Goal: Task Accomplishment & Management: Manage account settings

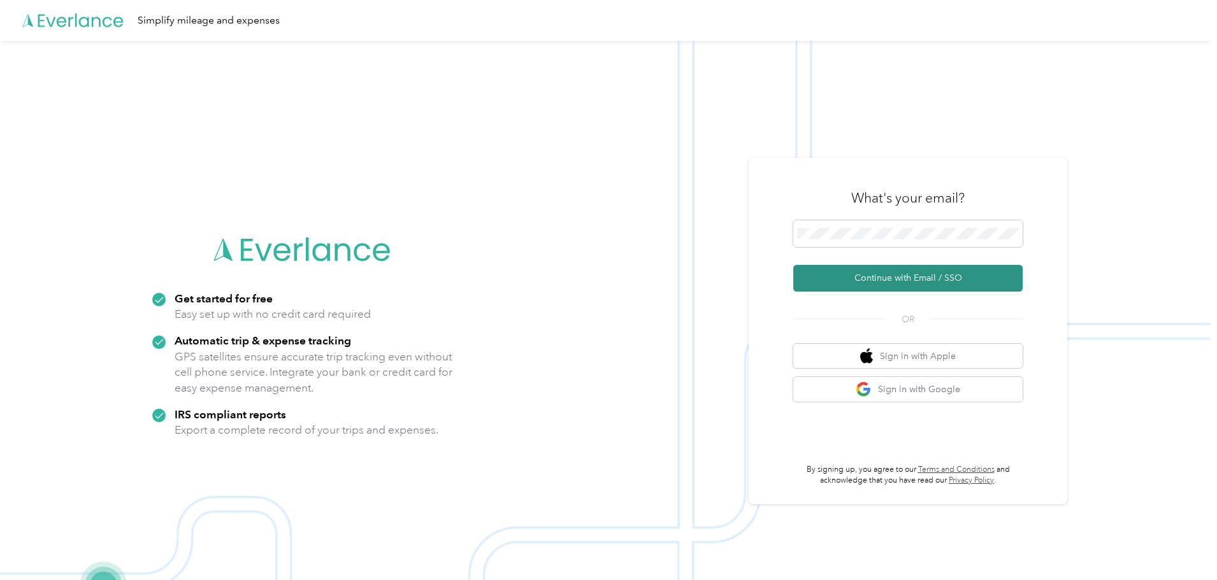
click at [943, 279] on button "Continue with Email / SSO" at bounding box center [907, 278] width 229 height 27
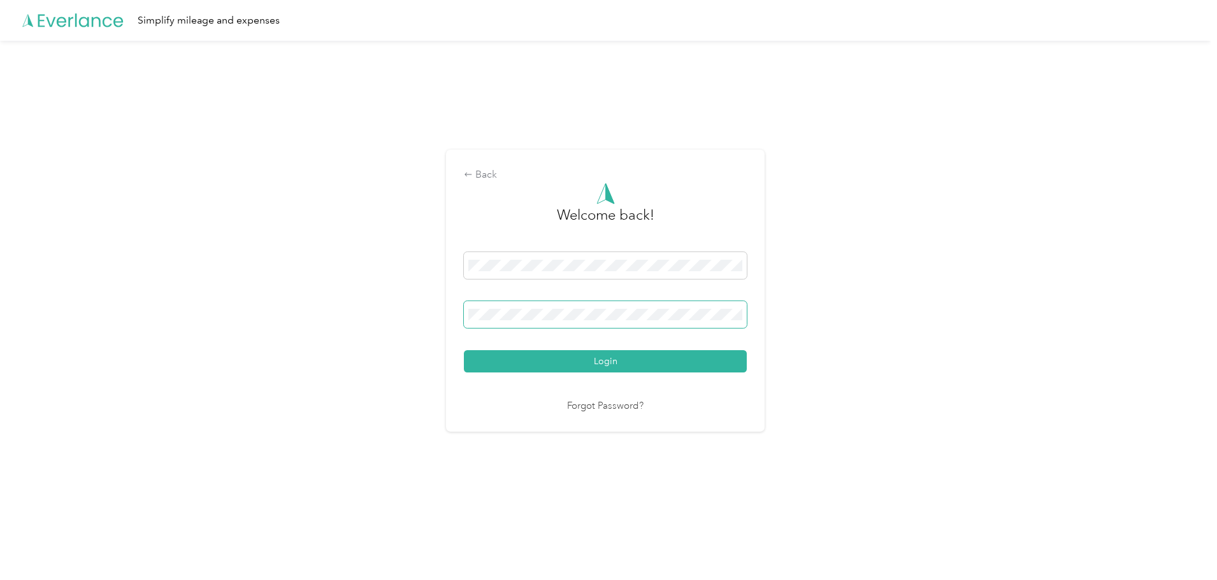
click at [464, 350] on button "Login" at bounding box center [605, 361] width 283 height 22
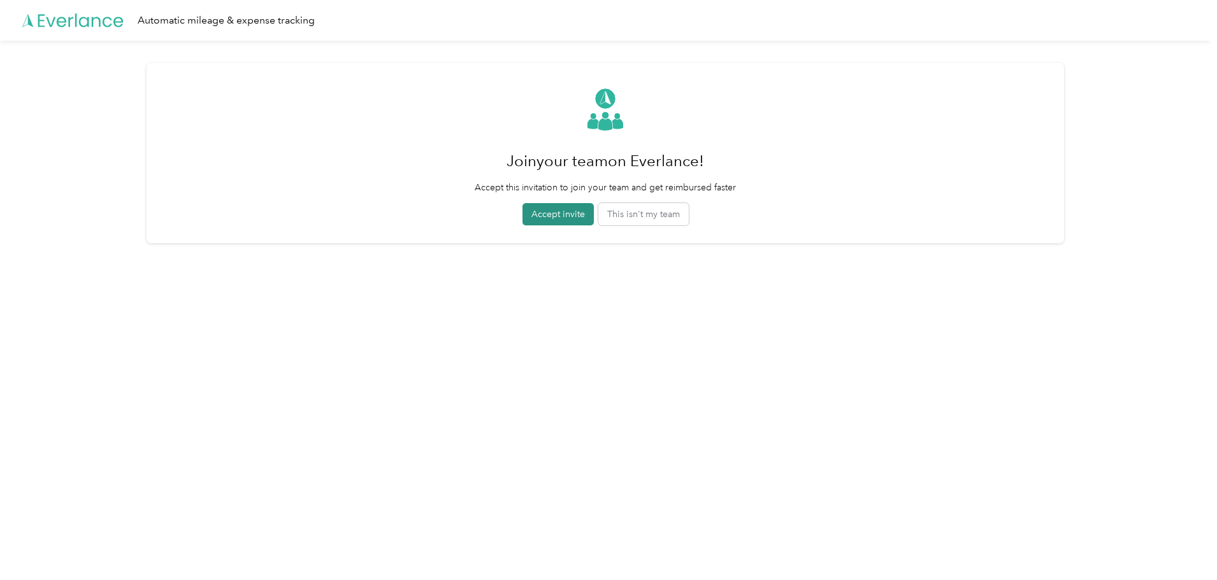
click at [580, 212] on button "Accept invite" at bounding box center [557, 214] width 71 height 22
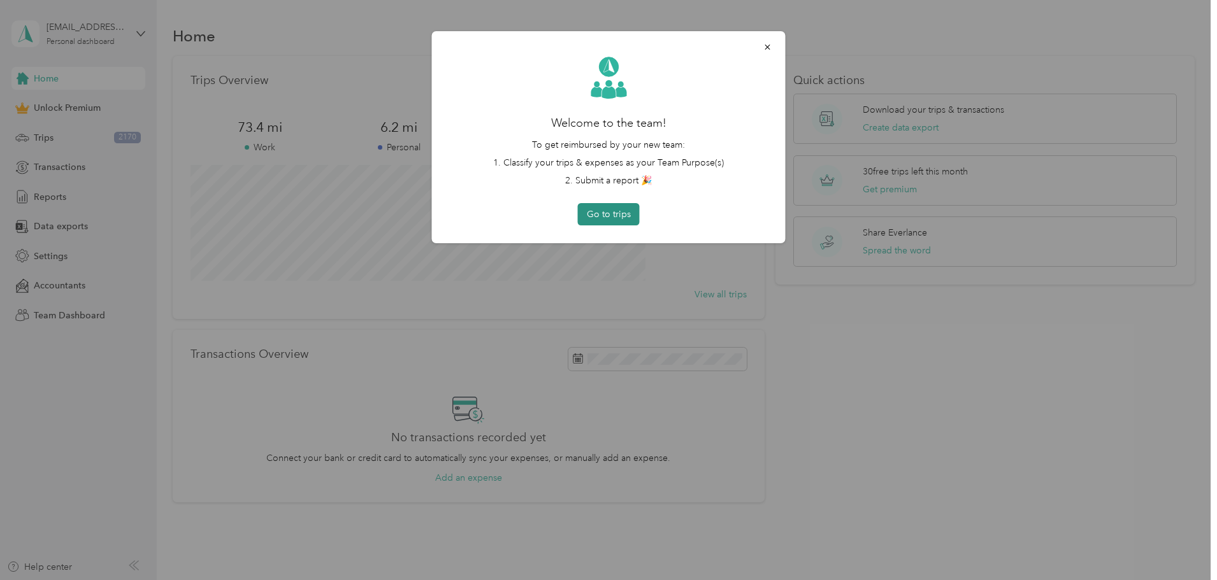
click at [604, 215] on button "Go to trips" at bounding box center [609, 214] width 62 height 22
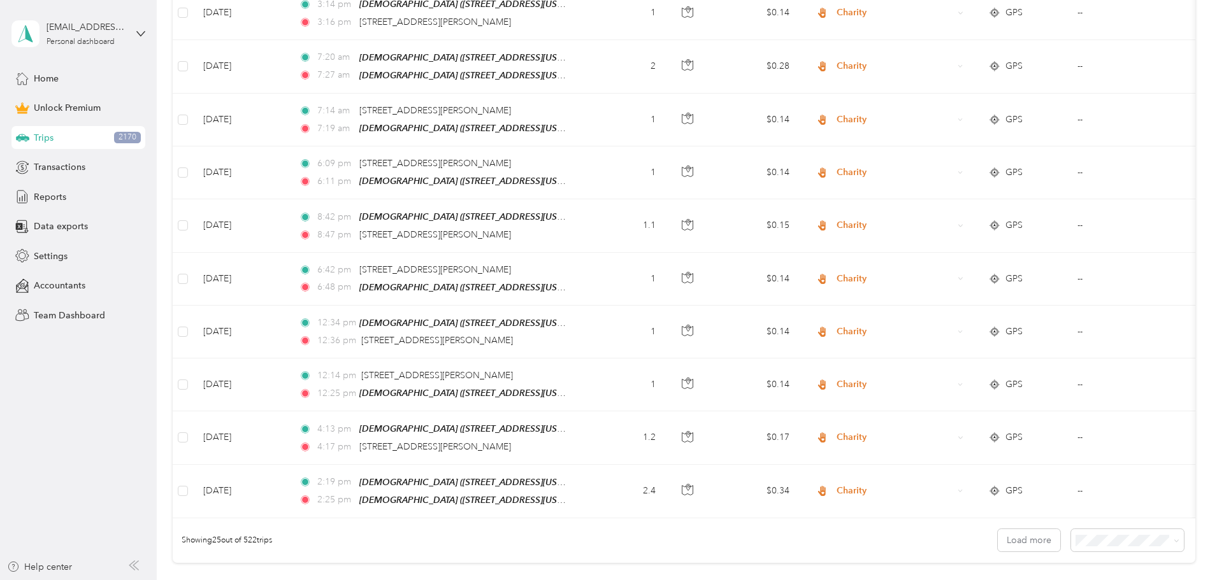
scroll to position [1147, 0]
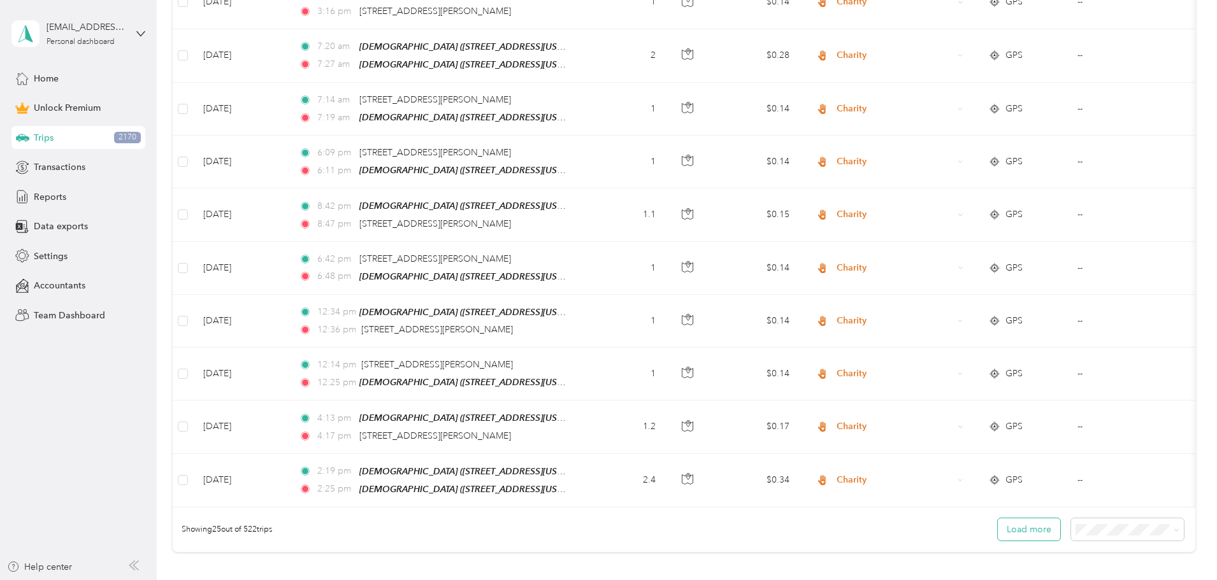
click at [998, 529] on button "Load more" at bounding box center [1029, 530] width 62 height 22
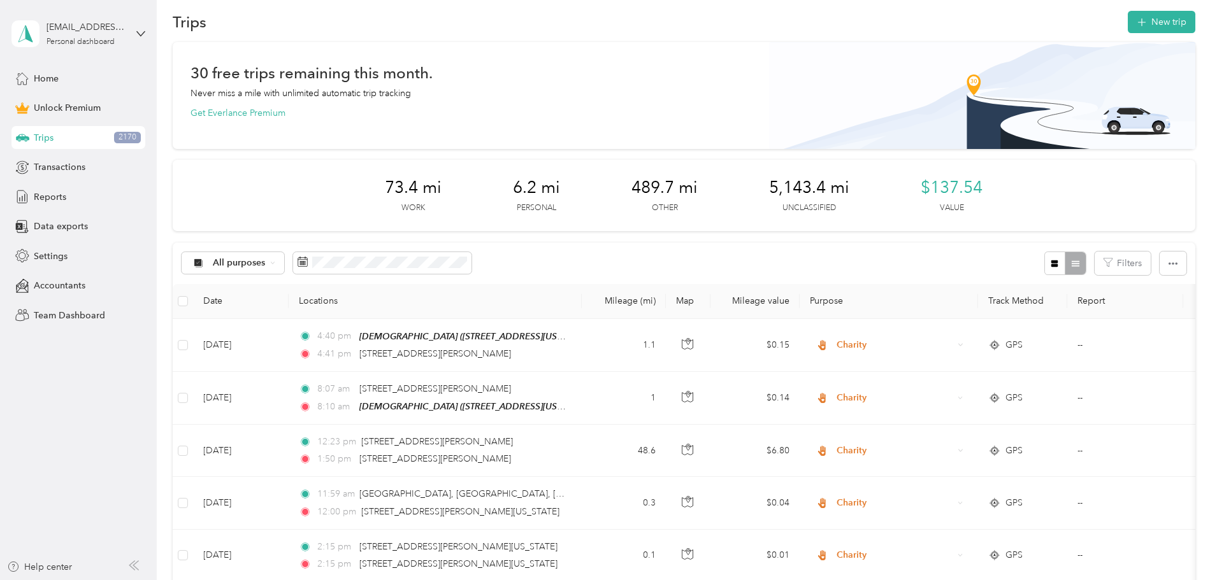
scroll to position [0, 0]
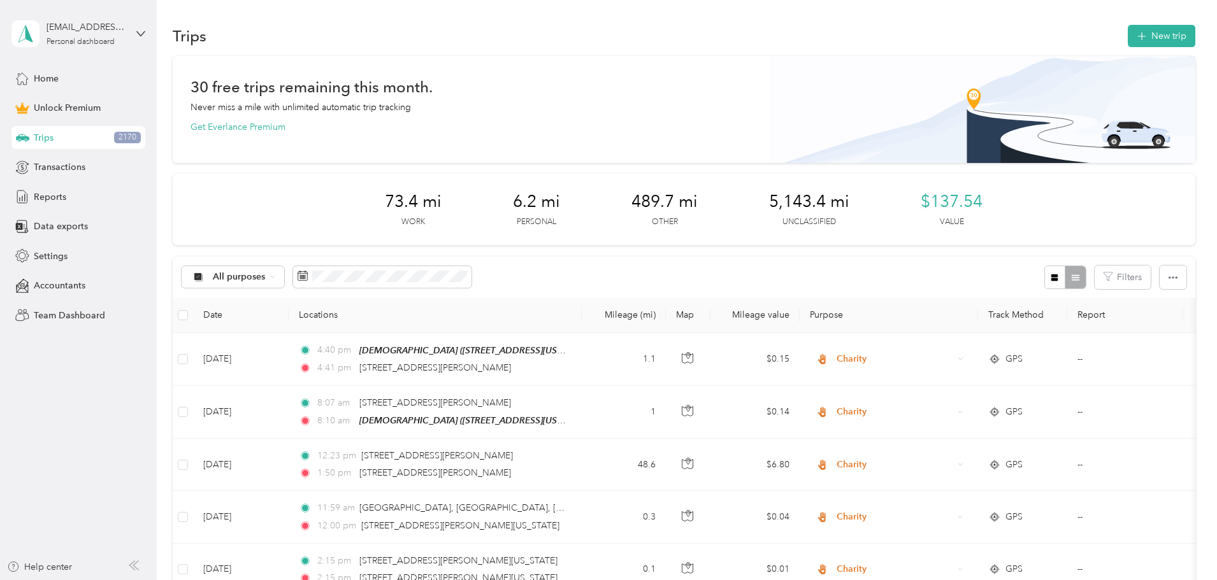
click at [42, 136] on span "Trips" at bounding box center [44, 137] width 20 height 13
click at [48, 78] on span "Home" at bounding box center [46, 78] width 25 height 13
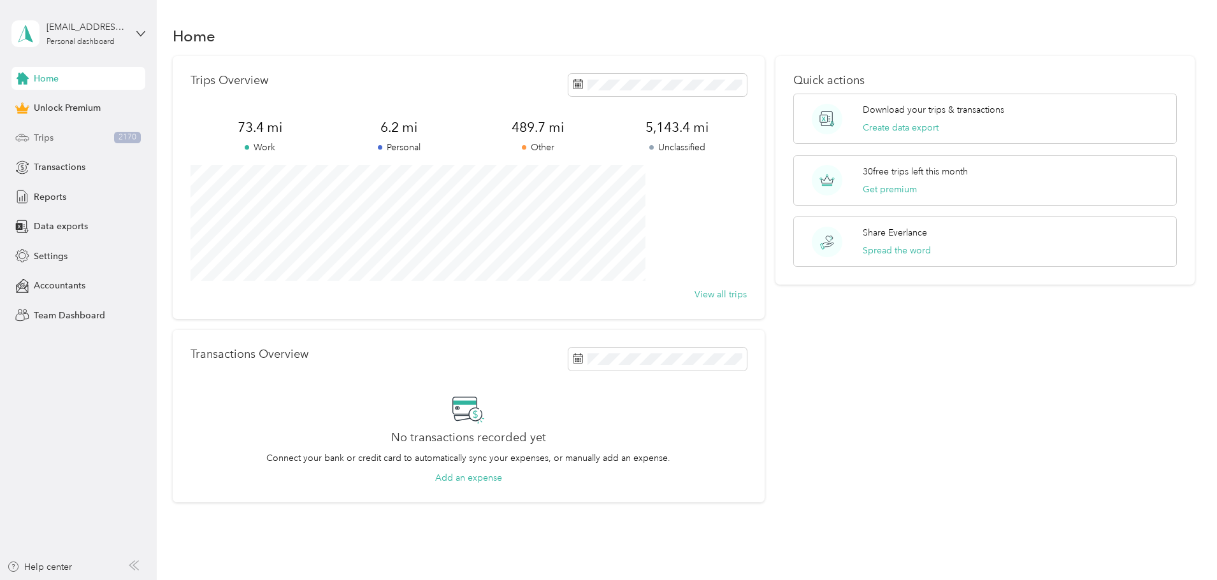
click at [41, 136] on span "Trips" at bounding box center [44, 137] width 20 height 13
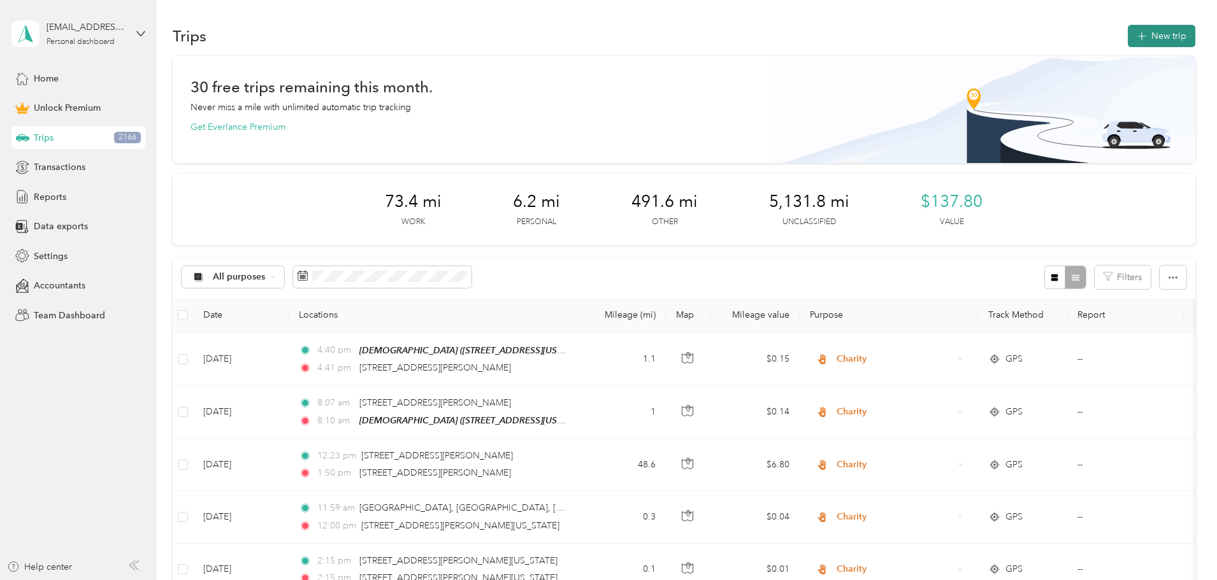
click at [1128, 39] on button "New trip" at bounding box center [1162, 36] width 68 height 22
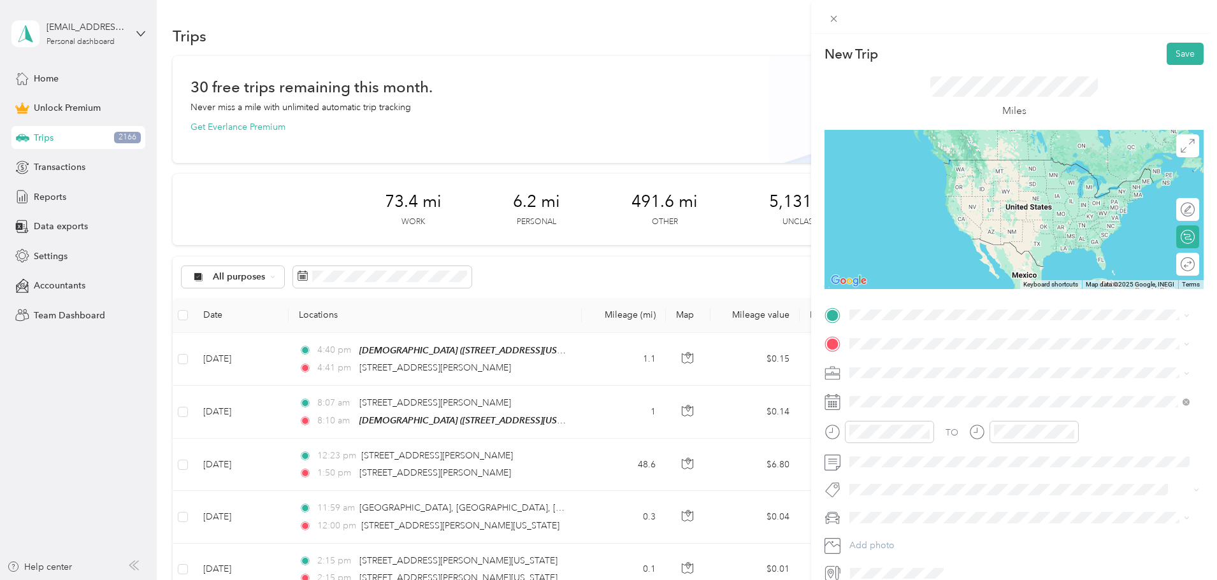
click at [947, 366] on span "215 West Geeseman Springs Drive Oro Valley, Arizona 85755, United States" at bounding box center [972, 359] width 198 height 11
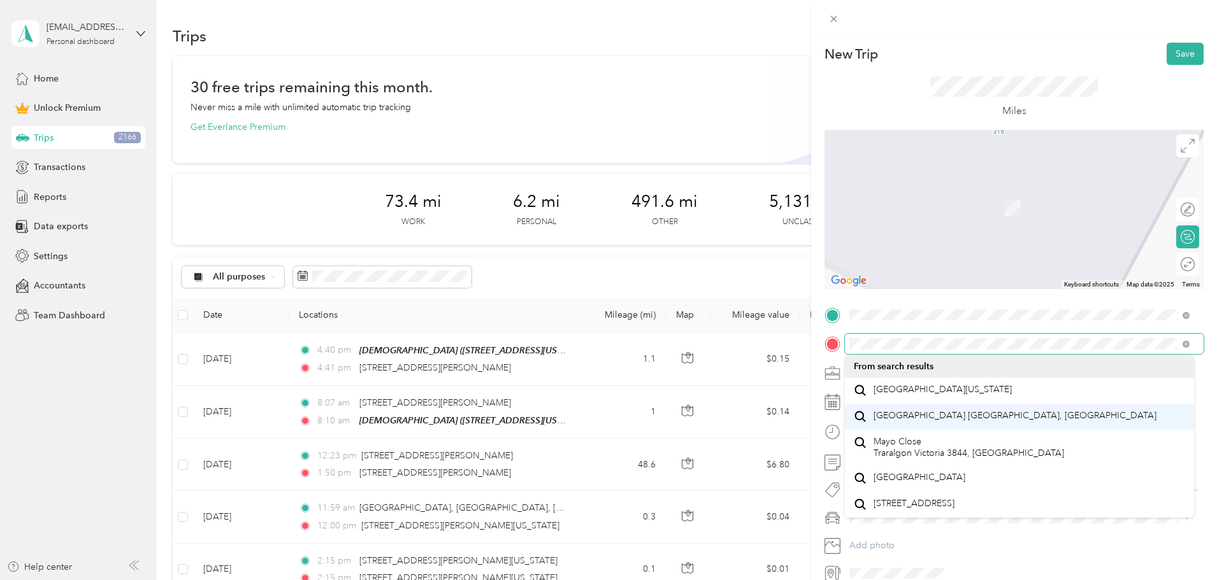
scroll to position [22, 0]
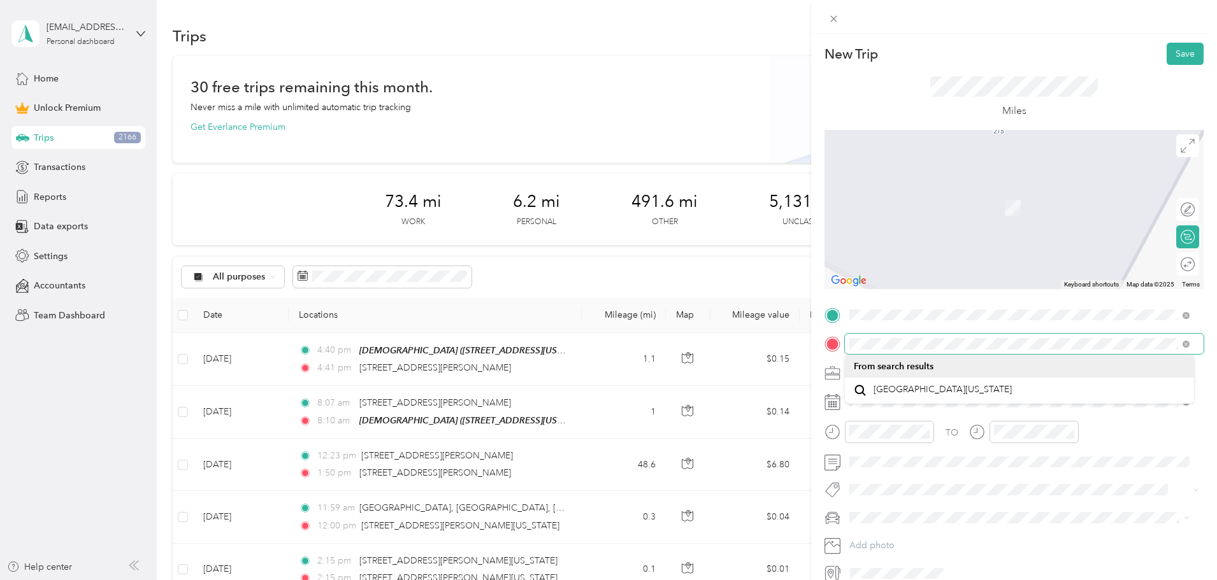
click at [826, 342] on div at bounding box center [1013, 344] width 379 height 20
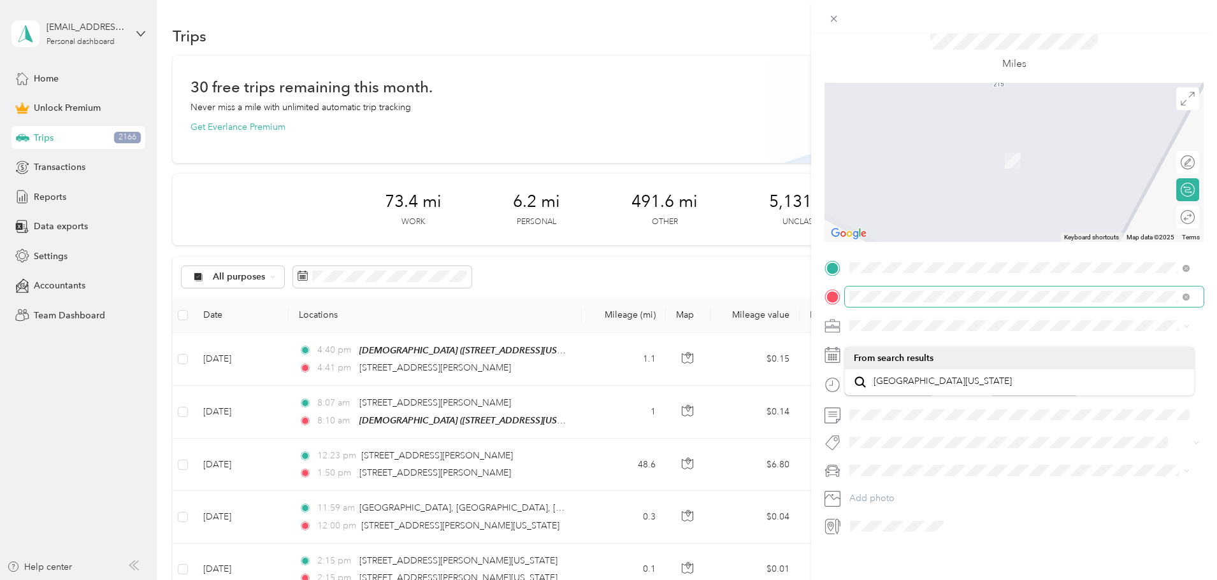
scroll to position [59, 0]
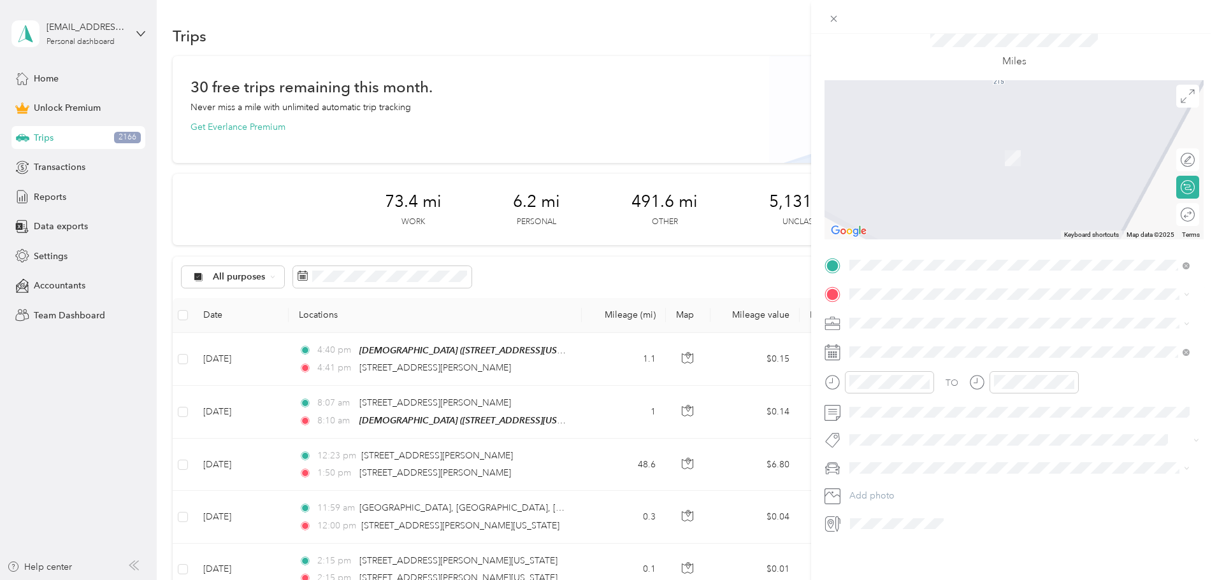
click at [942, 331] on span "Mayo Clinic Drive Phoenix, Arizona 85054, United States" at bounding box center [942, 326] width 138 height 11
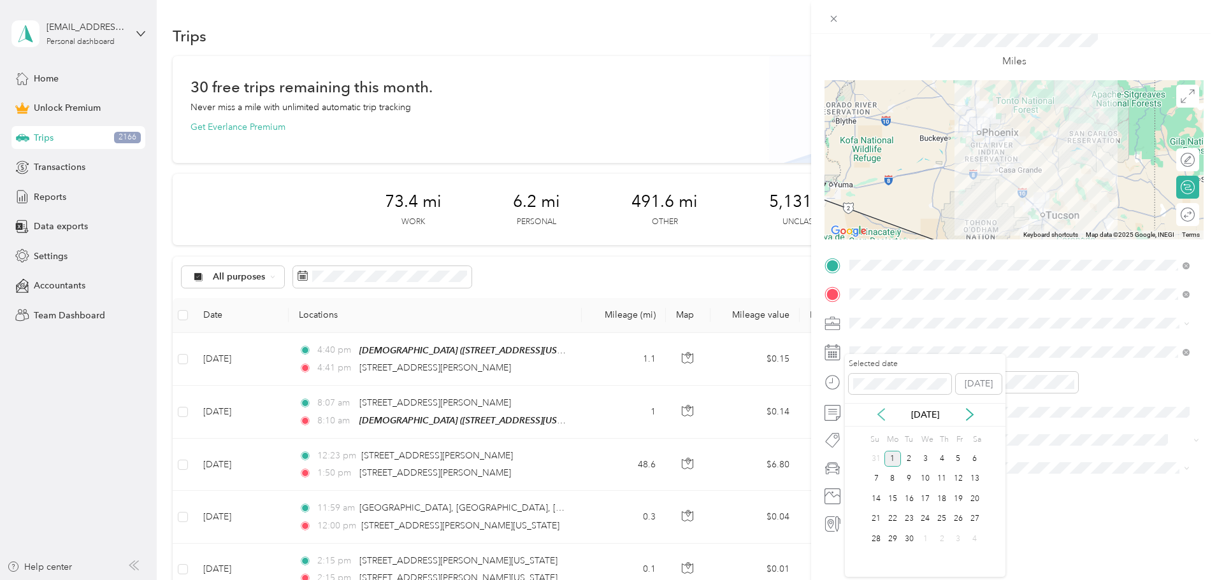
click at [877, 415] on icon at bounding box center [881, 414] width 13 height 13
click at [951, 541] on div "29" at bounding box center [958, 539] width 17 height 16
click at [870, 422] on span "Medical" at bounding box center [869, 425] width 31 height 11
click at [857, 503] on div "06" at bounding box center [862, 508] width 31 height 18
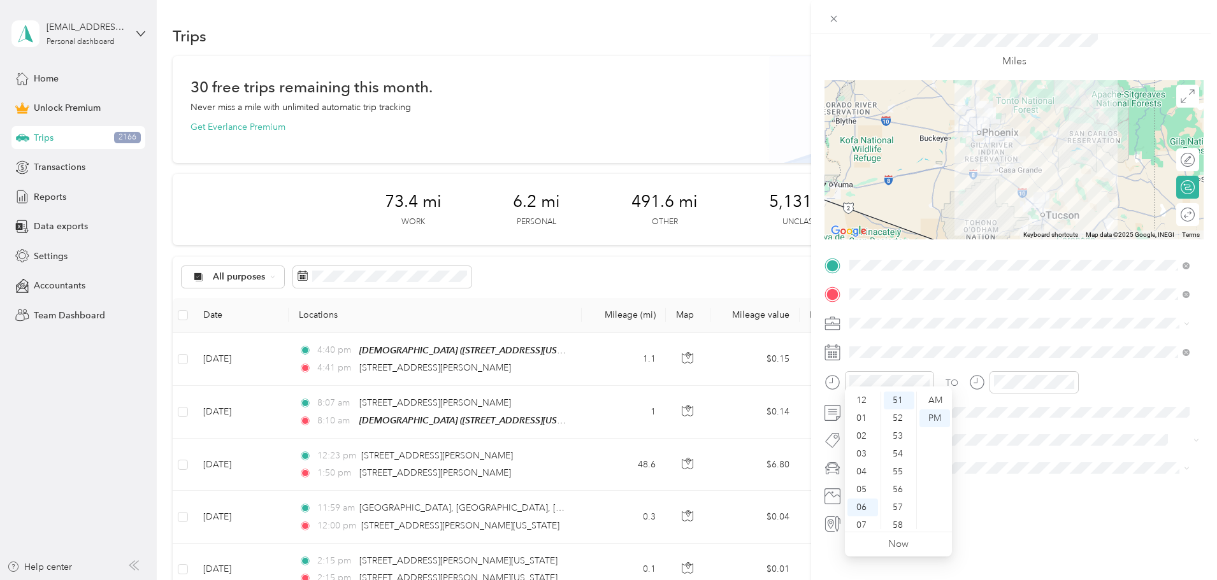
scroll to position [76, 0]
click at [899, 445] on div "30" at bounding box center [899, 449] width 31 height 18
click at [935, 394] on div "AM" at bounding box center [934, 401] width 31 height 18
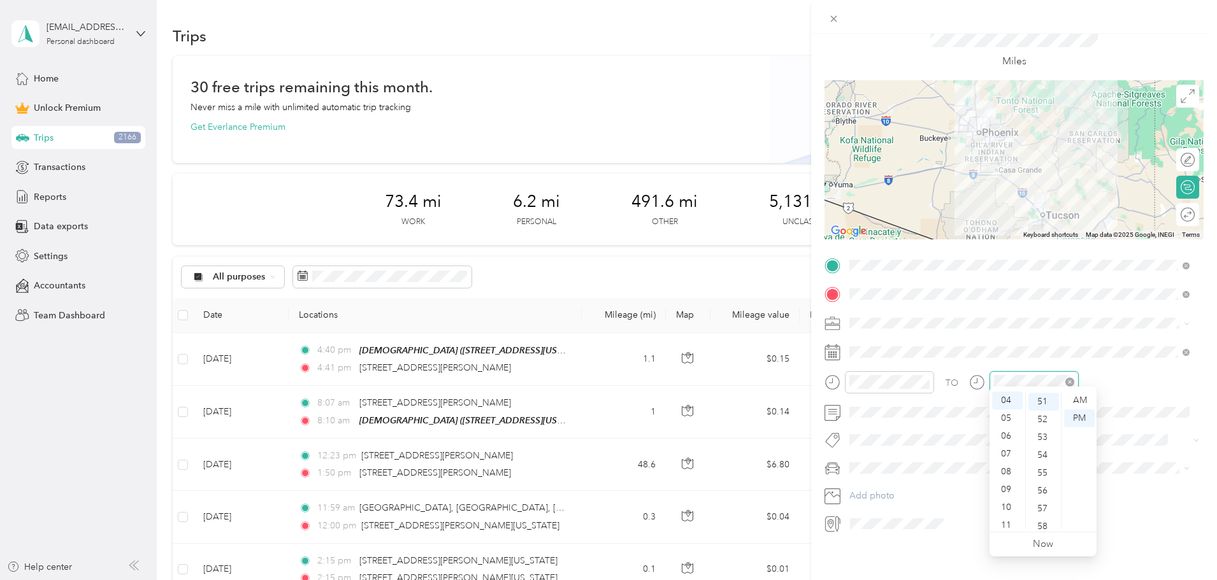
scroll to position [910, 0]
click at [1003, 474] on div "08" at bounding box center [1007, 472] width 31 height 18
click at [1041, 406] on div "30" at bounding box center [1043, 408] width 31 height 18
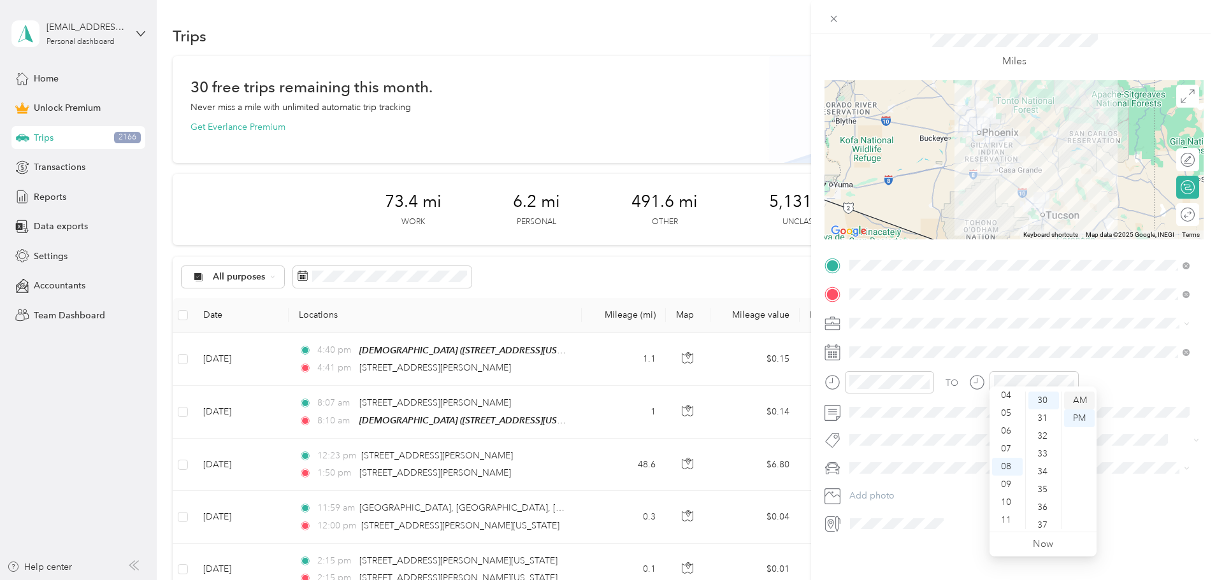
click at [1071, 399] on div "AM" at bounding box center [1079, 401] width 31 height 18
click at [1006, 553] on div "New Trip Save This trip cannot be edited because it is either under review, app…" at bounding box center [1014, 324] width 406 height 580
click at [831, 516] on icon at bounding box center [832, 524] width 17 height 17
click at [1173, 208] on div at bounding box center [1181, 214] width 27 height 13
click at [1086, 471] on div "TO Add photo" at bounding box center [1013, 394] width 379 height 279
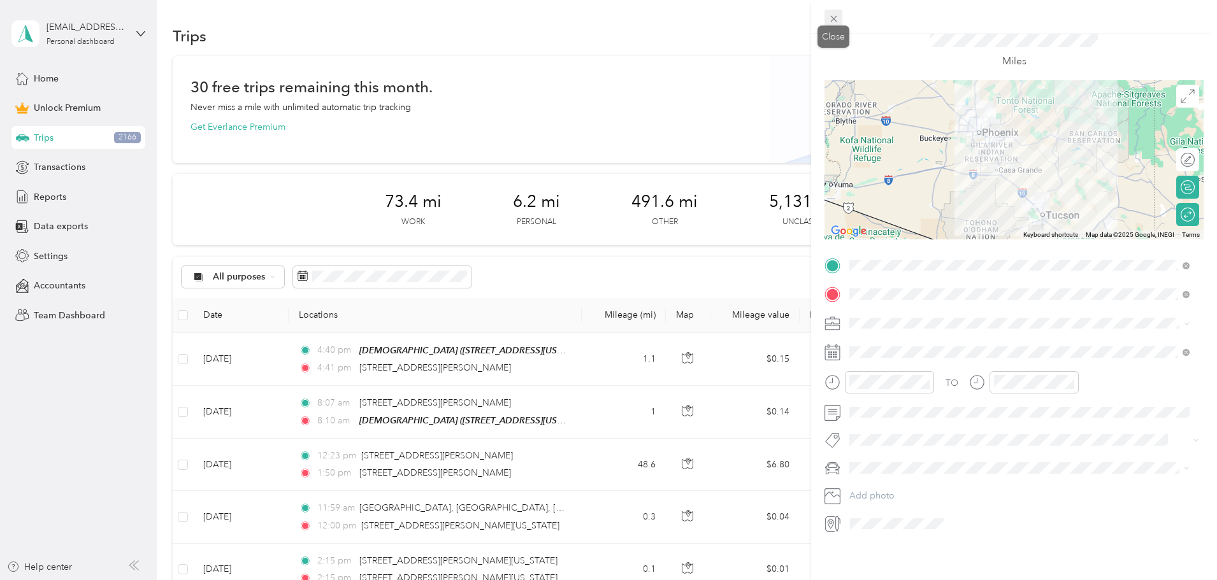
click at [833, 20] on icon at bounding box center [833, 18] width 11 height 11
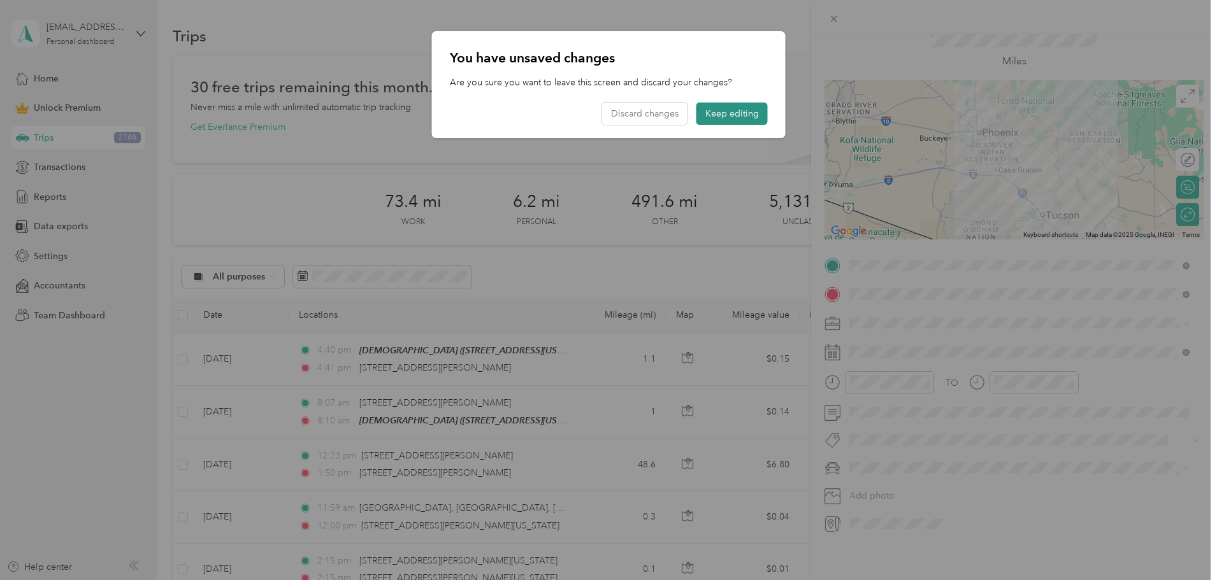
click at [726, 117] on button "Keep editing" at bounding box center [731, 114] width 71 height 22
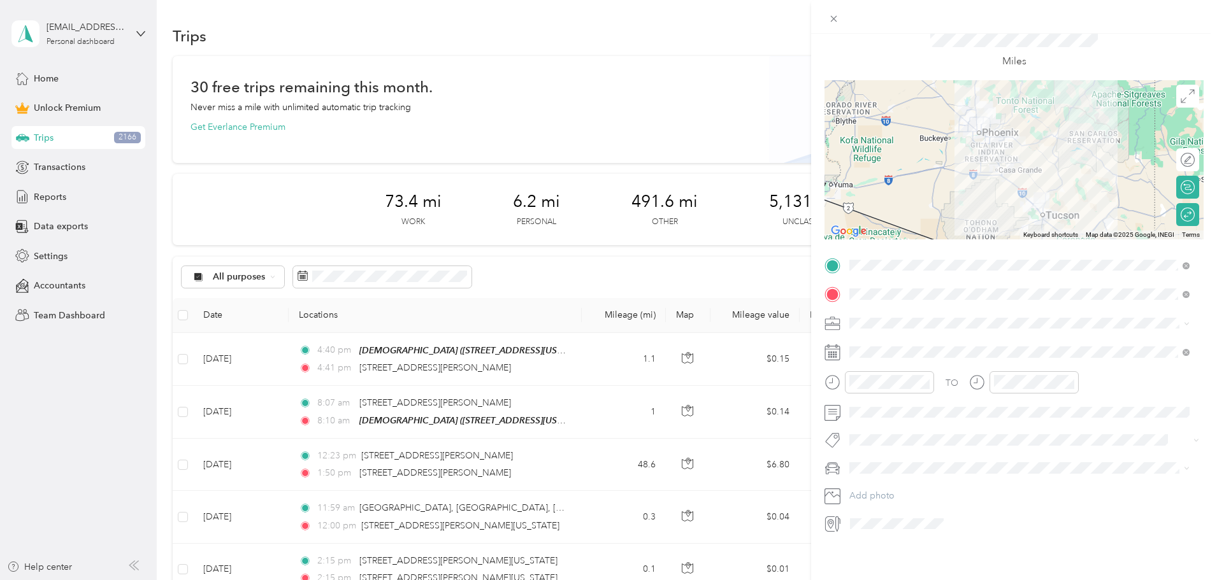
scroll to position [0, 0]
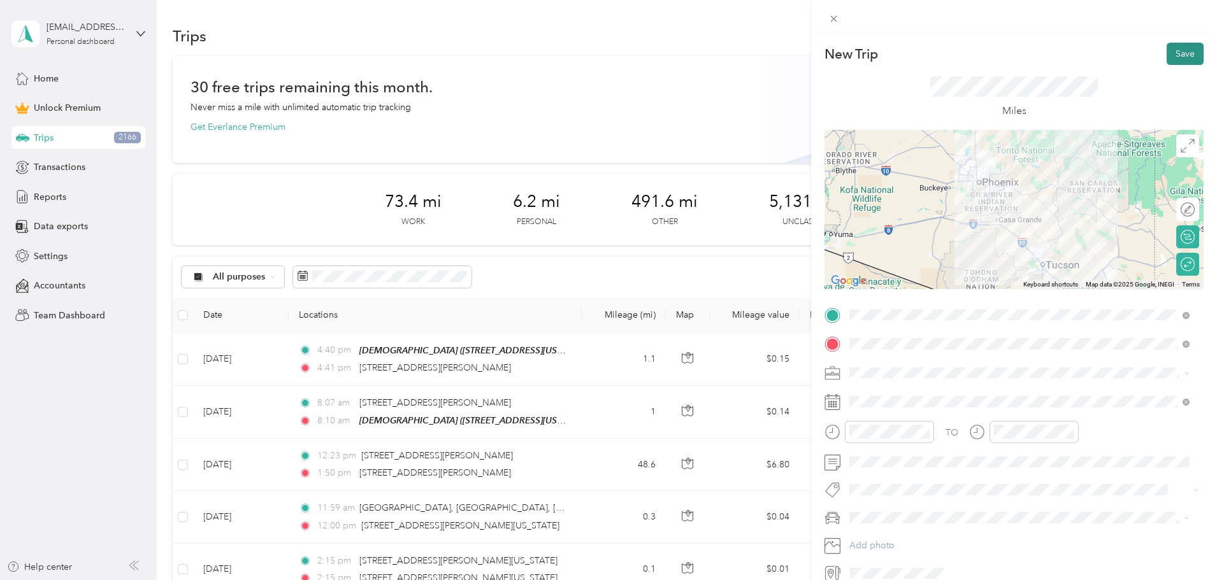
click at [1173, 51] on button "Save" at bounding box center [1184, 54] width 37 height 22
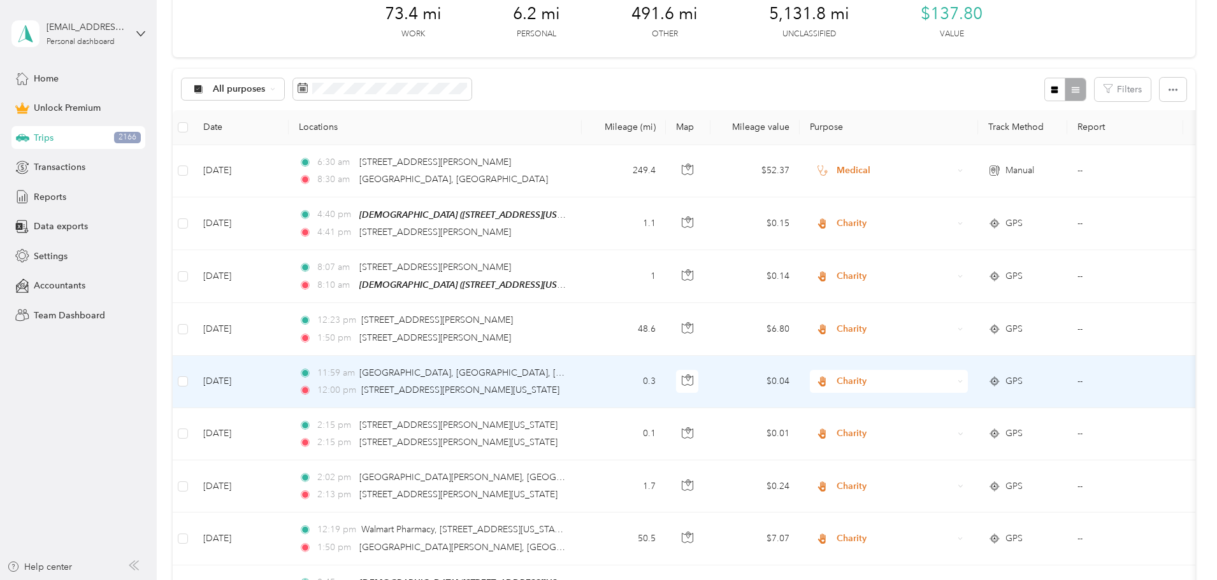
scroll to position [191, 0]
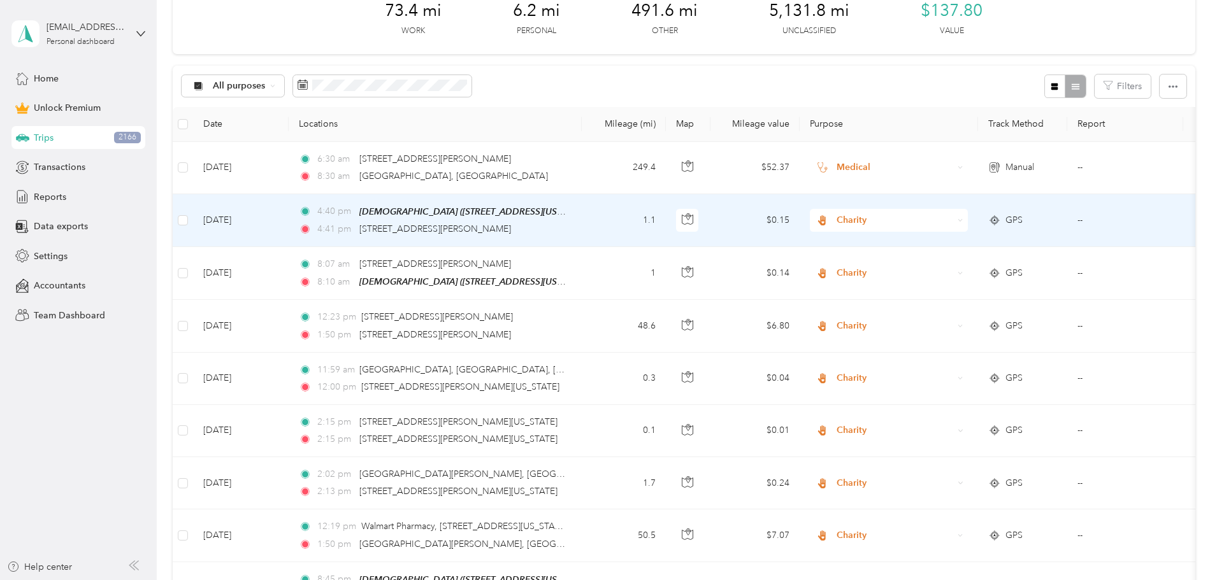
click at [193, 219] on td at bounding box center [183, 220] width 20 height 53
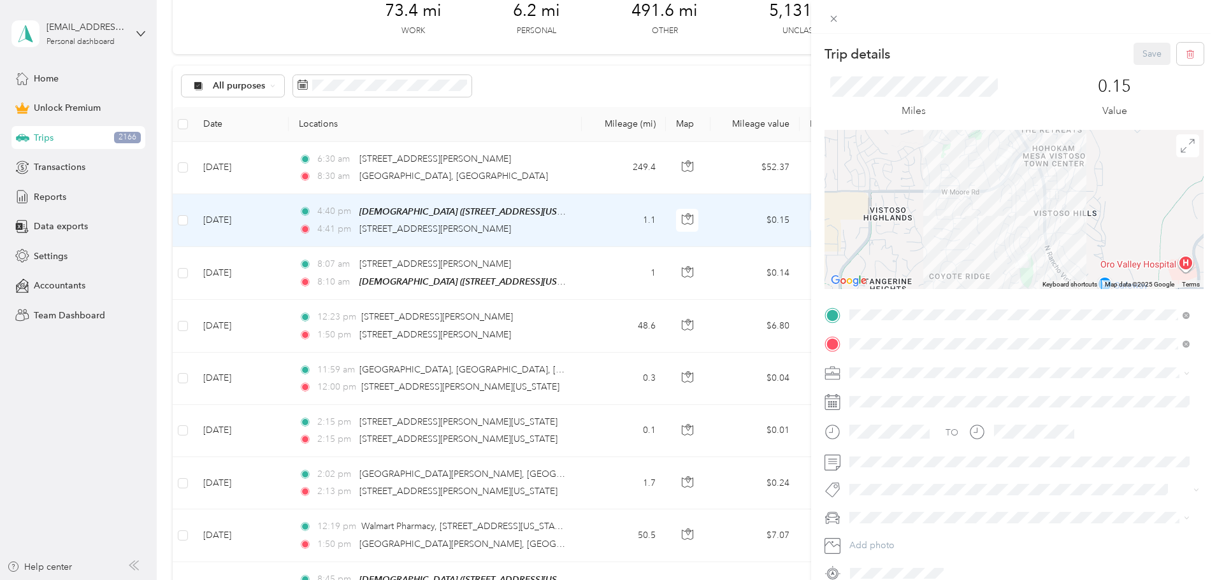
click at [269, 222] on div "Trip details Save This trip cannot be edited because it is either under review,…" at bounding box center [608, 290] width 1217 height 580
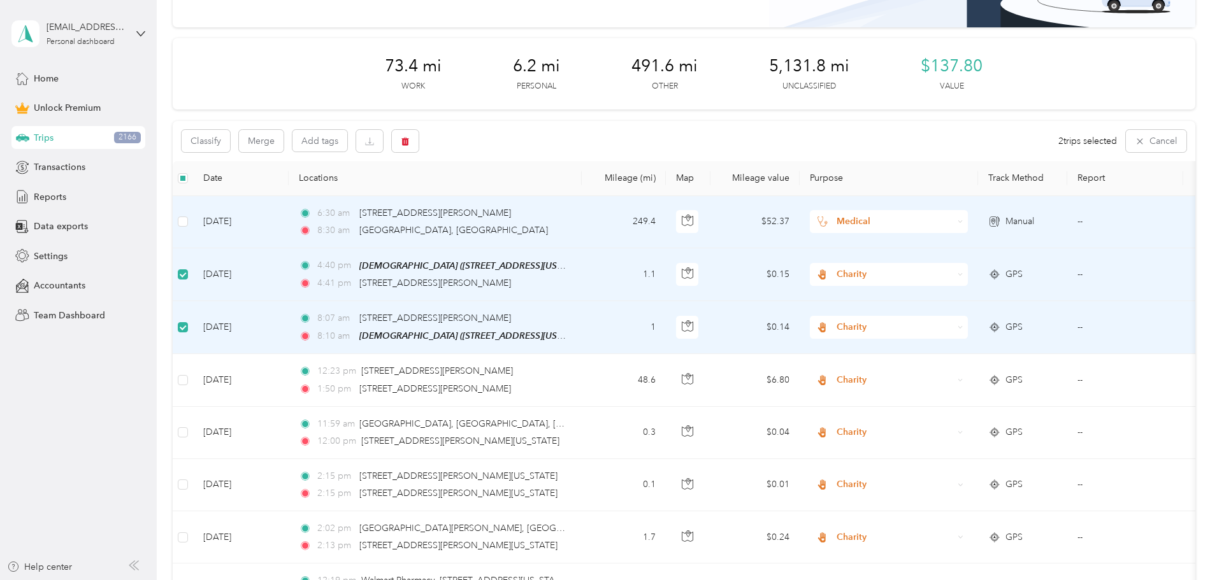
scroll to position [64, 0]
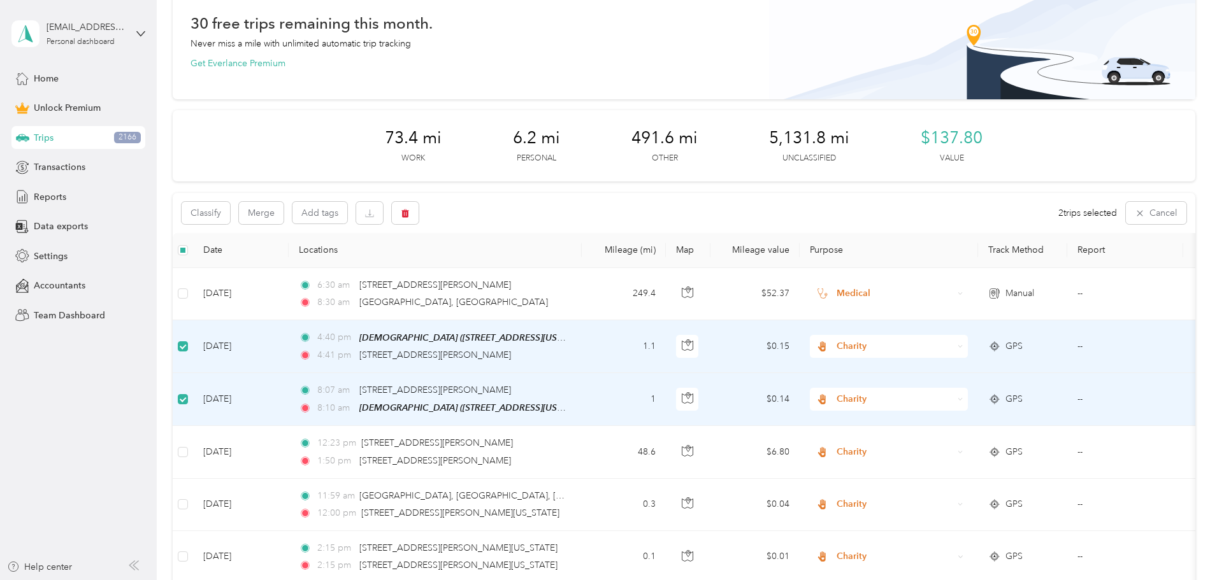
click at [754, 215] on div "Classify Merge Add tags 2 trips selected Cancel" at bounding box center [684, 213] width 1022 height 40
click at [1126, 214] on button "Cancel" at bounding box center [1156, 213] width 61 height 22
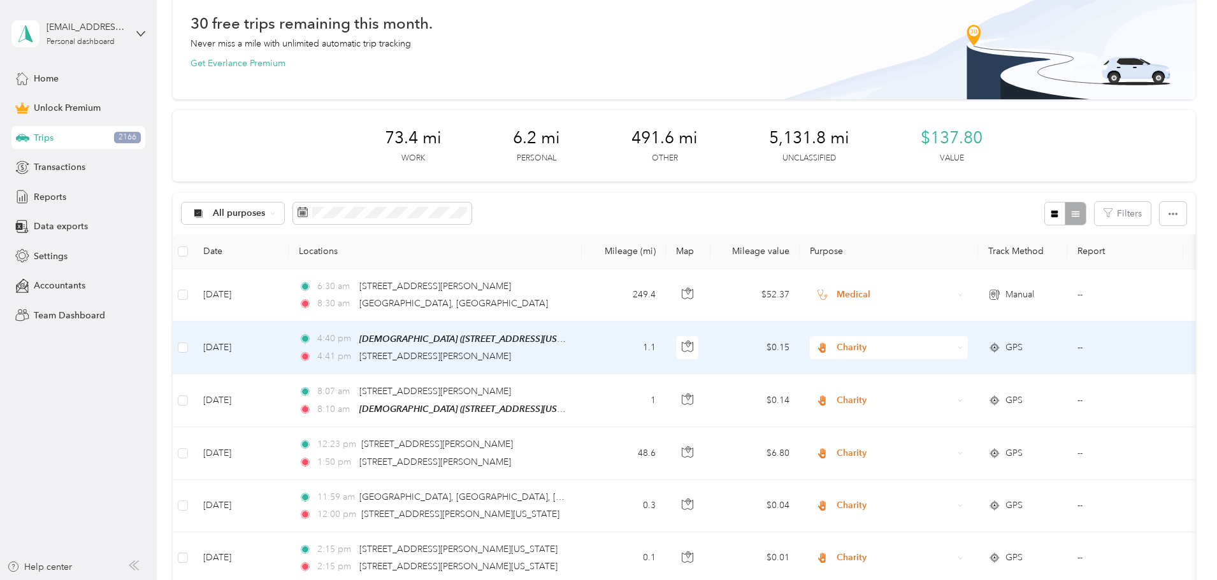
drag, startPoint x: 560, startPoint y: 339, endPoint x: 1087, endPoint y: 329, distance: 527.5
drag, startPoint x: 657, startPoint y: 339, endPoint x: 447, endPoint y: 340, distance: 210.2
click at [447, 340] on td "4:40 pm Church (55 Arrowsmith Drive, Oro Valley, Arizona) 4:41 pm 215 W Geesema…" at bounding box center [435, 348] width 293 height 53
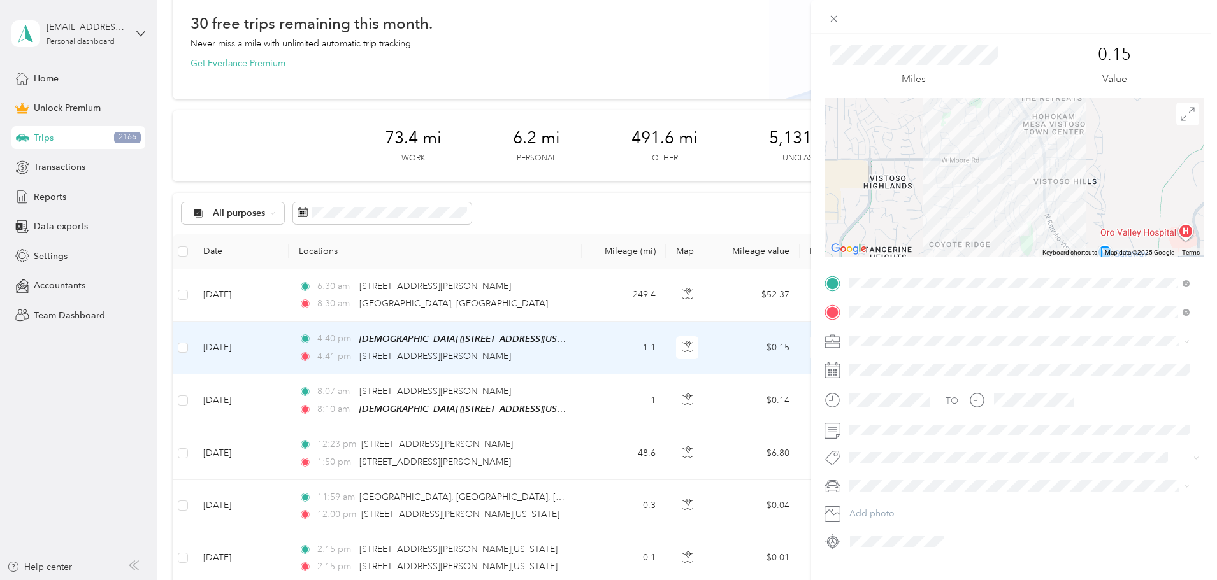
scroll to position [59, 0]
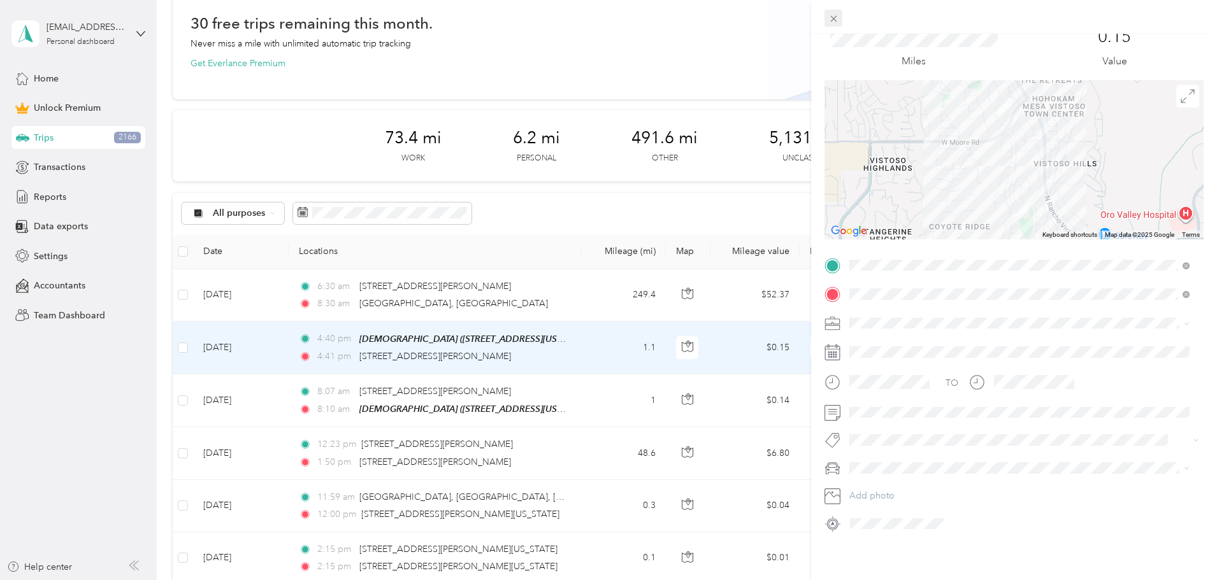
click at [831, 17] on icon at bounding box center [833, 19] width 6 height 6
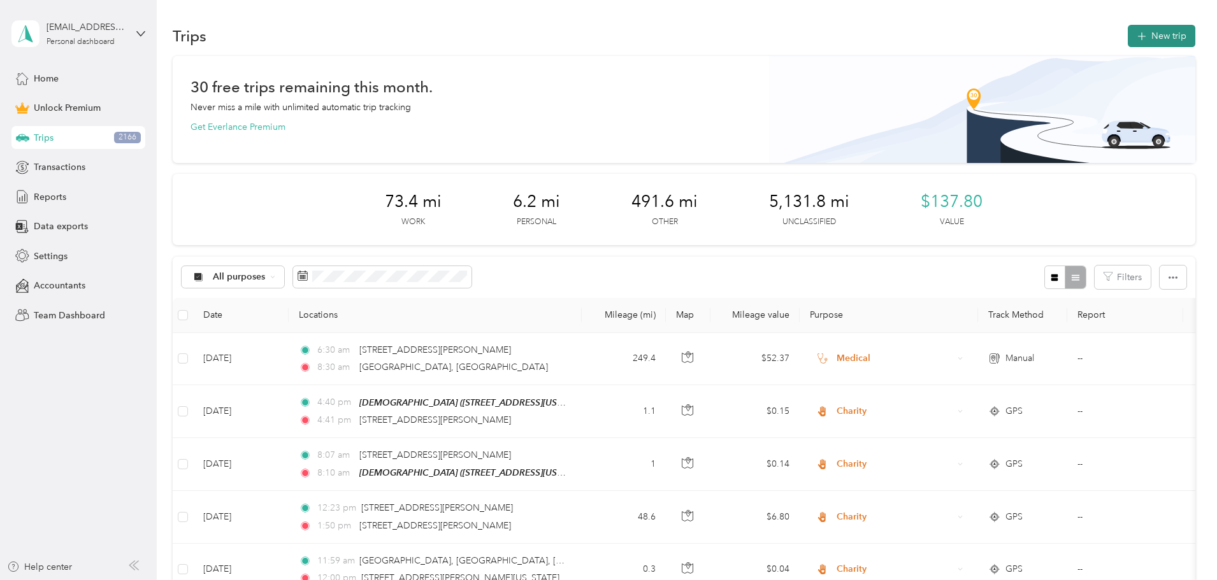
click at [1128, 26] on button "New trip" at bounding box center [1162, 36] width 68 height 22
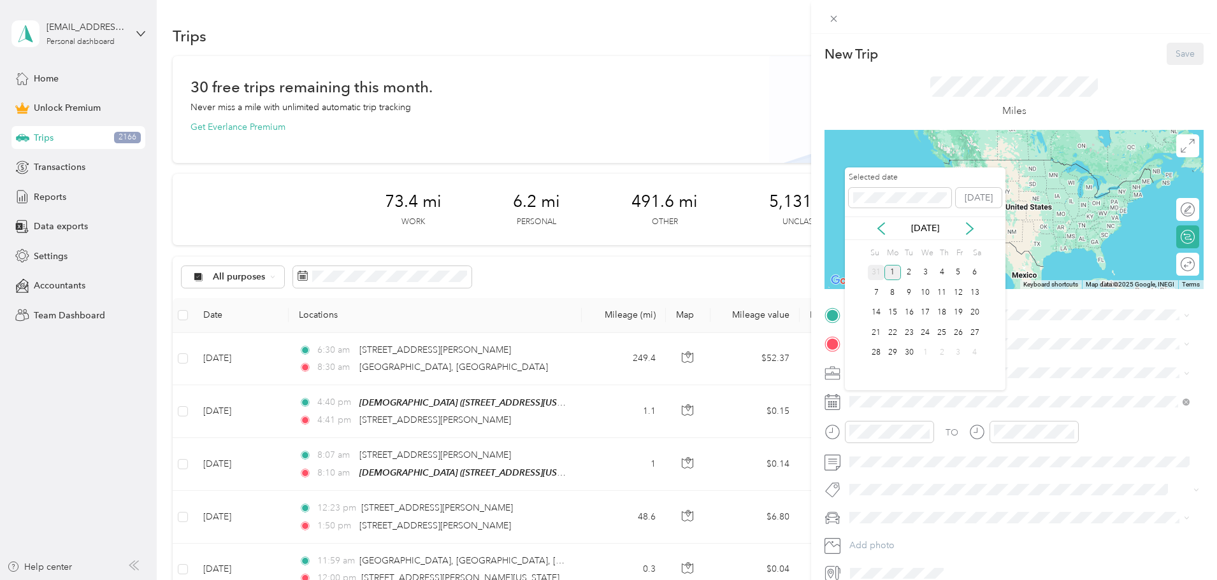
click at [877, 269] on div "31" at bounding box center [876, 273] width 17 height 16
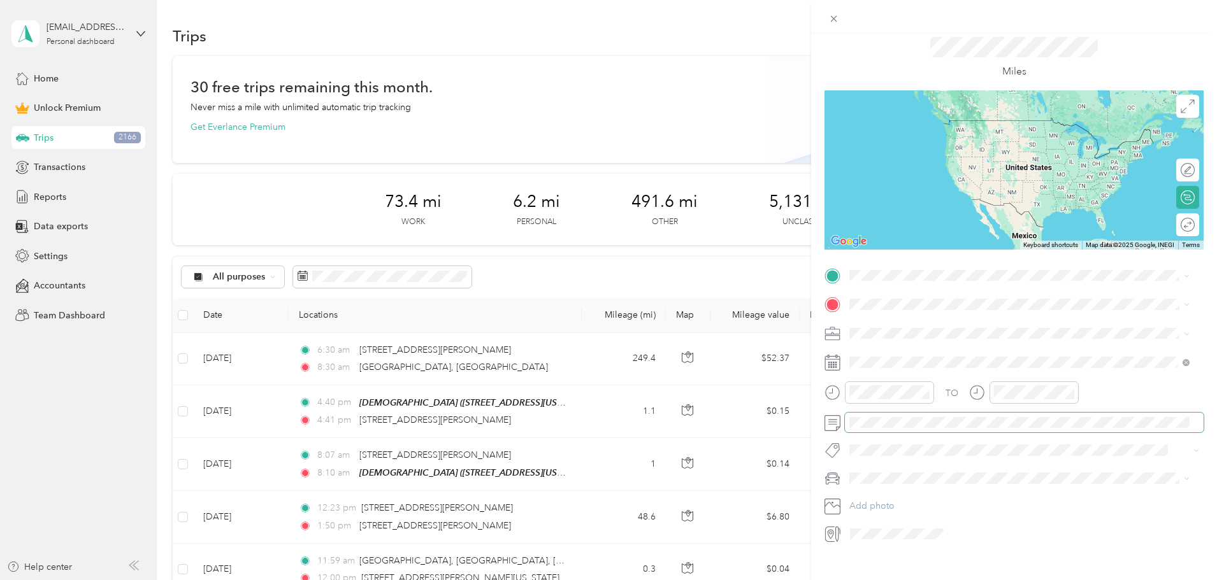
scroll to position [59, 0]
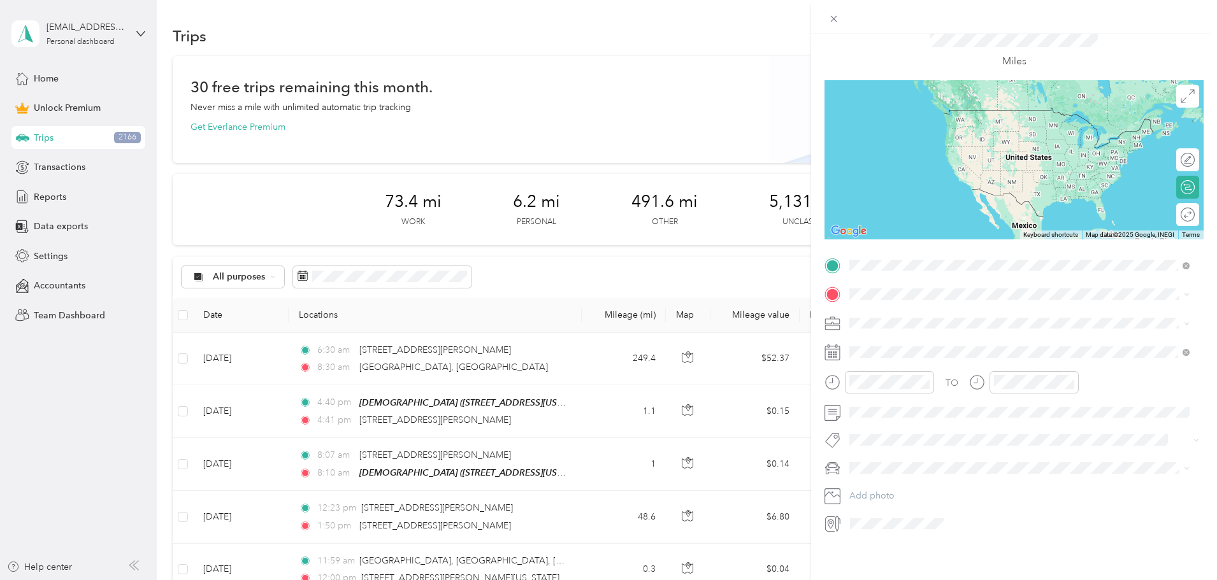
click at [915, 308] on span "215 West Geeseman Springs Drive Oro Valley, Arizona 85755, United States" at bounding box center [972, 301] width 198 height 11
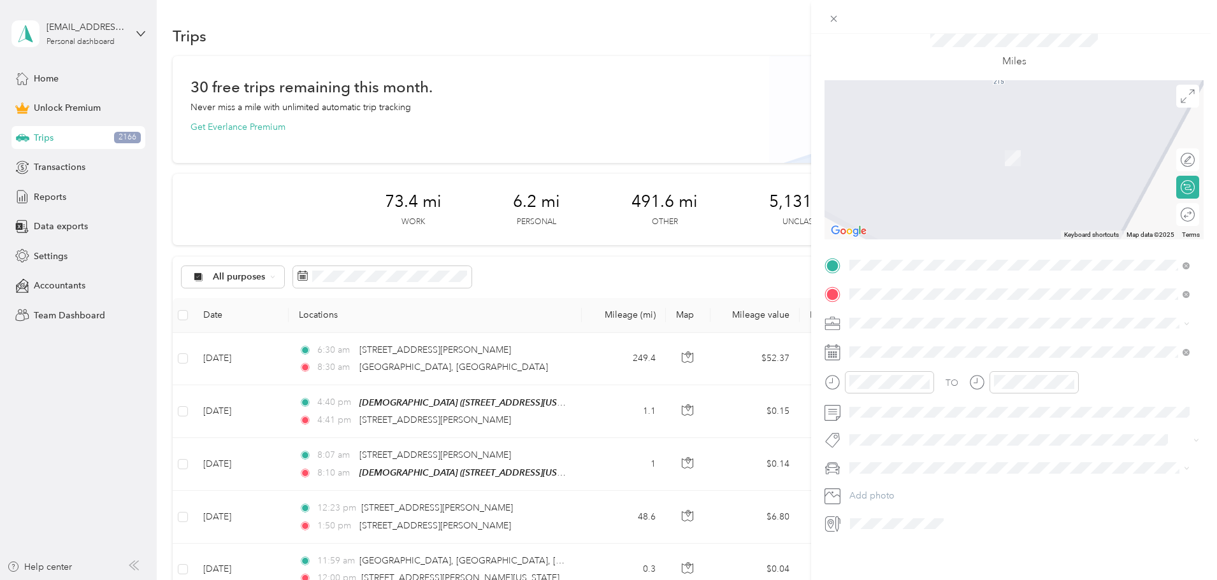
click at [1123, 514] on div at bounding box center [1024, 524] width 358 height 20
click at [831, 374] on div at bounding box center [879, 382] width 110 height 22
click at [861, 434] on div "06" at bounding box center [862, 436] width 31 height 18
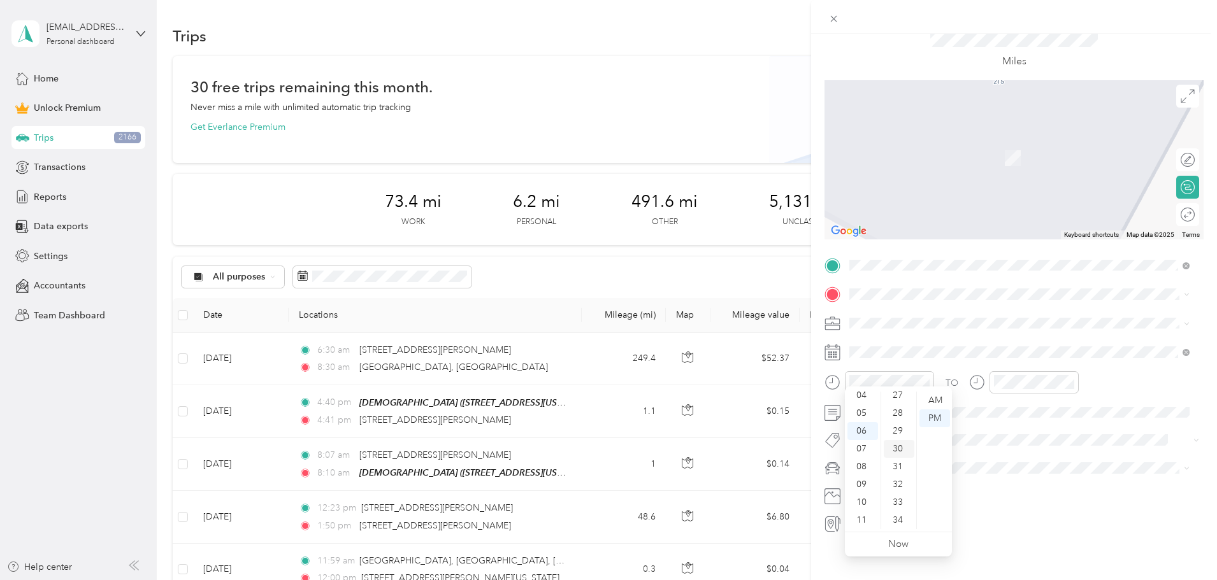
click at [900, 445] on div "30" at bounding box center [899, 449] width 31 height 18
click at [935, 399] on div "AM" at bounding box center [934, 401] width 31 height 18
click at [980, 374] on div at bounding box center [1024, 382] width 110 height 22
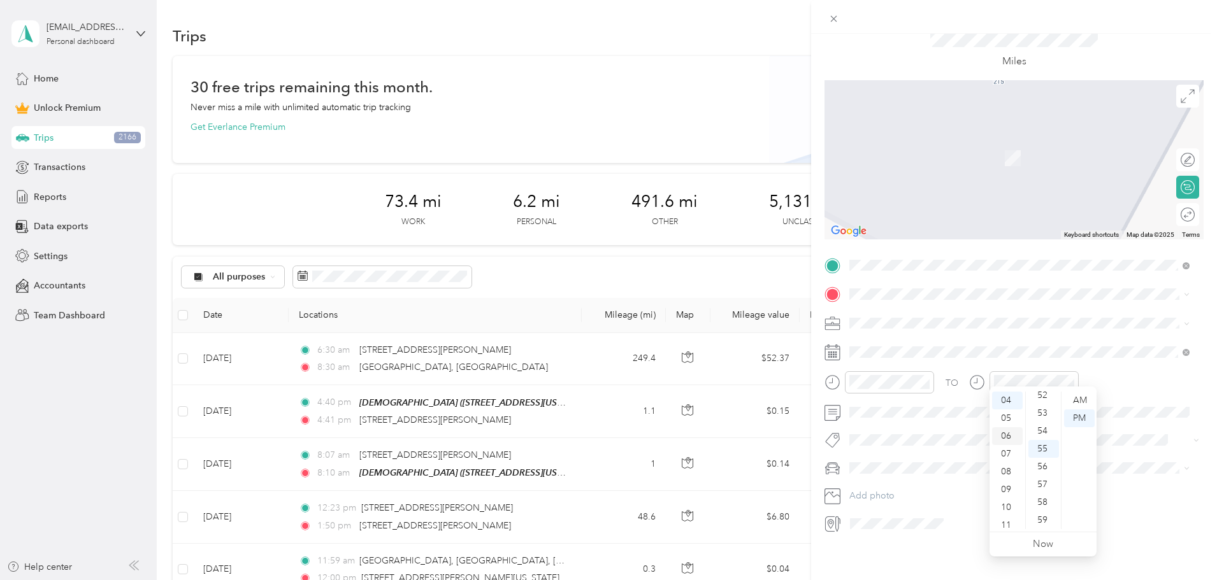
click at [1009, 437] on div "06" at bounding box center [1007, 436] width 31 height 18
click at [1044, 438] on div "33" at bounding box center [1043, 439] width 31 height 18
click at [1077, 398] on div "AM" at bounding box center [1079, 401] width 31 height 18
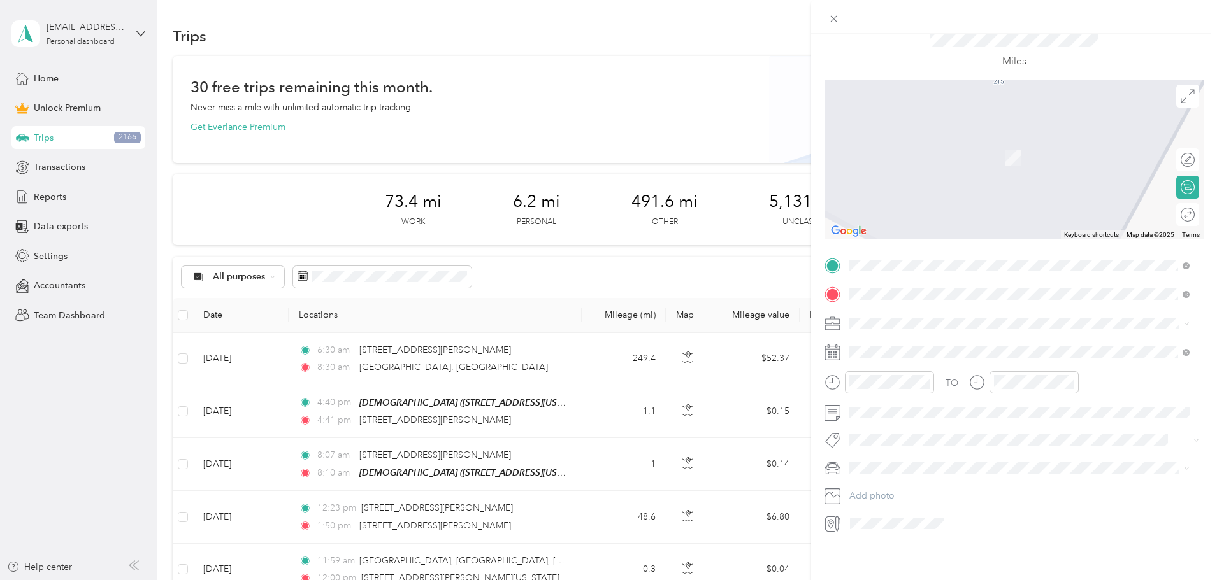
click at [1199, 438] on form "New Trip Save This trip cannot be edited because it is either under review, app…" at bounding box center [1014, 263] width 406 height 541
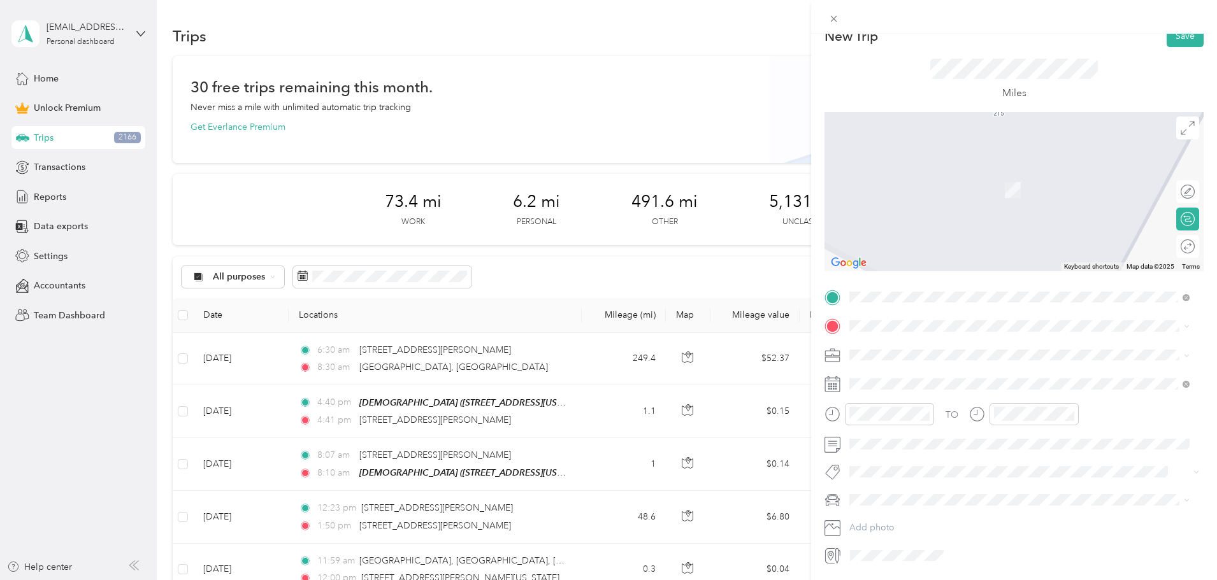
scroll to position [0, 0]
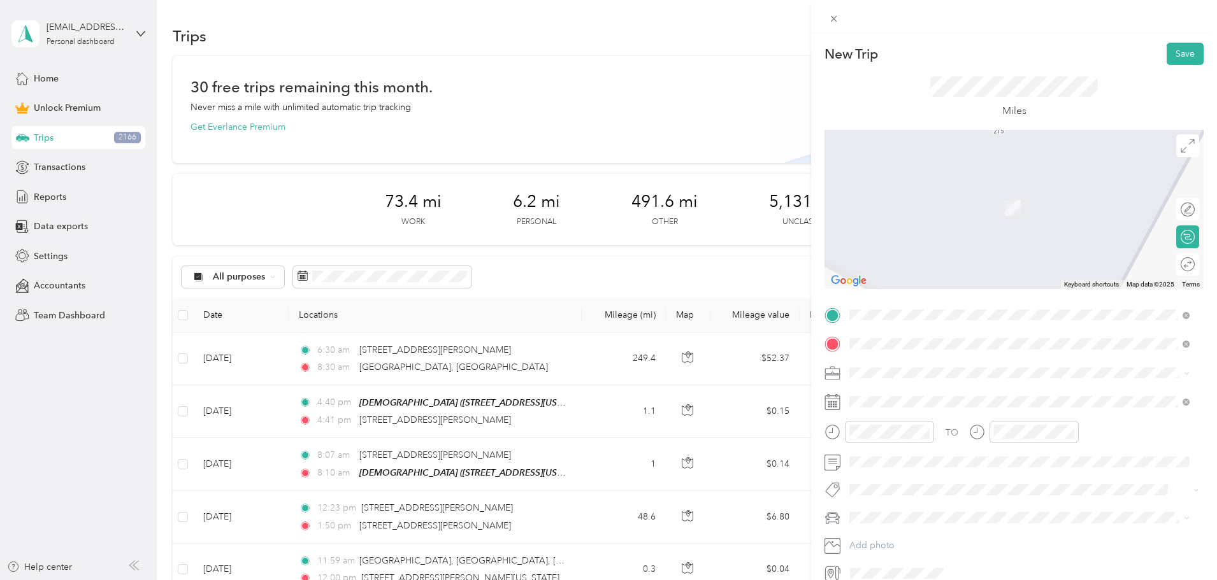
click at [1001, 391] on span "55 Arrowsmith Drive Oro Valley, Arizona 85755, United States" at bounding box center [936, 389] width 127 height 11
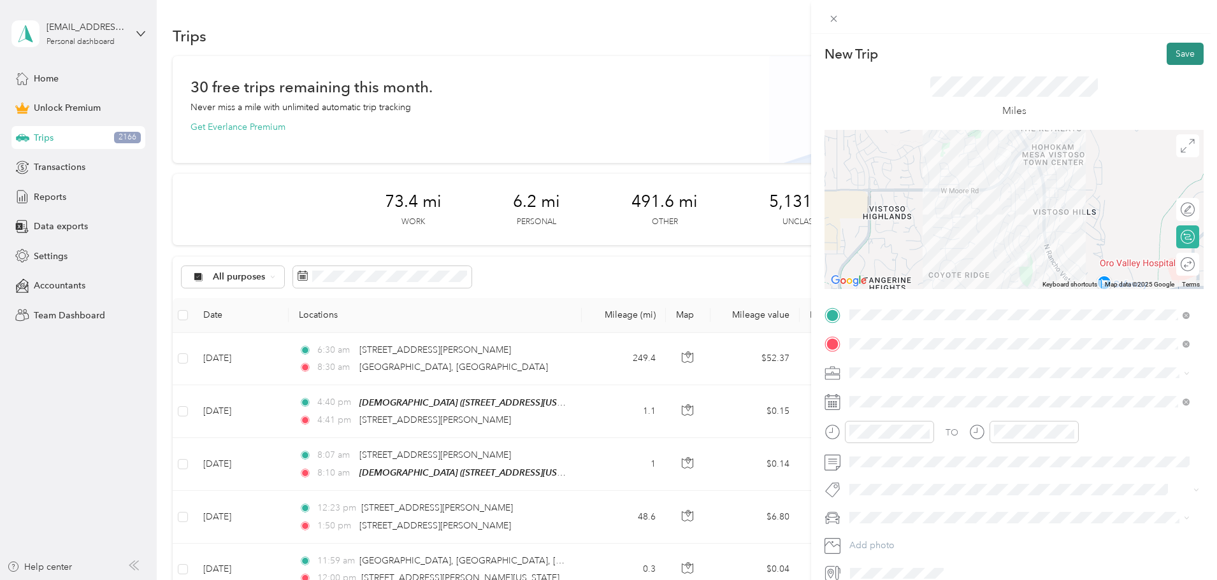
click at [1166, 55] on button "Save" at bounding box center [1184, 54] width 37 height 22
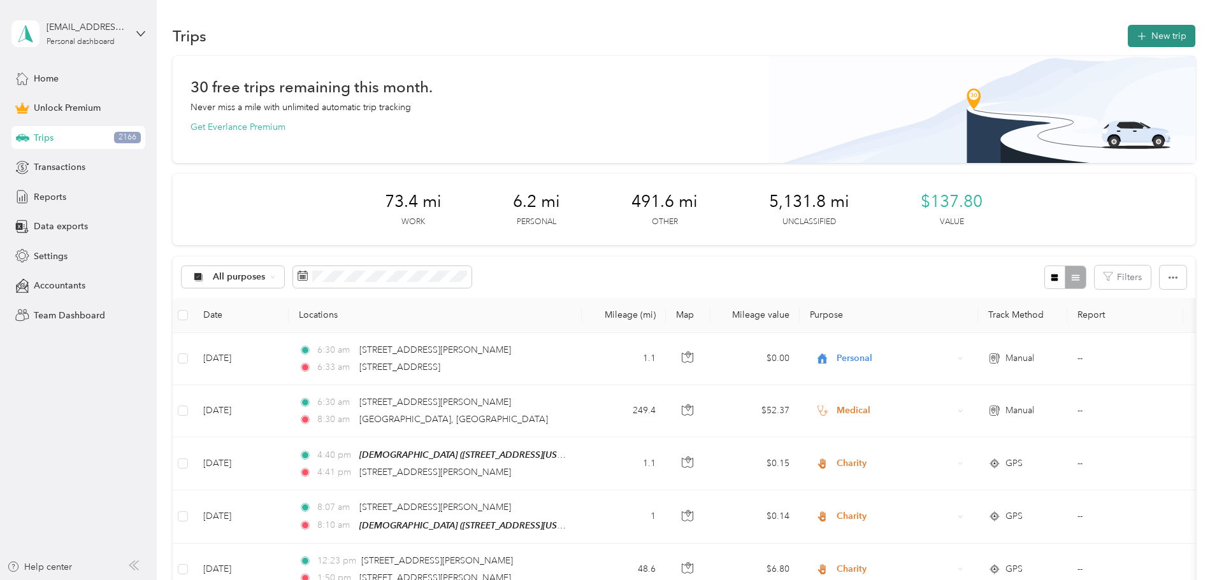
click at [1128, 41] on button "New trip" at bounding box center [1162, 36] width 68 height 22
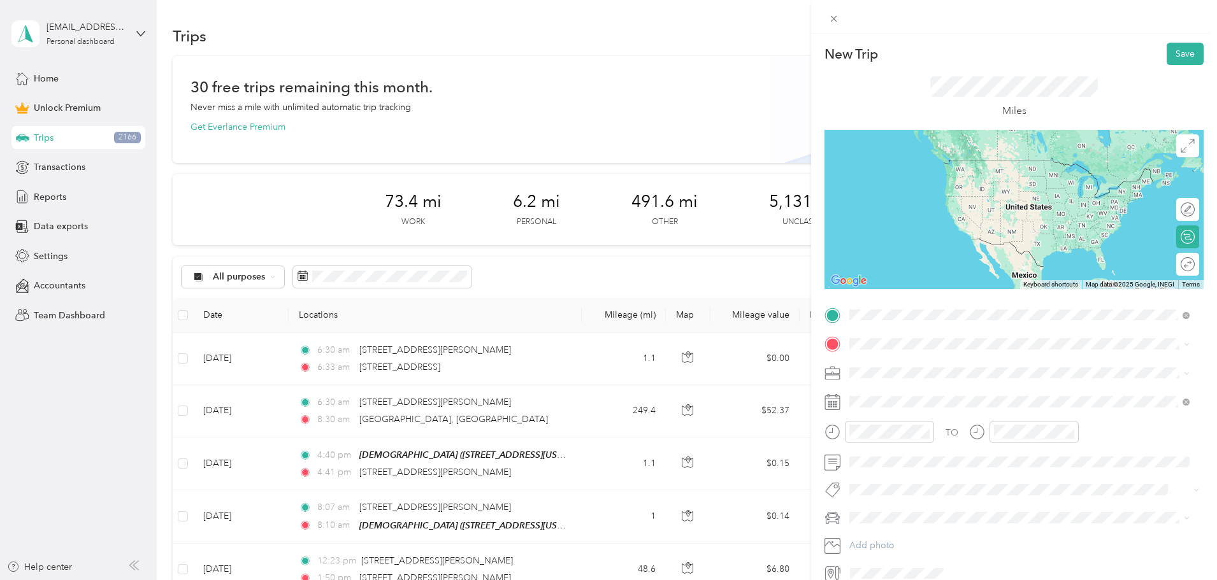
click at [899, 367] on span "55 Arrowsmith Drive Oro Valley, Arizona 85755, United States" at bounding box center [936, 360] width 127 height 11
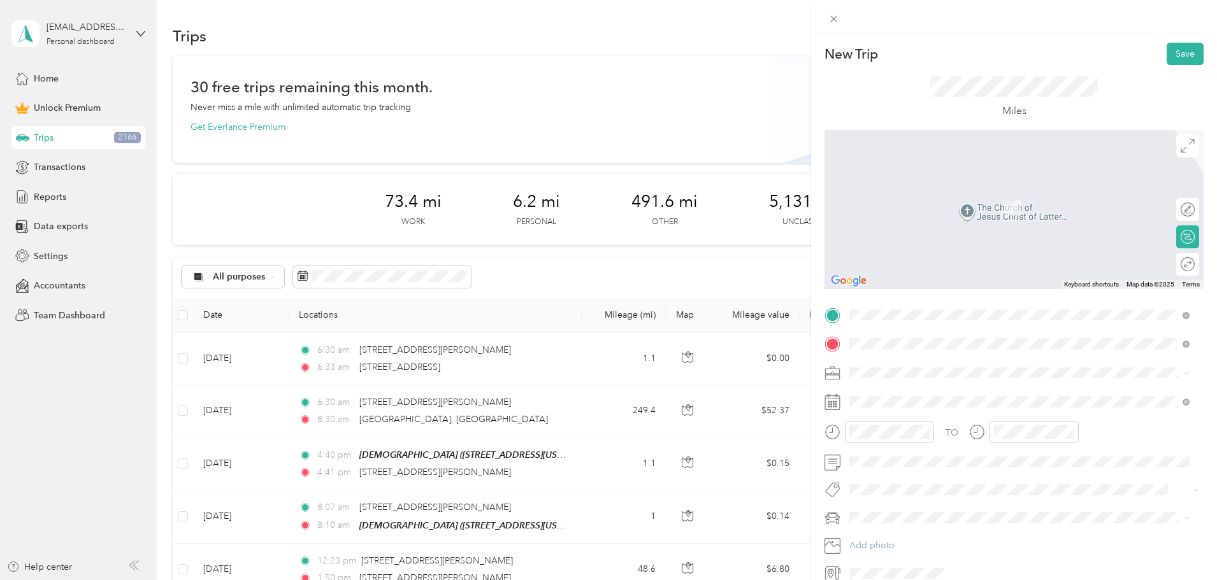
click at [917, 383] on div "215 West Geeseman Springs Drive Oro Valley, Arizona 85755, United States" at bounding box center [1019, 390] width 331 height 17
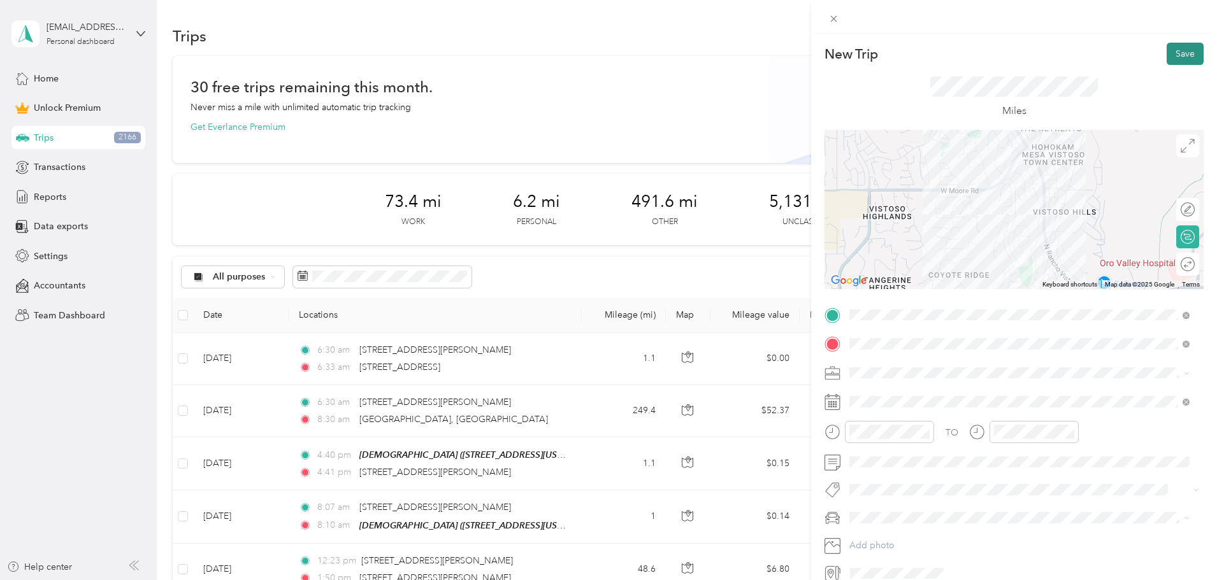
click at [1175, 52] on button "Save" at bounding box center [1184, 54] width 37 height 22
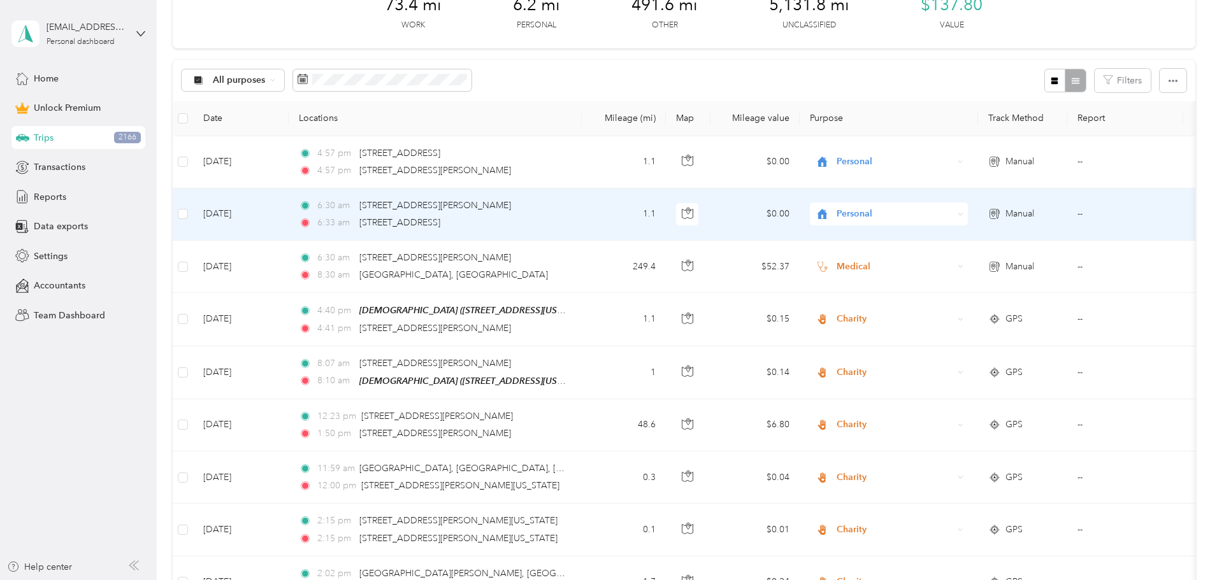
scroll to position [191, 0]
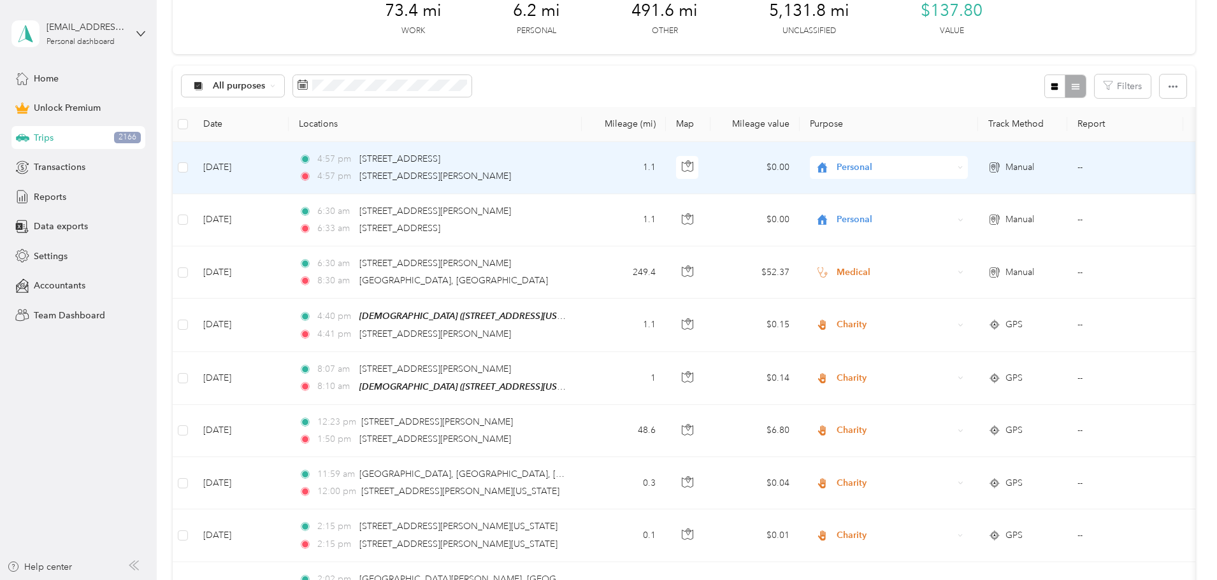
click at [934, 172] on span "Personal" at bounding box center [894, 168] width 117 height 14
click at [942, 255] on span "Charity" at bounding box center [985, 258] width 118 height 13
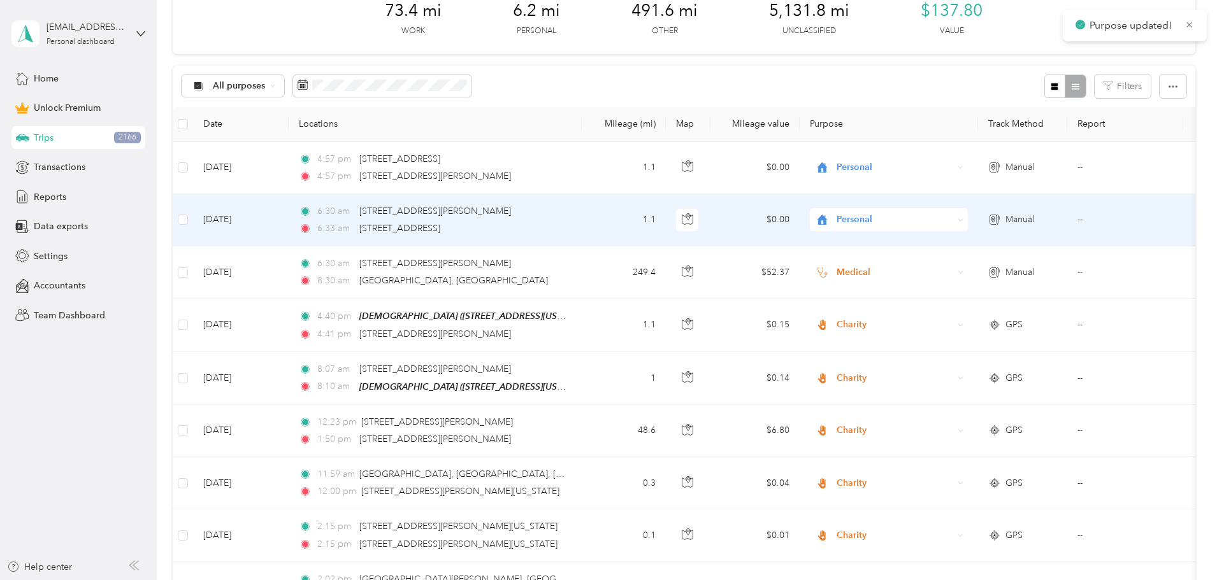
click at [945, 212] on div "Personal" at bounding box center [889, 219] width 158 height 23
click at [942, 308] on span "Charity" at bounding box center [985, 309] width 118 height 13
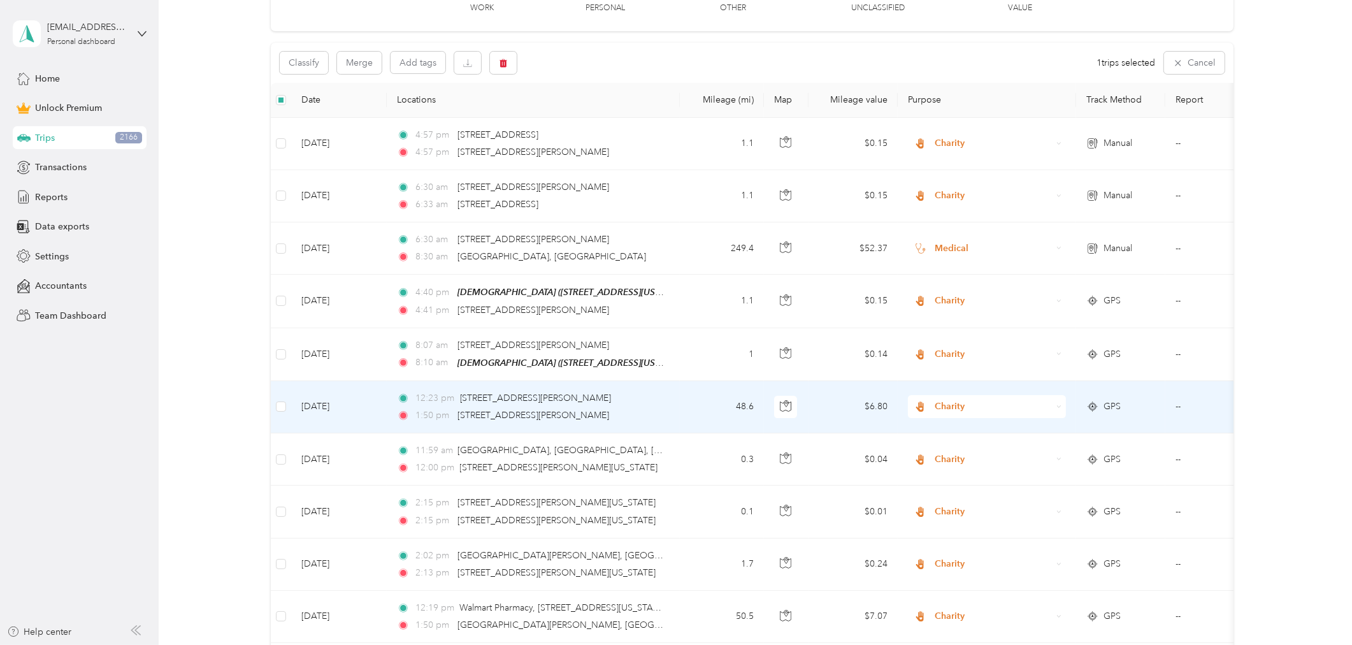
scroll to position [0, 0]
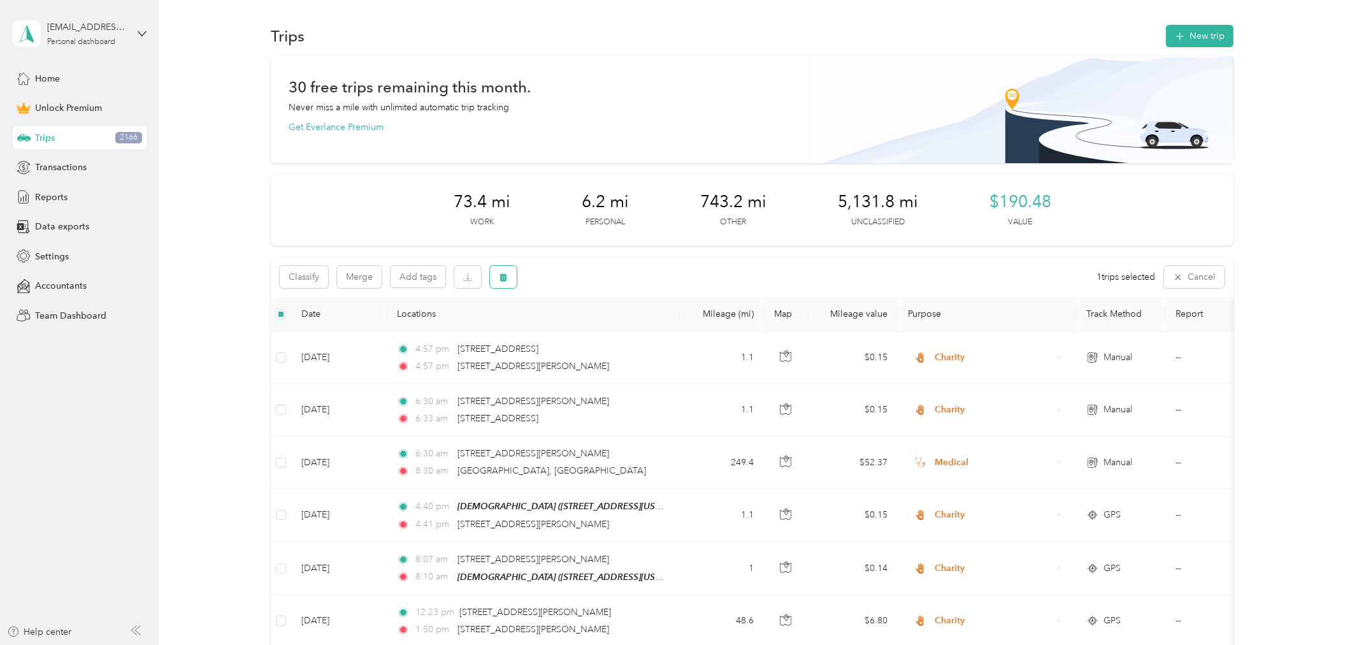
click at [496, 269] on button "button" at bounding box center [503, 277] width 27 height 22
click at [591, 329] on button "Yes" at bounding box center [597, 329] width 25 height 20
click at [1166, 279] on button "Filters" at bounding box center [1161, 278] width 56 height 24
click at [997, 269] on div "All purposes Filters" at bounding box center [752, 277] width 963 height 41
click at [1091, 278] on icon "button" at bounding box center [1093, 278] width 7 height 7
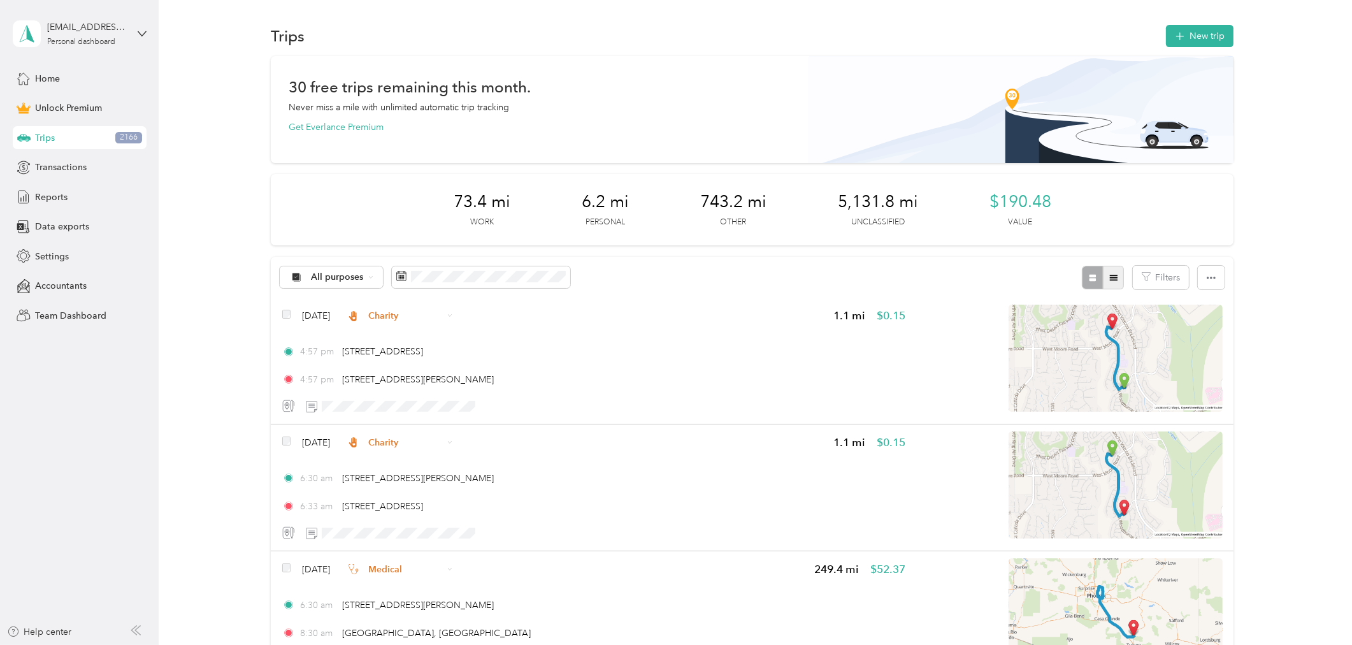
click at [1112, 276] on icon "button" at bounding box center [1113, 277] width 9 height 9
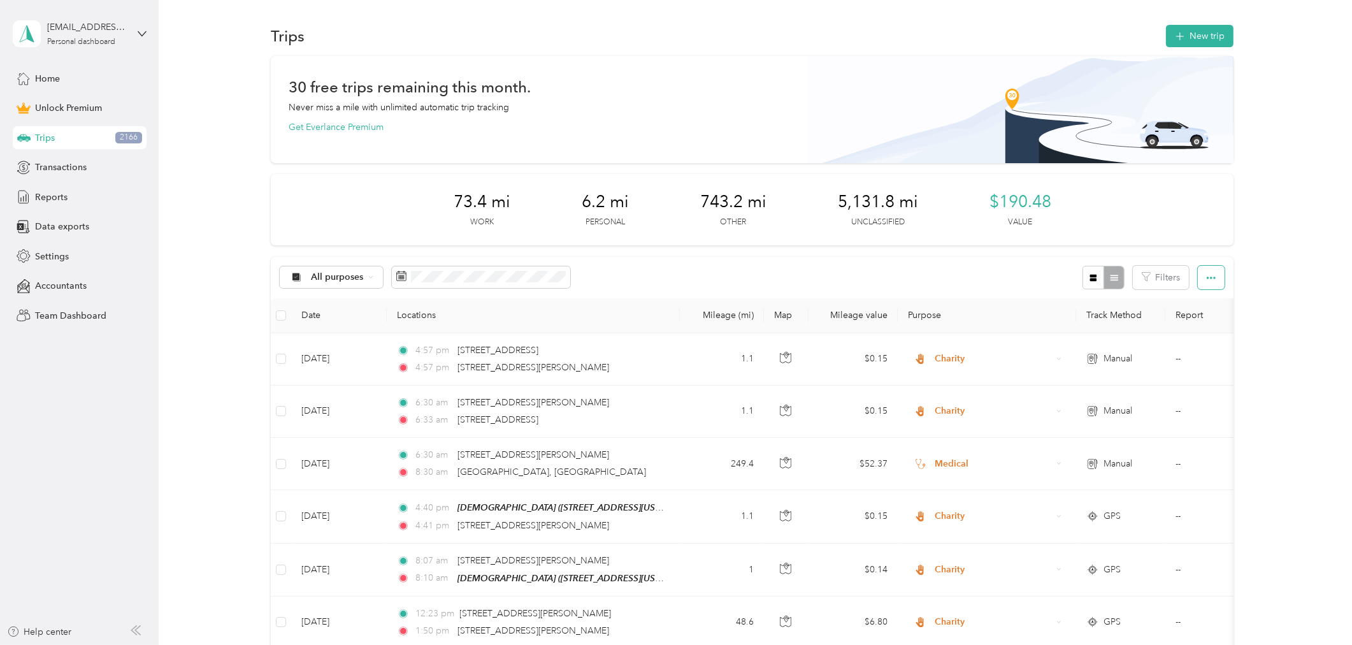
click at [1209, 280] on icon "button" at bounding box center [1211, 277] width 9 height 9
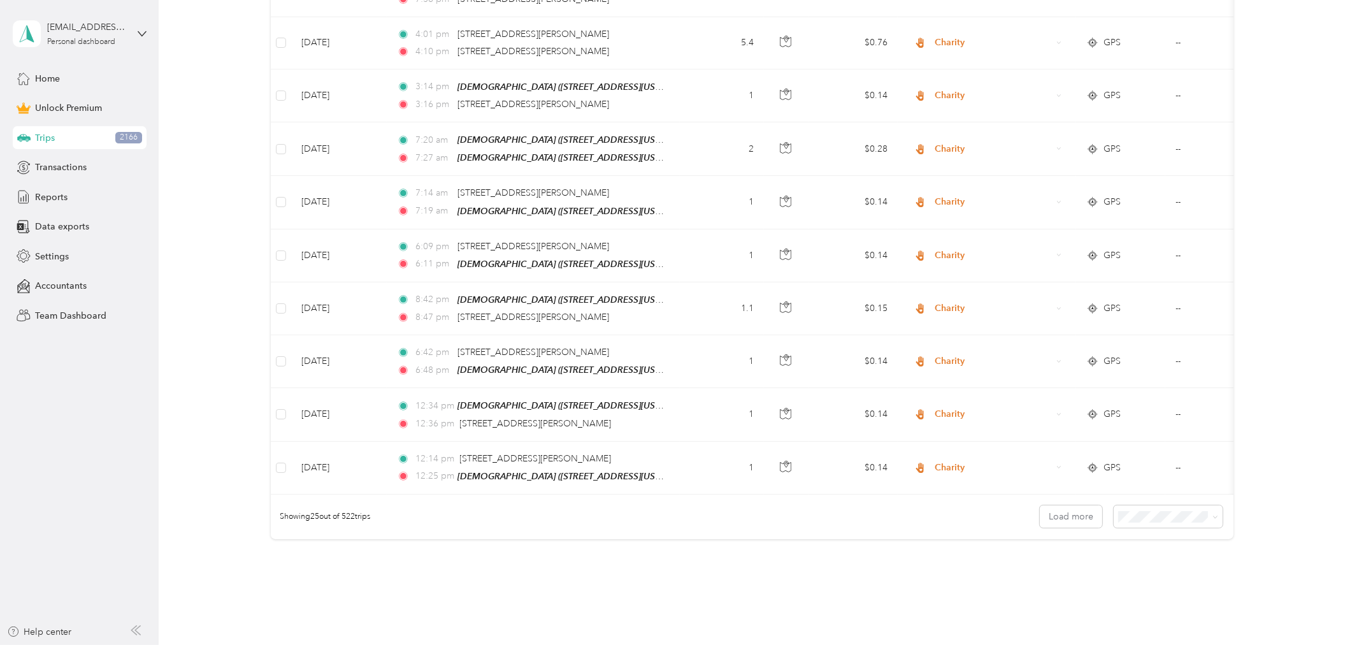
scroll to position [1230, 0]
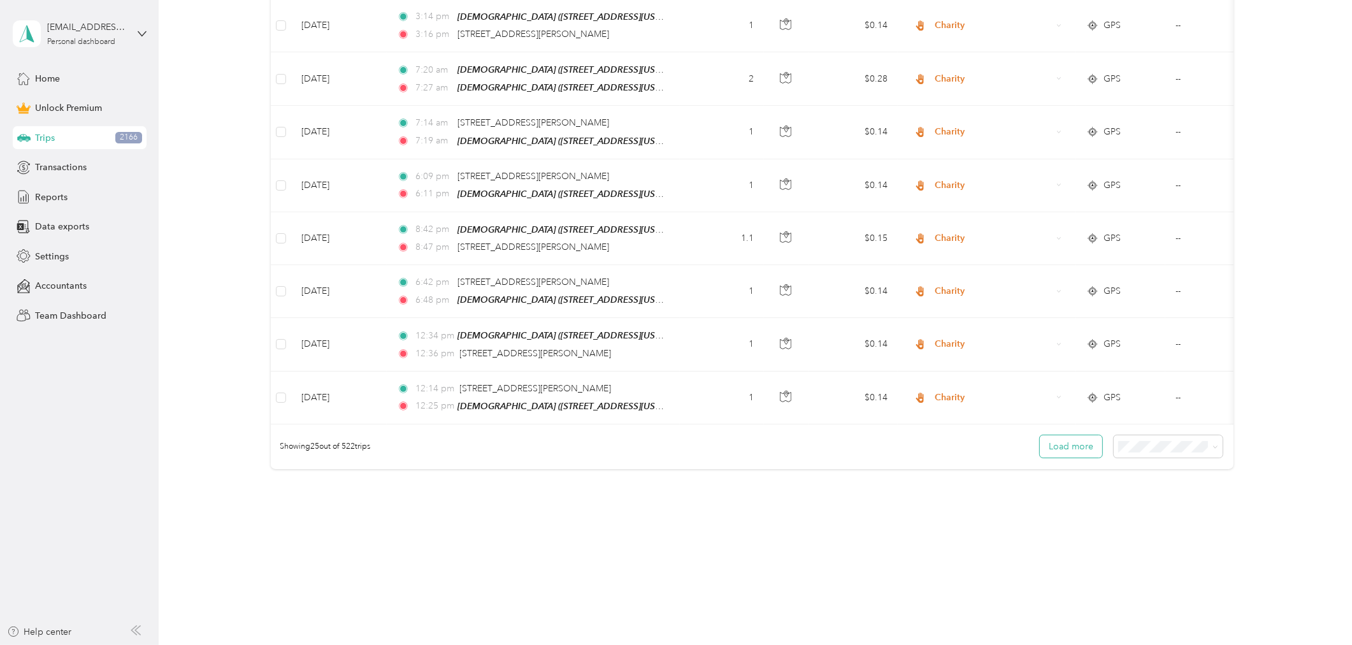
click at [1078, 450] on button "Load more" at bounding box center [1071, 446] width 62 height 22
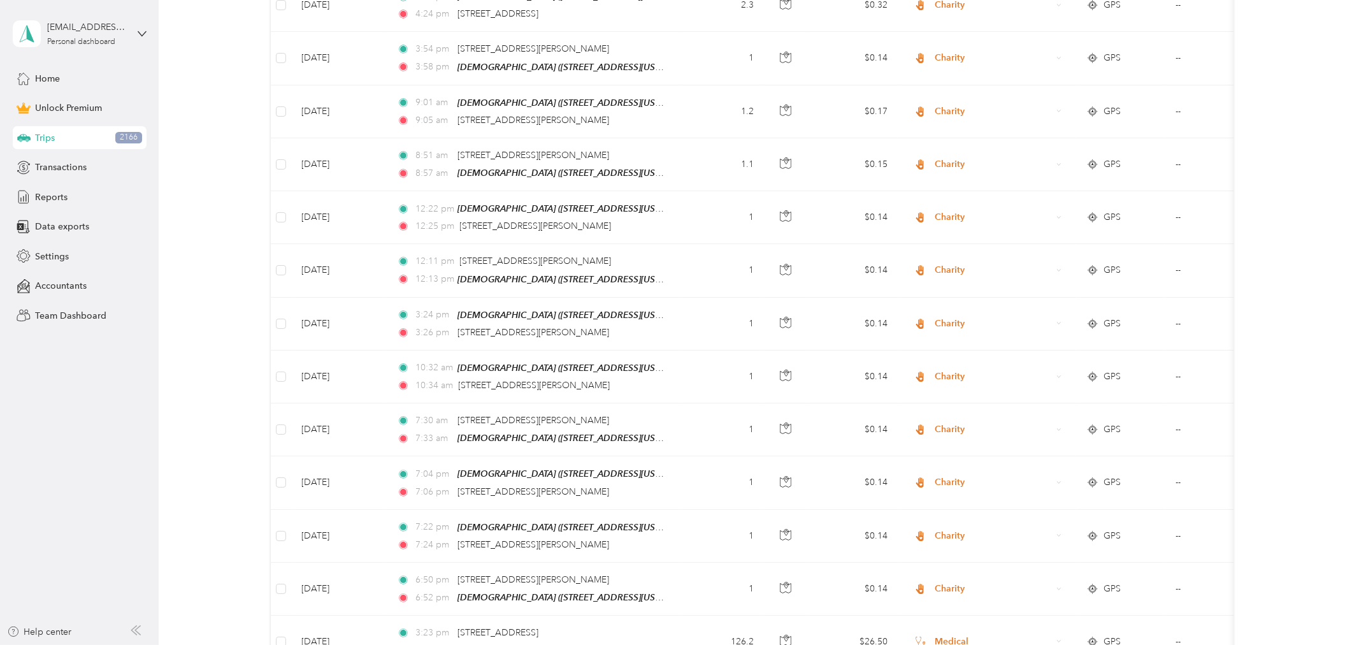
scroll to position [2540, 0]
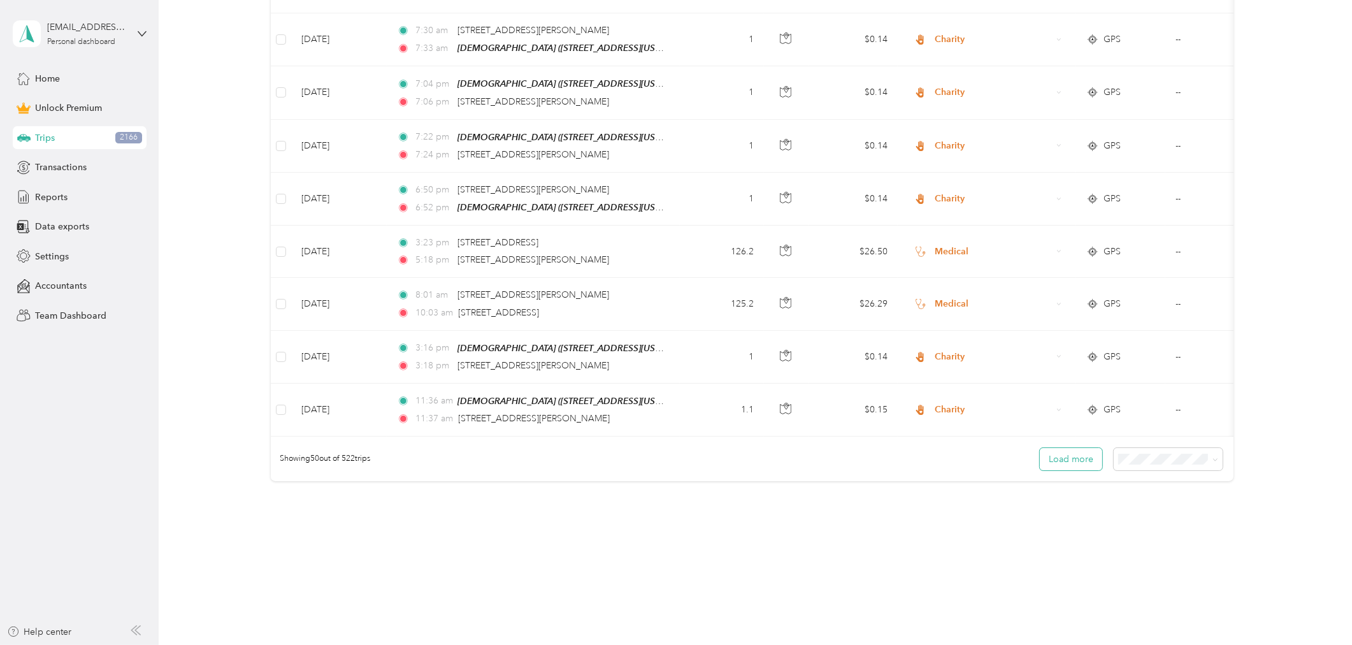
click at [1073, 450] on button "Load more" at bounding box center [1071, 459] width 62 height 22
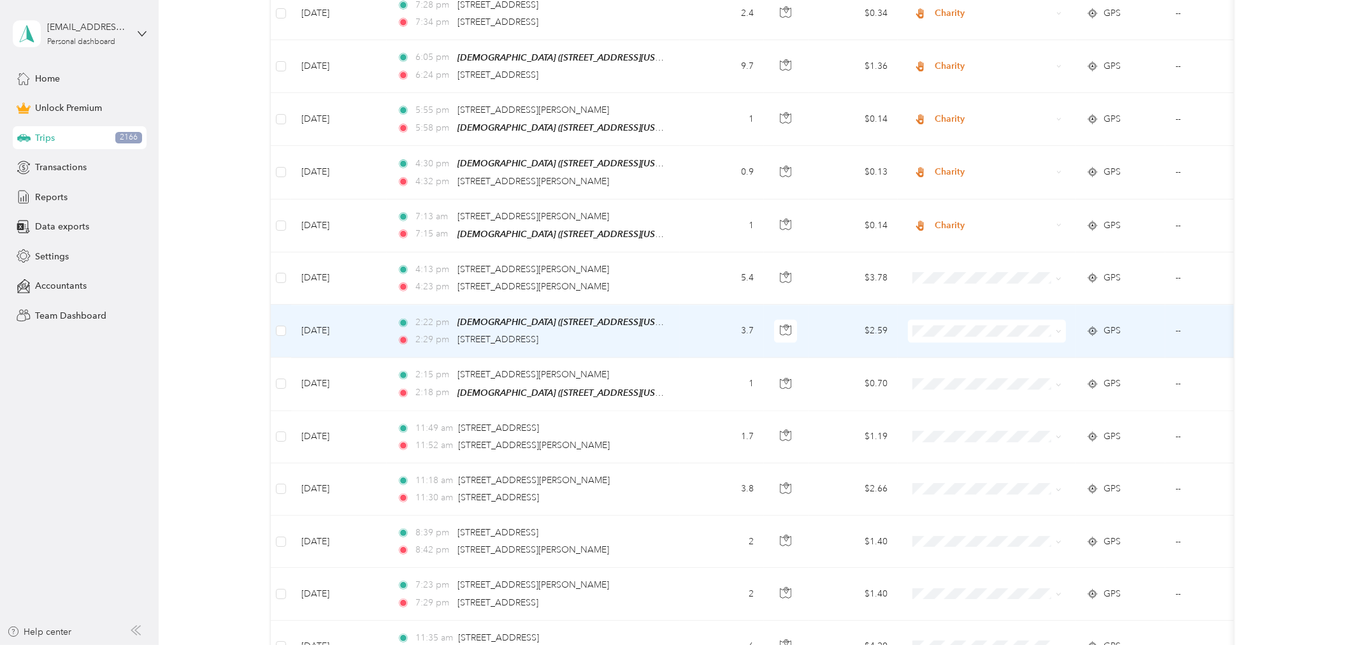
scroll to position [3497, 0]
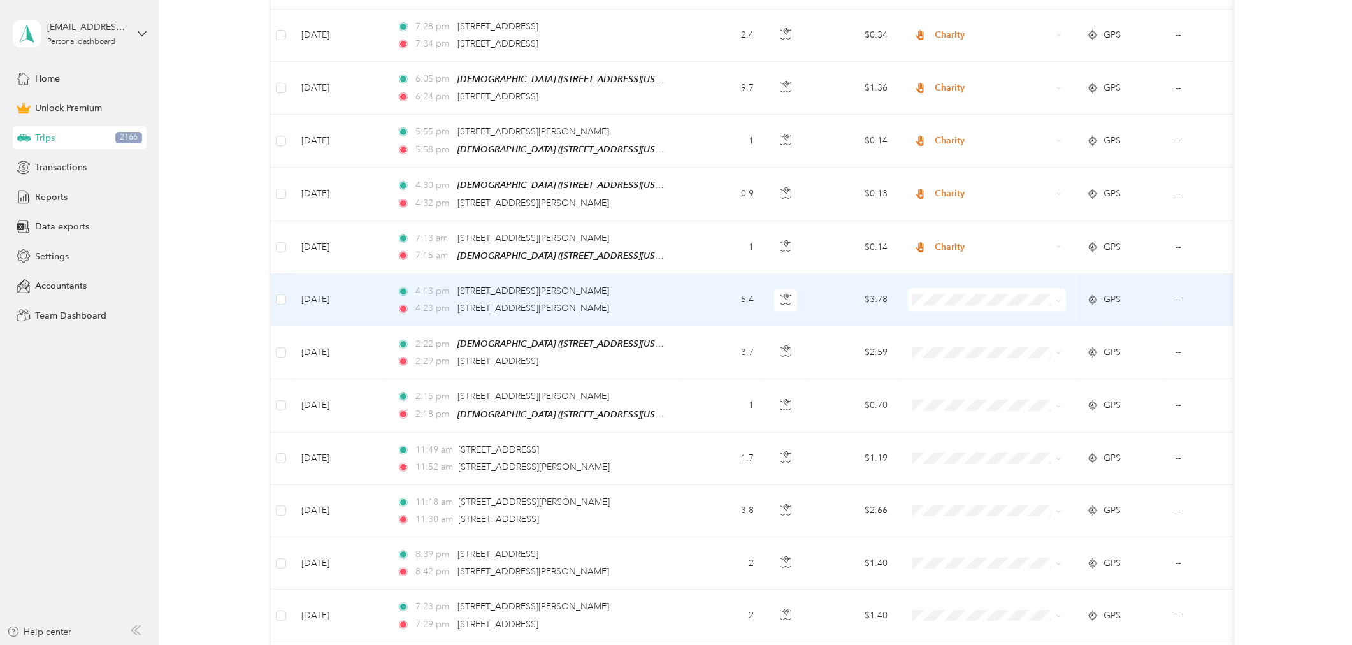
click at [668, 274] on td "4:13 pm 215 W Geeseman Springs Dr, Oro Valley, AZ 85755, USA 4:23 pm 3380 W Win…" at bounding box center [533, 300] width 293 height 52
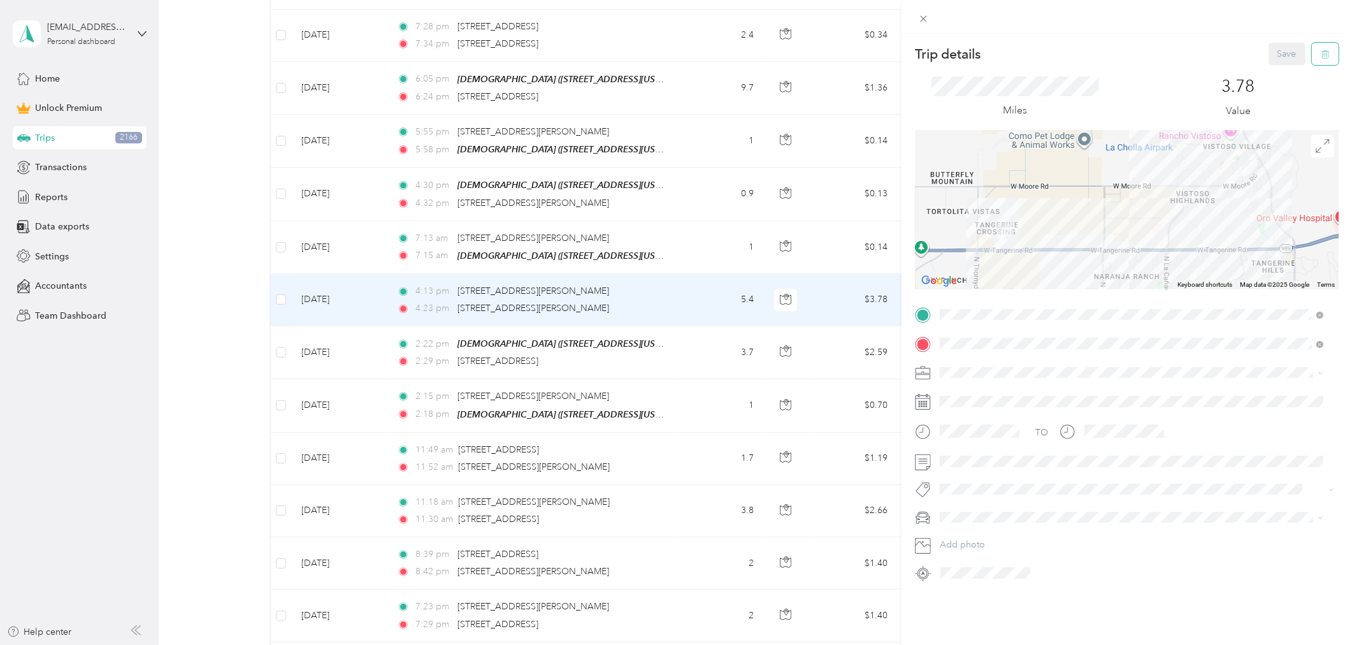
click at [1216, 55] on icon "button" at bounding box center [1325, 54] width 9 height 9
click at [1216, 71] on button "Yes" at bounding box center [1277, 69] width 25 height 20
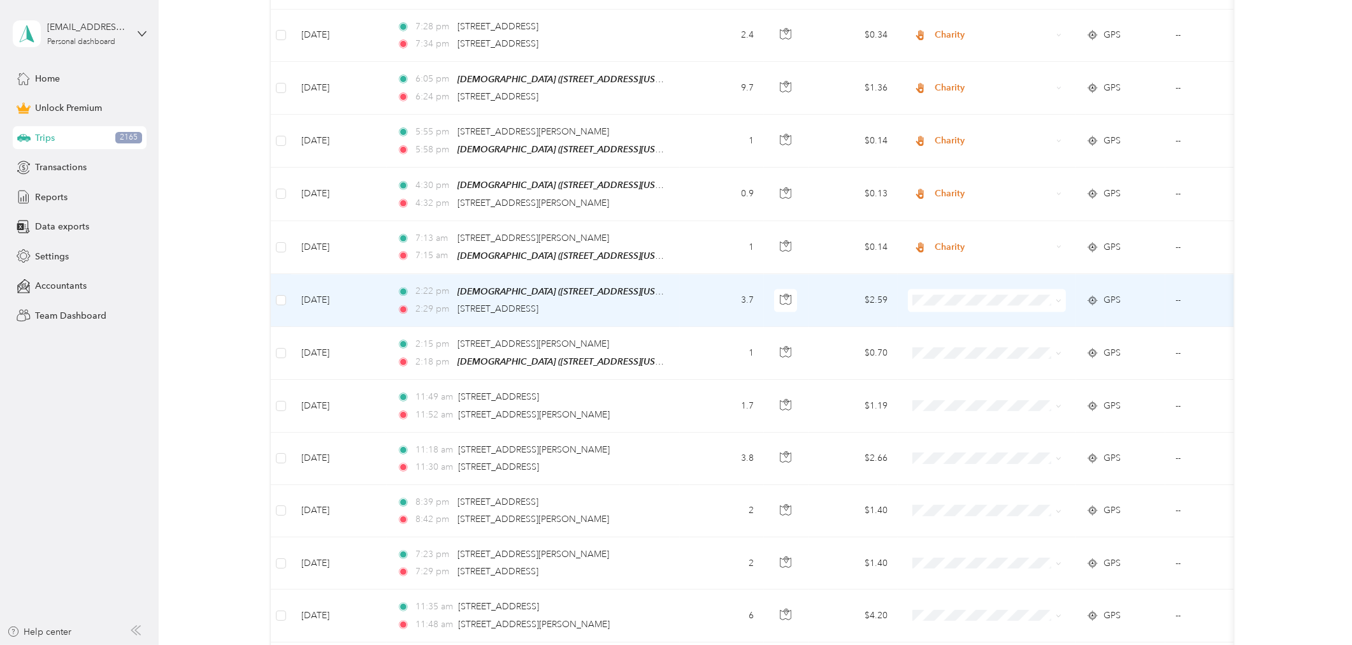
click at [950, 357] on span "Charity" at bounding box center [998, 359] width 118 height 13
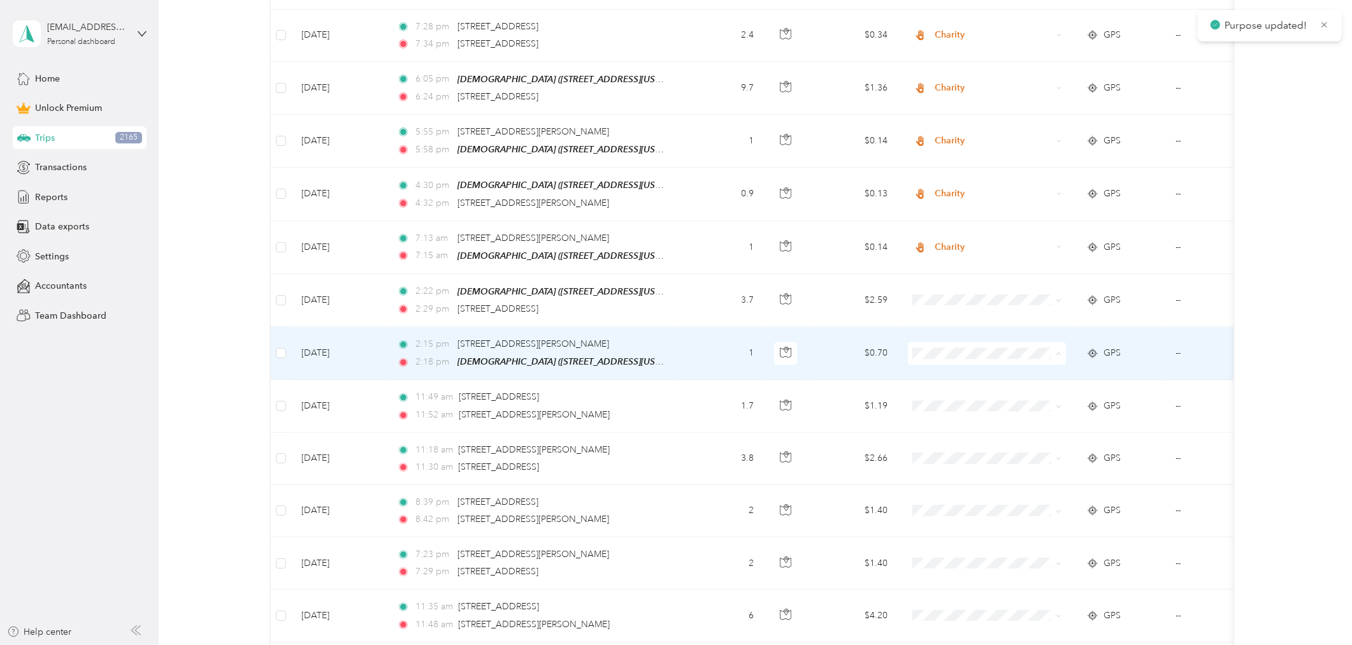
click at [956, 414] on span "Charity" at bounding box center [998, 411] width 118 height 13
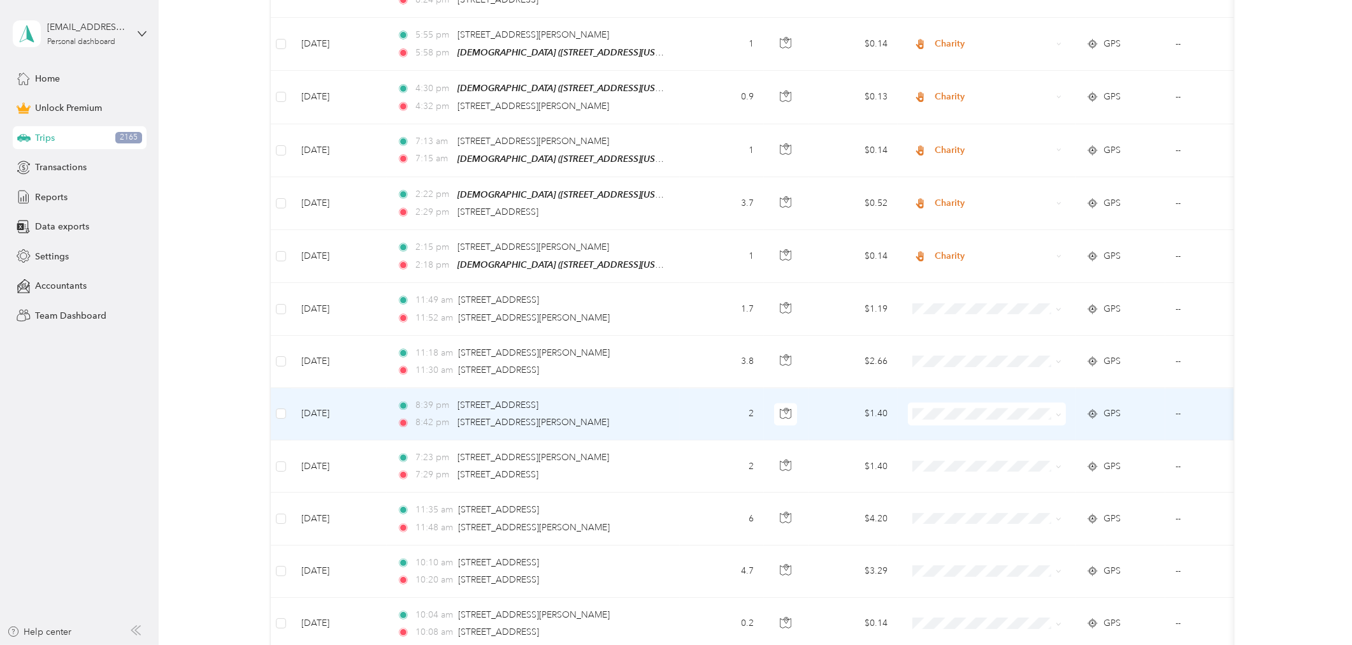
scroll to position [3639, 0]
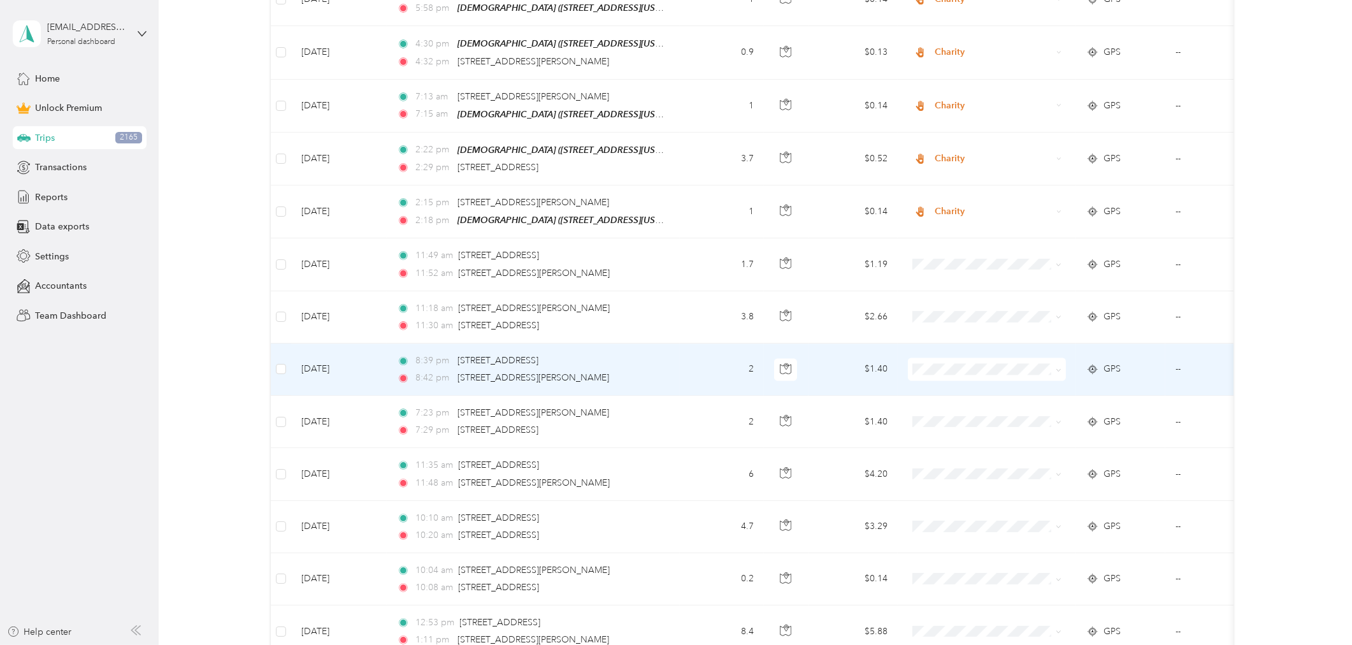
click at [708, 343] on td "2" at bounding box center [722, 369] width 84 height 52
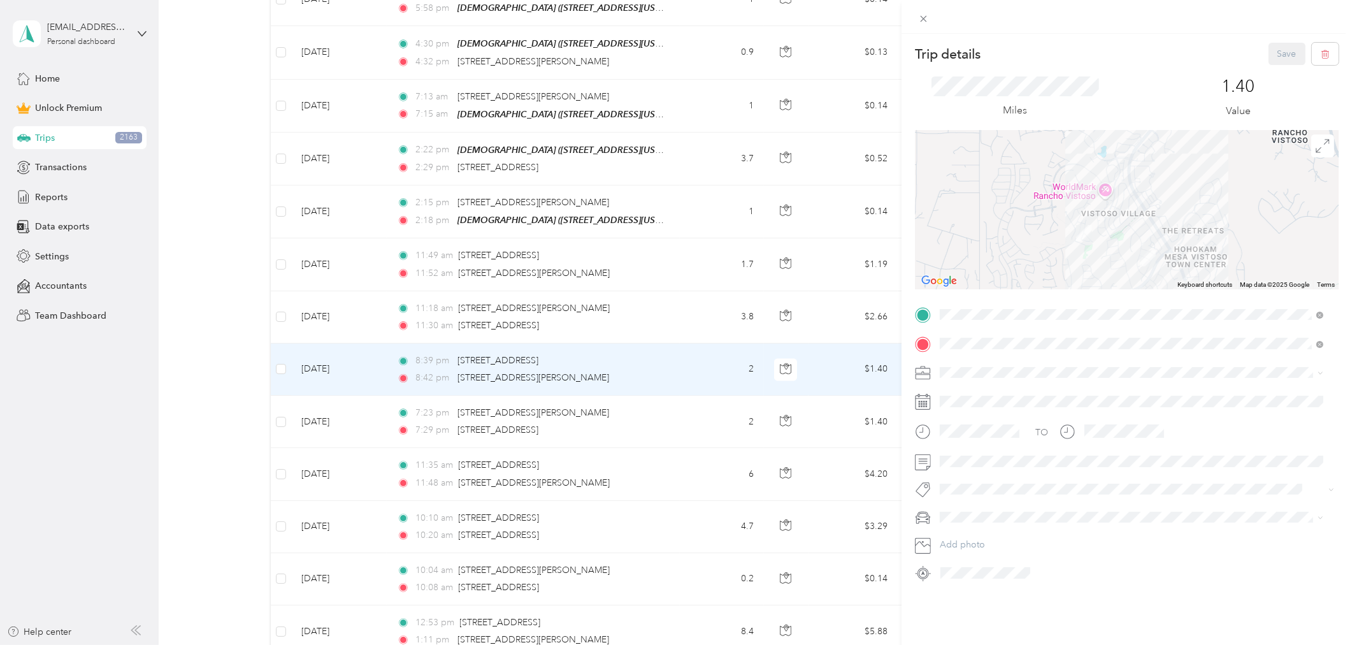
click at [1013, 182] on div at bounding box center [1127, 209] width 424 height 159
drag, startPoint x: 925, startPoint y: 15, endPoint x: 945, endPoint y: 311, distance: 296.9
click at [924, 15] on icon at bounding box center [923, 18] width 11 height 11
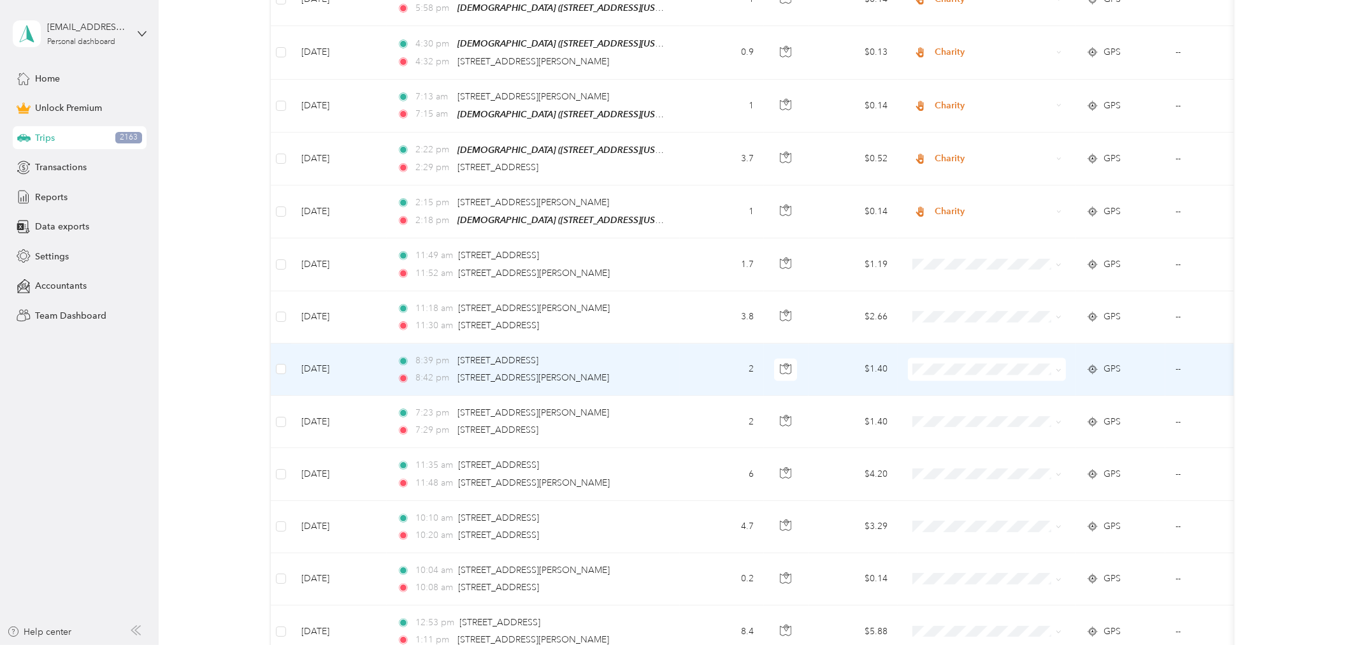
click at [950, 357] on span at bounding box center [987, 368] width 158 height 23
click at [956, 427] on span "Charity" at bounding box center [998, 427] width 118 height 13
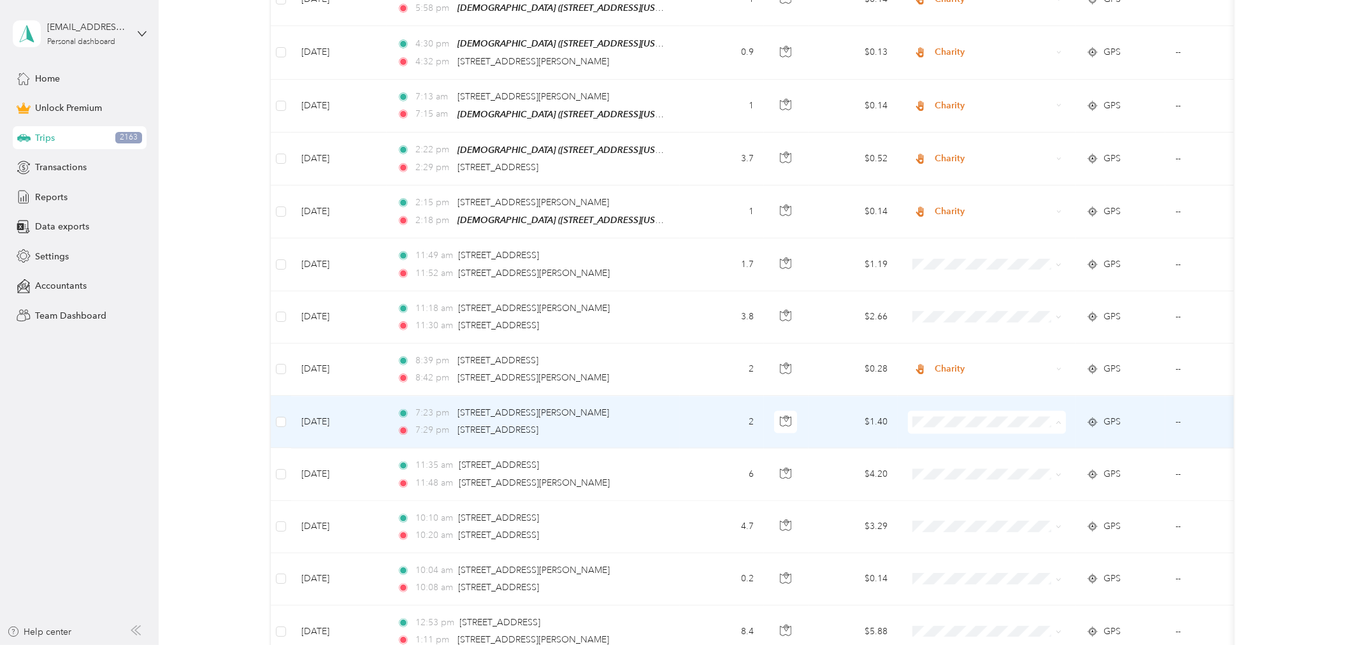
click at [946, 483] on li "Charity" at bounding box center [987, 480] width 158 height 22
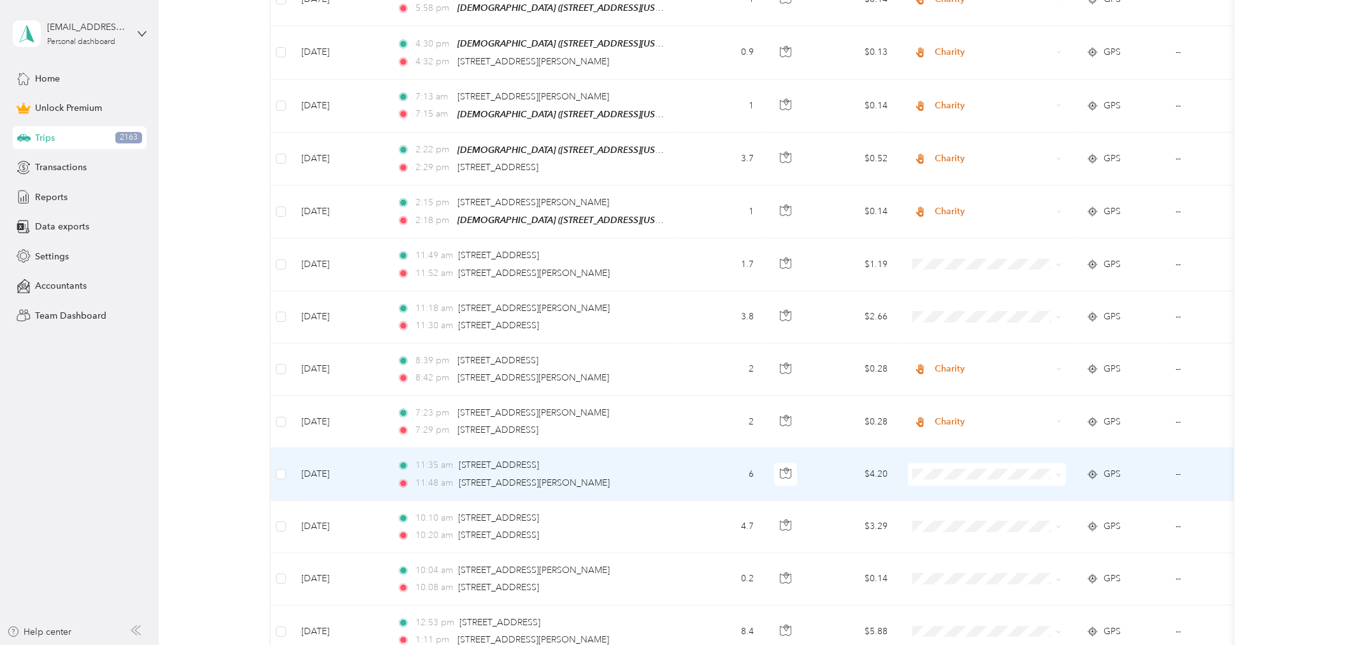
scroll to position [3709, 0]
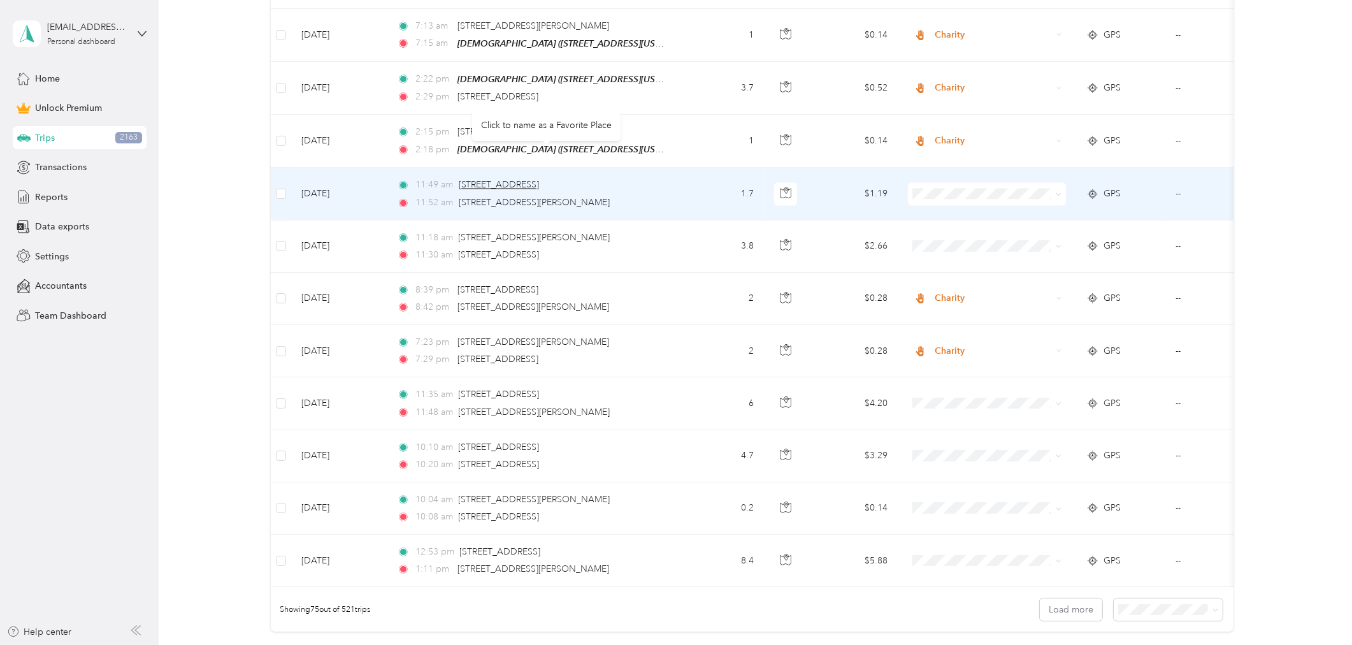
click at [540, 179] on span "698 E Tangerine Rd, Tucson, AZ 85737, USA" at bounding box center [499, 184] width 81 height 11
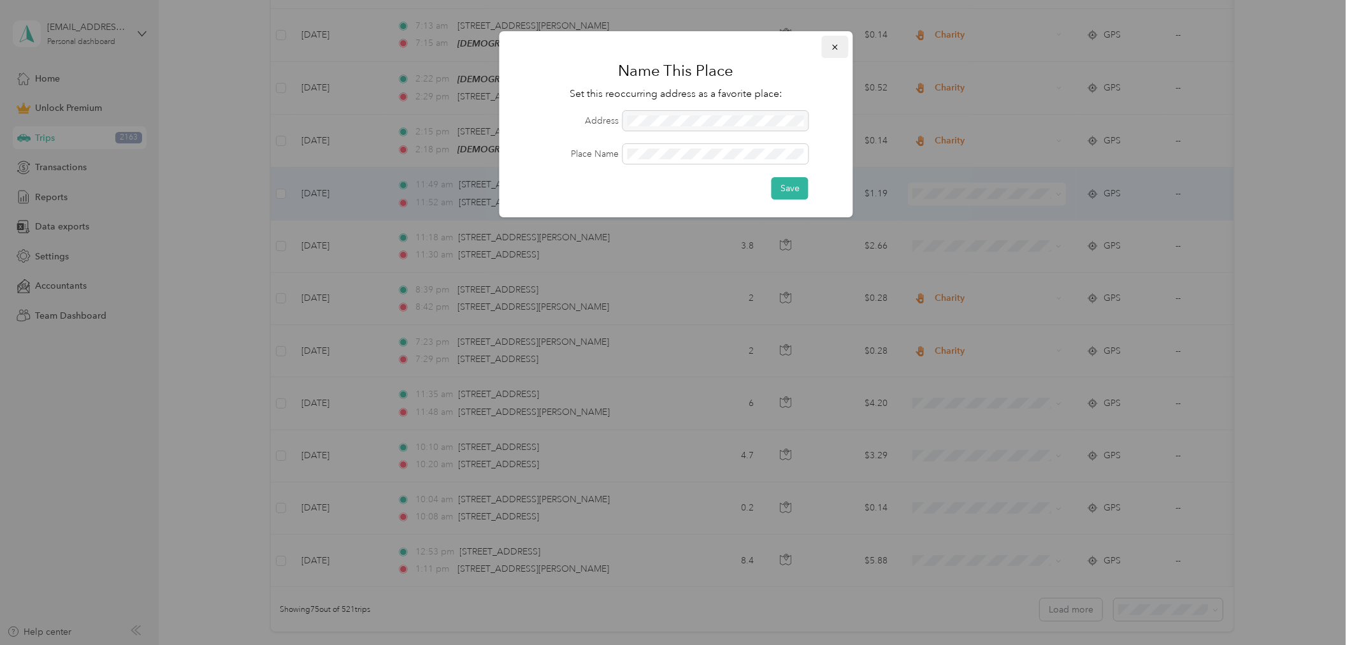
click at [829, 41] on button "button" at bounding box center [835, 47] width 27 height 22
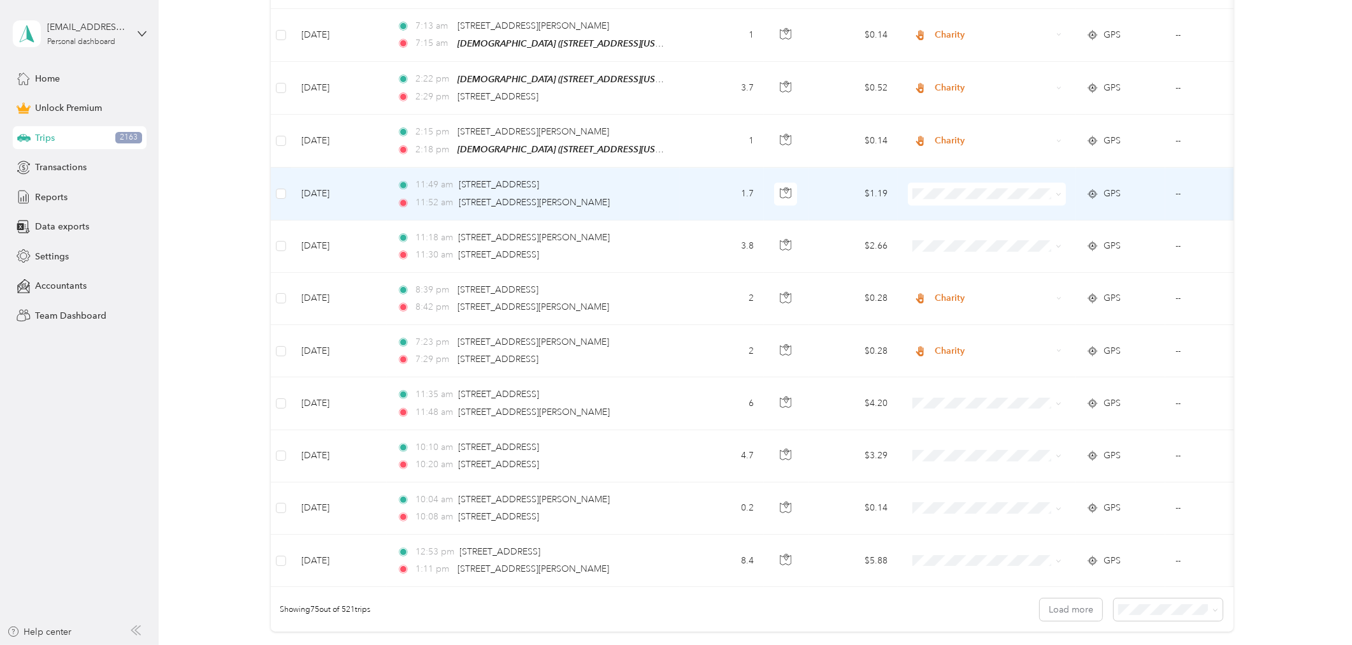
click at [699, 168] on td "1.7" at bounding box center [722, 194] width 84 height 52
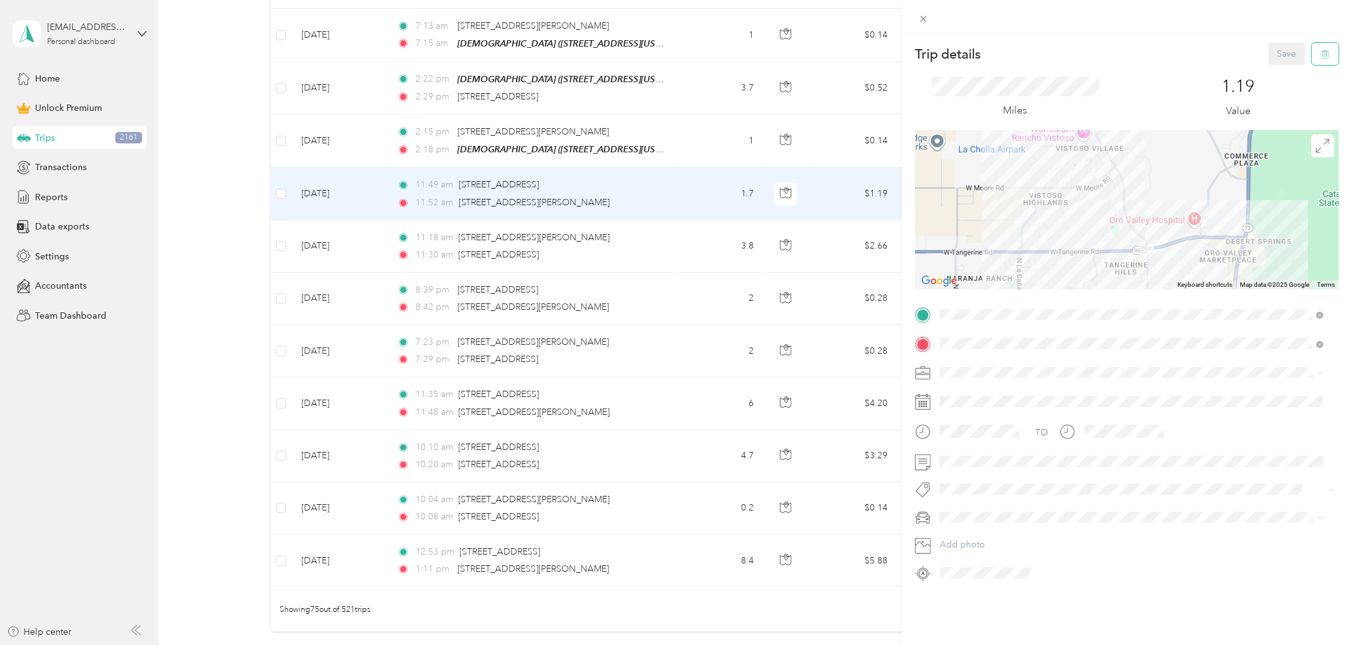
click at [1216, 55] on icon "button" at bounding box center [1325, 54] width 9 height 9
click at [1216, 72] on button "Yes" at bounding box center [1277, 69] width 25 height 20
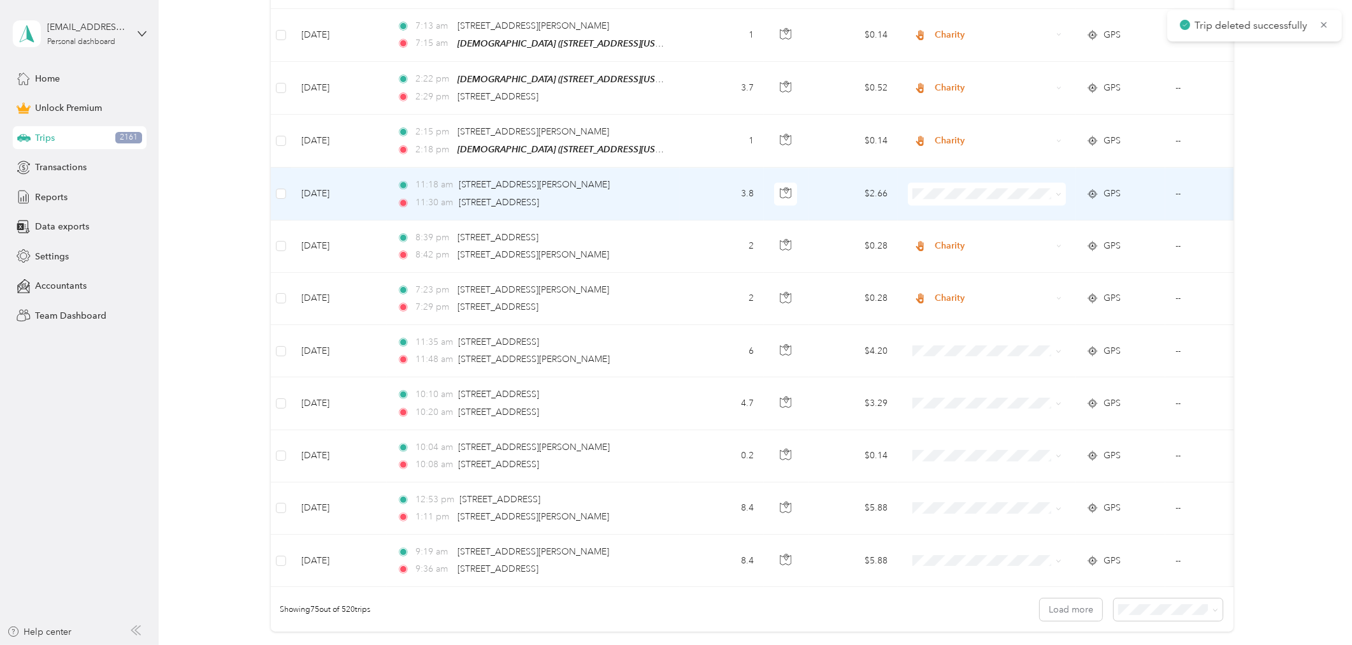
click at [1216, 168] on td "--" at bounding box center [1223, 194] width 116 height 52
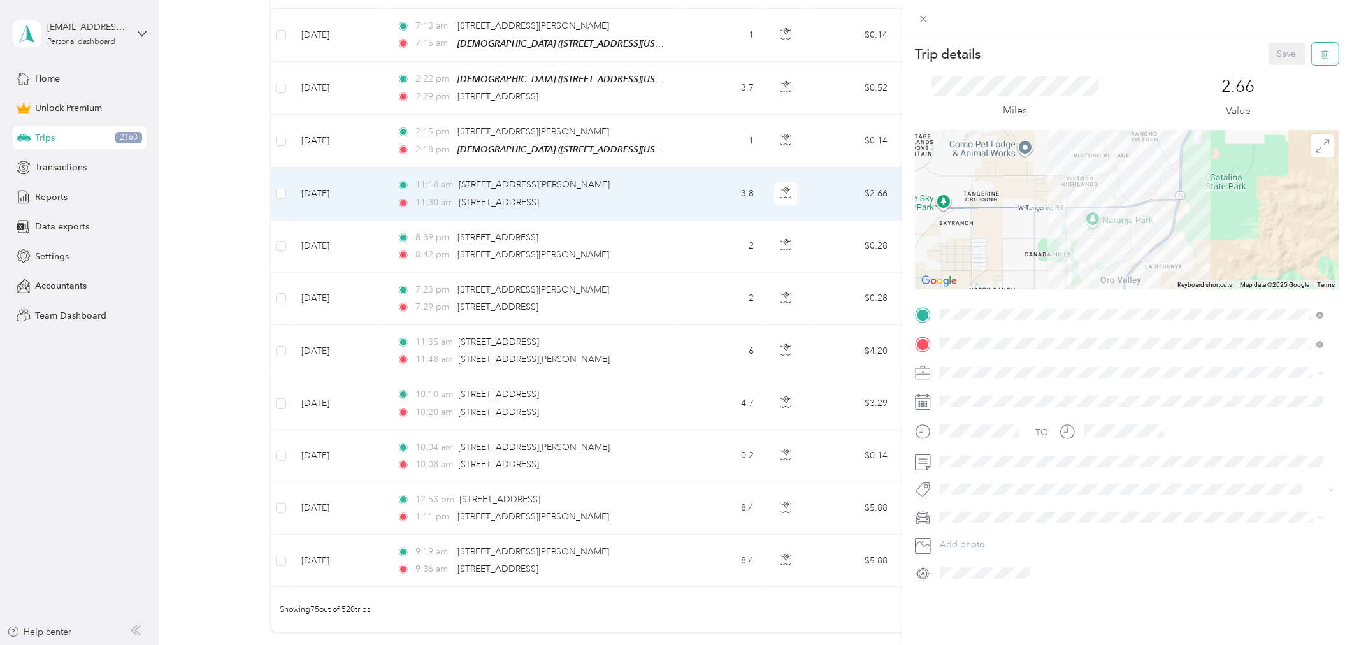
click at [1216, 55] on icon "button" at bounding box center [1325, 54] width 9 height 9
click at [1216, 71] on button "Yes" at bounding box center [1277, 69] width 25 height 20
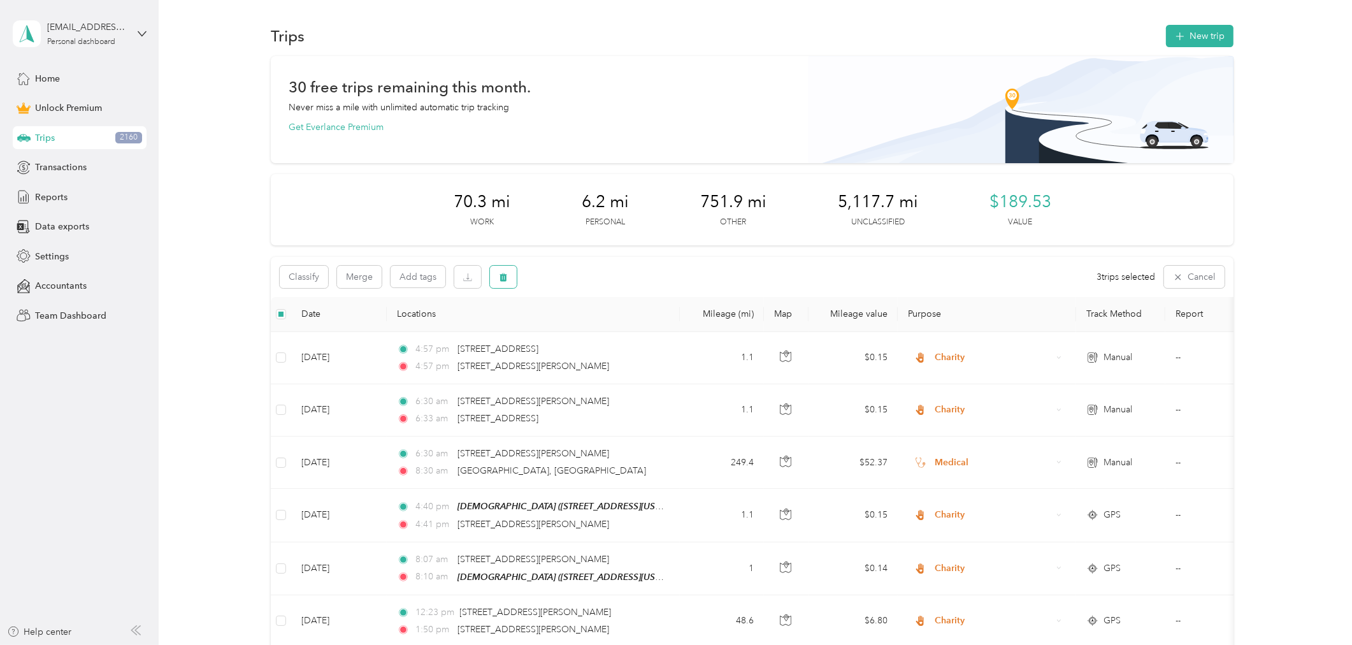
click at [499, 276] on icon "button" at bounding box center [503, 277] width 9 height 9
click at [591, 329] on button "Yes" at bounding box center [597, 329] width 25 height 20
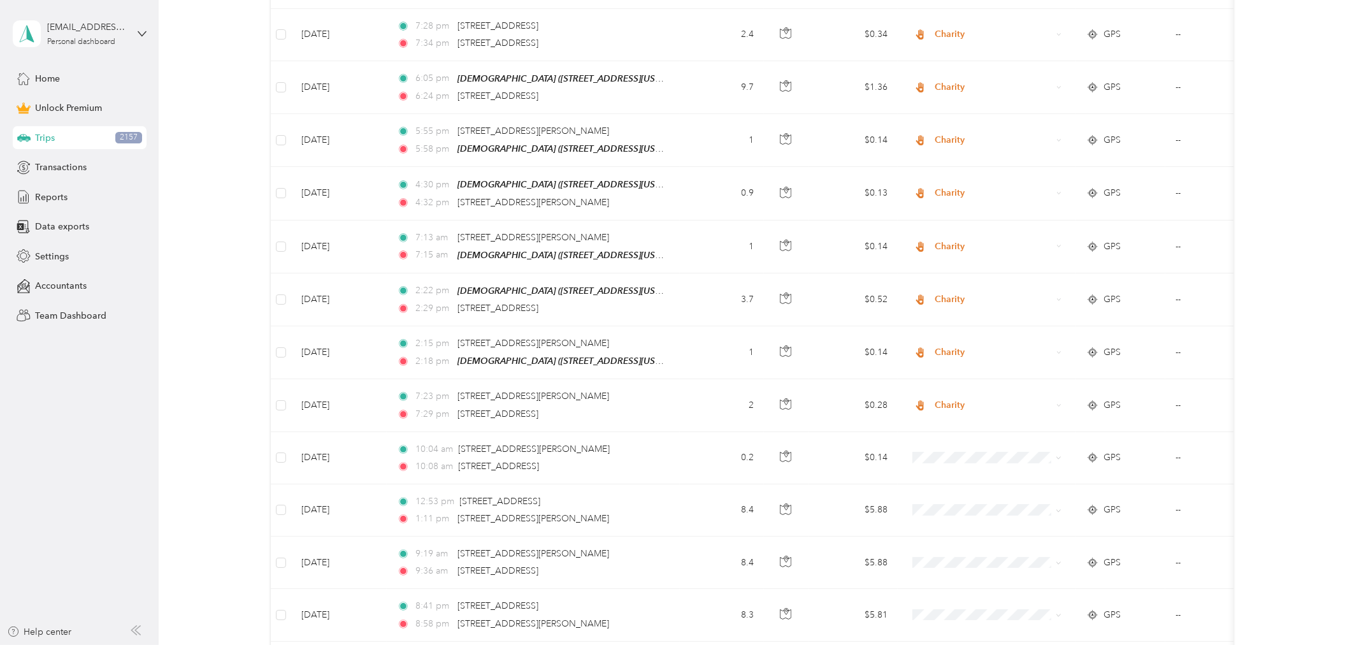
scroll to position [3497, 0]
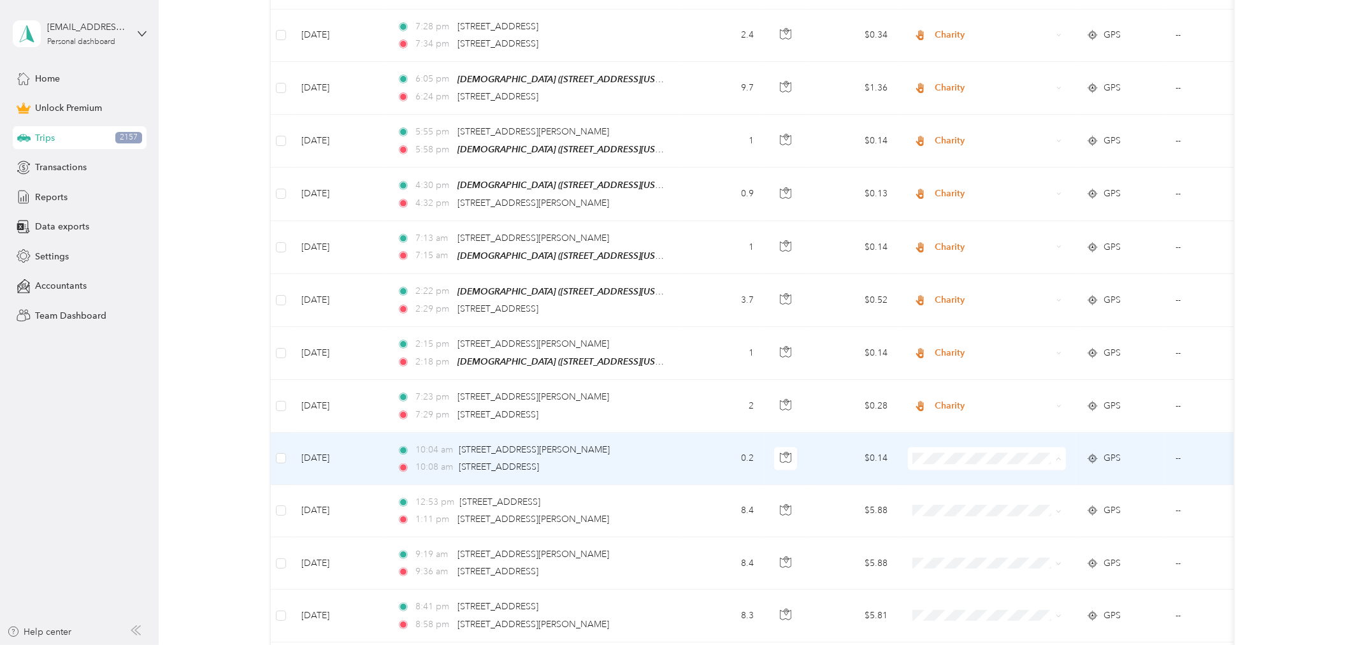
click at [958, 519] on li "Charity" at bounding box center [987, 517] width 158 height 22
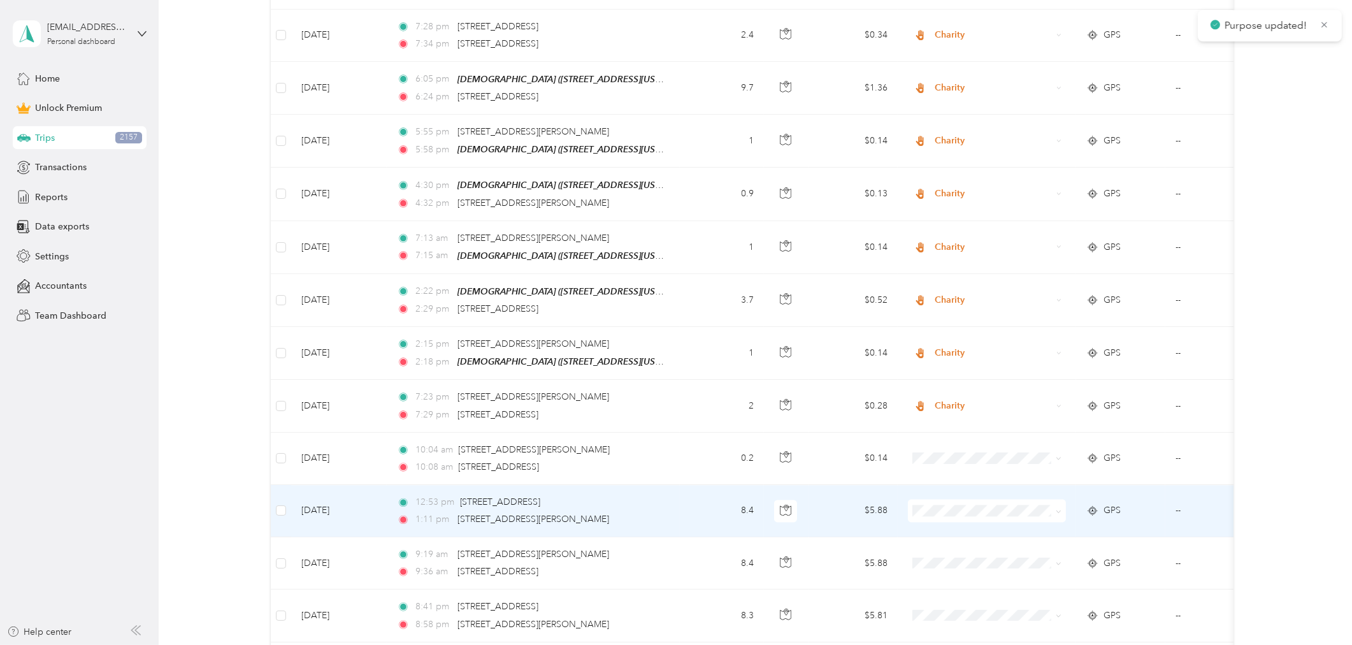
click at [956, 499] on span at bounding box center [987, 510] width 158 height 23
click at [949, 389] on span "Charity" at bounding box center [998, 387] width 118 height 13
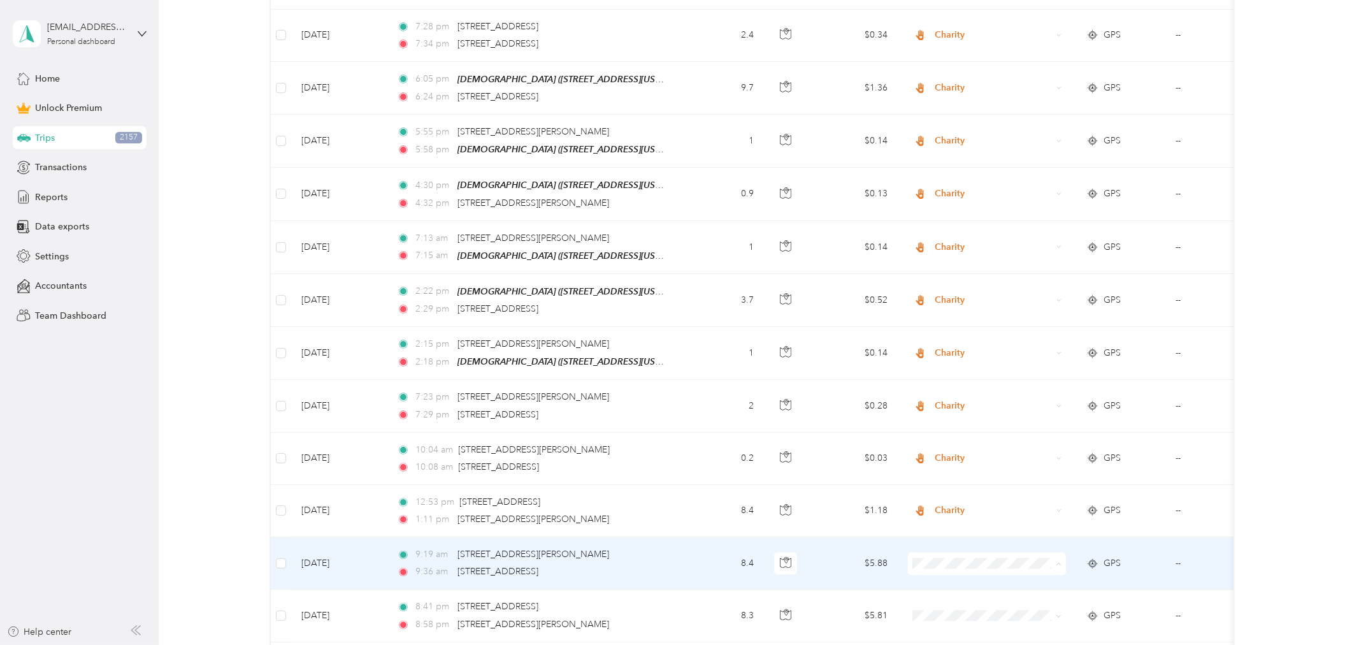
click at [951, 441] on span "Charity" at bounding box center [998, 440] width 118 height 13
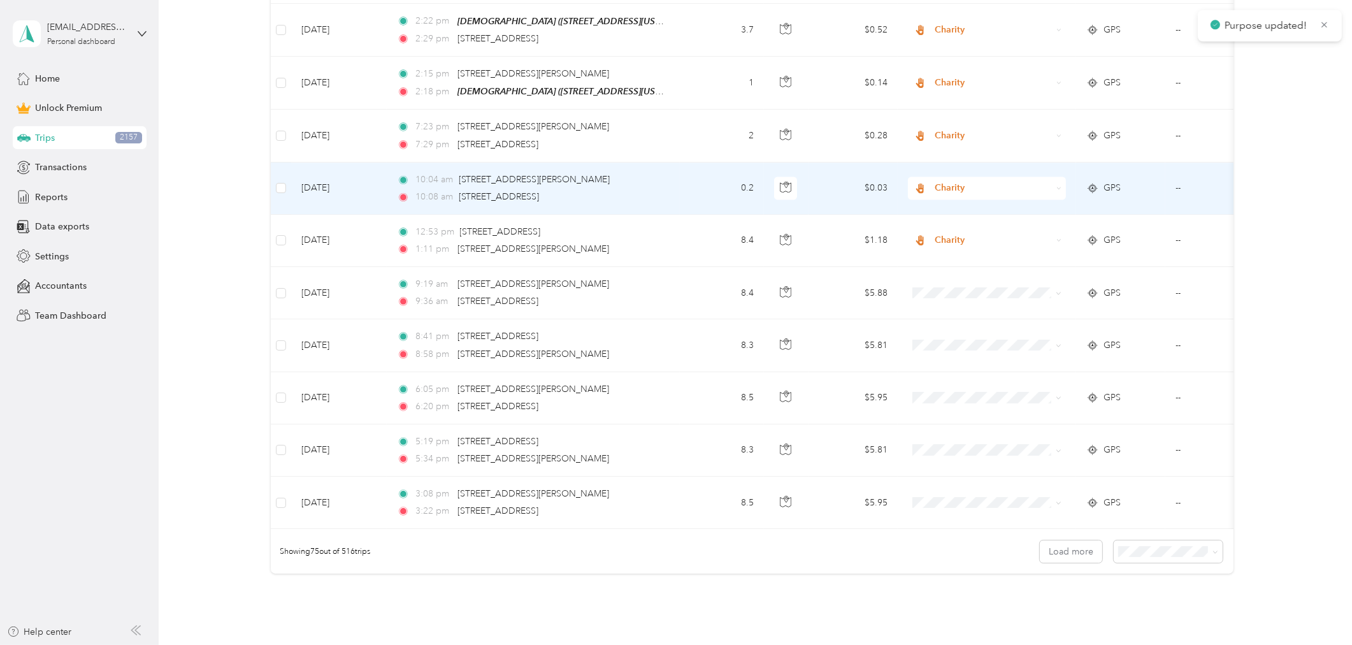
scroll to position [3780, 0]
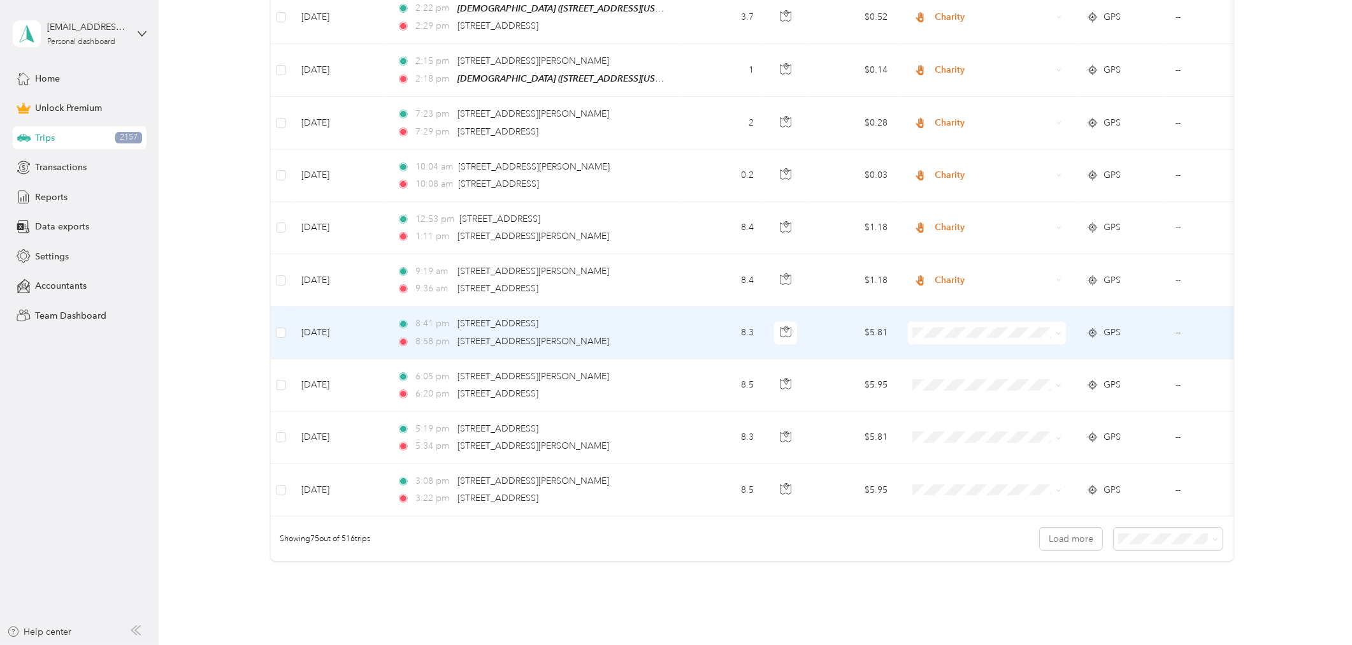
click at [949, 390] on span "Charity" at bounding box center [998, 388] width 118 height 13
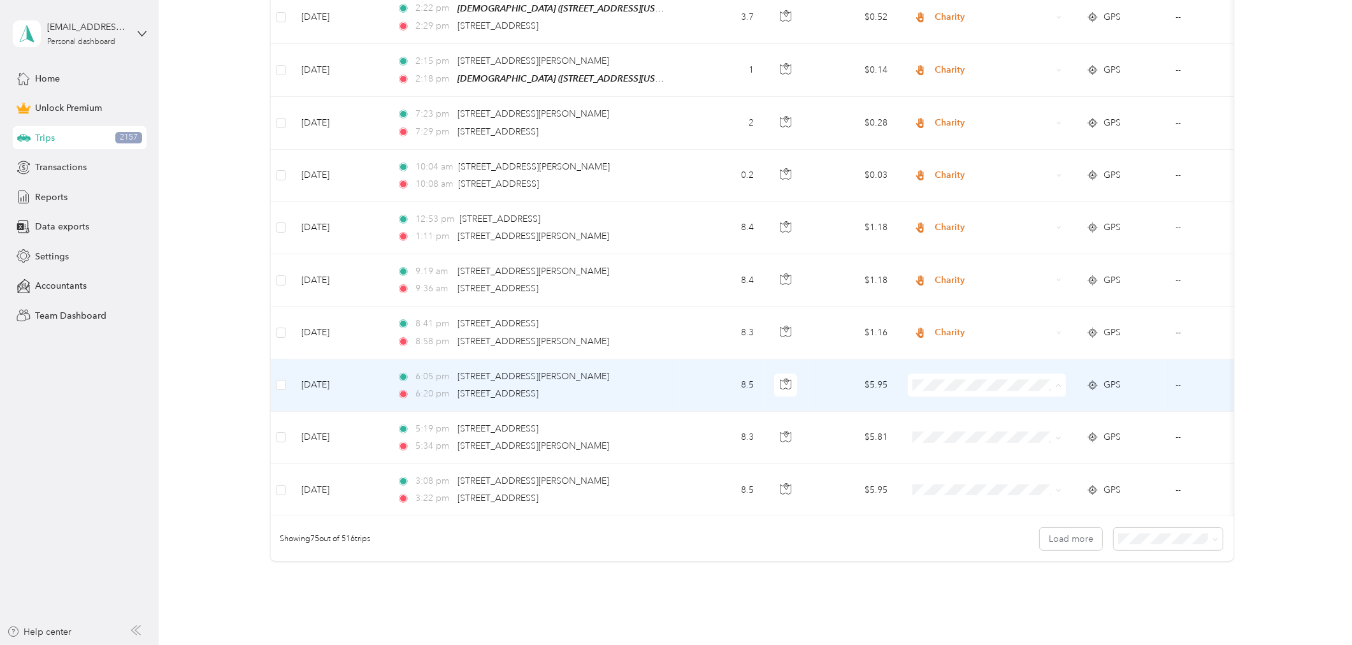
click at [956, 440] on span "Charity" at bounding box center [998, 443] width 118 height 13
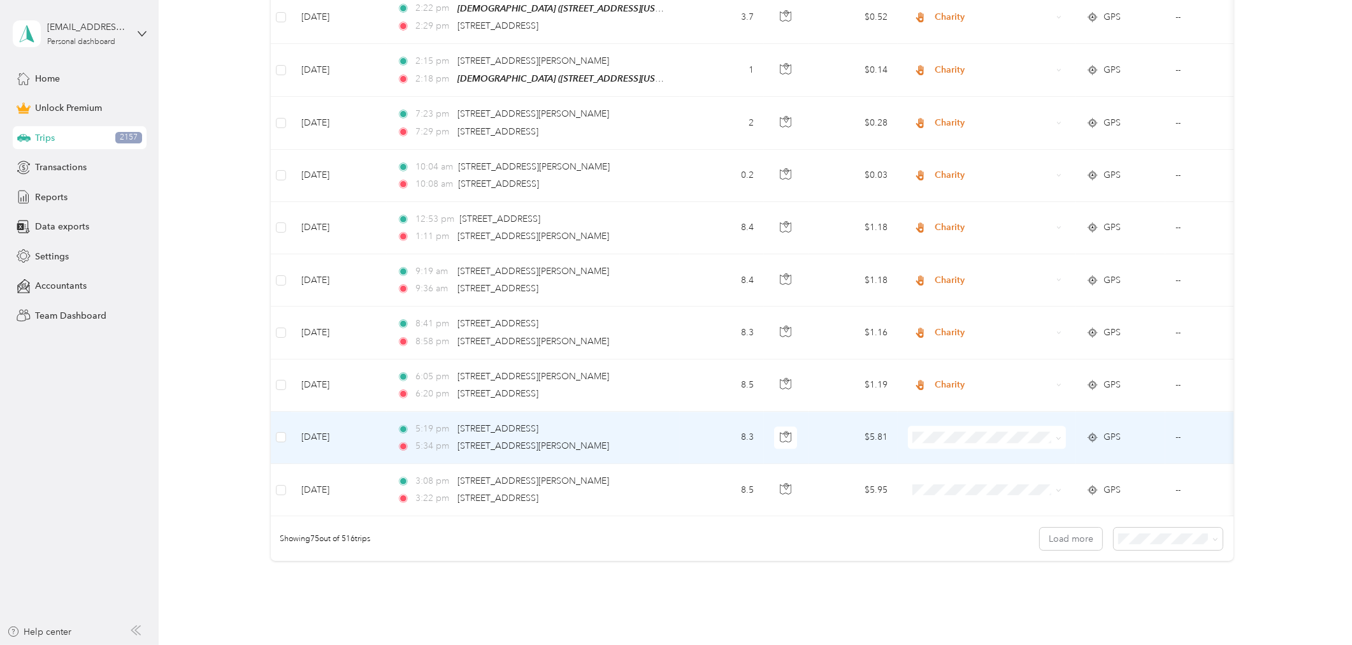
click at [948, 498] on li "Charity" at bounding box center [987, 494] width 158 height 22
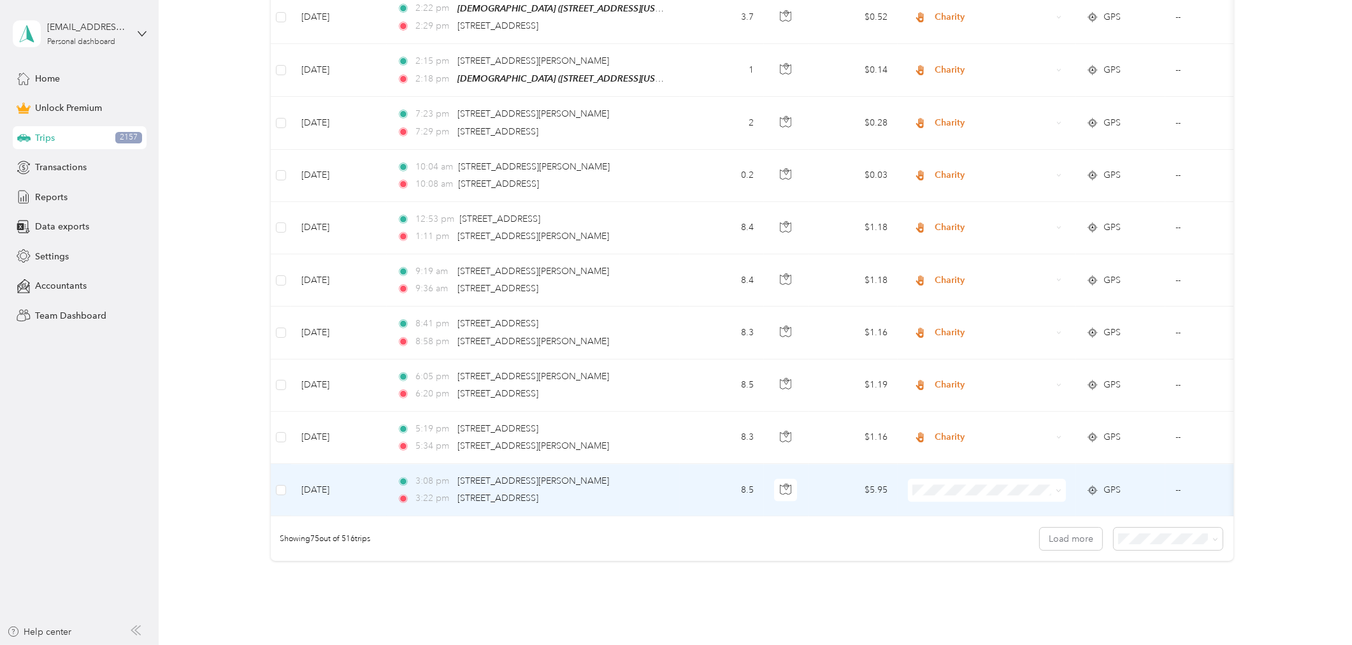
click at [958, 546] on span "Charity" at bounding box center [998, 546] width 118 height 13
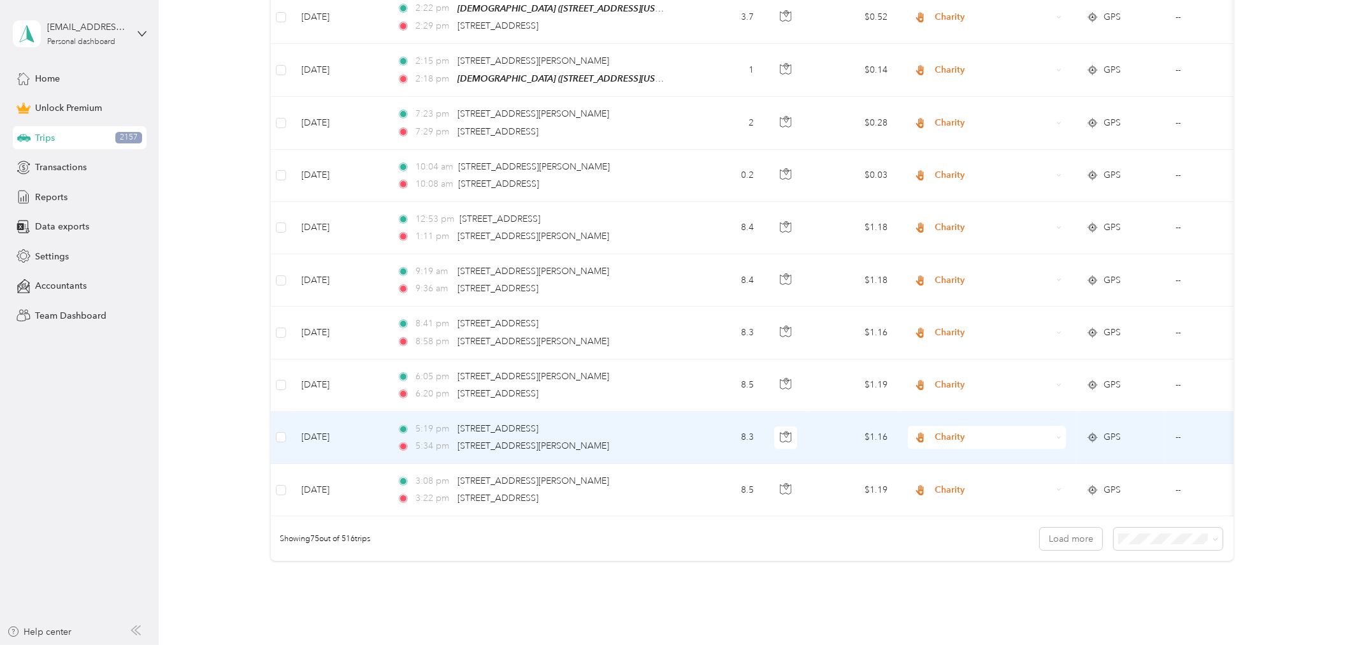
scroll to position [3851, 0]
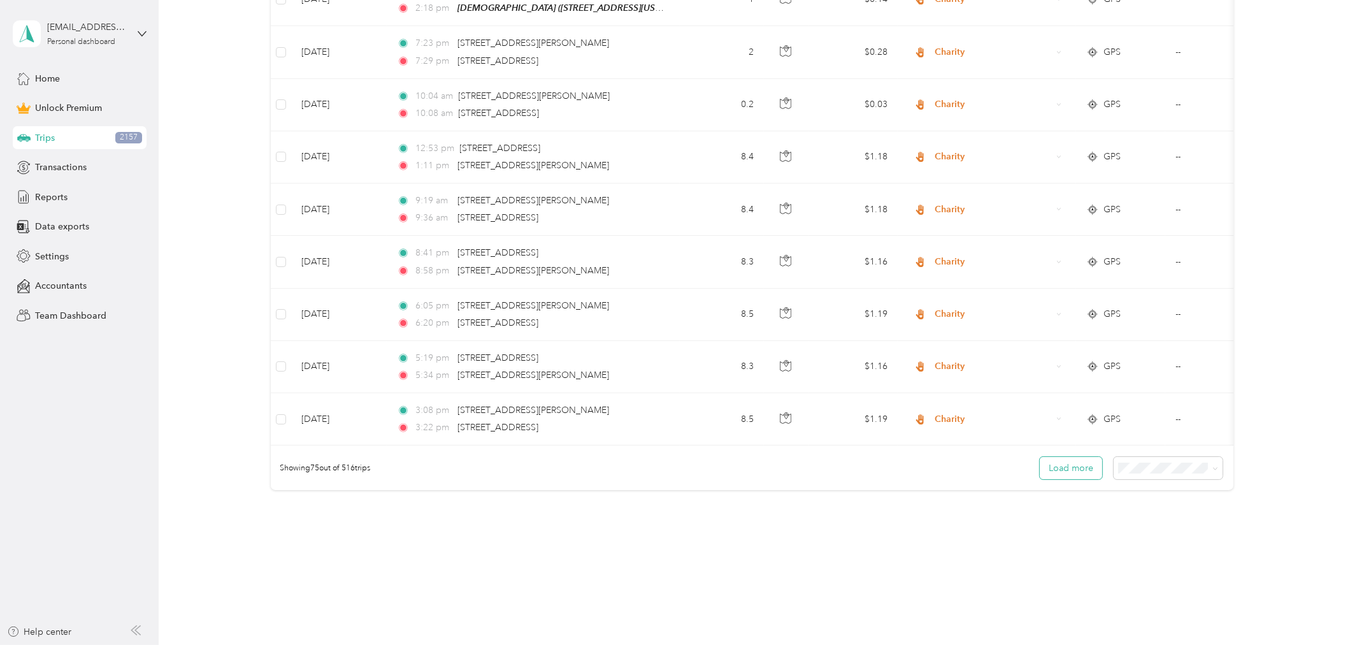
click at [1072, 457] on button "Load more" at bounding box center [1071, 468] width 62 height 22
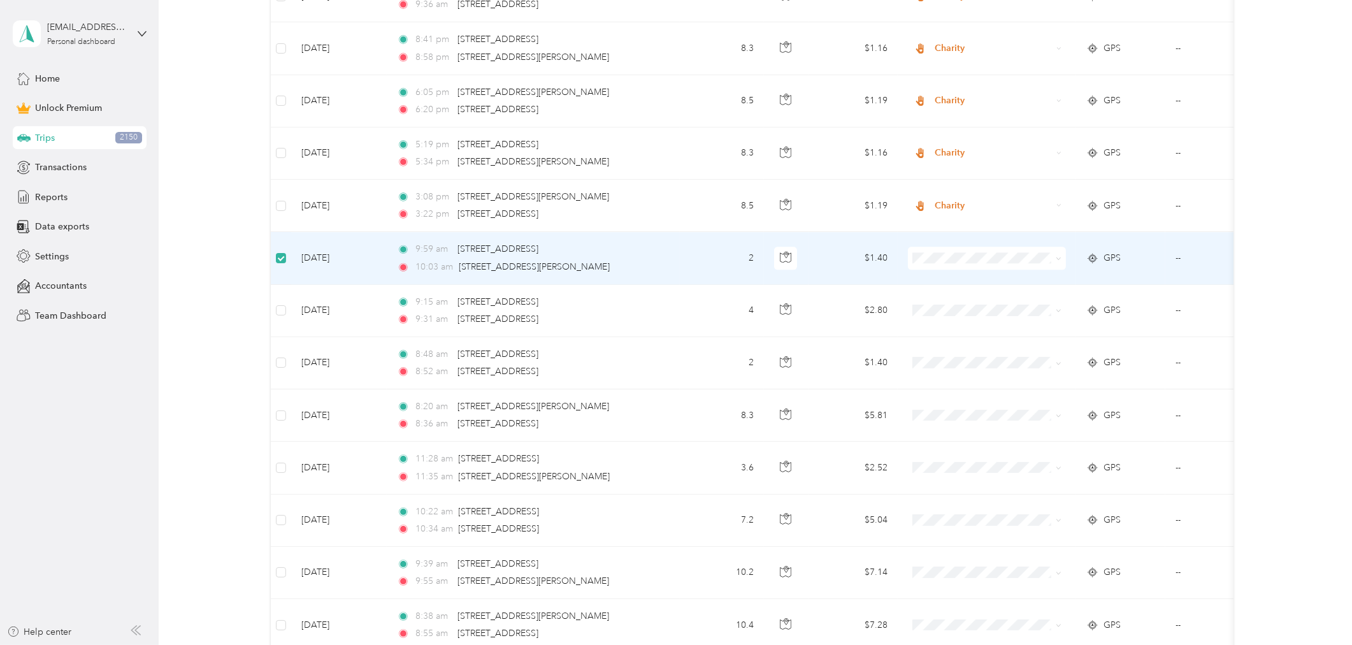
scroll to position [4062, 0]
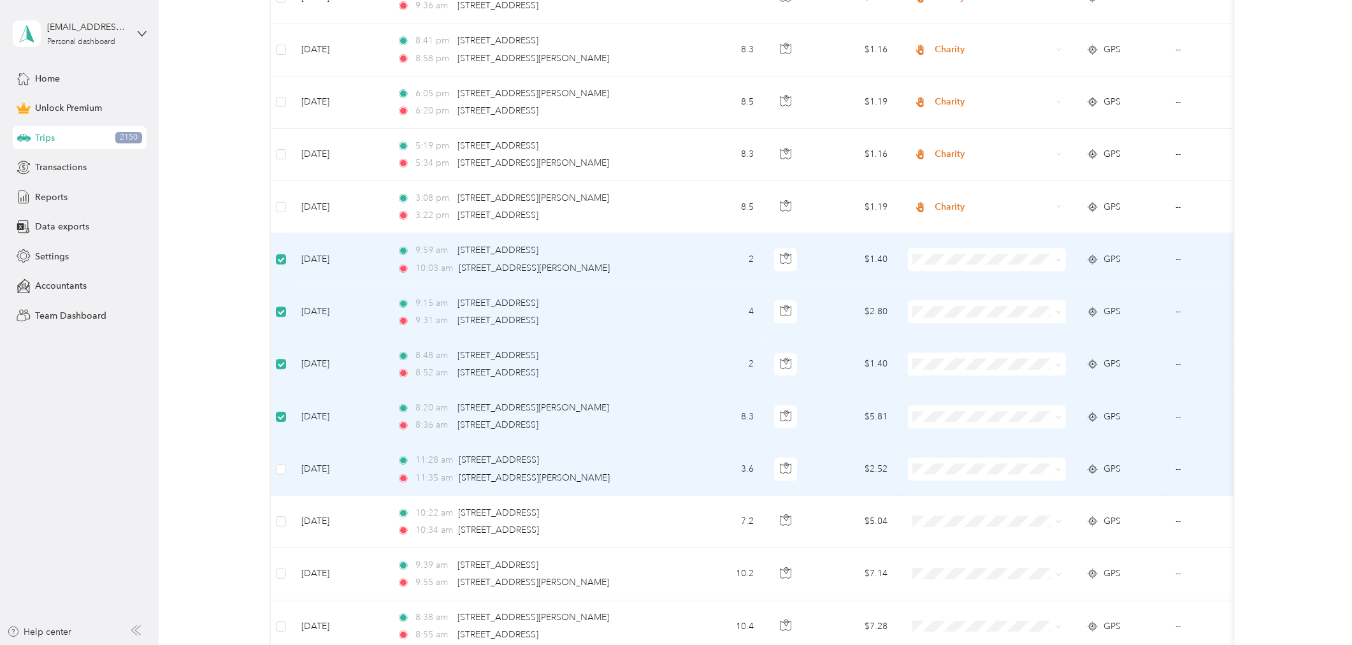
click at [280, 443] on td at bounding box center [281, 469] width 20 height 52
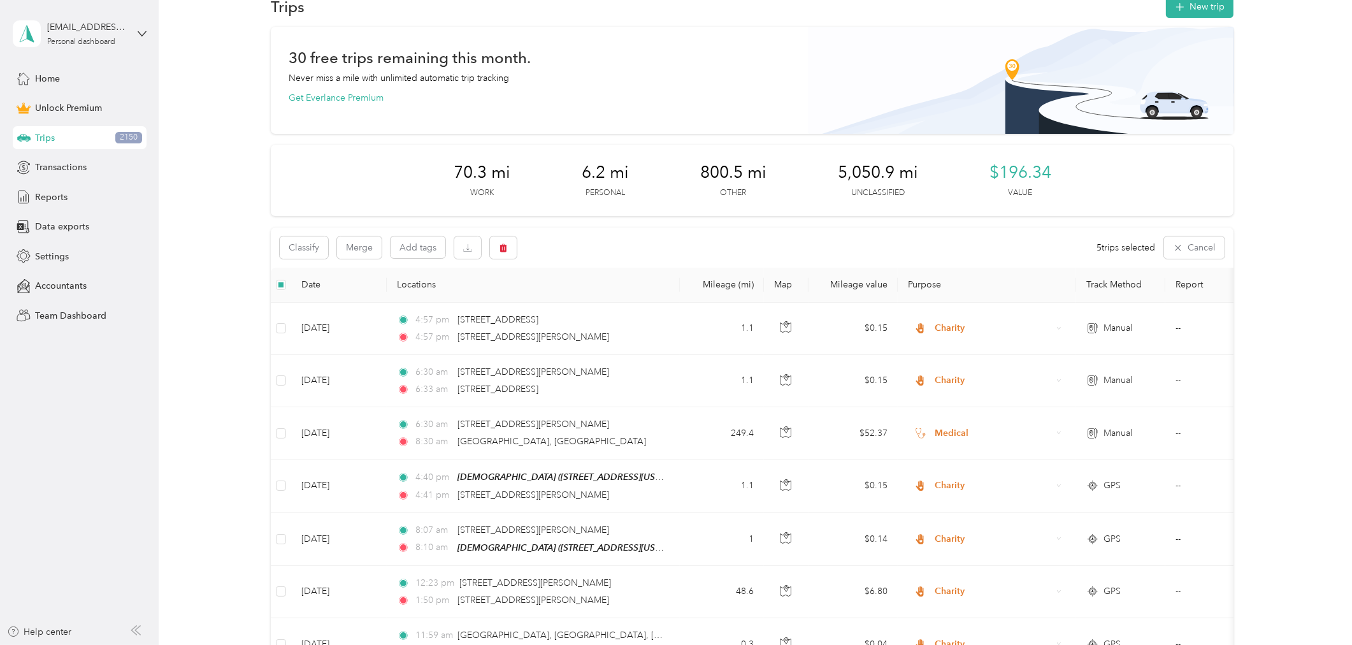
scroll to position [0, 0]
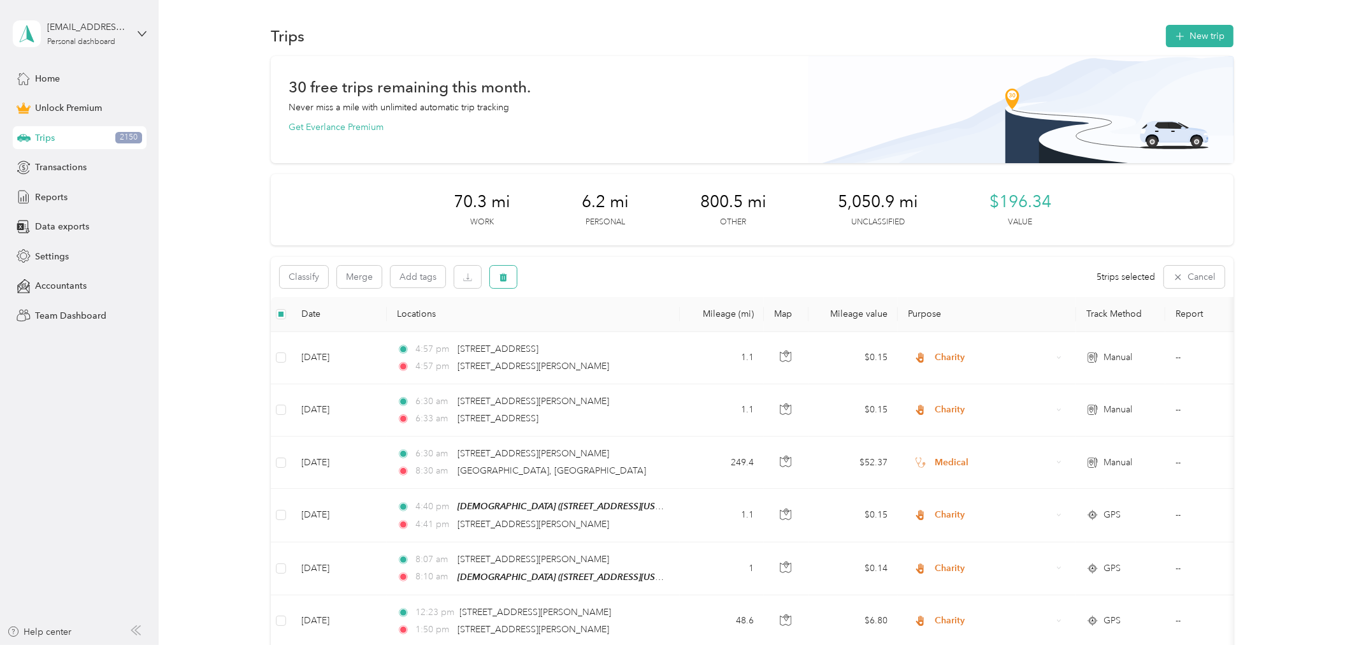
click at [500, 276] on icon "button" at bounding box center [503, 277] width 8 height 8
click at [596, 332] on button "Yes" at bounding box center [597, 329] width 25 height 20
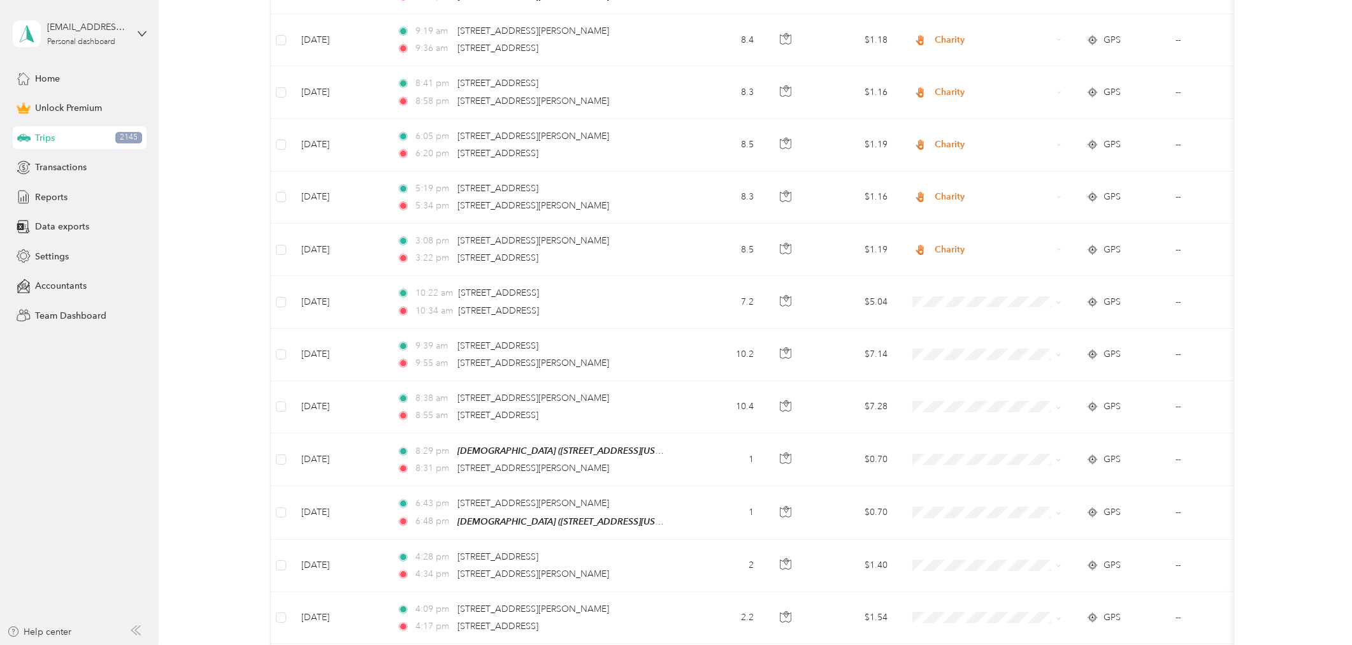
scroll to position [4040, 0]
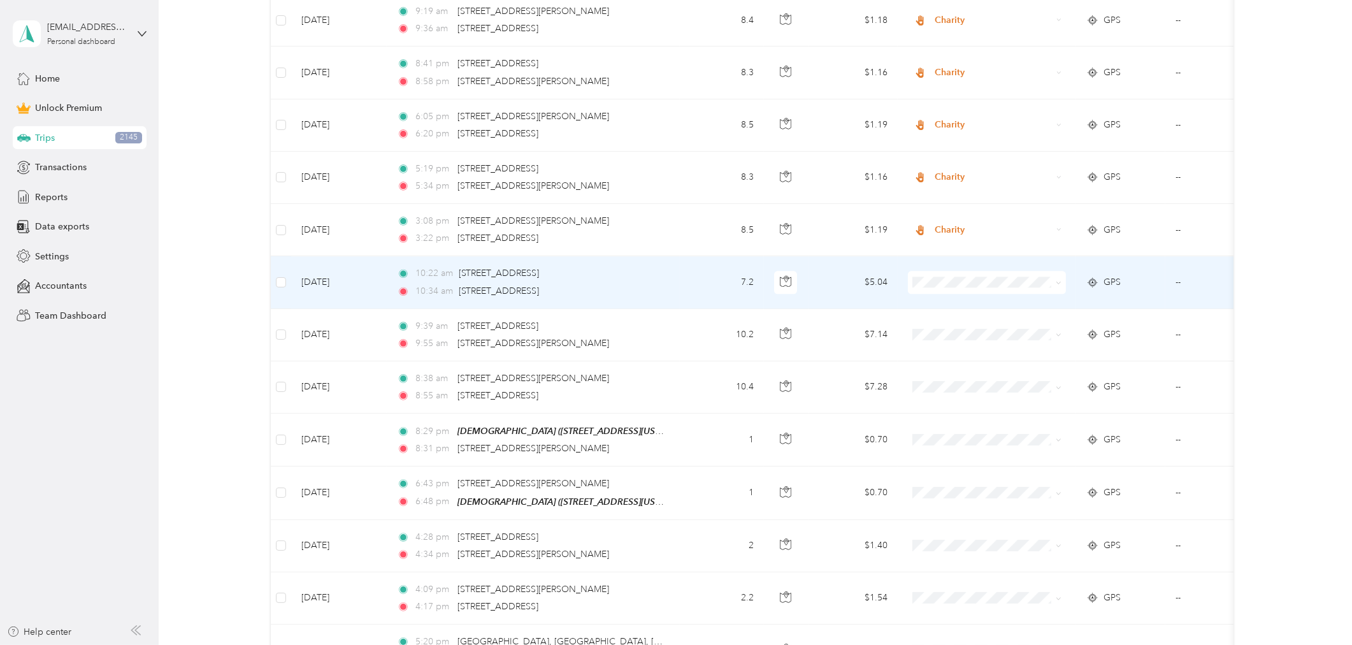
click at [695, 256] on td "7.2" at bounding box center [722, 282] width 84 height 52
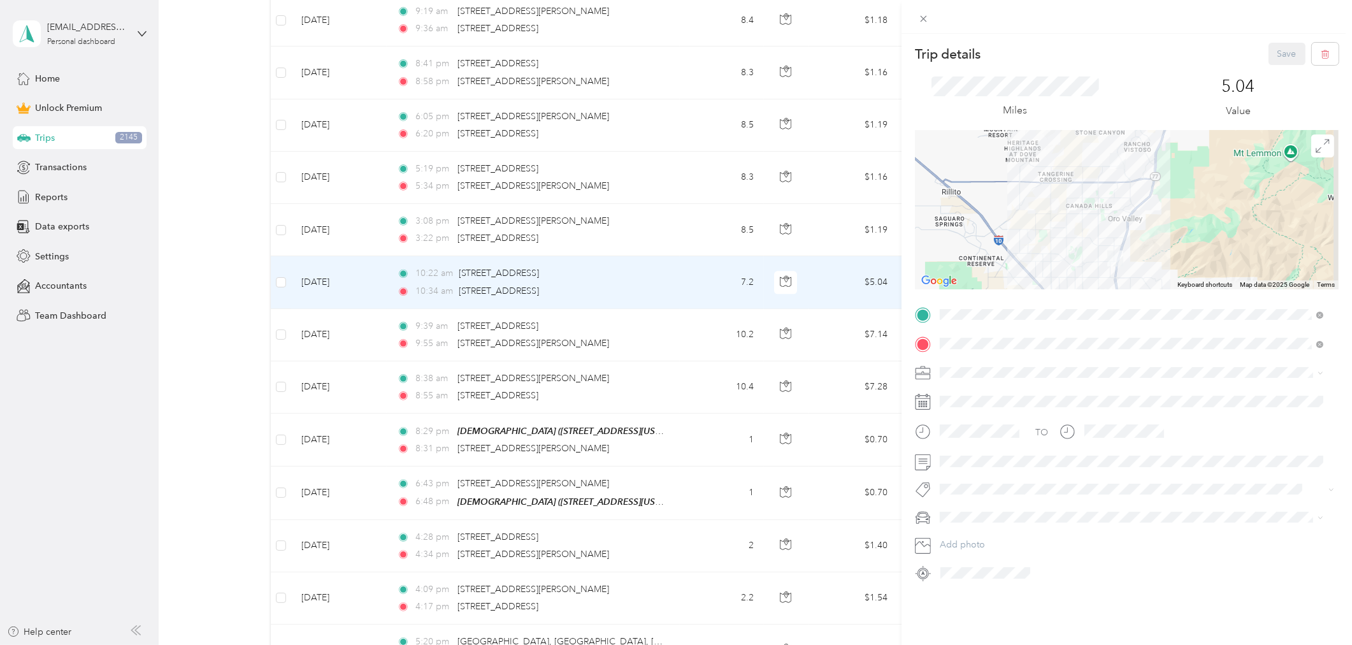
click at [1172, 214] on div at bounding box center [1127, 209] width 424 height 159
click at [1216, 148] on icon at bounding box center [1322, 146] width 14 height 14
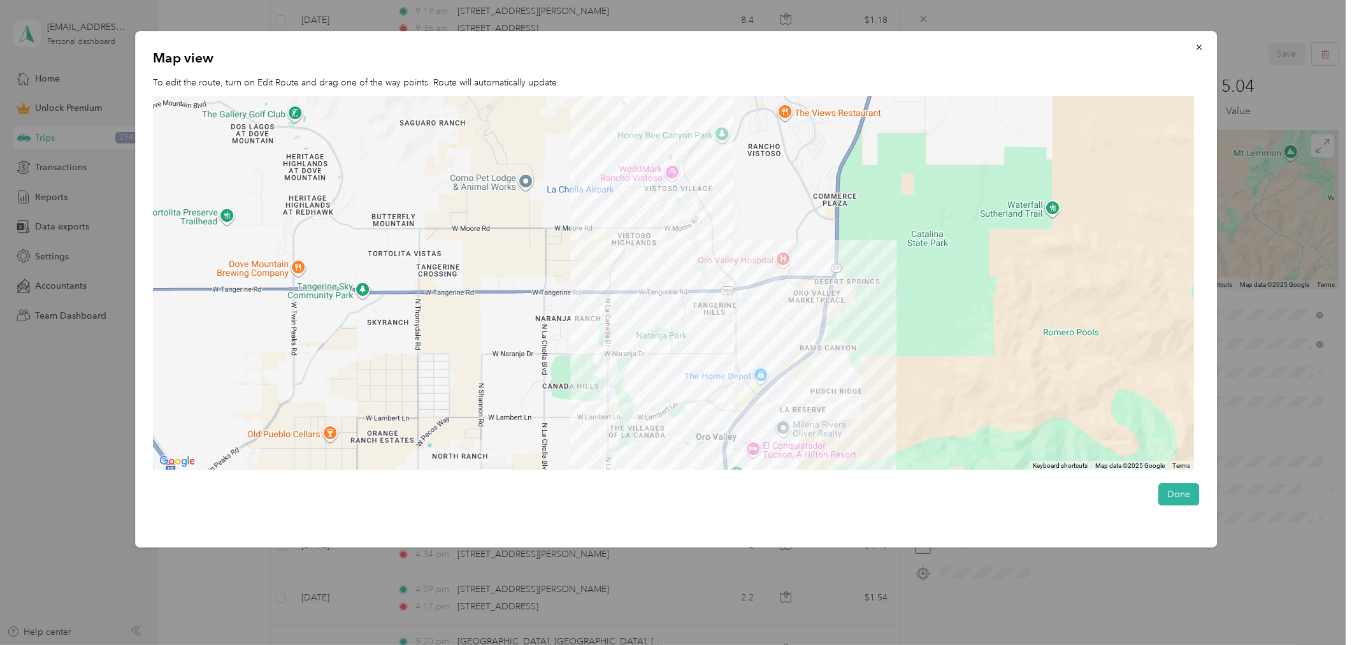
drag, startPoint x: 688, startPoint y: 162, endPoint x: 610, endPoint y: 314, distance: 170.7
click at [606, 319] on div at bounding box center [673, 283] width 1041 height 374
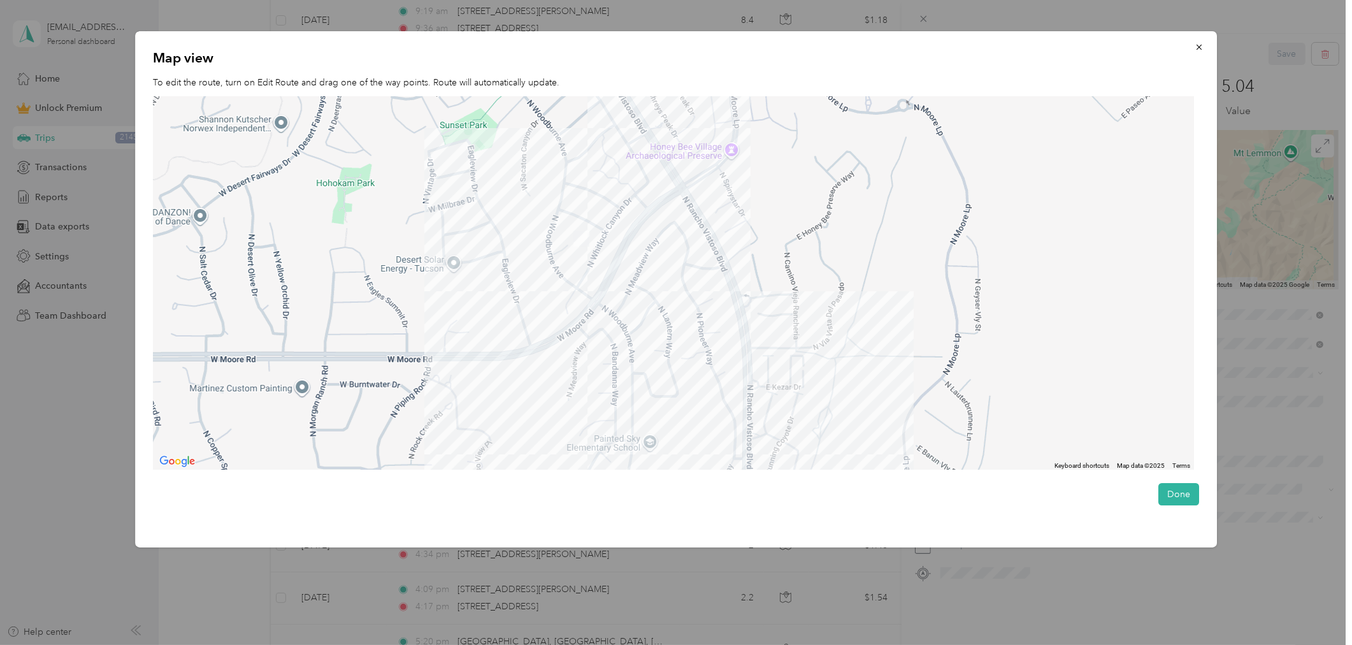
drag, startPoint x: 643, startPoint y: 226, endPoint x: 608, endPoint y: 340, distance: 119.9
click at [621, 340] on div at bounding box center [673, 283] width 1041 height 374
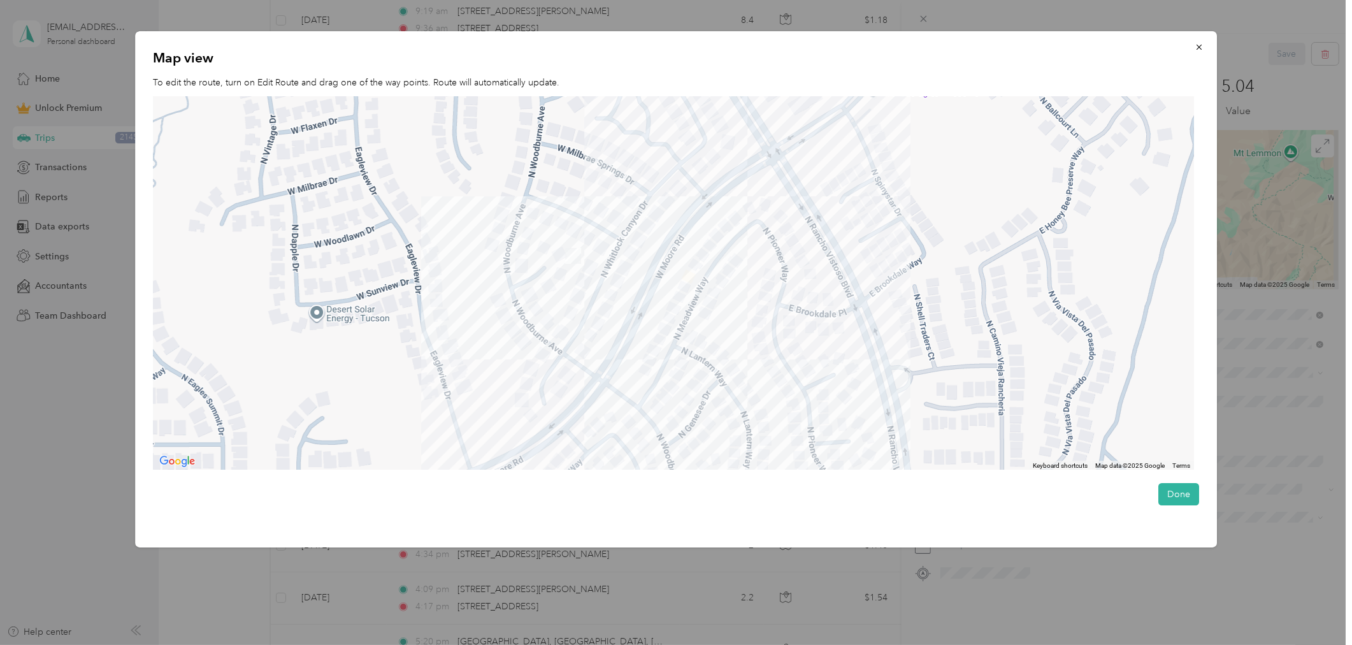
drag, startPoint x: 596, startPoint y: 232, endPoint x: 592, endPoint y: 310, distance: 78.4
click at [592, 310] on div at bounding box center [673, 283] width 1041 height 374
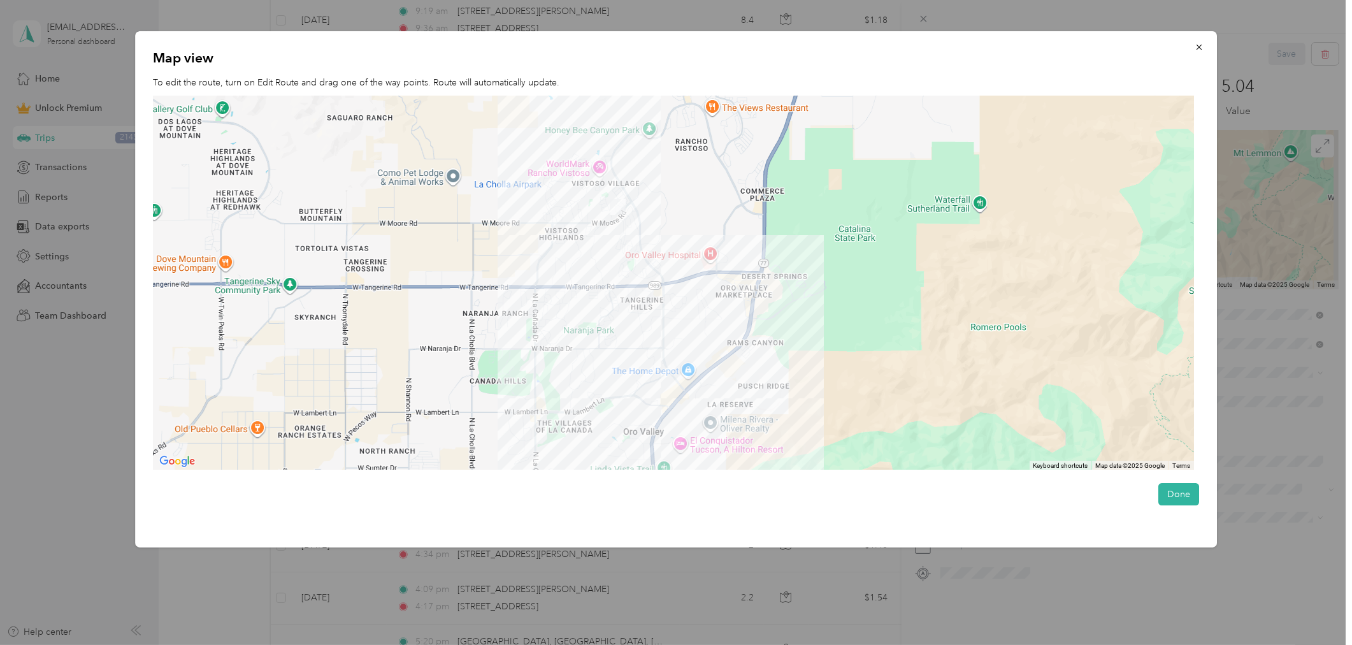
drag, startPoint x: 721, startPoint y: 295, endPoint x: 718, endPoint y: 252, distance: 42.8
click at [718, 252] on div at bounding box center [673, 283] width 1041 height 374
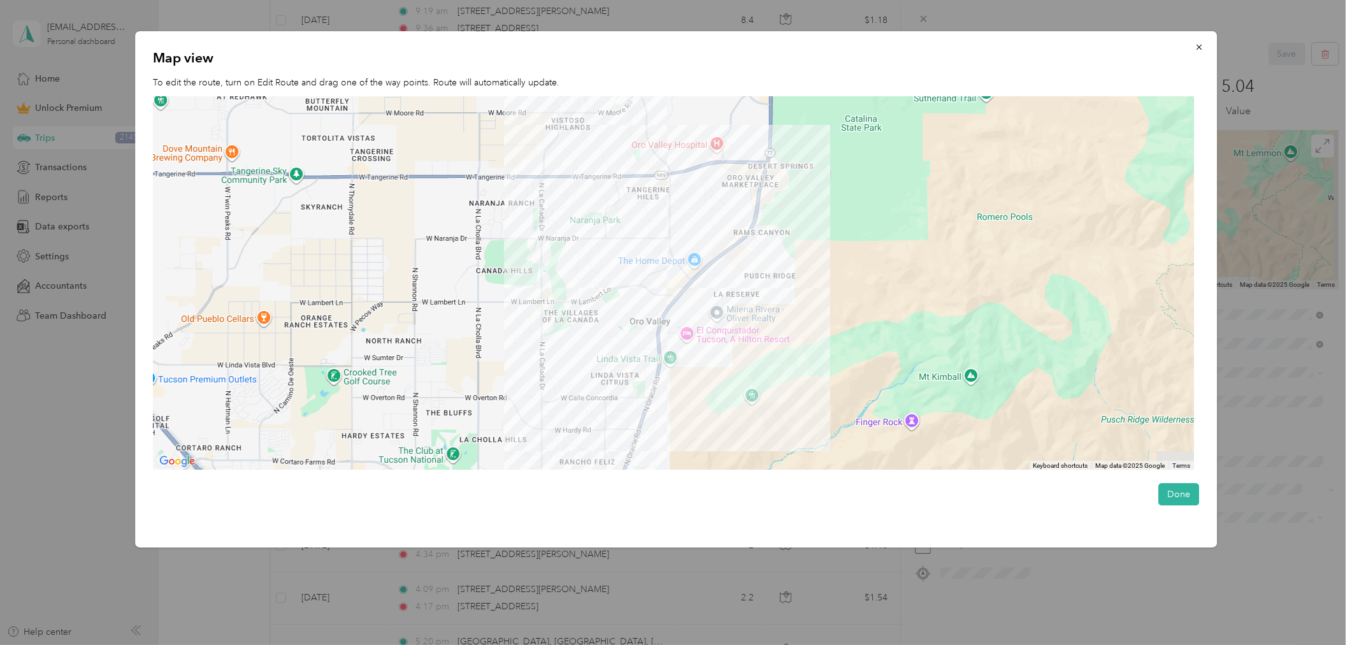
drag, startPoint x: 705, startPoint y: 419, endPoint x: 711, endPoint y: 310, distance: 109.1
click at [711, 310] on div at bounding box center [673, 283] width 1041 height 374
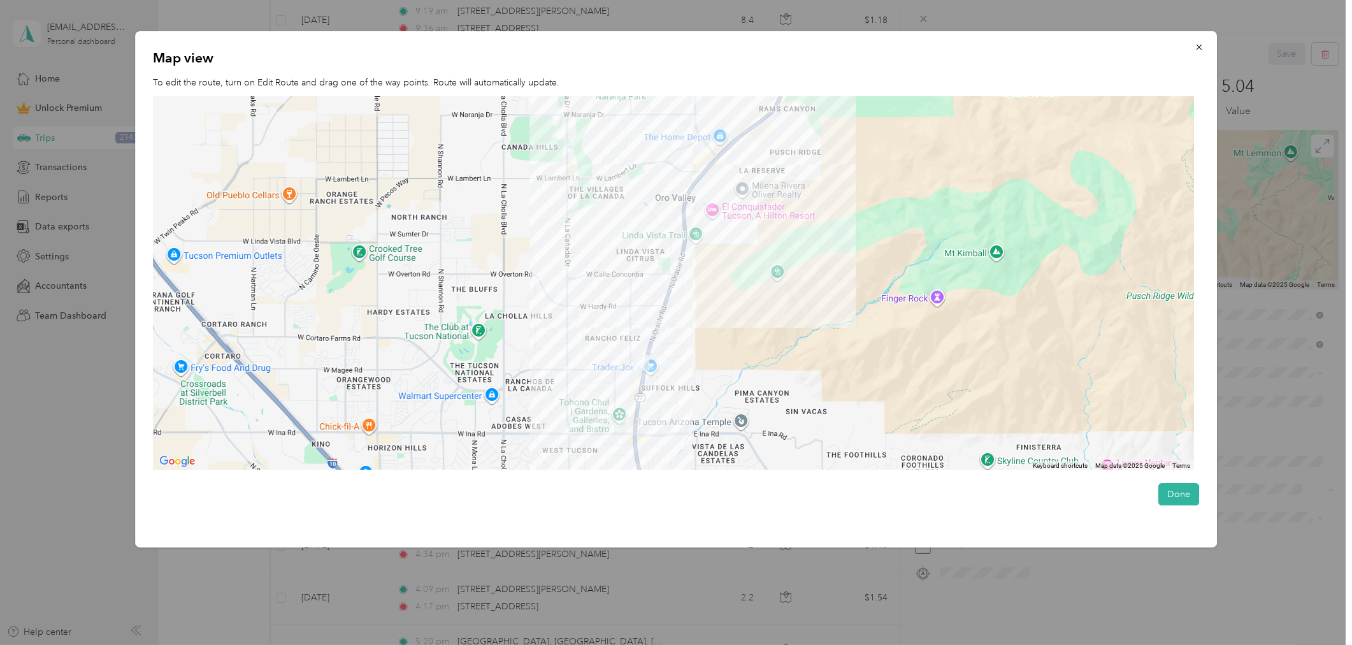
drag, startPoint x: 689, startPoint y: 415, endPoint x: 714, endPoint y: 281, distance: 136.7
click at [714, 285] on div at bounding box center [673, 283] width 1041 height 374
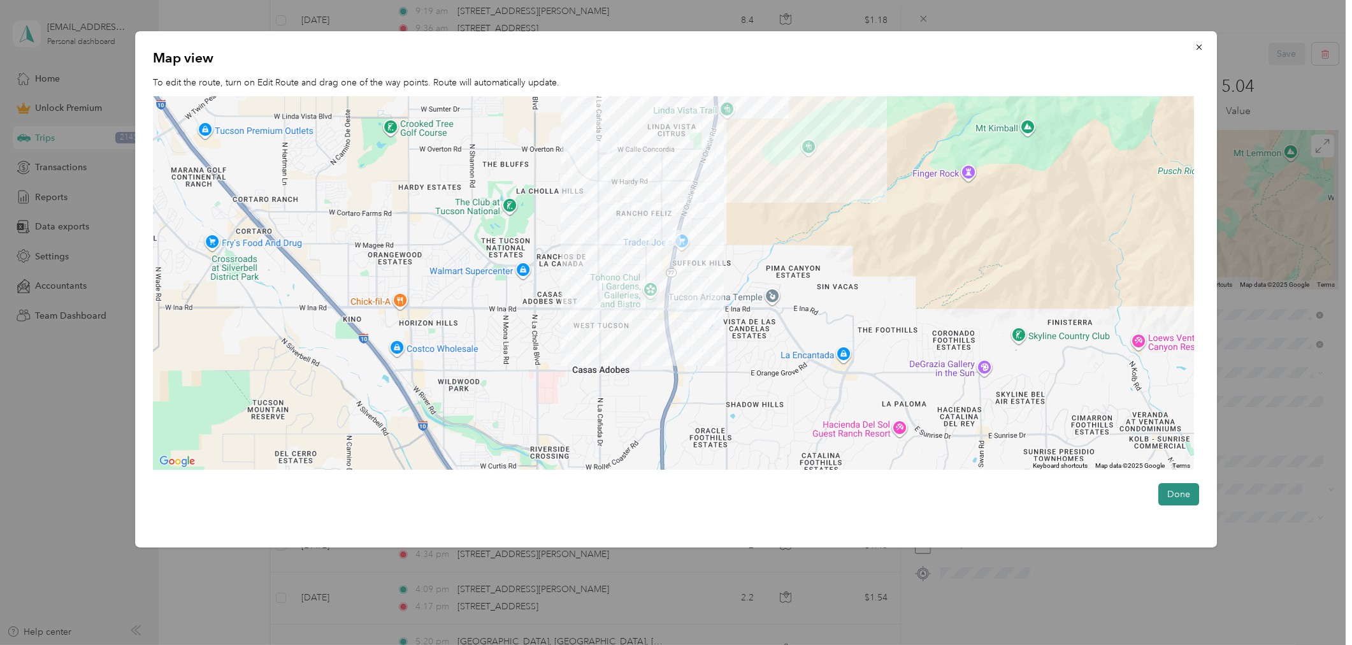
click at [1185, 493] on button "Done" at bounding box center [1178, 494] width 41 height 22
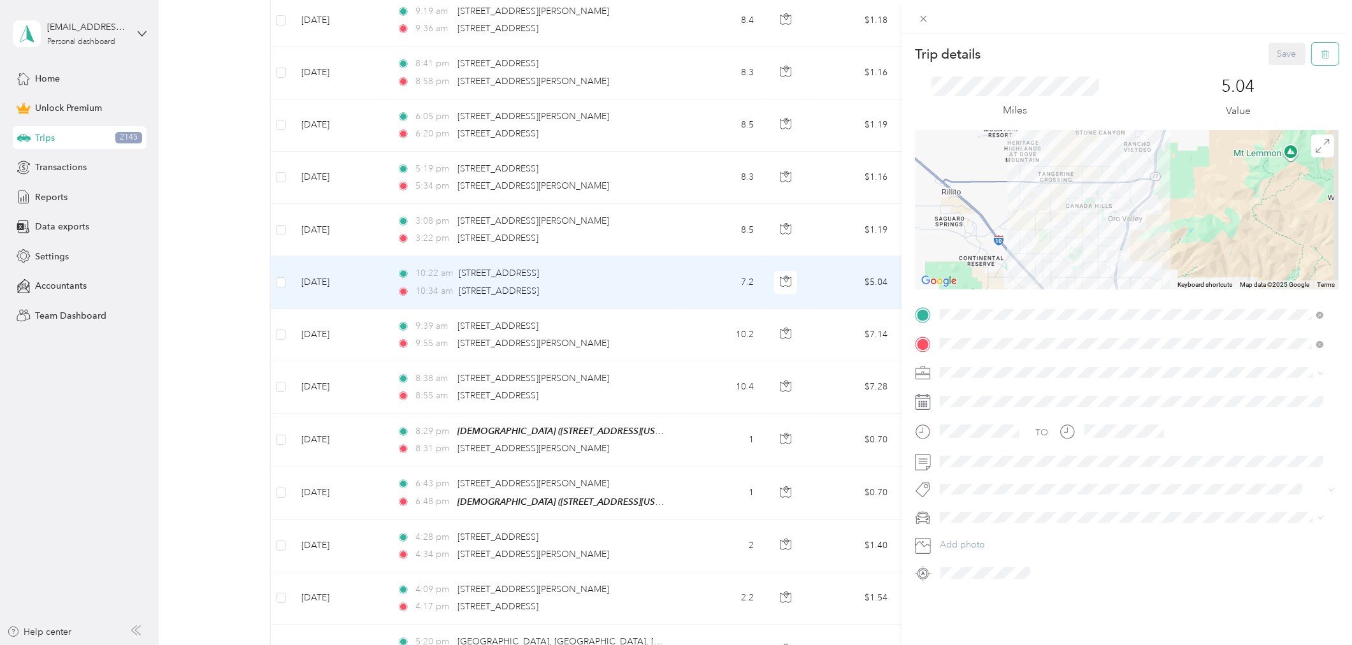
click at [1216, 49] on button "button" at bounding box center [1325, 54] width 27 height 22
click at [1216, 71] on button "Yes" at bounding box center [1277, 69] width 25 height 20
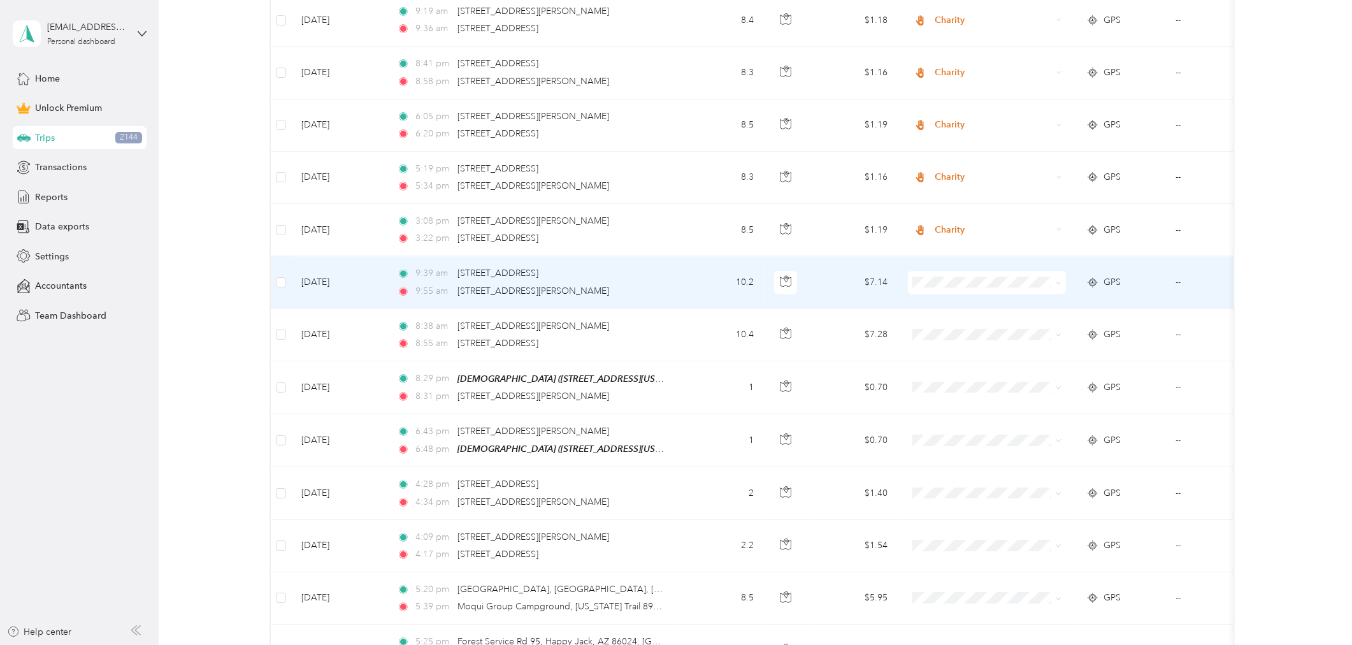
click at [1154, 275] on div "GPS" at bounding box center [1120, 282] width 69 height 14
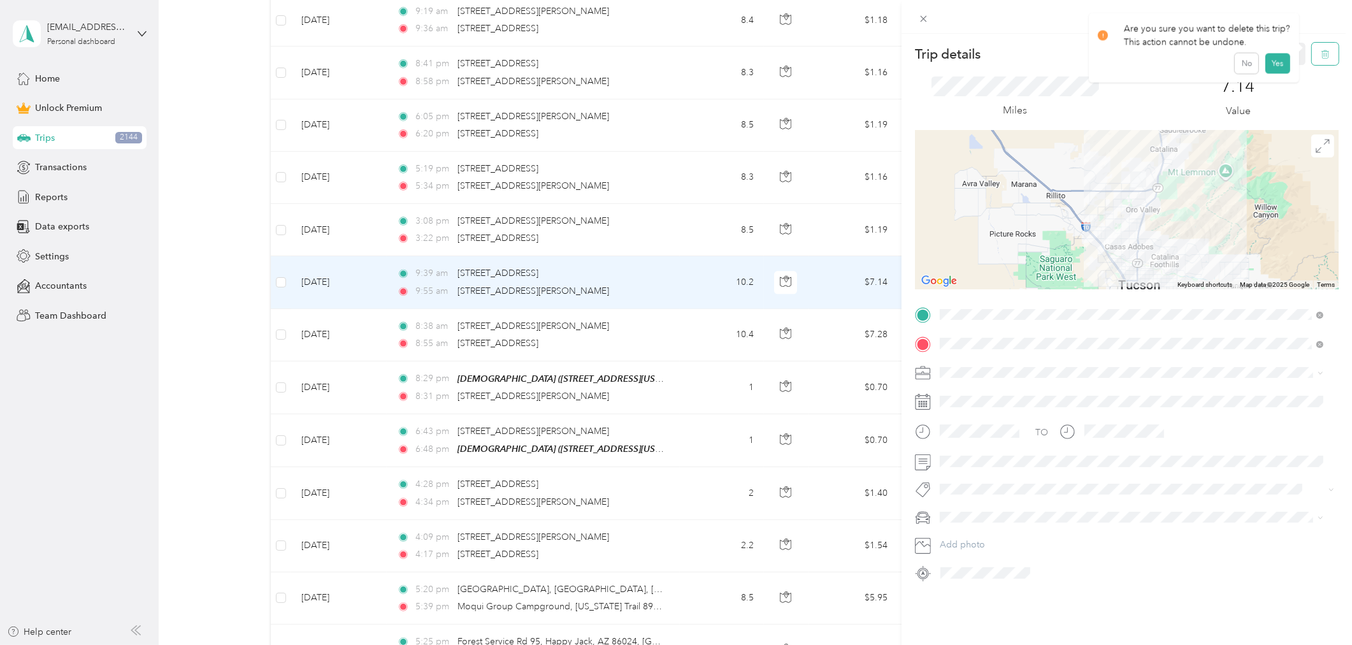
click at [1216, 54] on icon "button" at bounding box center [1325, 54] width 9 height 9
click at [1216, 68] on button "Yes" at bounding box center [1277, 69] width 25 height 20
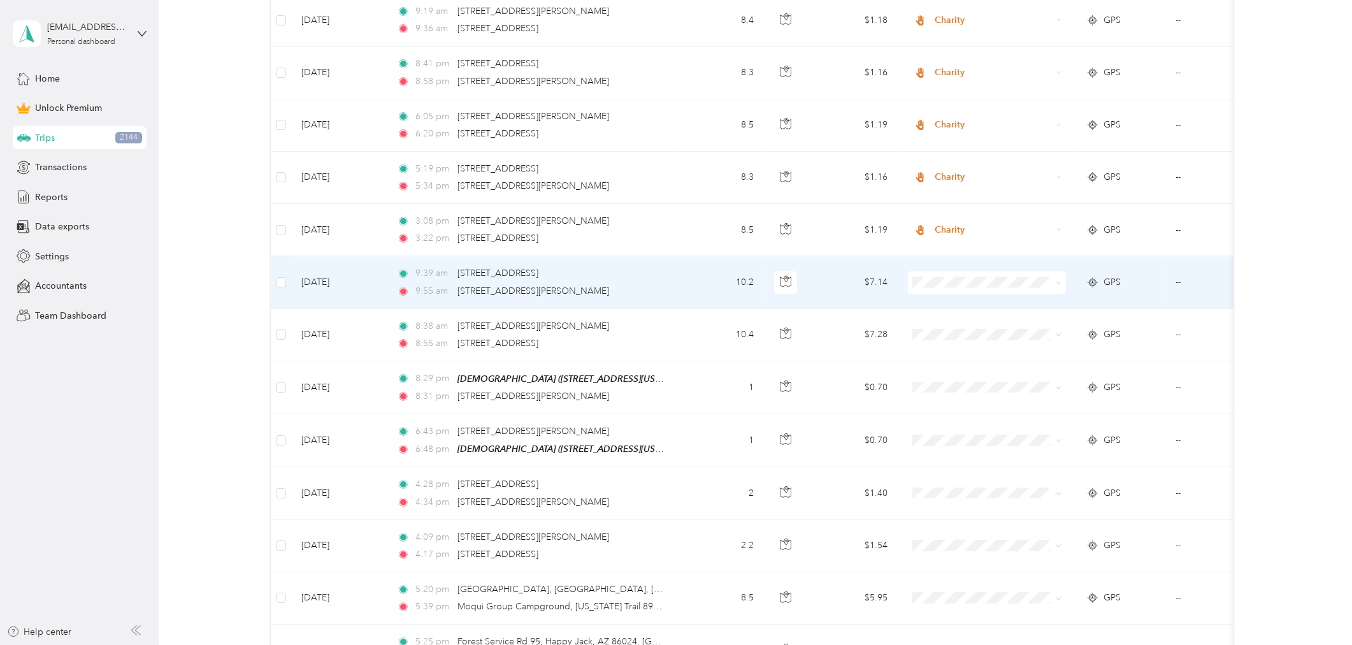
click at [1205, 256] on td "--" at bounding box center [1223, 282] width 116 height 52
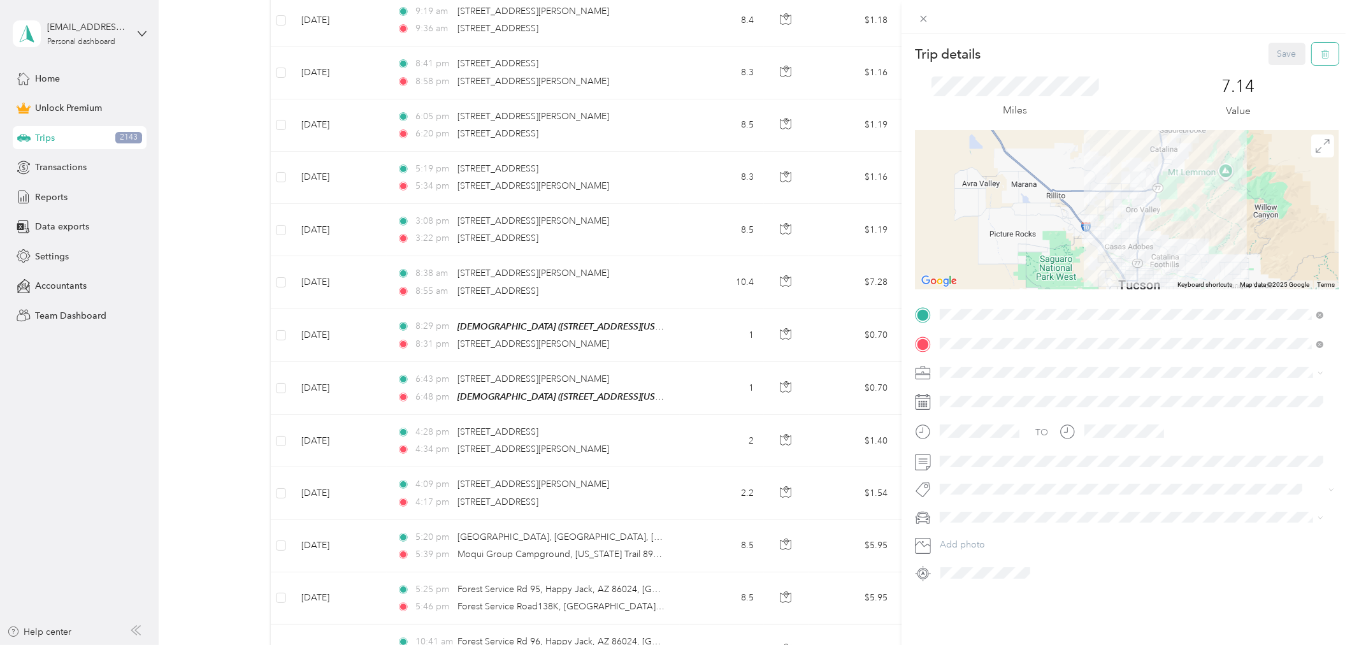
click at [1216, 57] on icon "button" at bounding box center [1325, 54] width 9 height 9
click at [1216, 66] on button "Yes" at bounding box center [1277, 69] width 25 height 20
click at [1216, 22] on icon at bounding box center [1324, 24] width 10 height 11
click at [1216, 23] on icon at bounding box center [1324, 24] width 10 height 11
click at [689, 422] on div "Trip details Save This trip cannot be edited because it is either under review,…" at bounding box center [676, 322] width 1352 height 645
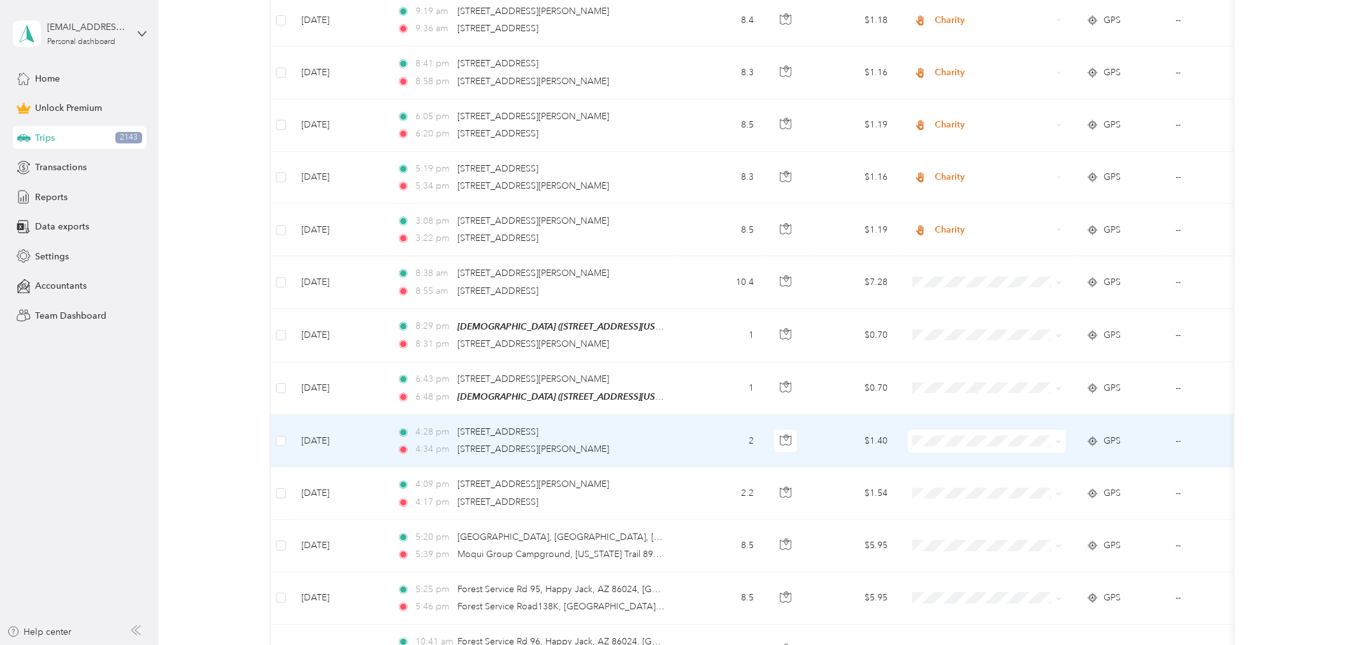
click at [691, 415] on td "2" at bounding box center [722, 441] width 84 height 52
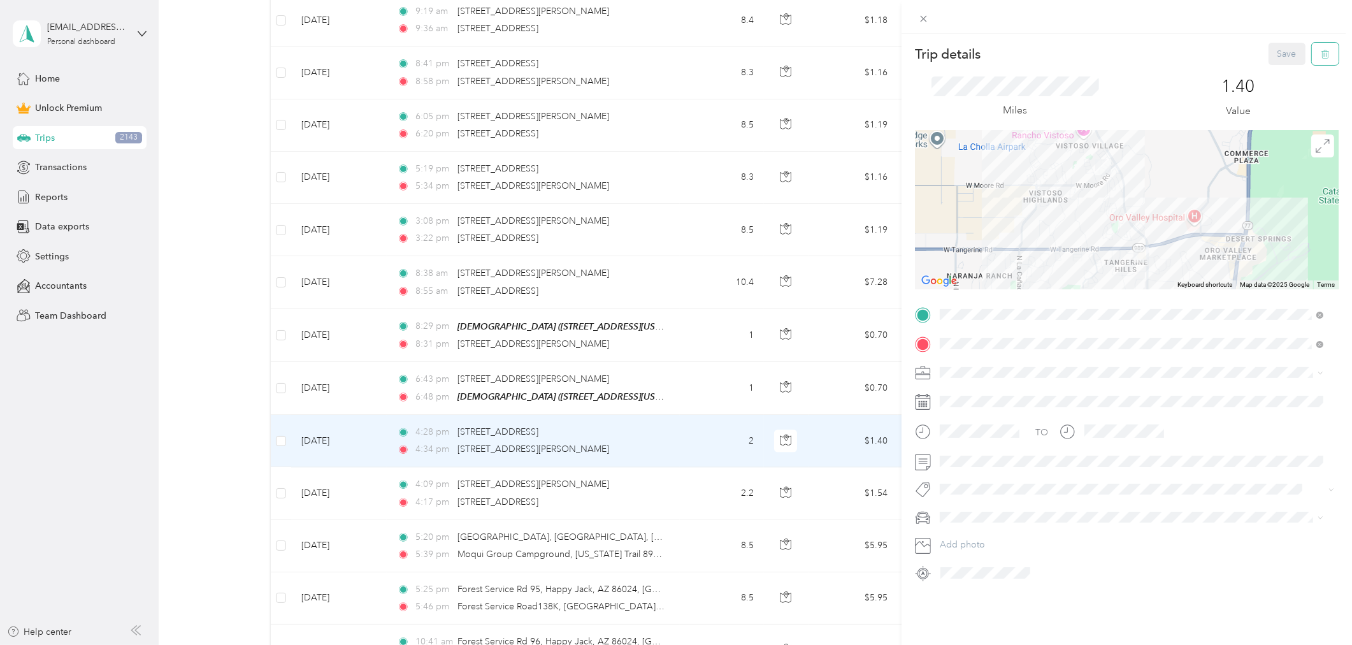
click at [1216, 54] on icon "button" at bounding box center [1326, 54] width 0 height 3
click at [1216, 68] on button "Yes" at bounding box center [1277, 69] width 25 height 20
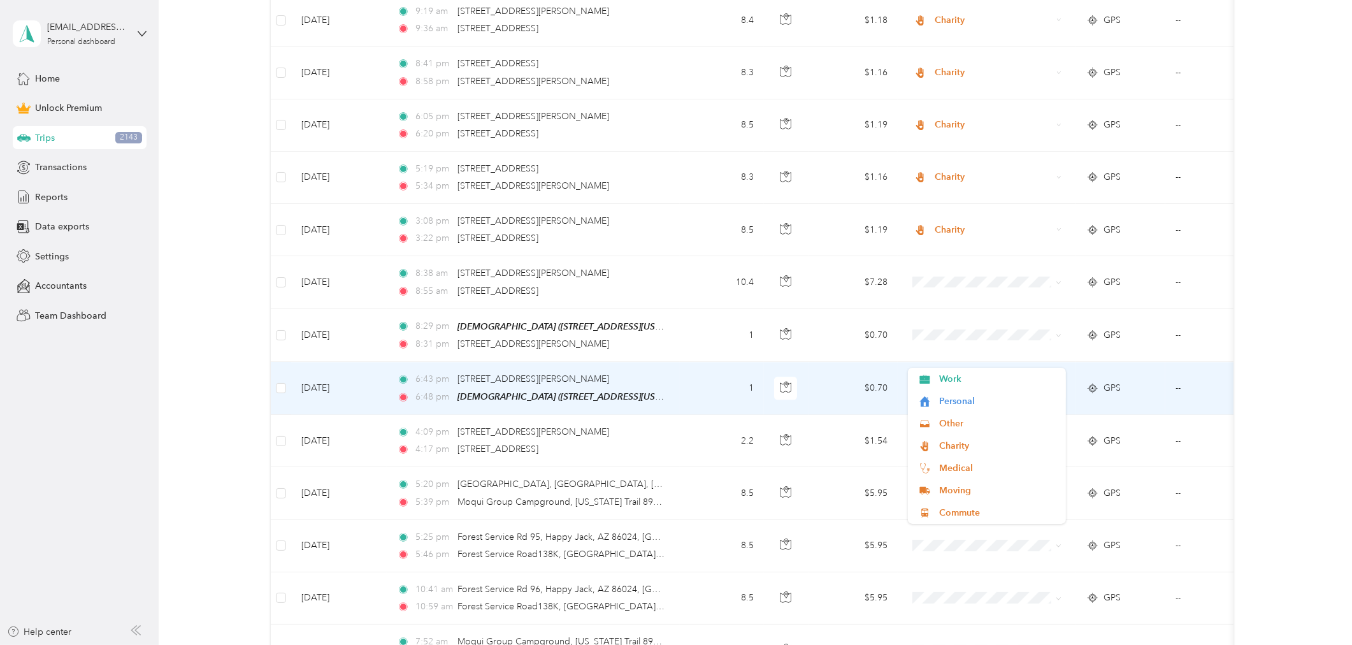
click at [957, 447] on span "Charity" at bounding box center [998, 445] width 118 height 13
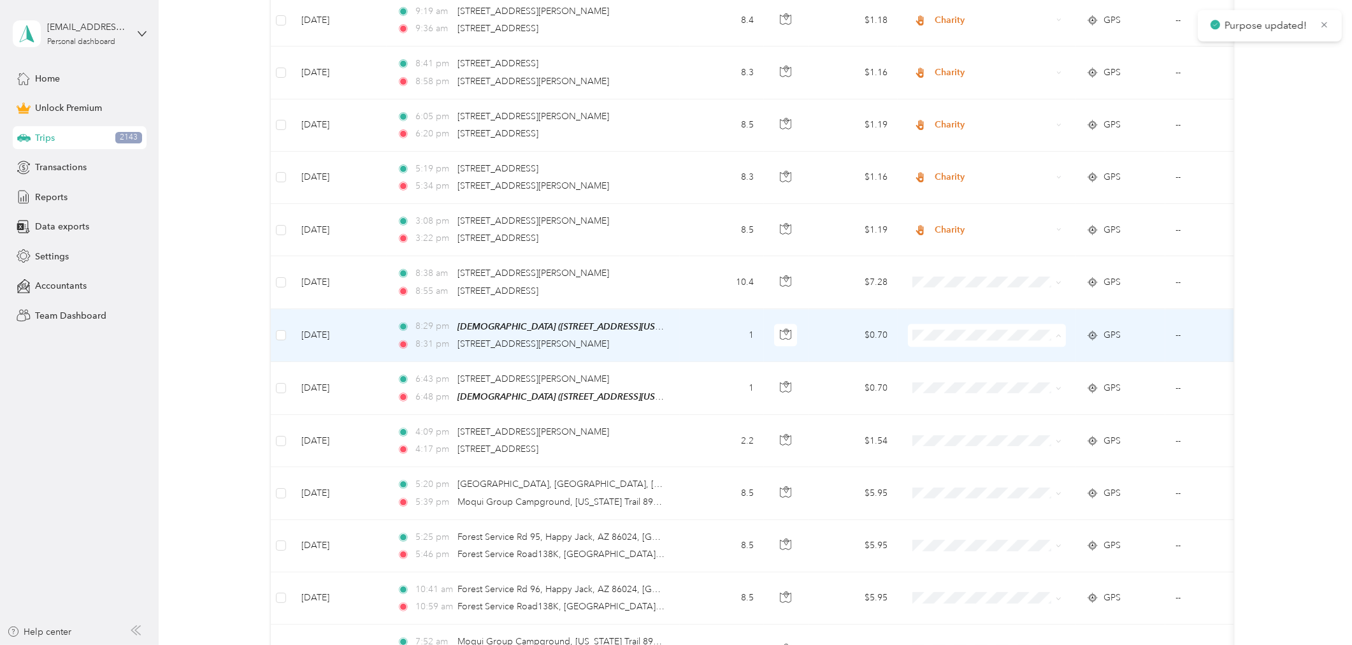
click at [954, 389] on span "Charity" at bounding box center [998, 393] width 118 height 13
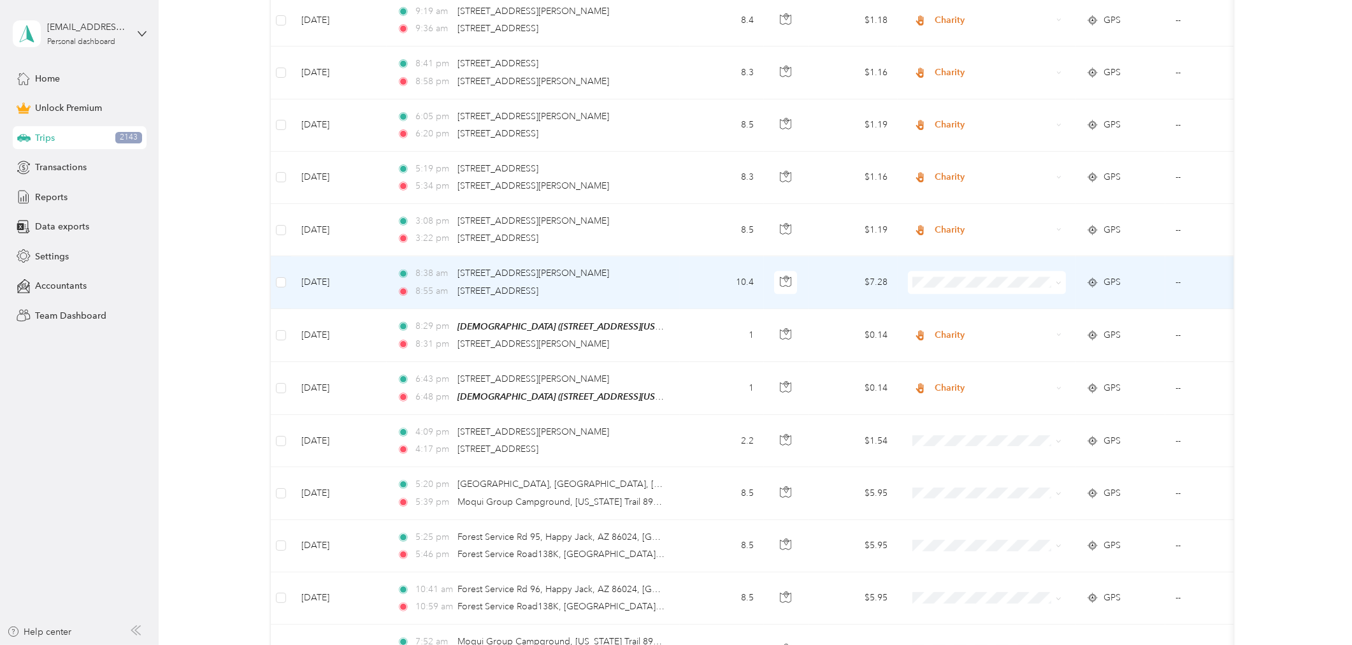
click at [676, 260] on td "8:38 am 215 W Geeseman Springs Dr, Oro Valley, AZ 85755, USA 8:55 am 2840 W Ina…" at bounding box center [533, 282] width 293 height 52
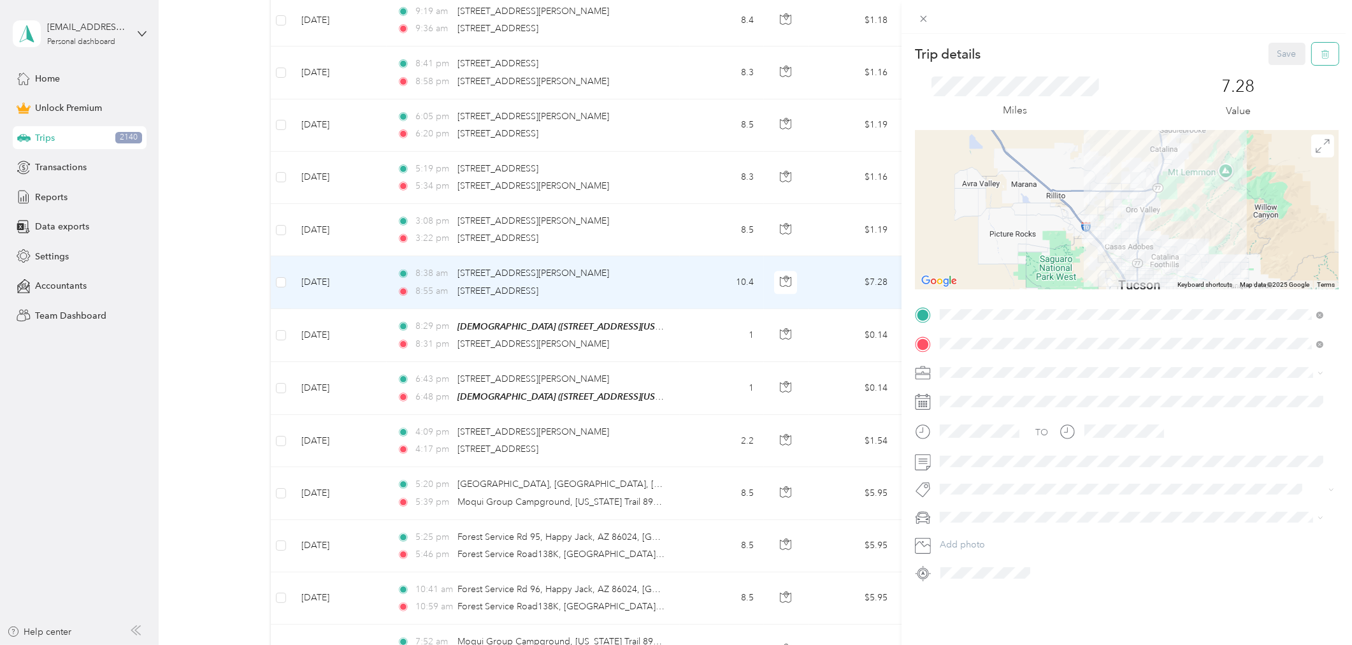
click at [1216, 54] on icon "button" at bounding box center [1326, 54] width 0 height 3
click at [1216, 64] on button "Yes" at bounding box center [1277, 69] width 25 height 20
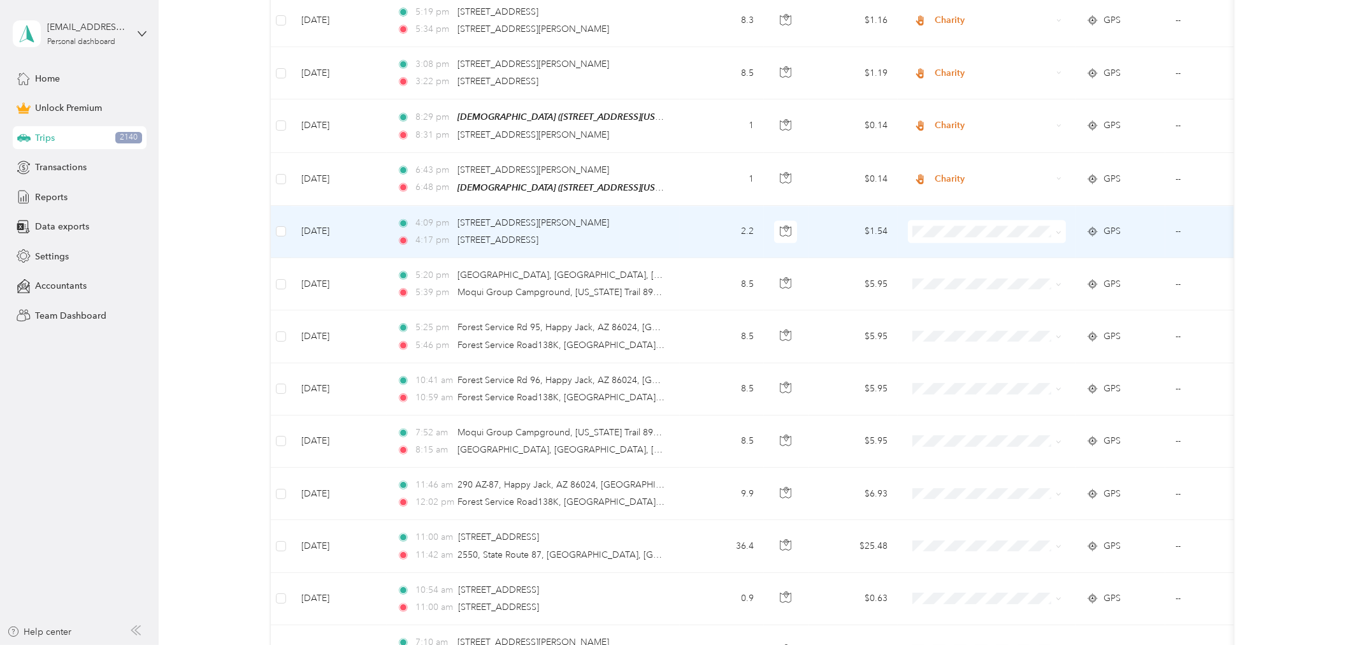
scroll to position [4252, 0]
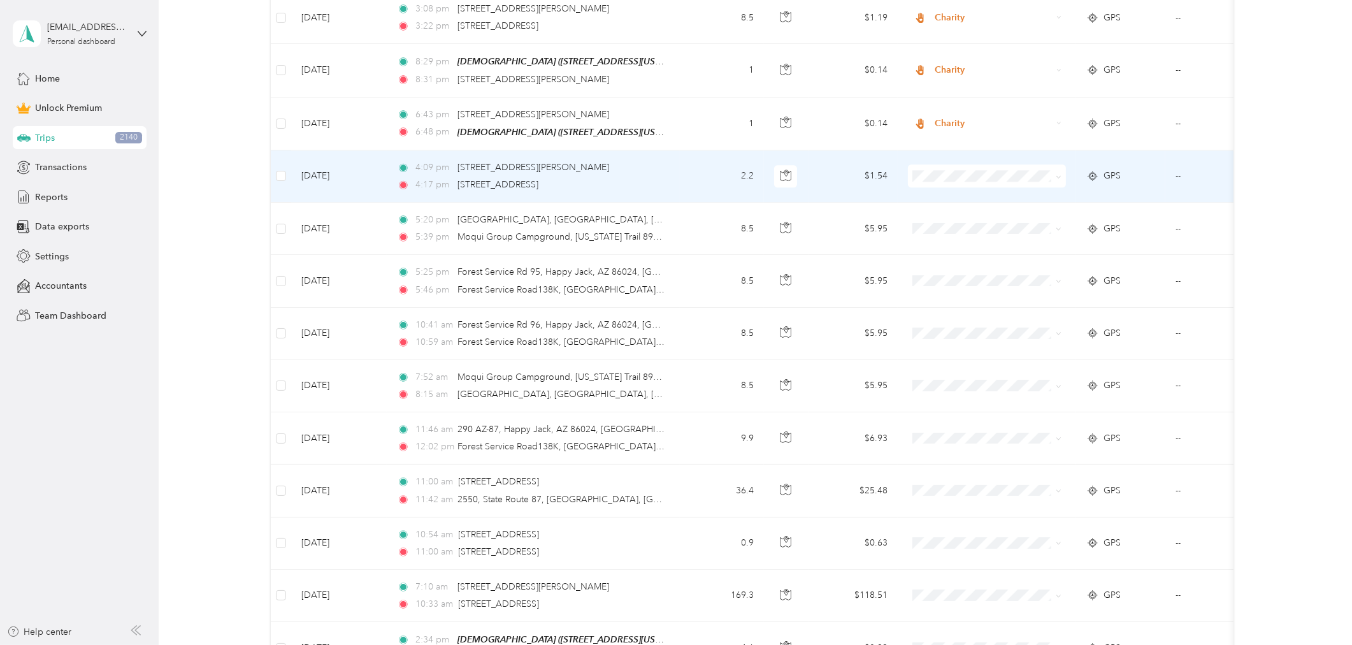
click at [690, 150] on td "2.2" at bounding box center [722, 176] width 84 height 52
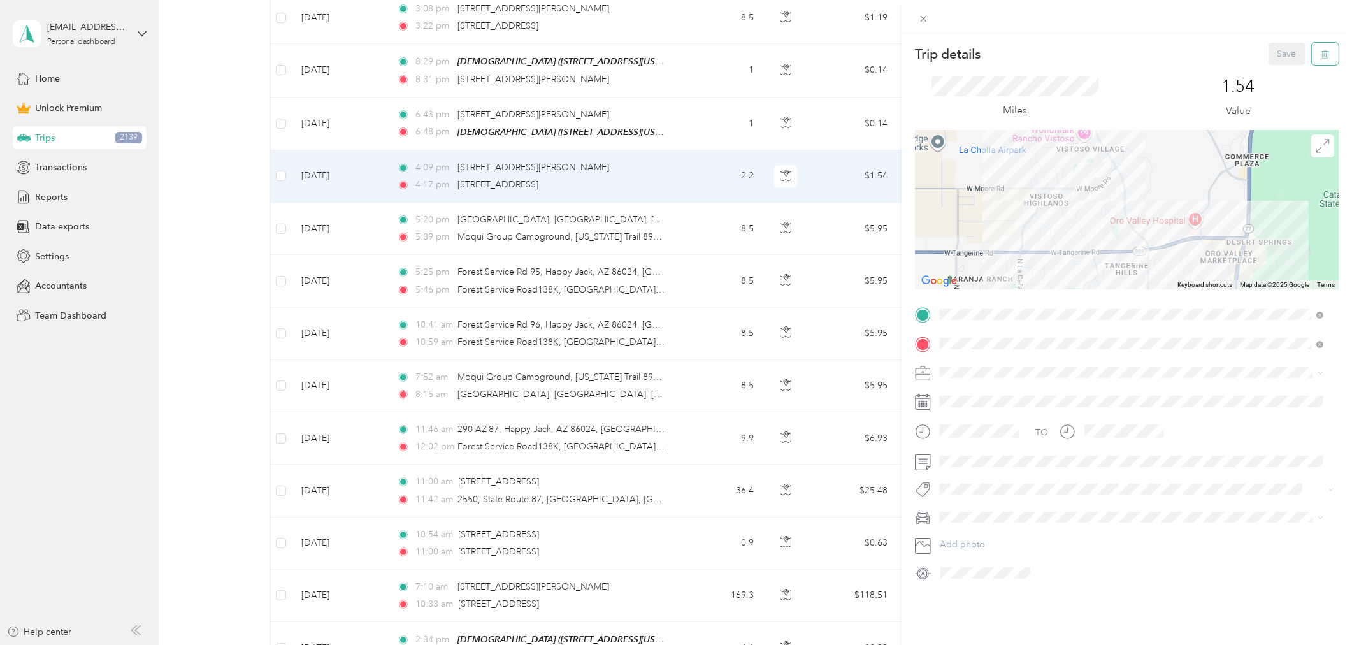
click at [1216, 52] on button "button" at bounding box center [1325, 54] width 27 height 22
click at [1216, 69] on button "Yes" at bounding box center [1277, 69] width 25 height 20
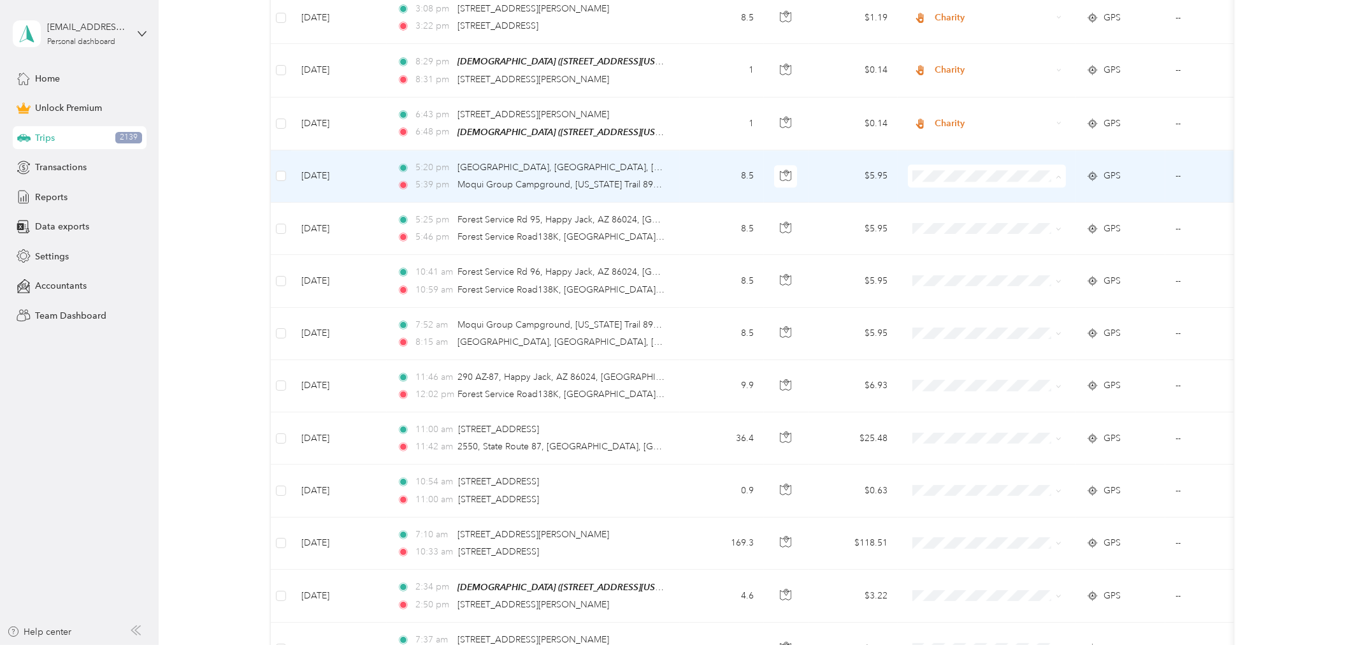
click at [945, 231] on span "Charity" at bounding box center [998, 233] width 118 height 13
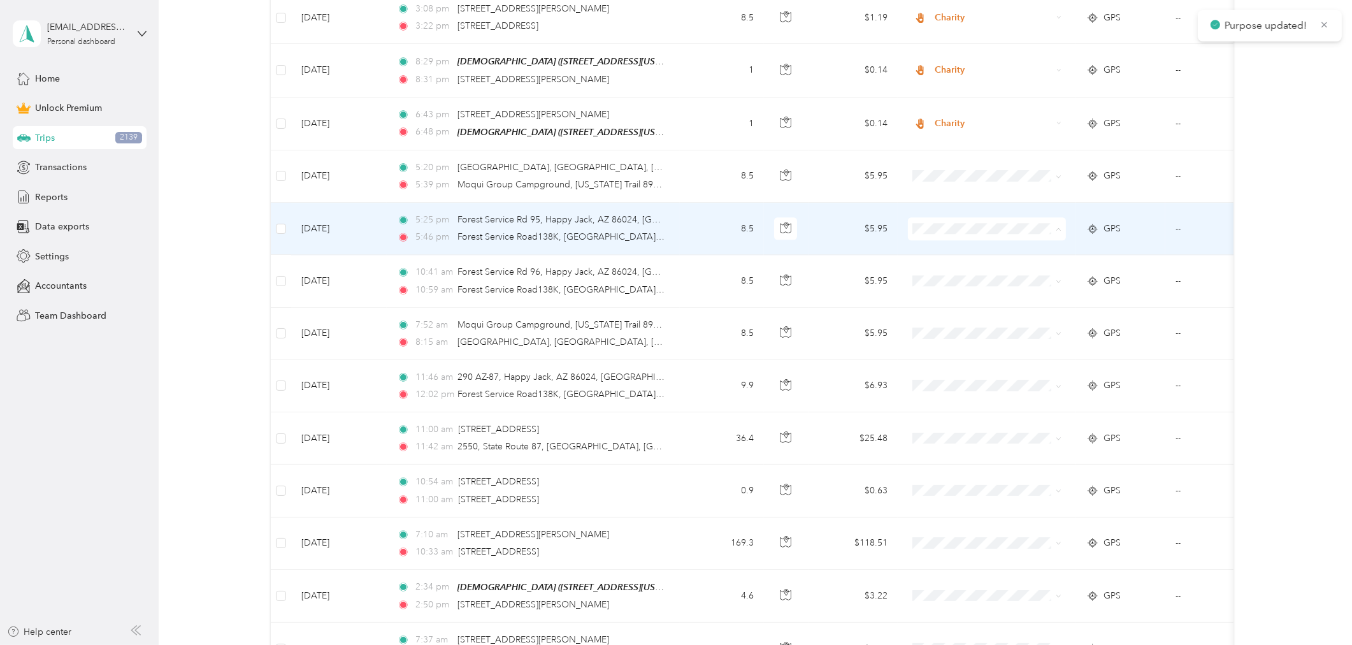
click at [956, 287] on span "Charity" at bounding box center [998, 285] width 118 height 13
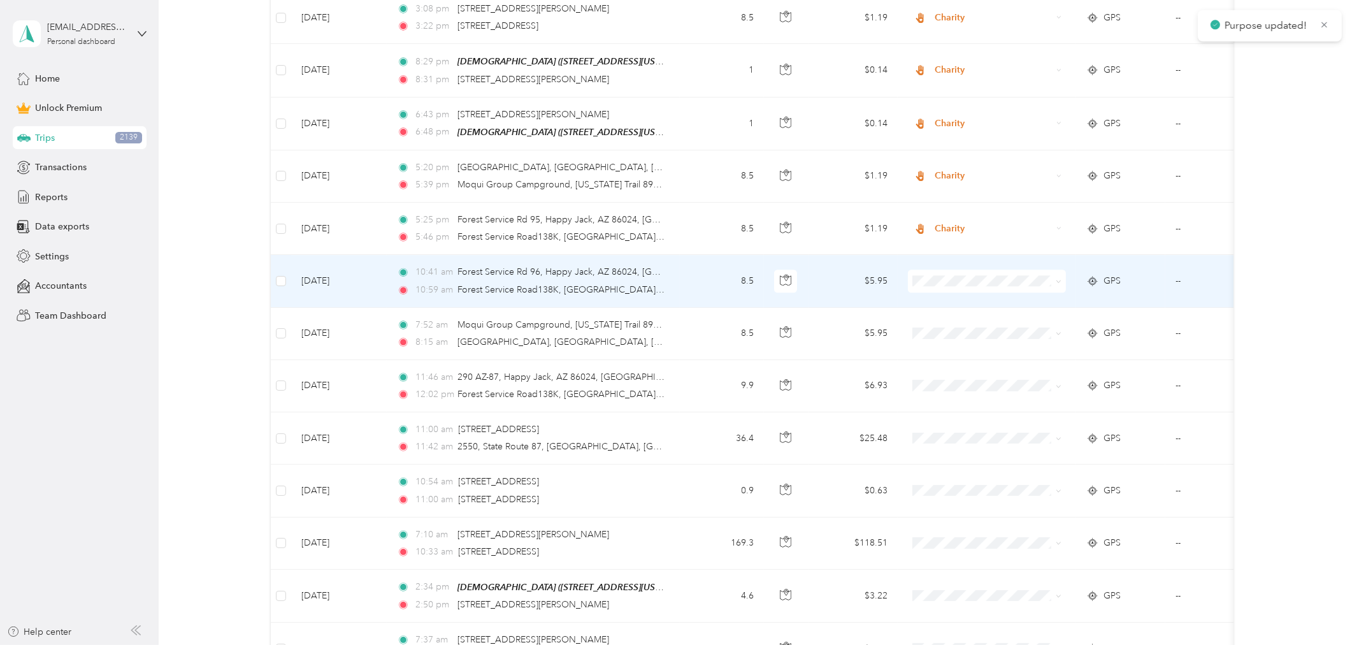
click at [957, 338] on span "Charity" at bounding box center [998, 337] width 118 height 13
click at [951, 334] on span "Charity" at bounding box center [998, 338] width 118 height 13
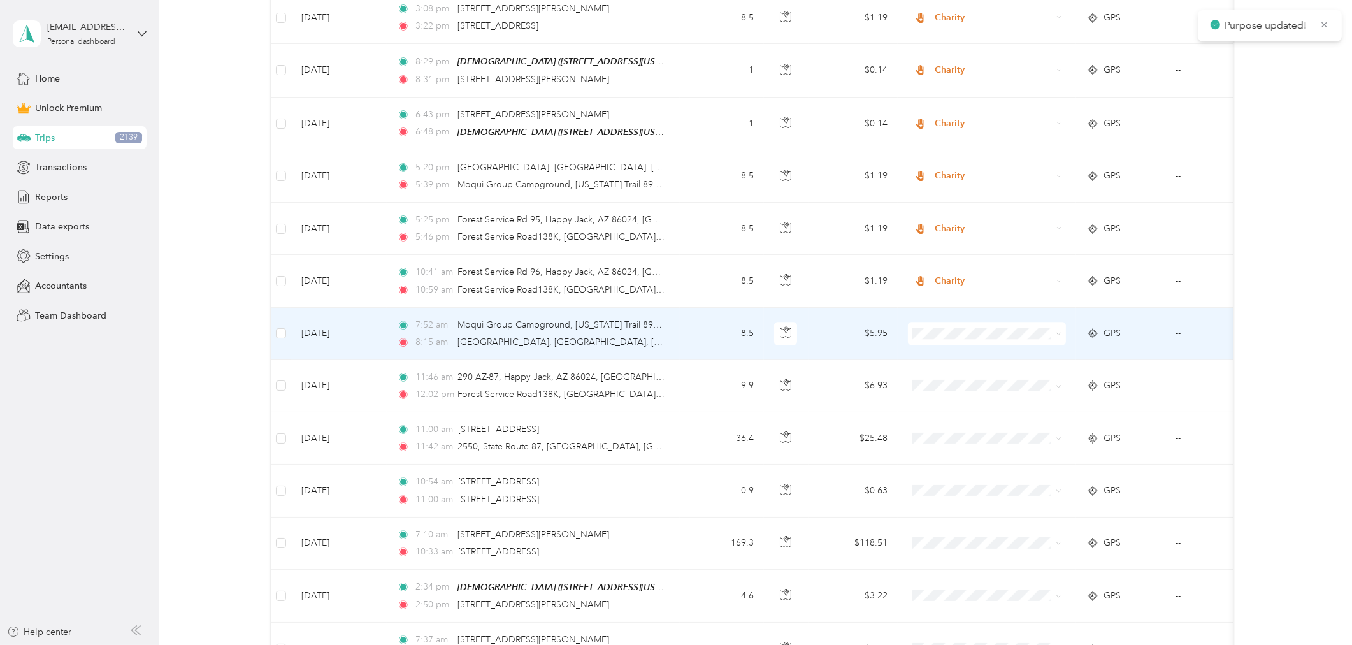
click at [952, 387] on span "Charity" at bounding box center [998, 388] width 118 height 13
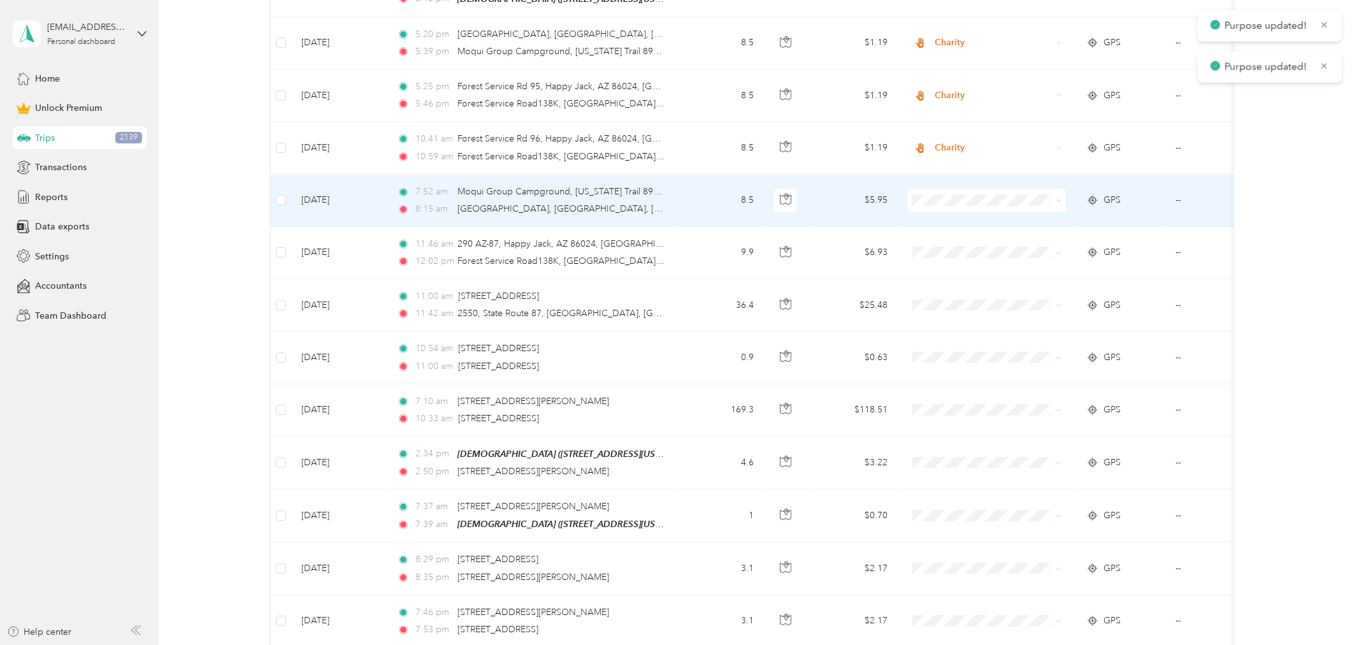
scroll to position [4394, 0]
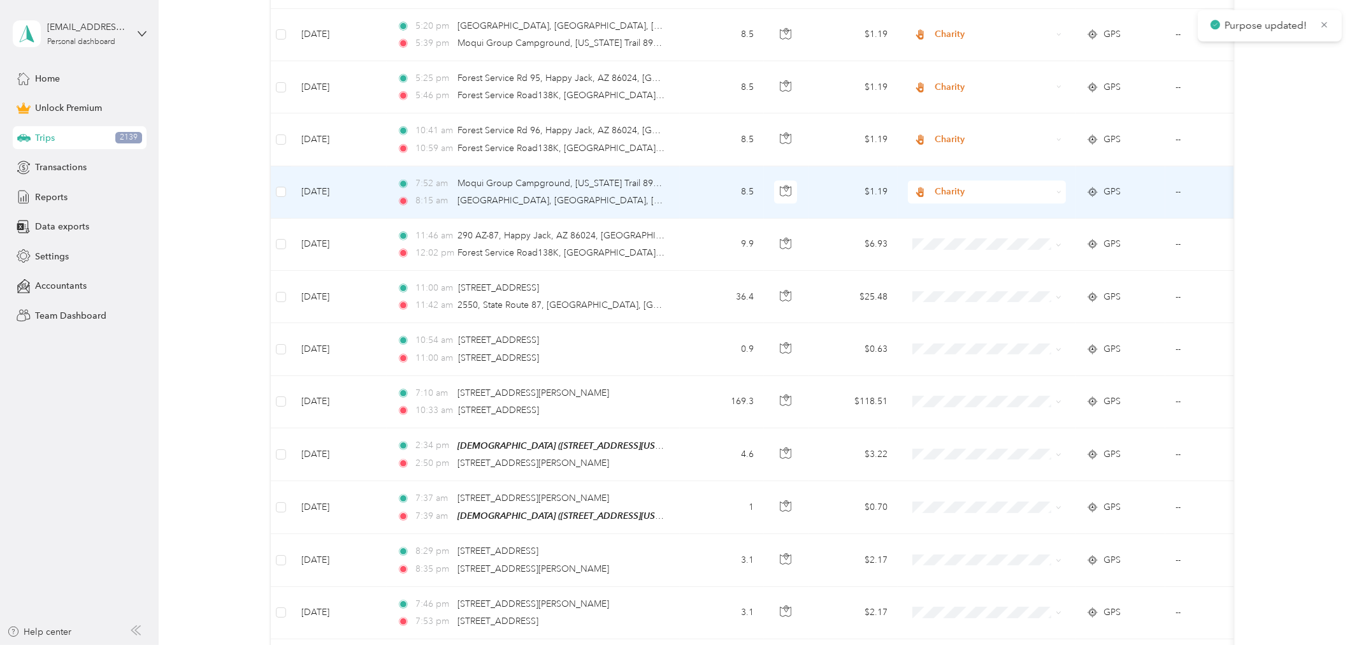
click at [947, 185] on span "Charity" at bounding box center [993, 192] width 117 height 14
click at [961, 245] on span "Charity" at bounding box center [990, 249] width 103 height 13
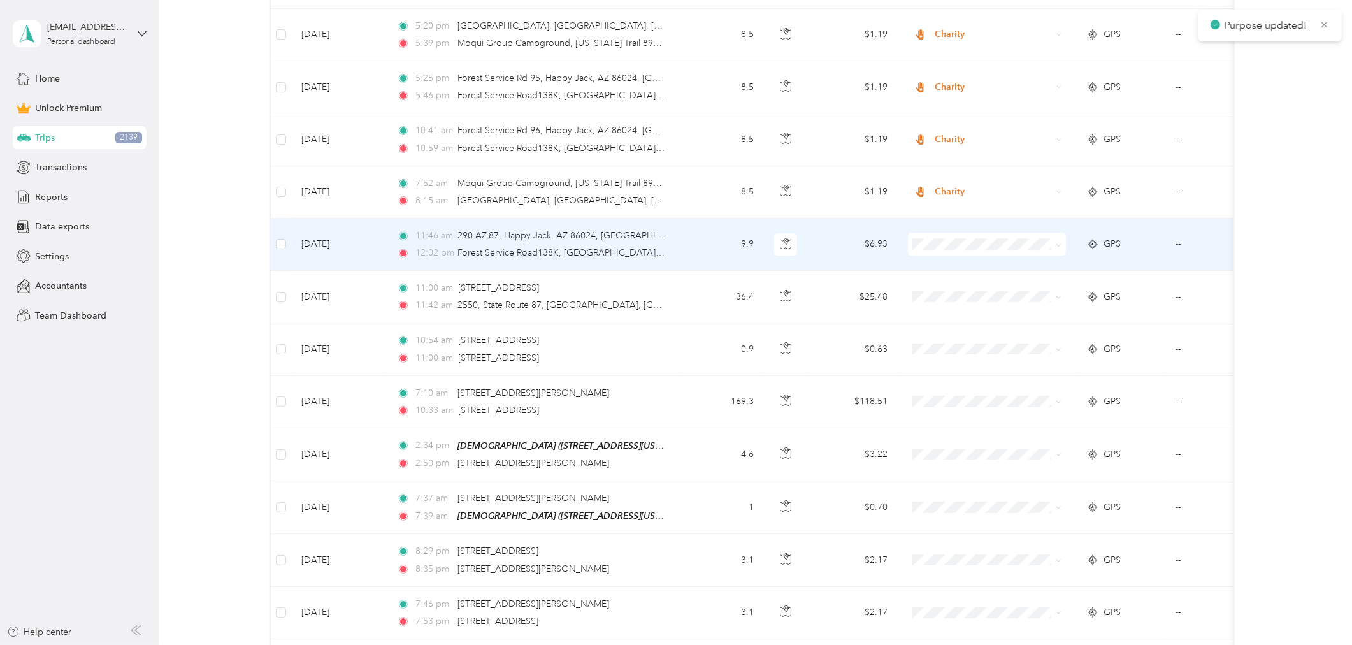
click at [949, 323] on span "Medical" at bounding box center [998, 322] width 118 height 13
click at [947, 237] on span "Medical" at bounding box center [993, 244] width 117 height 14
click at [953, 297] on span "Charity" at bounding box center [998, 300] width 118 height 13
click at [949, 237] on span "Medical" at bounding box center [993, 244] width 117 height 14
click at [954, 296] on span "Charity" at bounding box center [990, 300] width 103 height 13
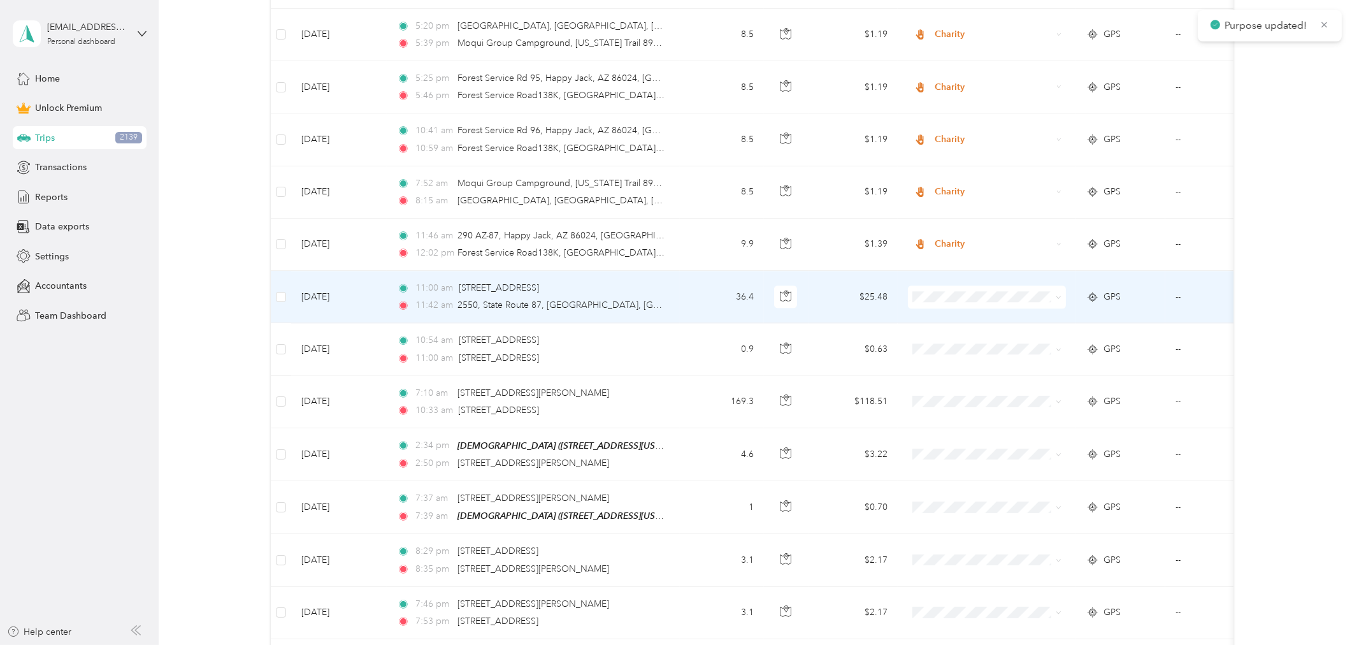
click at [964, 351] on span "Charity" at bounding box center [998, 353] width 118 height 13
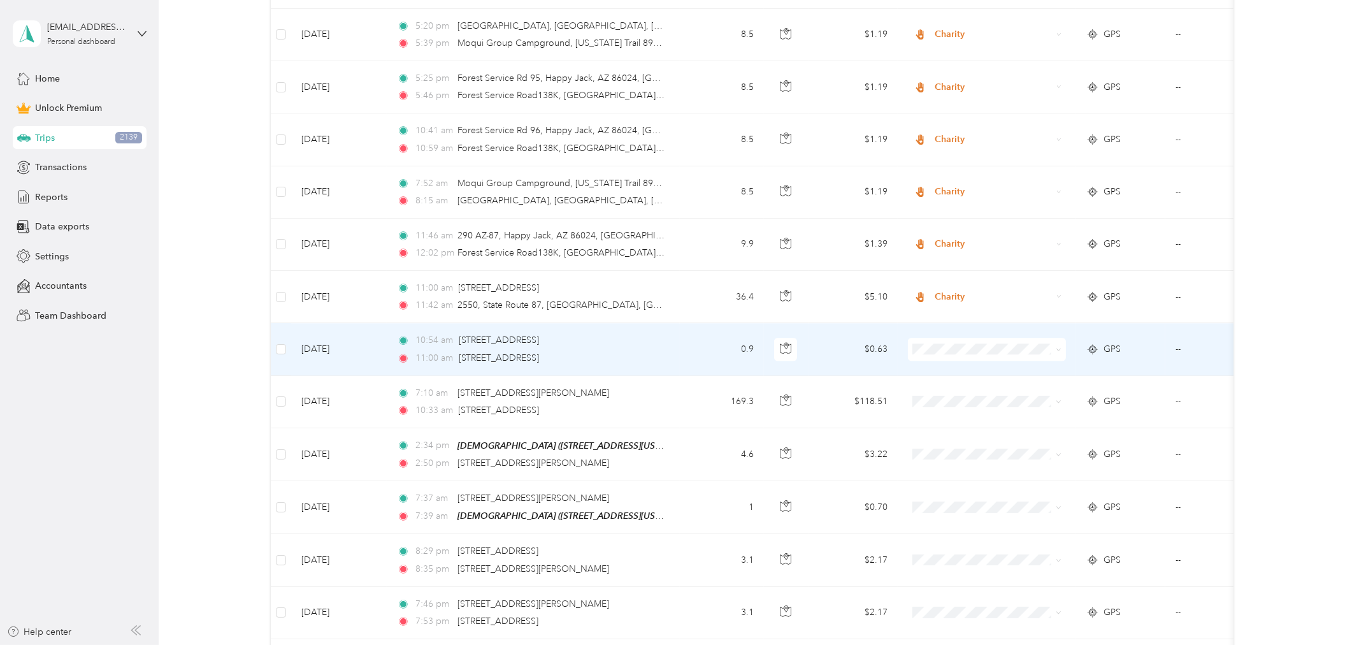
click at [954, 406] on span "Charity" at bounding box center [998, 402] width 118 height 13
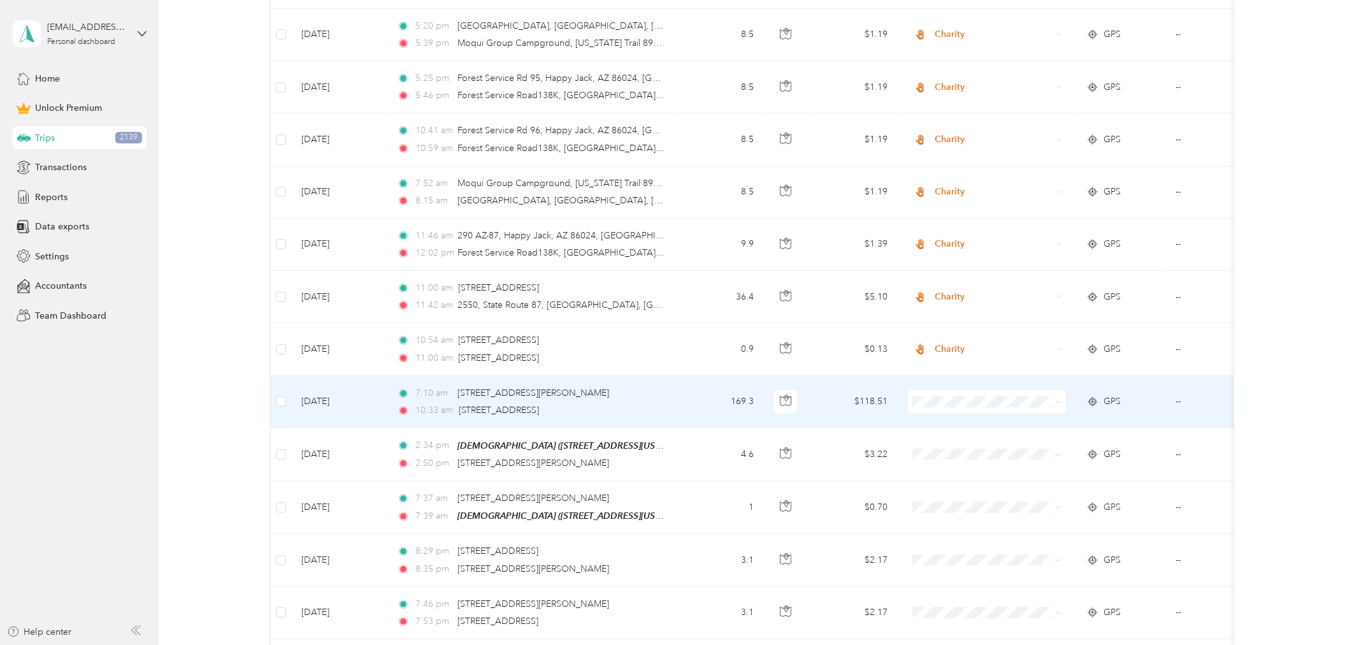
click at [952, 455] on span "Charity" at bounding box center [998, 458] width 118 height 13
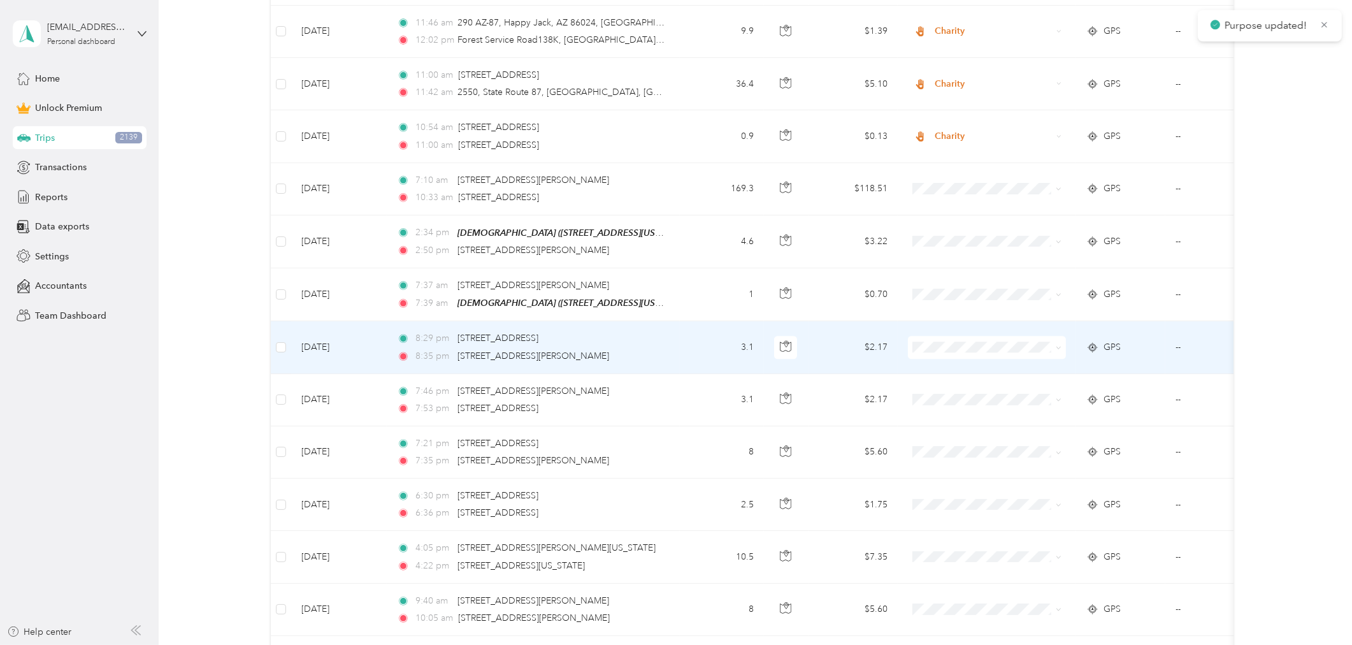
scroll to position [4677, 0]
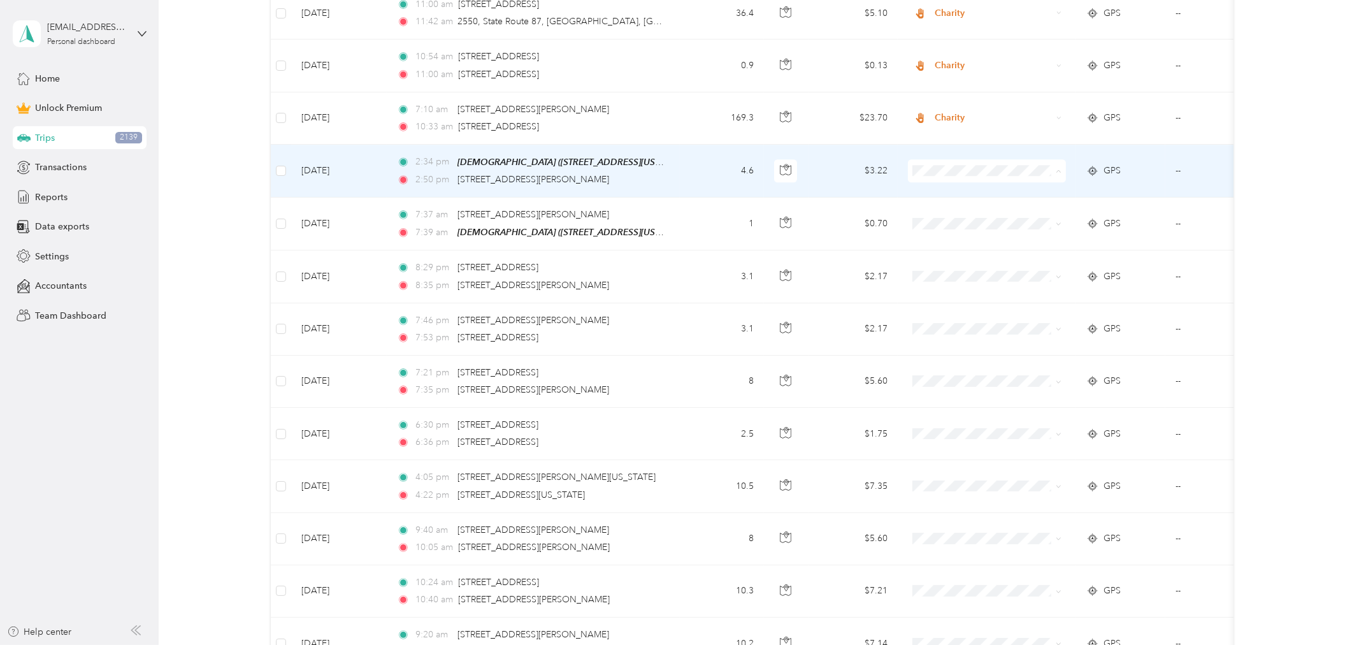
click at [952, 228] on span "Charity" at bounding box center [998, 228] width 118 height 13
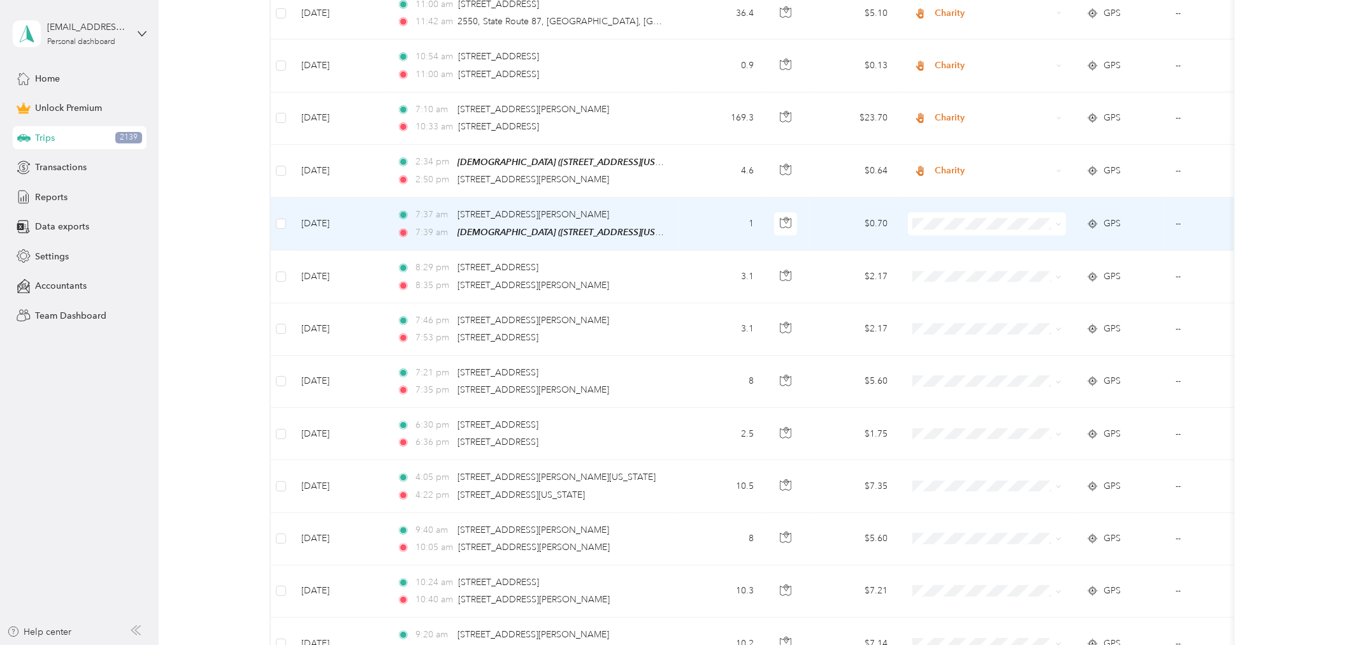
click at [947, 277] on span "Charity" at bounding box center [998, 279] width 118 height 13
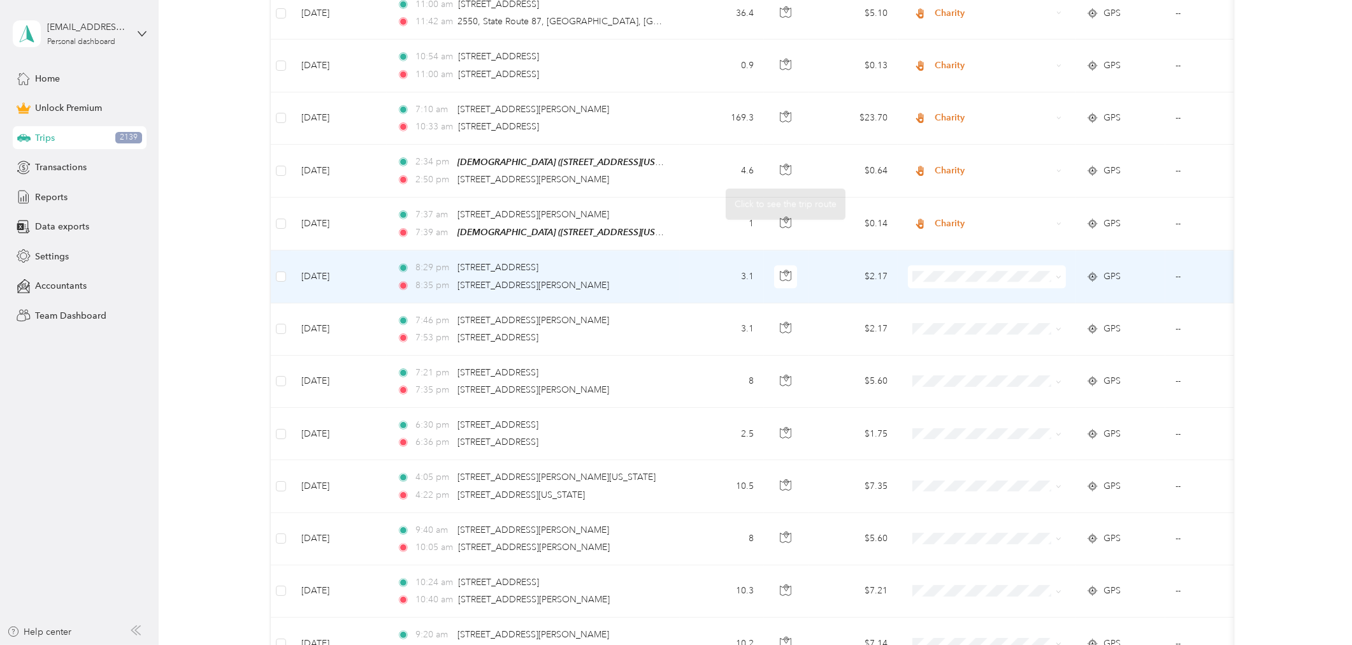
click at [667, 250] on td "8:29 pm 1534 E Tangerine Rd, Oro Valley, AZ 85755, USA 8:35 pm 215 W Geeseman S…" at bounding box center [533, 276] width 293 height 52
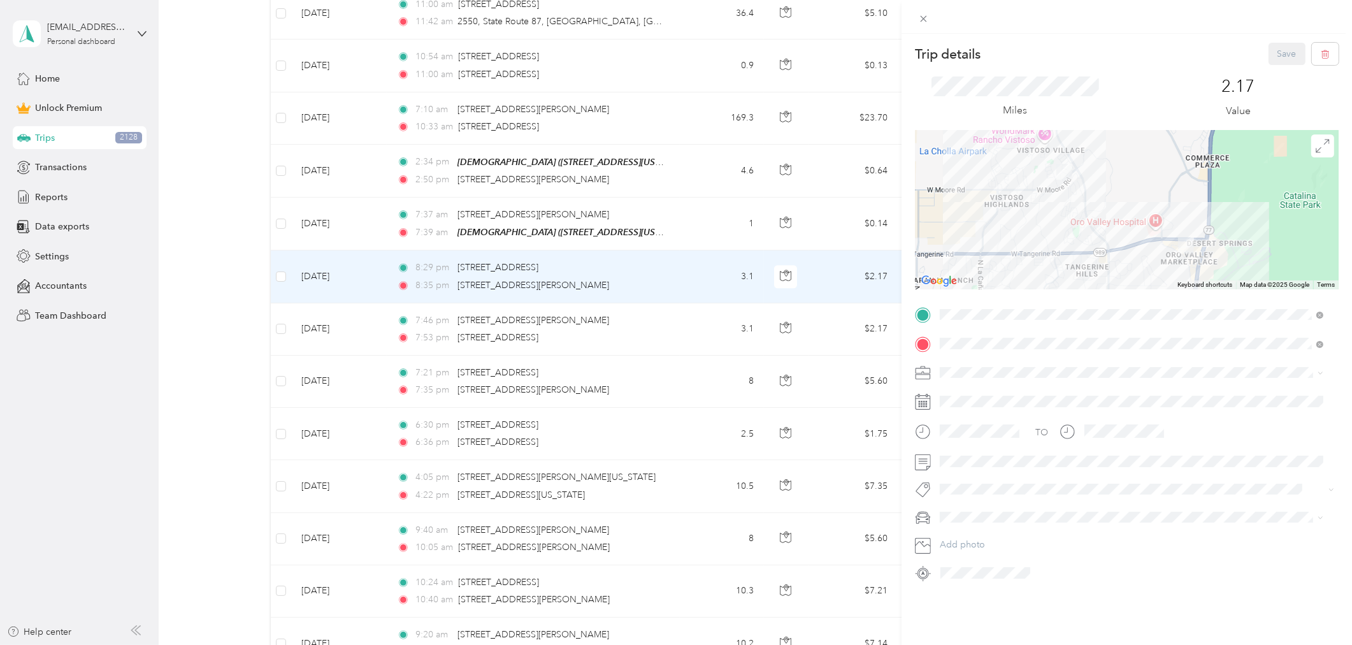
click at [677, 259] on div "Trip details Save This trip cannot be edited because it is either under review,…" at bounding box center [676, 322] width 1352 height 645
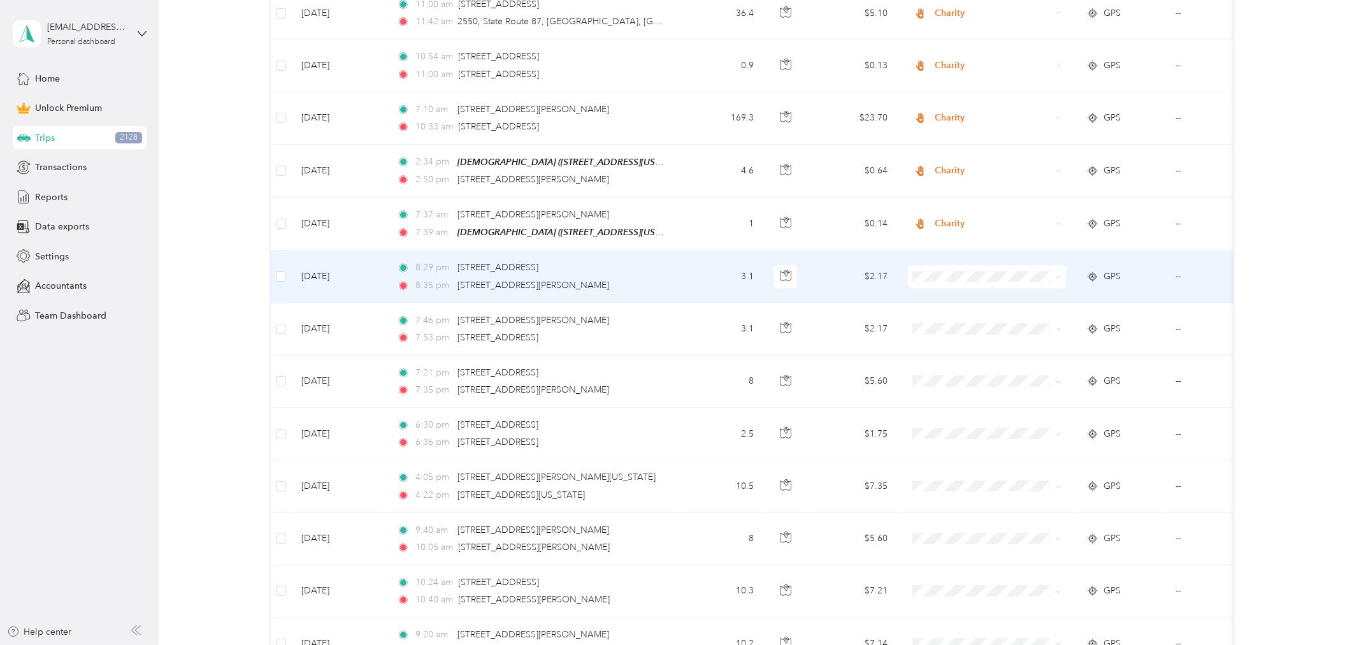
click at [960, 331] on span "Charity" at bounding box center [998, 332] width 118 height 13
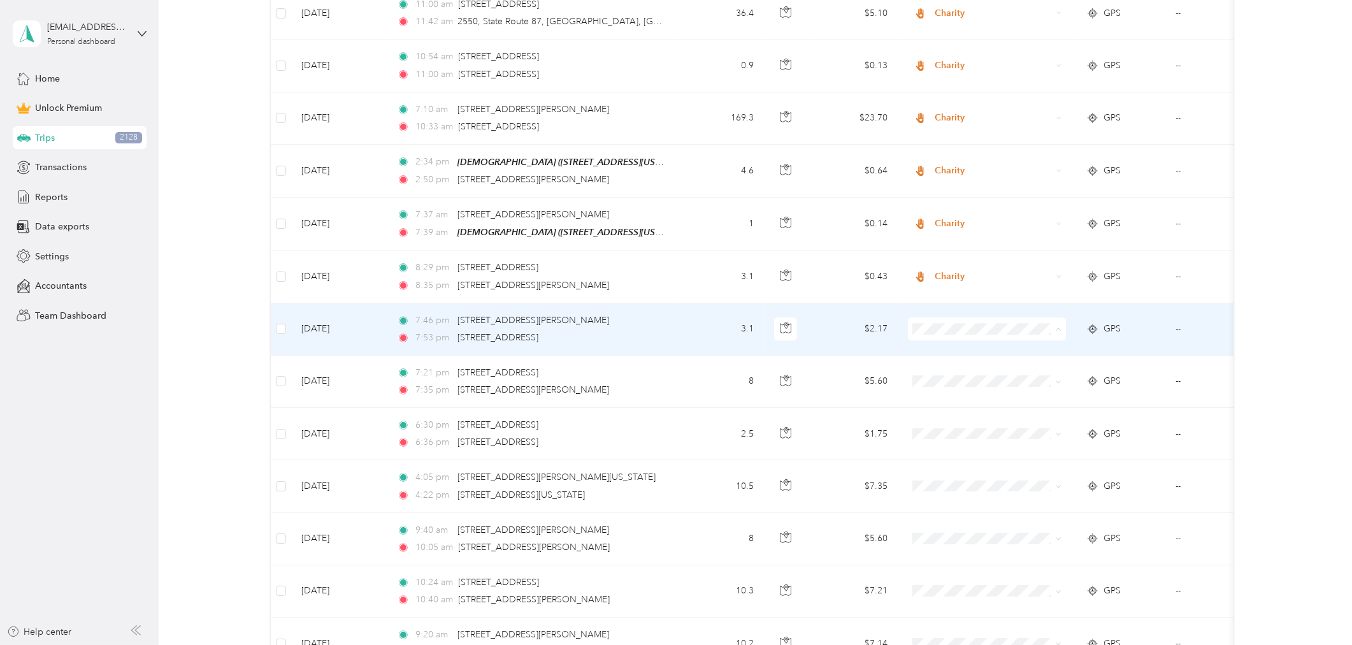
click at [946, 387] on li "Charity" at bounding box center [987, 386] width 158 height 22
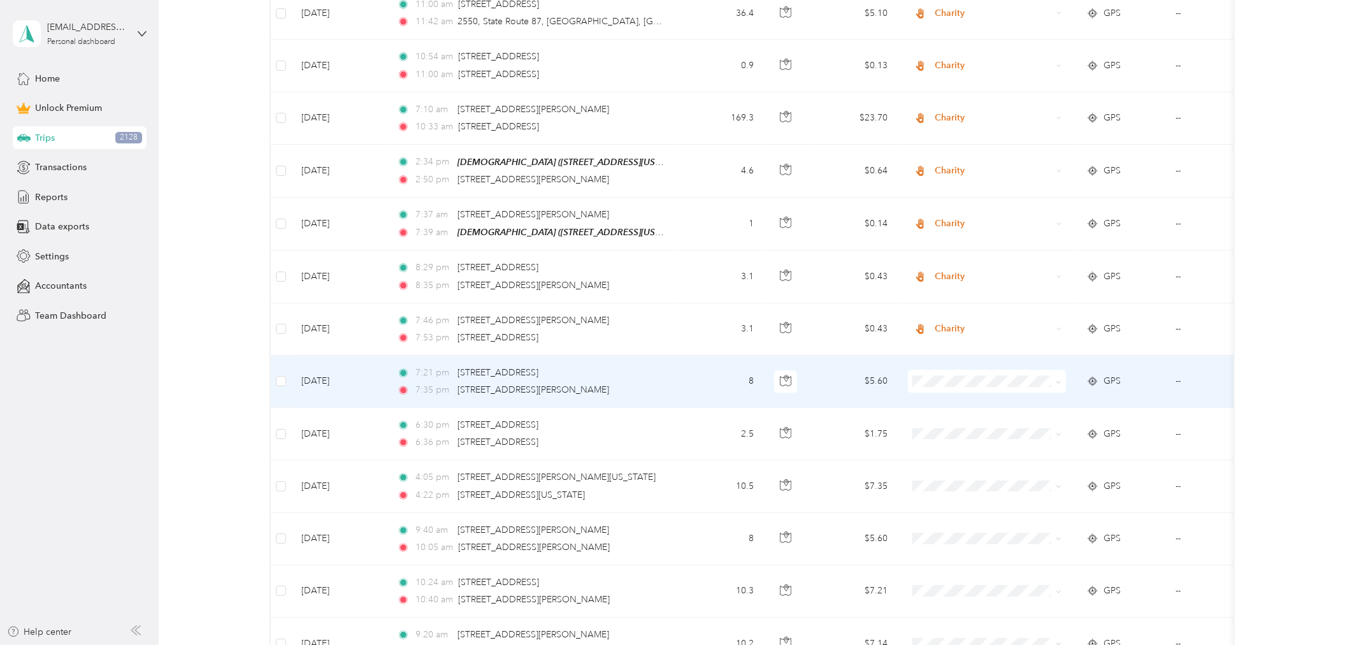
click at [682, 355] on td "8" at bounding box center [722, 381] width 84 height 52
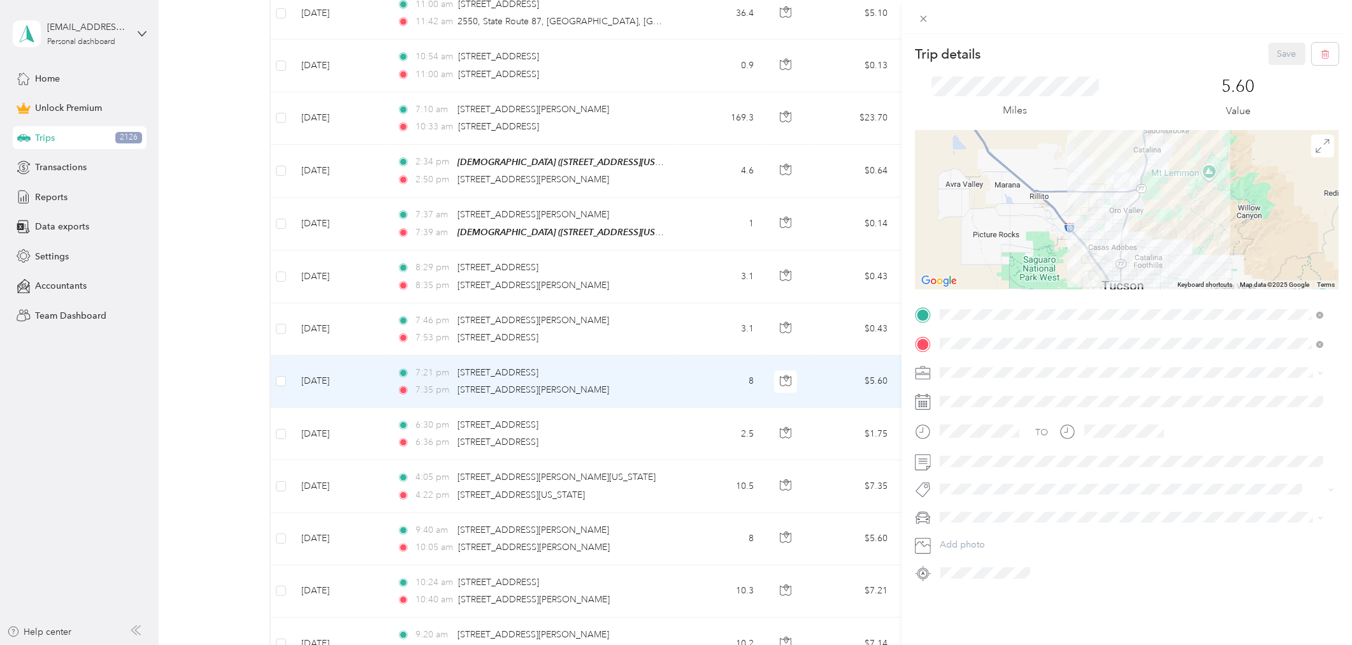
click at [673, 349] on div "Trip details Save This trip cannot be edited because it is either under review,…" at bounding box center [676, 322] width 1352 height 645
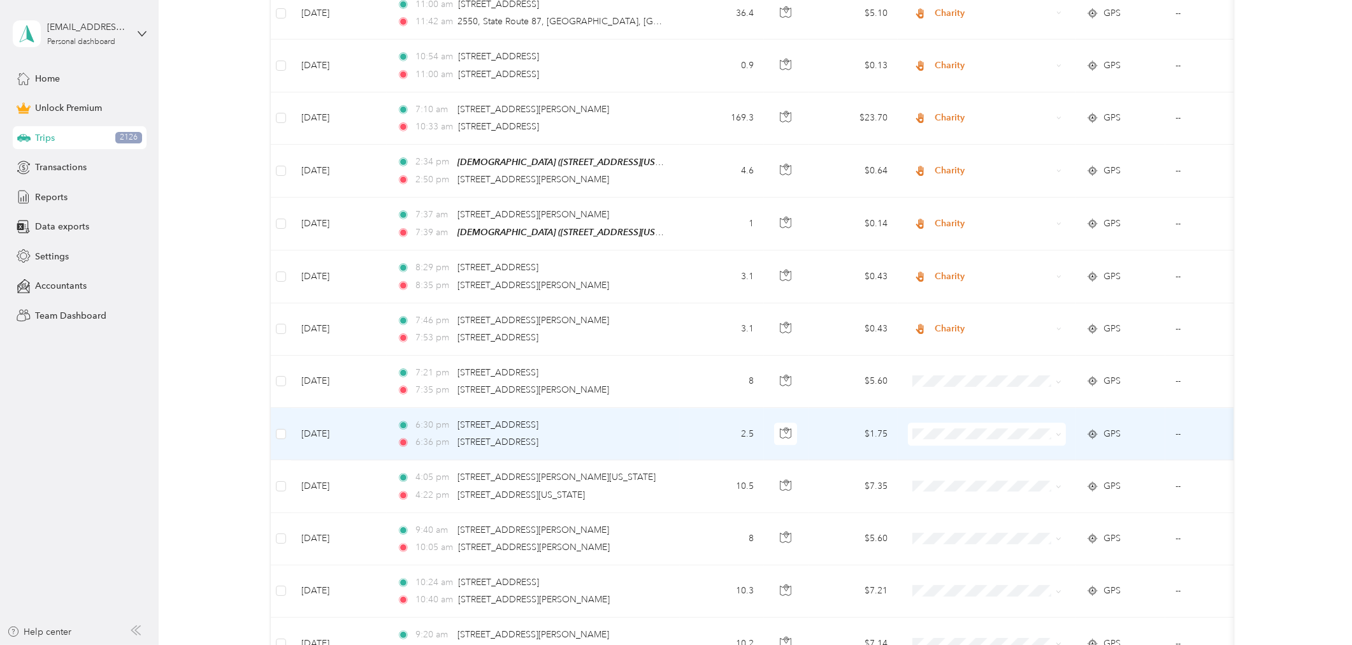
click at [670, 408] on td "6:30 pm 7281 N Skyline Dr, Tucson, AZ 85718, USA 6:36 pm 7316 N Oracle Rd, Tucs…" at bounding box center [533, 434] width 293 height 52
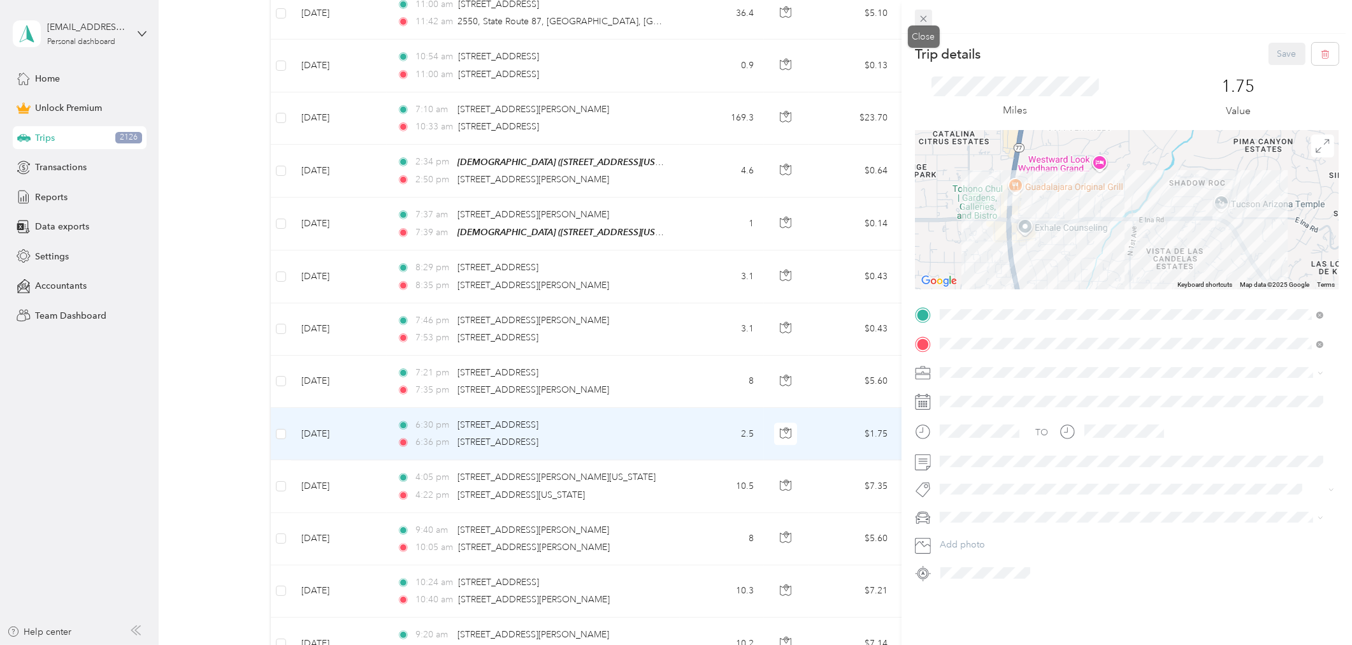
click at [924, 15] on icon at bounding box center [923, 18] width 11 height 11
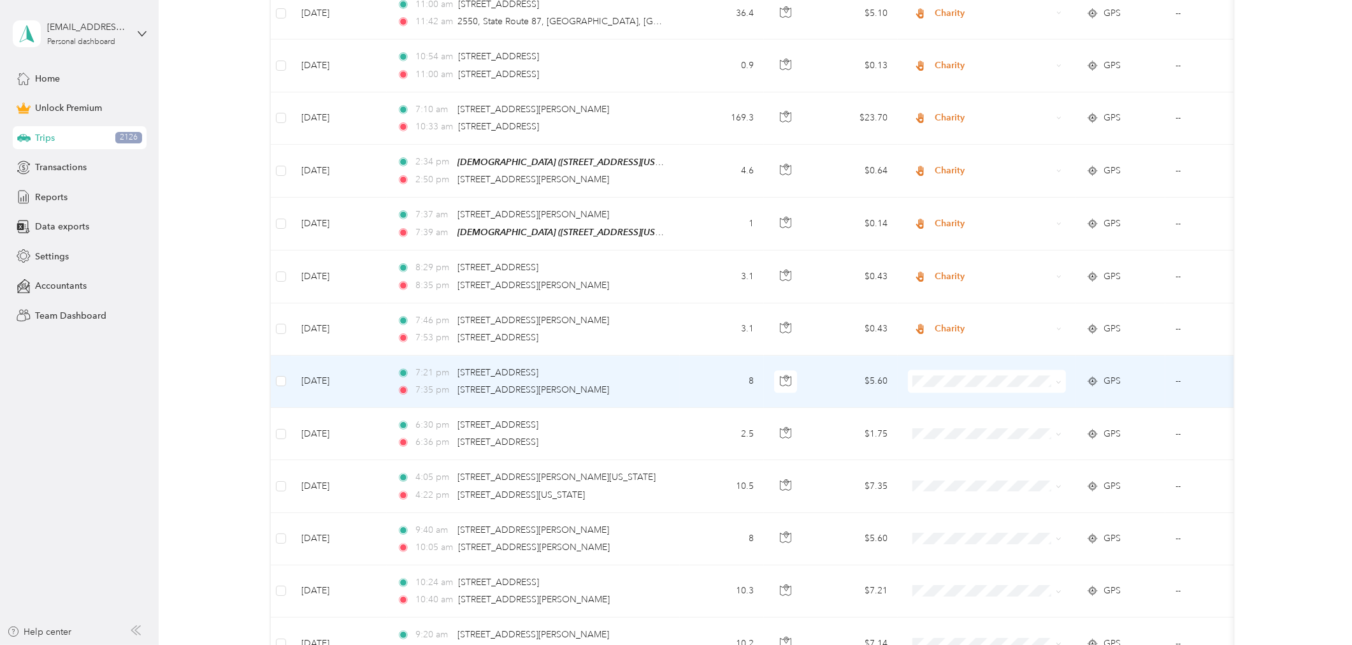
click at [960, 436] on span "Charity" at bounding box center [998, 437] width 118 height 13
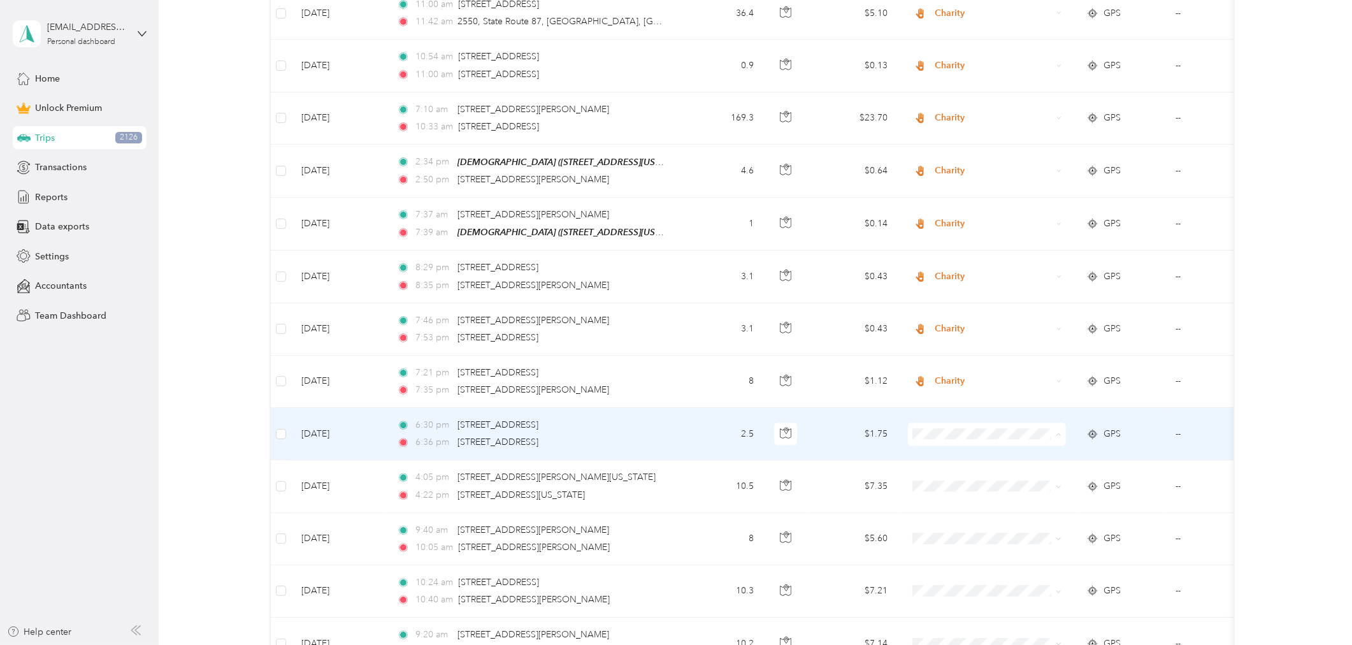
click at [961, 487] on span "Charity" at bounding box center [998, 489] width 118 height 13
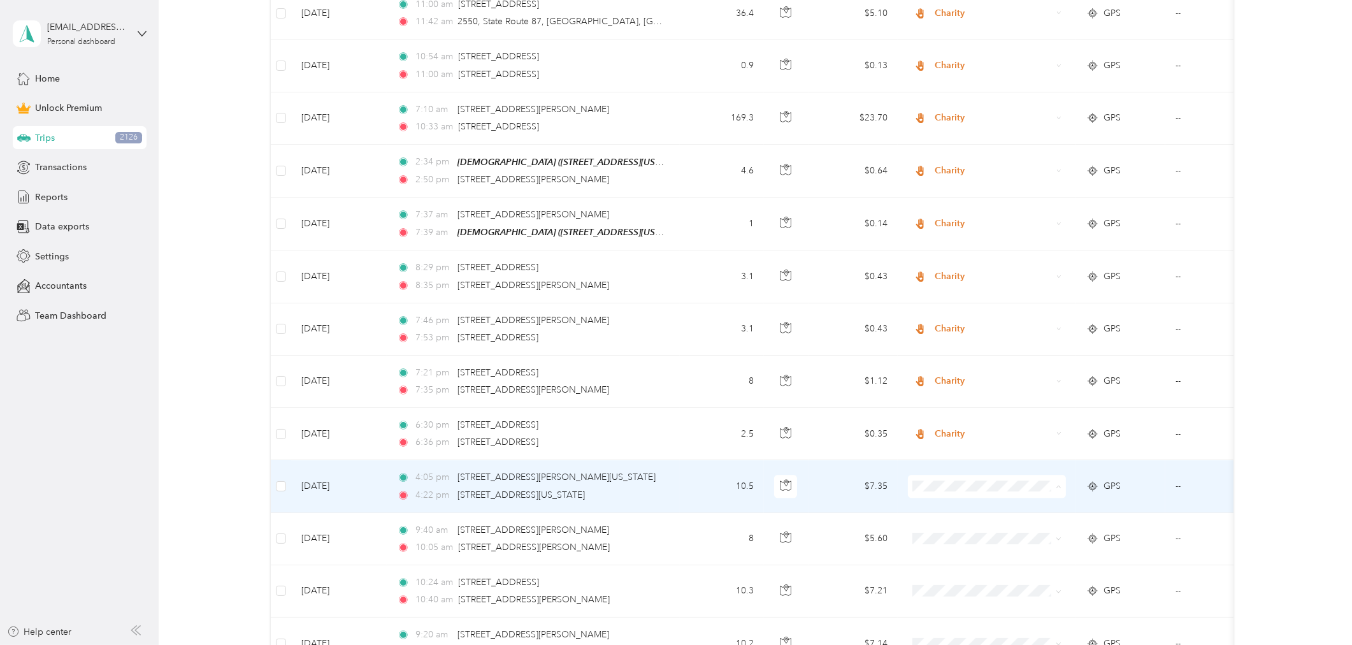
click at [952, 543] on span "Charity" at bounding box center [998, 542] width 118 height 13
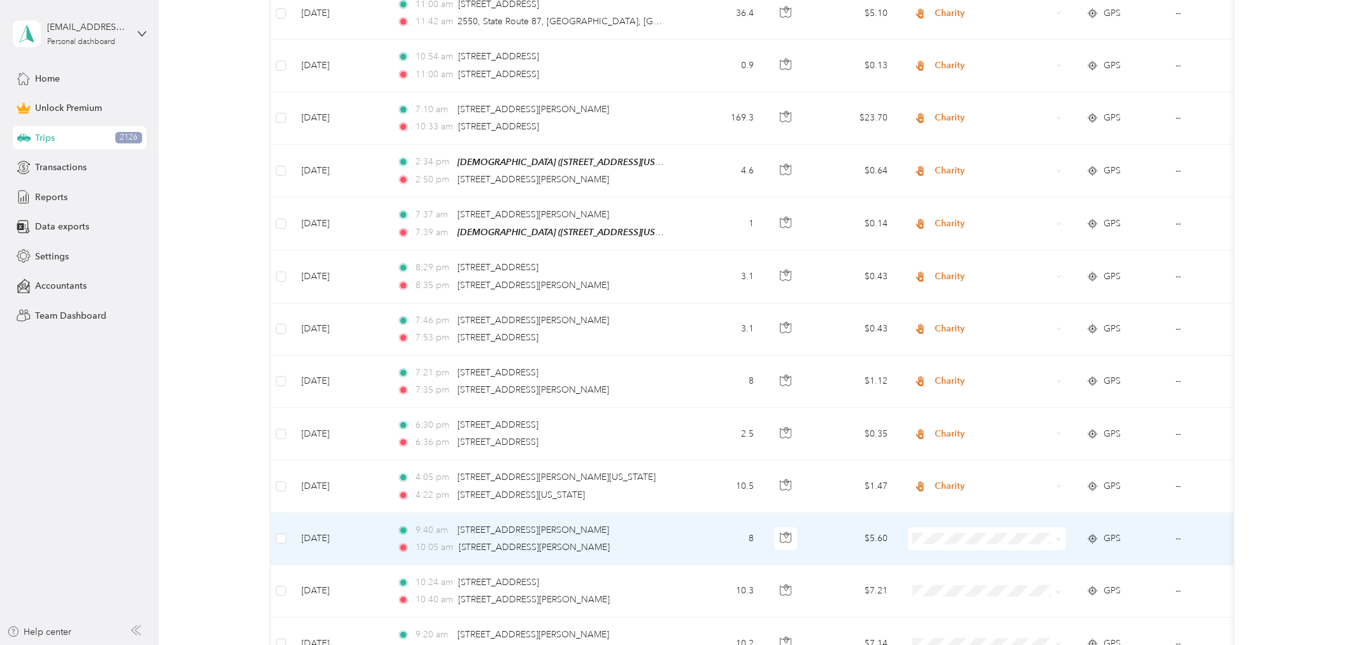
click at [685, 513] on td "8" at bounding box center [722, 539] width 84 height 52
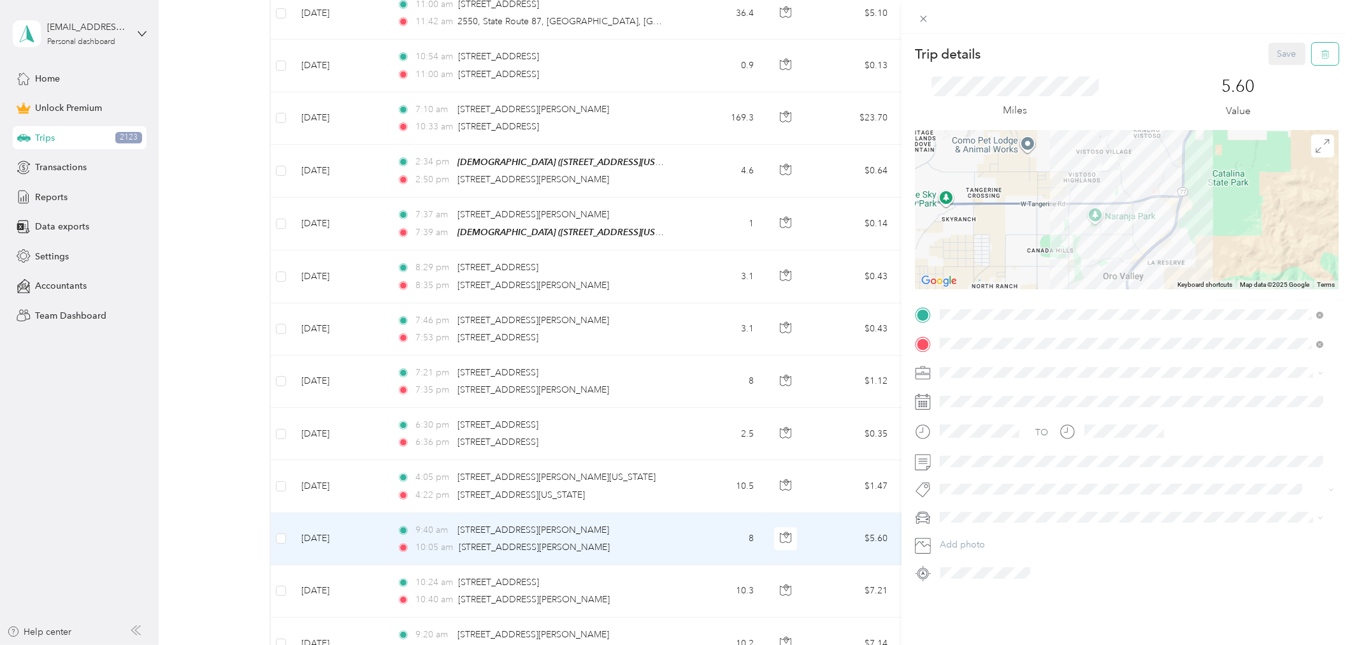
click at [1216, 56] on icon "button" at bounding box center [1325, 54] width 9 height 9
click at [1216, 73] on button "Yes" at bounding box center [1277, 69] width 25 height 20
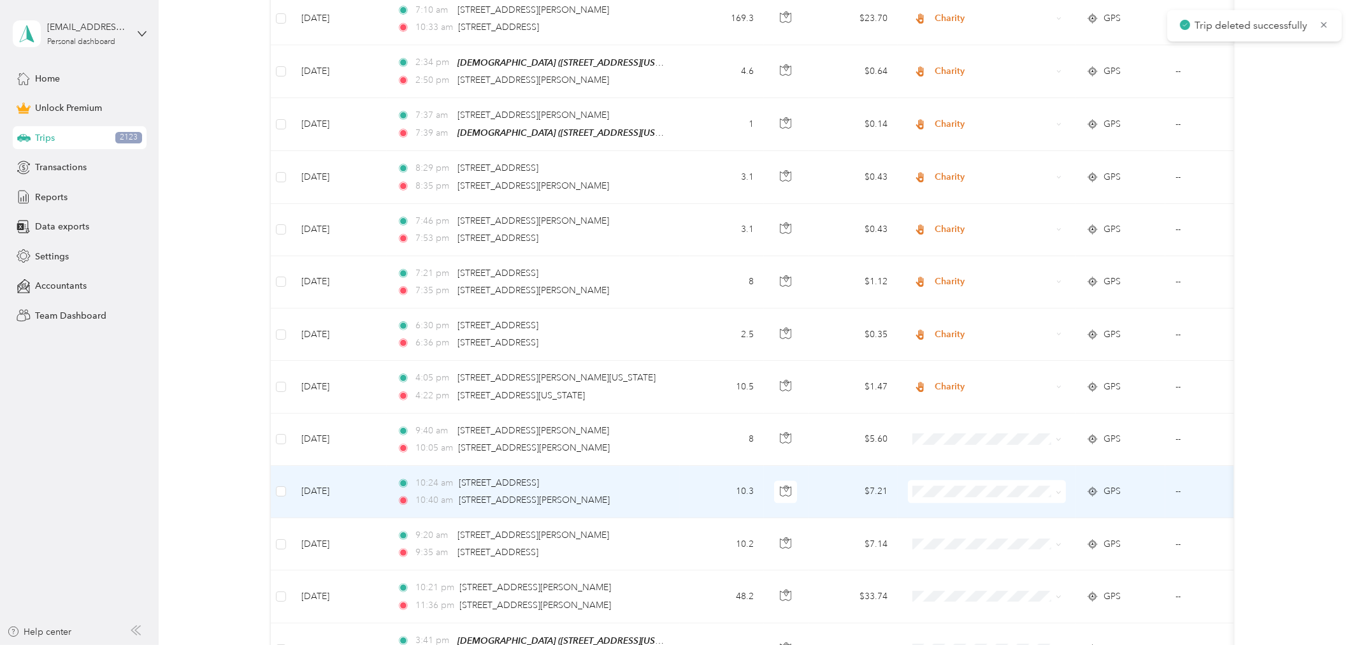
scroll to position [4818, 0]
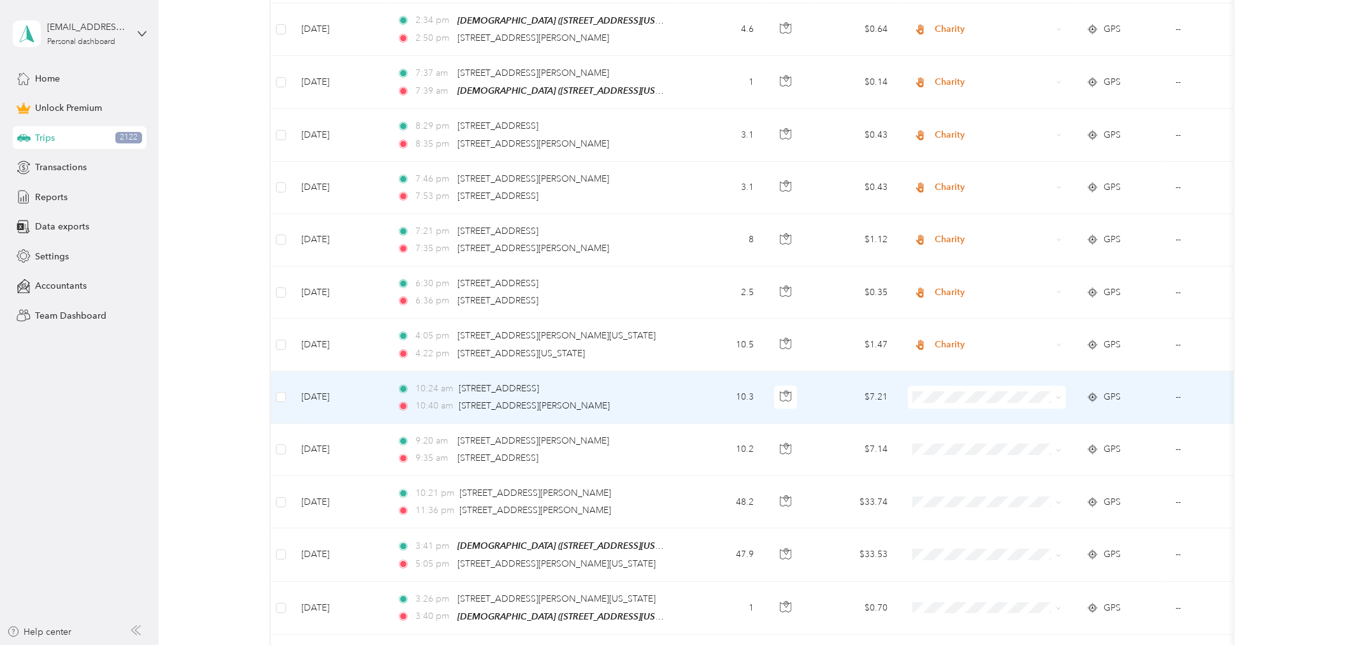
click at [695, 371] on td "10.3" at bounding box center [722, 397] width 84 height 52
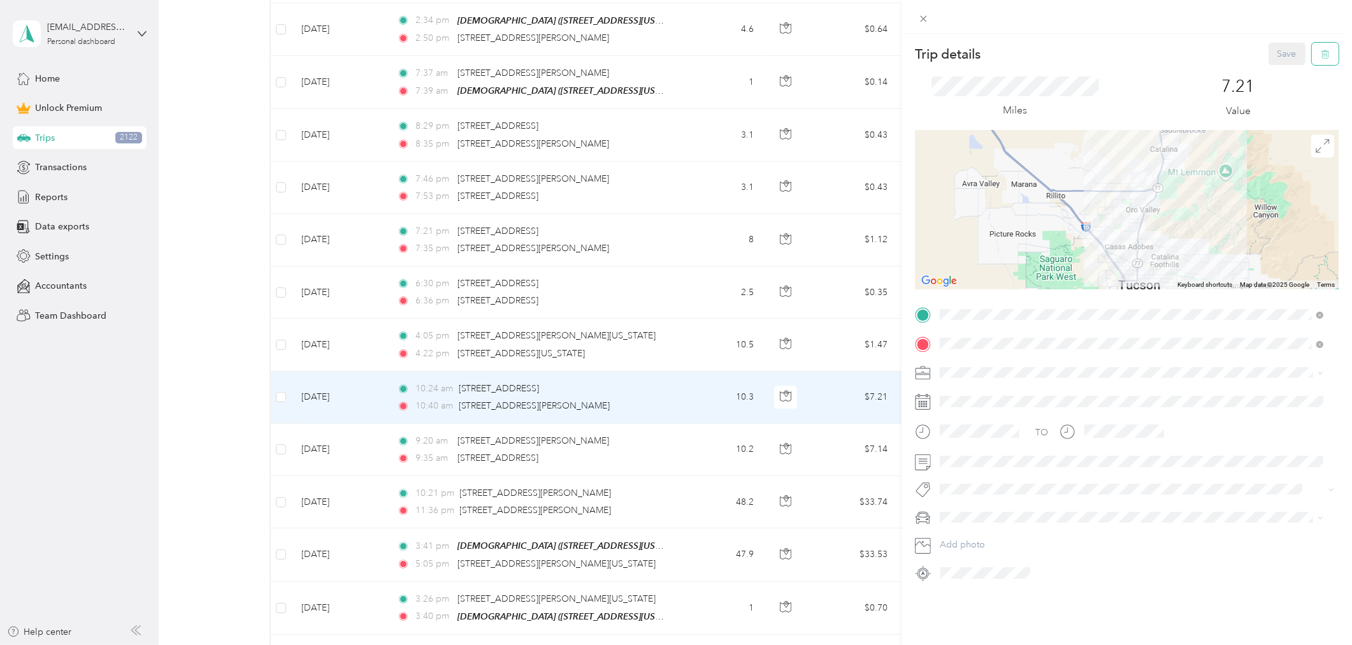
click at [1216, 54] on button "button" at bounding box center [1325, 54] width 27 height 22
click at [1216, 70] on button "Yes" at bounding box center [1277, 69] width 25 height 20
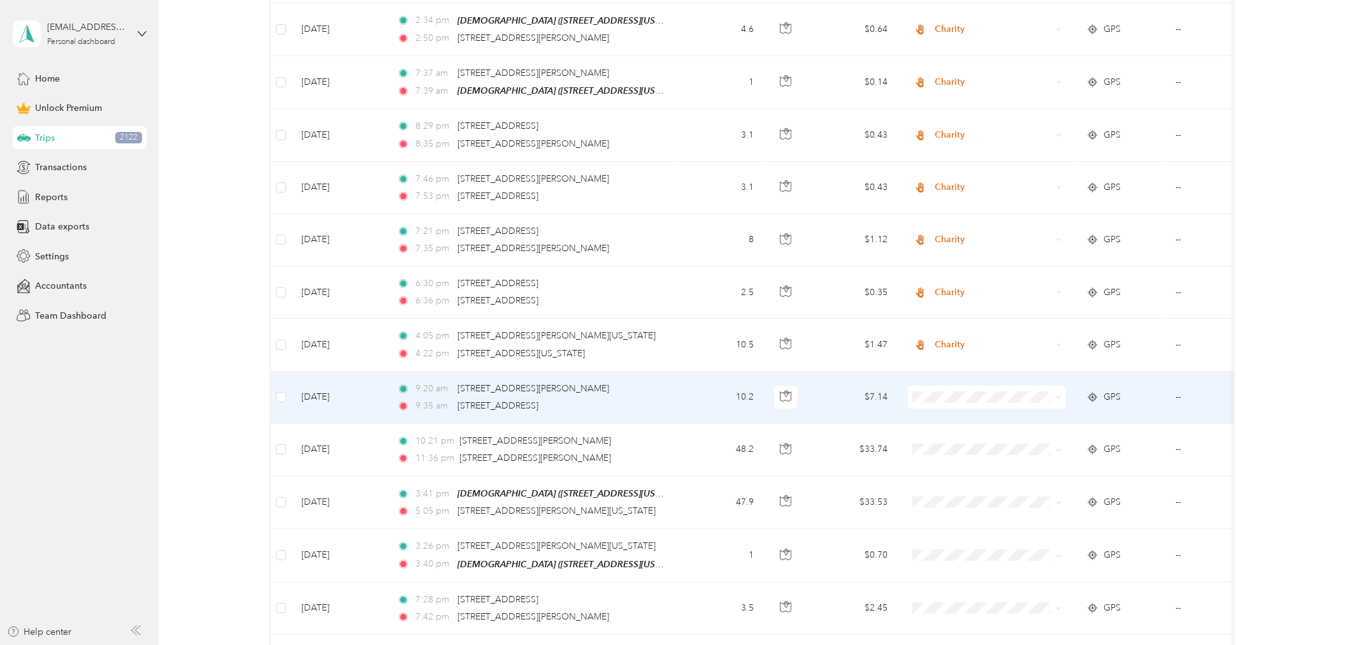
click at [668, 375] on td "9:20 am 215 W Geeseman Springs Dr, Oro Valley, AZ 85755, USA 9:35 am 2840 W Ina…" at bounding box center [533, 397] width 293 height 52
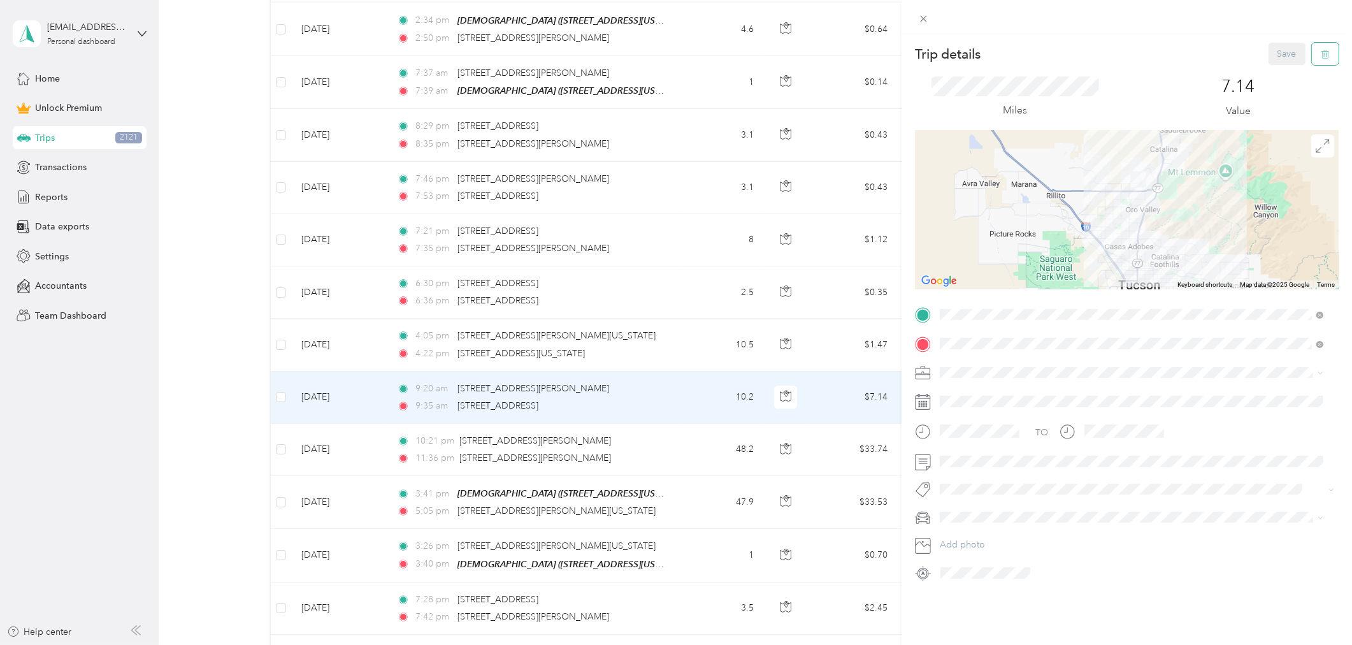
click at [1216, 55] on button "button" at bounding box center [1325, 54] width 27 height 22
click at [1216, 68] on button "Yes" at bounding box center [1277, 69] width 25 height 20
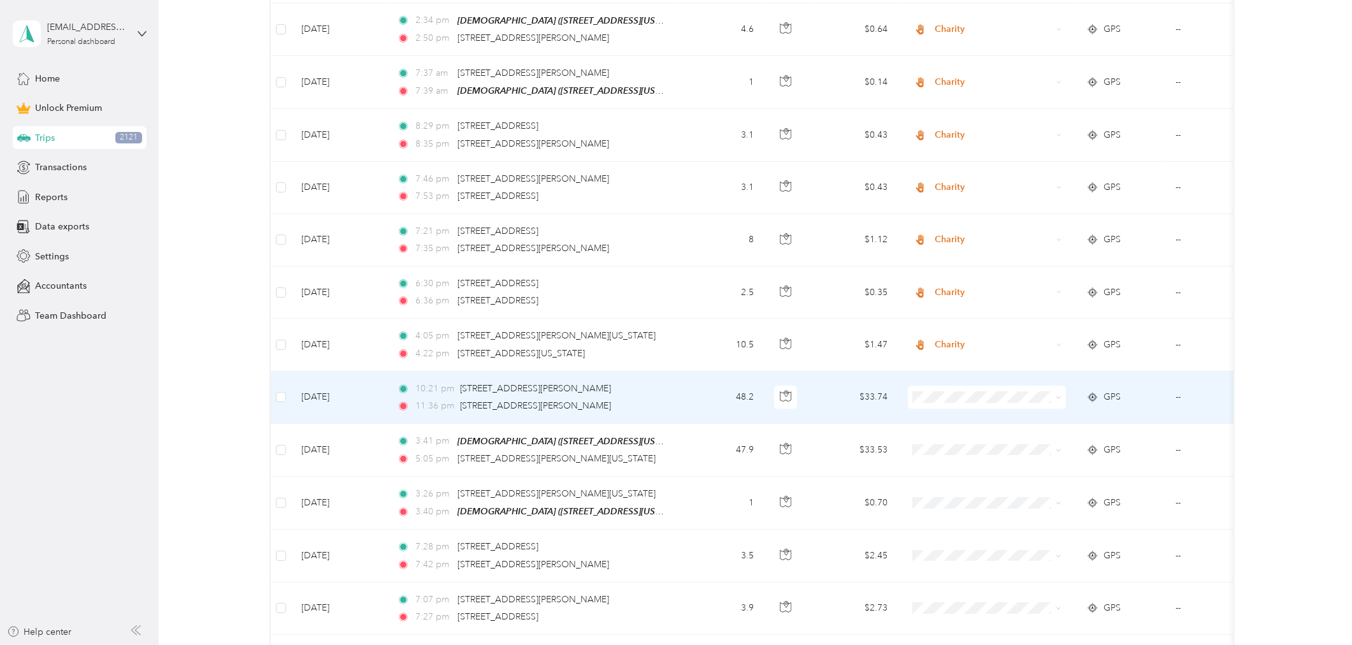
click at [960, 457] on ol "Work Personal Other Charity Medical Moving Commute" at bounding box center [987, 453] width 158 height 156
click at [950, 454] on li "Charity" at bounding box center [987, 453] width 158 height 22
click at [680, 371] on td "48.2" at bounding box center [722, 397] width 84 height 52
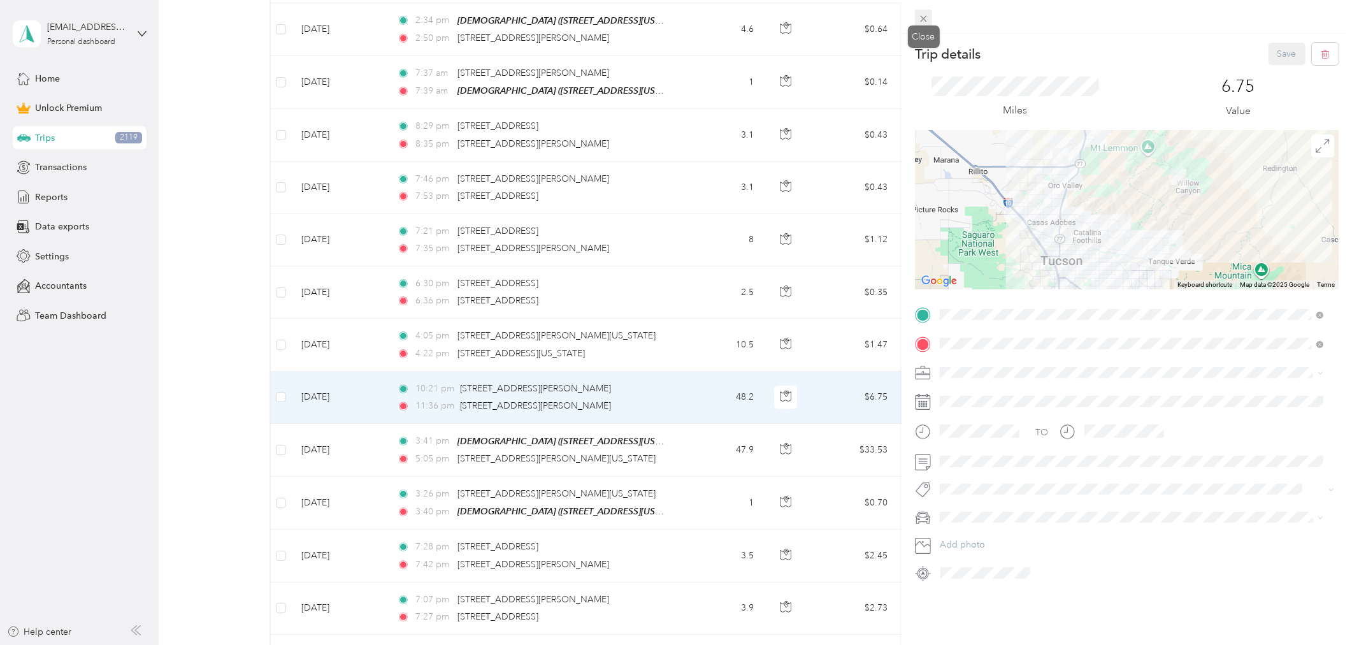
click at [921, 18] on icon at bounding box center [923, 18] width 11 height 11
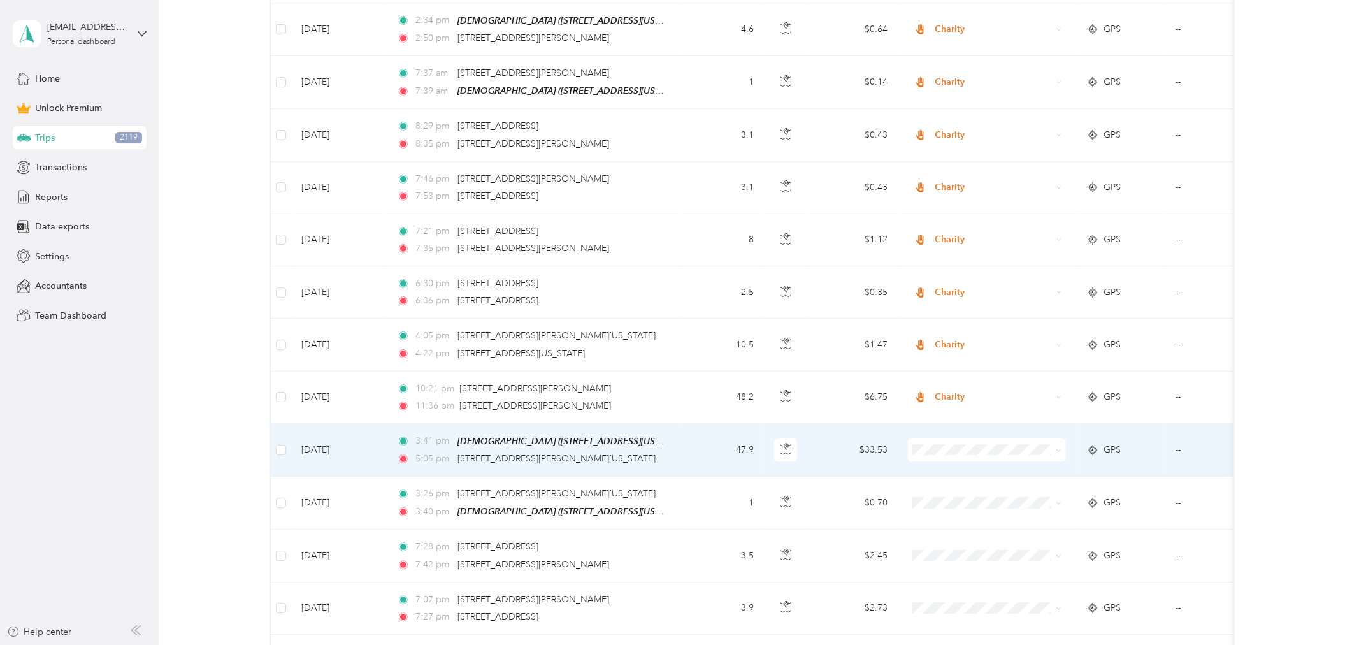
scroll to position [4889, 0]
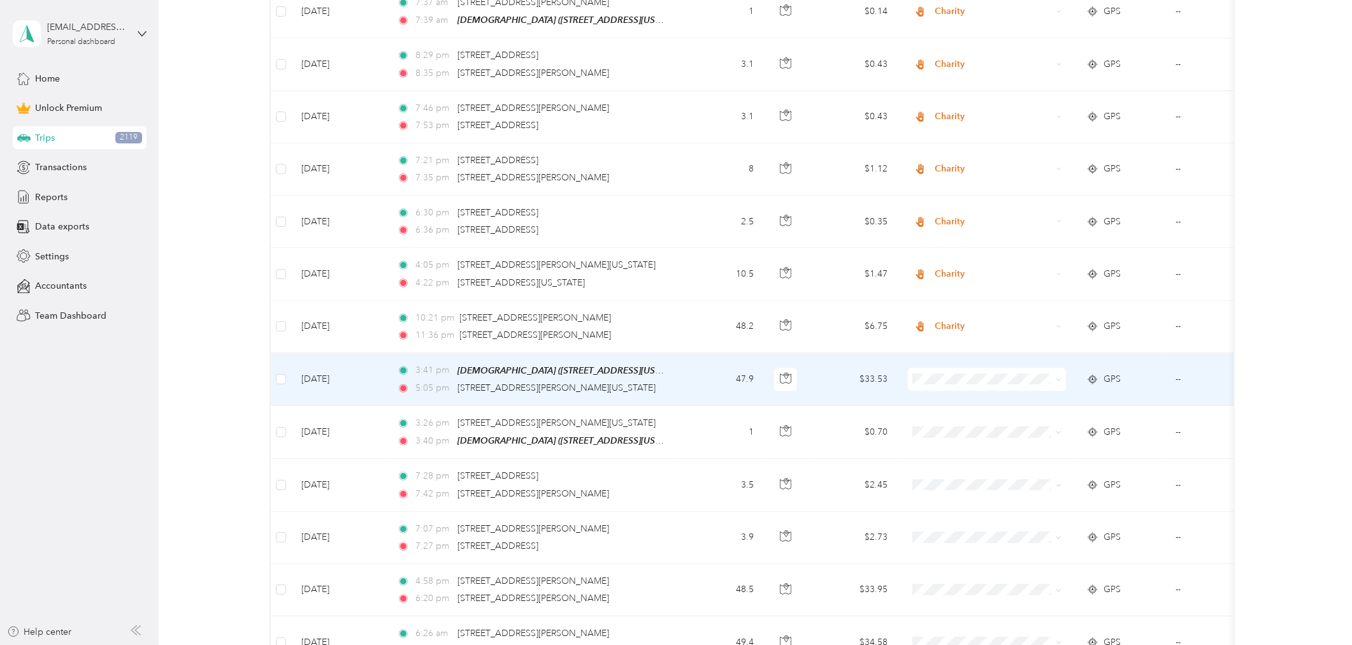
click at [954, 436] on span "Charity" at bounding box center [998, 433] width 118 height 13
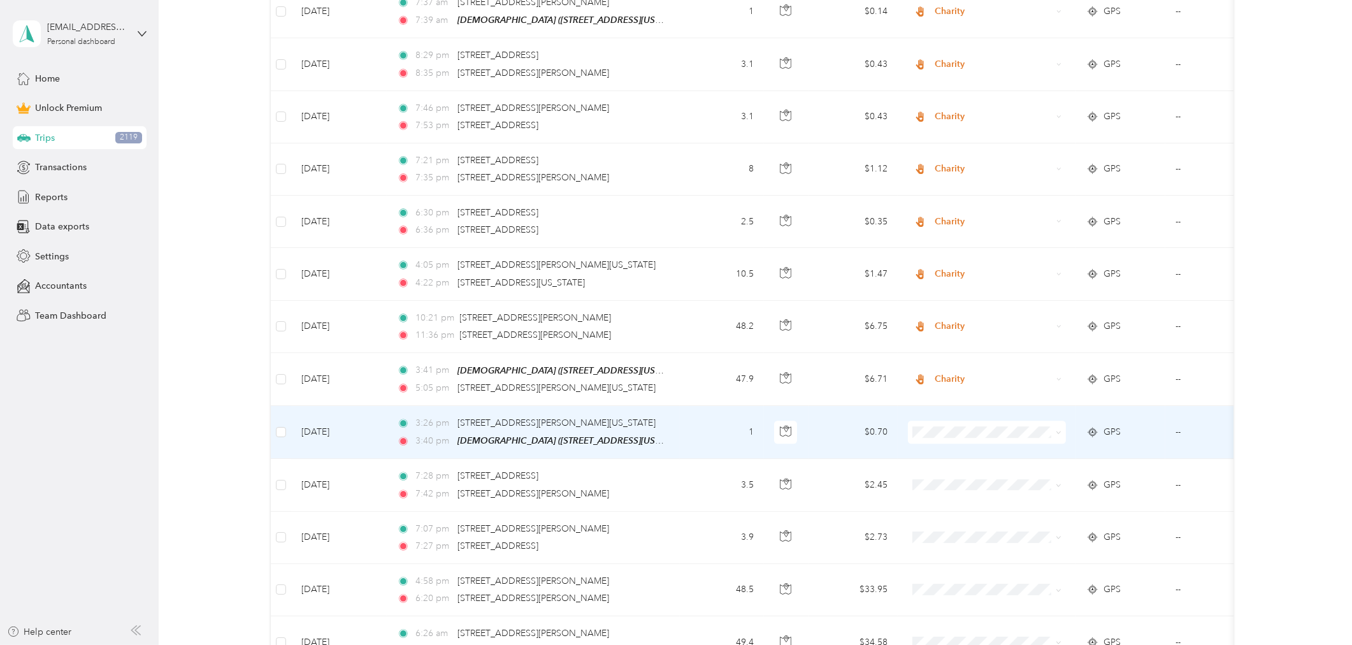
click at [951, 487] on span "Charity" at bounding box center [998, 486] width 118 height 13
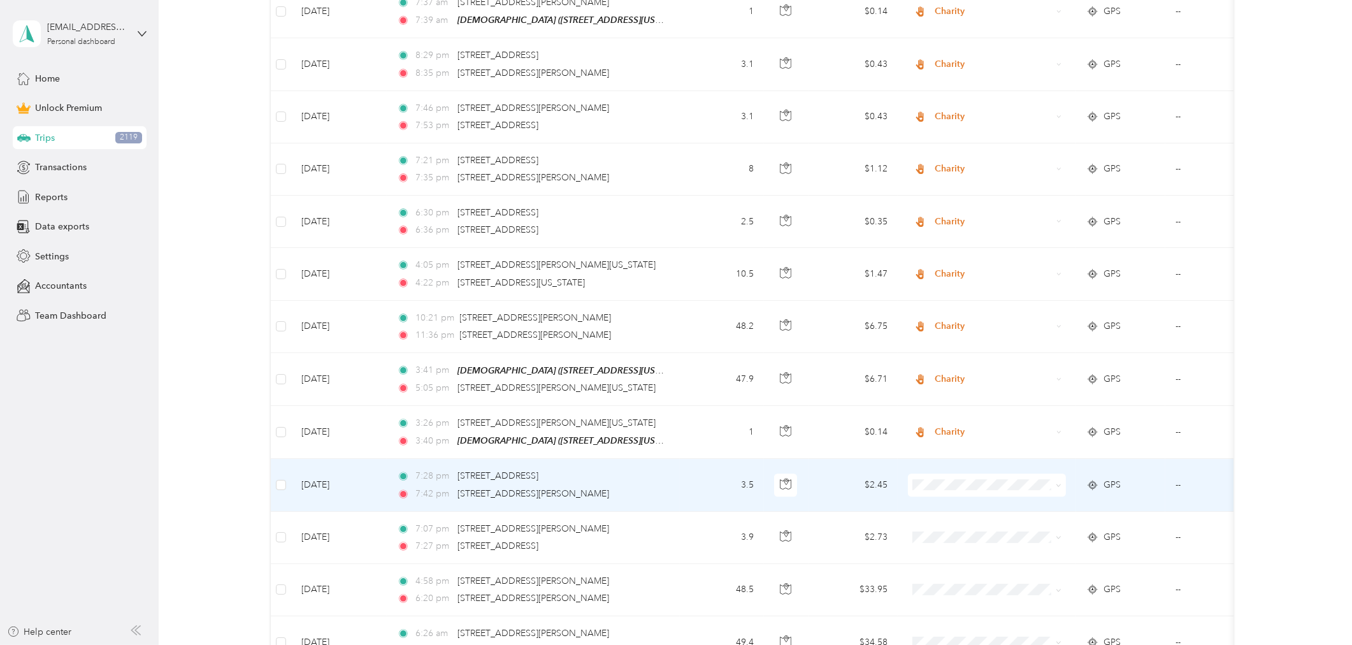
click at [677, 459] on td "7:28 pm 11625 N Oracle Rd, Oro Valley, AZ 85737, USA 7:42 pm 215 W Geeseman Spr…" at bounding box center [533, 485] width 293 height 52
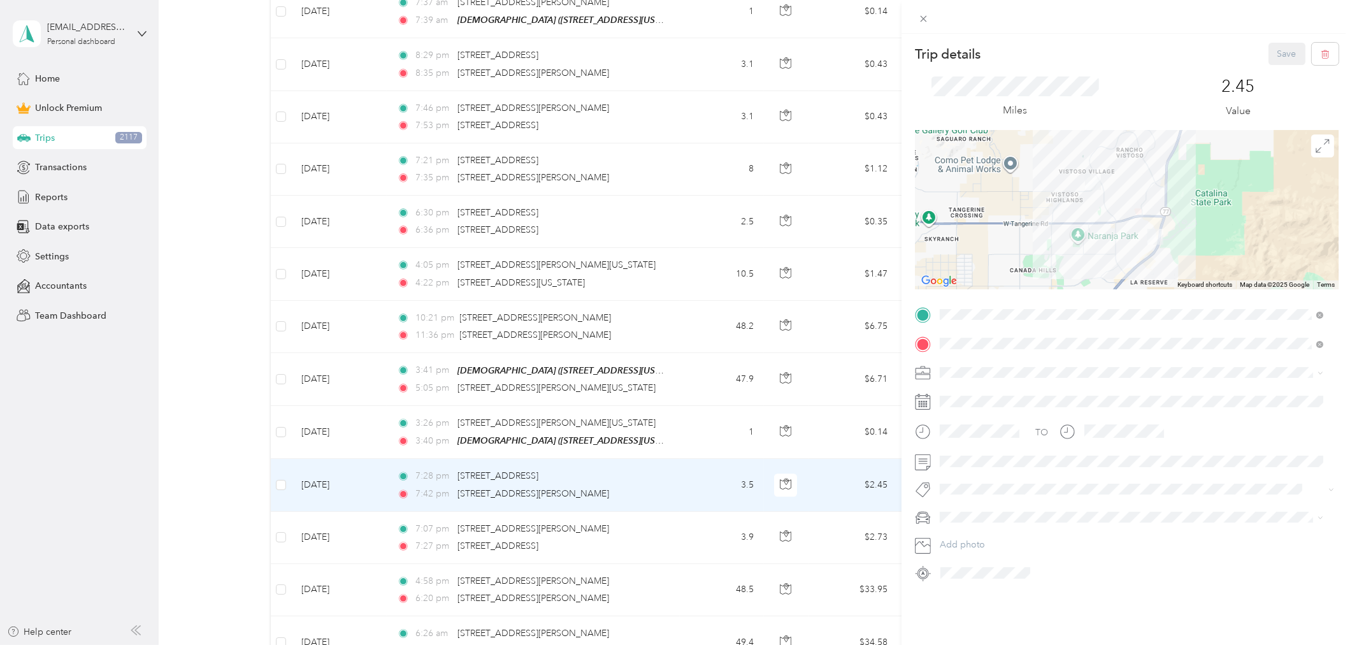
click at [671, 498] on div "Trip details Save This trip cannot be edited because it is either under review,…" at bounding box center [676, 322] width 1352 height 645
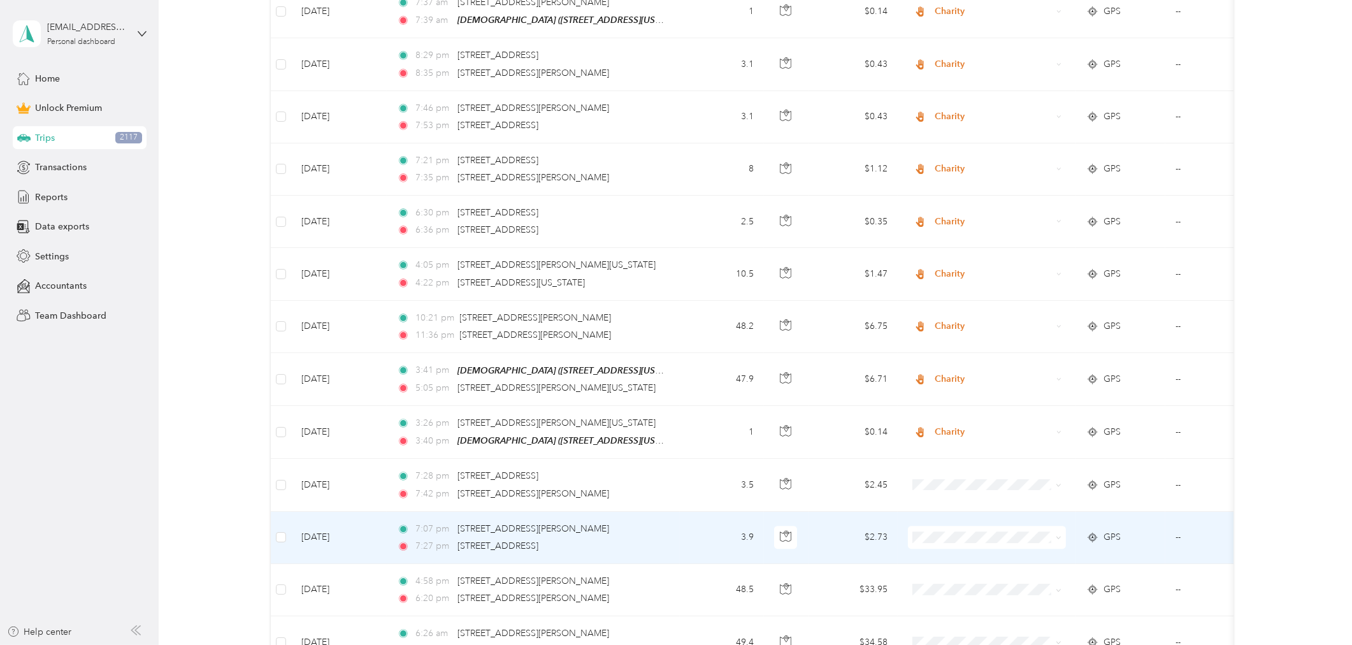
click at [671, 512] on td "7:07 pm 215 W Geeseman Springs Dr, Oro Valley, AZ 85755, USA 7:27 pm 11625 N Or…" at bounding box center [533, 538] width 293 height 52
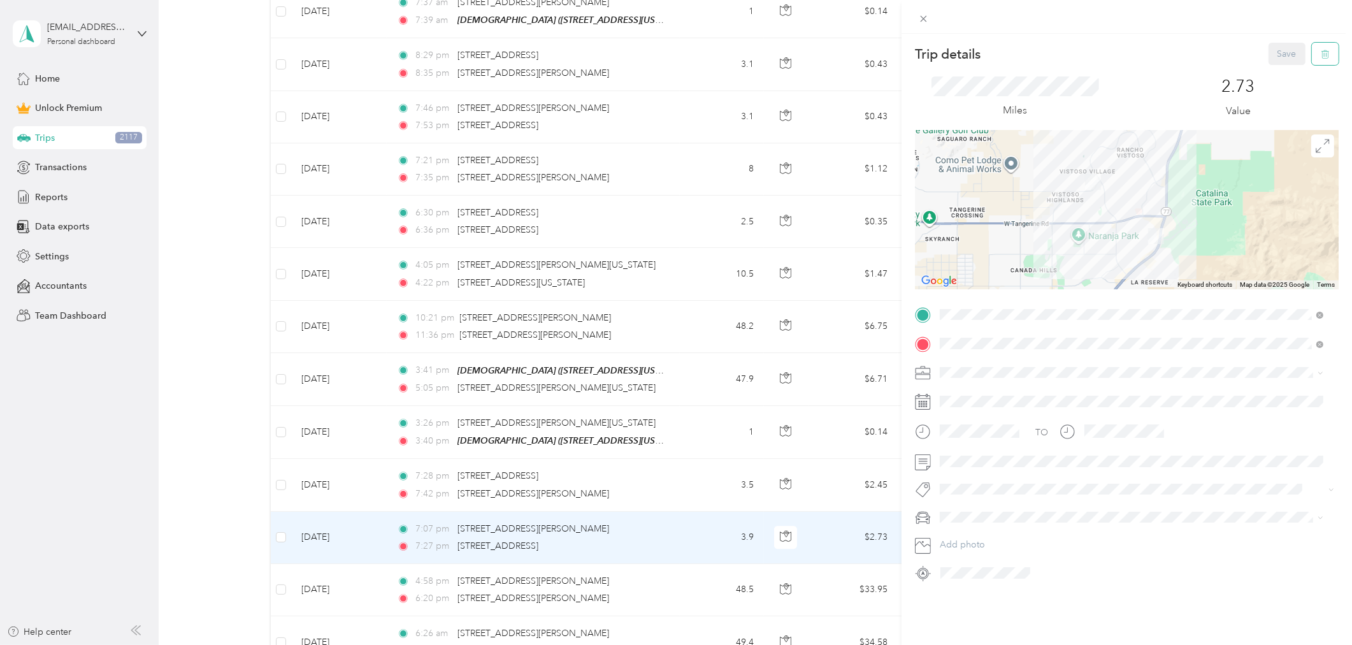
click at [1216, 57] on button "button" at bounding box center [1325, 54] width 27 height 22
click at [1216, 72] on button "Yes" at bounding box center [1277, 69] width 25 height 20
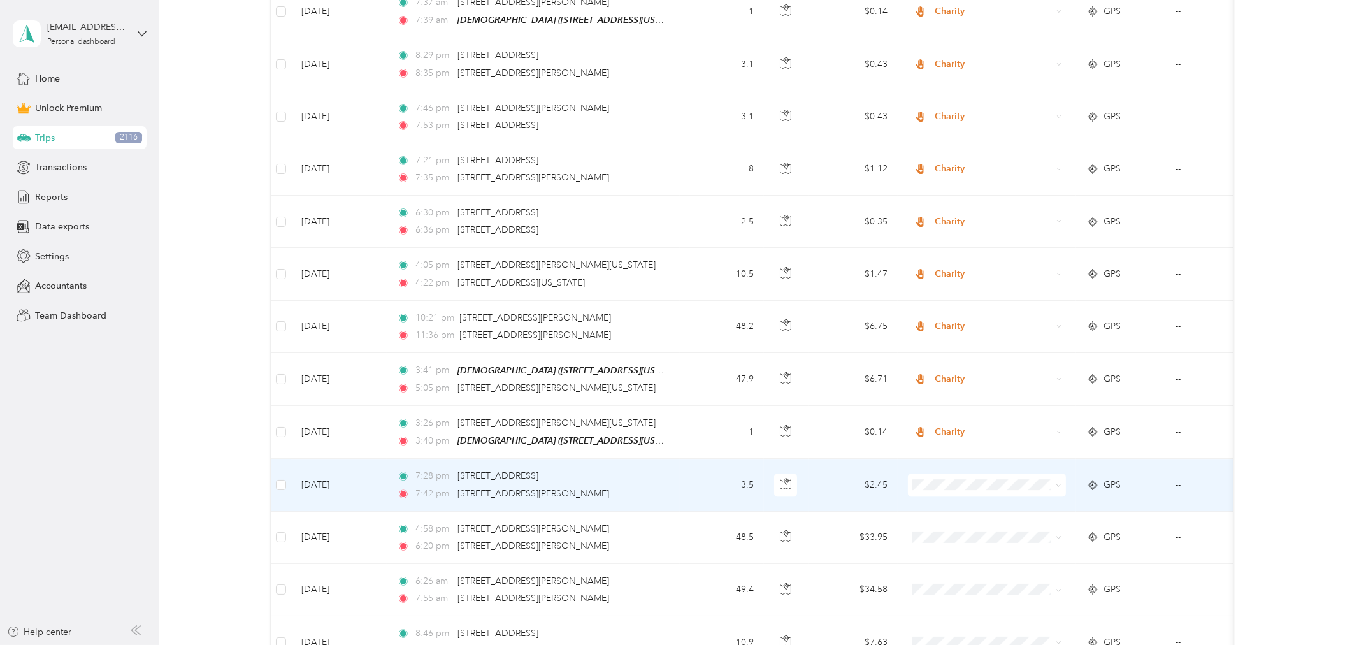
click at [1041, 471] on td at bounding box center [987, 485] width 178 height 52
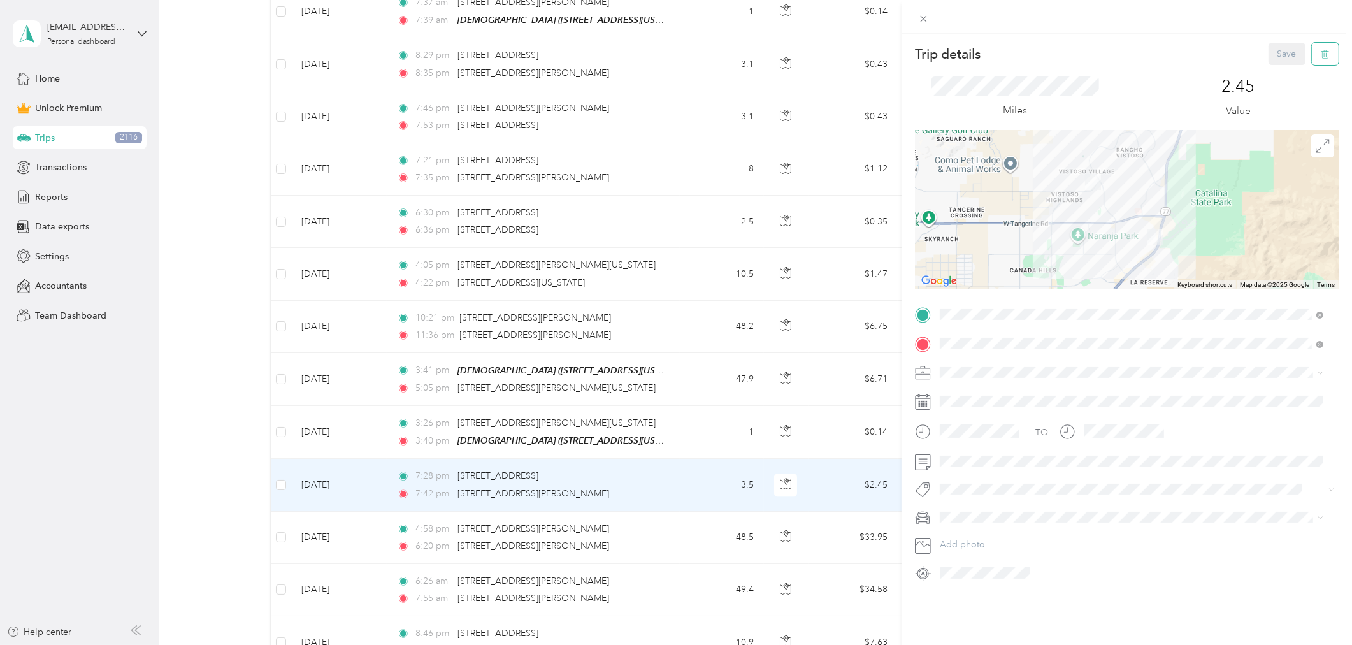
click at [1216, 52] on button "button" at bounding box center [1325, 54] width 27 height 22
click at [1216, 70] on button "Yes" at bounding box center [1277, 69] width 25 height 20
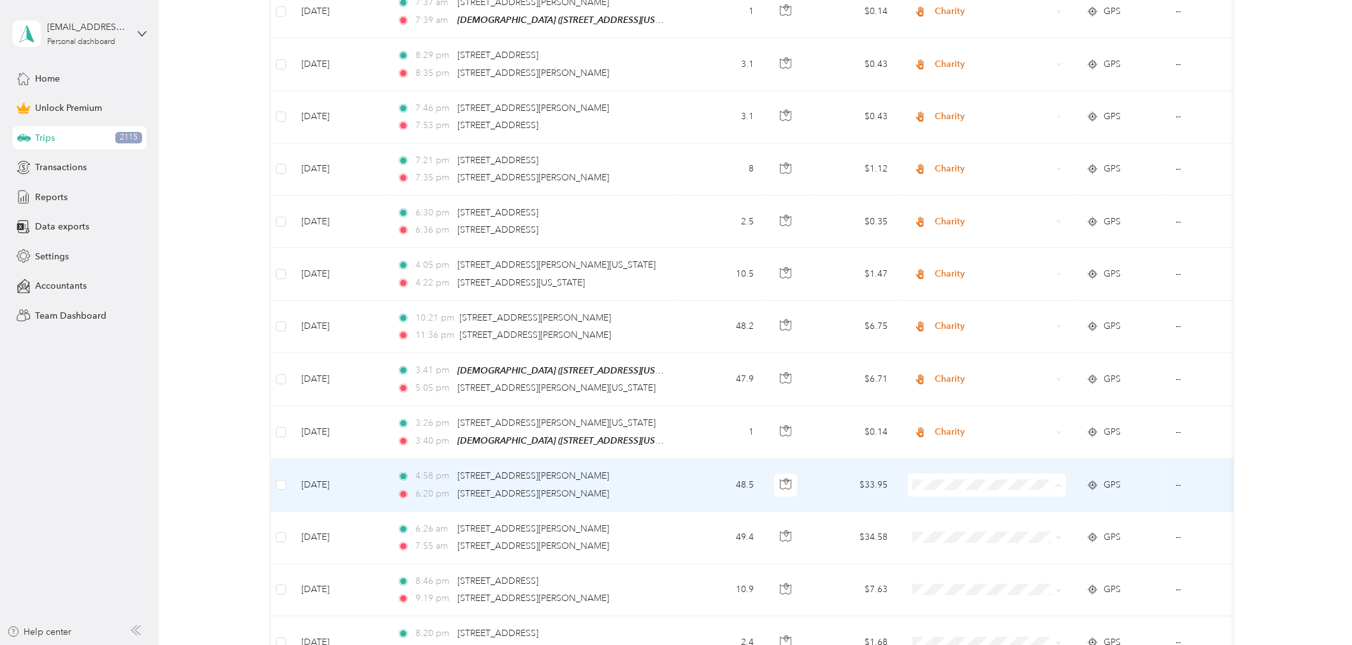
click at [953, 540] on span "Charity" at bounding box center [998, 539] width 118 height 13
click at [944, 478] on span "Charity" at bounding box center [993, 485] width 117 height 14
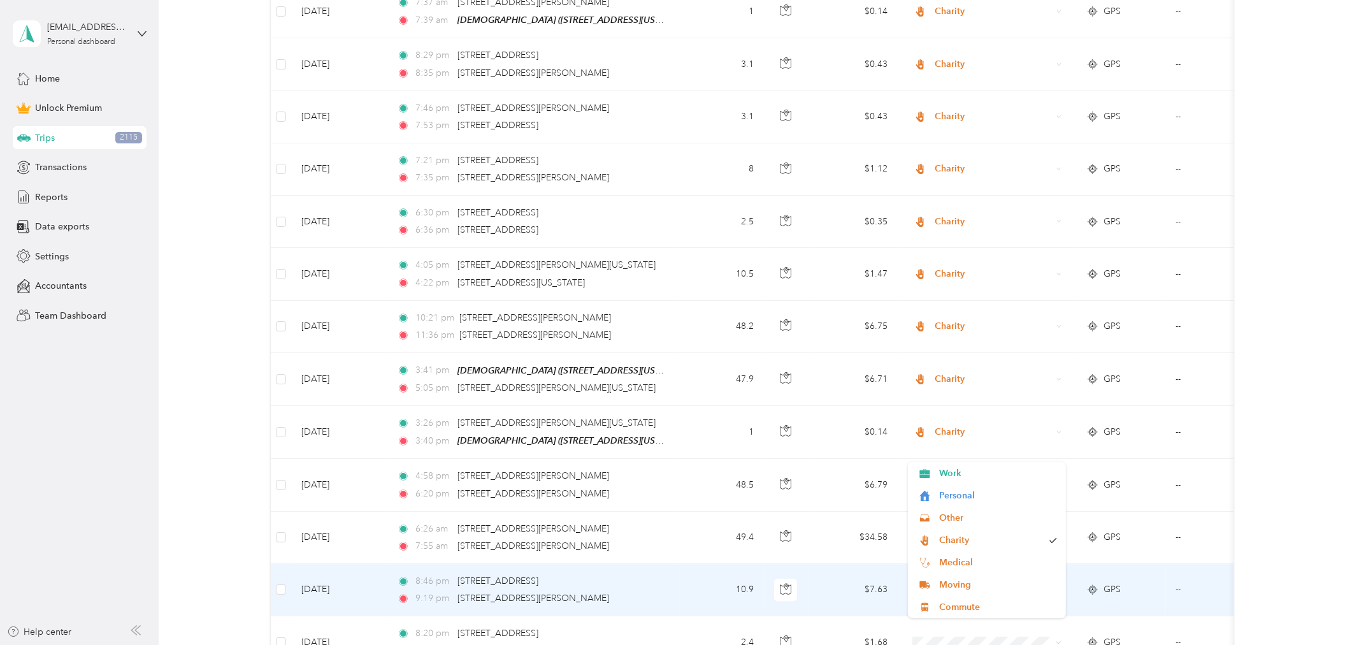
click at [829, 564] on td "$7.63" at bounding box center [852, 590] width 89 height 52
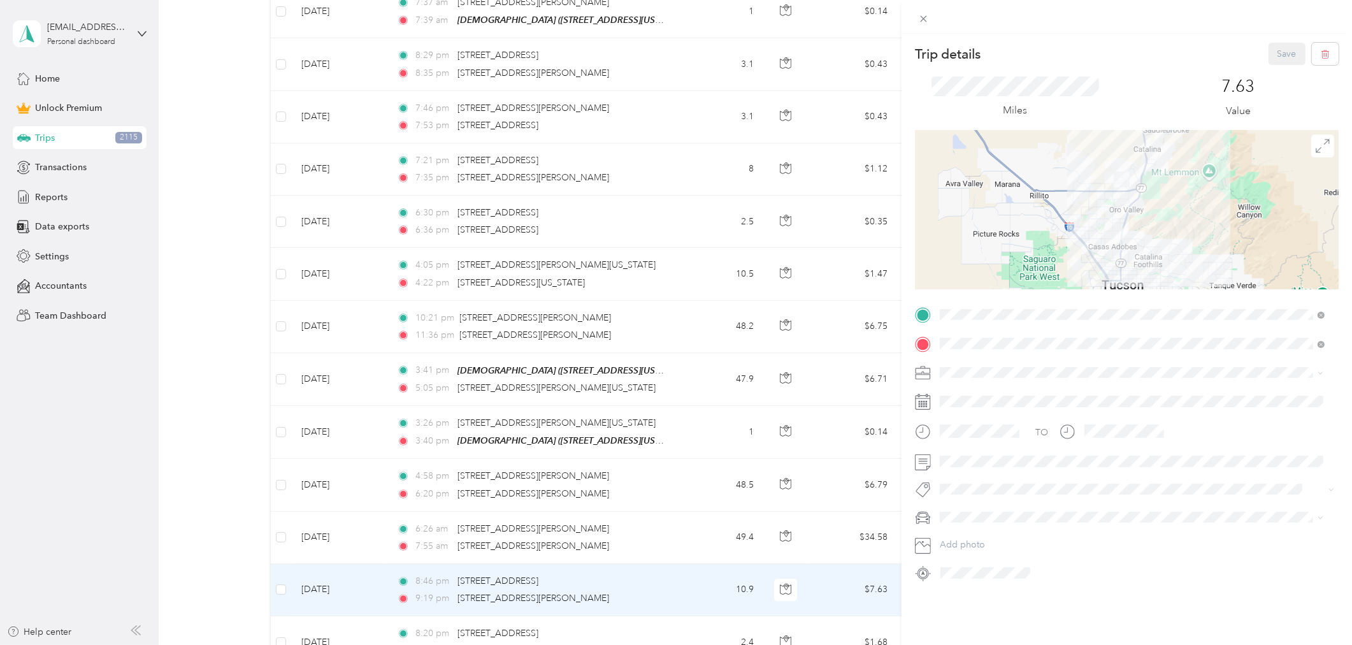
click at [833, 512] on div "Trip details Save This trip cannot be edited because it is either under review,…" at bounding box center [676, 322] width 1352 height 645
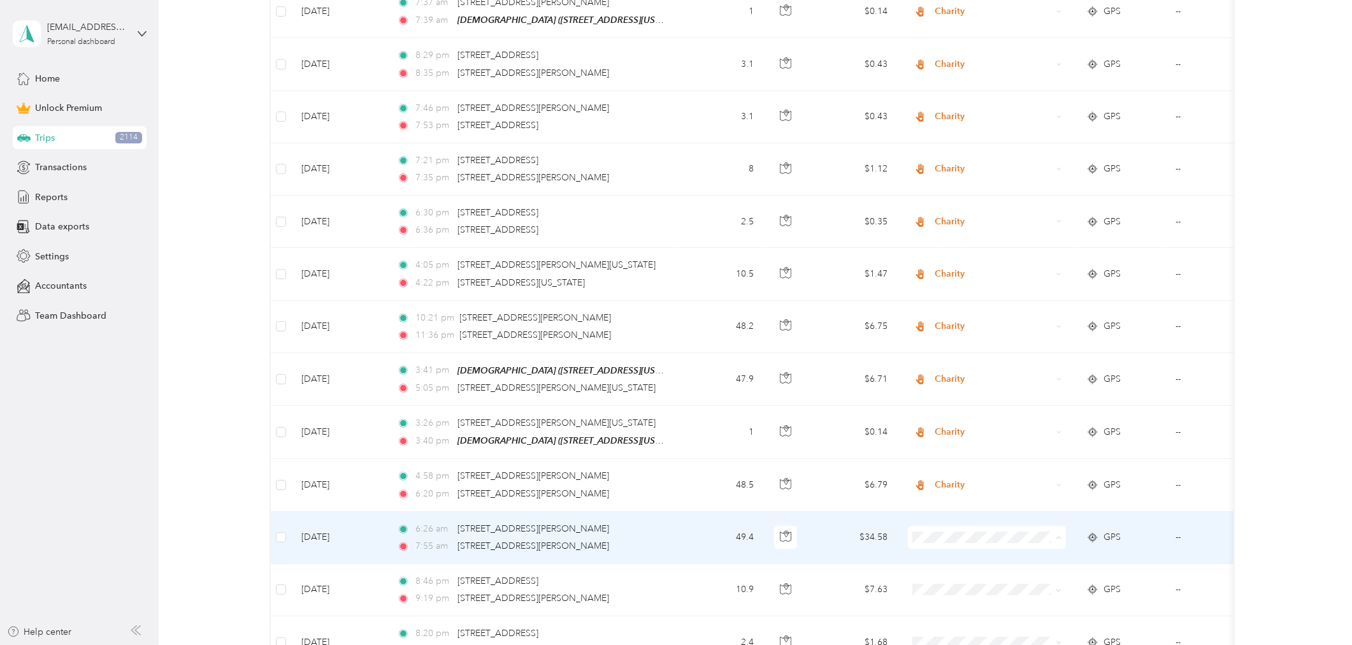
click at [966, 415] on li "Charity" at bounding box center [987, 411] width 158 height 22
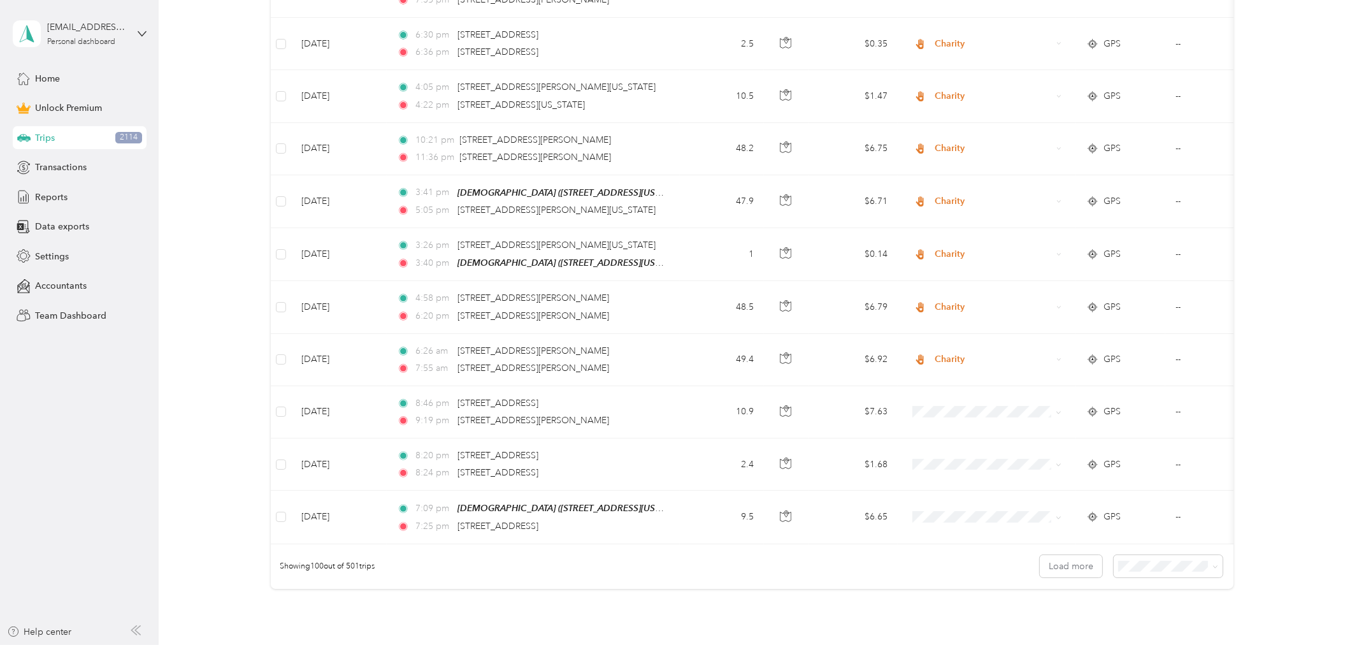
scroll to position [5101, 0]
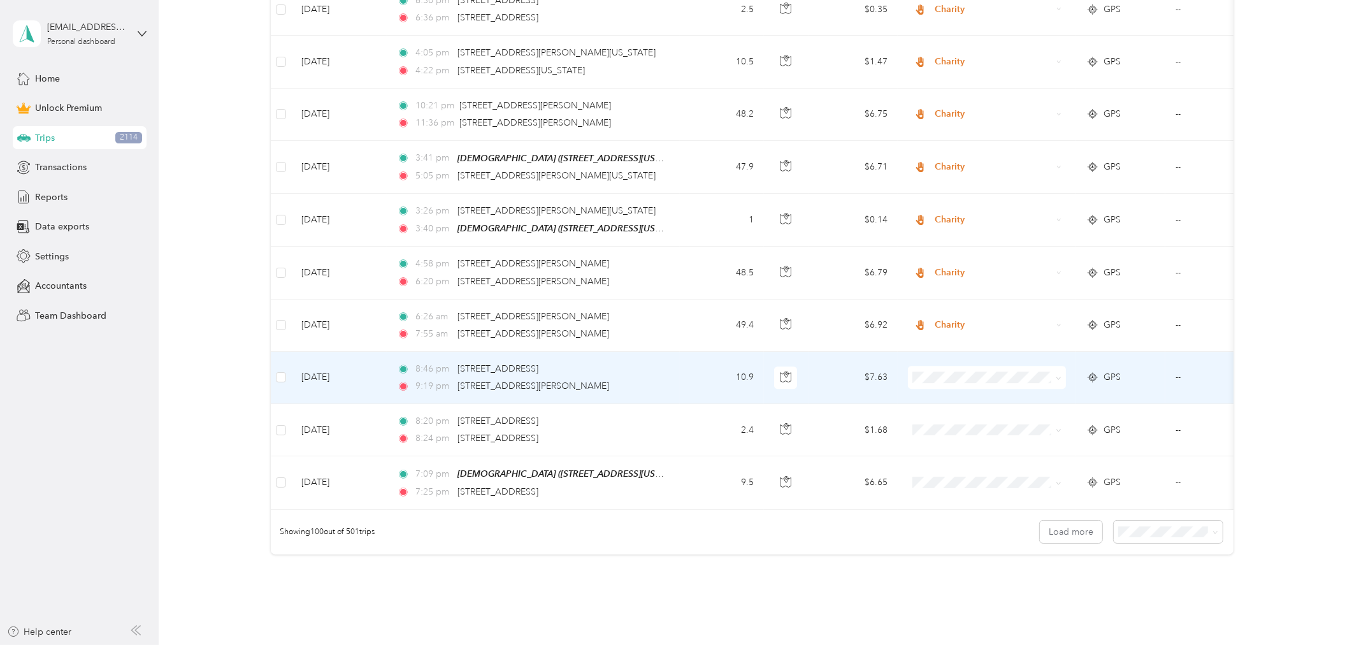
click at [691, 352] on td "10.9" at bounding box center [722, 378] width 84 height 52
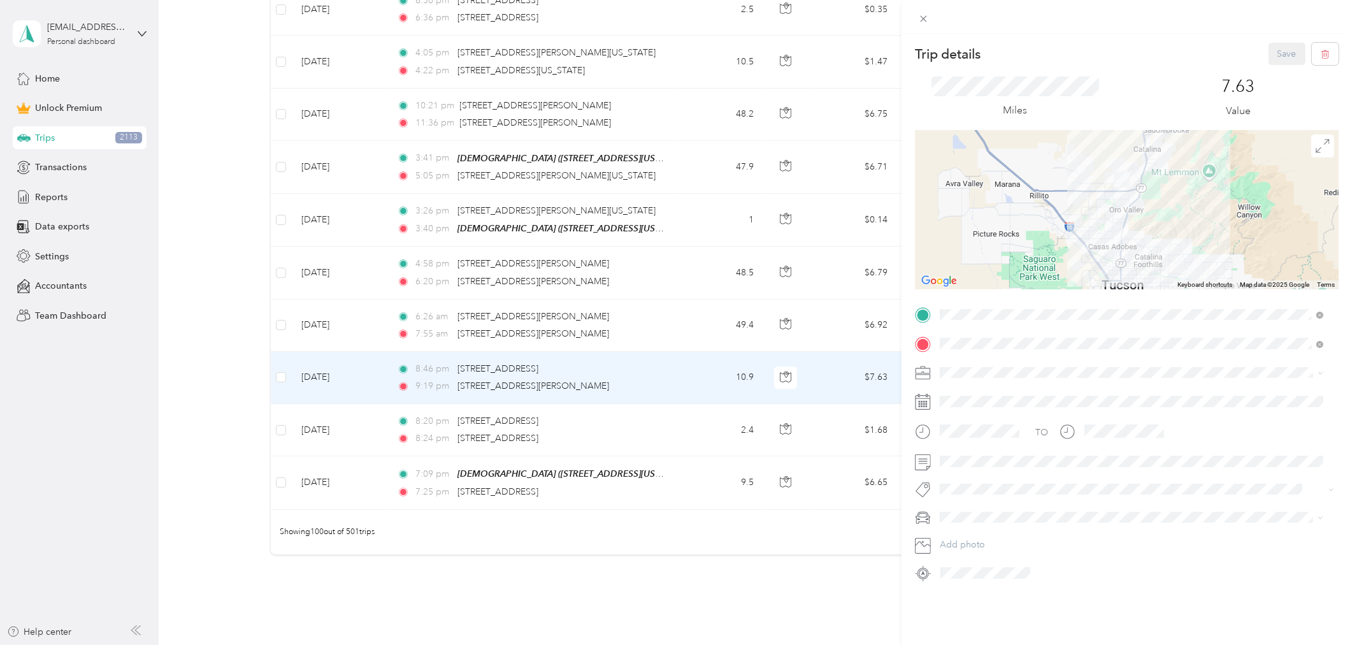
click at [693, 390] on div "Trip details Save This trip cannot be edited because it is either under review,…" at bounding box center [676, 322] width 1352 height 645
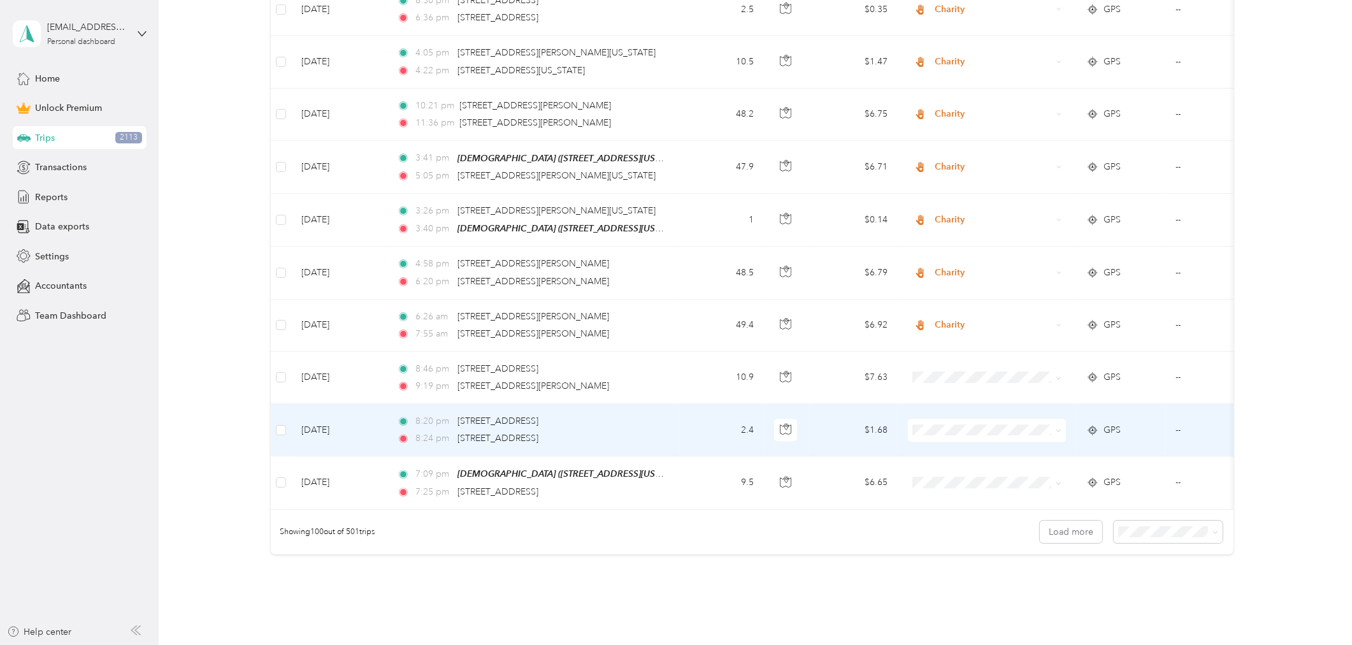
click at [693, 404] on td "2.4" at bounding box center [722, 430] width 84 height 52
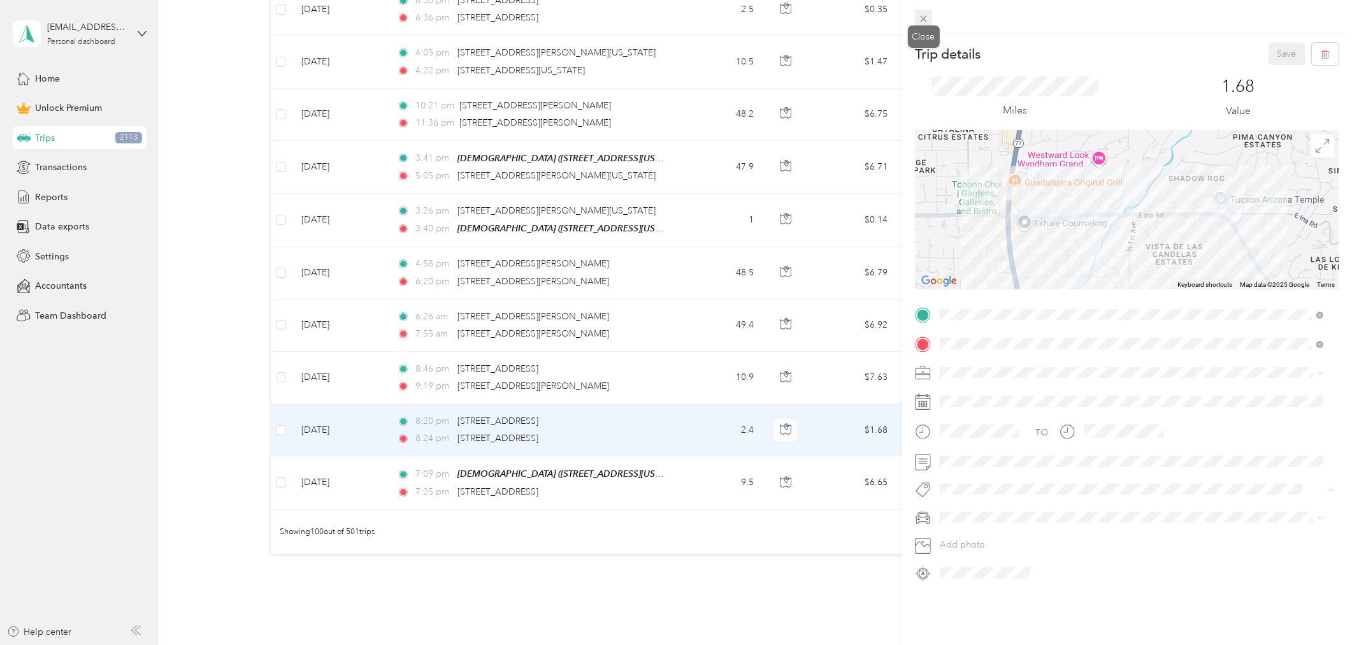
click at [924, 17] on icon at bounding box center [923, 18] width 11 height 11
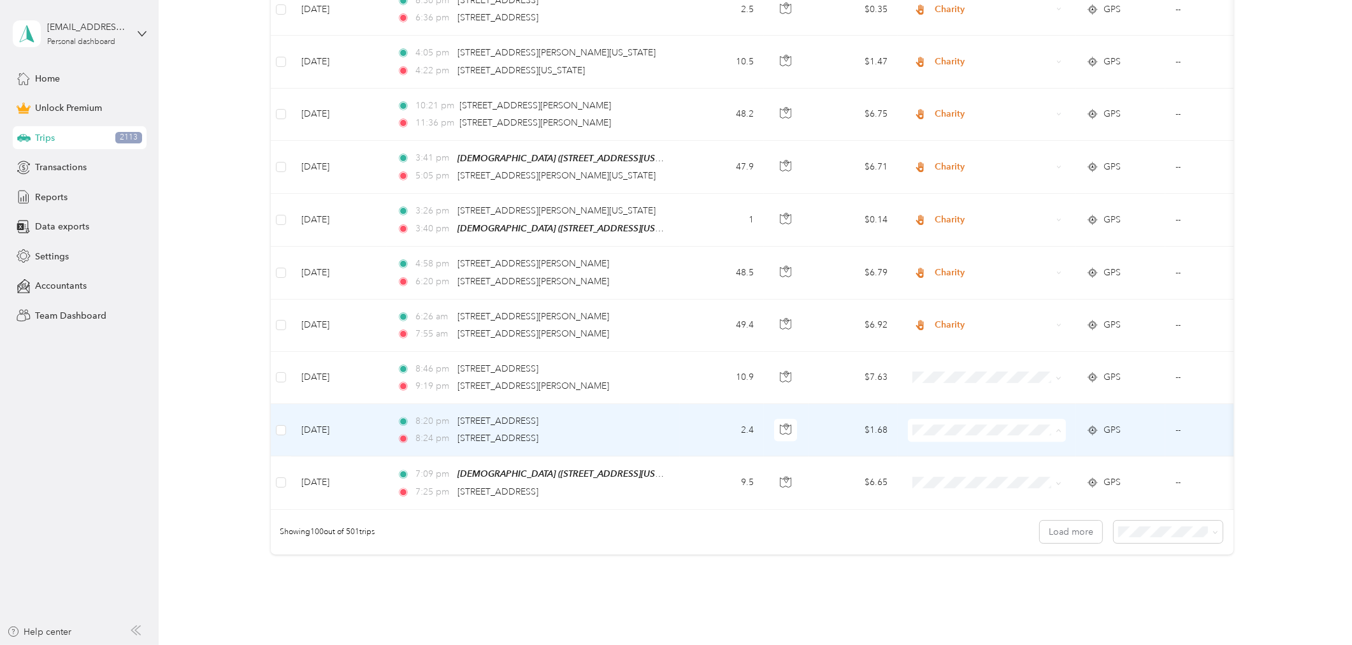
click at [956, 483] on span "Charity" at bounding box center [998, 484] width 118 height 13
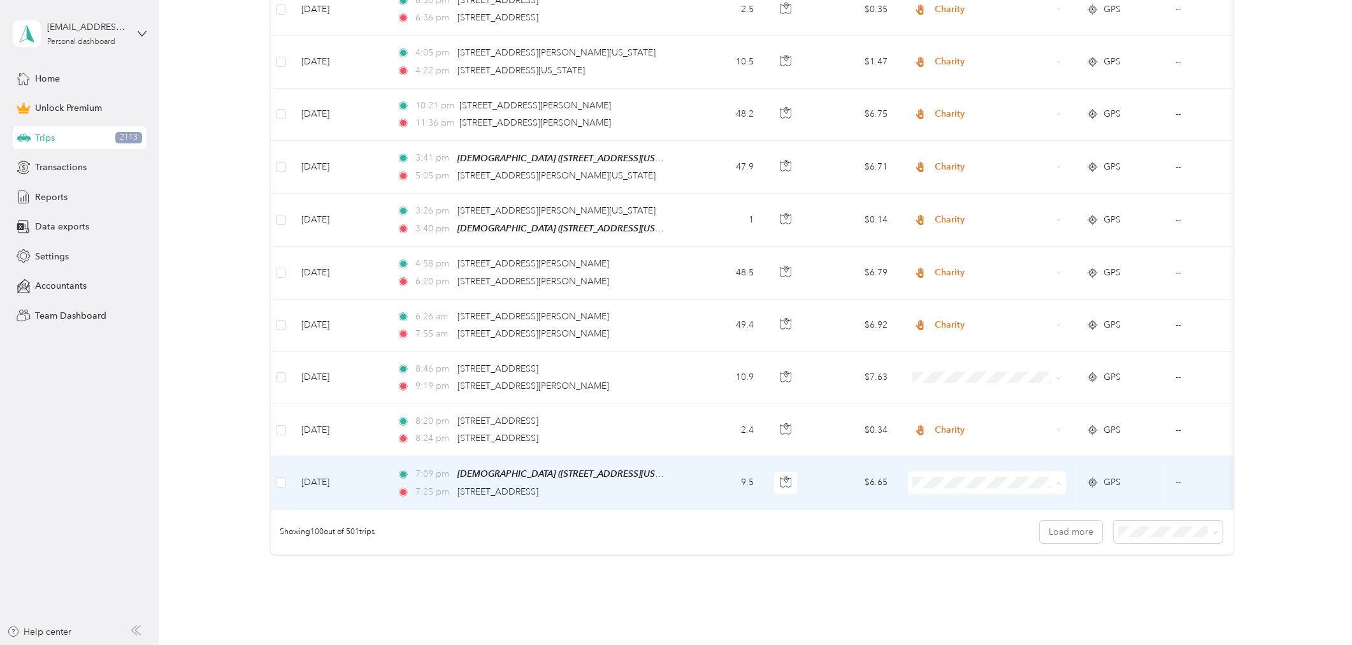
click at [947, 537] on span "Charity" at bounding box center [998, 537] width 118 height 13
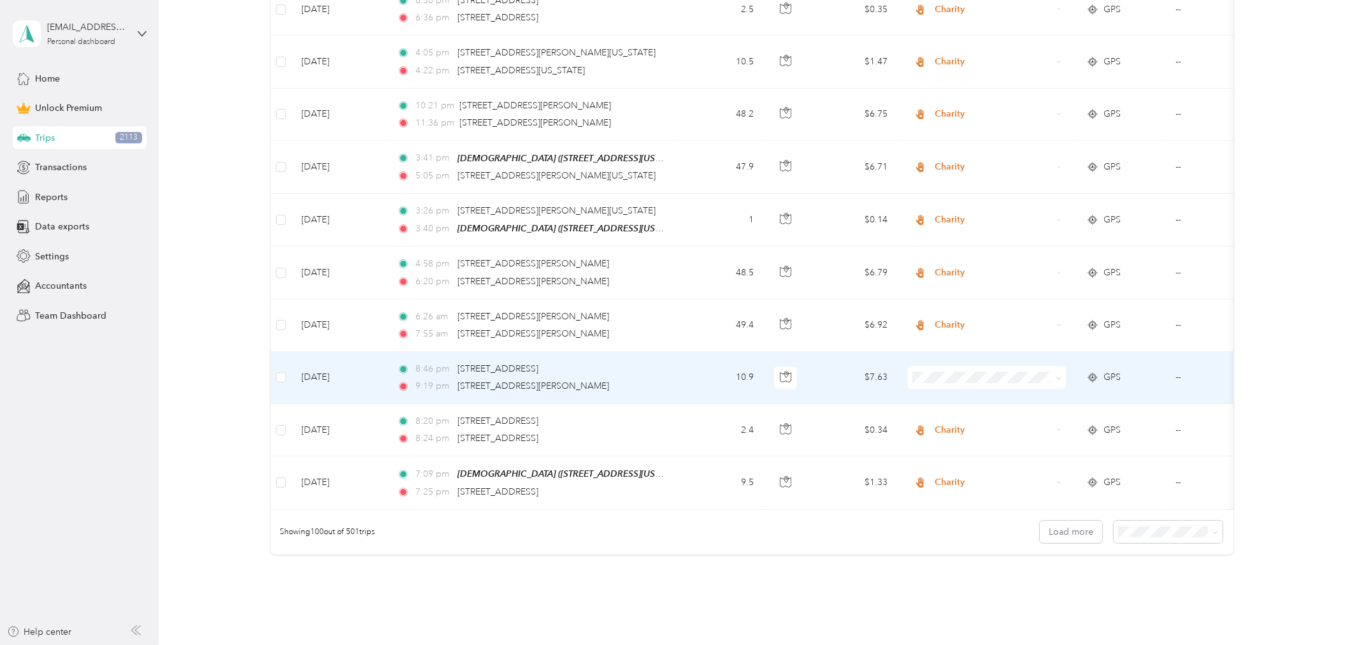
click at [822, 352] on td "$7.63" at bounding box center [852, 378] width 89 height 52
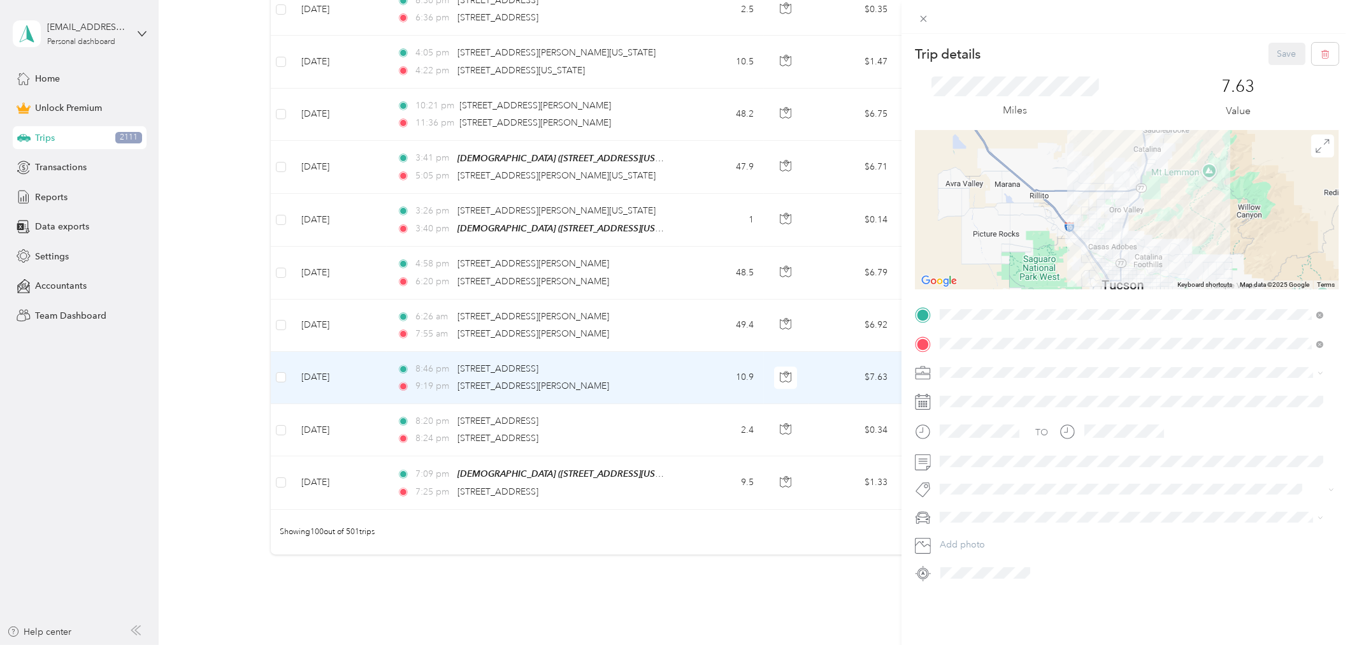
click at [822, 342] on div "Trip details Save This trip cannot be edited because it is either under review,…" at bounding box center [676, 322] width 1352 height 645
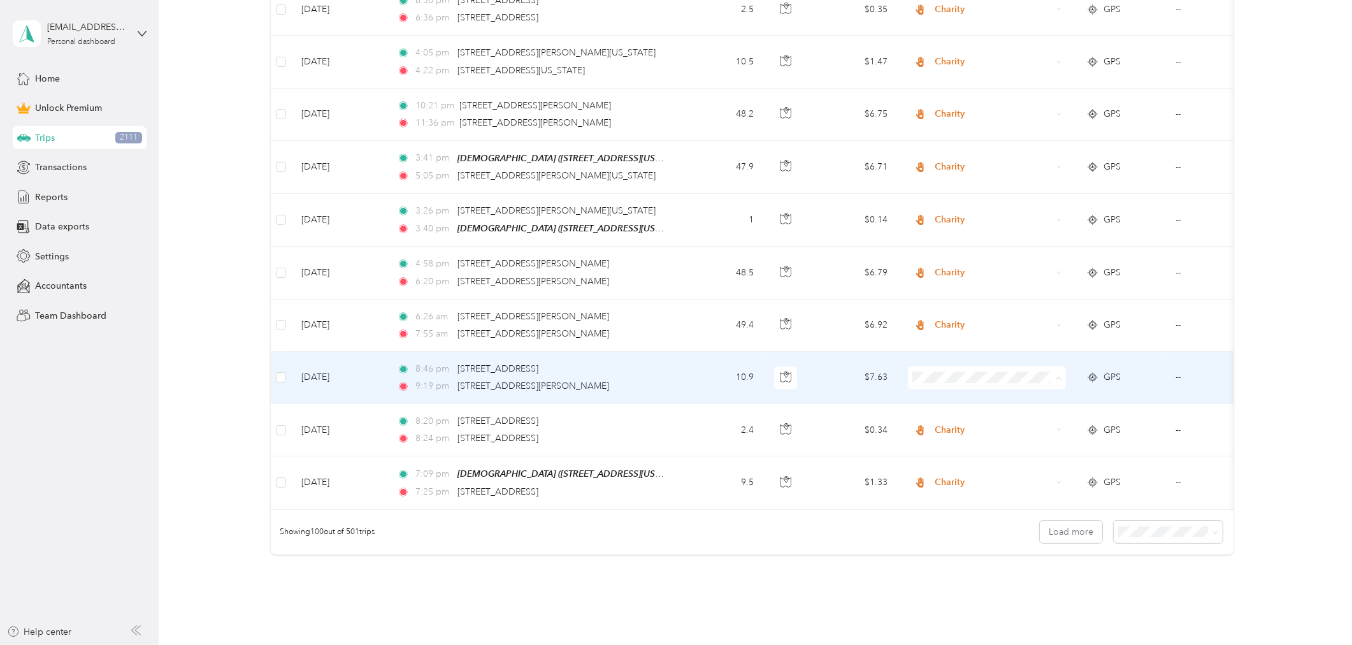
click at [958, 431] on span "Charity" at bounding box center [998, 432] width 118 height 13
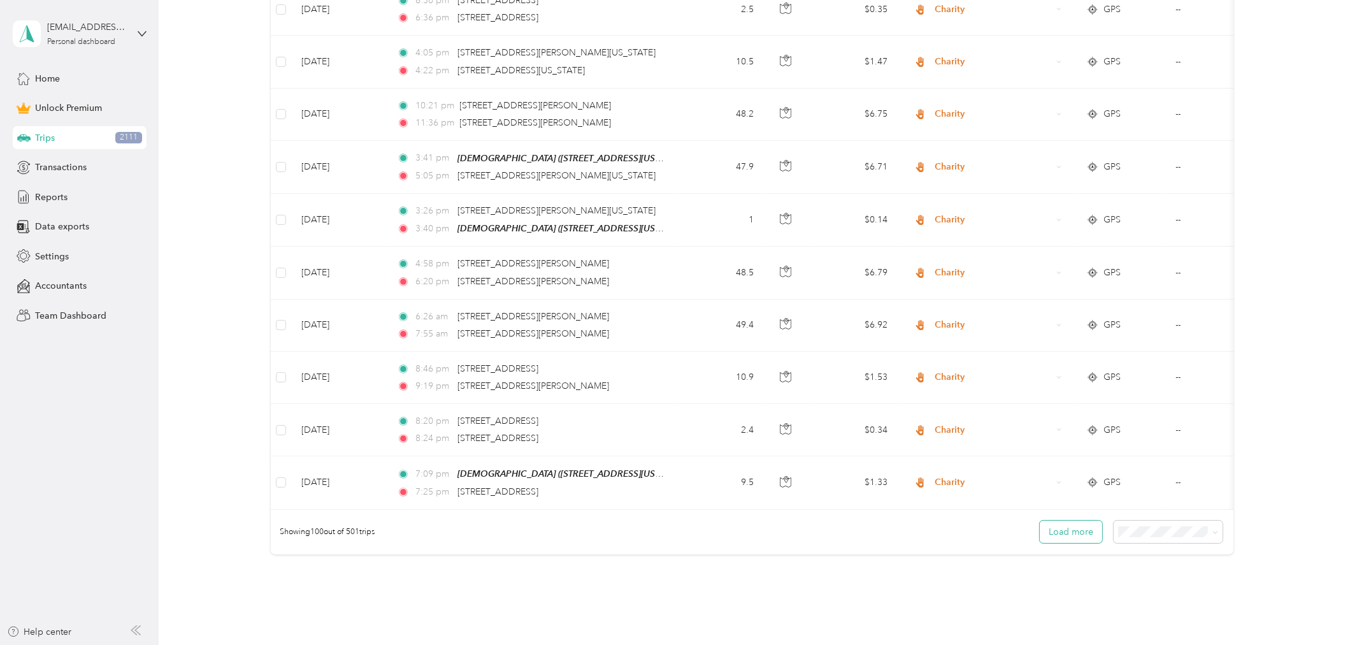
click at [1064, 520] on button "Load more" at bounding box center [1071, 531] width 62 height 22
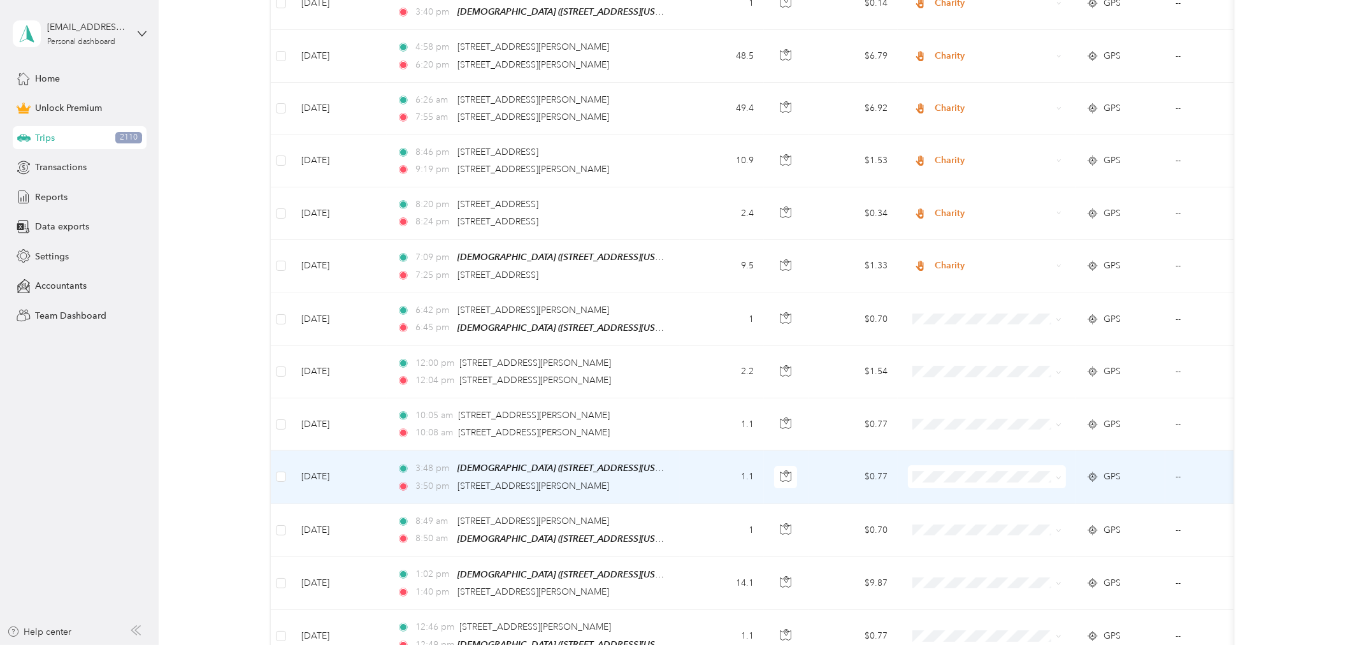
scroll to position [5385, 0]
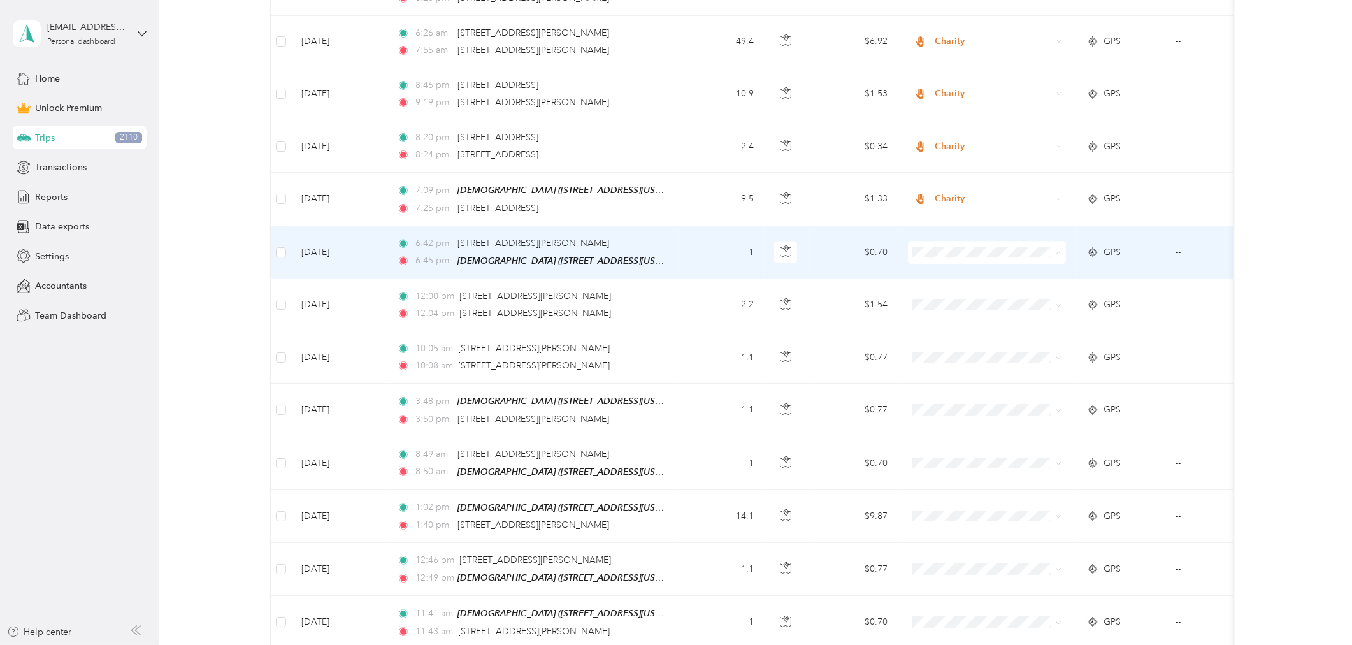
click at [950, 304] on span "Charity" at bounding box center [998, 306] width 118 height 13
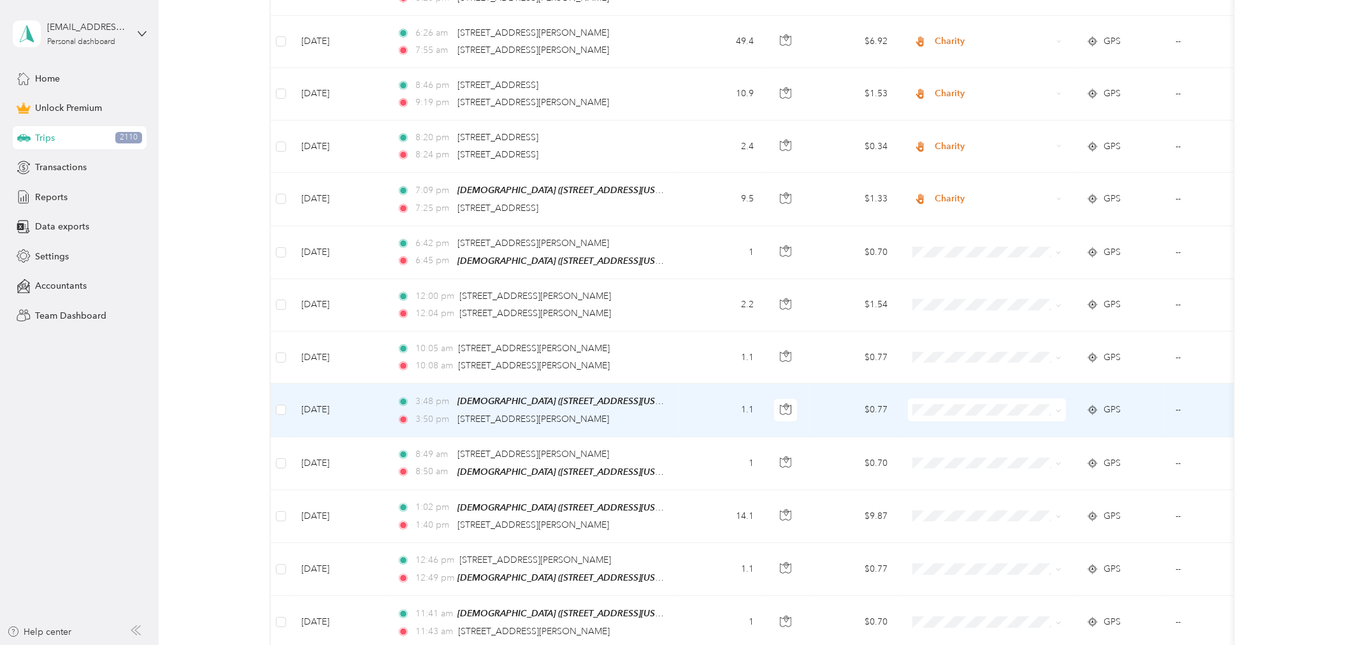
click at [938, 398] on span at bounding box center [987, 409] width 158 height 23
click at [963, 468] on span "Charity" at bounding box center [998, 463] width 118 height 13
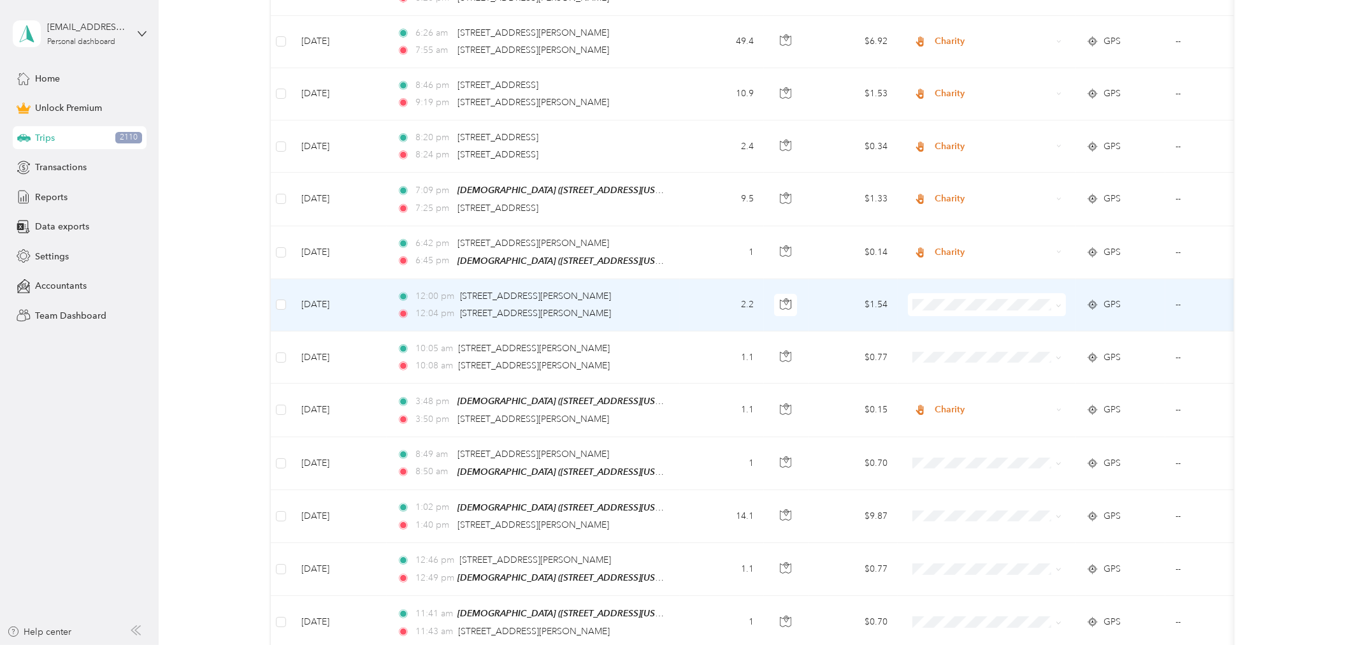
click at [677, 279] on td "12:00 pm 215 W Geeseman Springs Dr, Oro Valley, AZ 85755, USA 12:04 pm 214 W Ge…" at bounding box center [533, 305] width 293 height 52
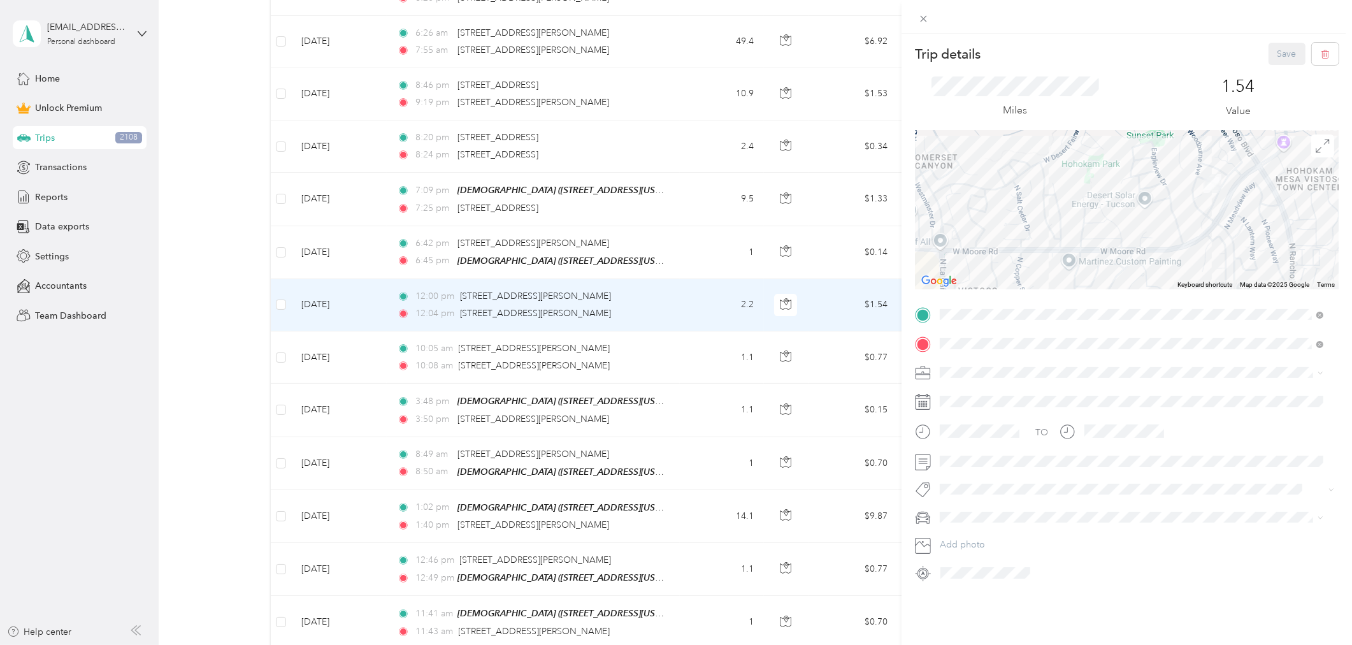
click at [685, 320] on div "Trip details Save This trip cannot be edited because it is either under review,…" at bounding box center [676, 322] width 1352 height 645
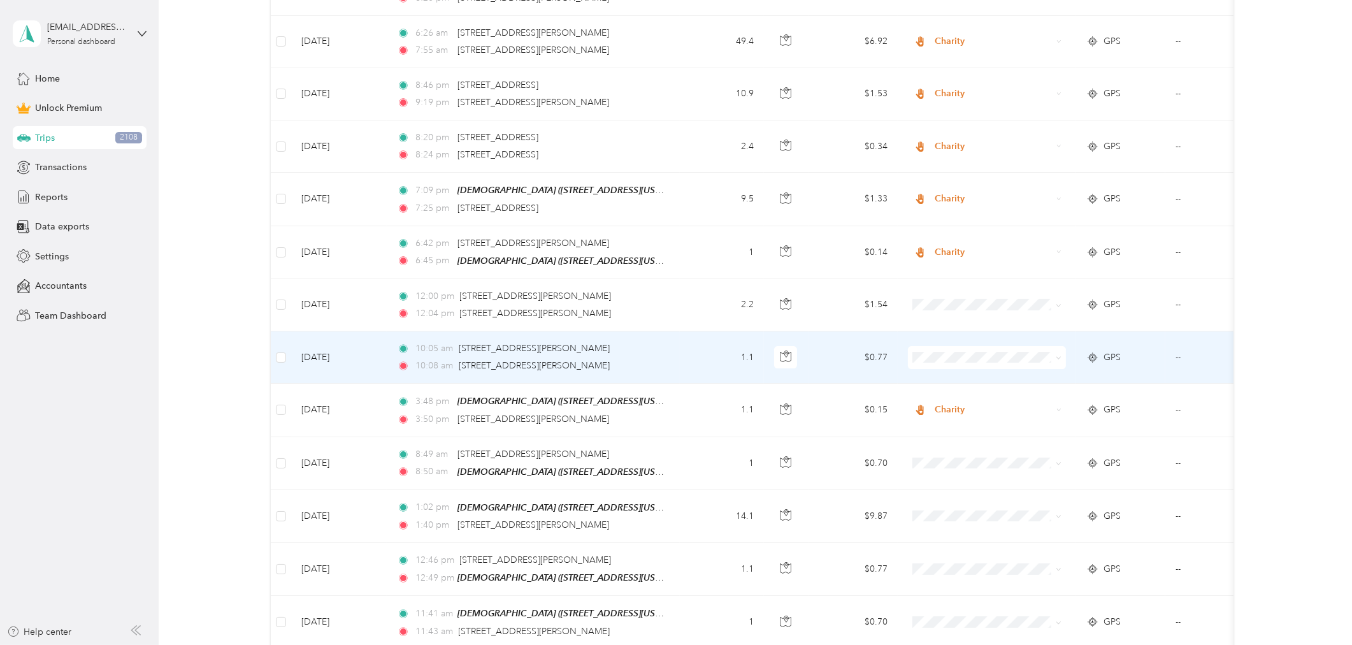
click at [685, 331] on td "1.1" at bounding box center [722, 357] width 84 height 52
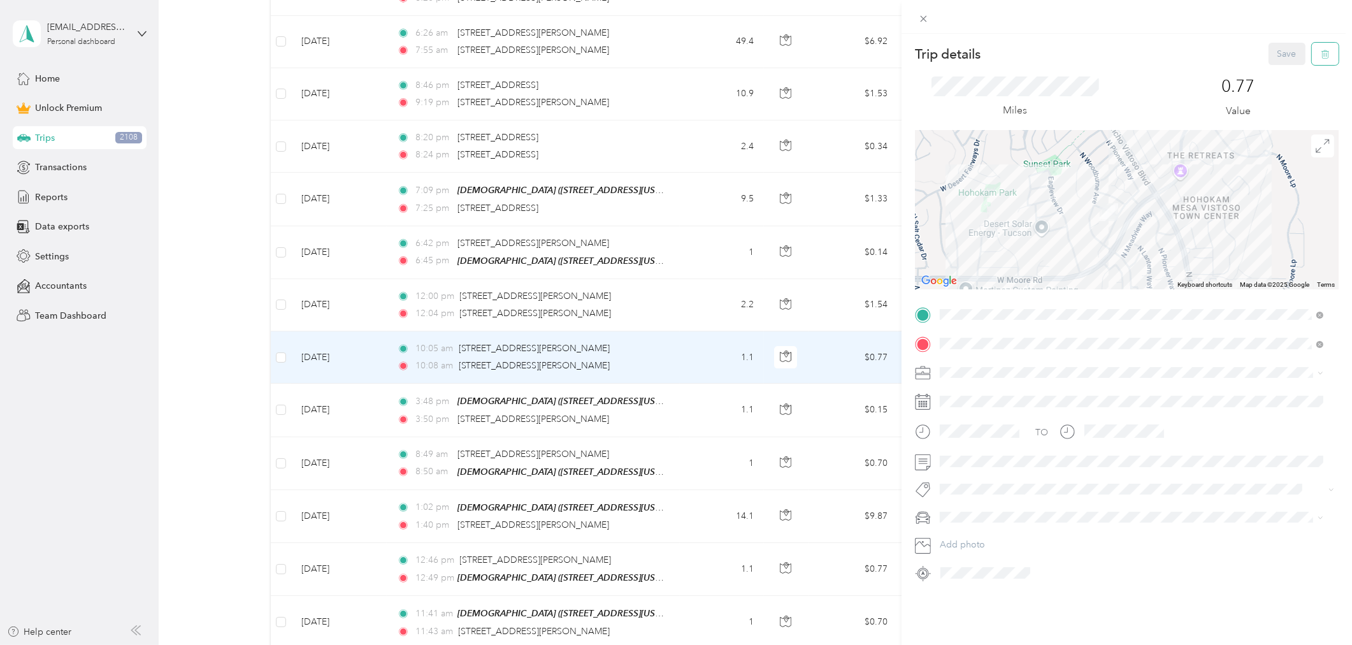
click at [1216, 51] on icon "button" at bounding box center [1325, 54] width 9 height 9
click at [1216, 71] on button "Yes" at bounding box center [1277, 69] width 25 height 20
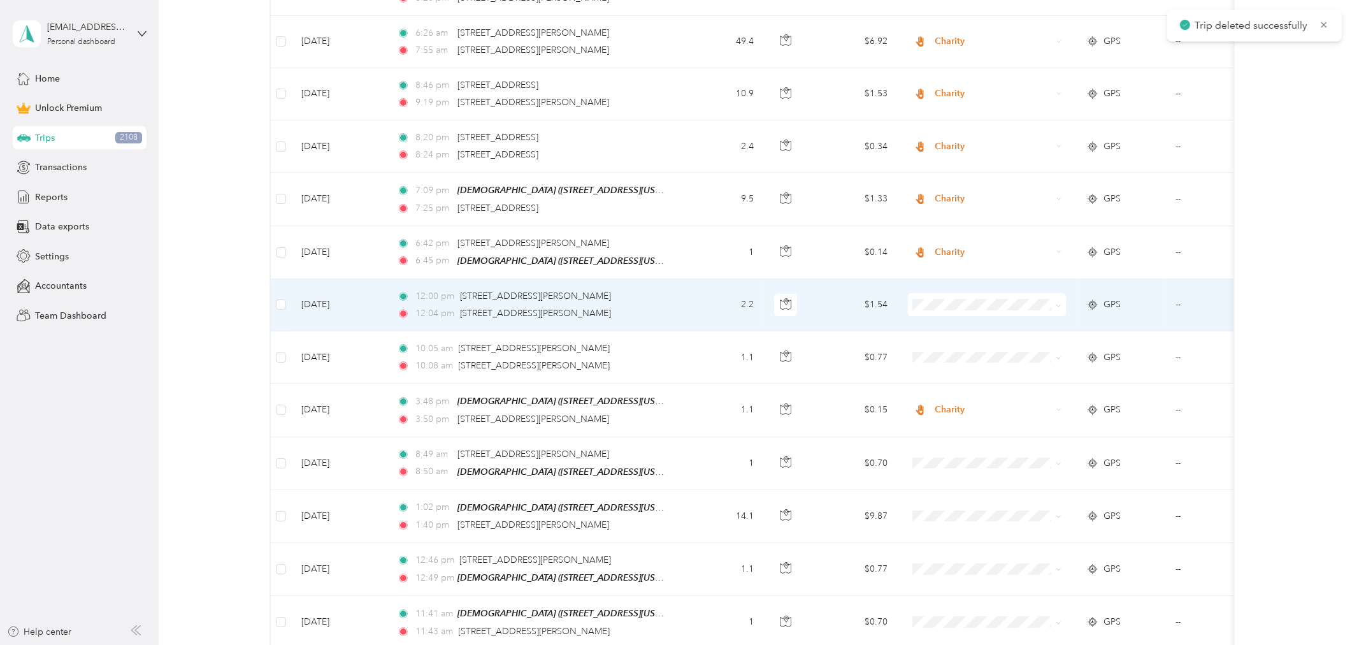
click at [1205, 279] on td "--" at bounding box center [1223, 305] width 116 height 52
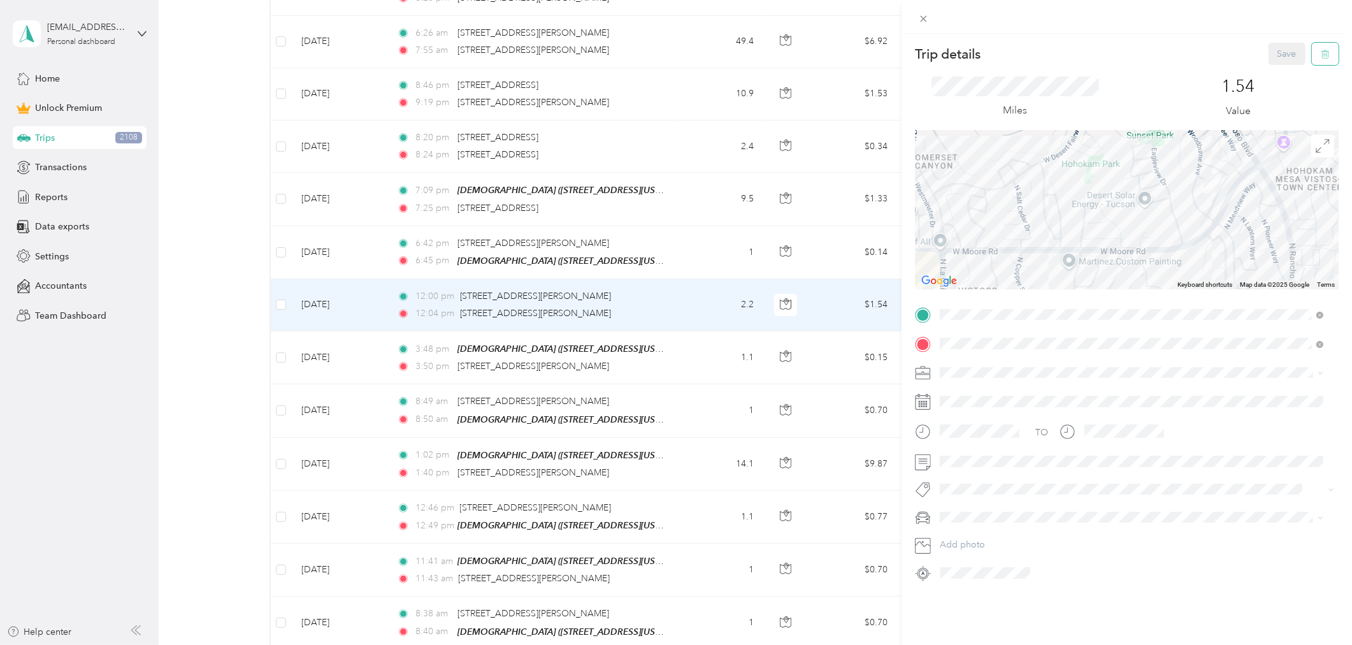
click at [1216, 54] on icon "button" at bounding box center [1325, 54] width 9 height 9
click at [1216, 69] on button "Yes" at bounding box center [1277, 69] width 25 height 20
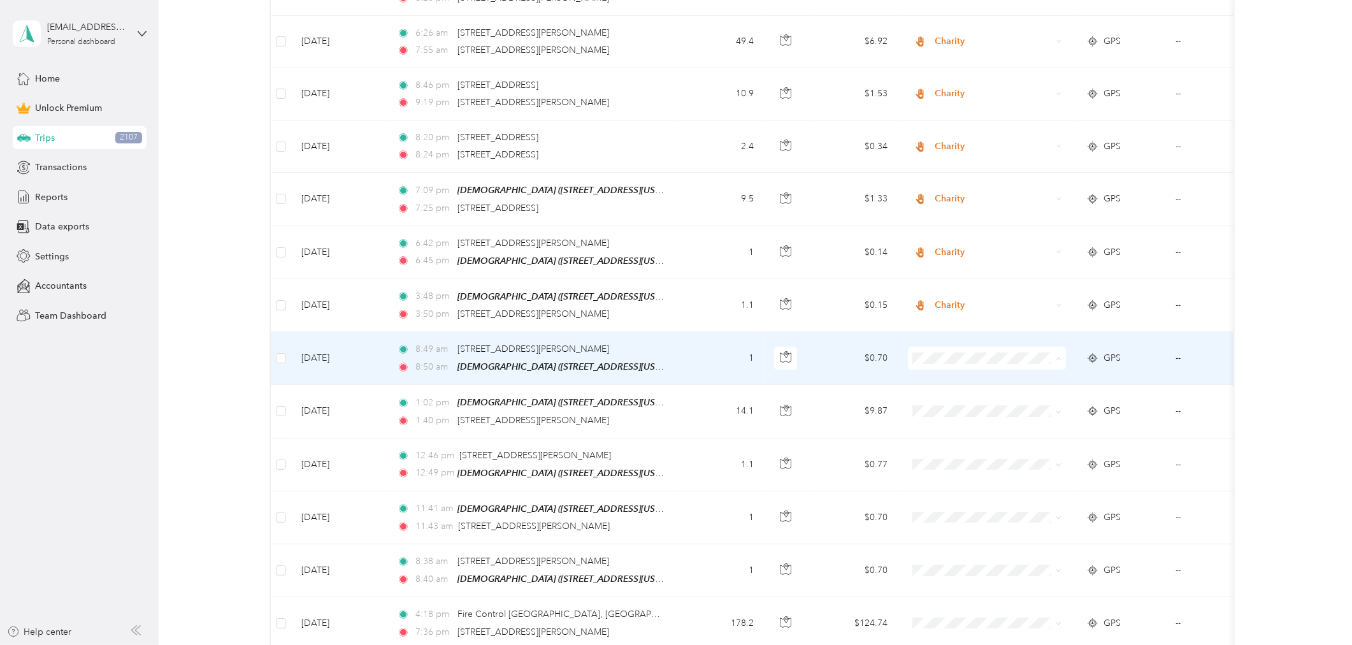
click at [949, 411] on span "Charity" at bounding box center [998, 411] width 118 height 13
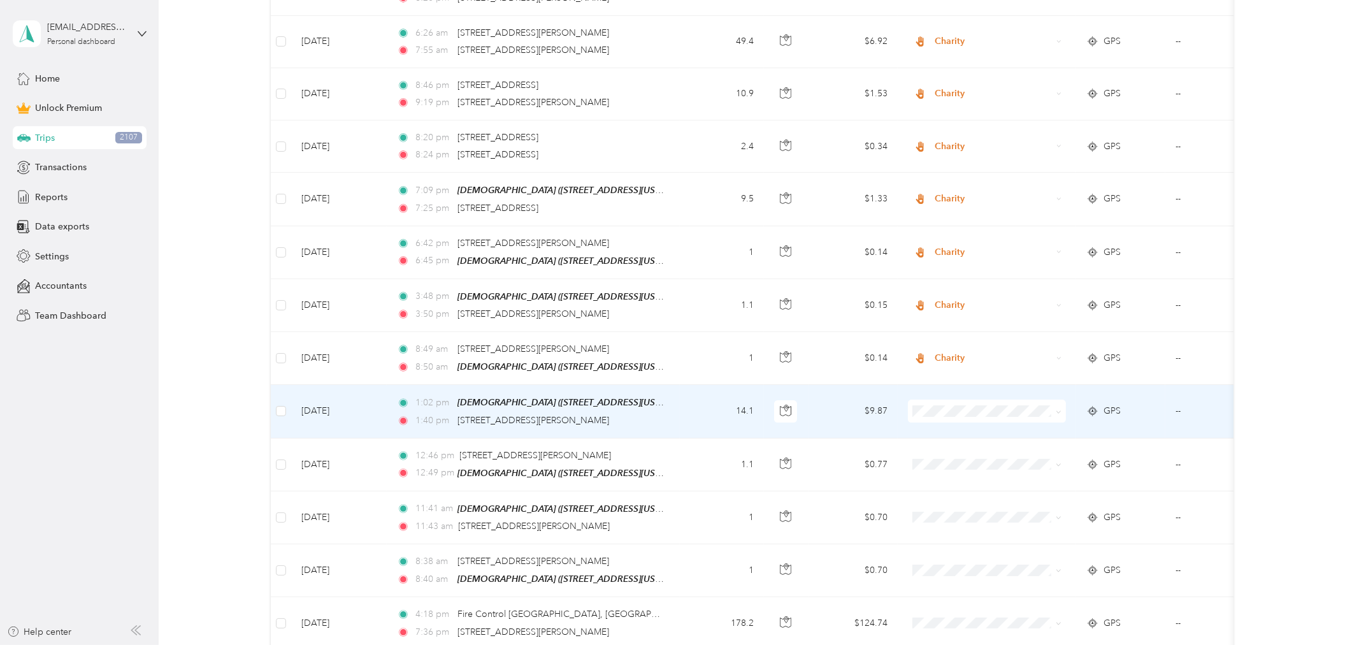
click at [956, 459] on span "Charity" at bounding box center [998, 462] width 118 height 13
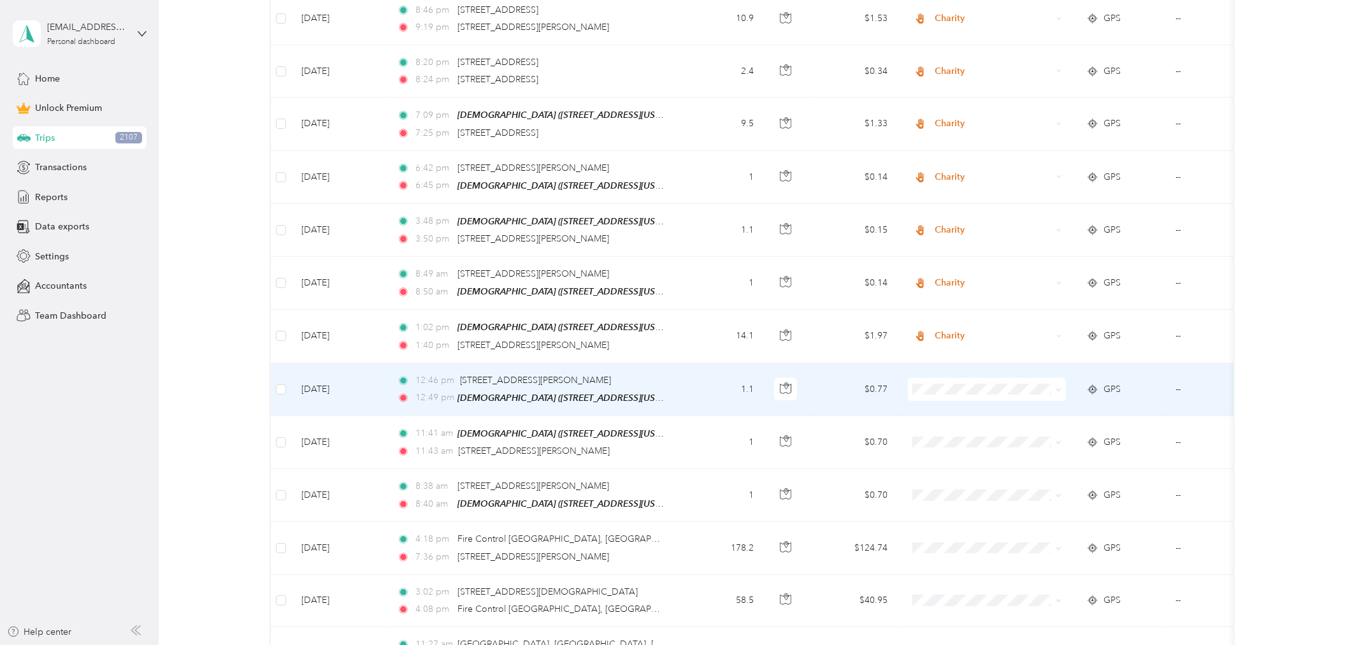
scroll to position [5526, 0]
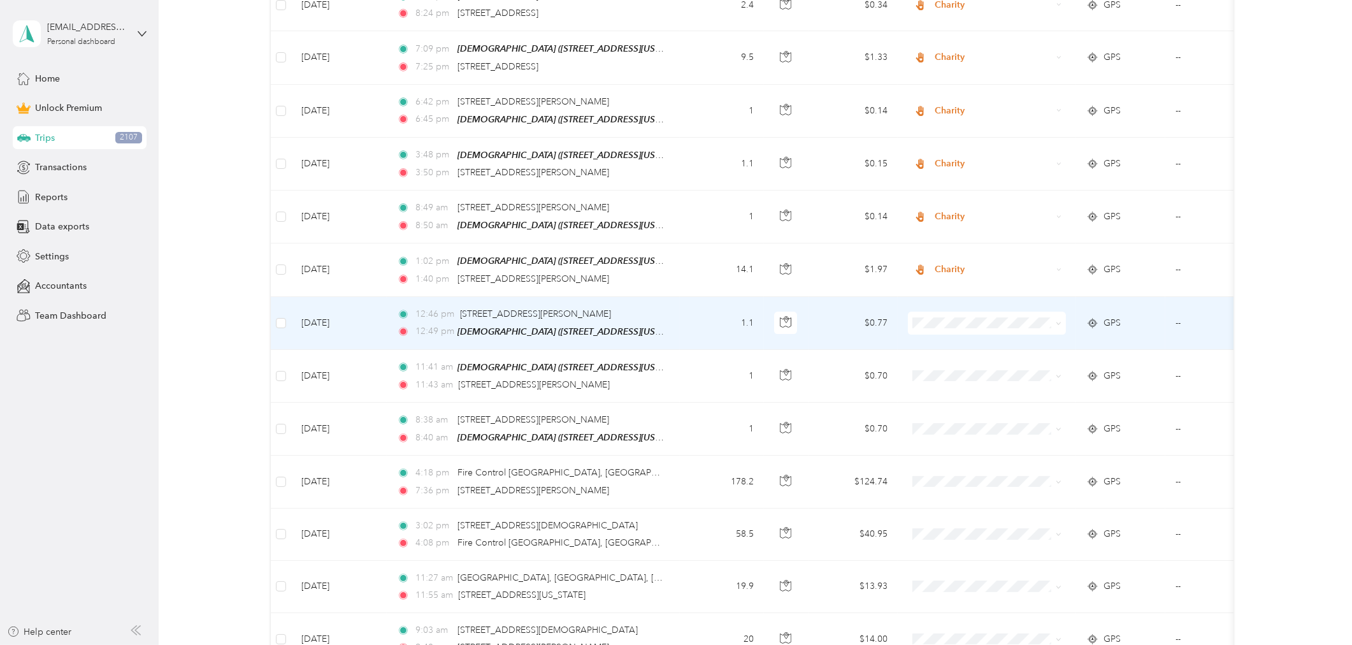
click at [940, 312] on span at bounding box center [987, 323] width 158 height 23
click at [952, 373] on span "Charity" at bounding box center [998, 373] width 118 height 13
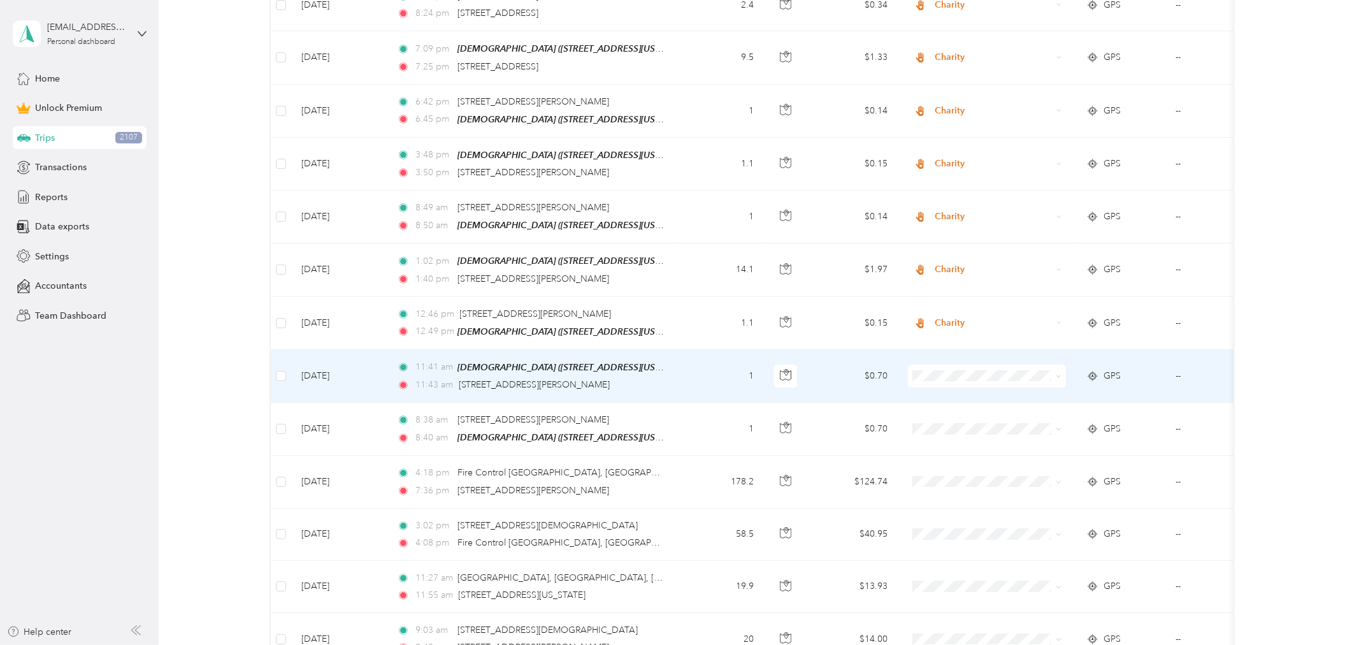
click at [946, 426] on span "Charity" at bounding box center [998, 425] width 118 height 13
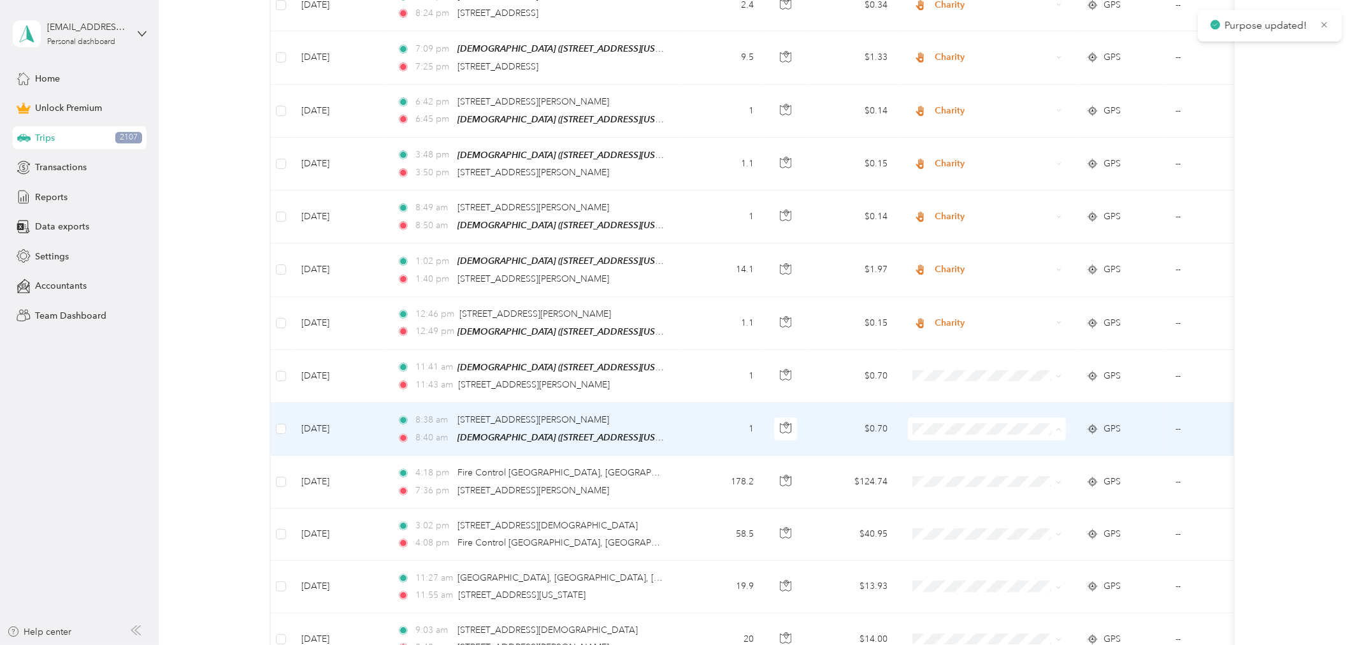
click at [945, 479] on span "Charity" at bounding box center [998, 479] width 118 height 13
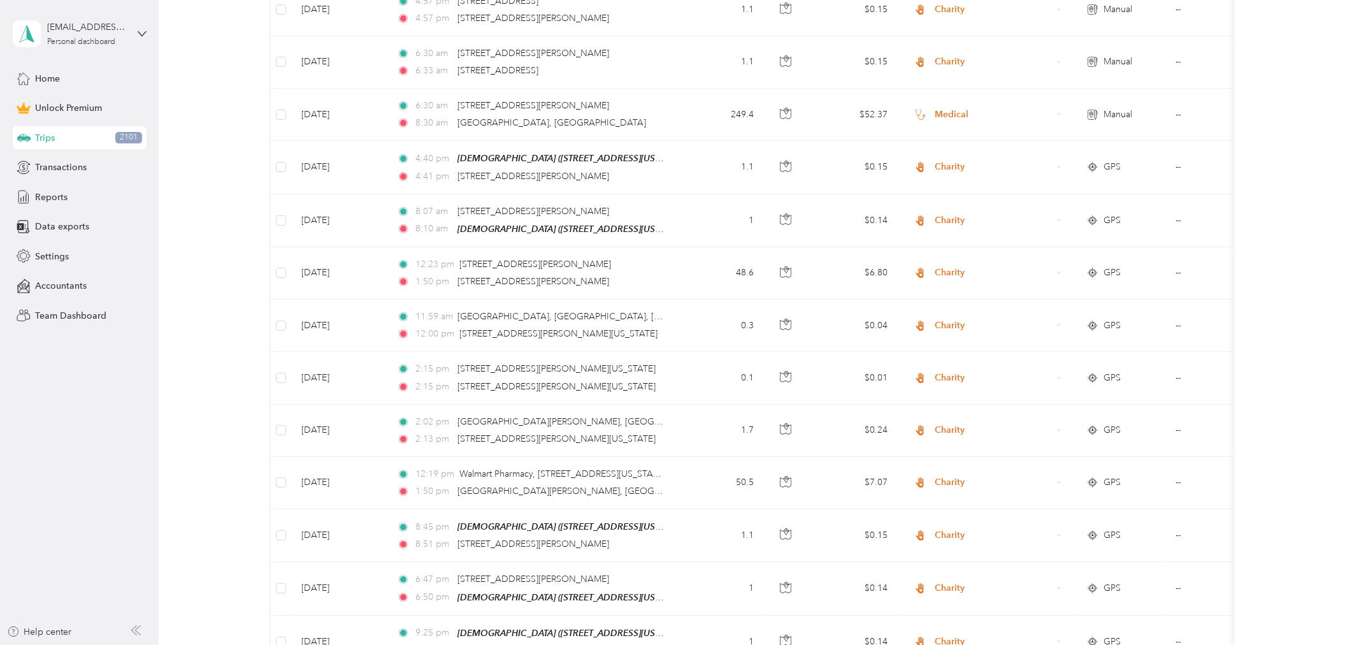
scroll to position [0, 0]
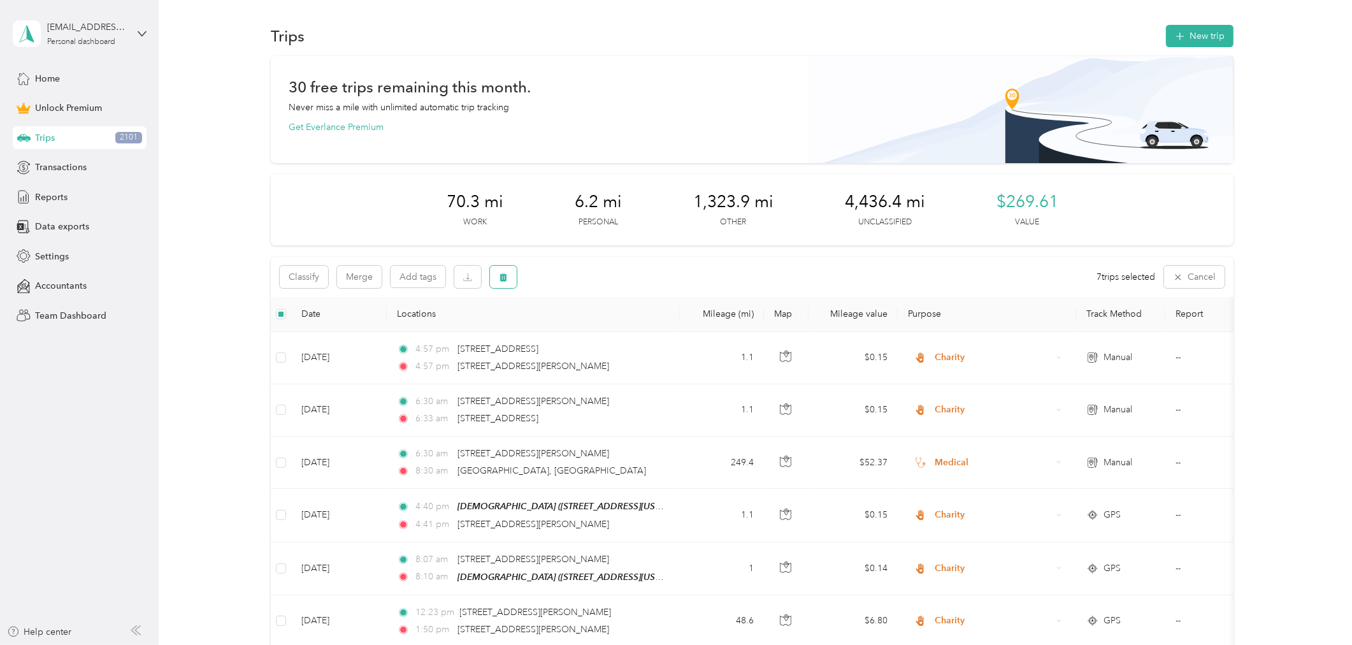
click at [508, 277] on button "button" at bounding box center [503, 277] width 27 height 22
click at [594, 331] on button "Yes" at bounding box center [597, 329] width 25 height 20
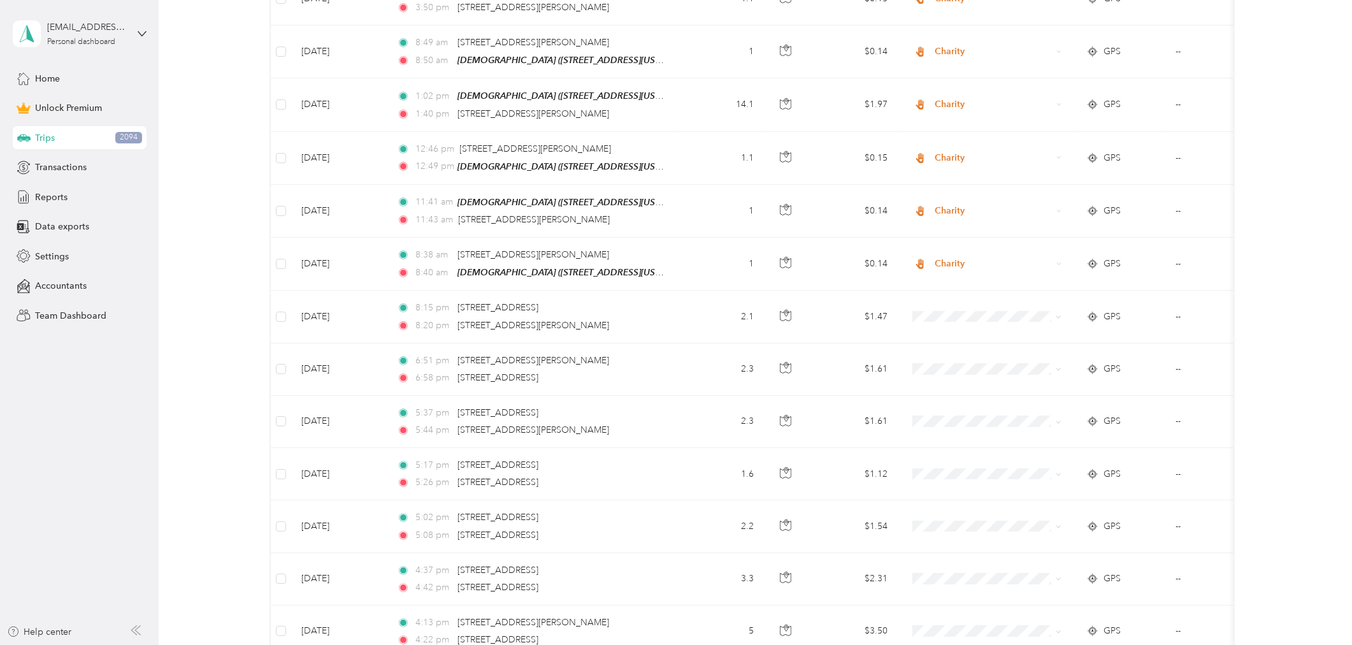
scroll to position [5732, 0]
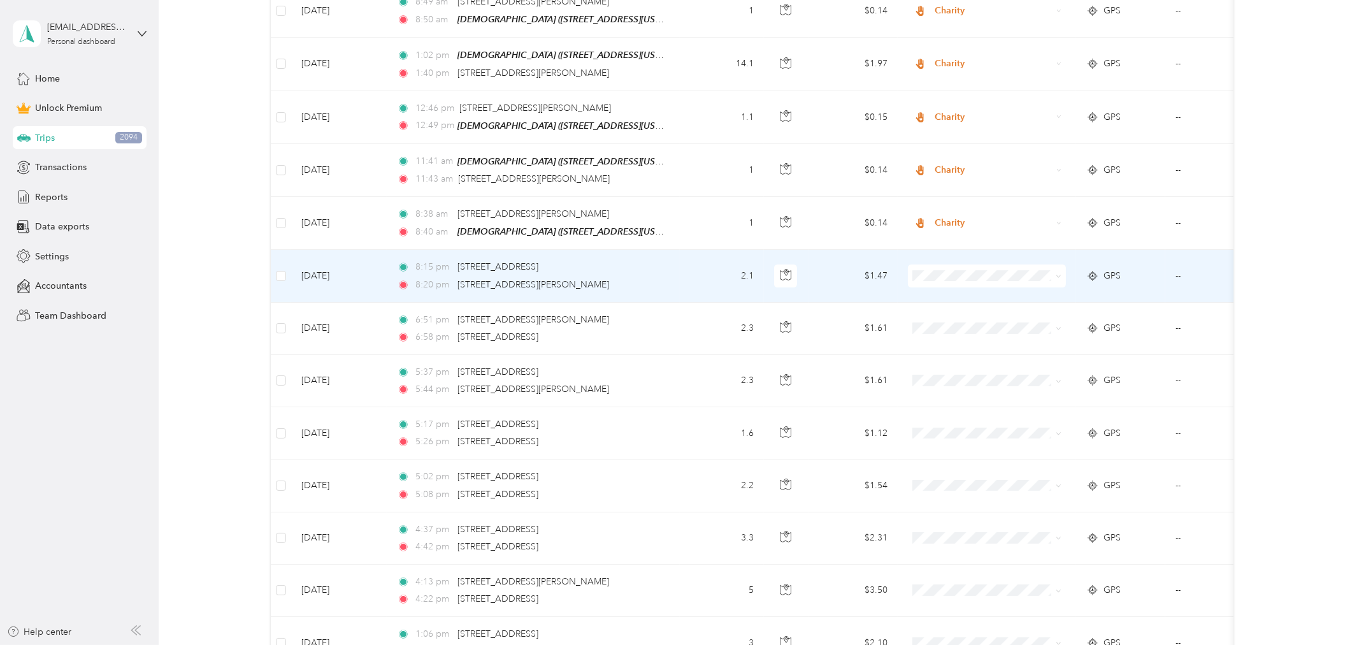
click at [705, 250] on td "2.1" at bounding box center [722, 276] width 84 height 52
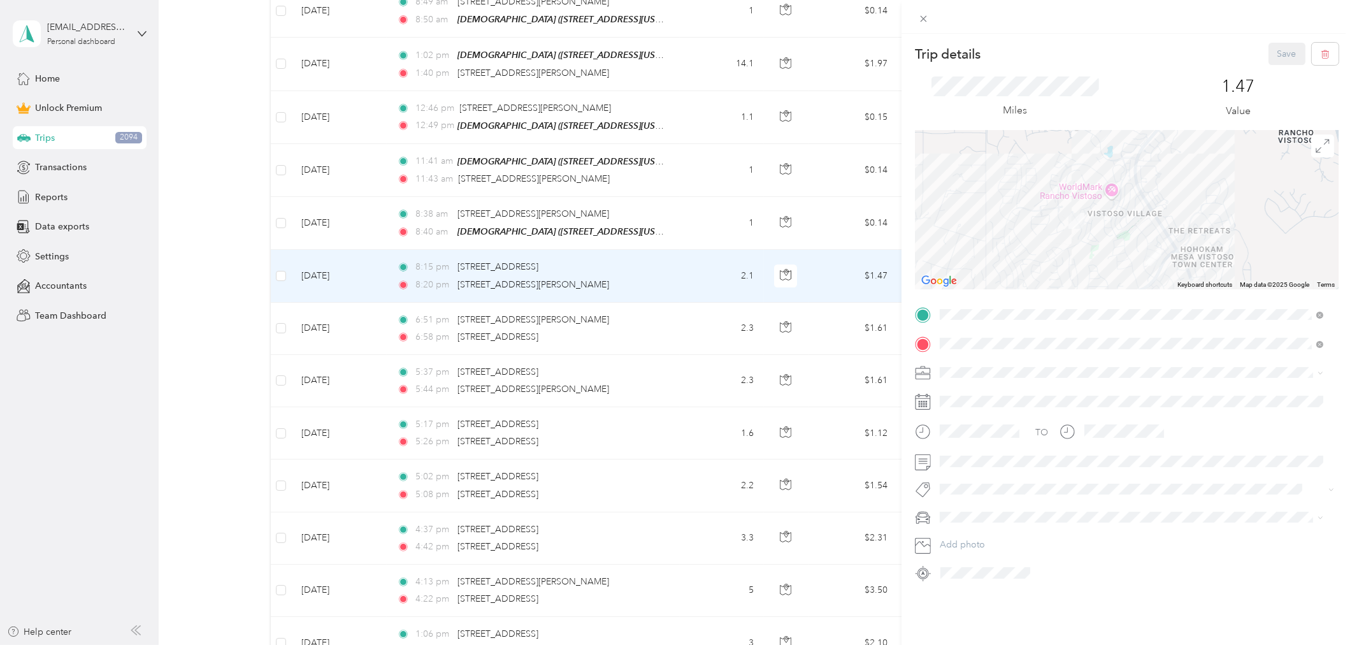
click at [1121, 230] on div at bounding box center [1127, 209] width 424 height 159
click at [1179, 200] on div at bounding box center [1127, 209] width 424 height 159
click at [1216, 150] on icon at bounding box center [1322, 146] width 14 height 14
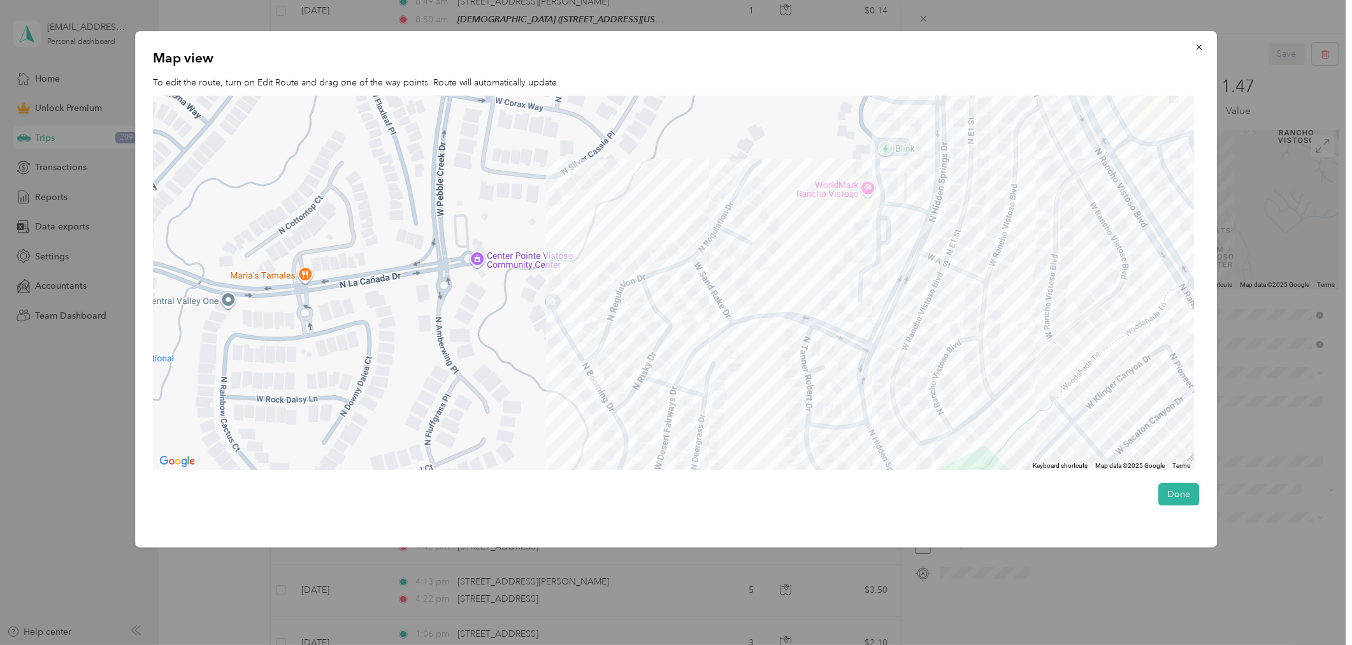
drag, startPoint x: 682, startPoint y: 342, endPoint x: 608, endPoint y: 450, distance: 130.7
click at [608, 450] on div at bounding box center [673, 283] width 1041 height 374
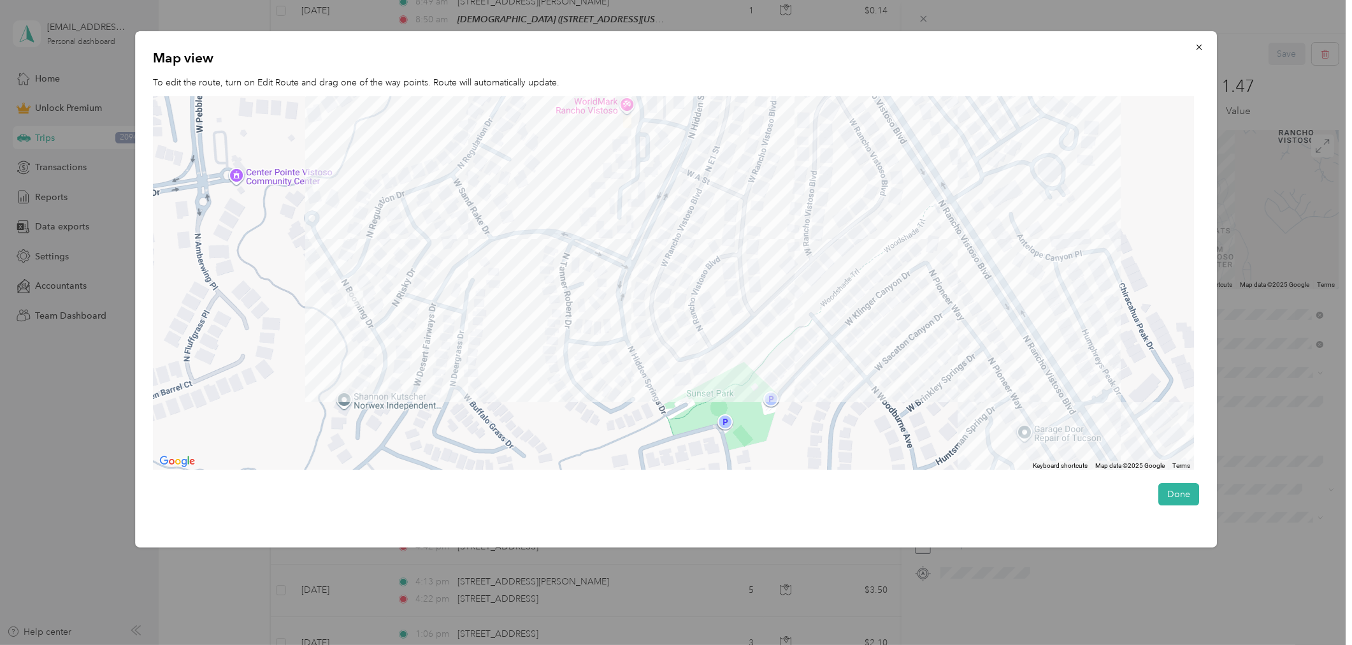
drag, startPoint x: 798, startPoint y: 255, endPoint x: 578, endPoint y: 121, distance: 257.3
click at [577, 123] on div at bounding box center [673, 283] width 1041 height 374
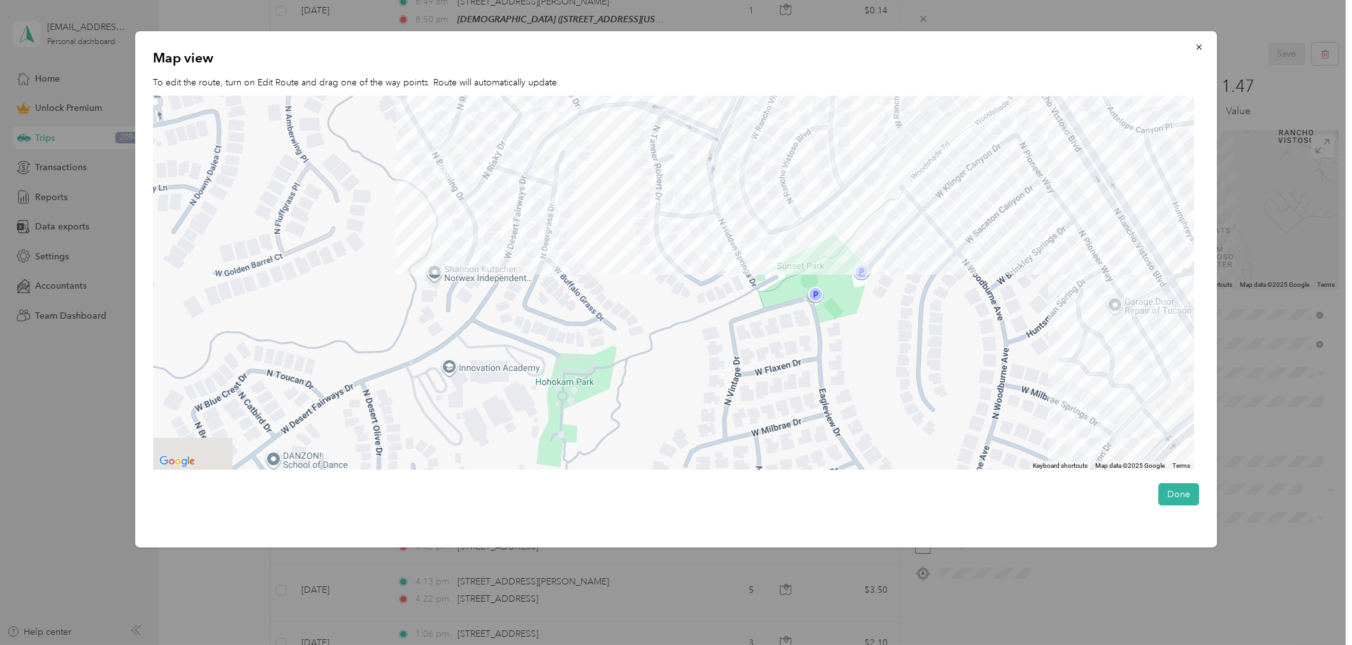
drag, startPoint x: 897, startPoint y: 308, endPoint x: 1075, endPoint y: 303, distance: 178.4
click at [1061, 291] on div at bounding box center [673, 283] width 1041 height 374
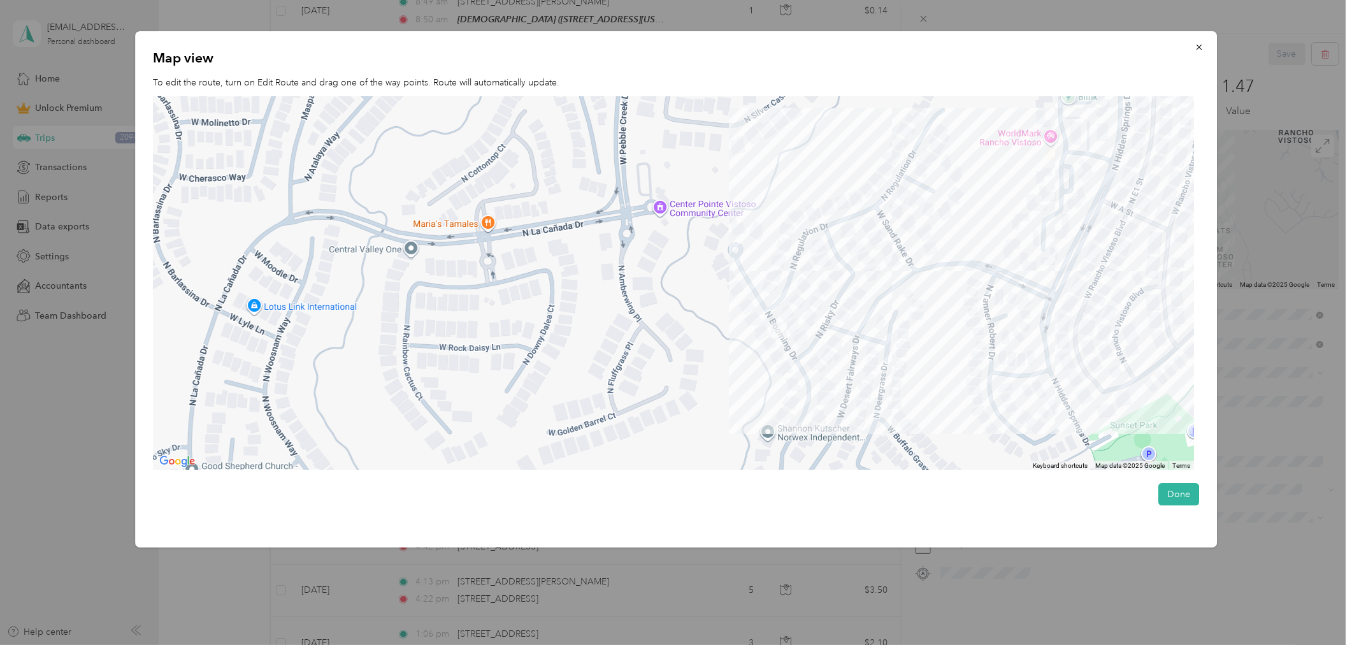
drag, startPoint x: 819, startPoint y: 248, endPoint x: 940, endPoint y: 334, distance: 148.1
click at [940, 334] on div at bounding box center [673, 283] width 1041 height 374
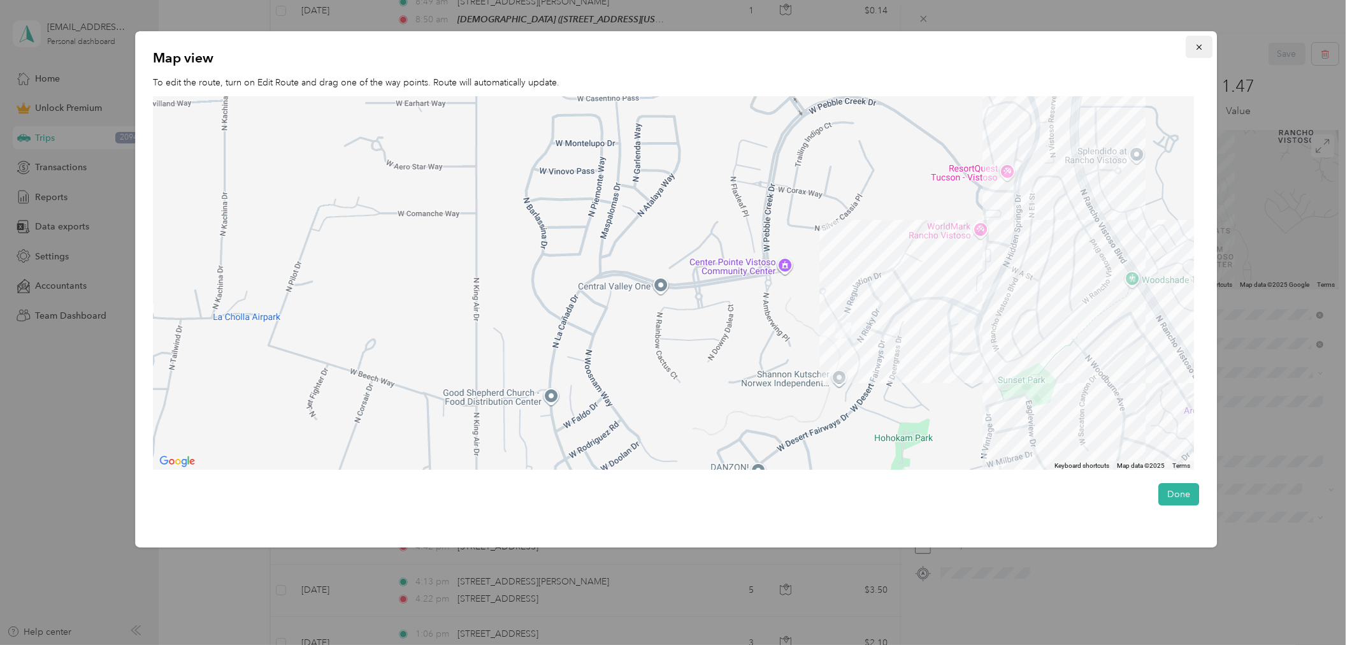
click at [1202, 43] on icon "button" at bounding box center [1198, 47] width 9 height 9
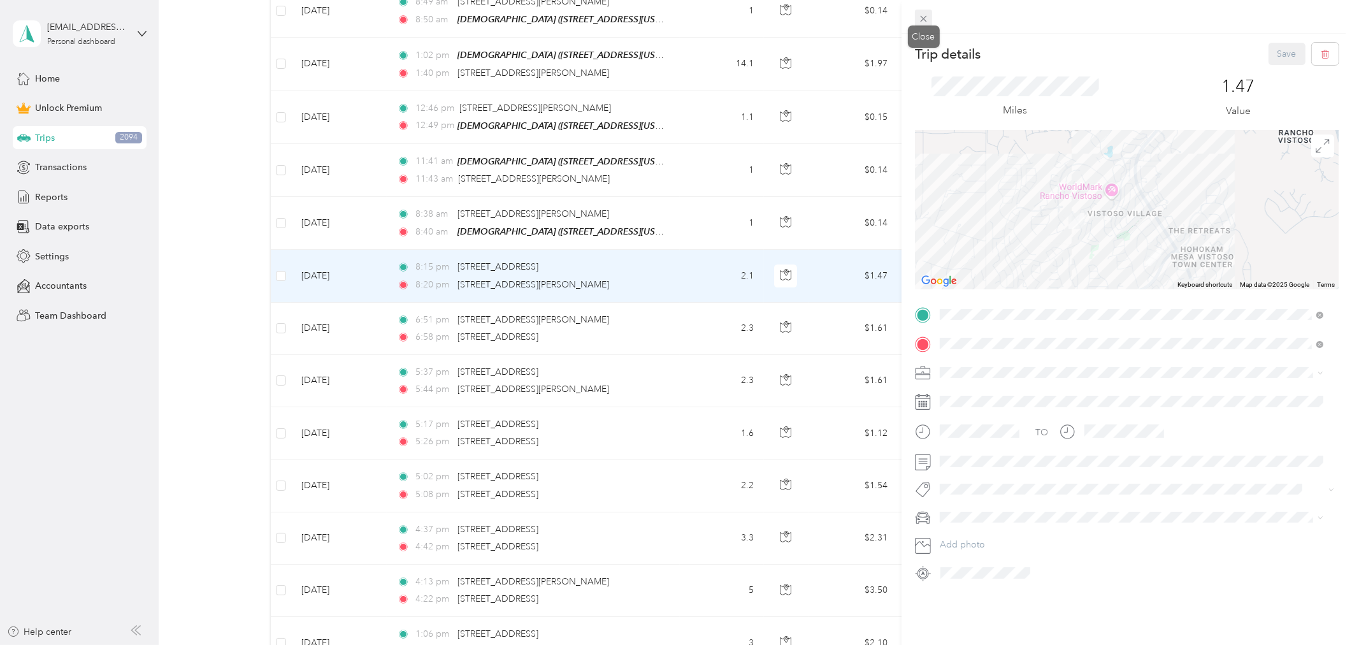
click at [925, 18] on icon at bounding box center [923, 18] width 11 height 11
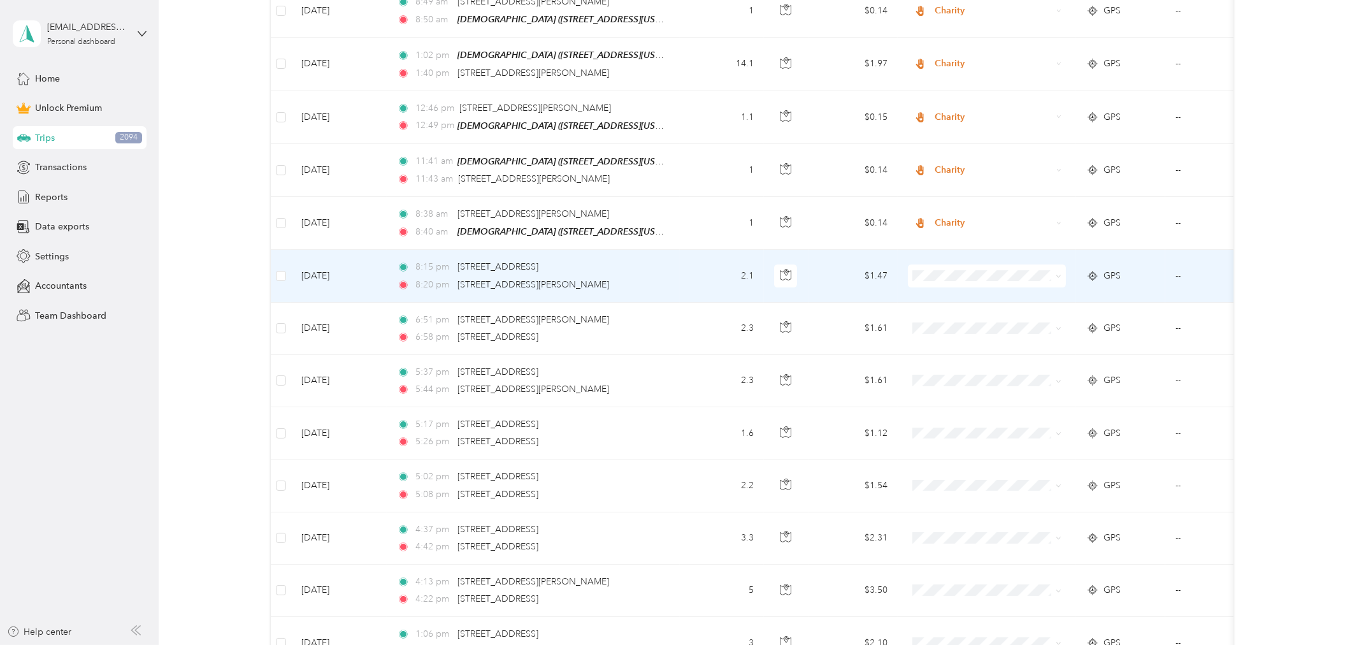
click at [953, 330] on li "Charity" at bounding box center [987, 325] width 158 height 22
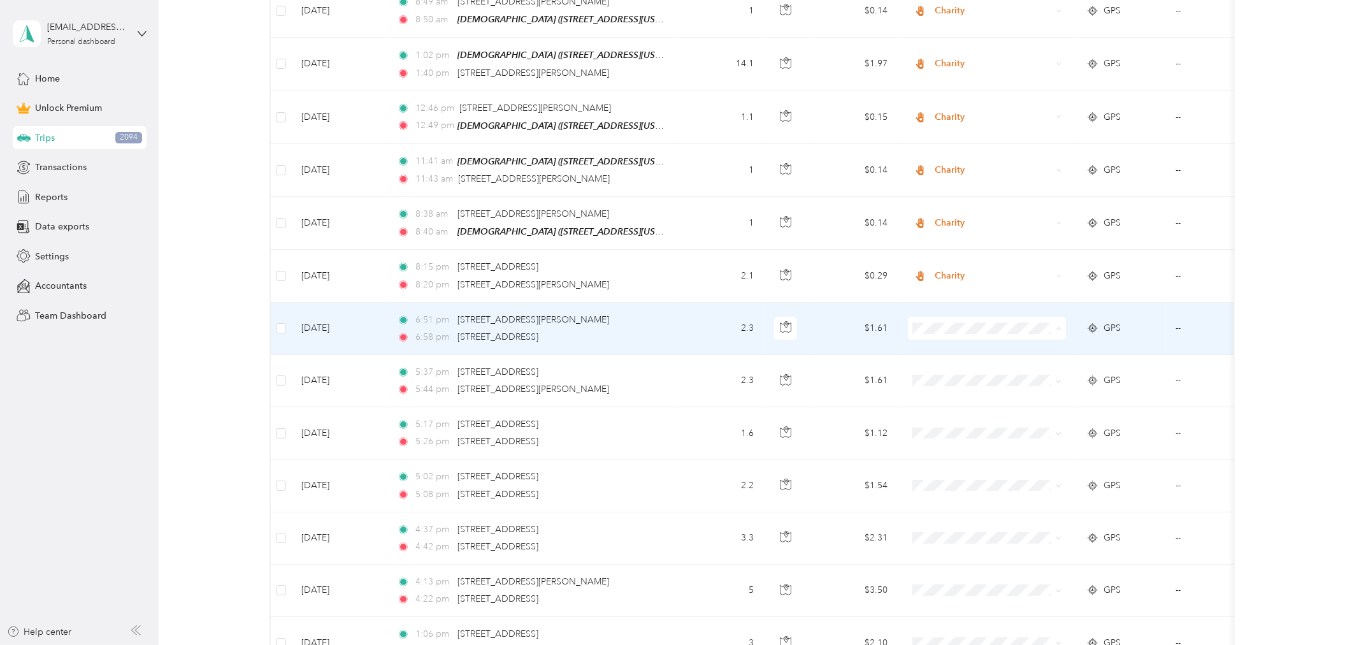
click at [964, 373] on span "Charity" at bounding box center [998, 378] width 118 height 13
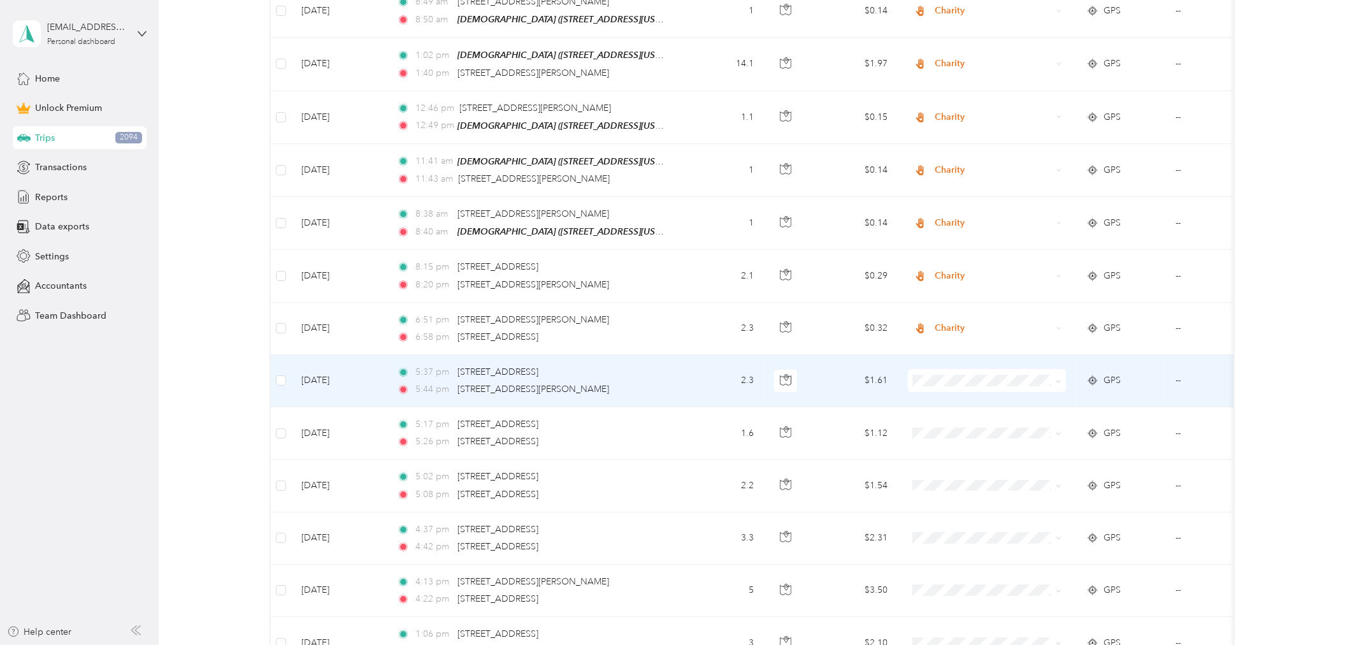
click at [691, 355] on td "2.3" at bounding box center [722, 381] width 84 height 52
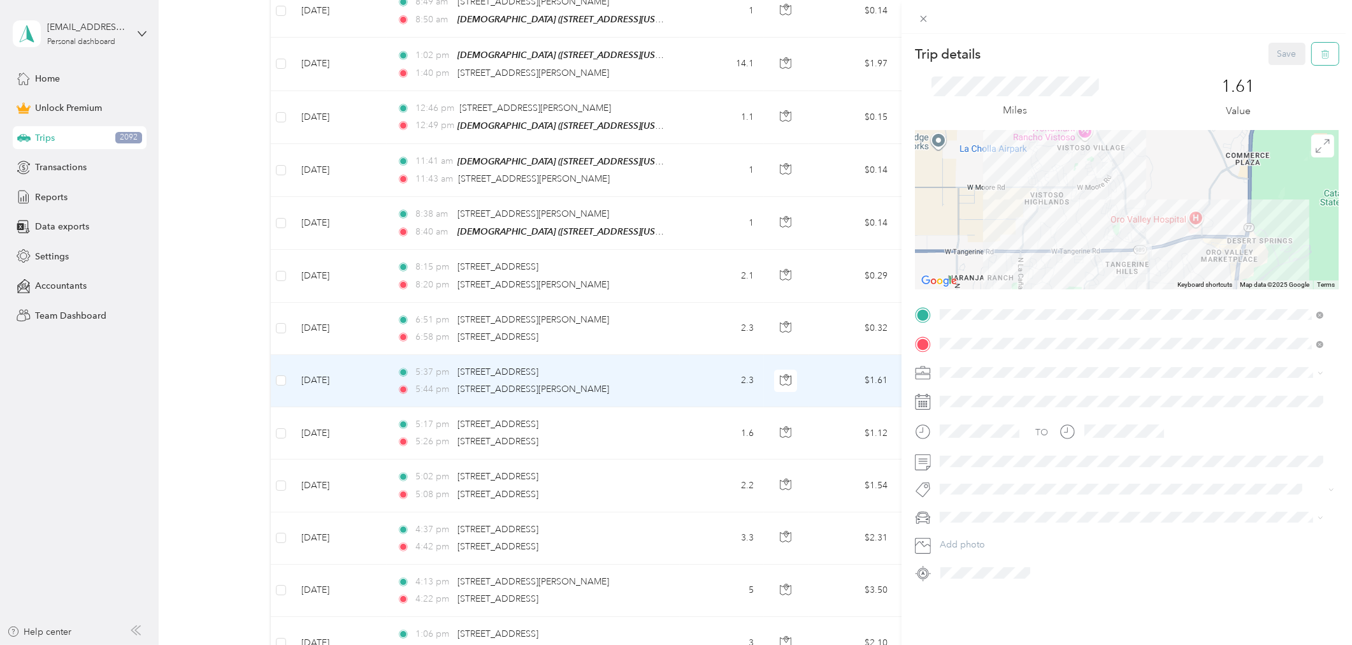
click at [1216, 54] on icon "button" at bounding box center [1325, 54] width 9 height 9
click at [1216, 69] on button "Yes" at bounding box center [1277, 69] width 25 height 20
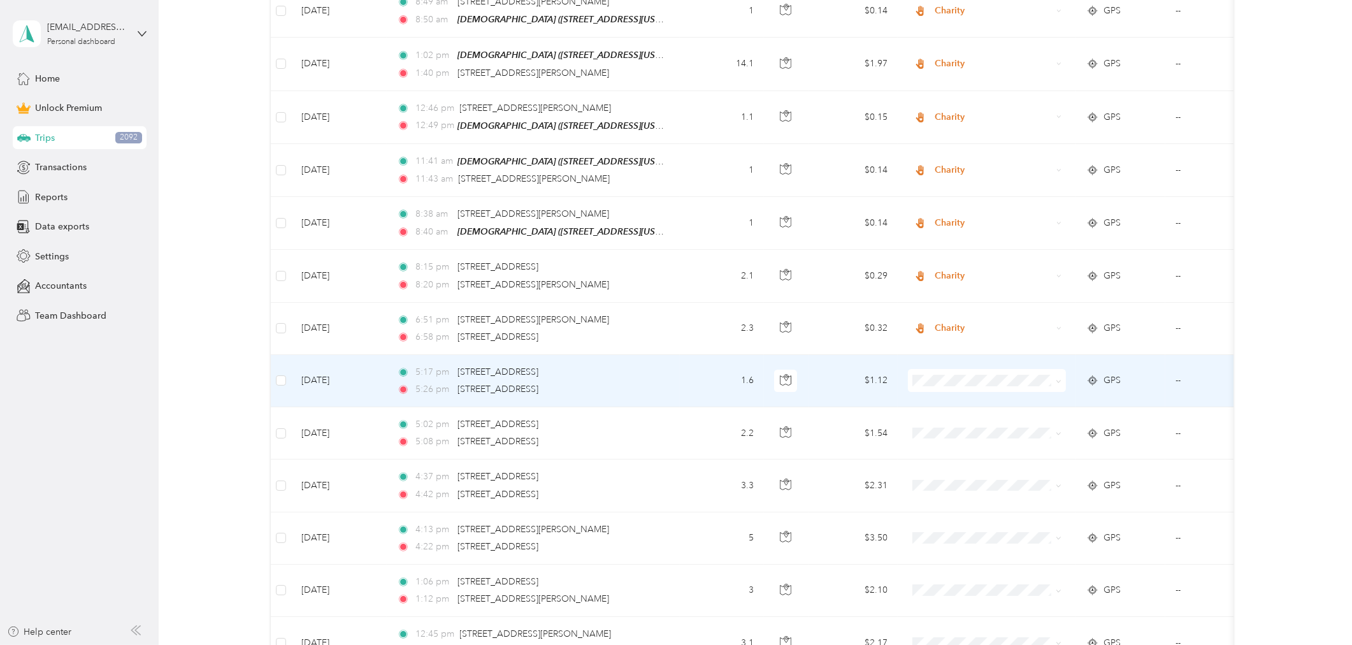
click at [705, 355] on td "1.6" at bounding box center [722, 381] width 84 height 52
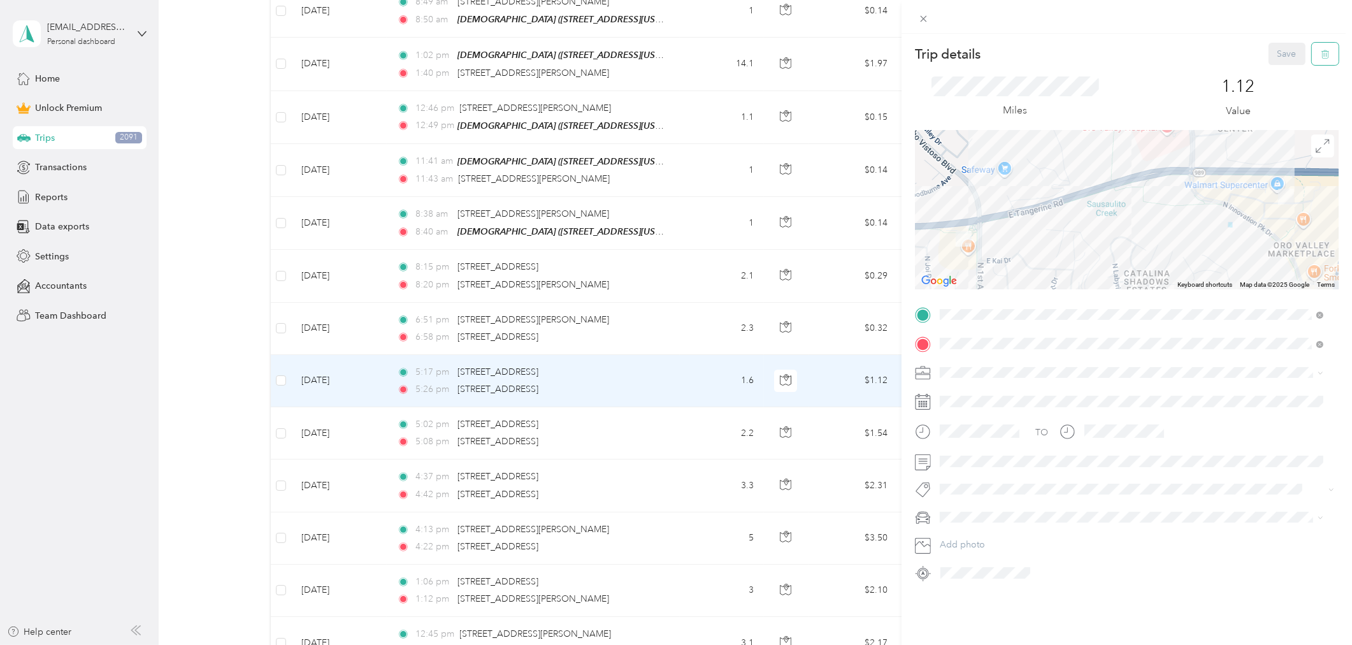
click at [1216, 55] on icon "button" at bounding box center [1325, 54] width 9 height 9
click at [1216, 74] on button "Yes" at bounding box center [1277, 69] width 25 height 20
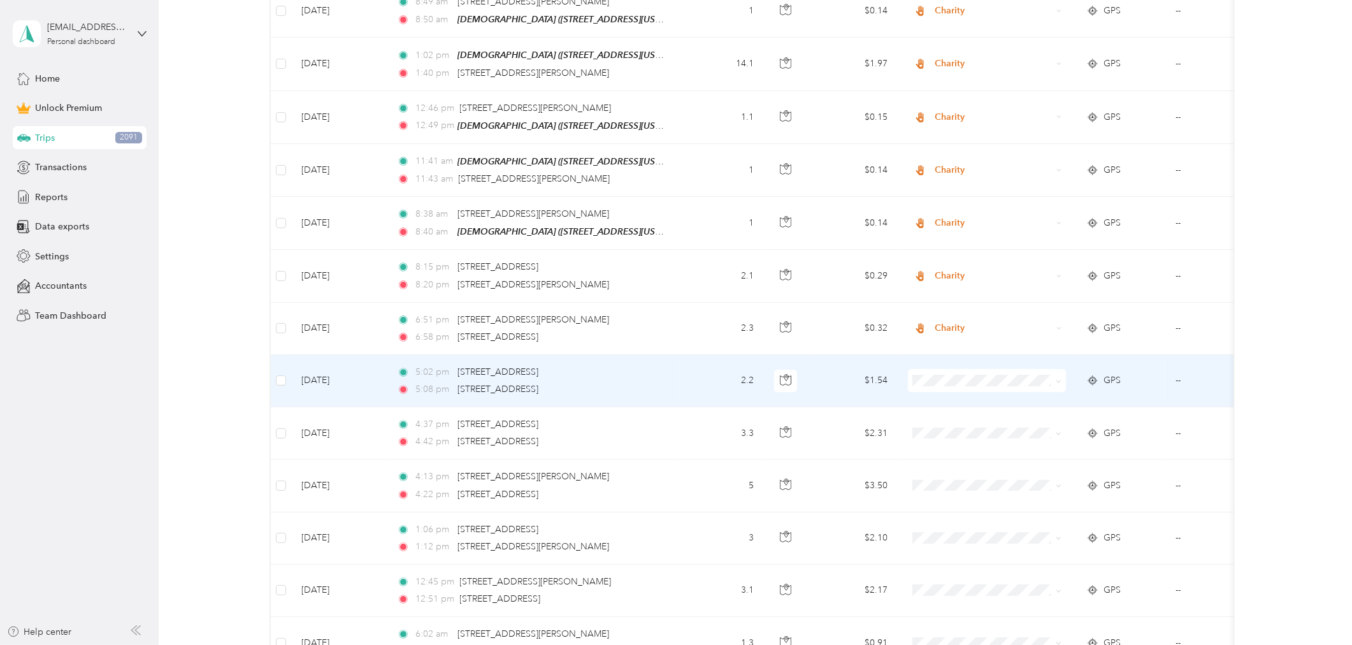
click at [1181, 355] on td "--" at bounding box center [1223, 381] width 116 height 52
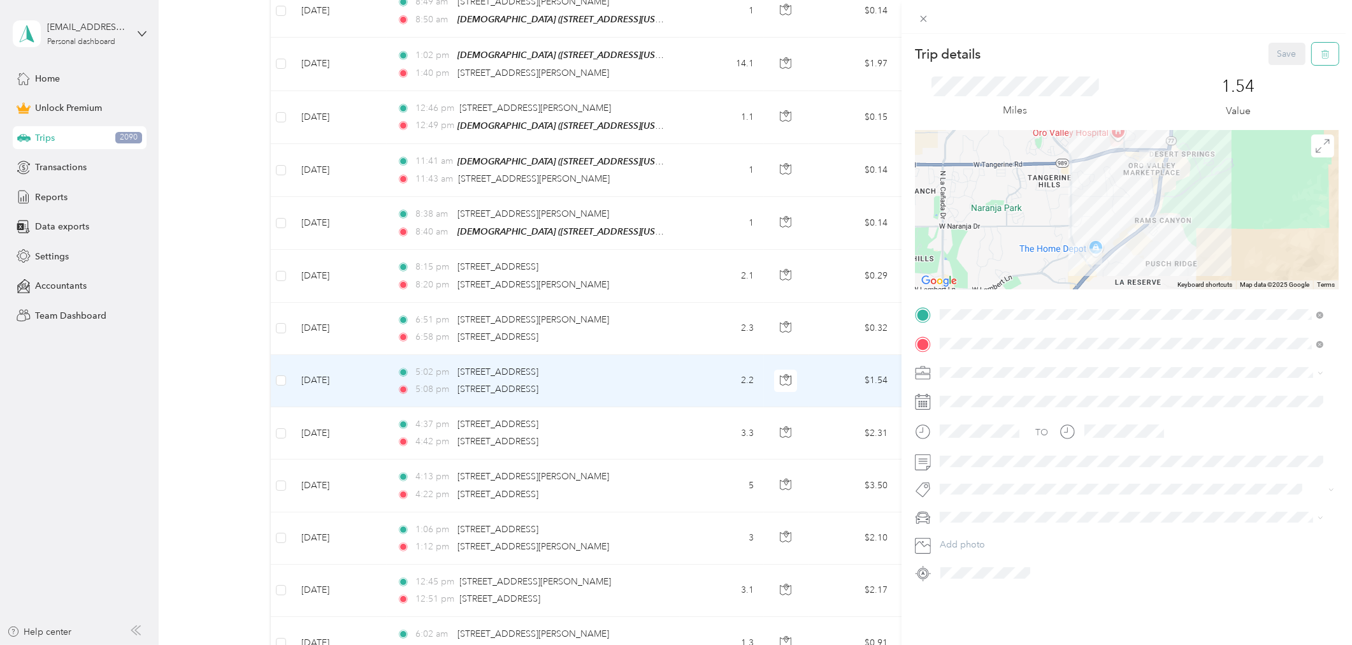
click at [1216, 52] on button "button" at bounding box center [1325, 54] width 27 height 22
click at [1216, 68] on button "Yes" at bounding box center [1277, 69] width 25 height 20
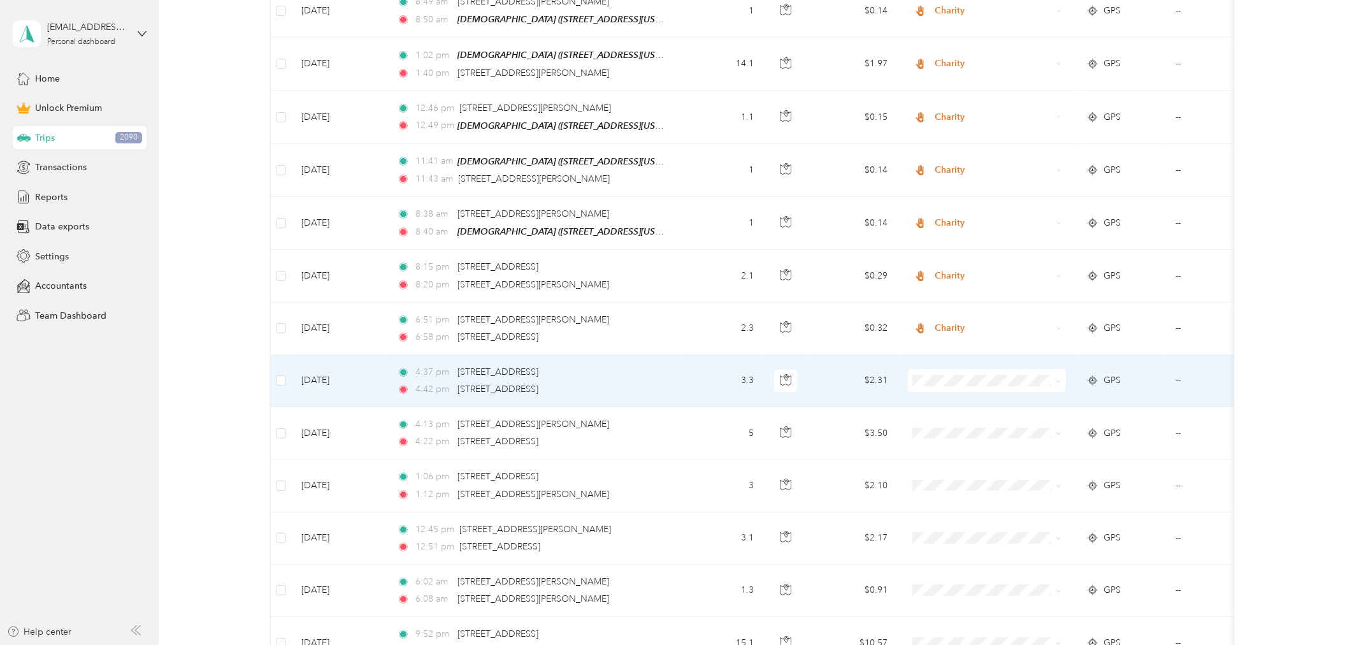
click at [688, 355] on td "3.3" at bounding box center [722, 381] width 84 height 52
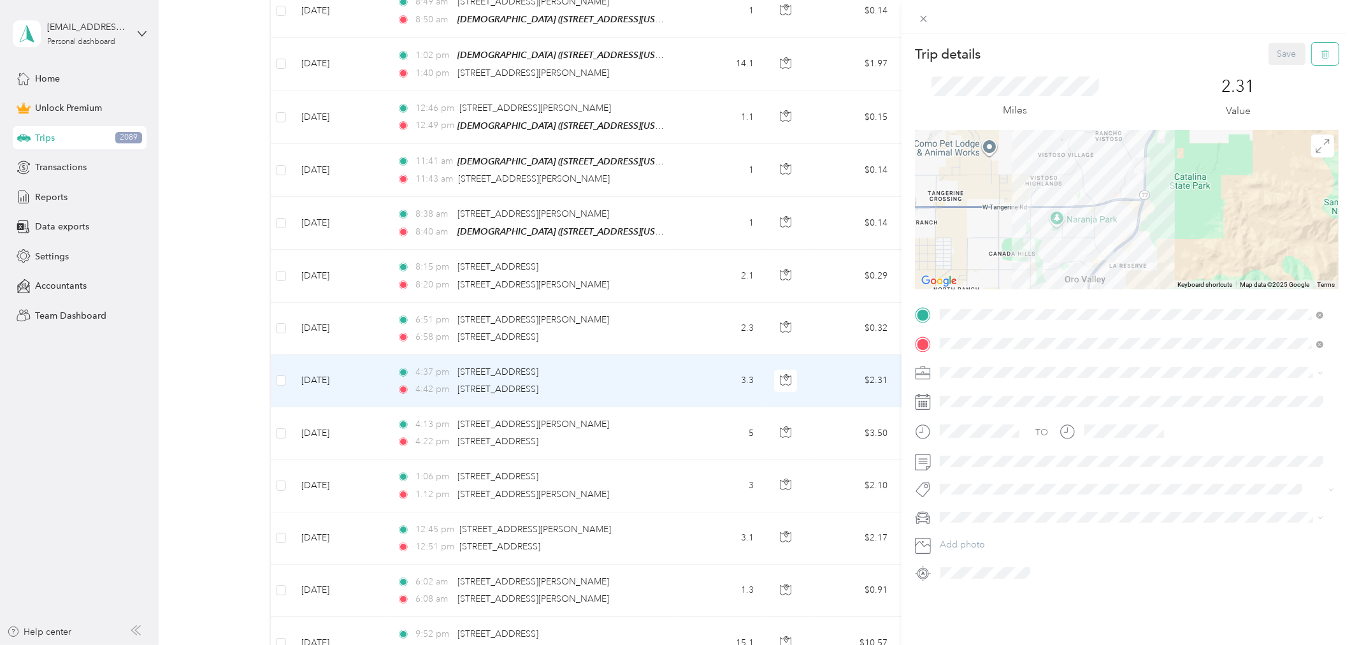
click at [1216, 54] on icon "button" at bounding box center [1325, 54] width 9 height 9
click at [1216, 73] on button "Yes" at bounding box center [1277, 69] width 25 height 20
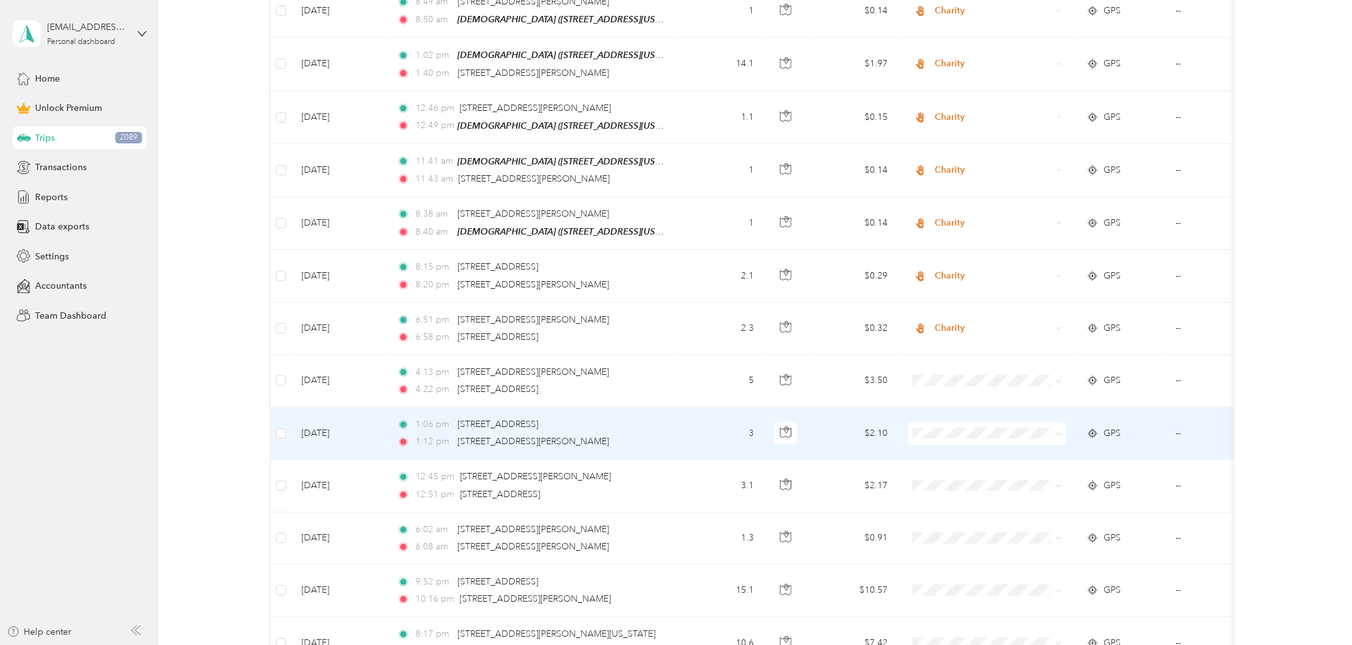
click at [704, 355] on td "5" at bounding box center [722, 381] width 84 height 52
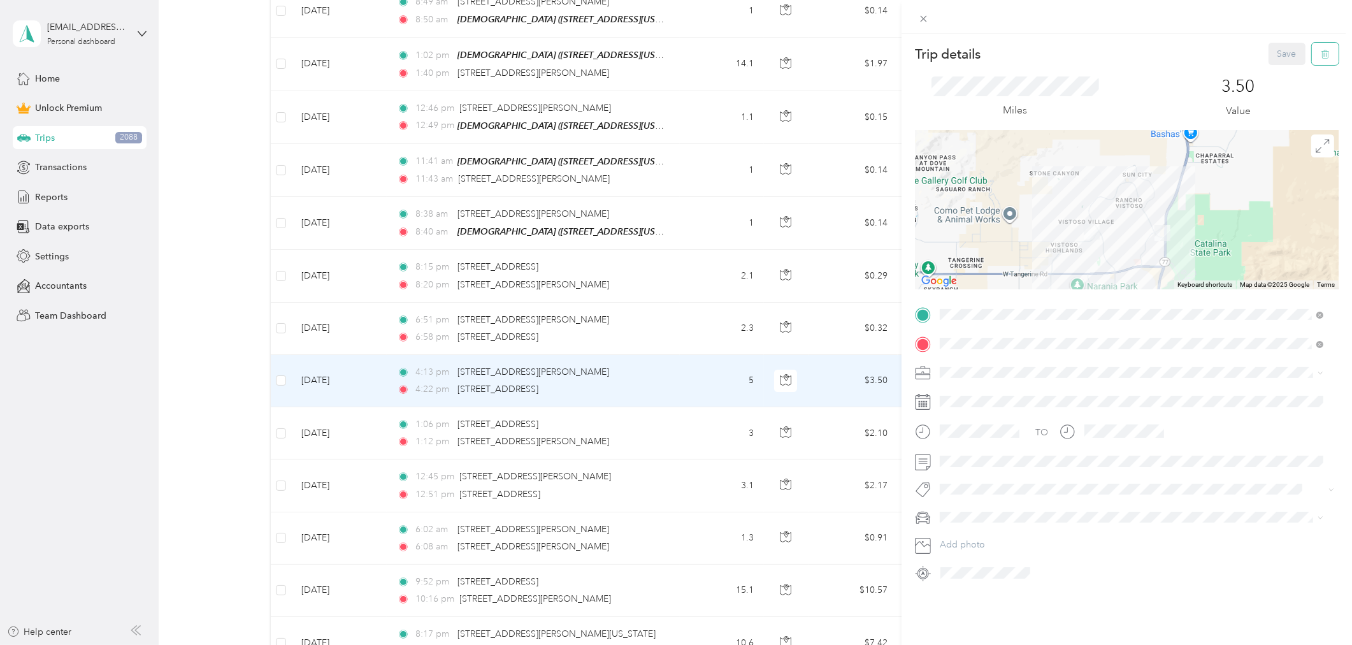
click at [1216, 52] on button "button" at bounding box center [1325, 54] width 27 height 22
click at [1216, 69] on div "Are you sure you want to delete this trip? This action cannot be undone. No Yes" at bounding box center [1194, 53] width 210 height 69
click at [1216, 53] on icon "button" at bounding box center [1325, 54] width 9 height 9
click at [1216, 69] on button "Yes" at bounding box center [1277, 69] width 25 height 20
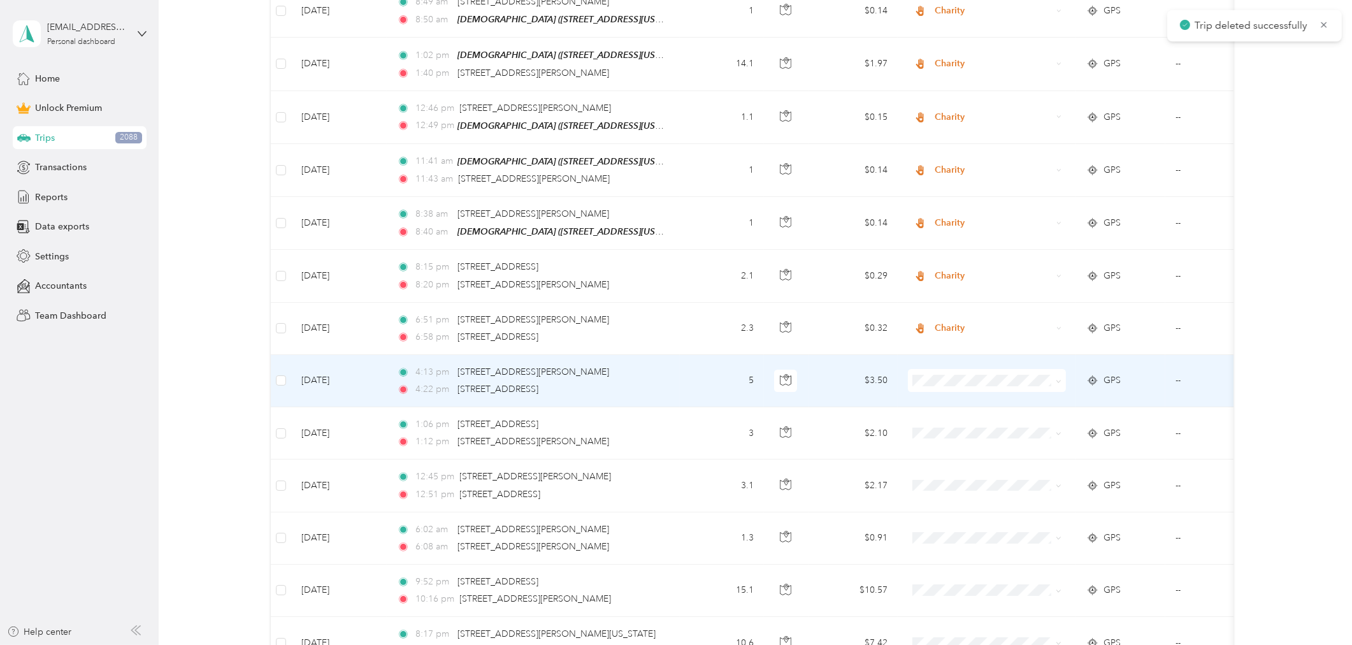
click at [723, 355] on td "5" at bounding box center [722, 381] width 84 height 52
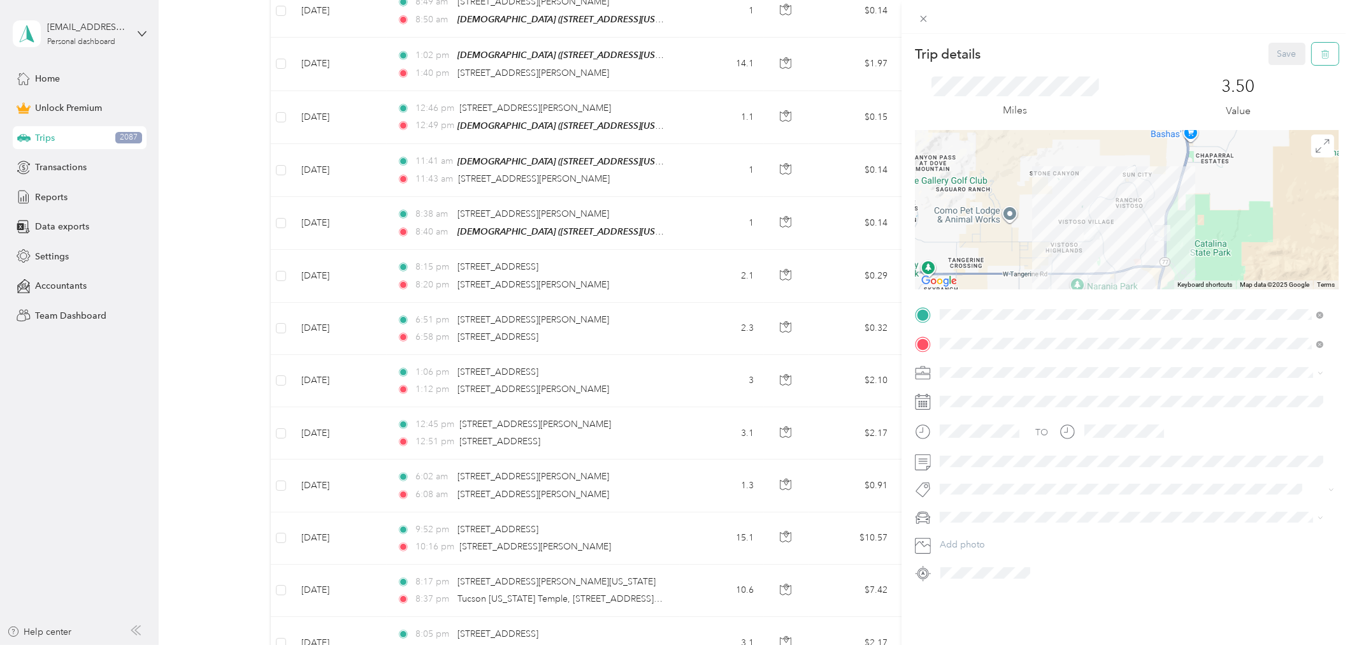
click at [1216, 57] on icon "button" at bounding box center [1325, 54] width 9 height 9
click at [1216, 66] on button "Yes" at bounding box center [1277, 69] width 25 height 20
click at [1216, 23] on icon at bounding box center [1324, 24] width 10 height 11
click at [708, 347] on div "Trip details Save This trip cannot be edited because it is either under review,…" at bounding box center [676, 322] width 1352 height 645
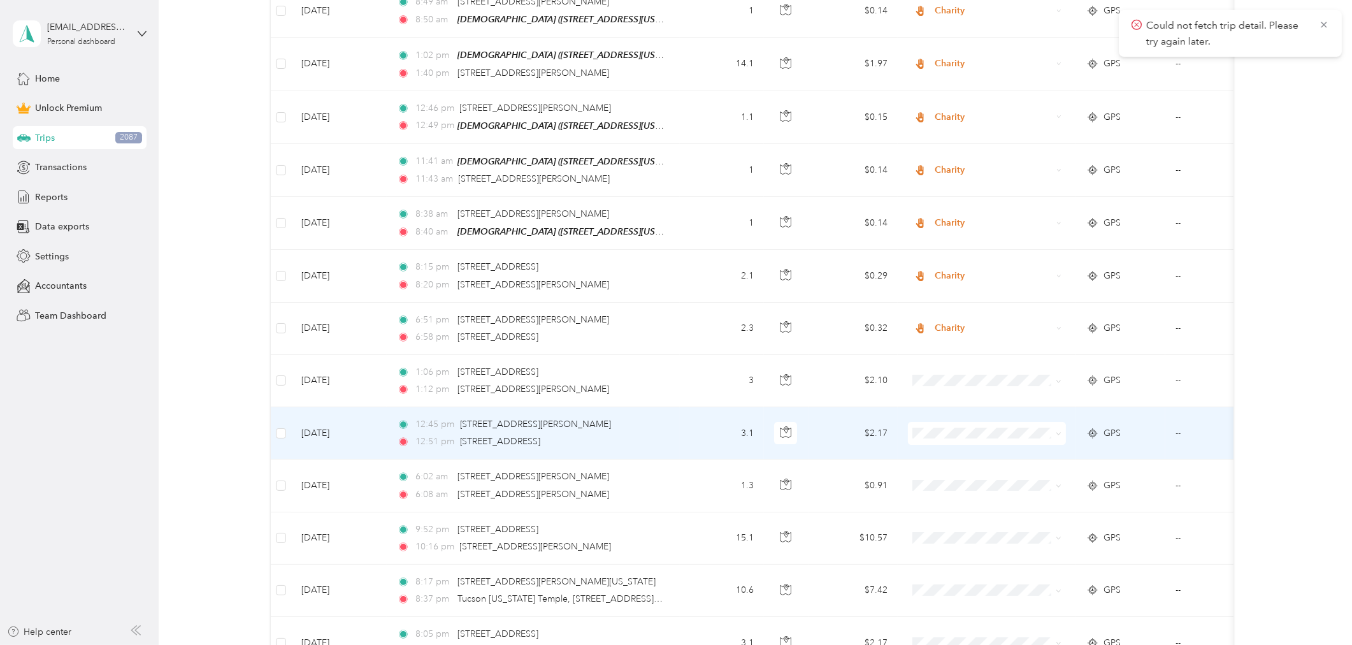
click at [699, 407] on td "3.1" at bounding box center [722, 433] width 84 height 52
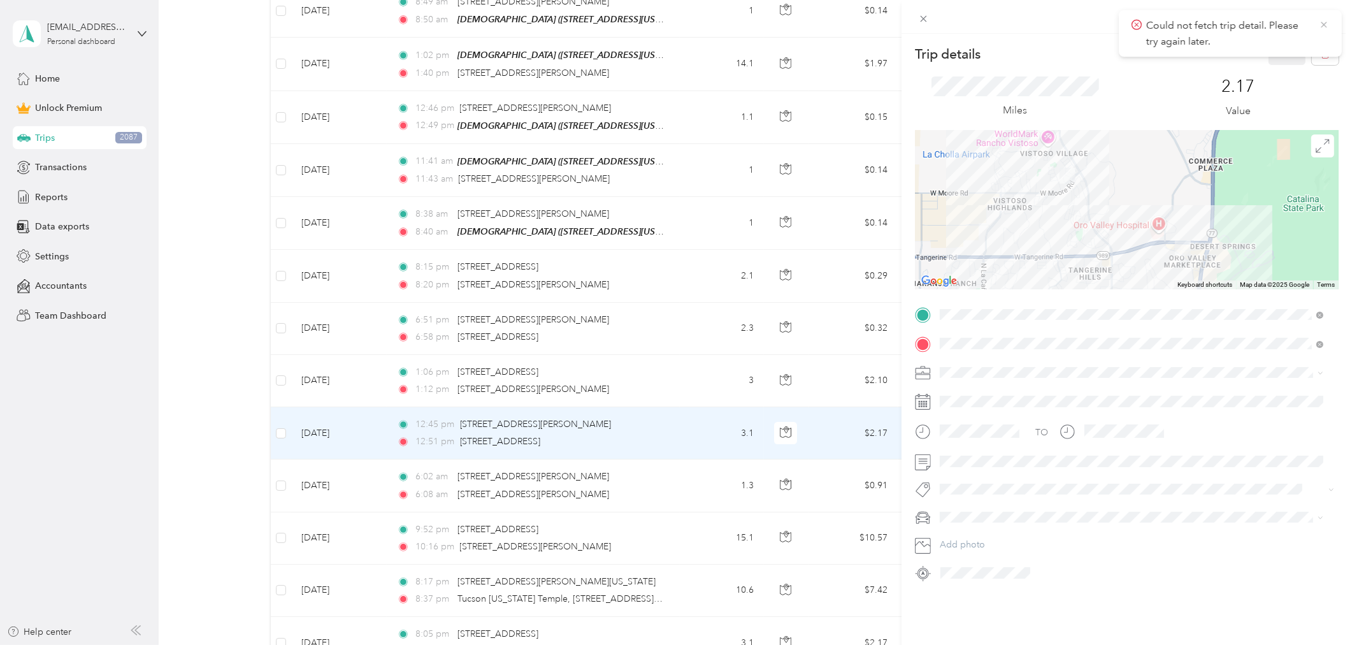
click at [1216, 27] on icon at bounding box center [1324, 24] width 10 height 11
click at [1216, 51] on icon "button" at bounding box center [1325, 54] width 9 height 9
click at [1216, 67] on button "Yes" at bounding box center [1277, 69] width 25 height 20
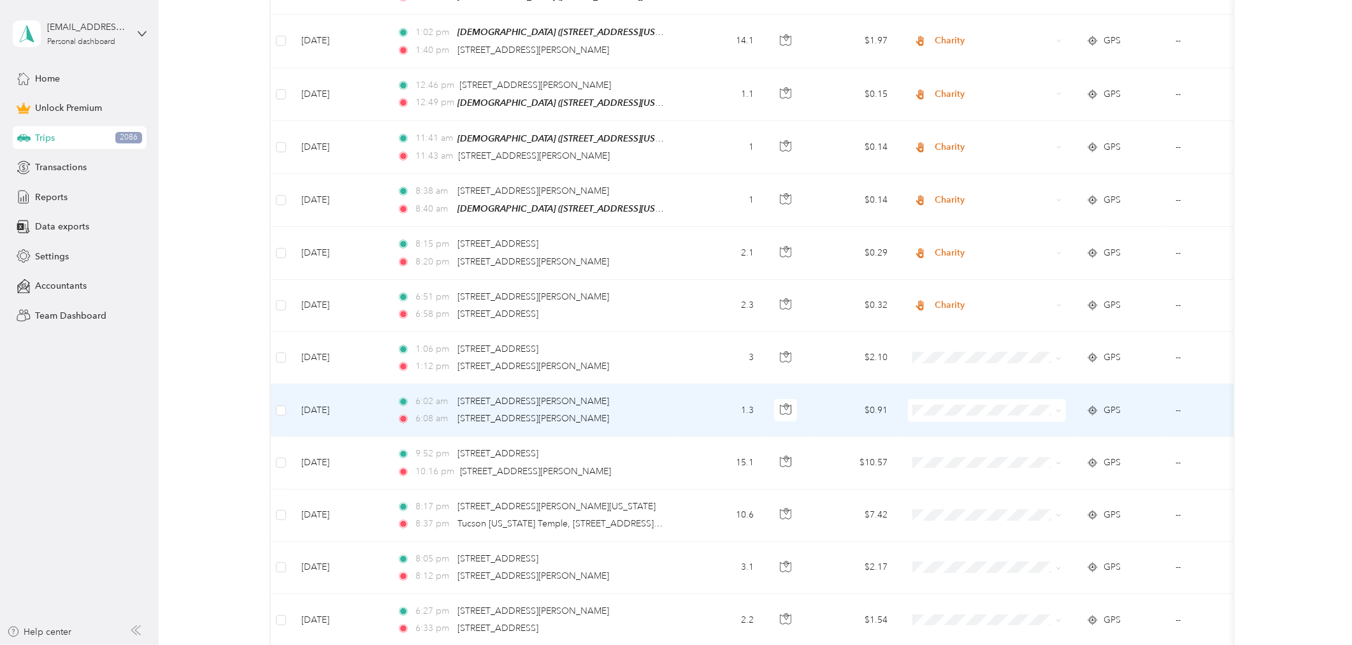
scroll to position [5732, 0]
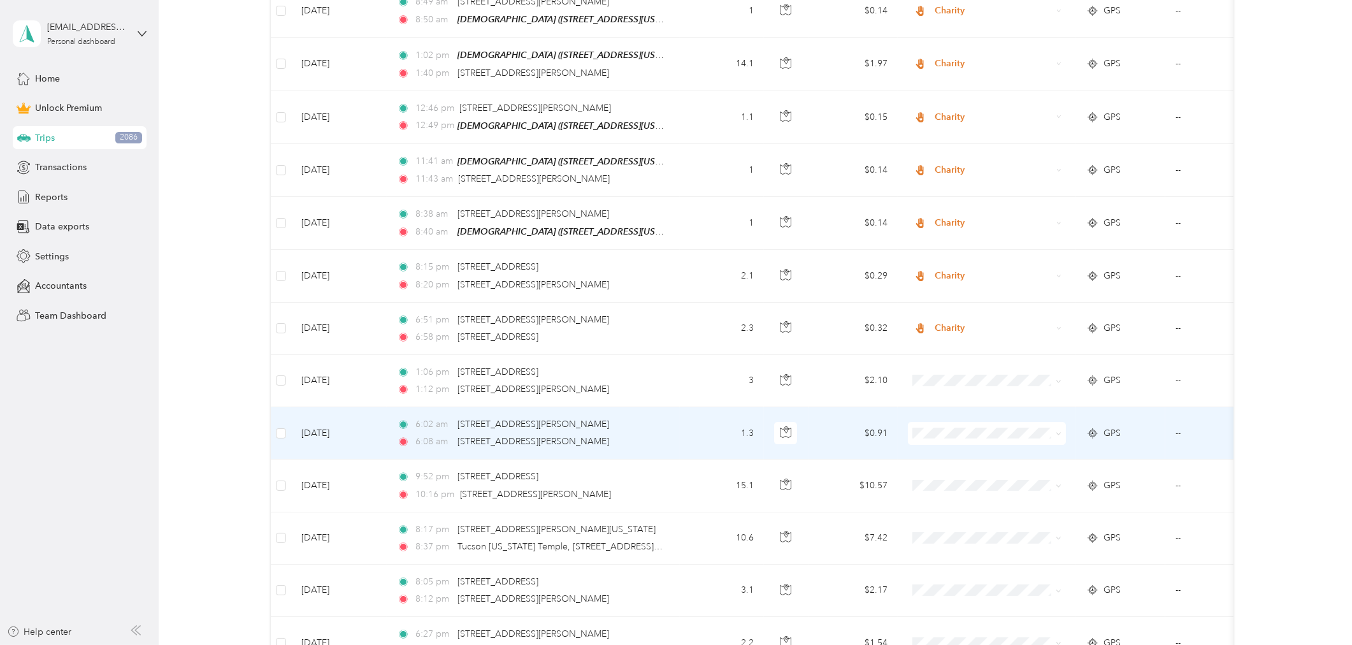
click at [701, 407] on td "1.3" at bounding box center [722, 433] width 84 height 52
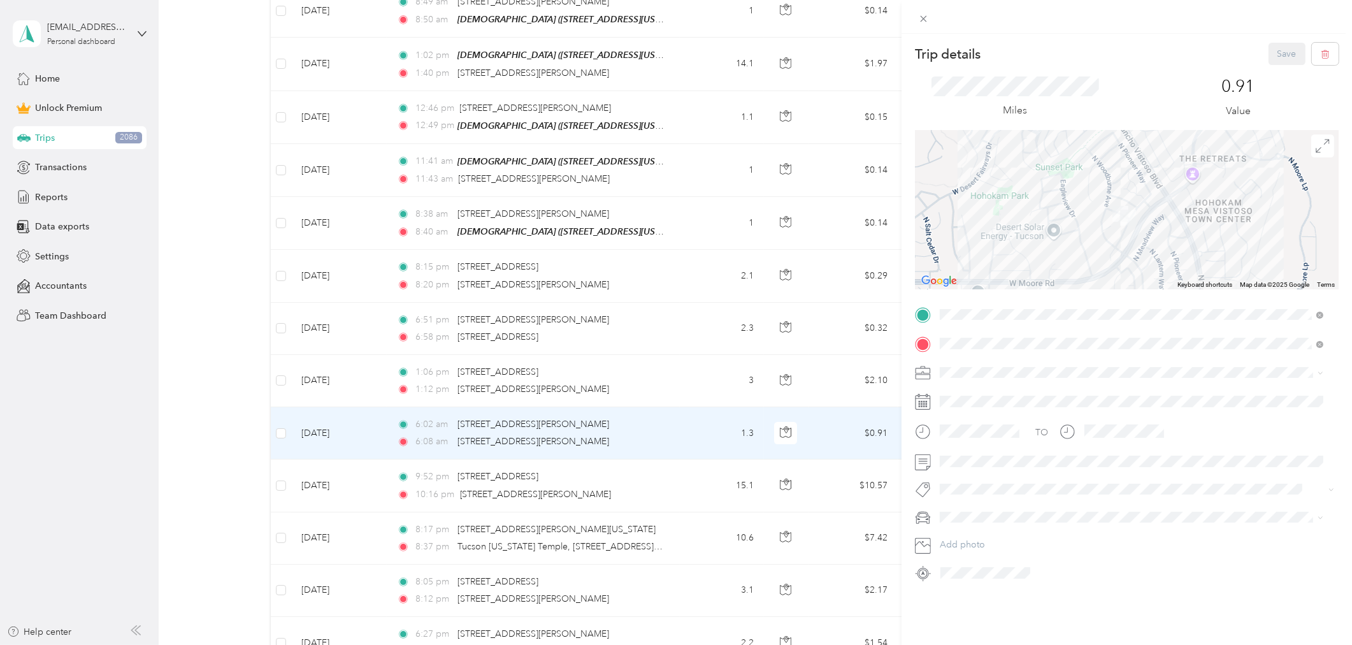
click at [677, 448] on div "Trip details Save This trip cannot be edited because it is either under review,…" at bounding box center [676, 322] width 1352 height 645
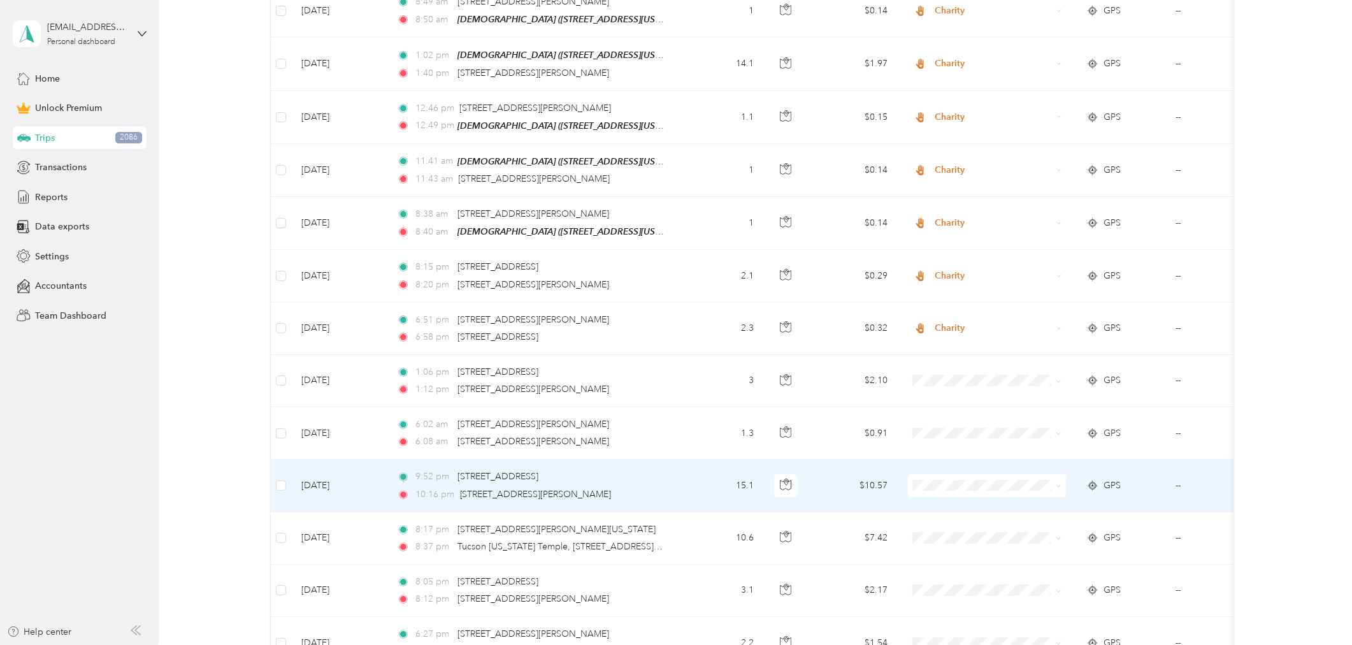
click at [964, 533] on span "Charity" at bounding box center [998, 535] width 118 height 13
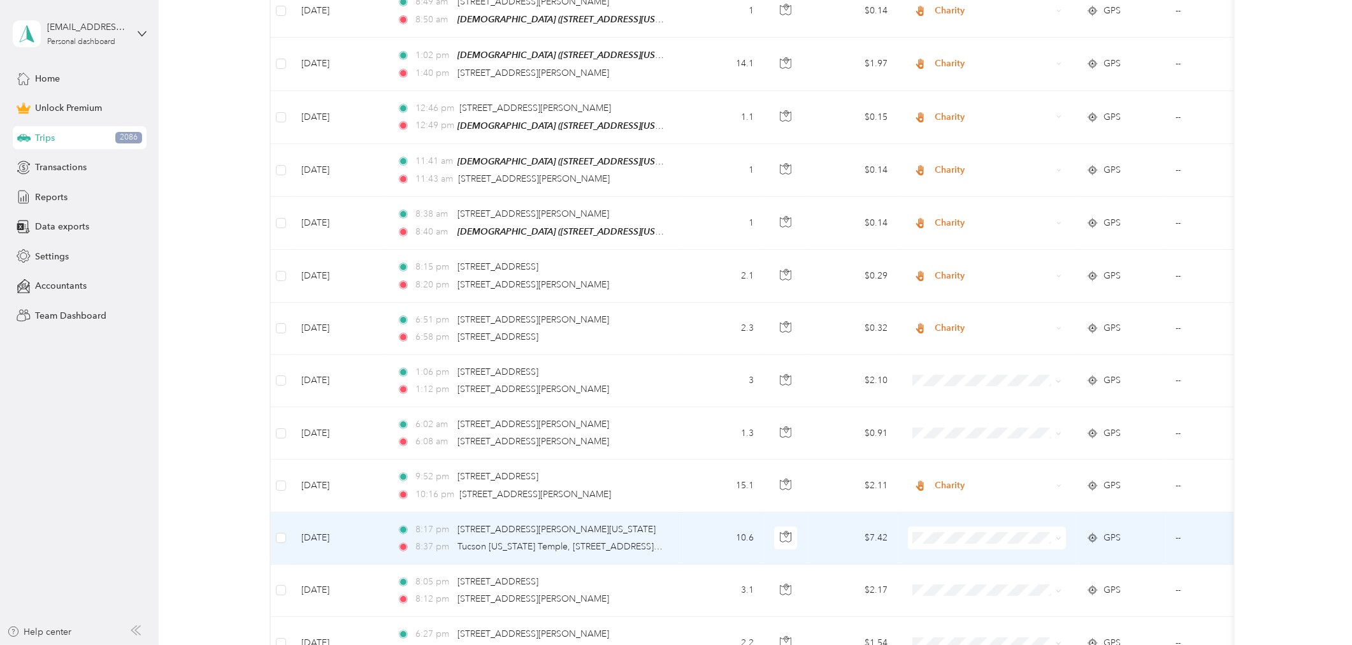
click at [957, 400] on span "Charity" at bounding box center [998, 405] width 118 height 13
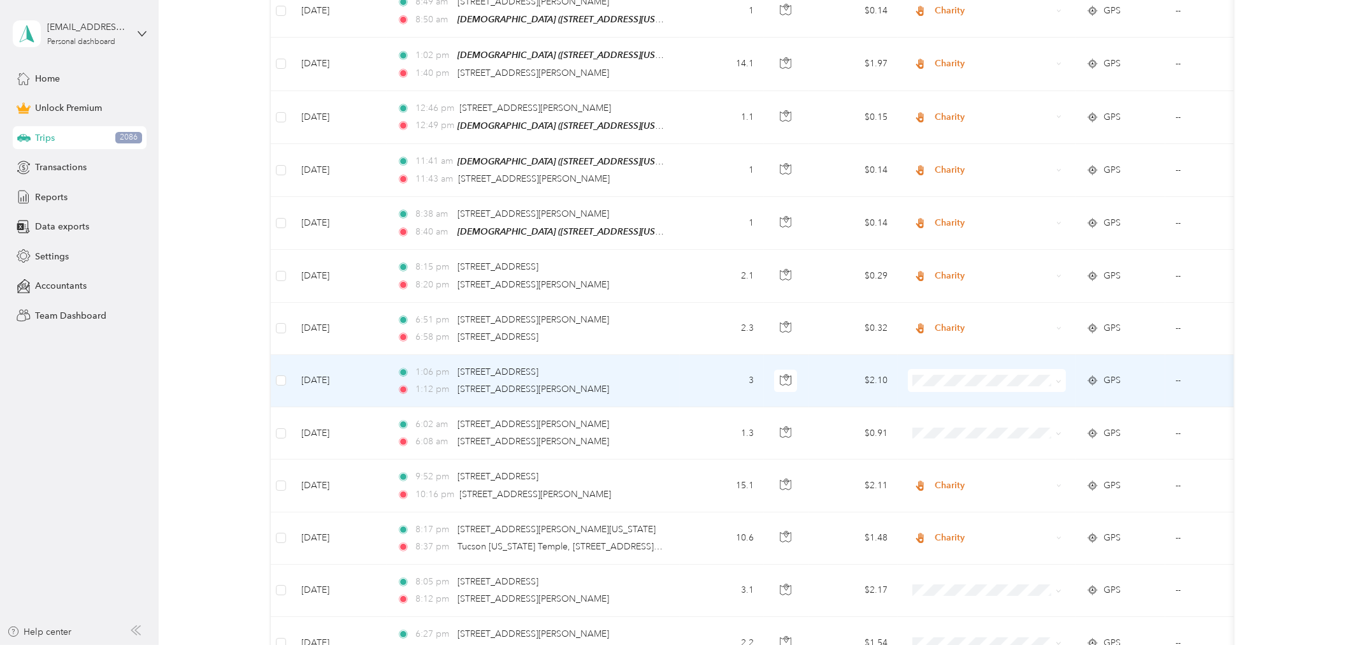
click at [688, 355] on td "3" at bounding box center [722, 381] width 84 height 52
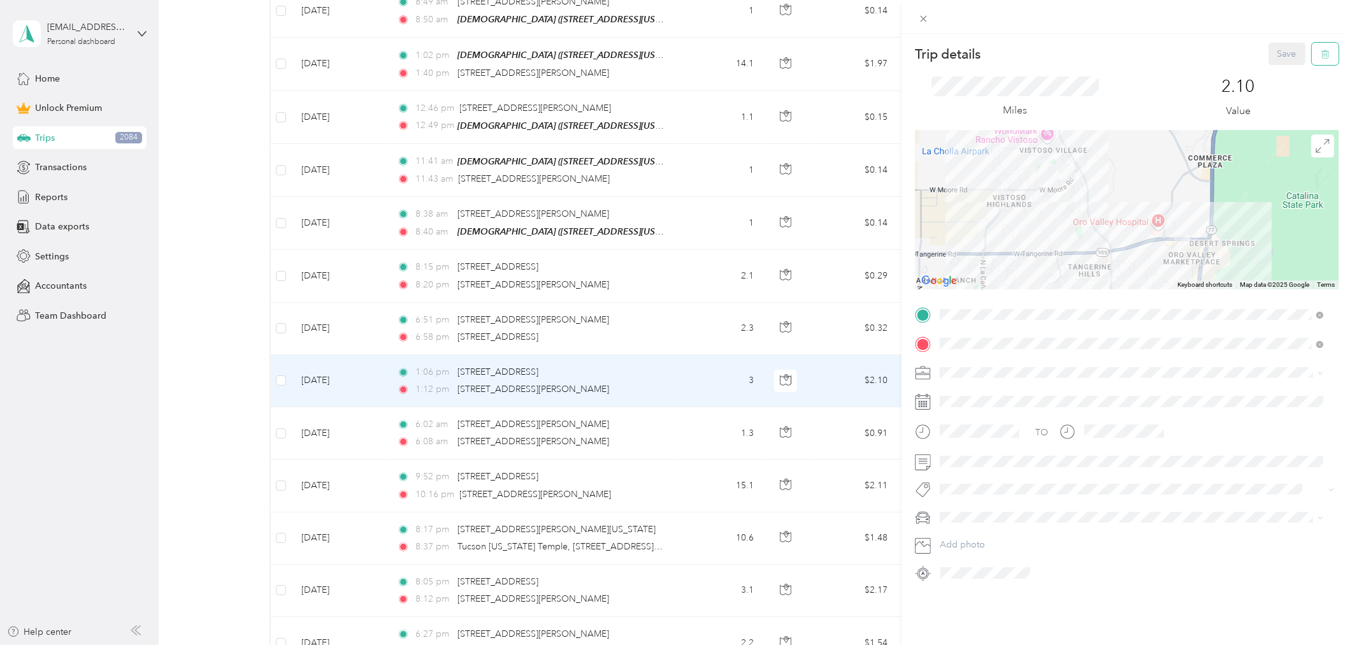
click at [1216, 50] on icon "button" at bounding box center [1325, 54] width 9 height 9
click at [1216, 66] on button "Yes" at bounding box center [1277, 69] width 25 height 20
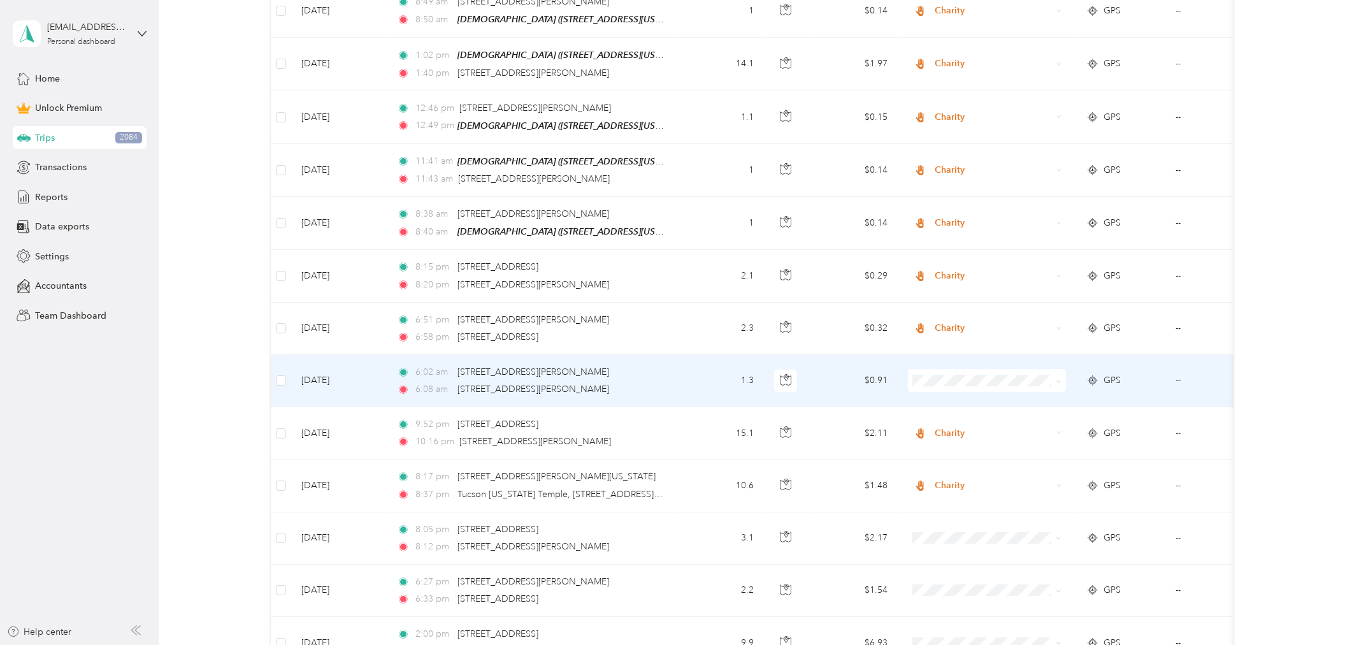
click at [707, 355] on td "1.3" at bounding box center [722, 381] width 84 height 52
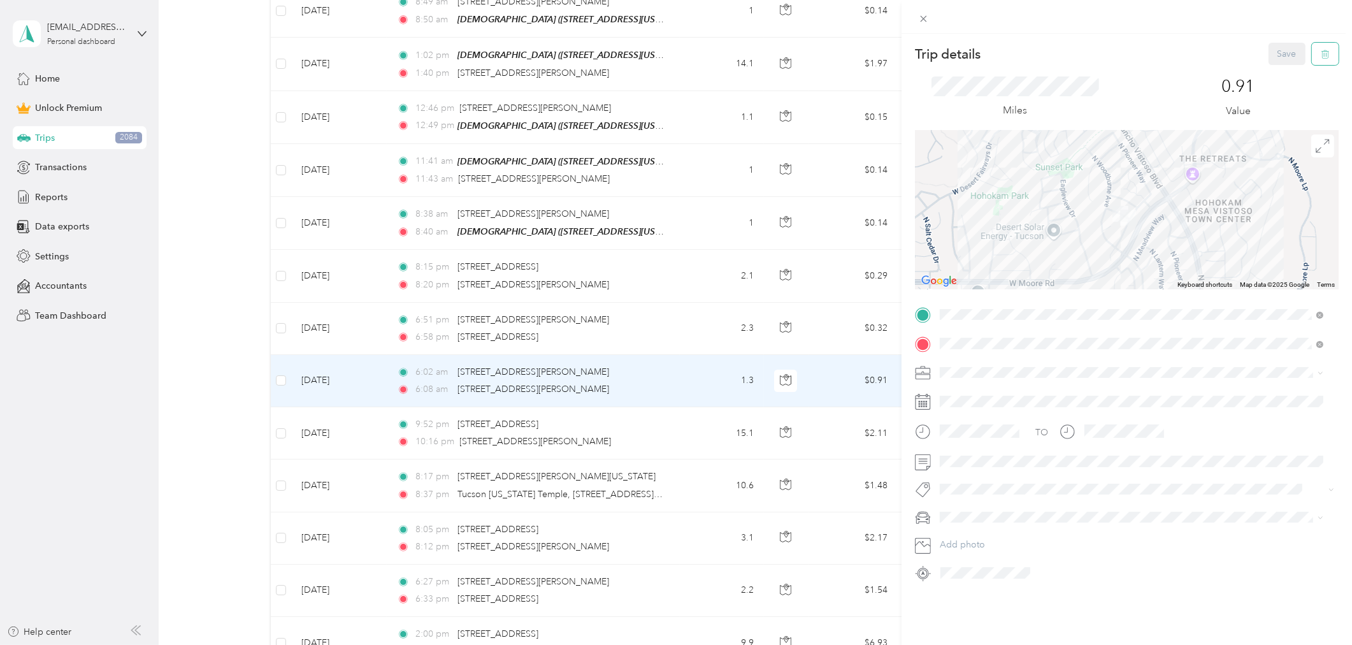
click at [1216, 54] on icon "button" at bounding box center [1325, 54] width 9 height 9
click at [1216, 66] on button "Yes" at bounding box center [1277, 69] width 25 height 20
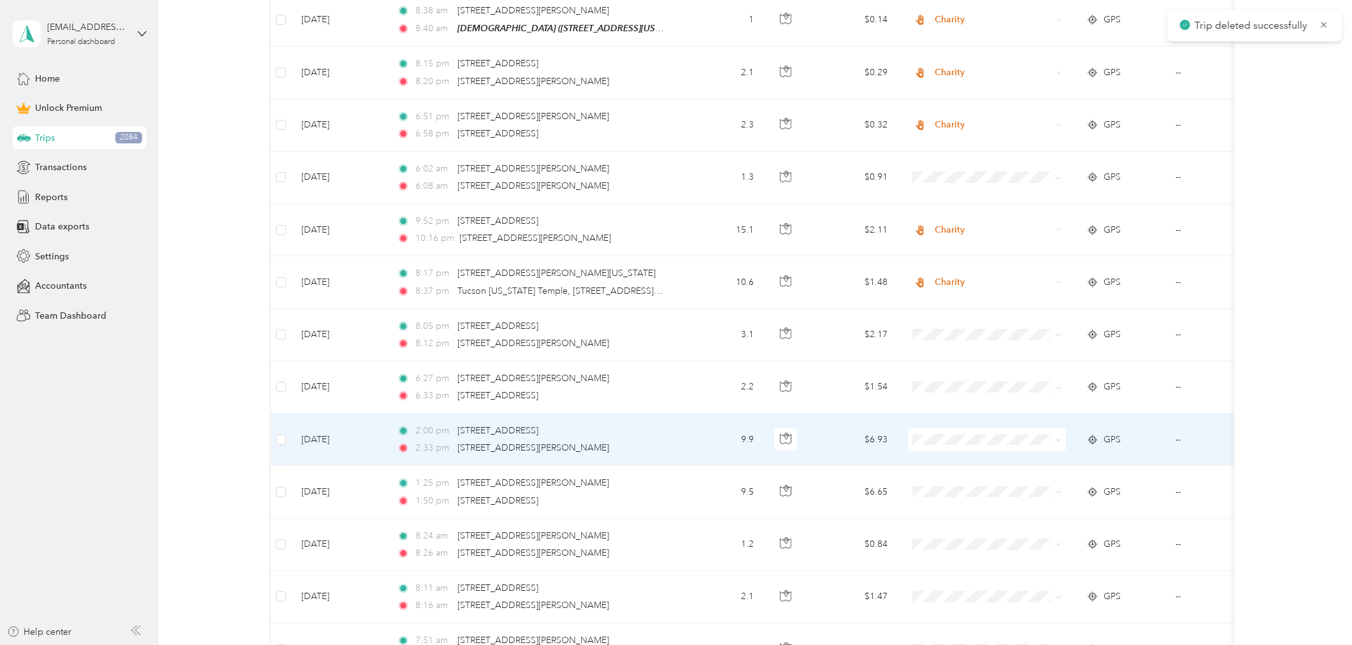
scroll to position [5945, 0]
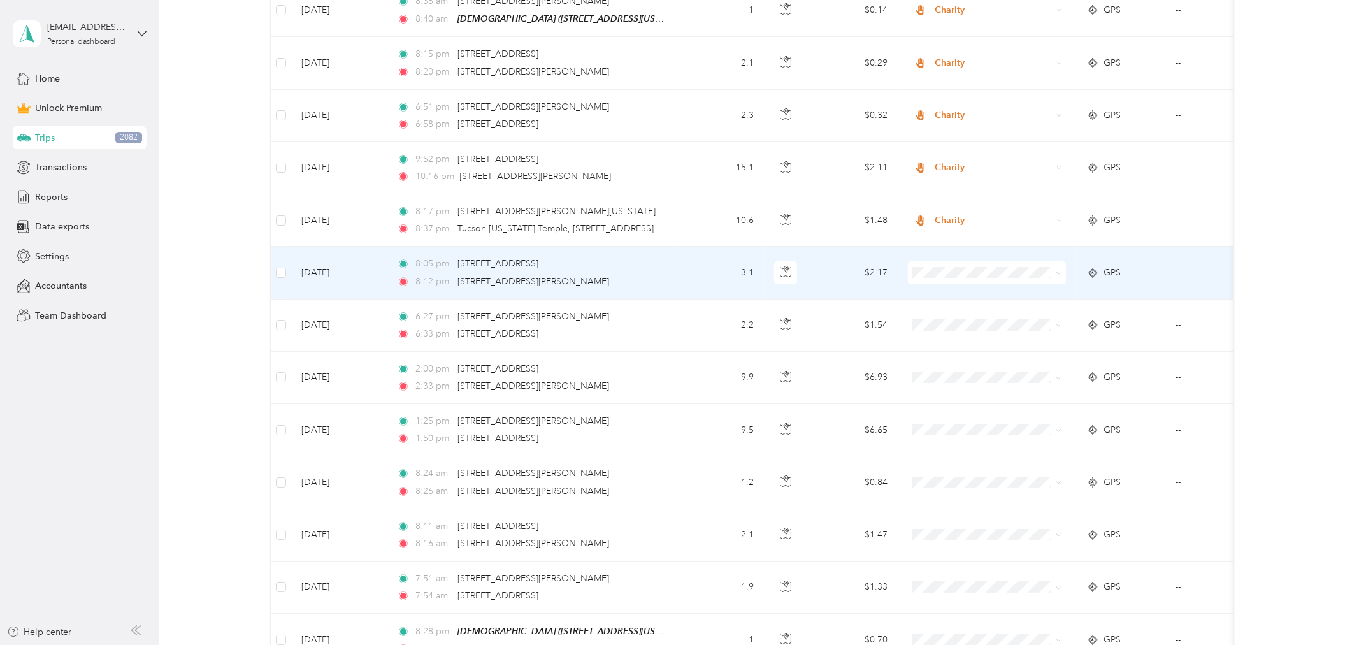
click at [692, 247] on td "3.1" at bounding box center [722, 273] width 84 height 52
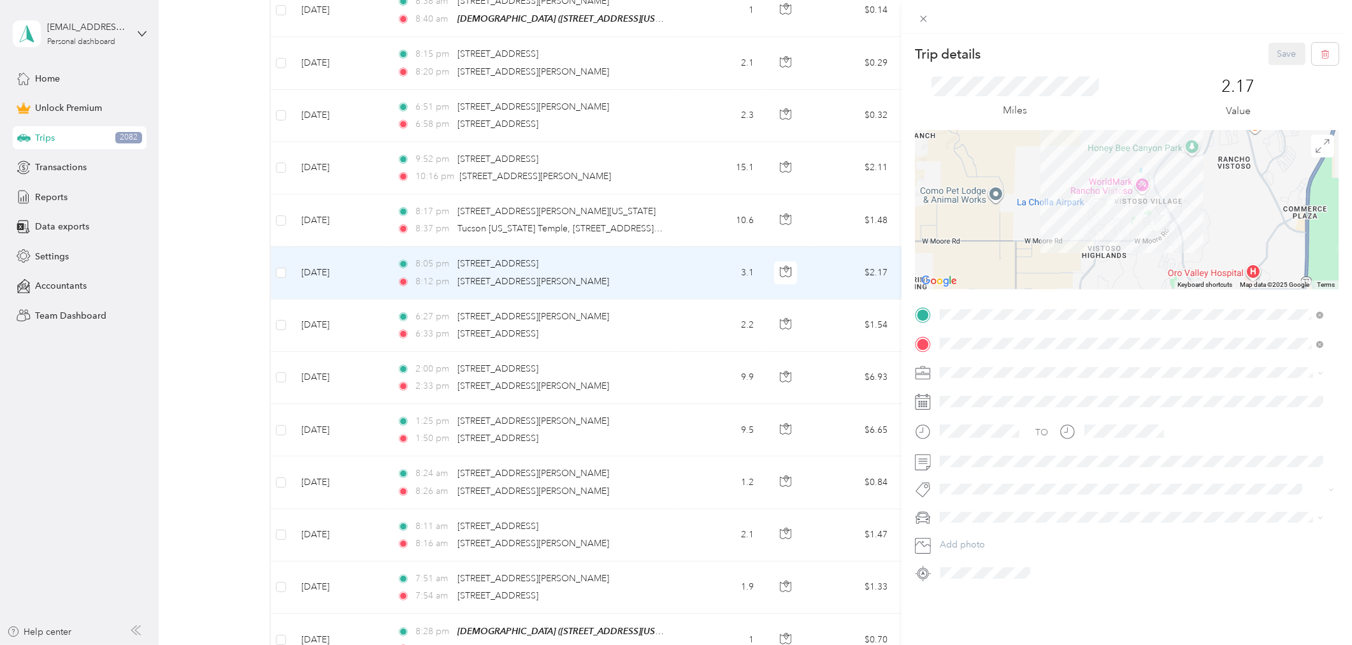
click at [698, 288] on div "Trip details Save This trip cannot be edited because it is either under review,…" at bounding box center [676, 322] width 1352 height 645
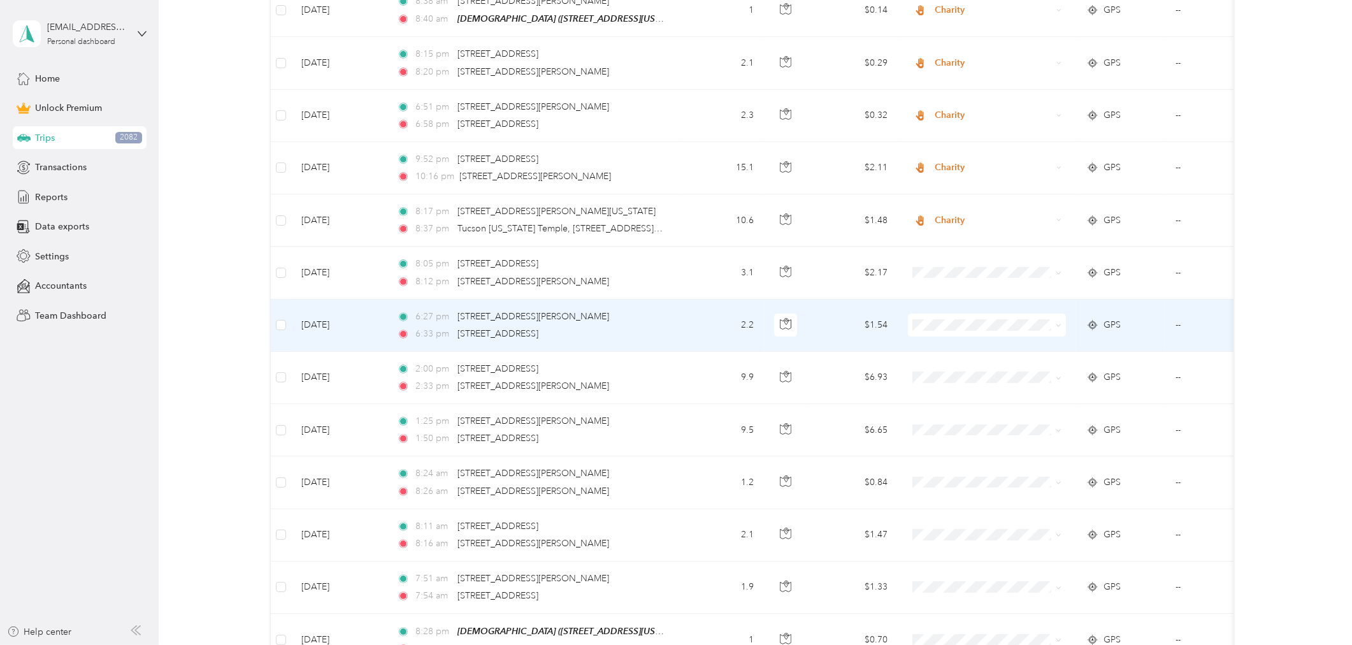
click at [698, 299] on td "2.2" at bounding box center [722, 325] width 84 height 52
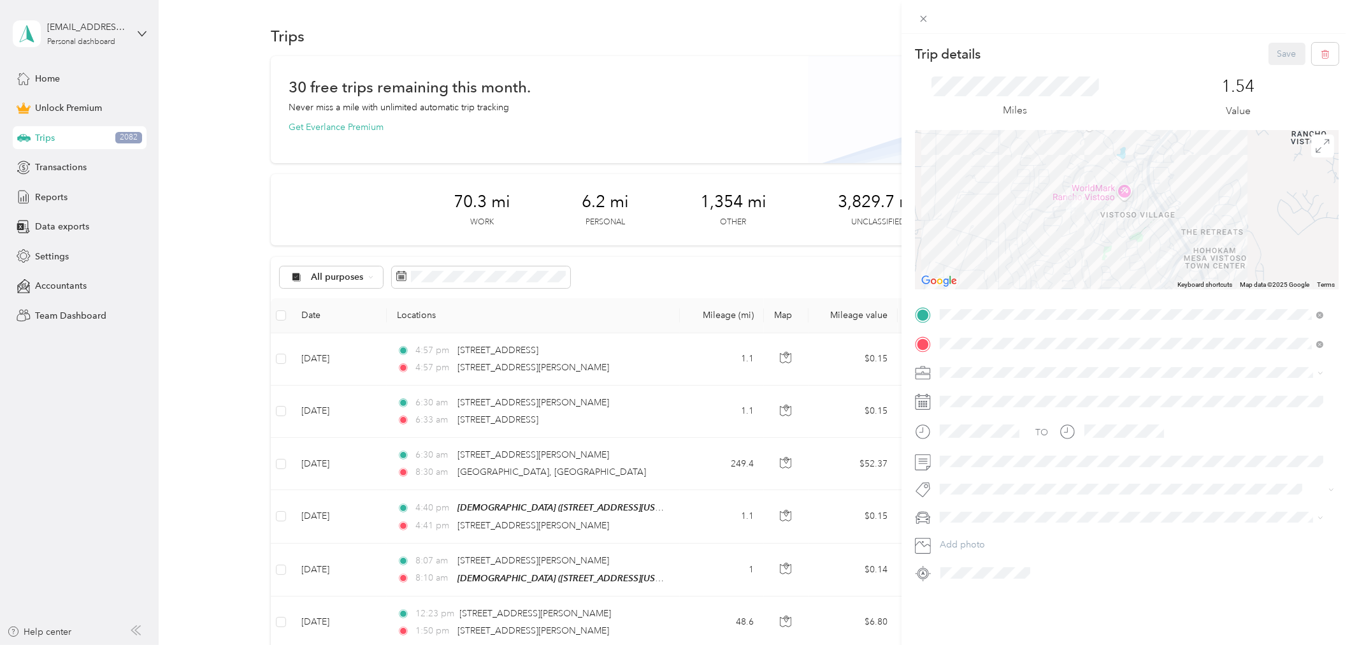
scroll to position [5945, 0]
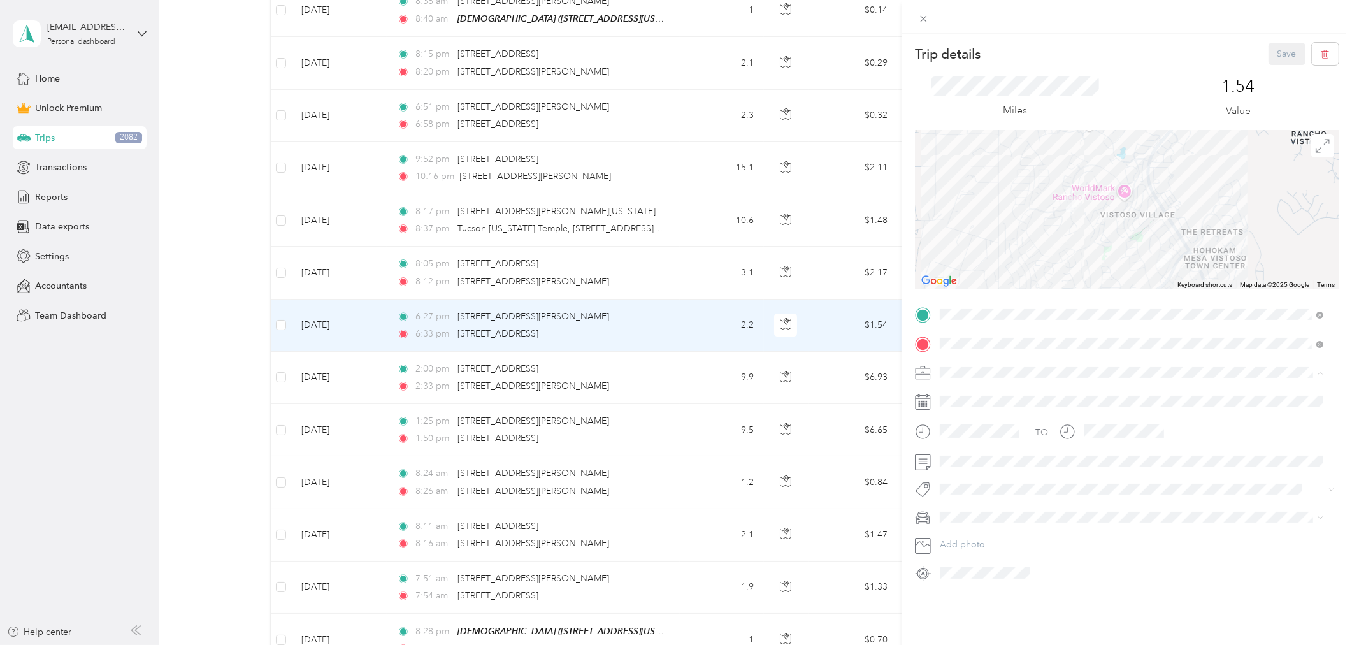
click at [970, 463] on li "Charity" at bounding box center [1131, 461] width 393 height 22
click at [1275, 47] on button "Save" at bounding box center [1286, 54] width 37 height 22
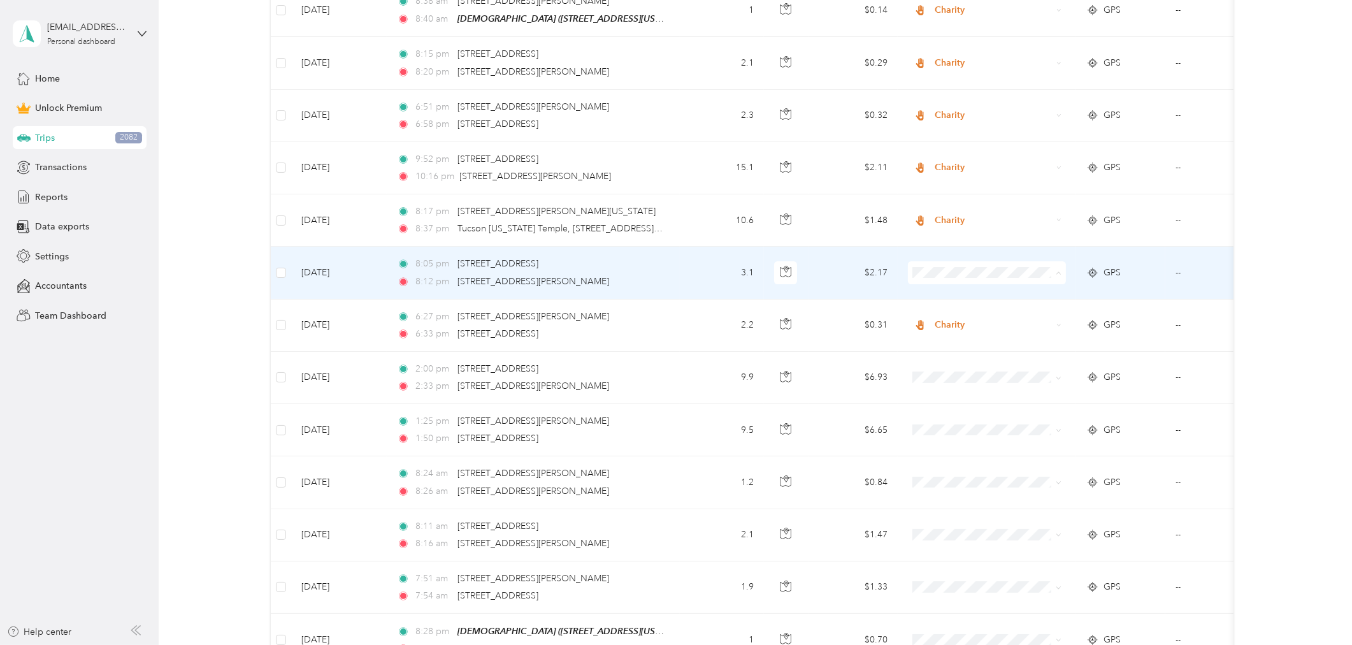
click at [956, 326] on li "Charity" at bounding box center [987, 323] width 158 height 22
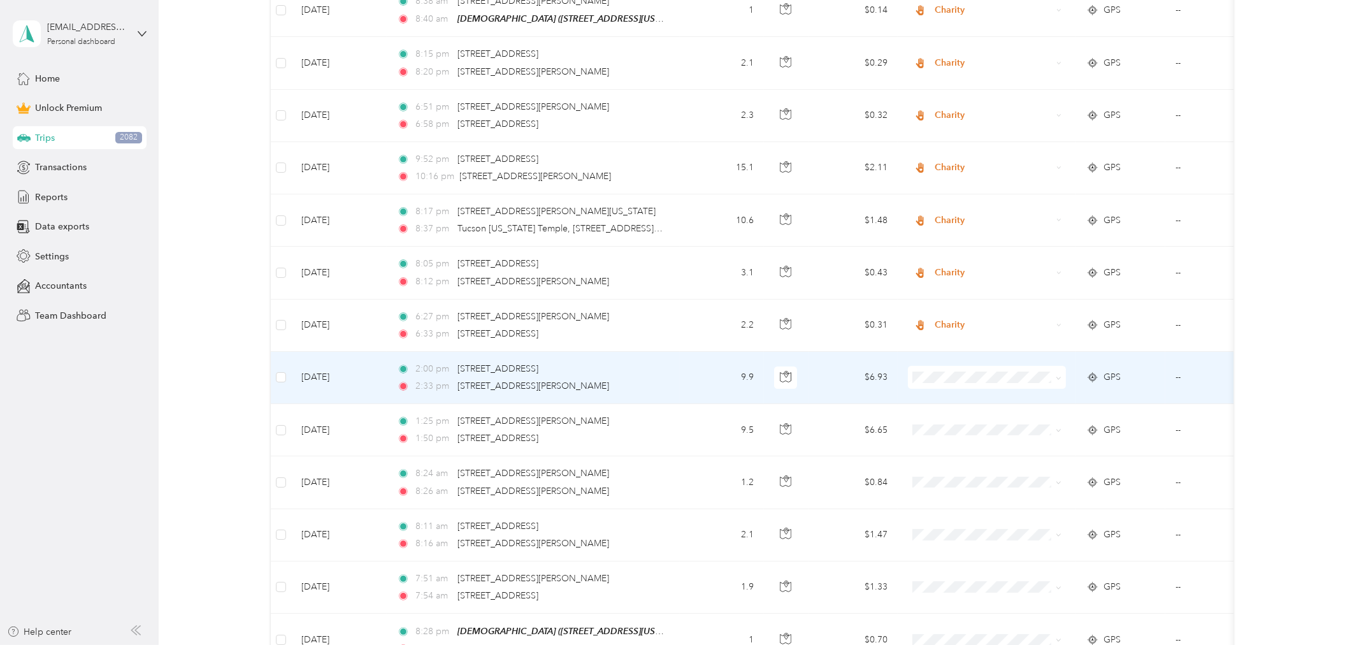
click at [691, 352] on td "9.9" at bounding box center [722, 378] width 84 height 52
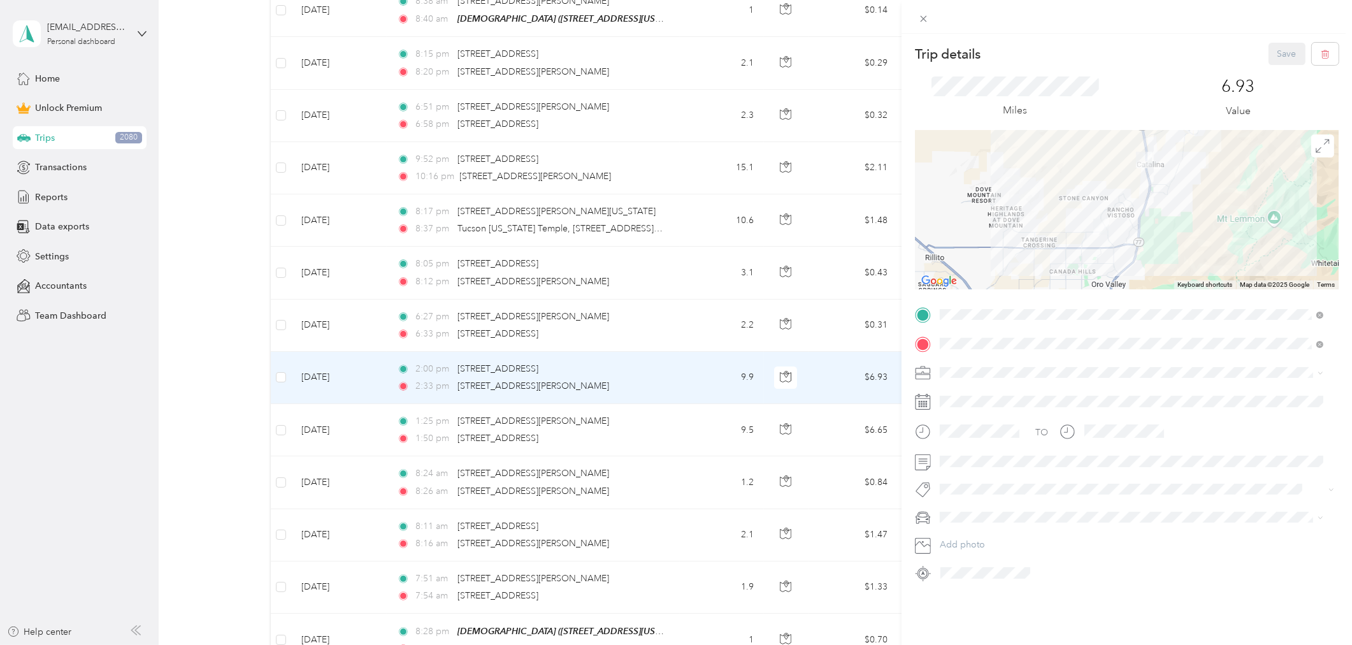
click at [687, 387] on div "Trip details Save This trip cannot be edited because it is either under review,…" at bounding box center [676, 322] width 1352 height 645
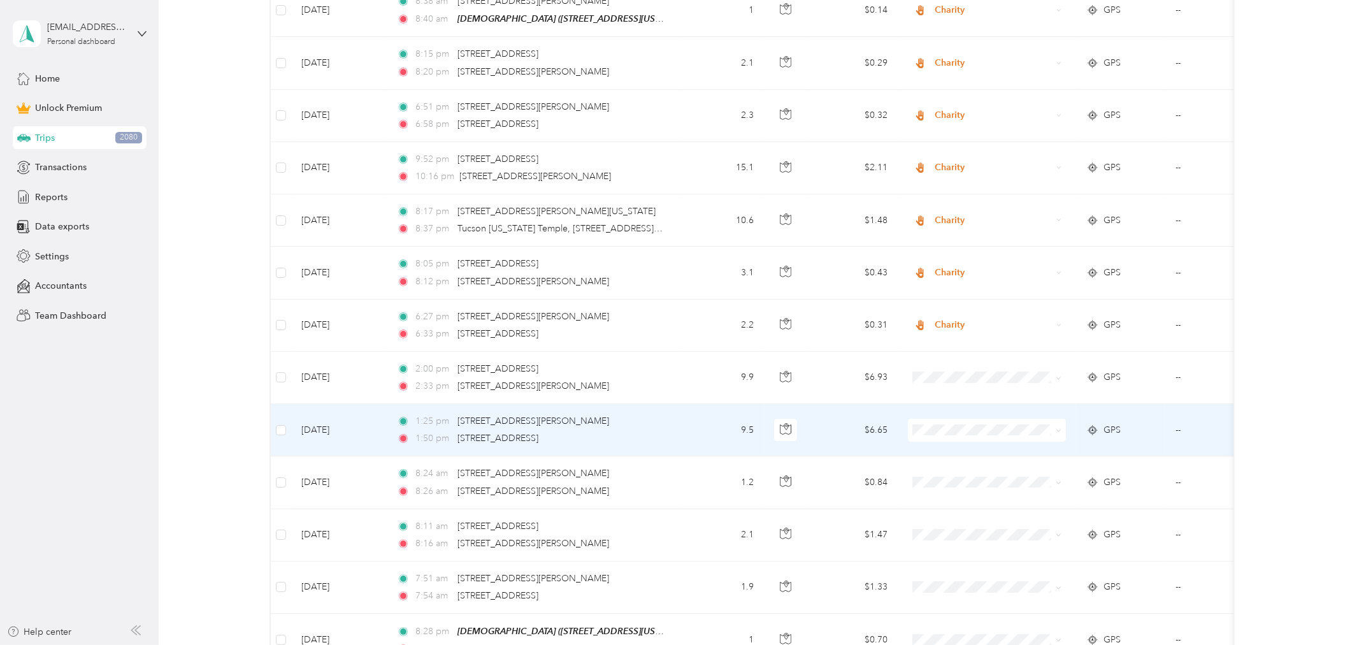
click at [687, 404] on td "9.5" at bounding box center [722, 430] width 84 height 52
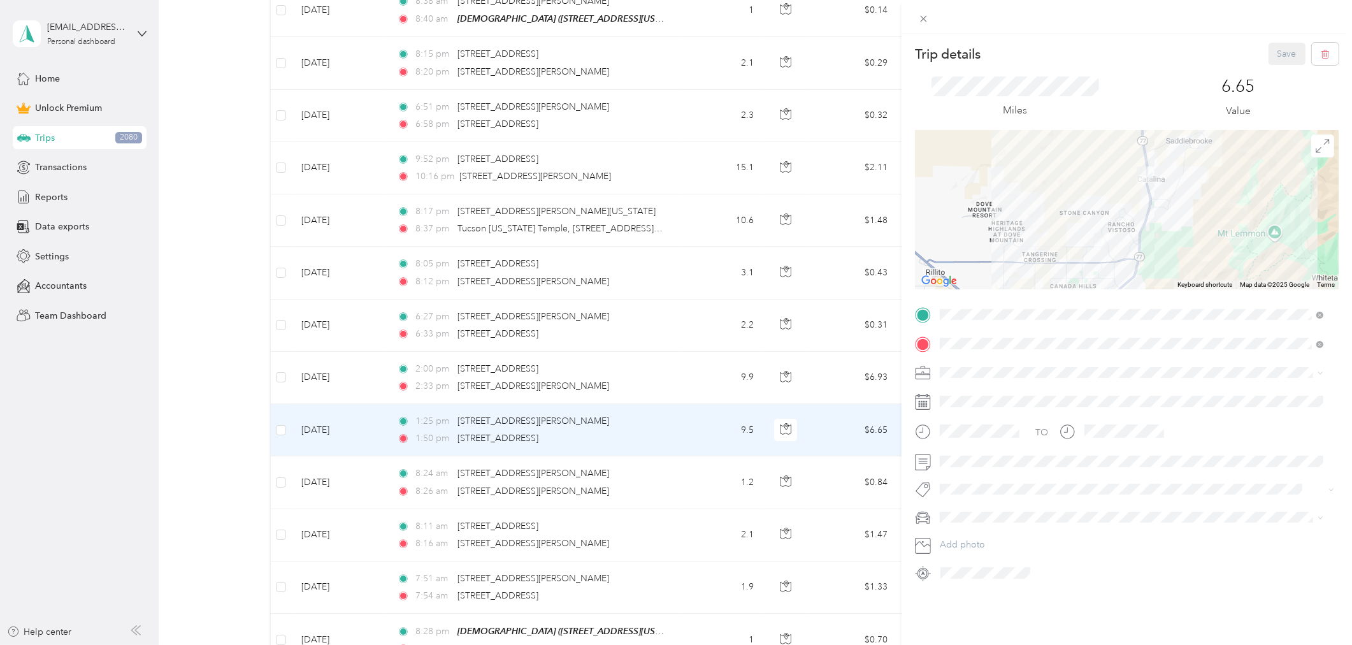
click at [682, 437] on div "Trip details Save This trip cannot be edited because it is either under review,…" at bounding box center [676, 322] width 1352 height 645
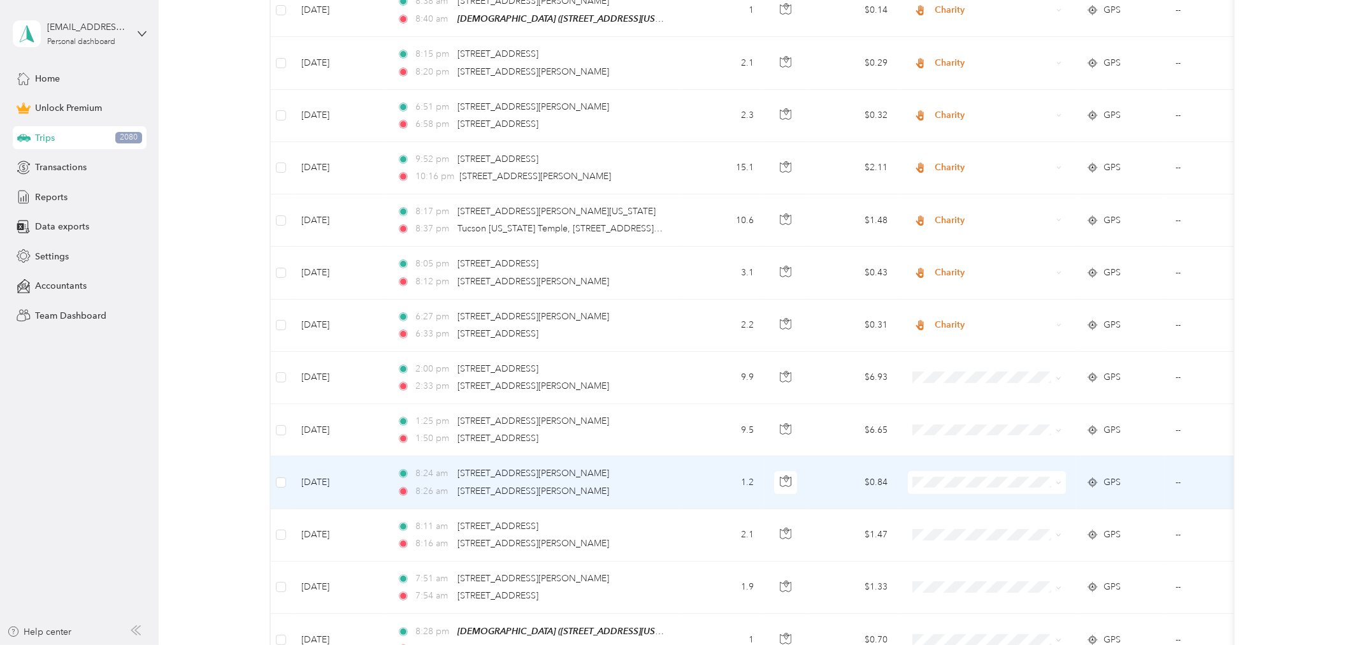
click at [682, 456] on td "1.2" at bounding box center [722, 482] width 84 height 52
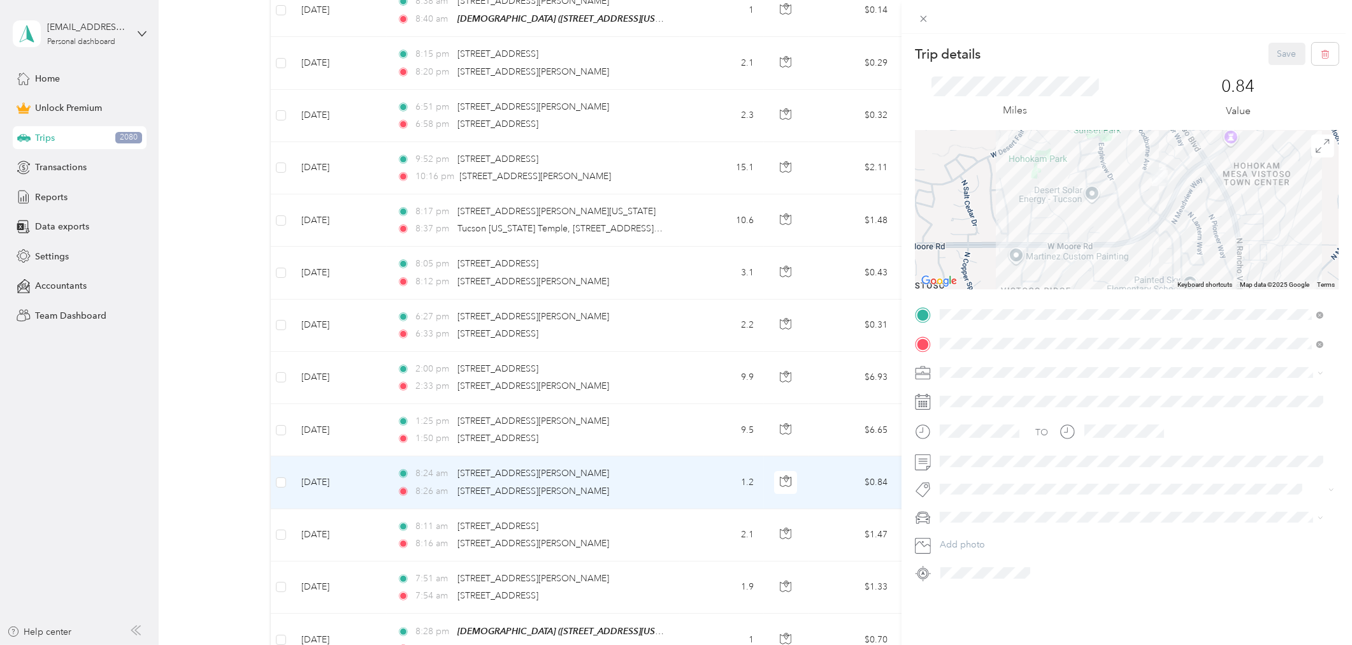
click at [278, 443] on div "Trip details Save This trip cannot be edited because it is either under review,…" at bounding box center [676, 322] width 1352 height 645
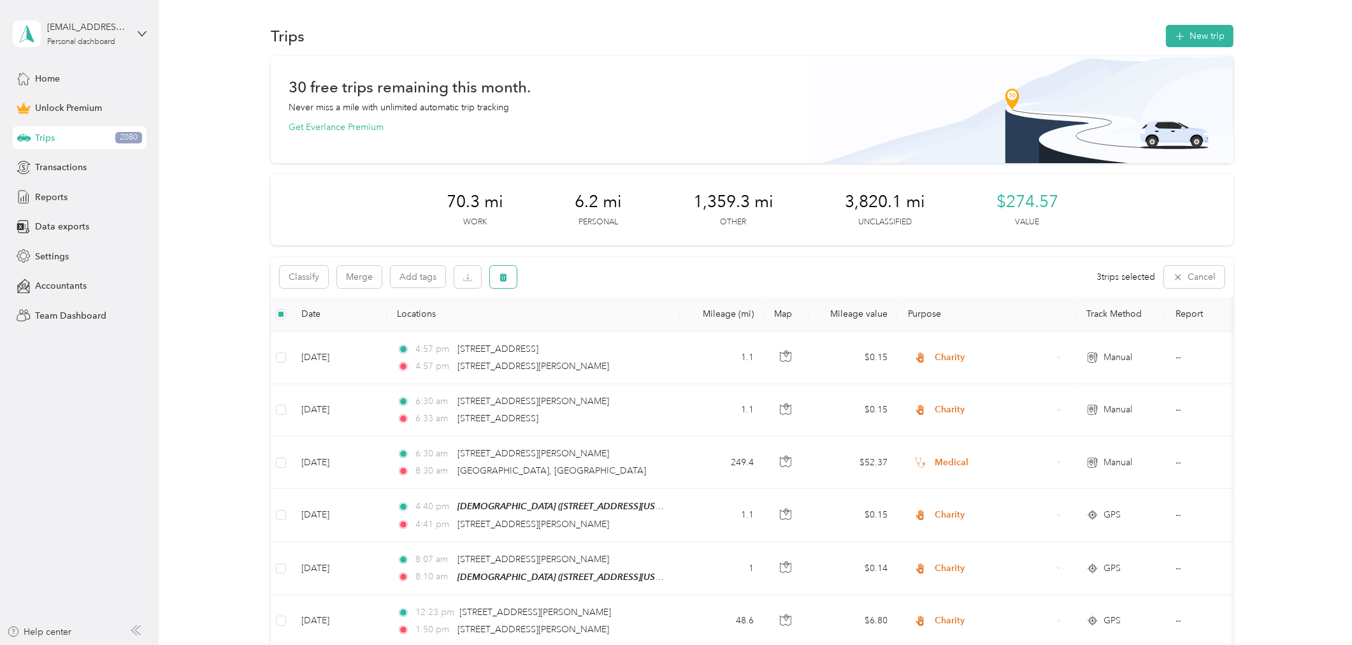
click at [506, 274] on icon "button" at bounding box center [503, 277] width 8 height 8
click at [598, 332] on button "Yes" at bounding box center [597, 329] width 25 height 20
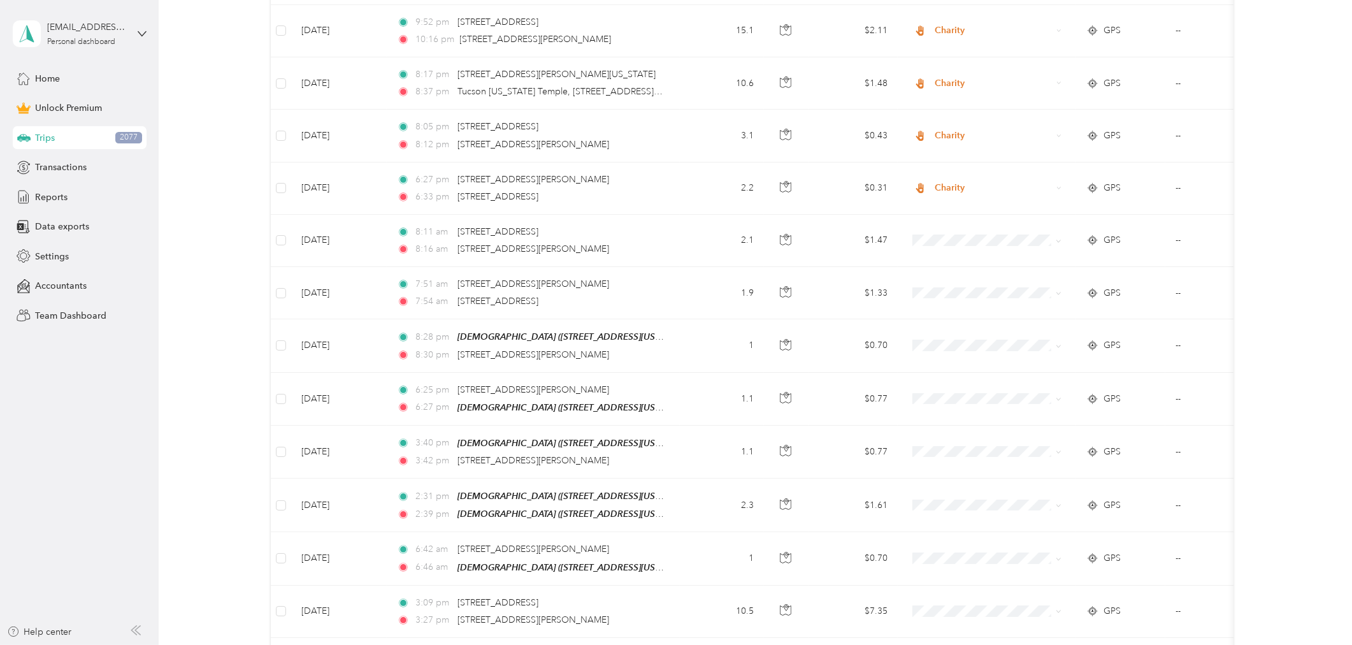
scroll to position [5992, 0]
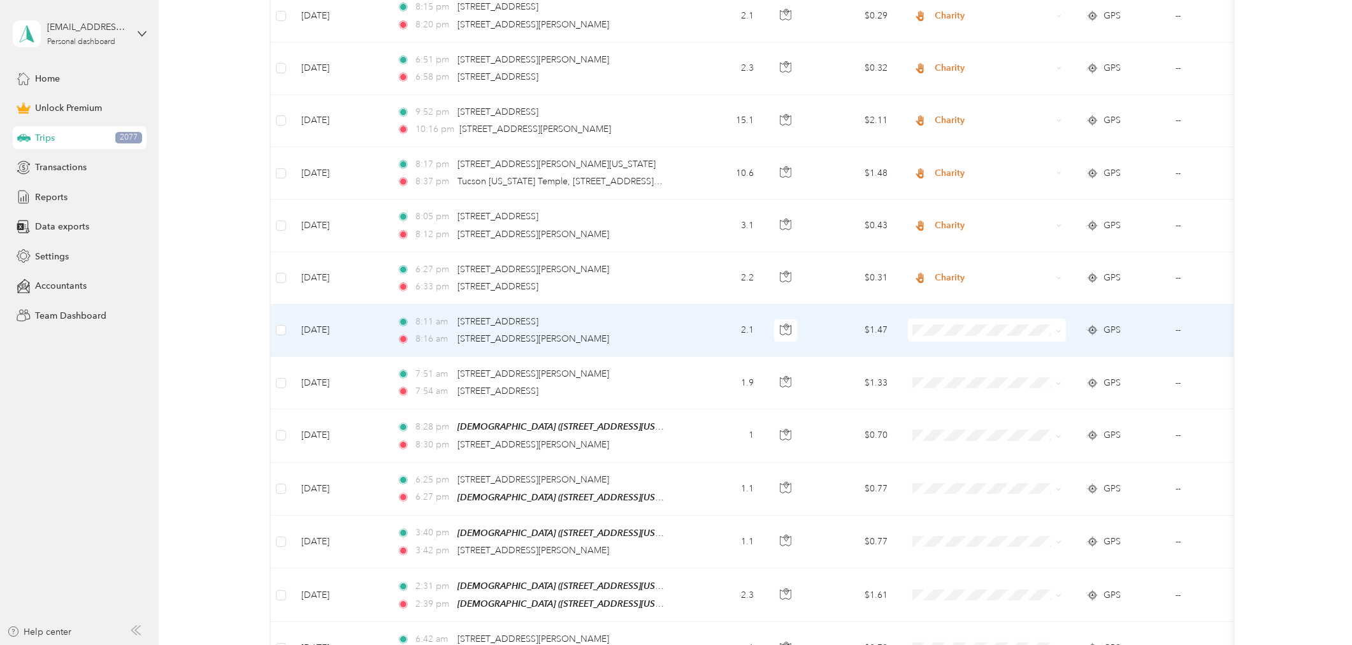
click at [949, 381] on span "Charity" at bounding box center [998, 379] width 118 height 13
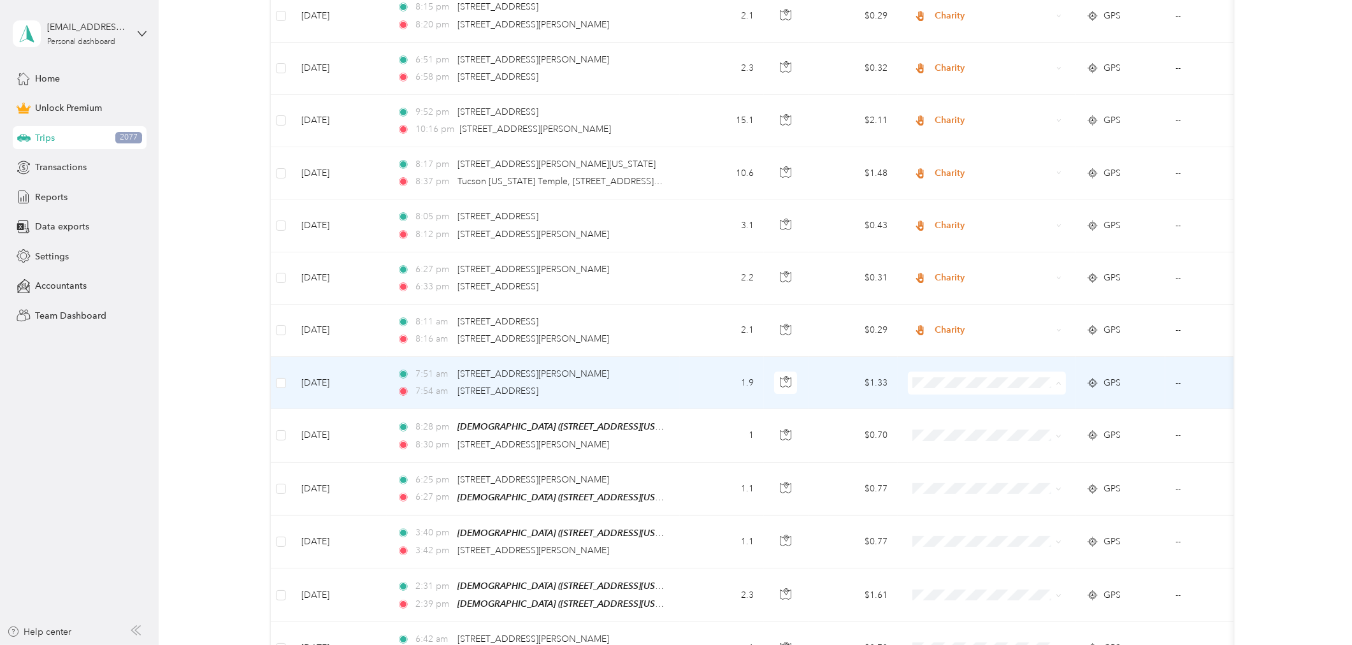
click at [954, 435] on li "Charity" at bounding box center [987, 433] width 158 height 22
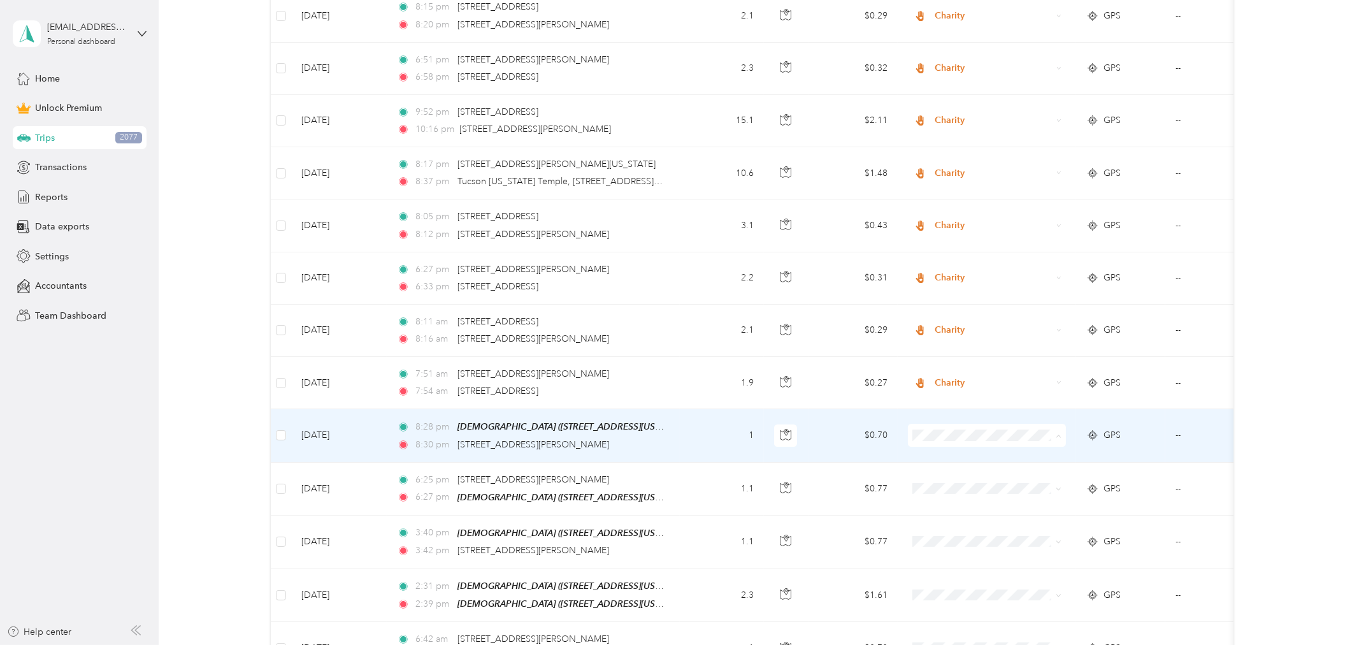
click at [957, 480] on span "Charity" at bounding box center [998, 485] width 118 height 13
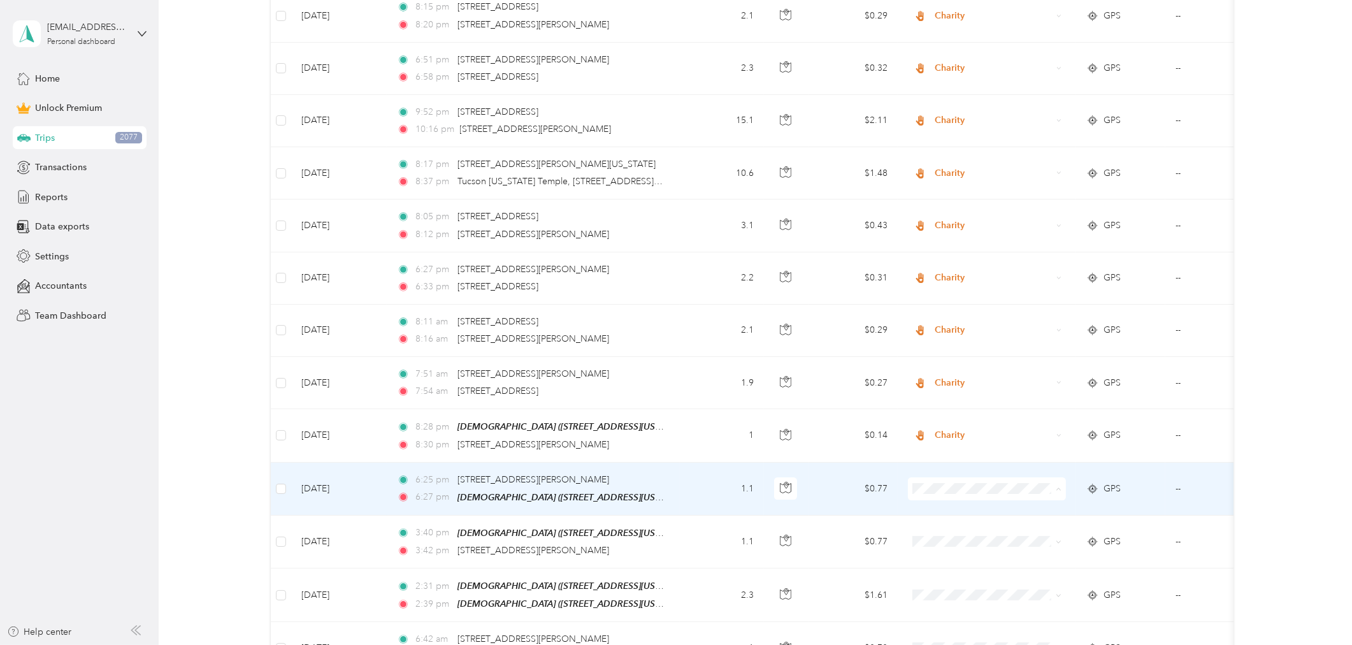
click at [951, 538] on span "Charity" at bounding box center [998, 537] width 118 height 13
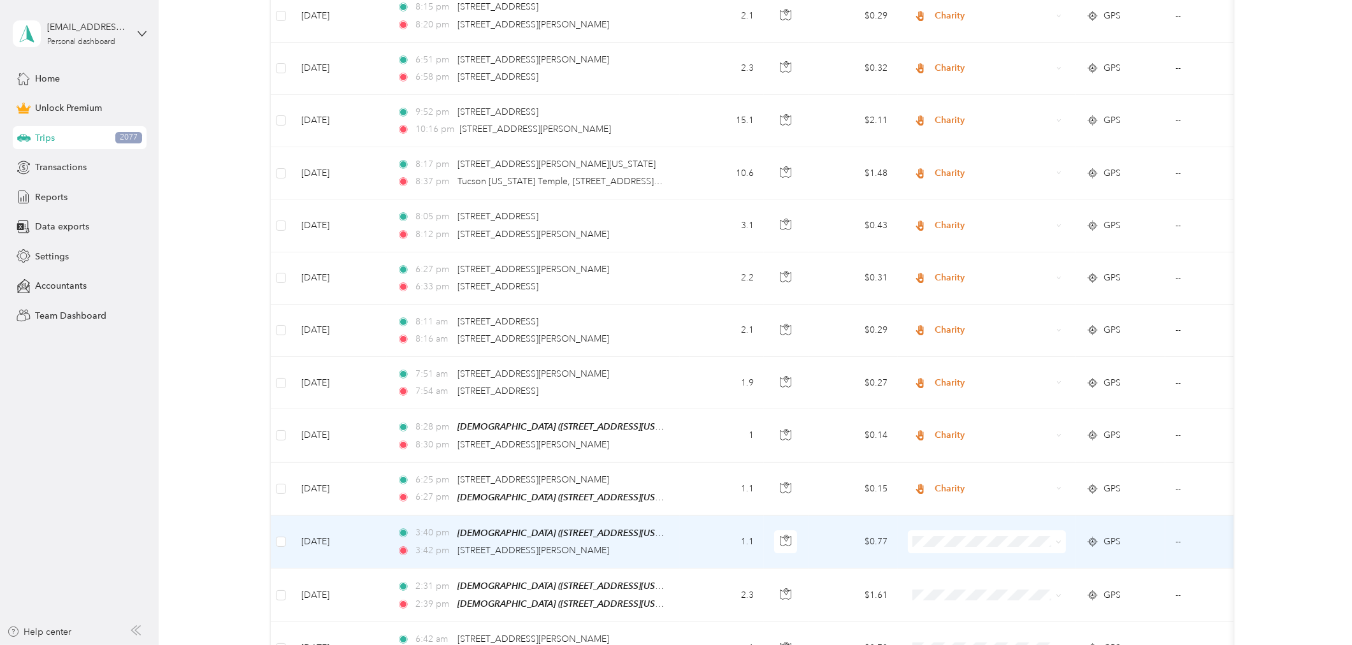
click at [951, 412] on li "Charity" at bounding box center [987, 409] width 158 height 22
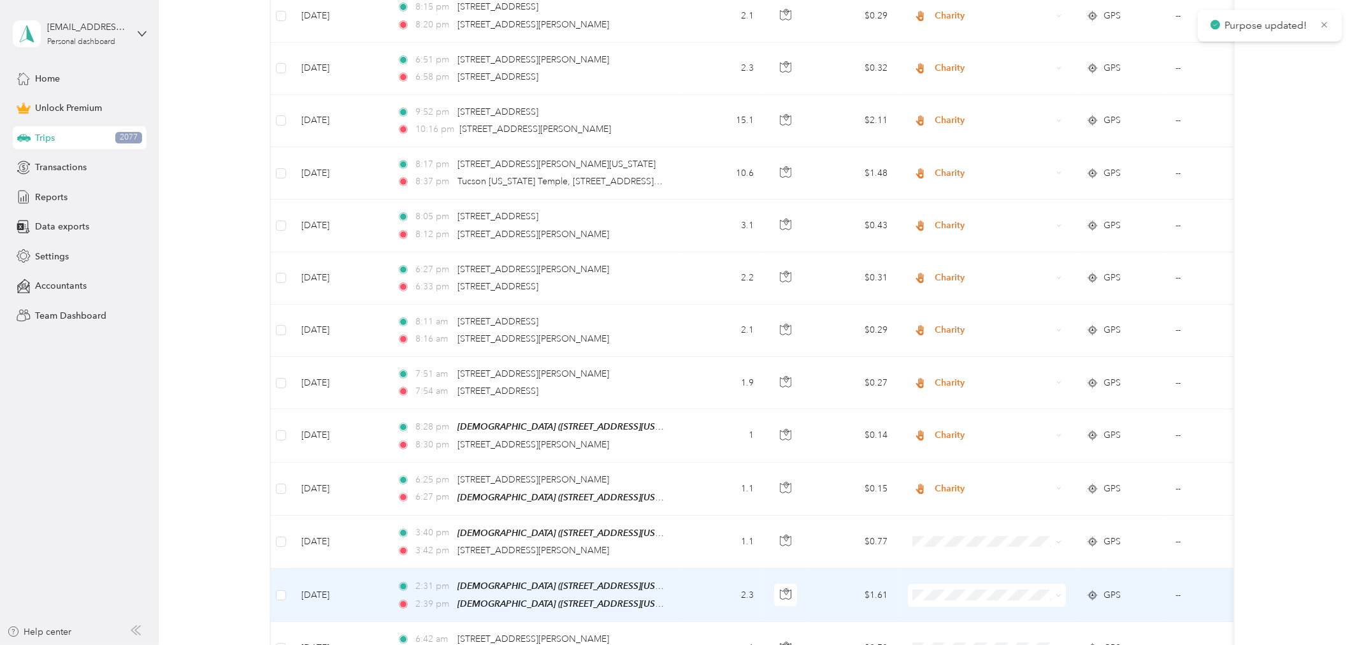
click at [954, 457] on span "Charity" at bounding box center [998, 460] width 118 height 13
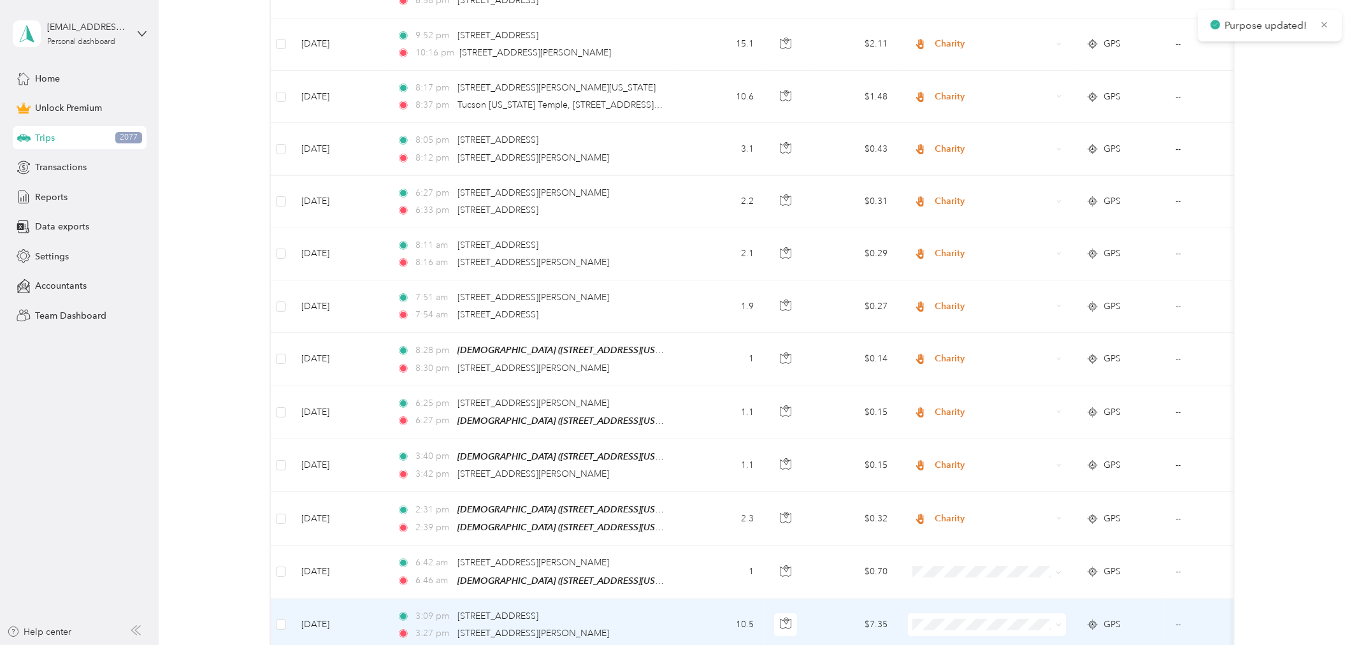
scroll to position [6133, 0]
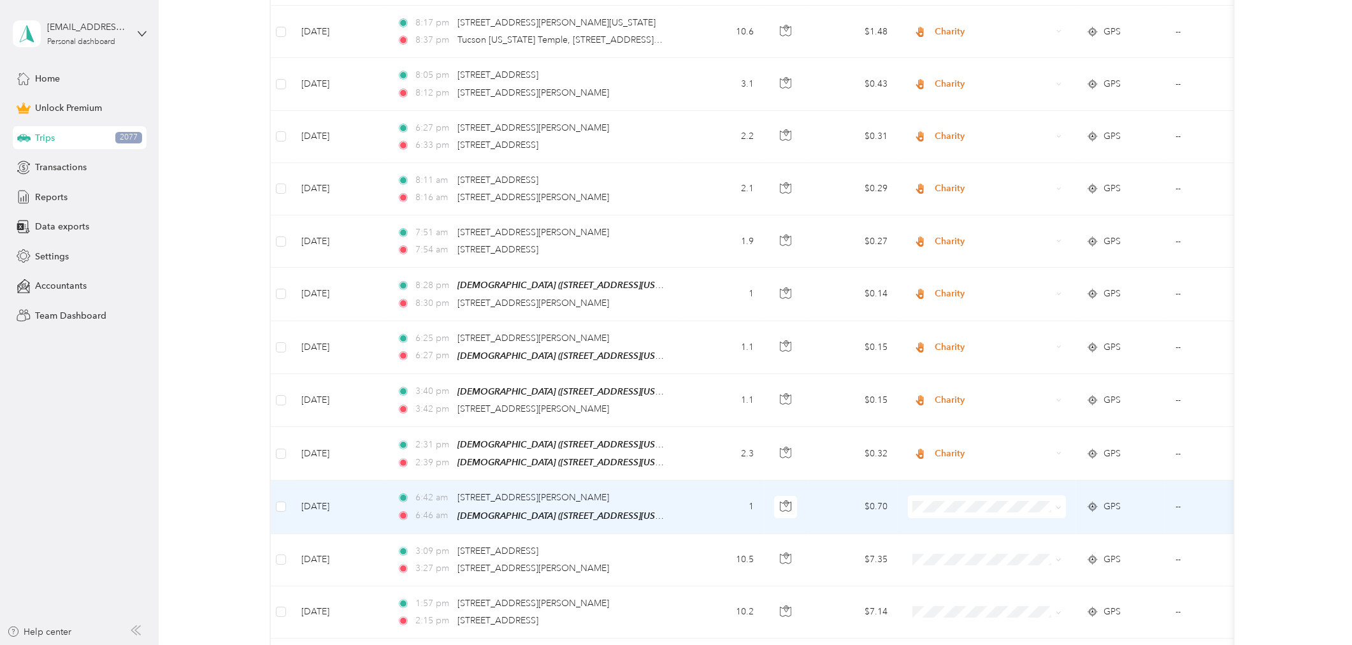
click at [945, 555] on li "Charity" at bounding box center [987, 552] width 158 height 22
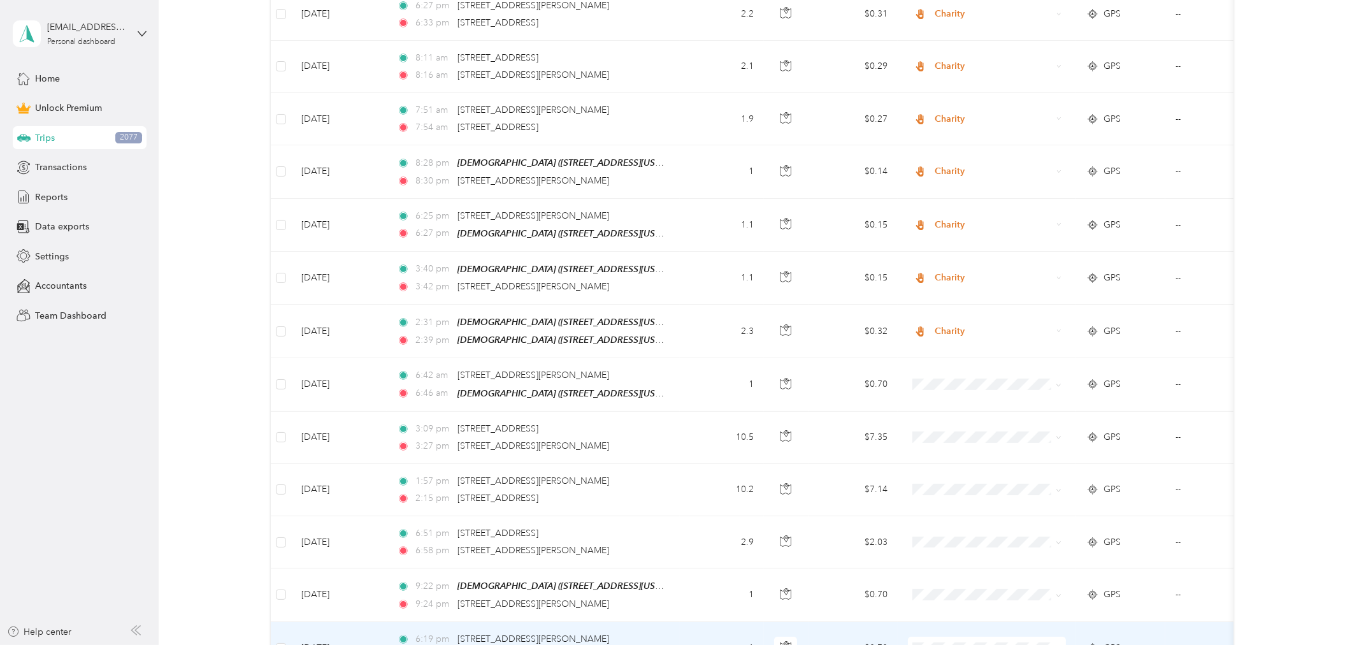
scroll to position [6346, 0]
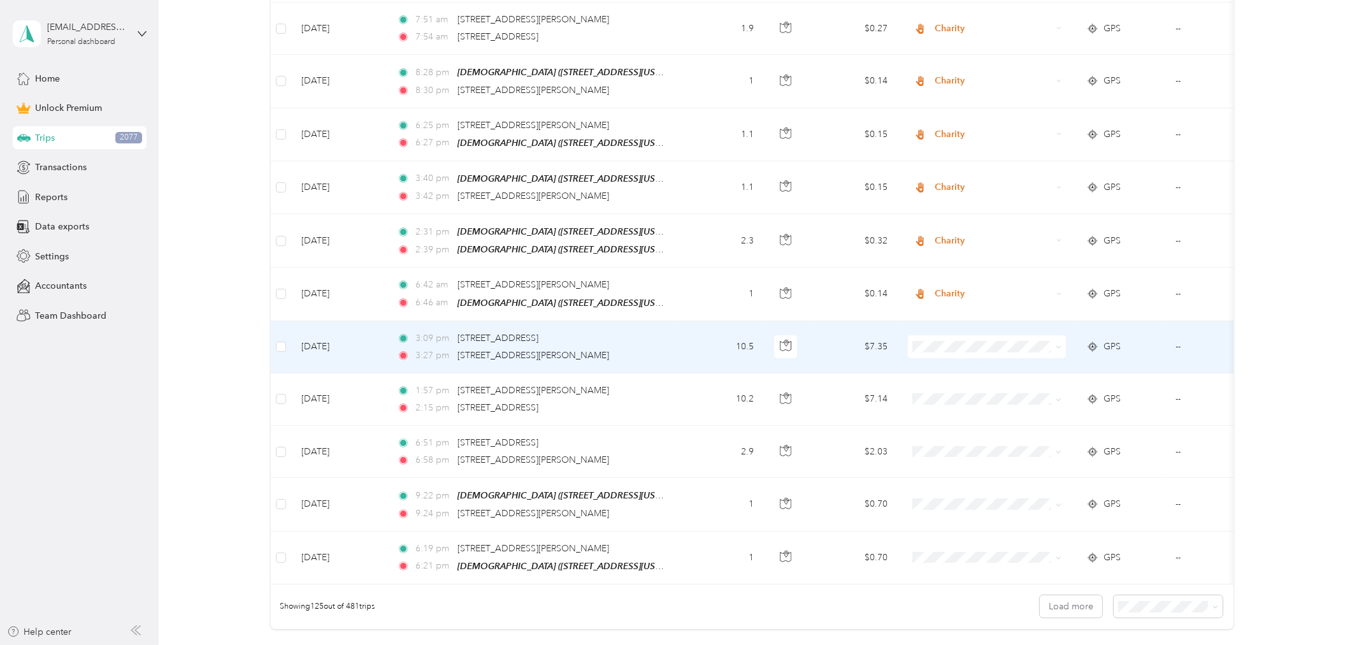
click at [696, 321] on td "10.5" at bounding box center [722, 347] width 84 height 52
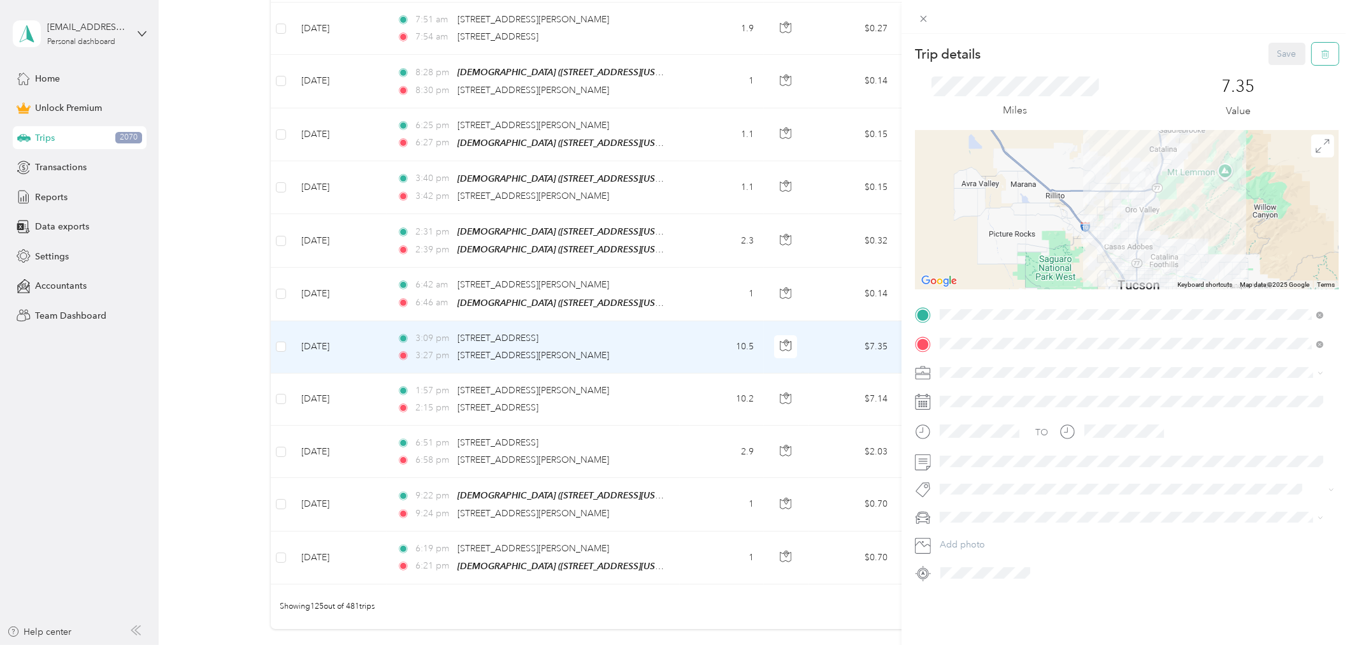
click at [1319, 51] on button "button" at bounding box center [1325, 54] width 27 height 22
click at [1278, 68] on button "Yes" at bounding box center [1277, 69] width 25 height 20
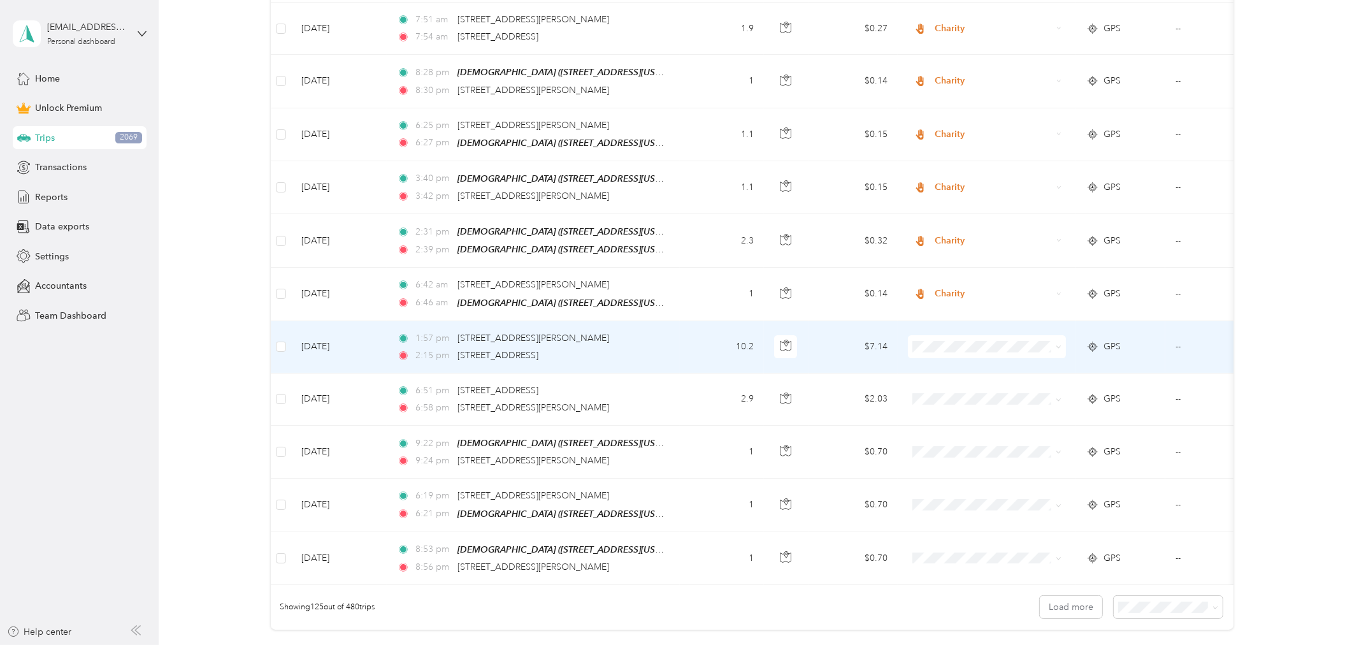
click at [680, 321] on td "10.2" at bounding box center [722, 347] width 84 height 52
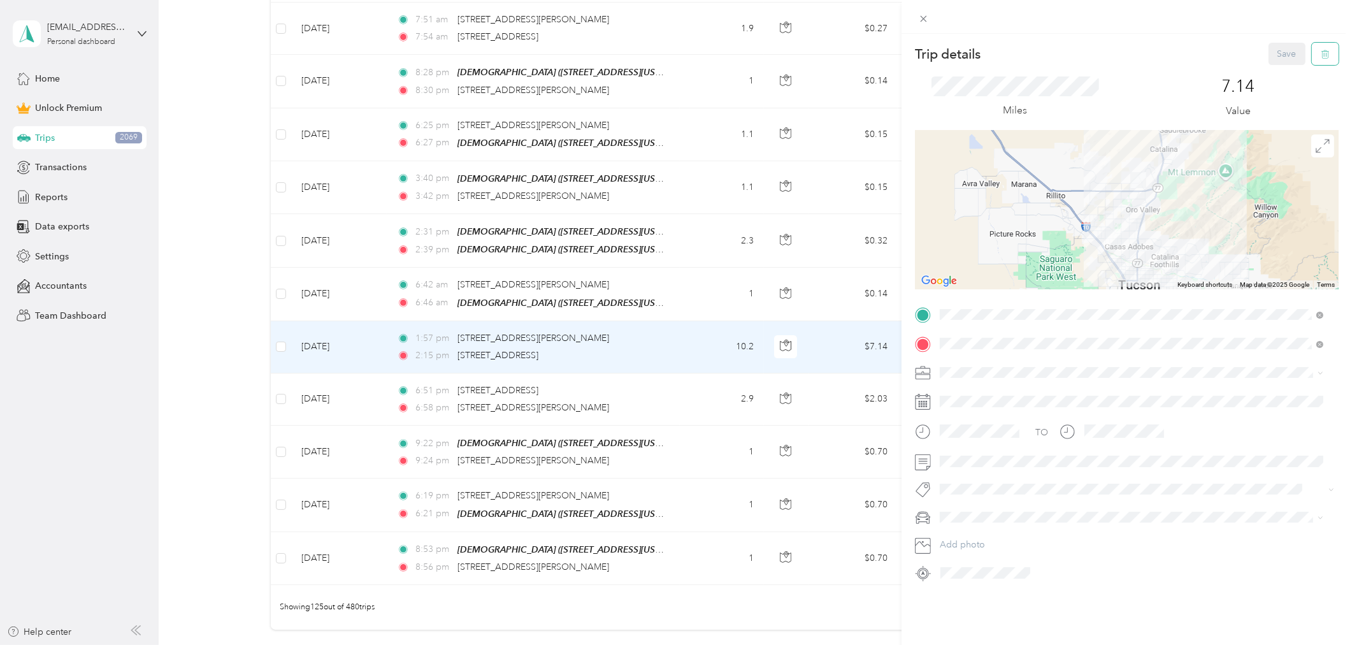
click at [1321, 55] on icon "button" at bounding box center [1325, 54] width 9 height 9
click at [1277, 66] on button "Yes" at bounding box center [1277, 69] width 25 height 20
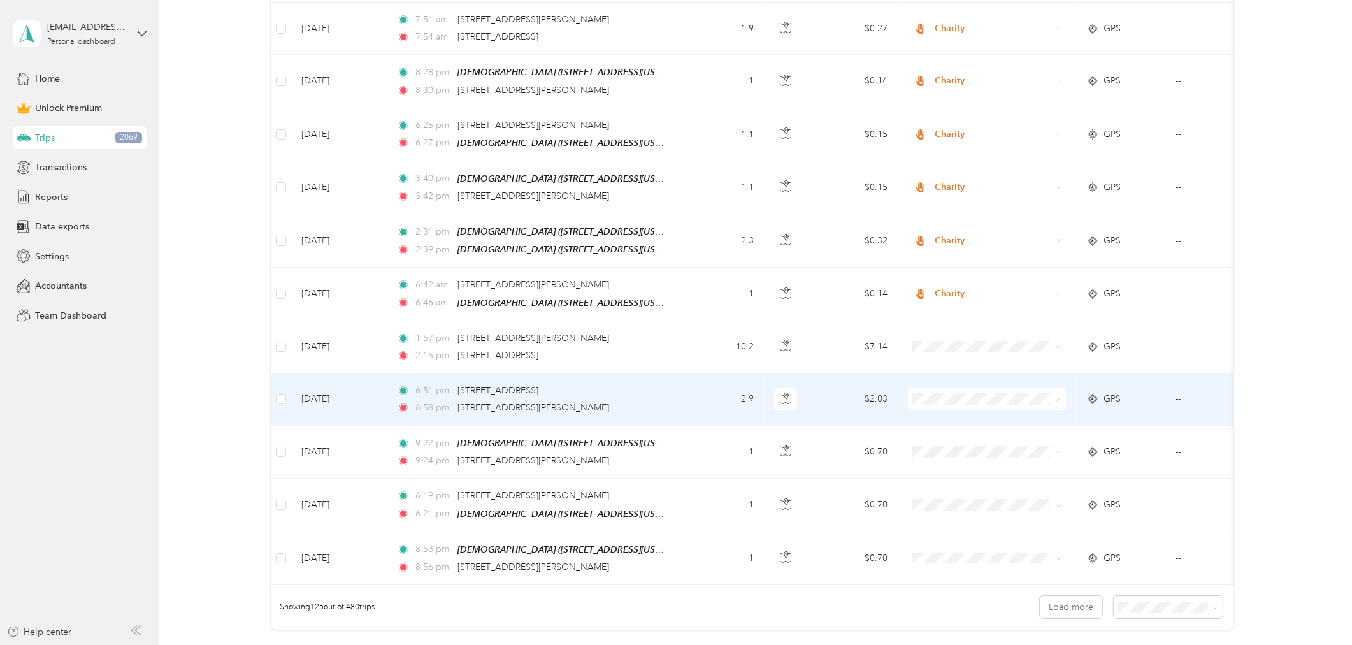
click at [957, 444] on span "Charity" at bounding box center [998, 446] width 118 height 13
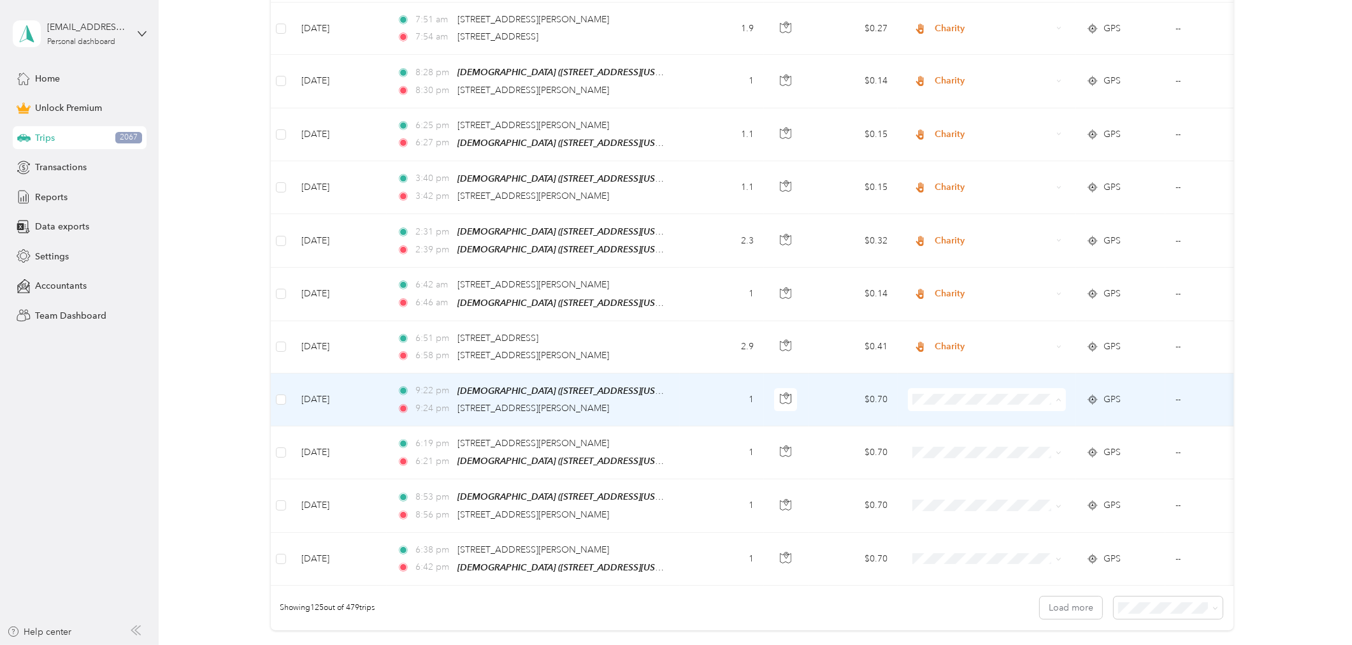
click at [956, 447] on span "Charity" at bounding box center [998, 446] width 118 height 13
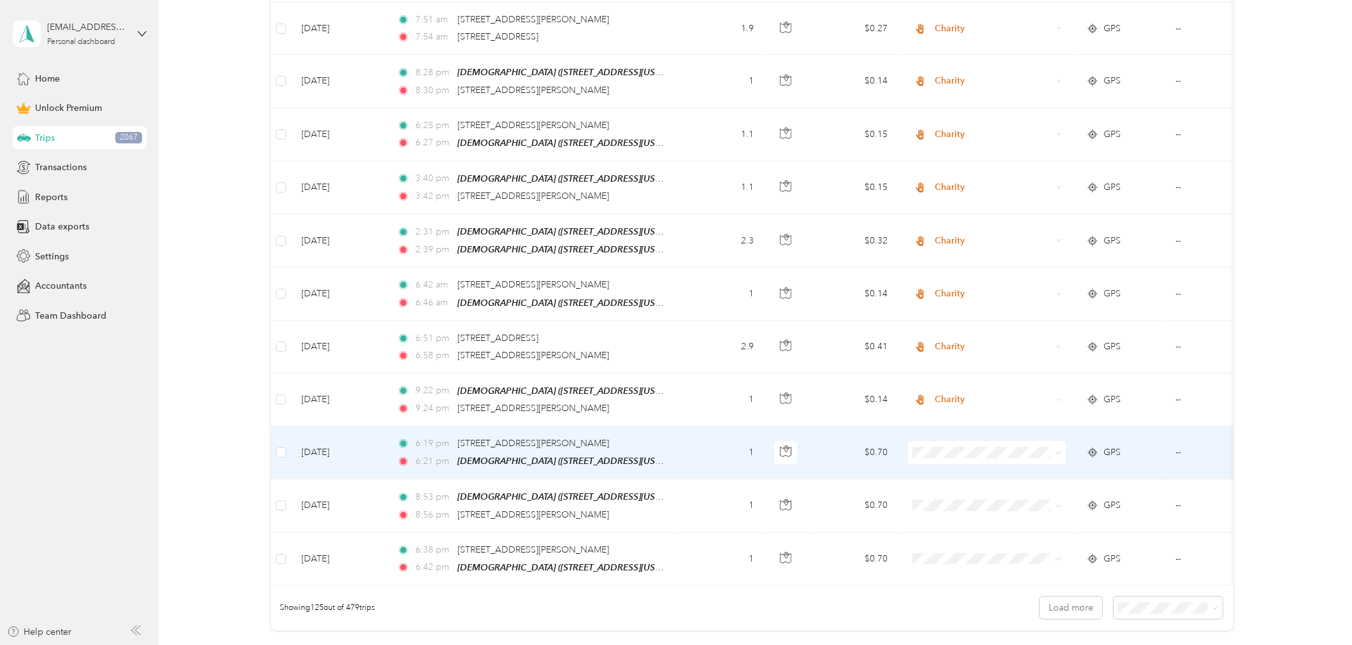
click at [957, 497] on span "Charity" at bounding box center [998, 497] width 118 height 13
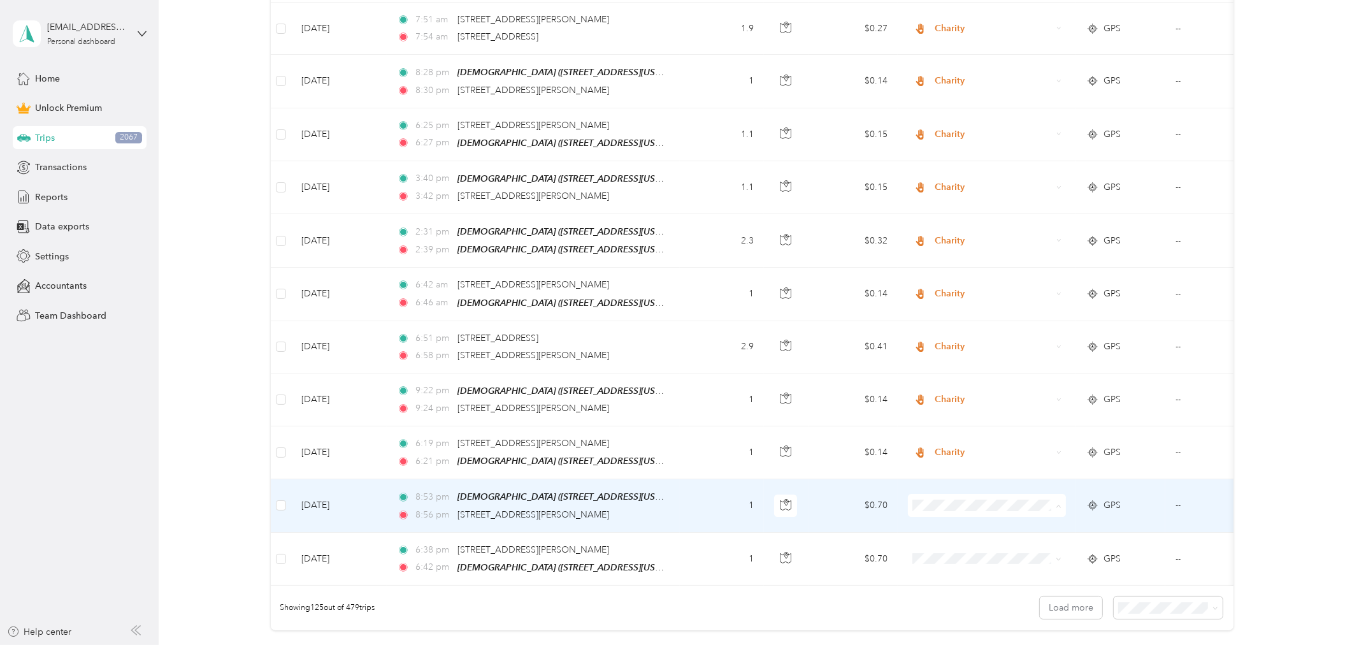
click at [957, 549] on span "Charity" at bounding box center [998, 551] width 118 height 13
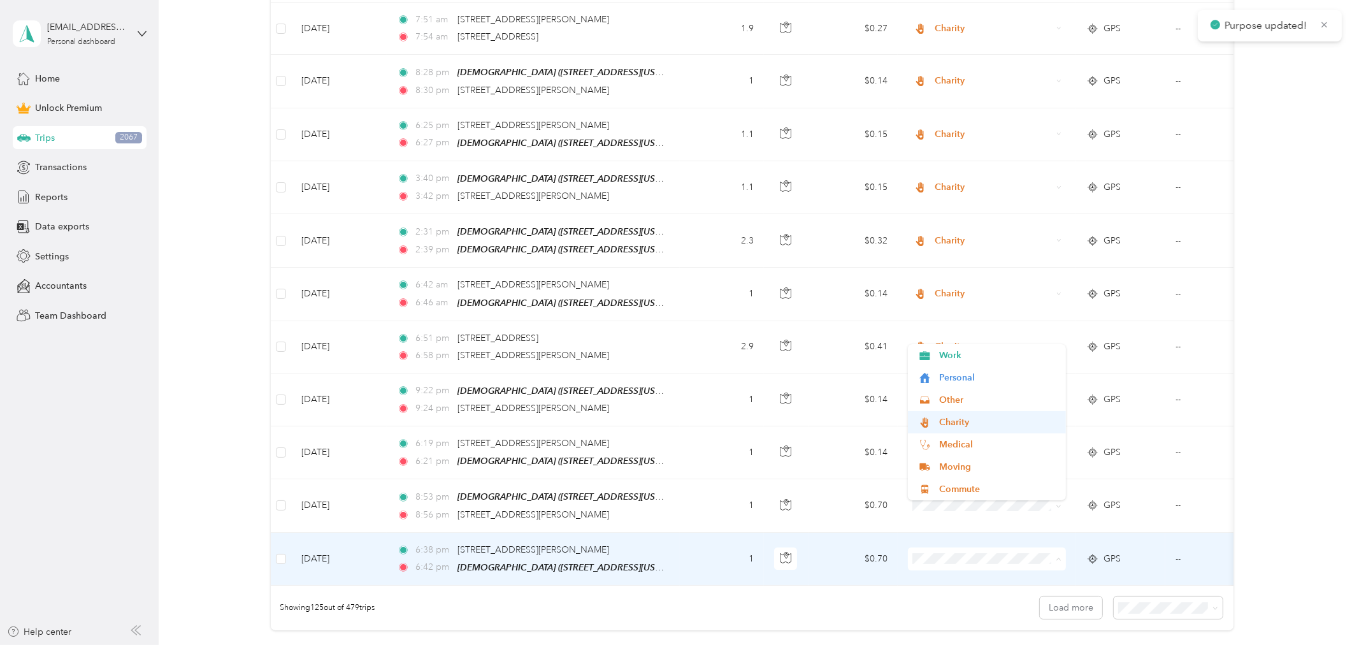
click at [956, 423] on span "Charity" at bounding box center [998, 421] width 118 height 13
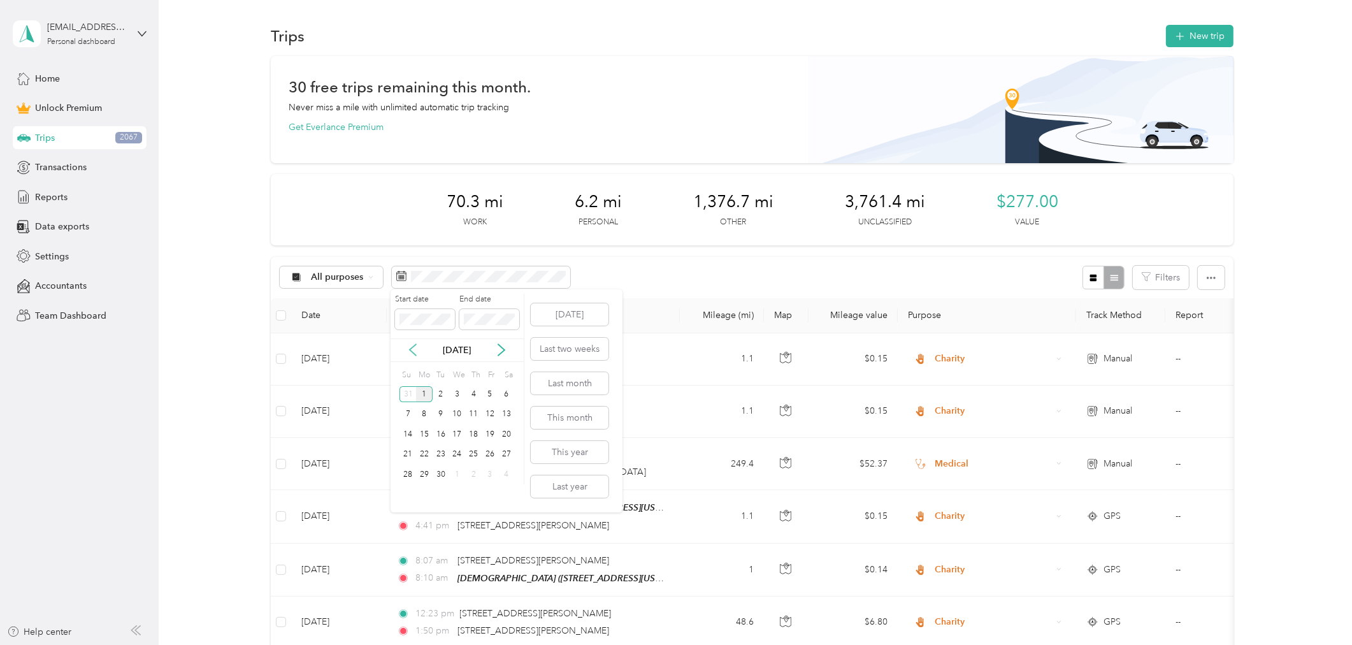
click at [410, 347] on icon at bounding box center [412, 349] width 13 height 13
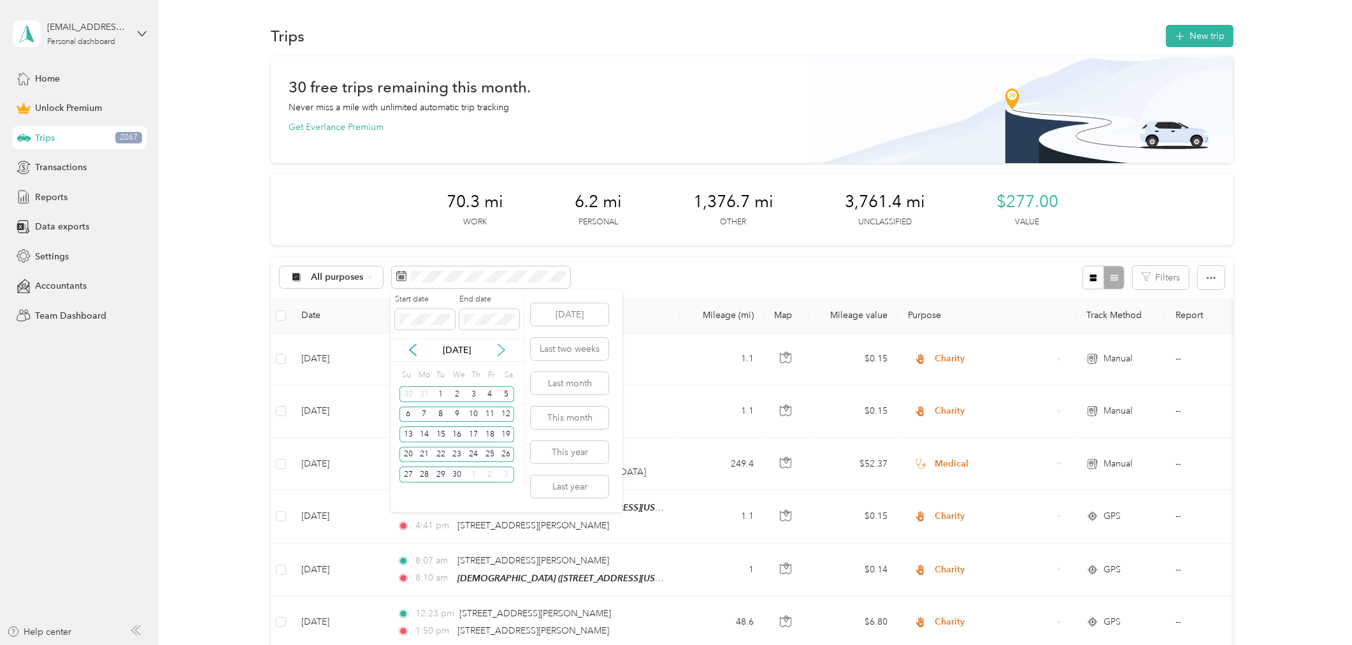
click at [498, 351] on icon at bounding box center [501, 349] width 13 height 13
click at [443, 455] on div "20" at bounding box center [441, 455] width 17 height 16
click at [390, 313] on div "Start date End date" at bounding box center [456, 316] width 133 height 45
click at [415, 348] on icon at bounding box center [412, 349] width 13 height 13
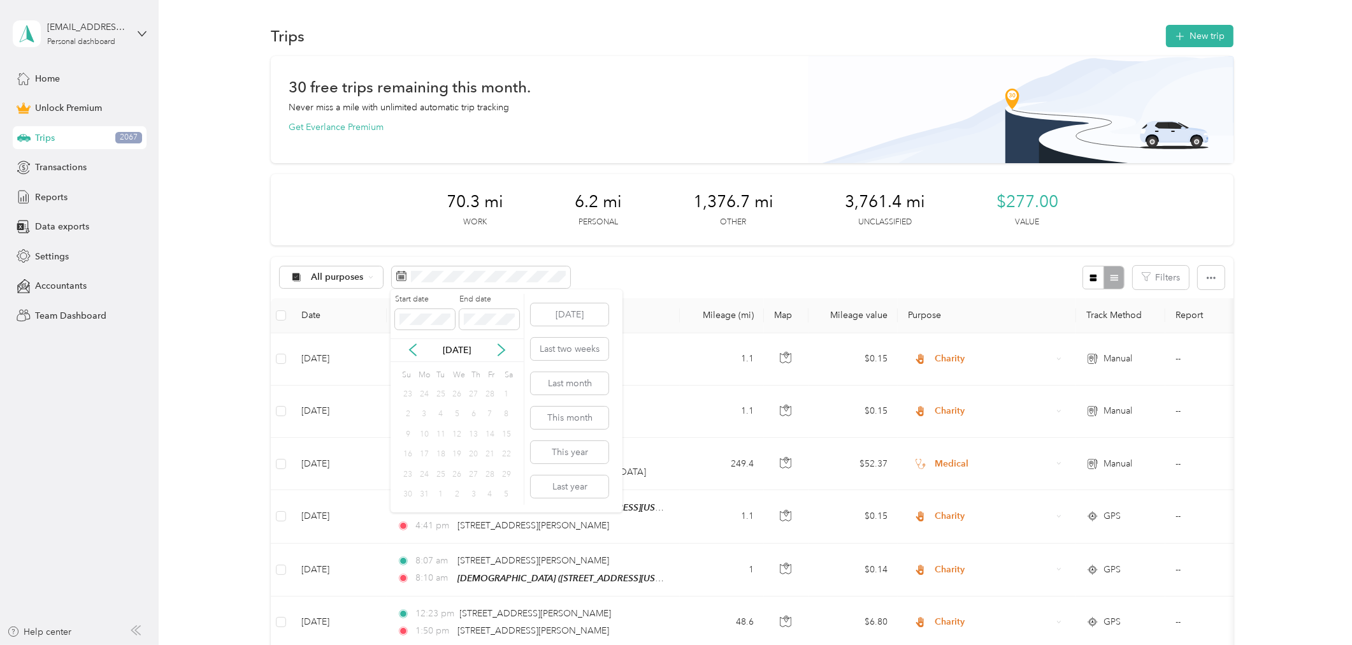
click at [504, 392] on div "1" at bounding box center [506, 394] width 17 height 16
click at [422, 333] on div "Start date End date" at bounding box center [456, 316] width 133 height 45
click at [378, 310] on body "[EMAIL_ADDRESS][DOMAIN_NAME] Personal dashboard Home Unlock Premium Trips 2067 …" at bounding box center [672, 322] width 1345 height 645
click at [412, 353] on icon at bounding box center [413, 349] width 6 height 11
click at [412, 352] on icon at bounding box center [413, 349] width 6 height 11
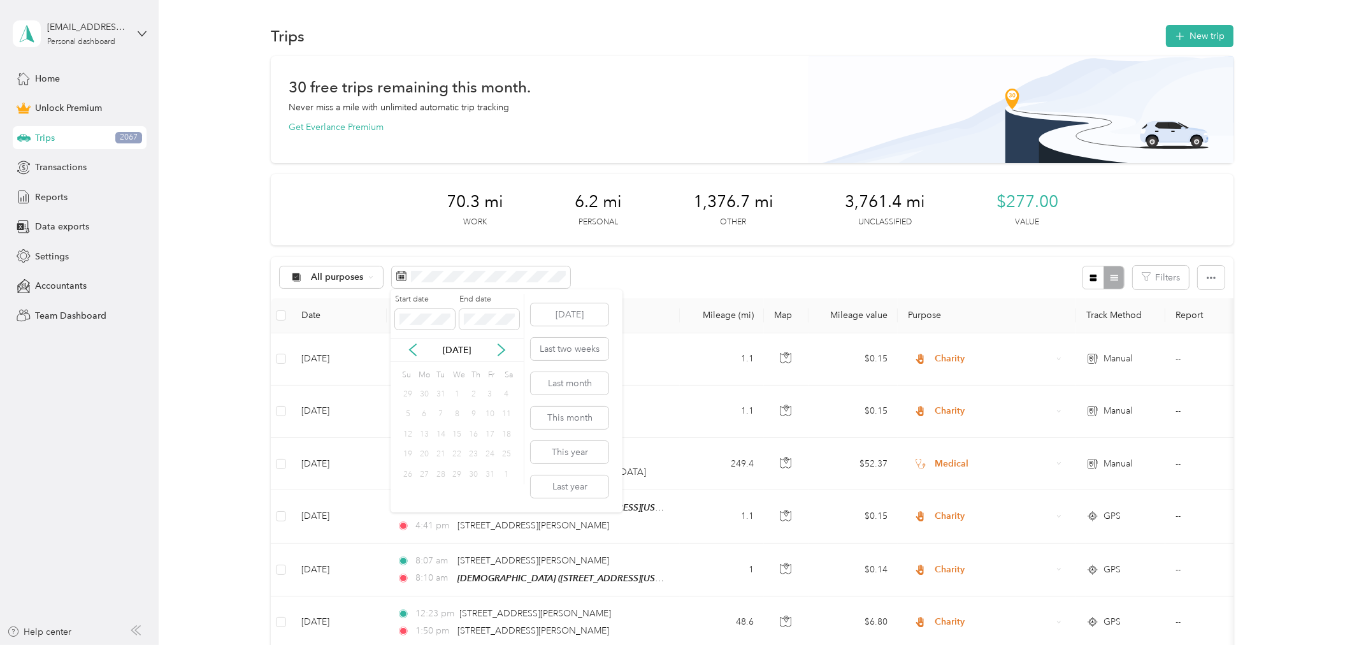
click at [457, 393] on div "1" at bounding box center [457, 394] width 17 height 16
click at [381, 312] on body "[EMAIL_ADDRESS][DOMAIN_NAME] Personal dashboard Home Unlock Premium Trips 2067 …" at bounding box center [672, 322] width 1345 height 645
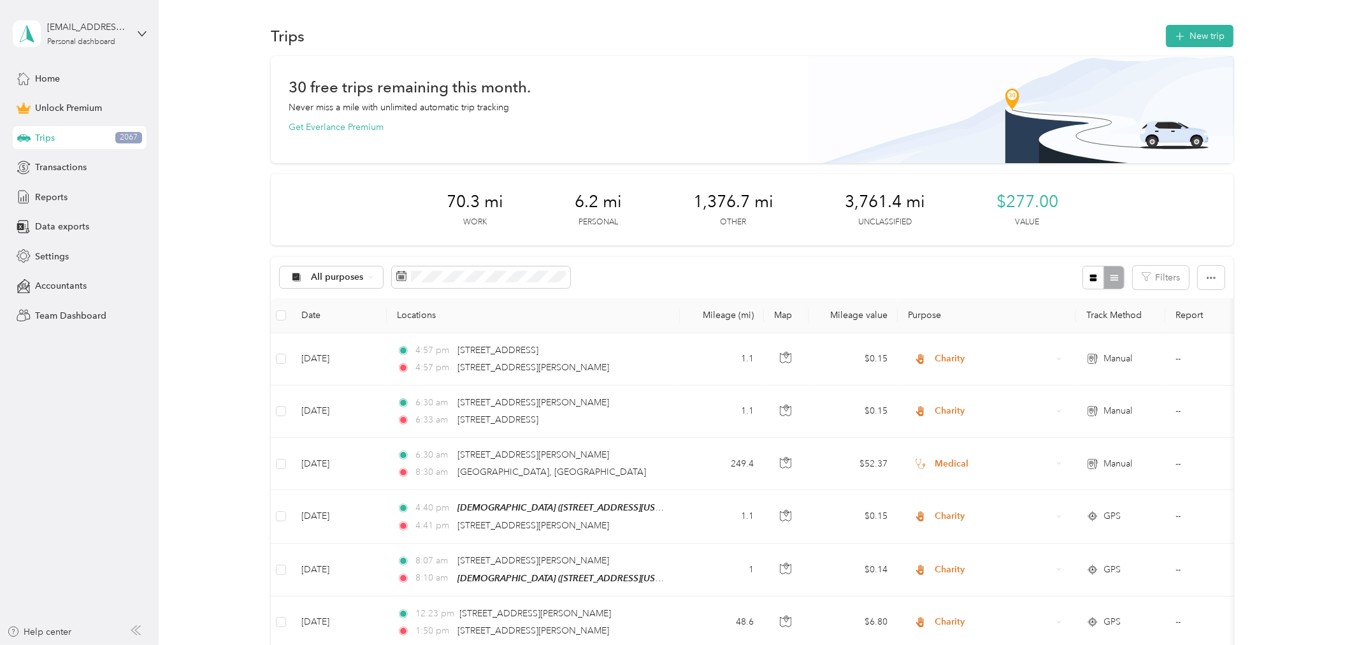
click at [627, 268] on div "All purposes Filters" at bounding box center [752, 277] width 963 height 41
click at [712, 269] on div "All purposes Filters" at bounding box center [752, 277] width 963 height 41
click at [1212, 278] on button "button" at bounding box center [1211, 278] width 27 height 24
click at [903, 273] on div "All purposes Filters" at bounding box center [752, 277] width 963 height 41
click at [894, 266] on div "All purposes Filters" at bounding box center [752, 277] width 963 height 41
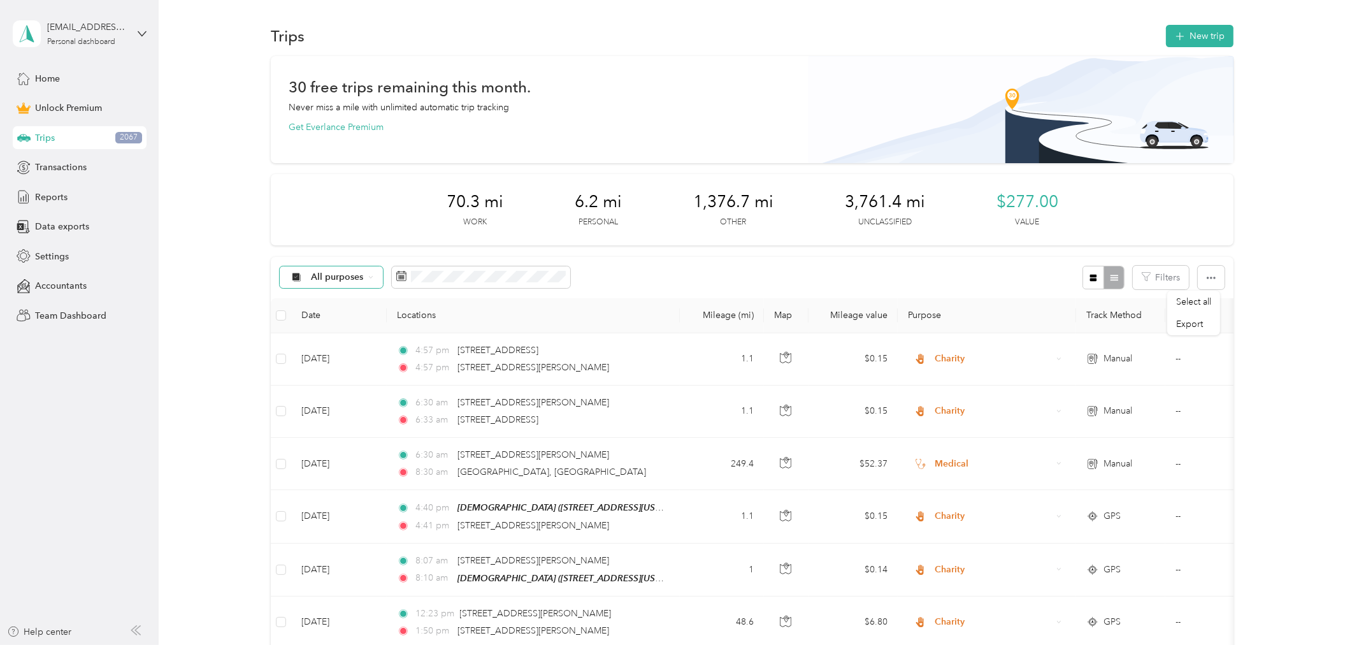
click at [340, 276] on span "All purposes" at bounding box center [338, 277] width 53 height 9
click at [327, 321] on span "Unclassified" at bounding box center [342, 321] width 62 height 13
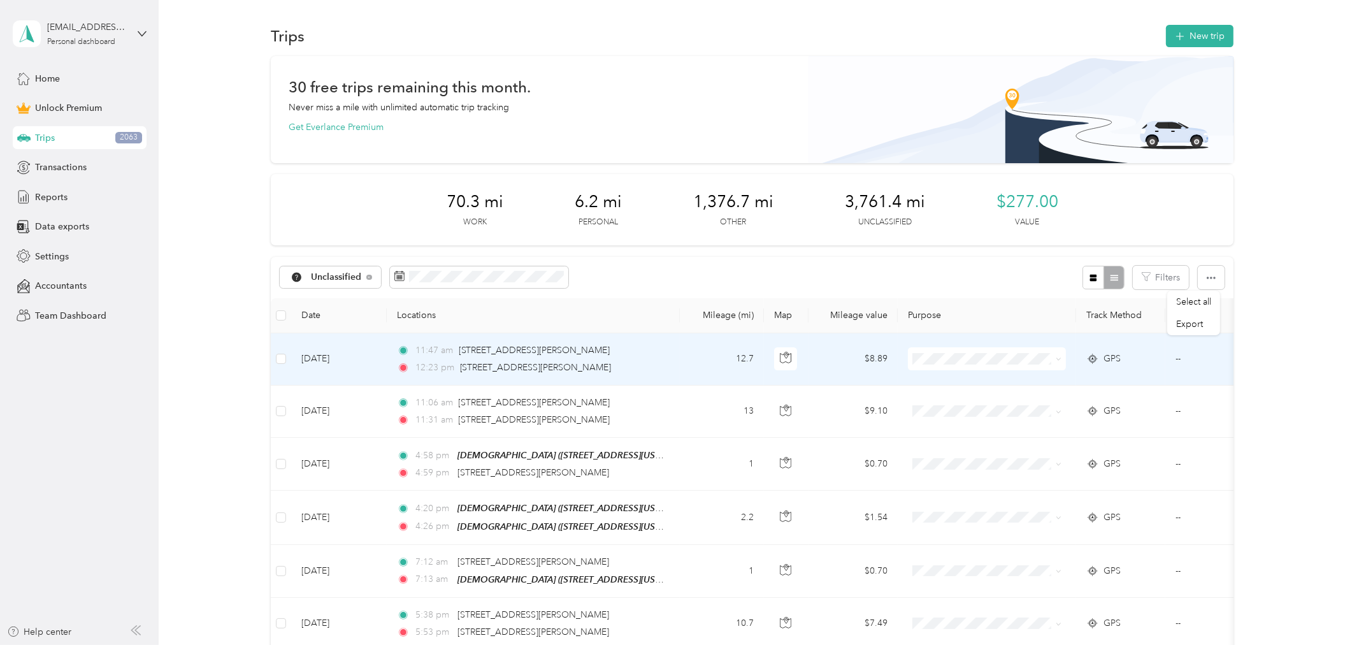
scroll to position [71, 0]
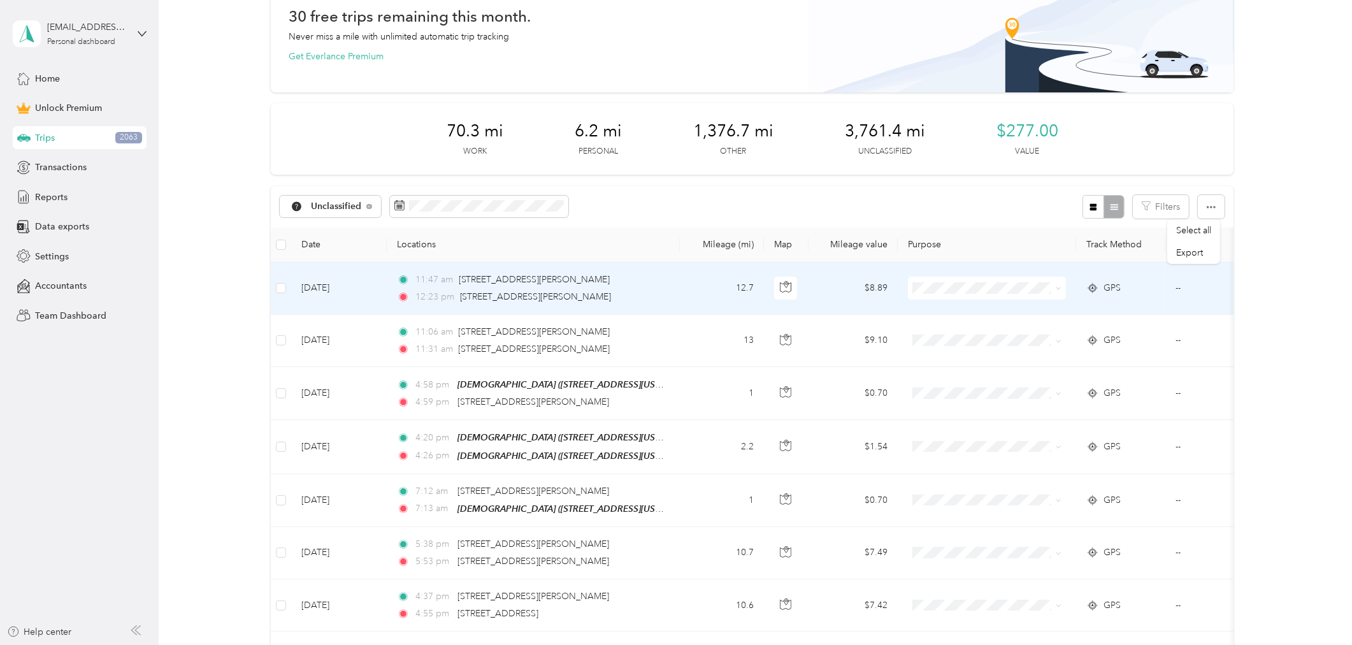
click at [695, 285] on td "12.7" at bounding box center [722, 288] width 84 height 52
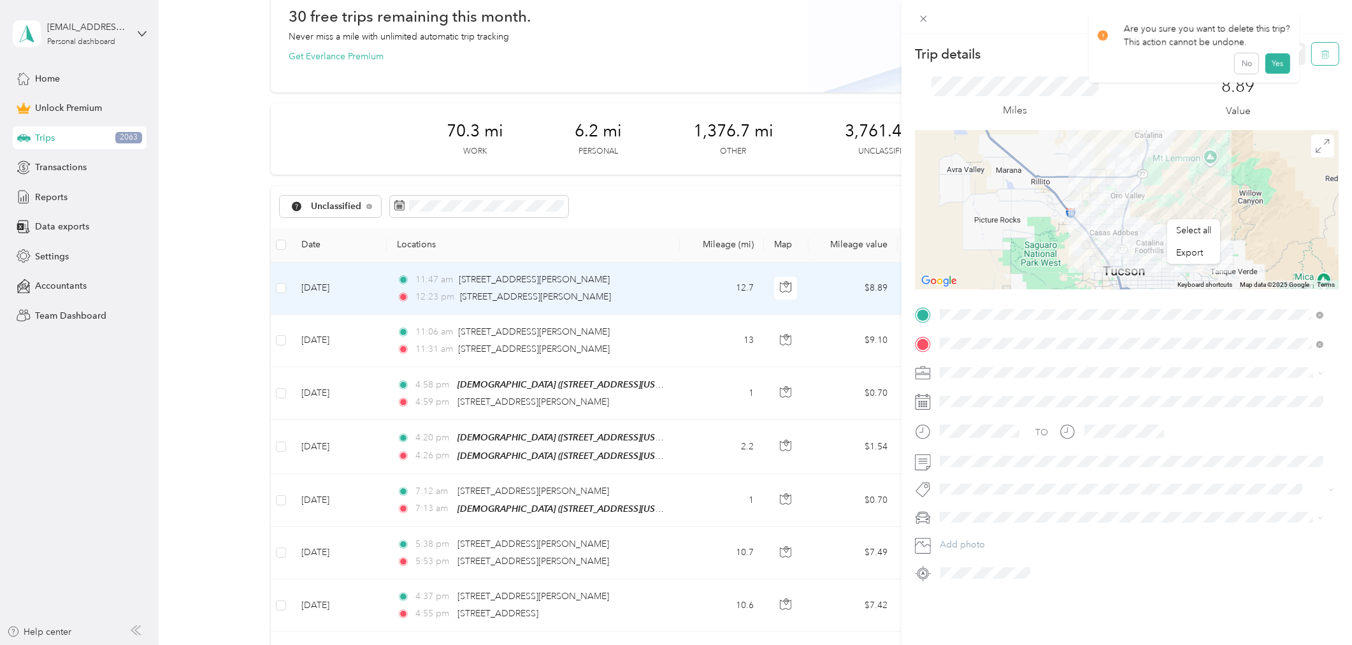
click at [1321, 51] on icon "button" at bounding box center [1325, 54] width 9 height 9
click at [1275, 73] on button "Yes" at bounding box center [1277, 69] width 25 height 20
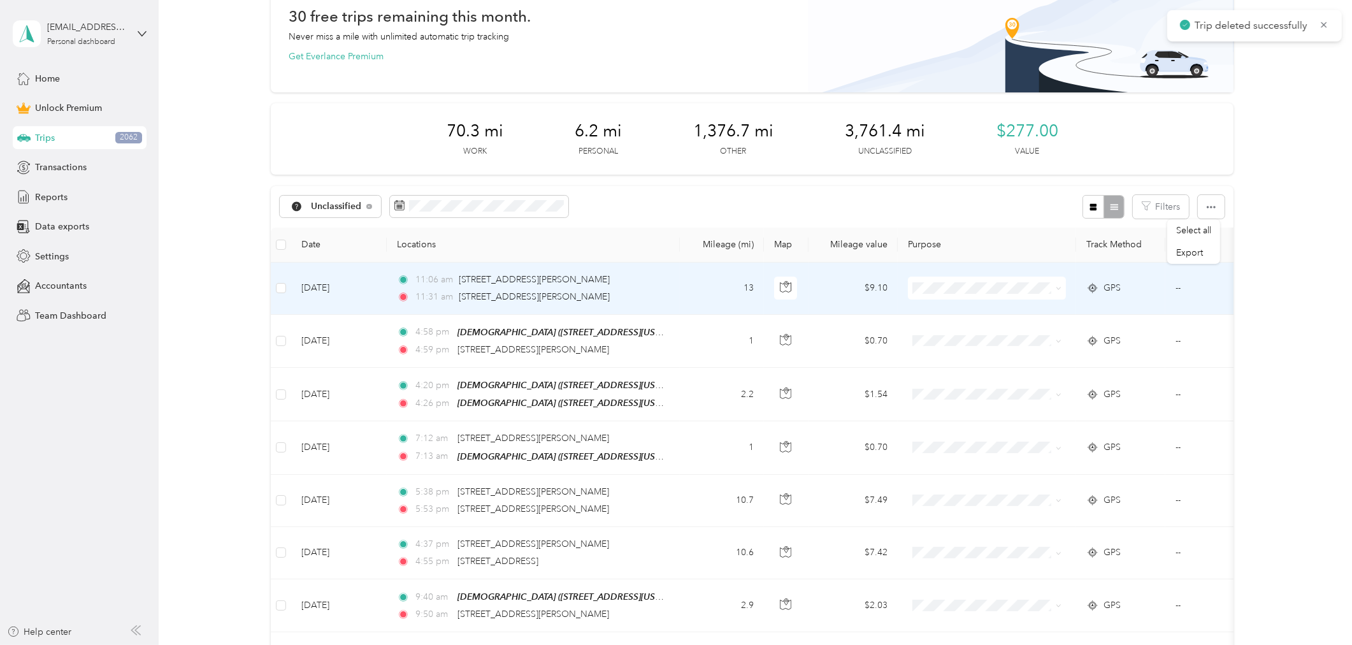
click at [1212, 296] on td "--" at bounding box center [1223, 288] width 116 height 52
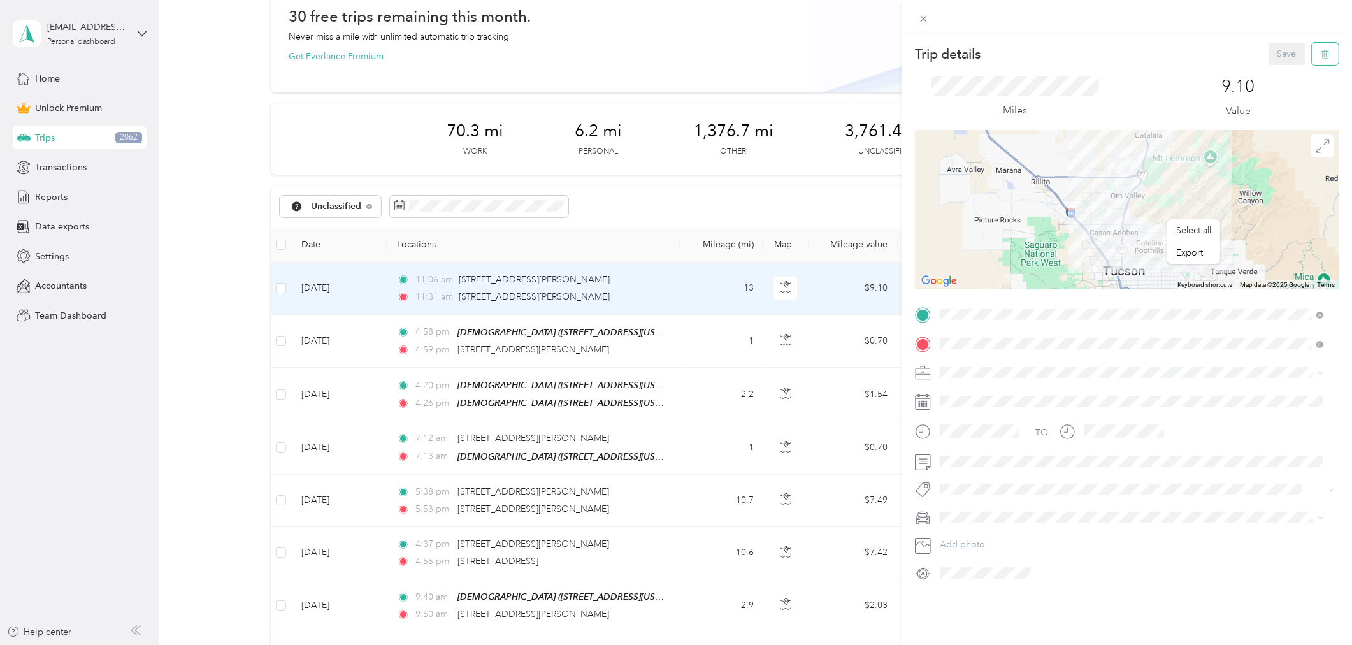
click at [1321, 48] on span "button" at bounding box center [1325, 53] width 9 height 11
click at [1271, 70] on button "Yes" at bounding box center [1277, 69] width 25 height 20
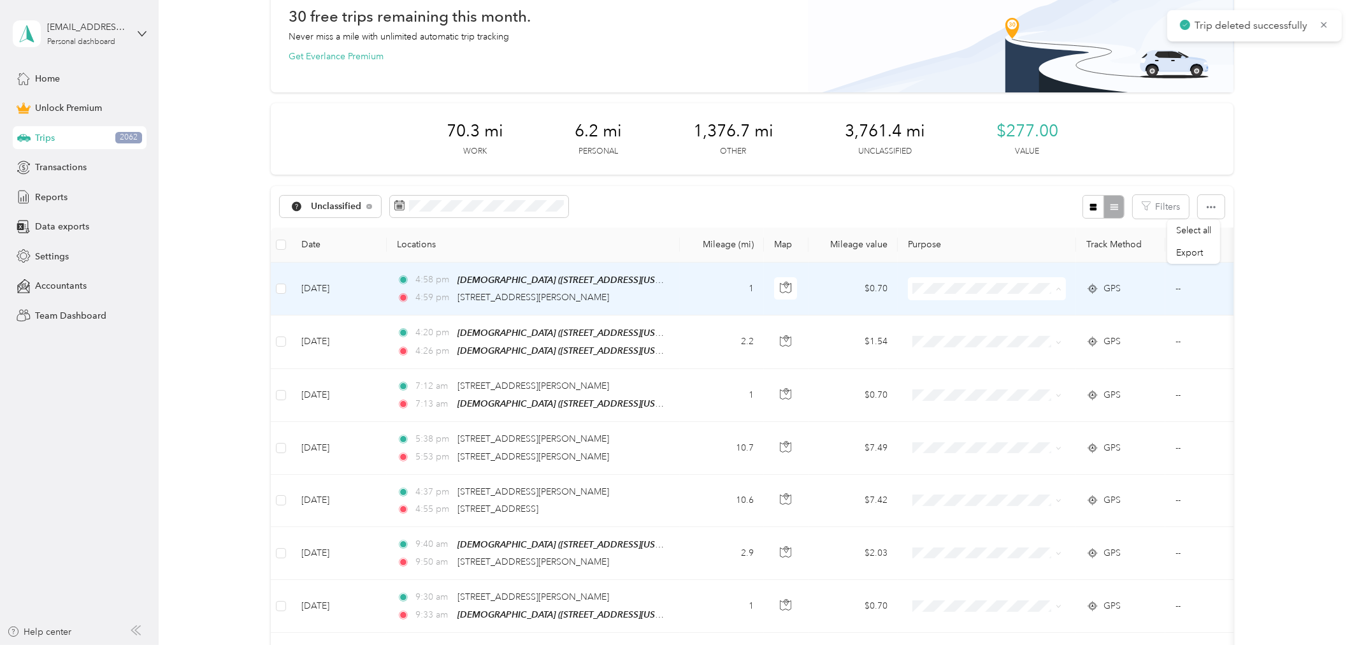
click at [948, 379] on span "Charity" at bounding box center [998, 378] width 118 height 13
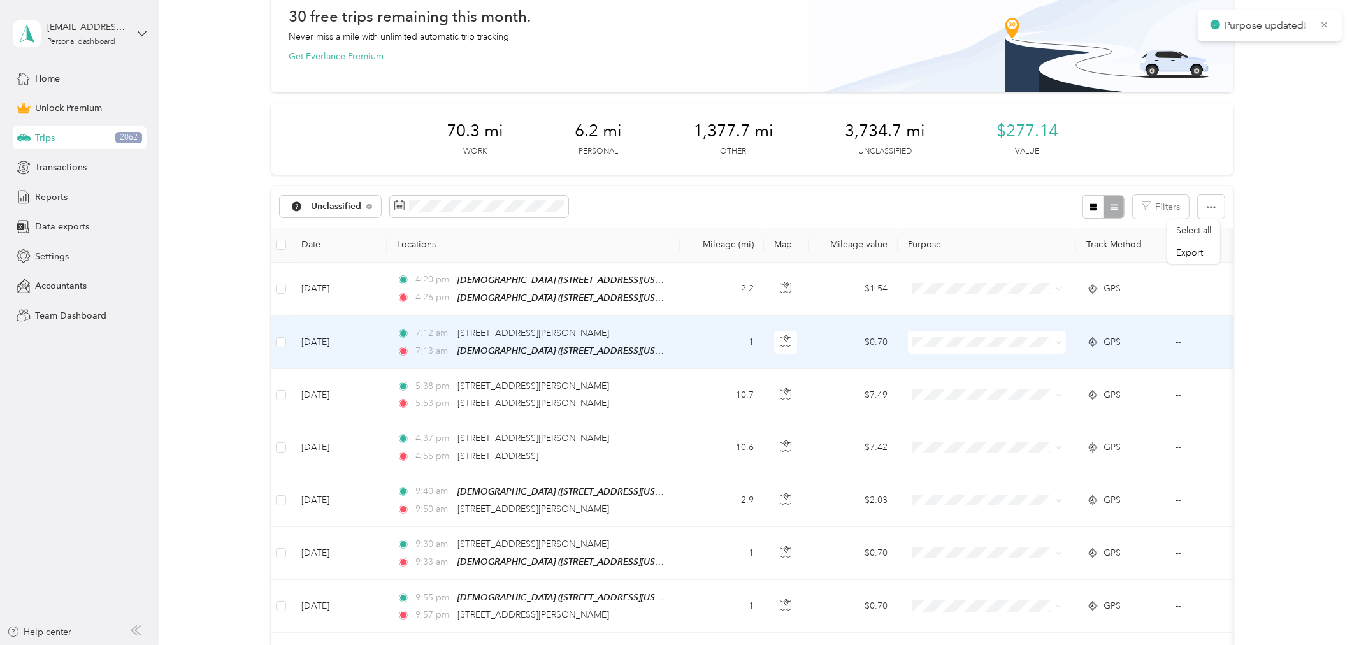
click at [960, 434] on li "Charity" at bounding box center [987, 431] width 158 height 22
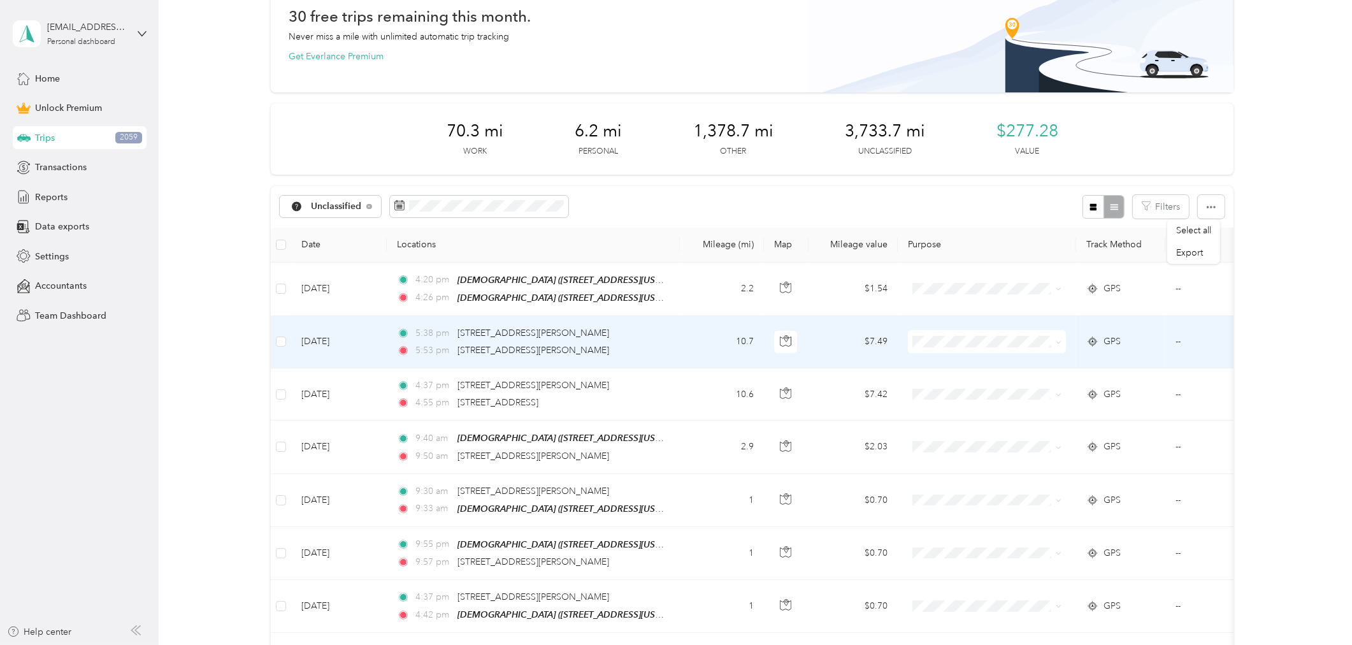
click at [671, 327] on td "5:38 pm [STREET_ADDRESS][PERSON_NAME] 5:53 pm [STREET_ADDRESS][PERSON_NAME]" at bounding box center [533, 342] width 293 height 52
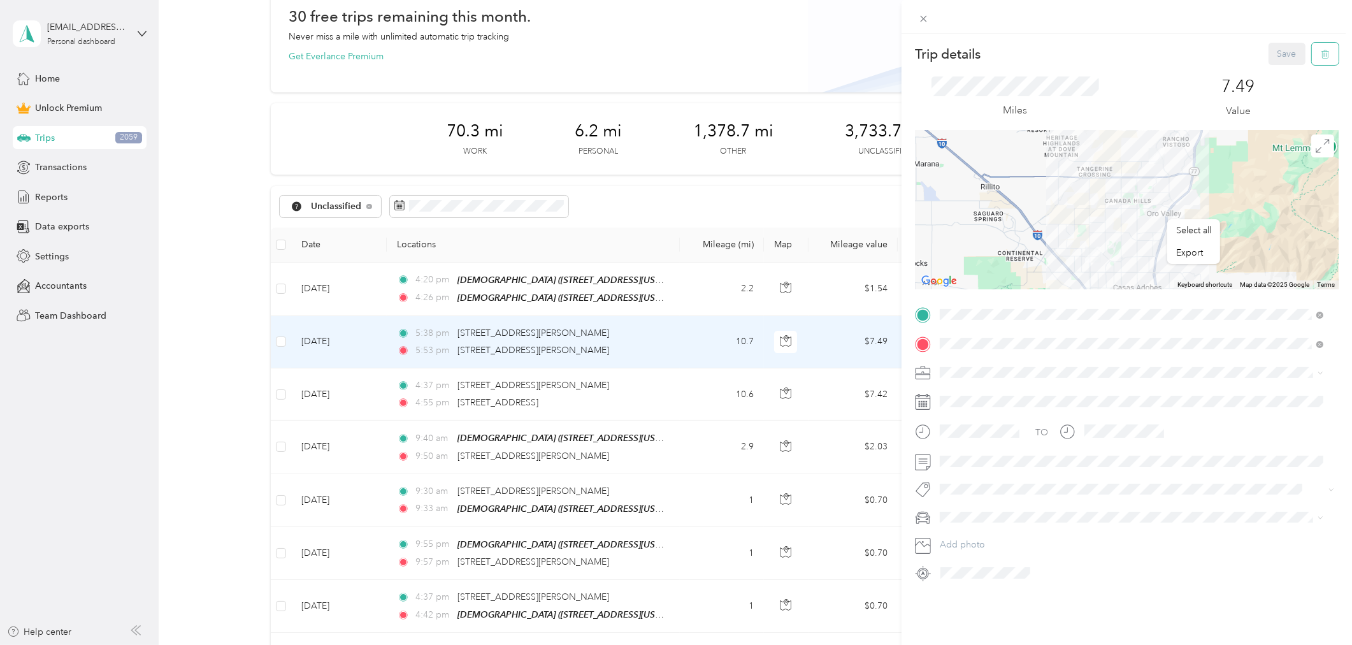
click at [1321, 54] on icon "button" at bounding box center [1325, 54] width 9 height 9
click at [1088, 259] on img at bounding box center [1093, 254] width 26 height 26
click at [1315, 143] on icon at bounding box center [1322, 146] width 14 height 14
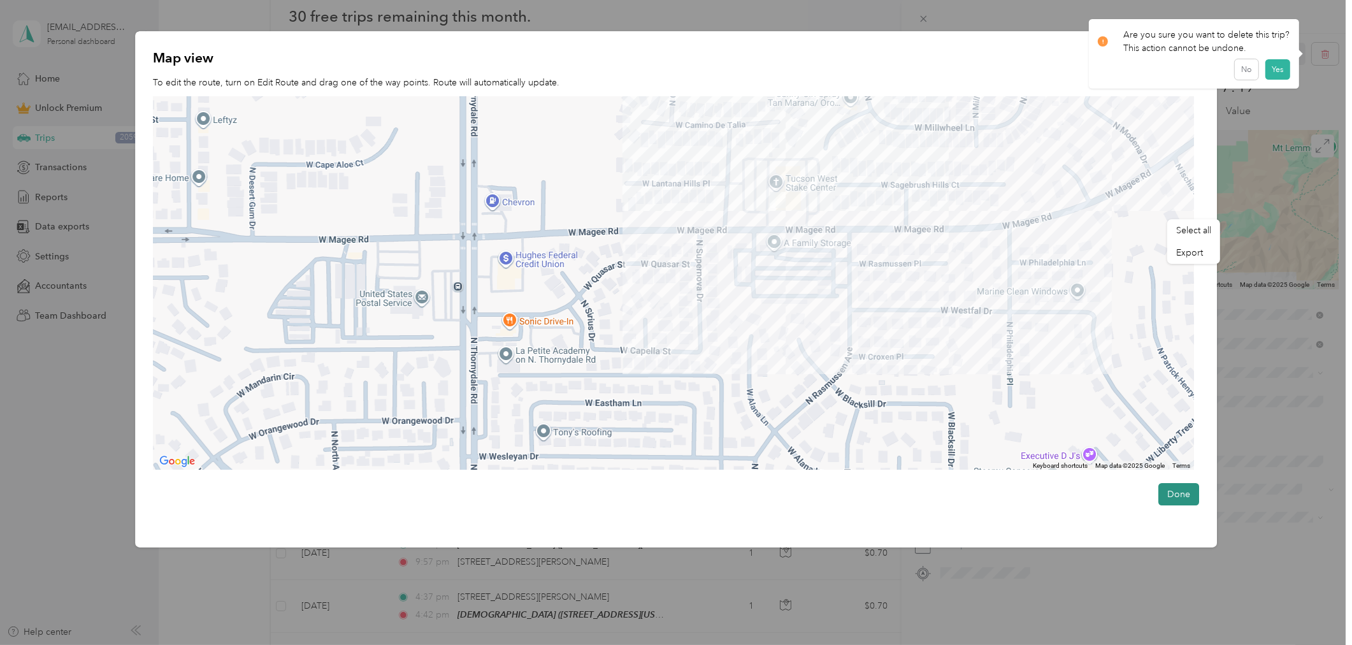
click at [1184, 494] on button "Done" at bounding box center [1178, 494] width 41 height 22
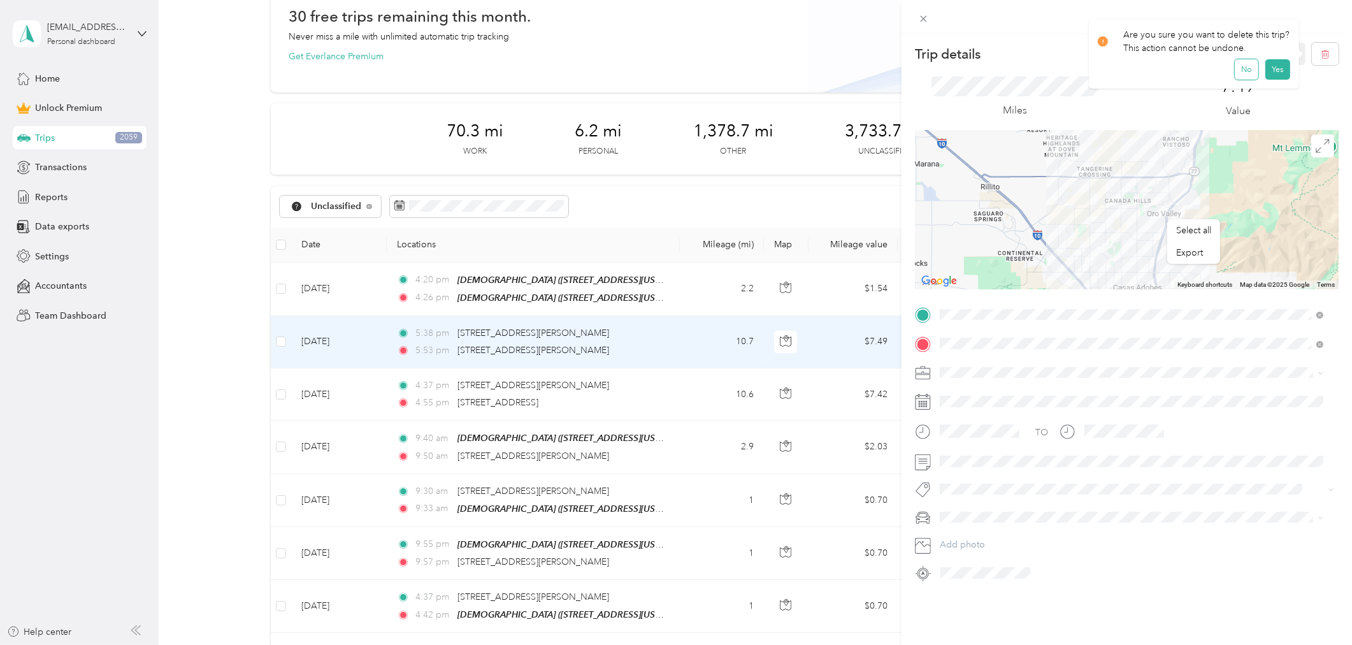
click at [1239, 73] on button "No" at bounding box center [1247, 69] width 24 height 20
click at [980, 365] on span at bounding box center [1136, 372] width 403 height 20
click at [971, 466] on li "Charity" at bounding box center [1131, 461] width 393 height 22
click at [1281, 48] on button "Save" at bounding box center [1286, 54] width 37 height 22
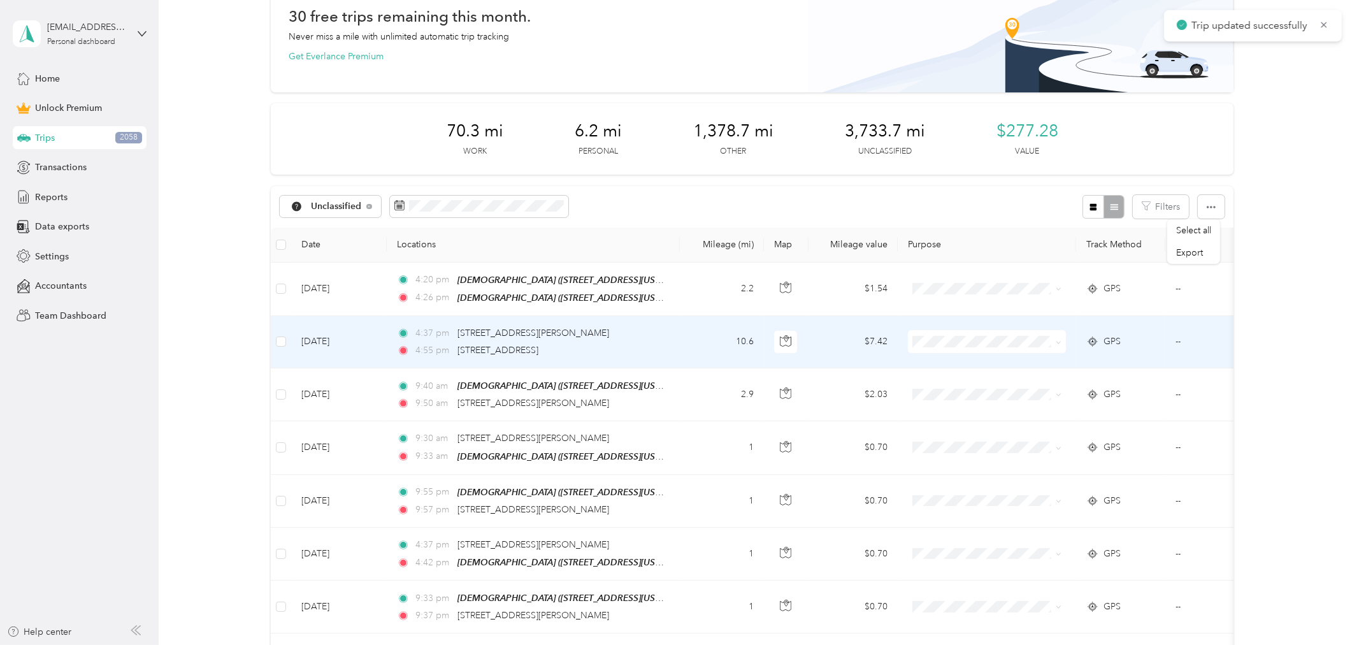
click at [691, 343] on td "10.6" at bounding box center [722, 342] width 84 height 52
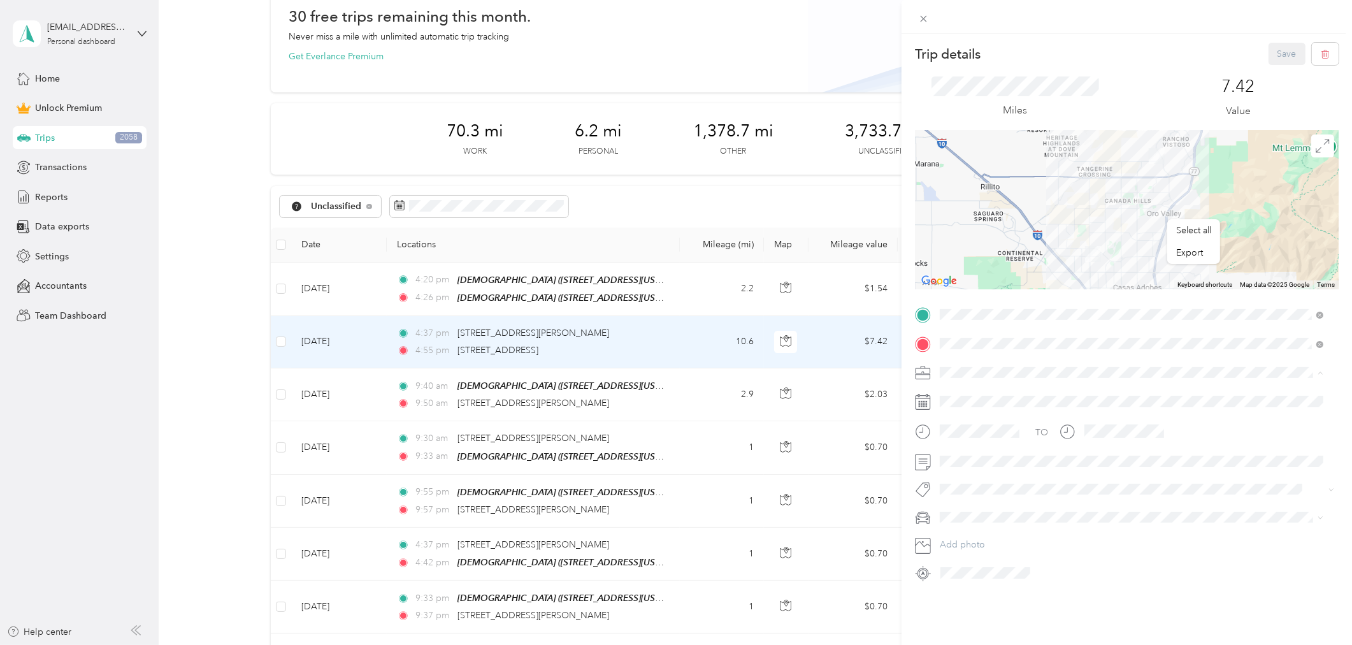
click at [964, 462] on span "Charity" at bounding box center [958, 461] width 28 height 11
click at [1277, 48] on button "Save" at bounding box center [1286, 54] width 37 height 22
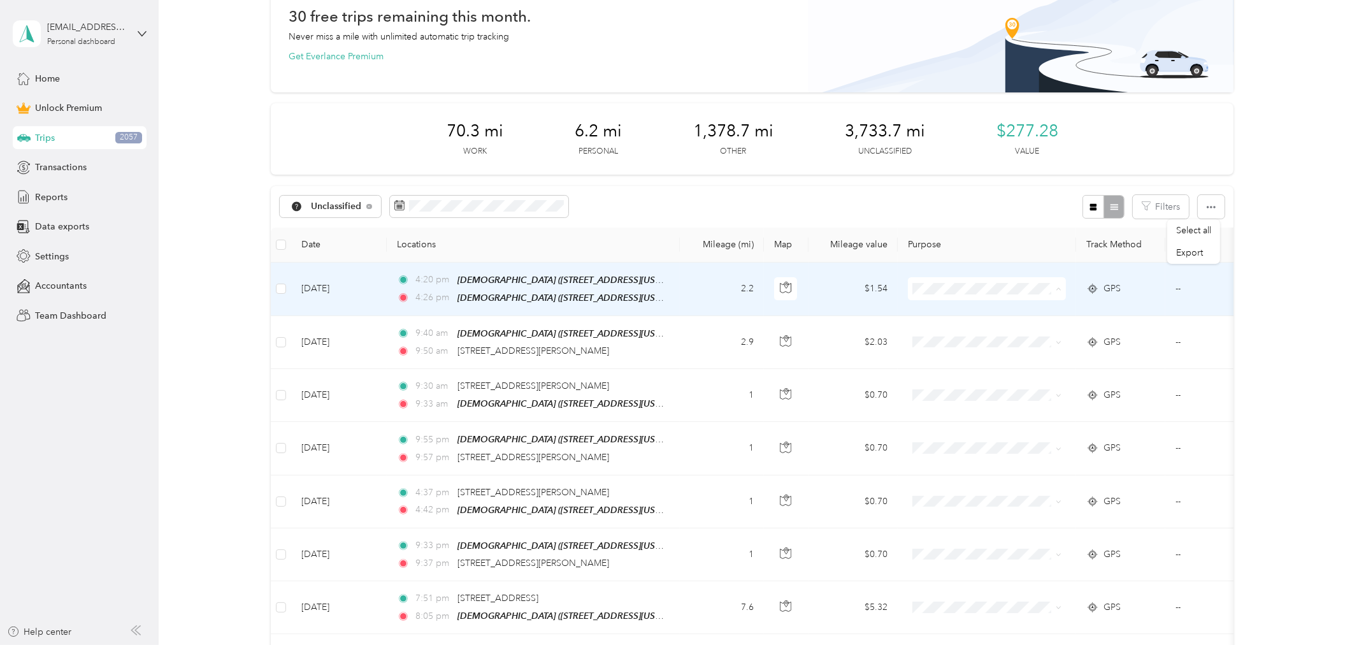
click at [946, 376] on span "Charity" at bounding box center [998, 378] width 118 height 13
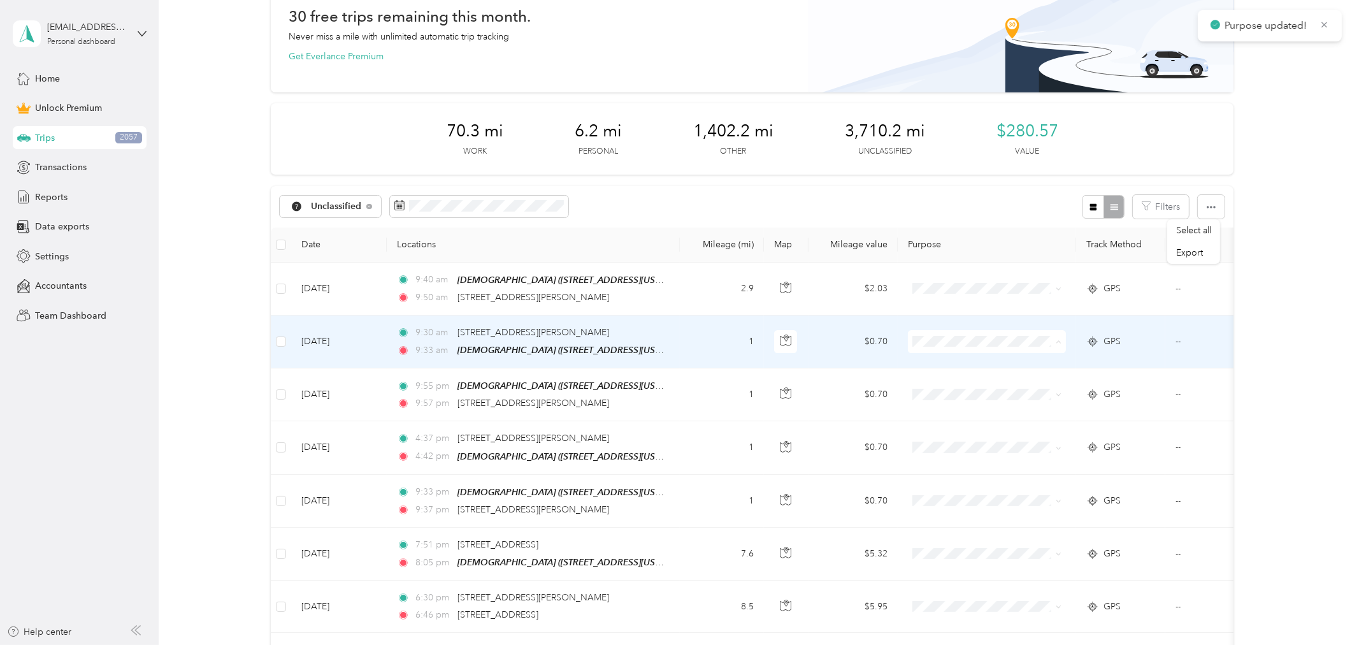
click at [952, 431] on span "Charity" at bounding box center [998, 430] width 118 height 13
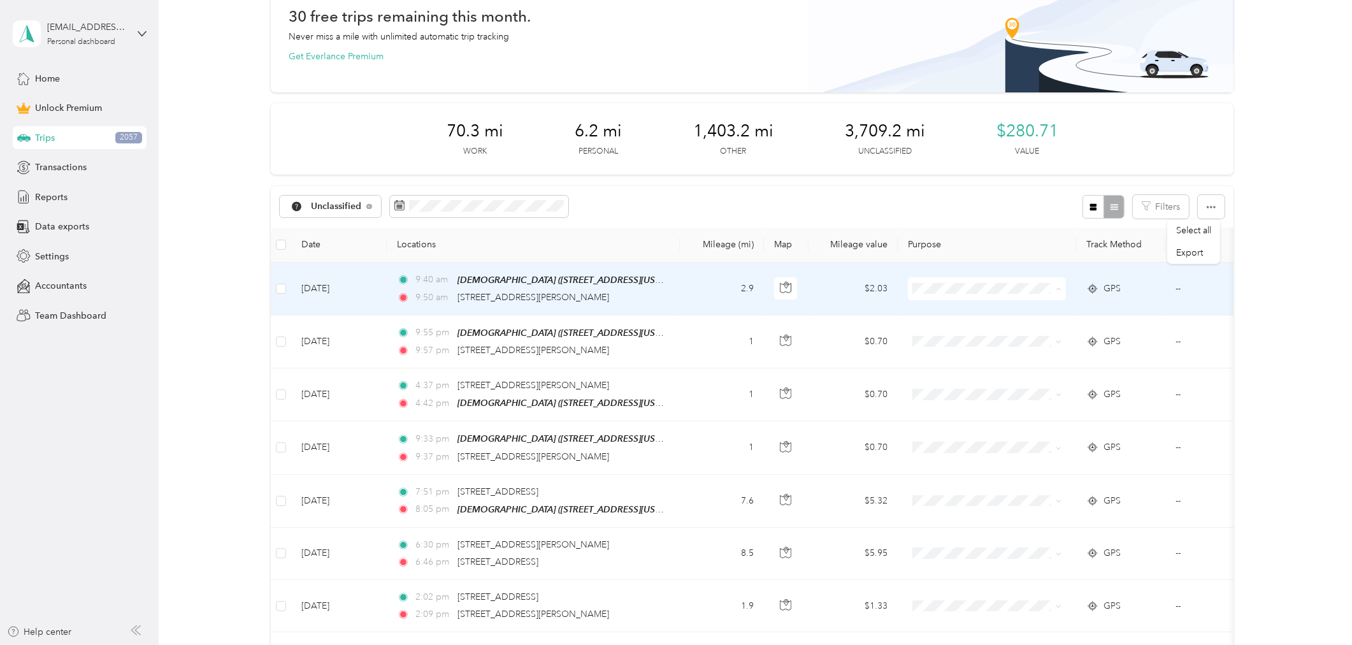
click at [952, 375] on span "Charity" at bounding box center [998, 378] width 118 height 13
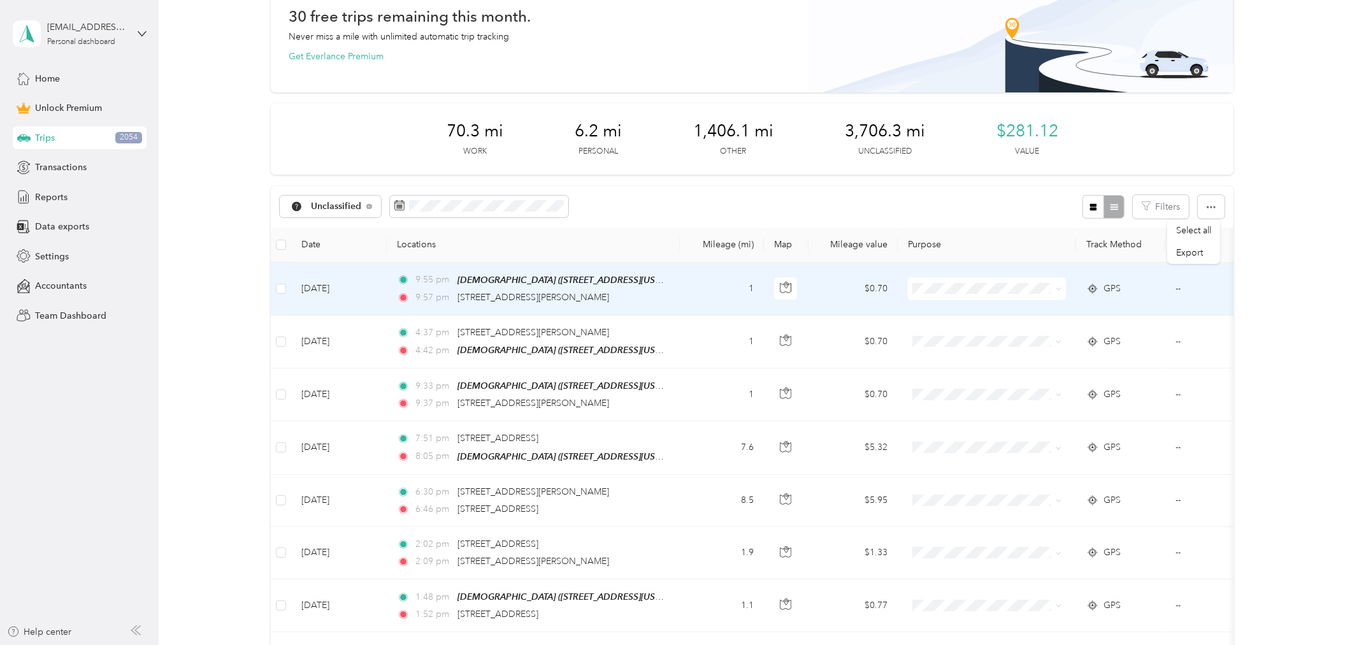
click at [951, 375] on span "Charity" at bounding box center [998, 377] width 118 height 13
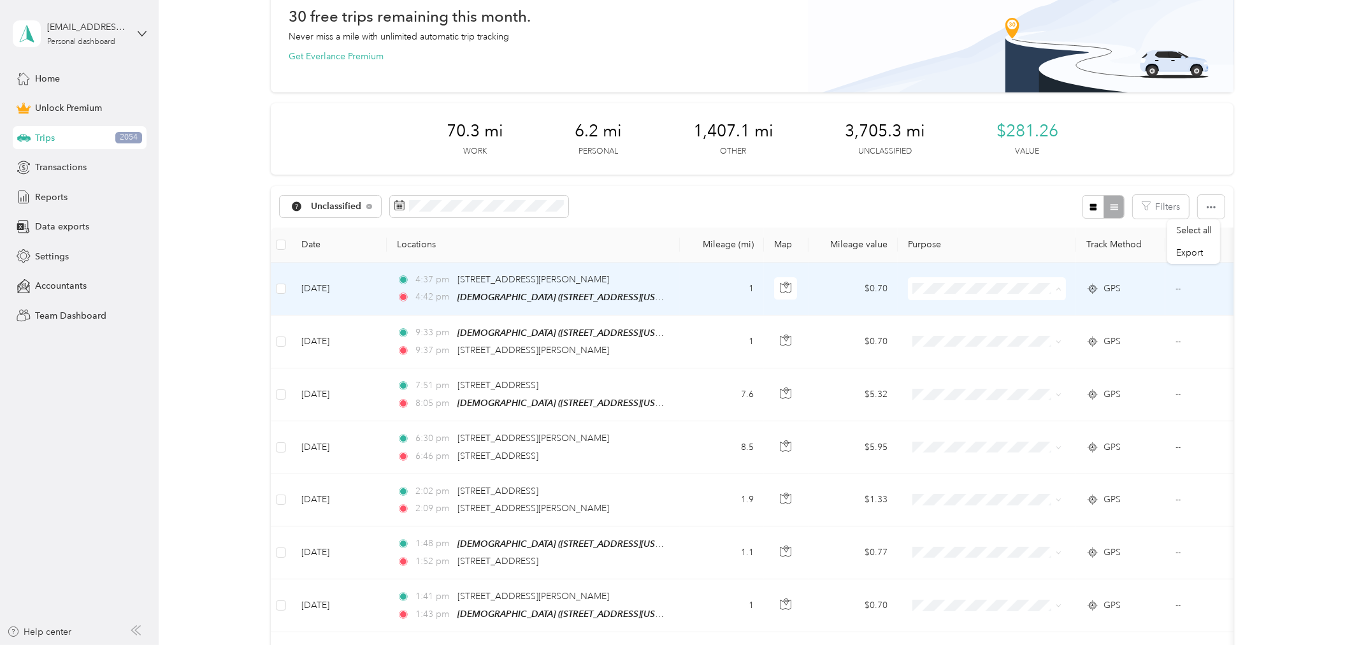
click at [957, 376] on span "Charity" at bounding box center [998, 378] width 118 height 13
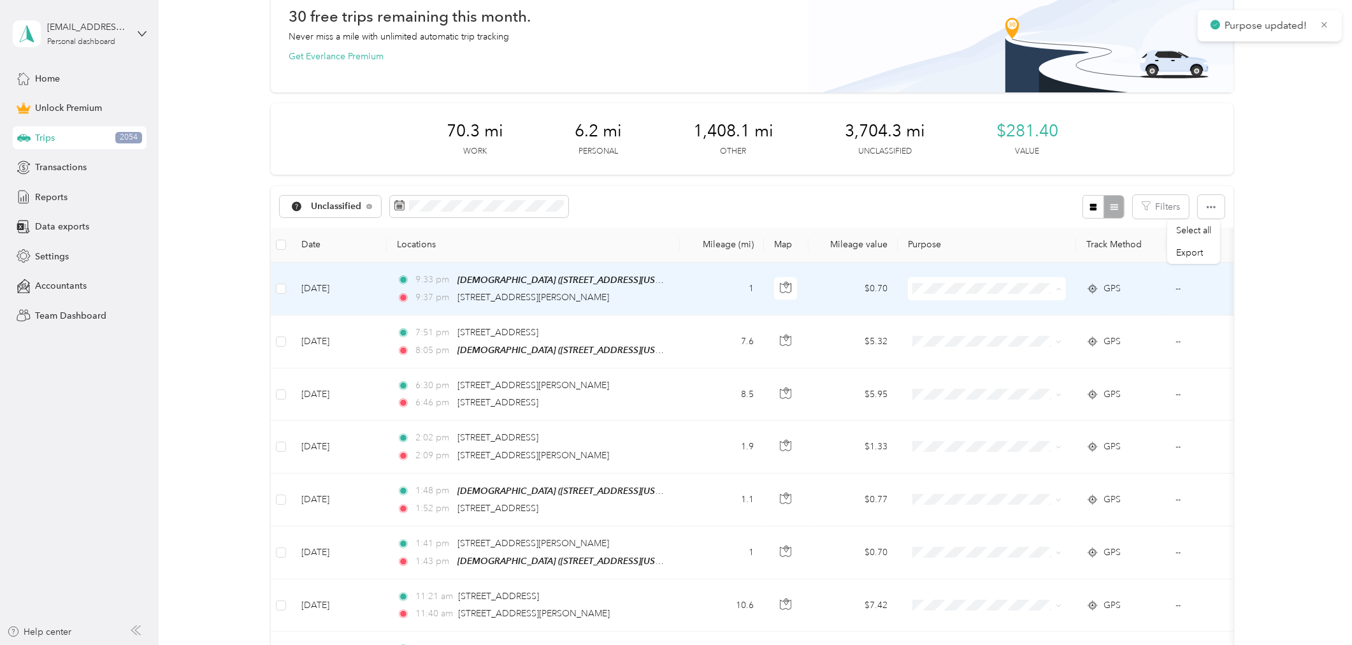
click at [954, 378] on span "Charity" at bounding box center [998, 378] width 118 height 13
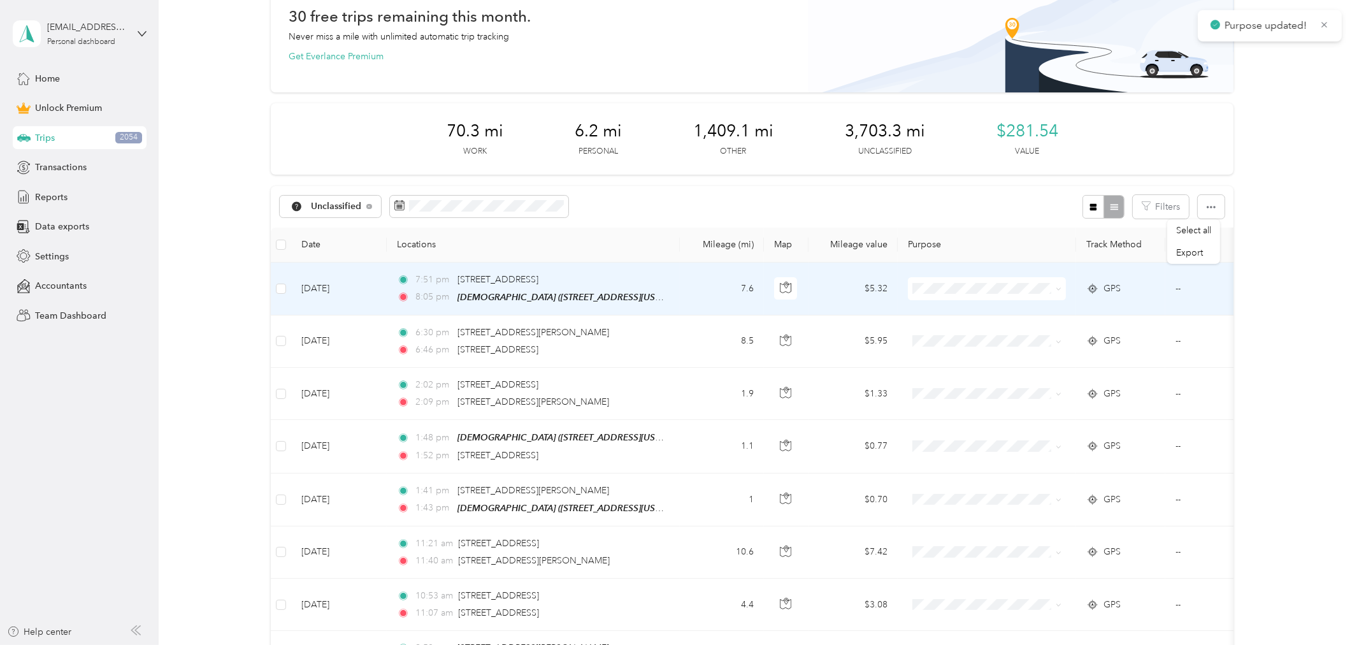
click at [956, 381] on li "Charity" at bounding box center [987, 379] width 158 height 22
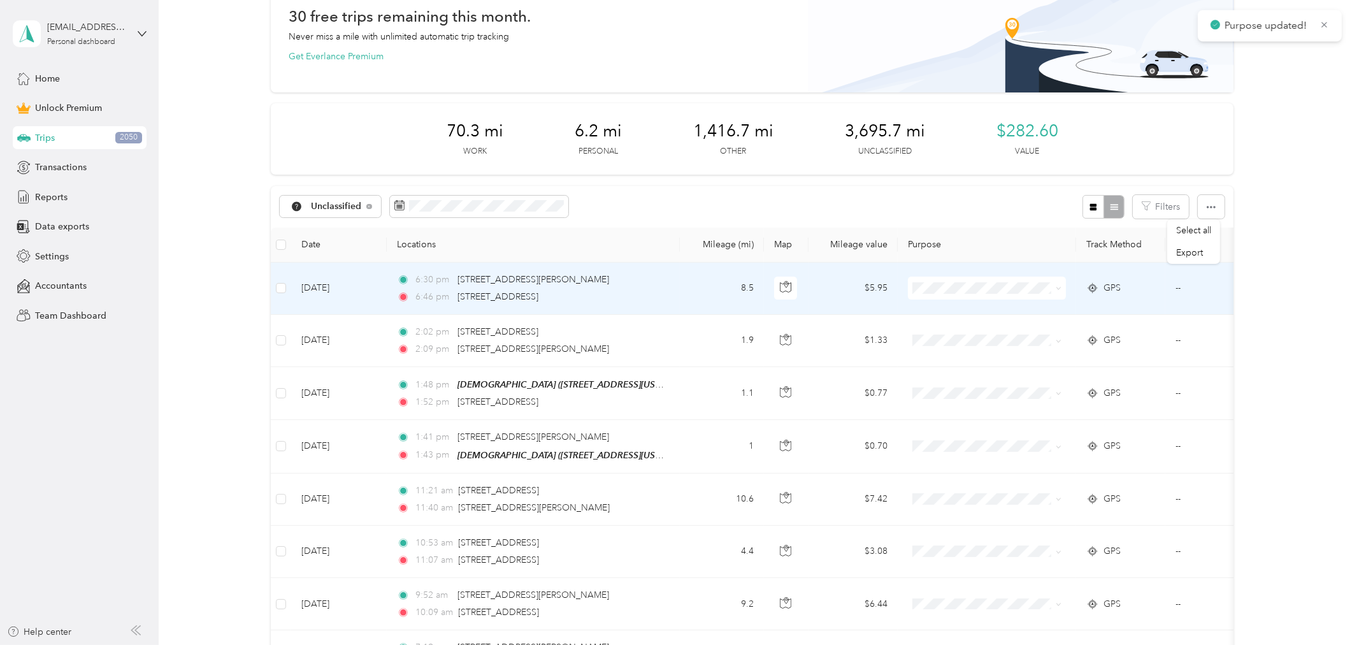
click at [695, 296] on td "8.5" at bounding box center [722, 288] width 84 height 52
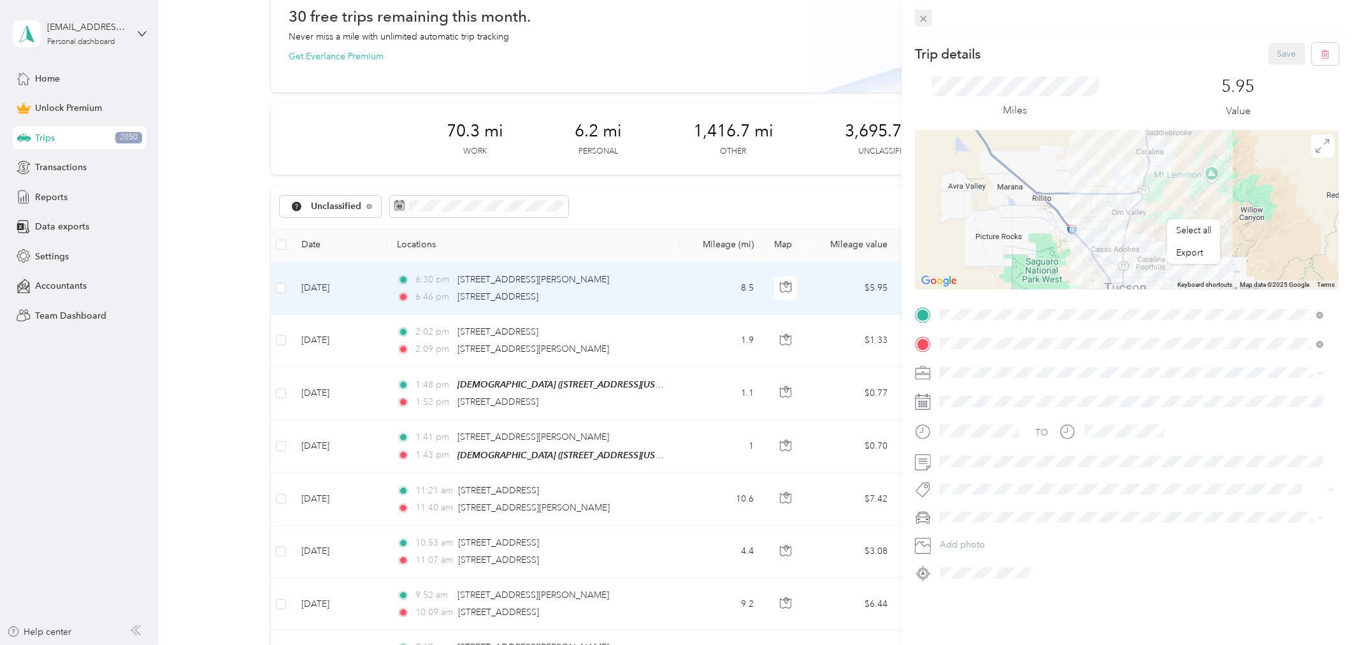
click at [928, 20] on icon at bounding box center [923, 18] width 11 height 11
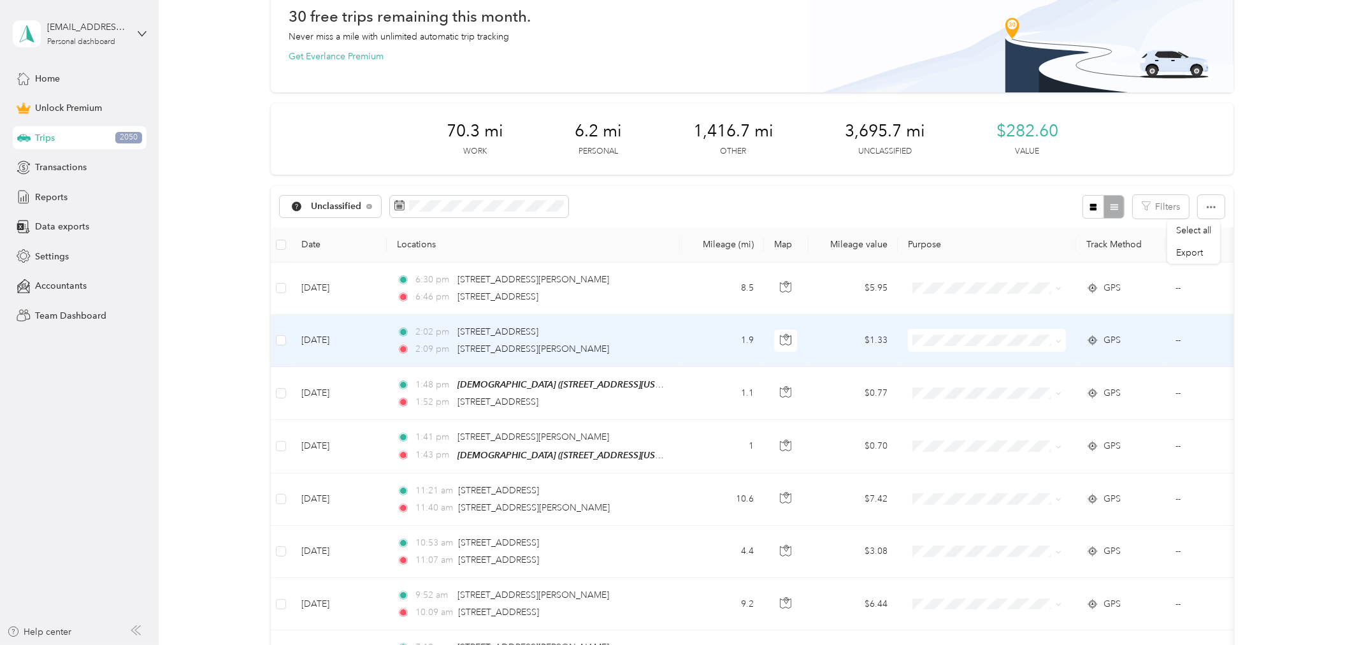
click at [696, 340] on td "1.9" at bounding box center [722, 341] width 84 height 52
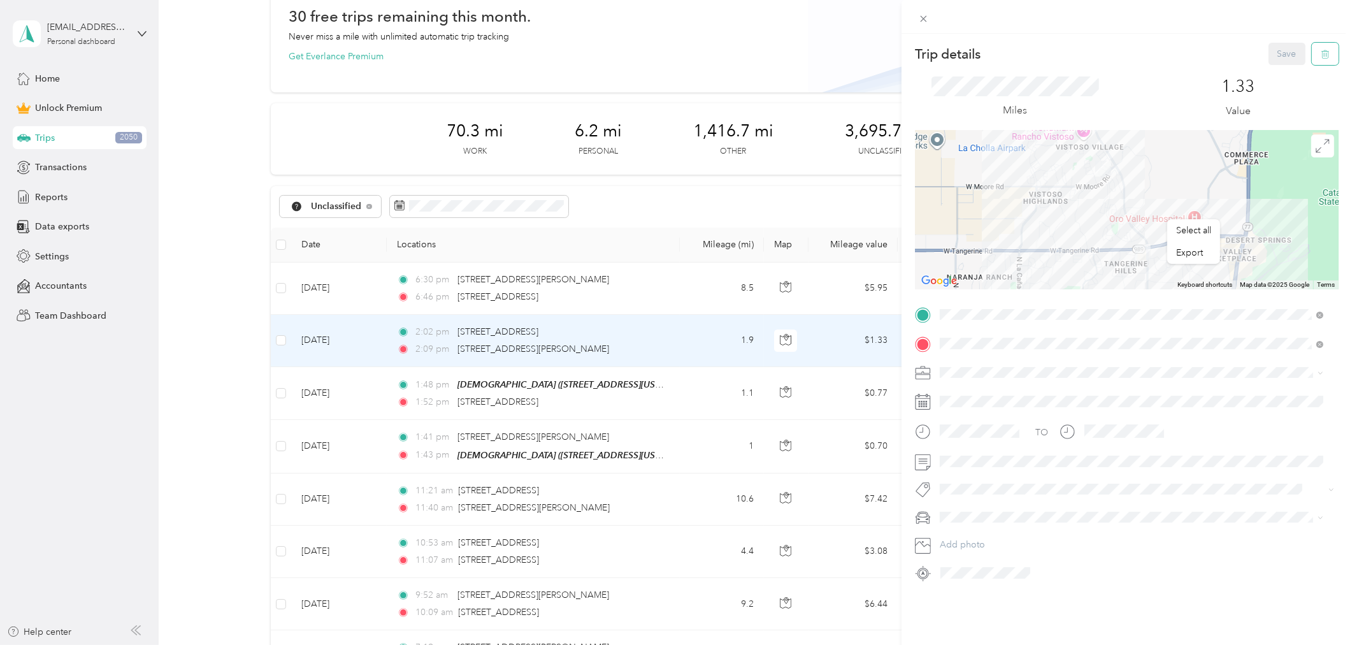
click at [1321, 51] on icon "button" at bounding box center [1325, 54] width 9 height 9
click at [1275, 72] on button "Yes" at bounding box center [1277, 69] width 25 height 20
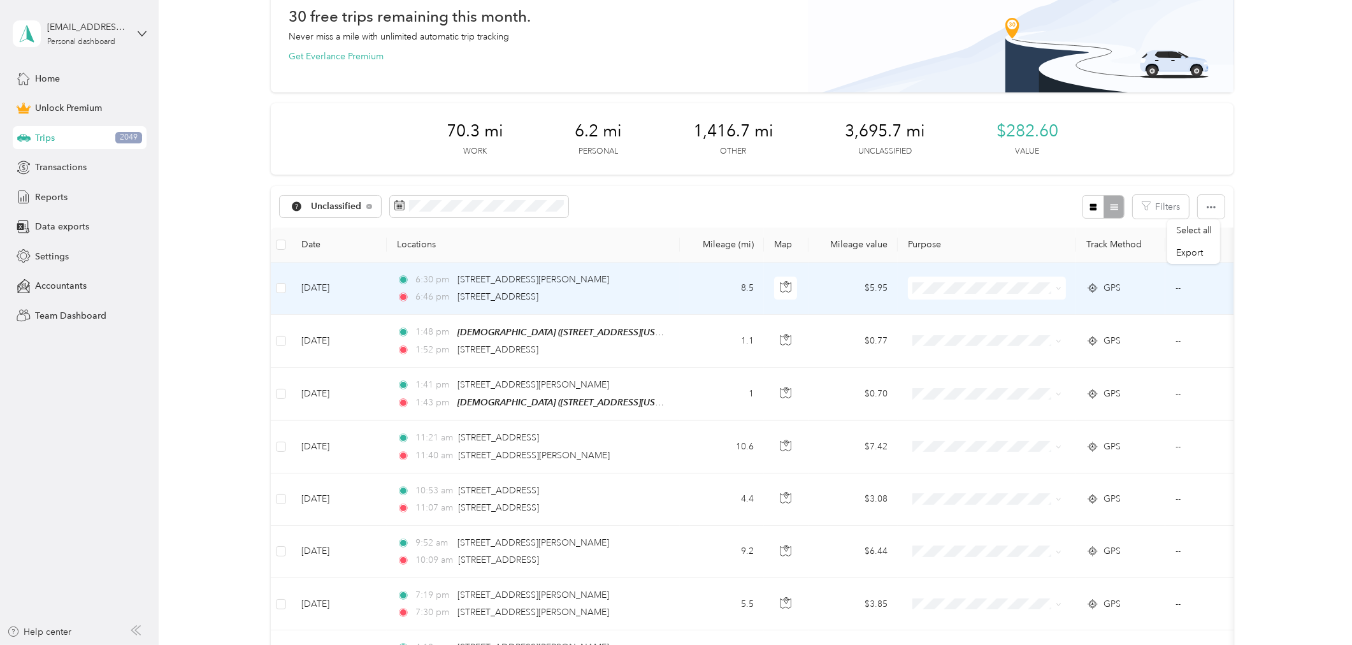
click at [950, 380] on span "Charity" at bounding box center [998, 378] width 118 height 13
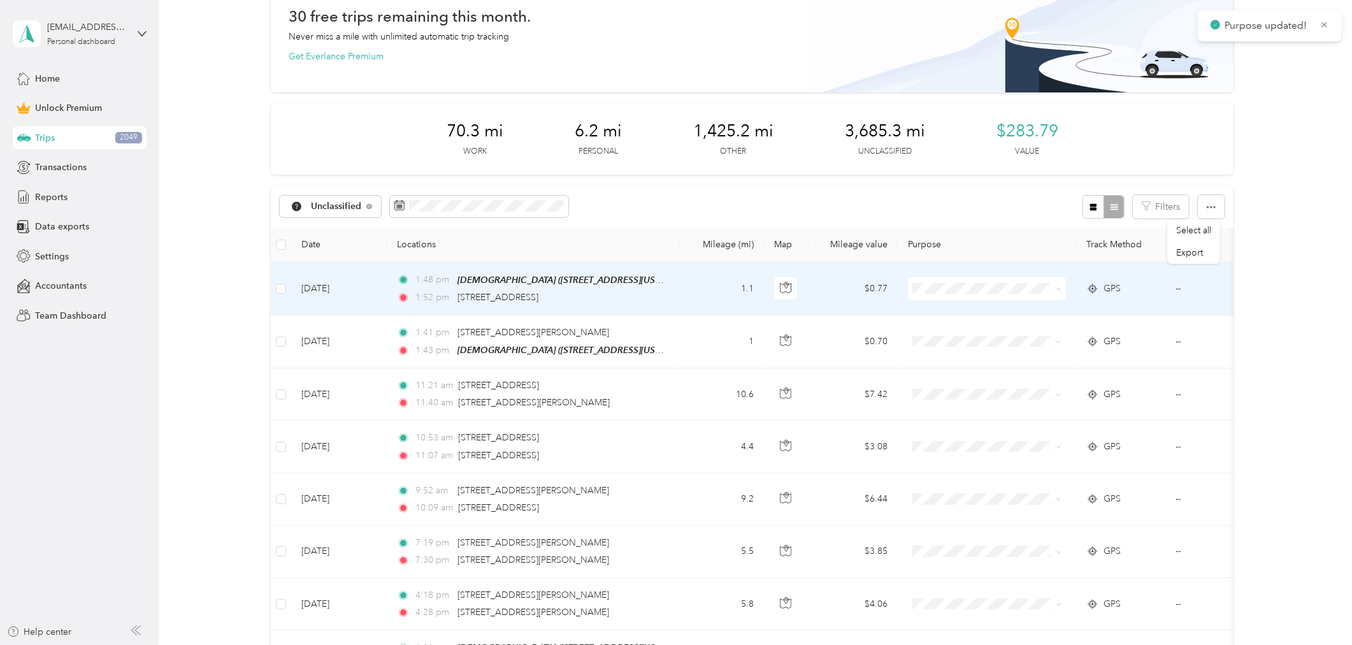
click at [953, 377] on span "Charity" at bounding box center [998, 378] width 118 height 13
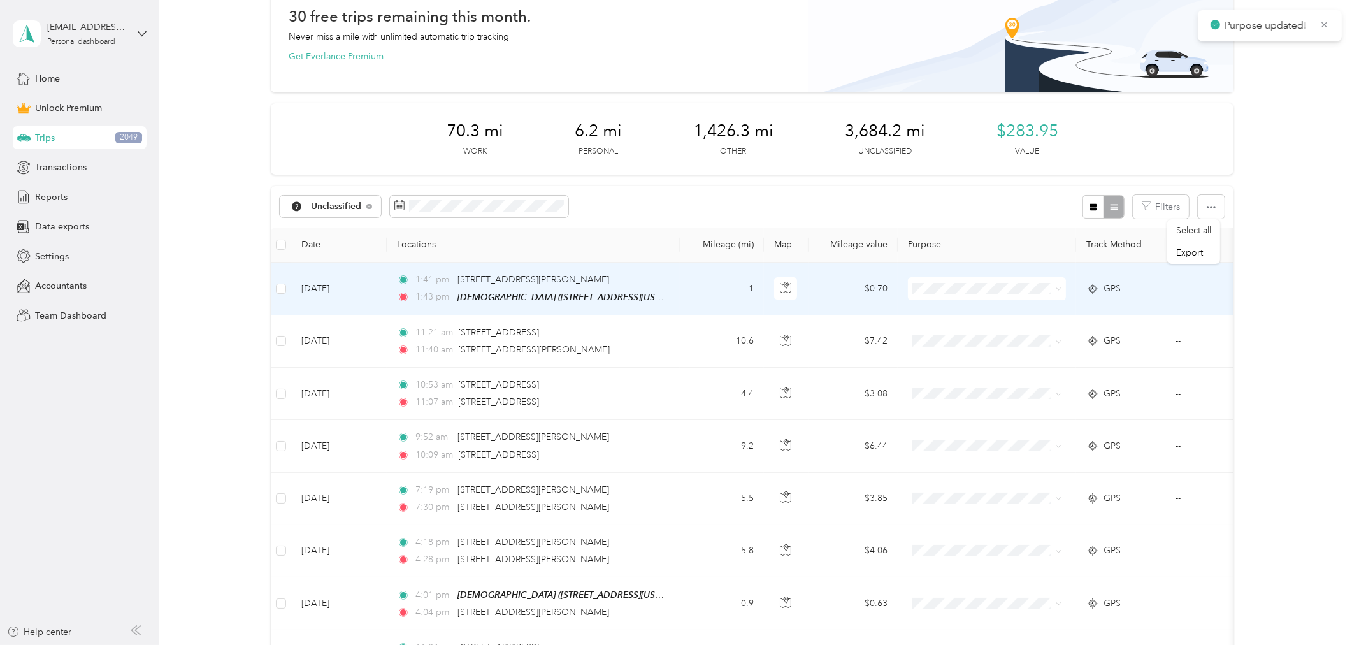
click at [953, 377] on span "Charity" at bounding box center [998, 376] width 118 height 13
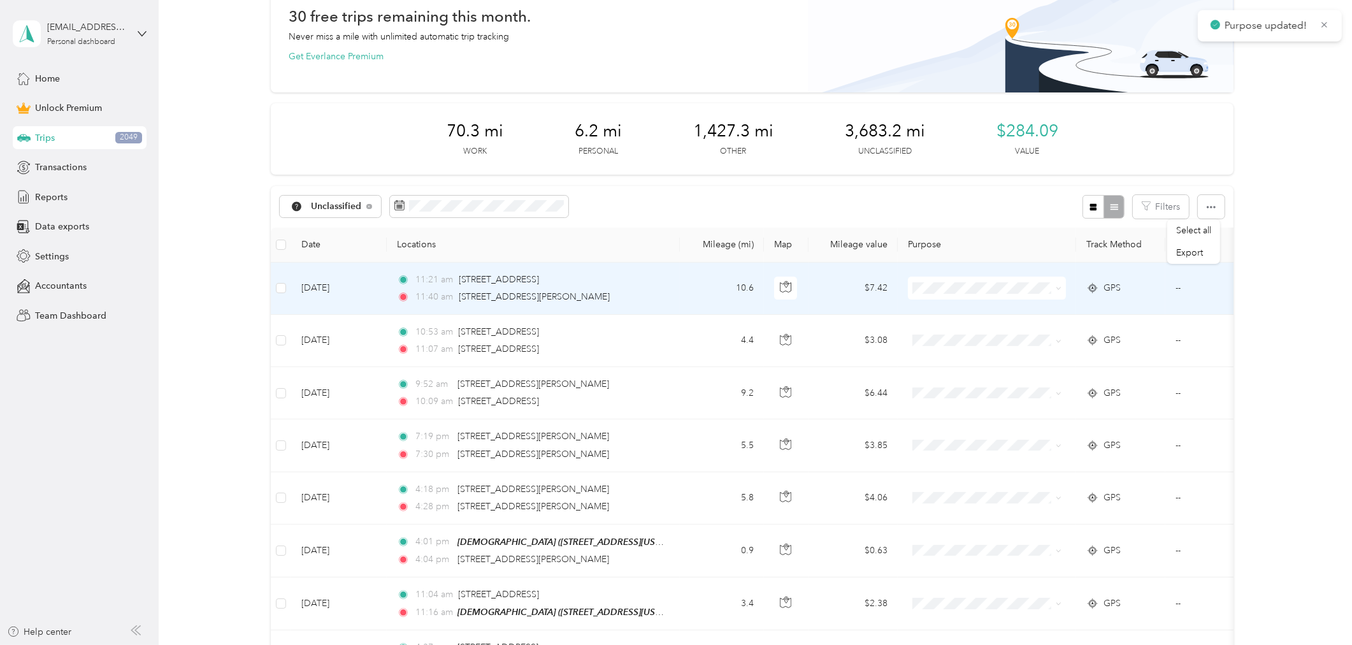
click at [692, 282] on td "10.6" at bounding box center [722, 288] width 84 height 52
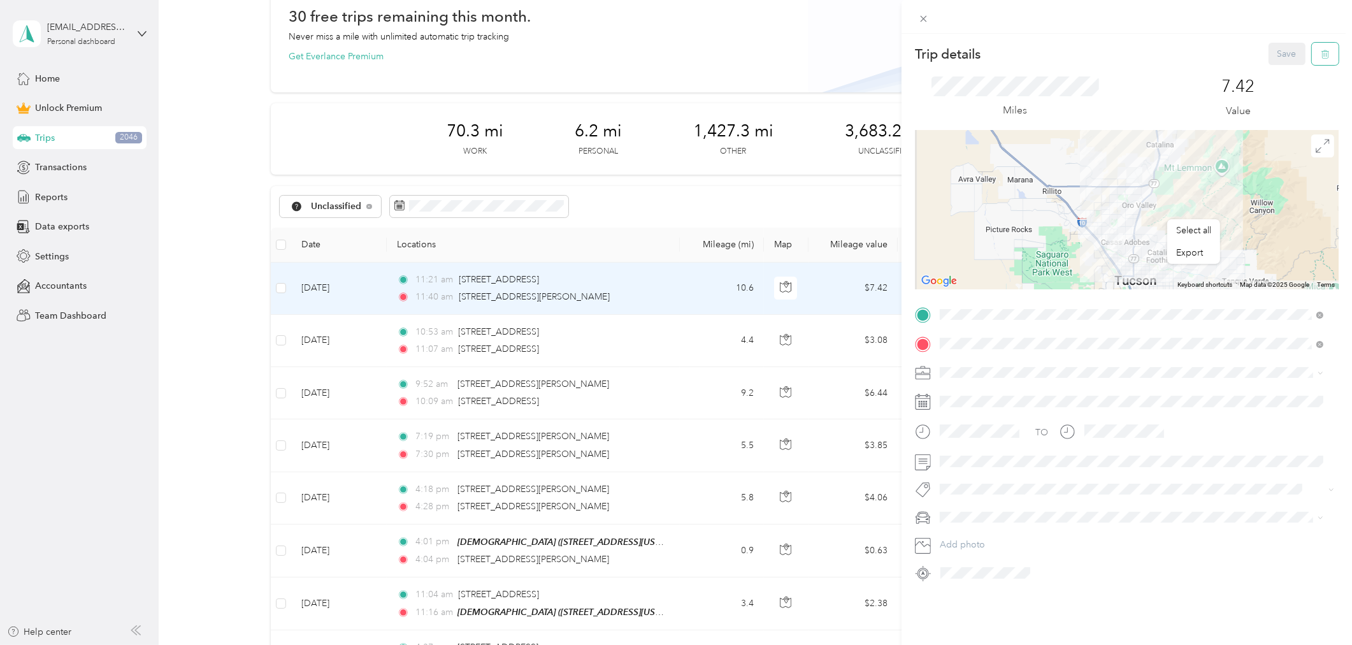
click at [1321, 50] on icon "button" at bounding box center [1325, 54] width 8 height 8
click at [1280, 71] on button "Yes" at bounding box center [1277, 69] width 25 height 20
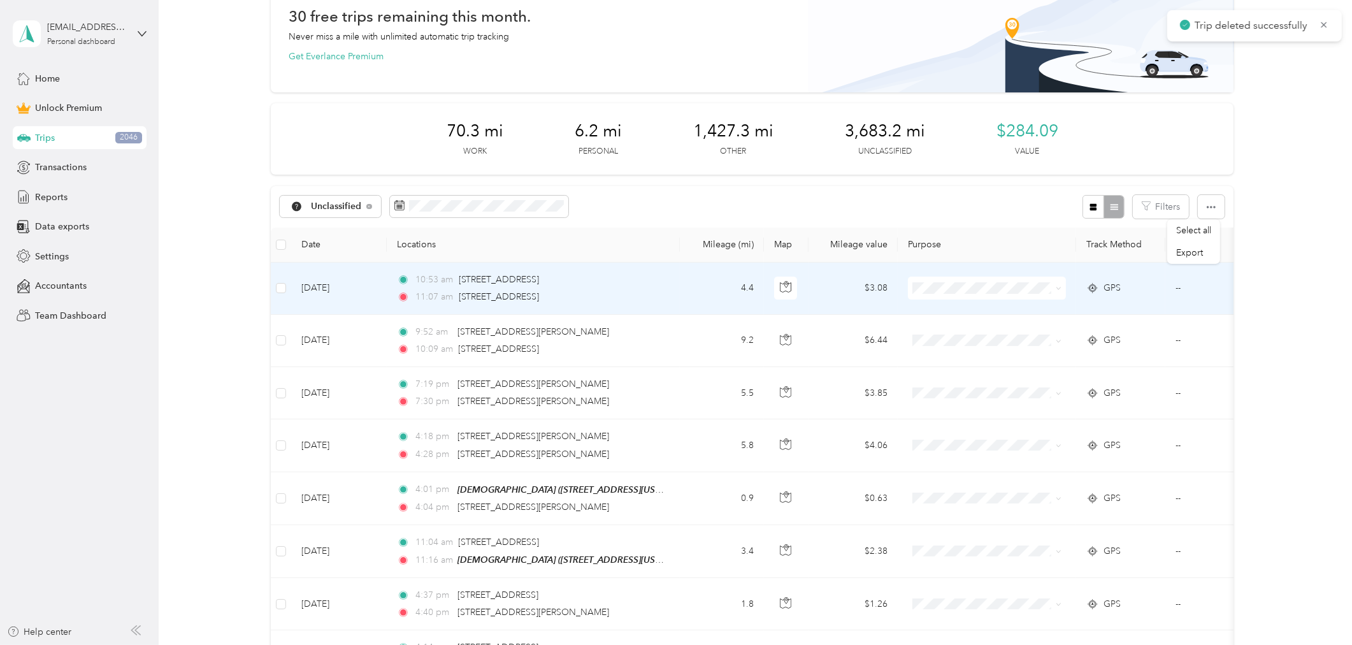
click at [699, 278] on td "4.4" at bounding box center [722, 288] width 84 height 52
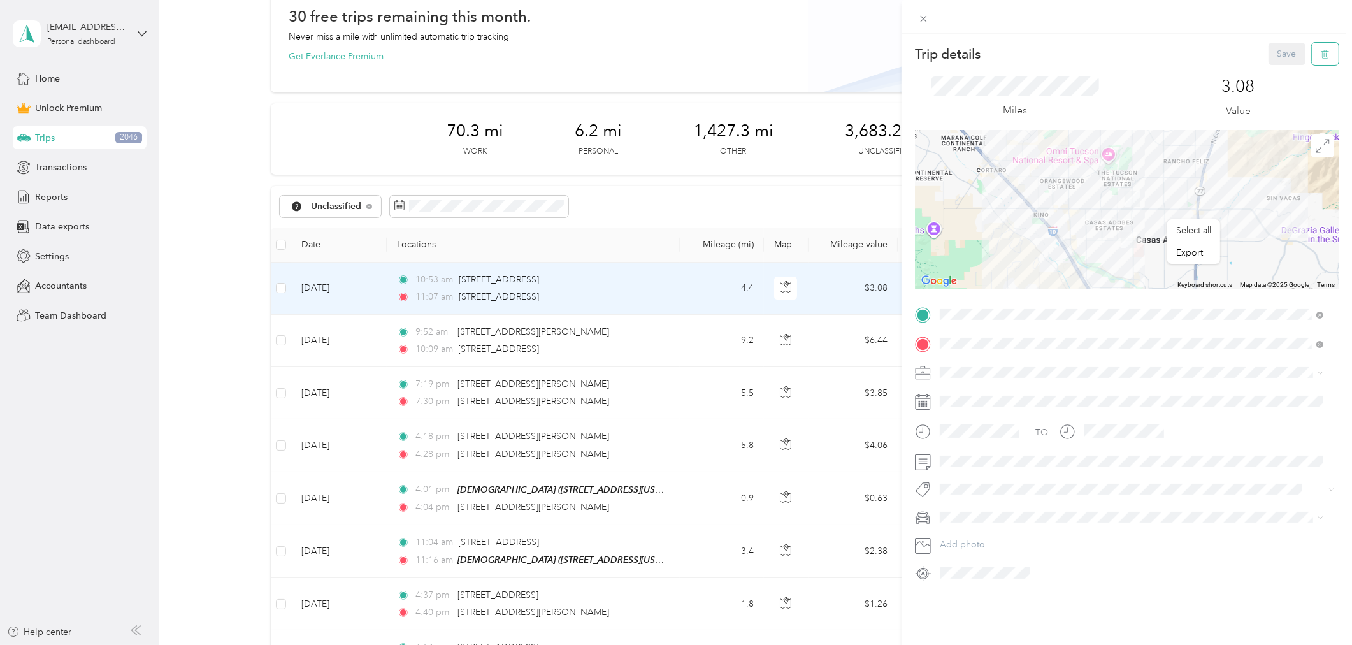
click at [1320, 56] on button "button" at bounding box center [1325, 54] width 27 height 22
click at [1278, 69] on button "Yes" at bounding box center [1277, 69] width 25 height 20
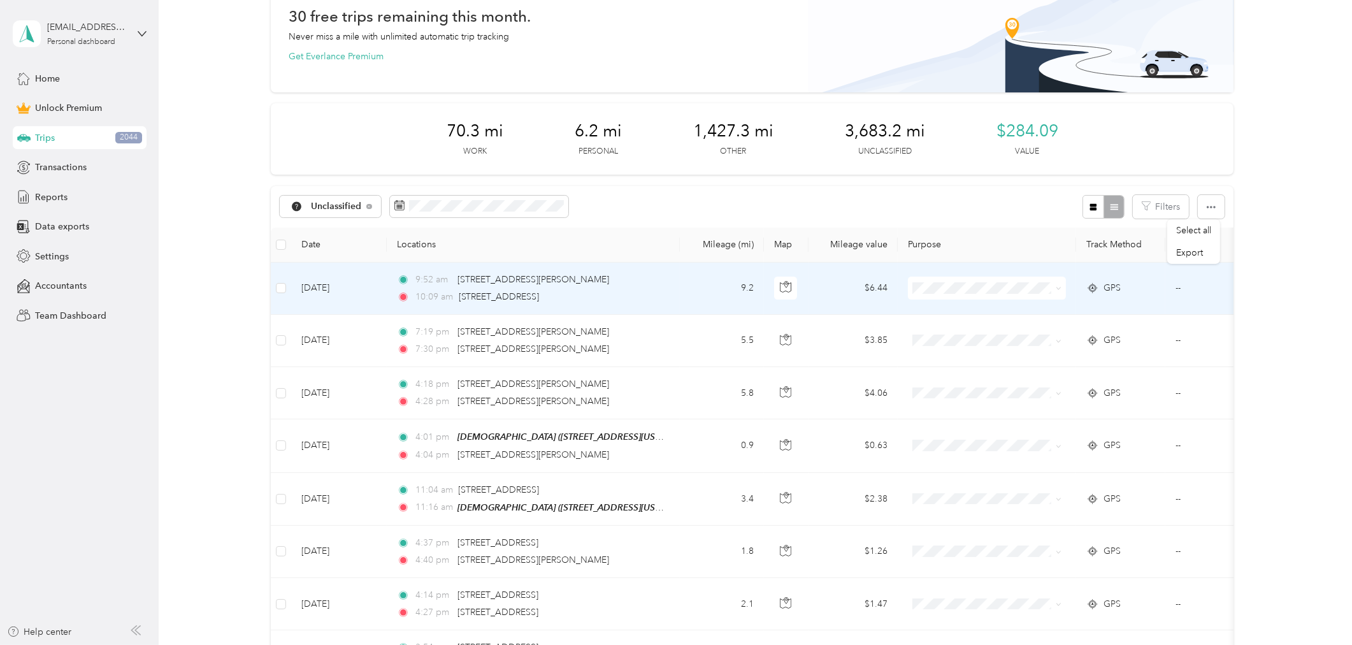
click at [666, 284] on td "9:52 am [STREET_ADDRESS][PERSON_NAME] 10:09 am [STREET_ADDRESS]" at bounding box center [533, 288] width 293 height 52
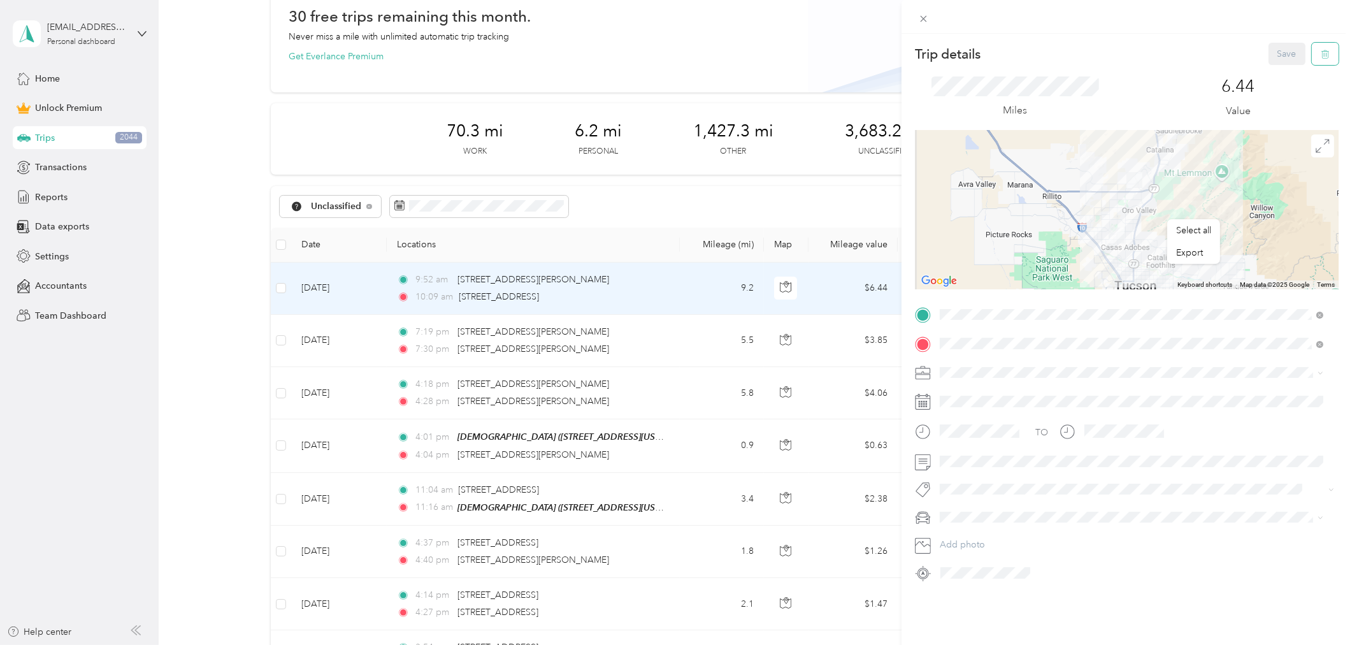
click at [1321, 52] on icon "button" at bounding box center [1325, 54] width 9 height 9
click at [1283, 66] on button "Yes" at bounding box center [1277, 69] width 25 height 20
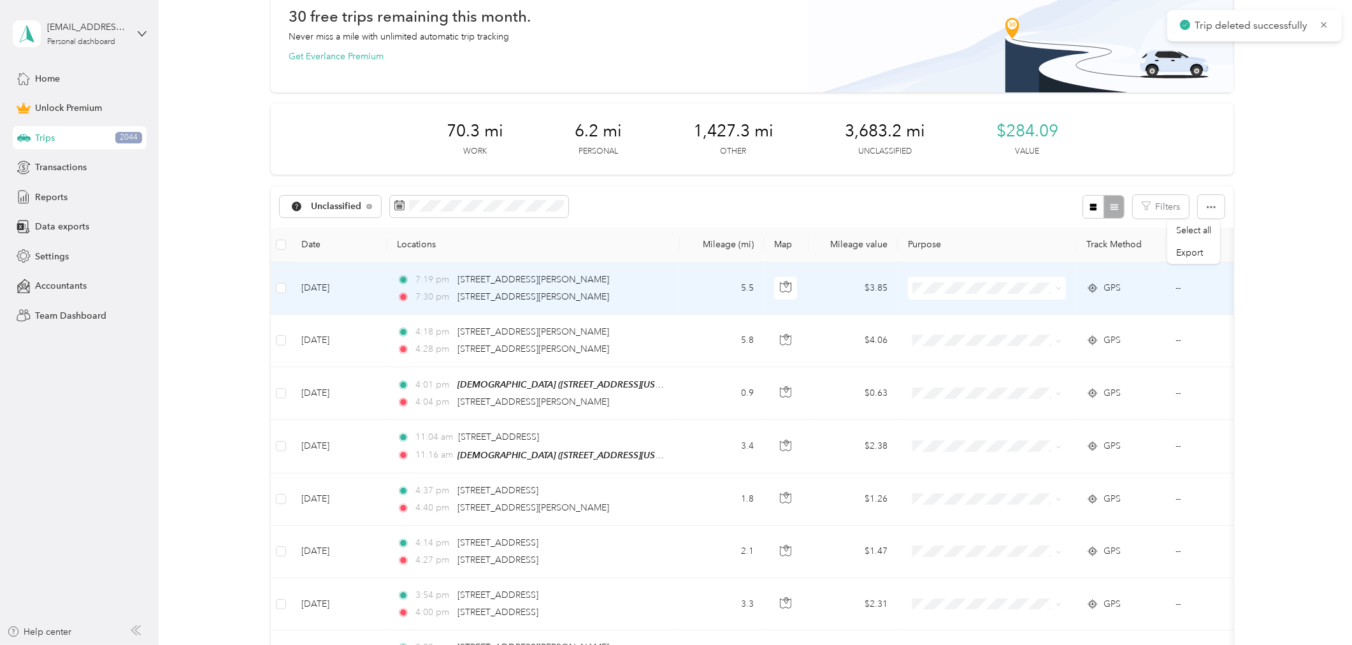
click at [666, 298] on td "7:19 pm [STREET_ADDRESS][PERSON_NAME] 7:30 pm [STREET_ADDRESS][PERSON_NAME]" at bounding box center [533, 288] width 293 height 52
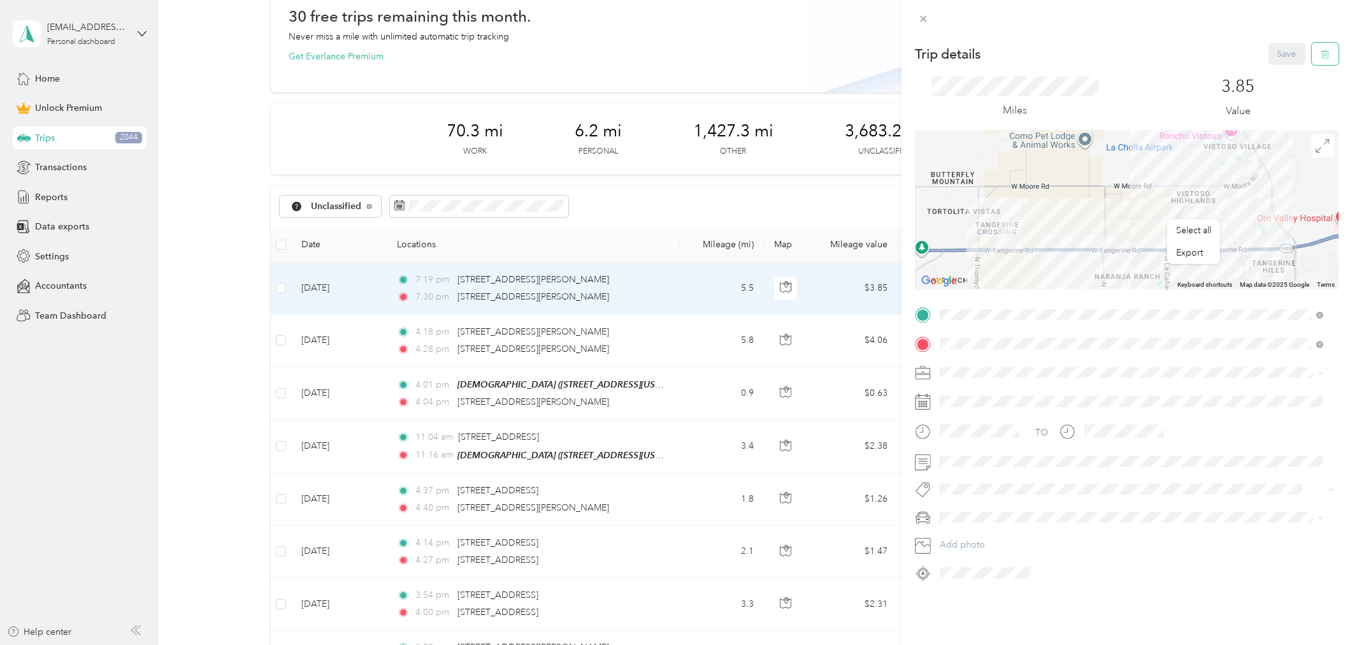
click at [1321, 52] on icon "button" at bounding box center [1325, 54] width 9 height 9
click at [1276, 73] on button "Yes" at bounding box center [1277, 69] width 25 height 20
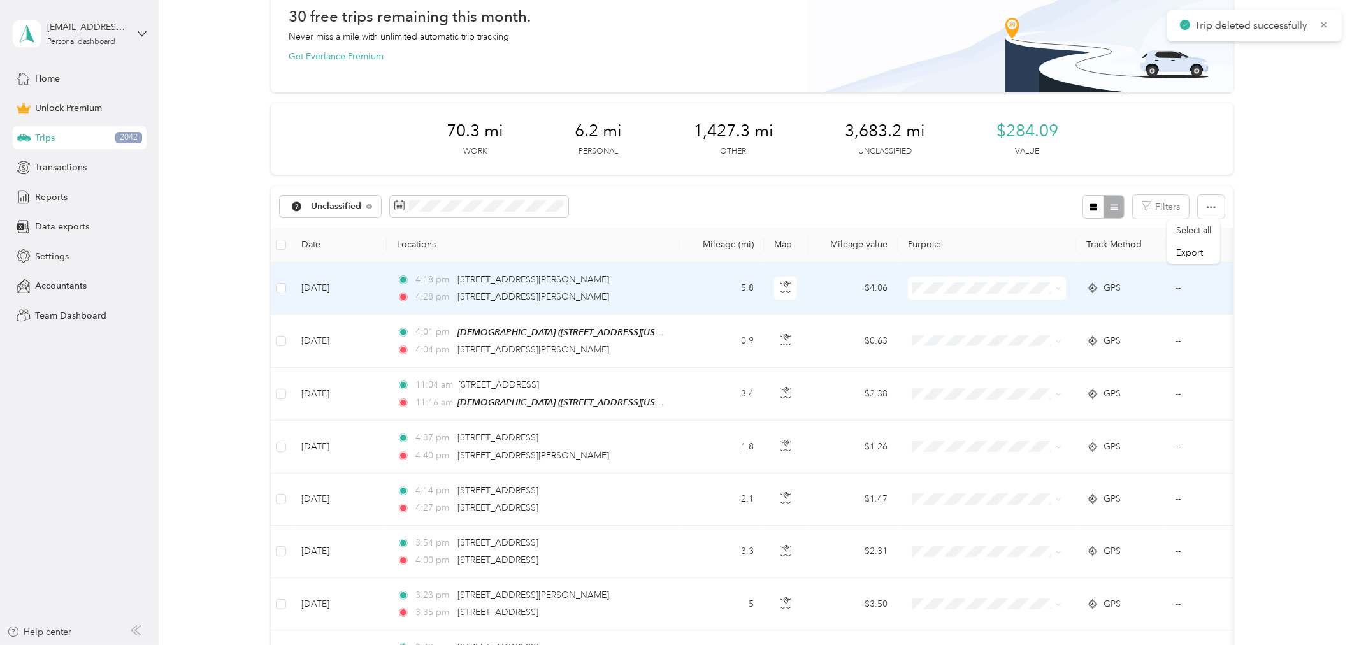
click at [697, 278] on td "5.8" at bounding box center [722, 288] width 84 height 52
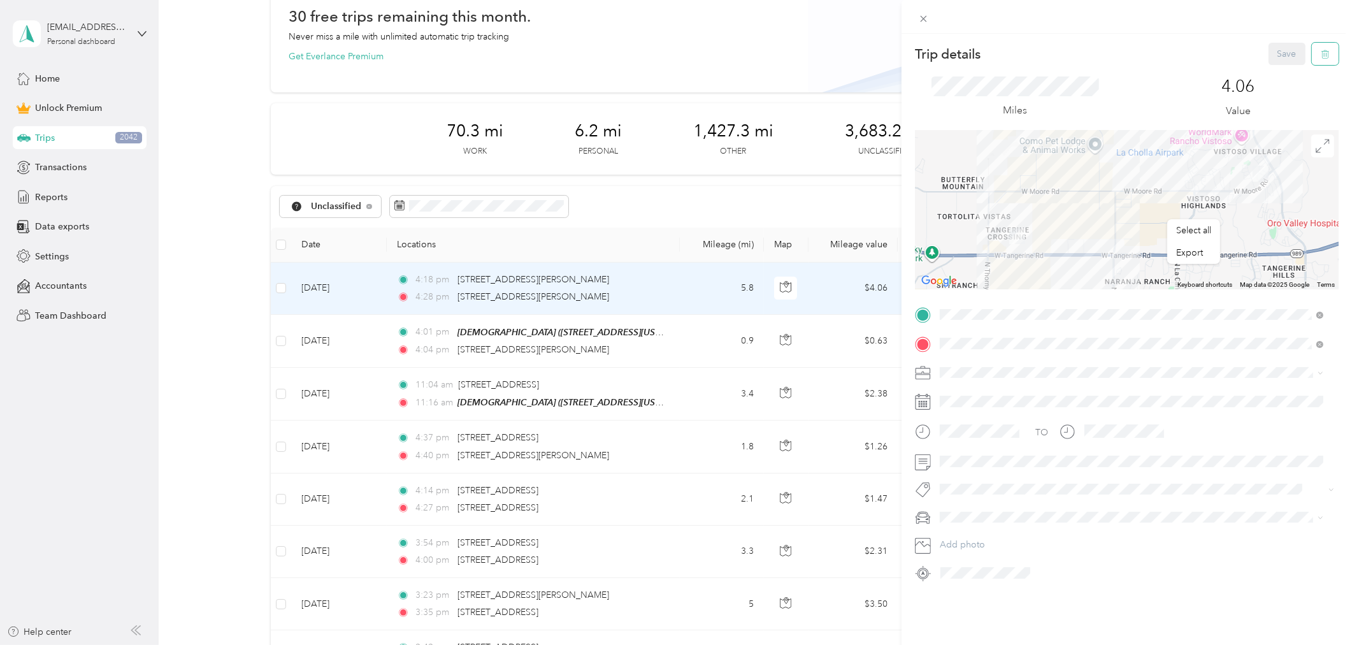
click at [1321, 50] on icon "button" at bounding box center [1325, 54] width 9 height 9
click at [1279, 71] on button "Yes" at bounding box center [1277, 69] width 25 height 20
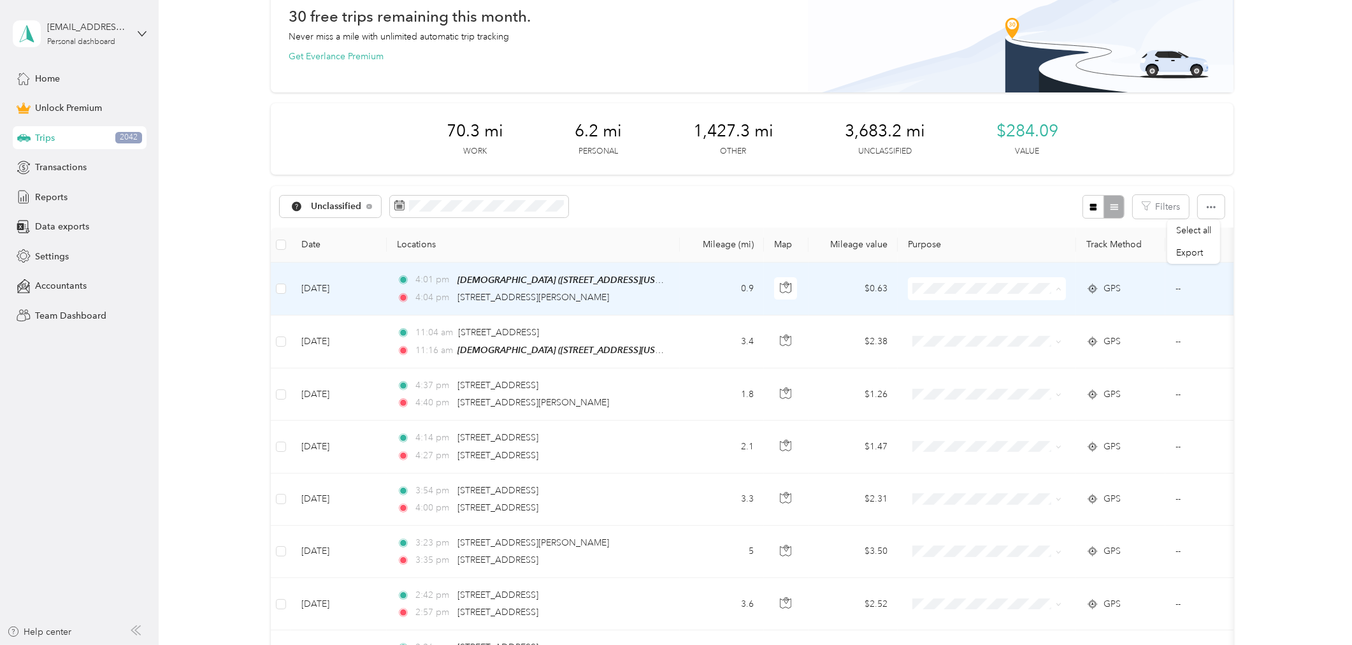
click at [958, 384] on li "Charity" at bounding box center [987, 379] width 158 height 22
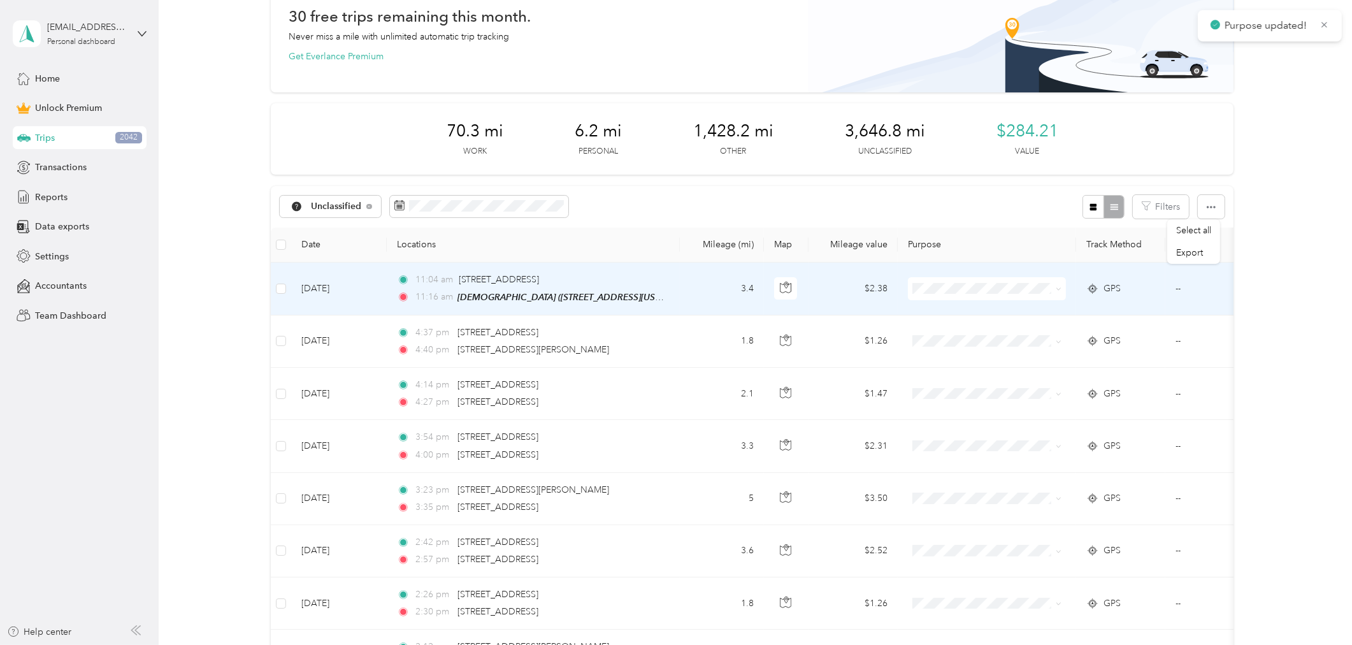
click at [956, 380] on span "Charity" at bounding box center [998, 378] width 118 height 13
click at [696, 287] on td "1.8" at bounding box center [722, 288] width 84 height 52
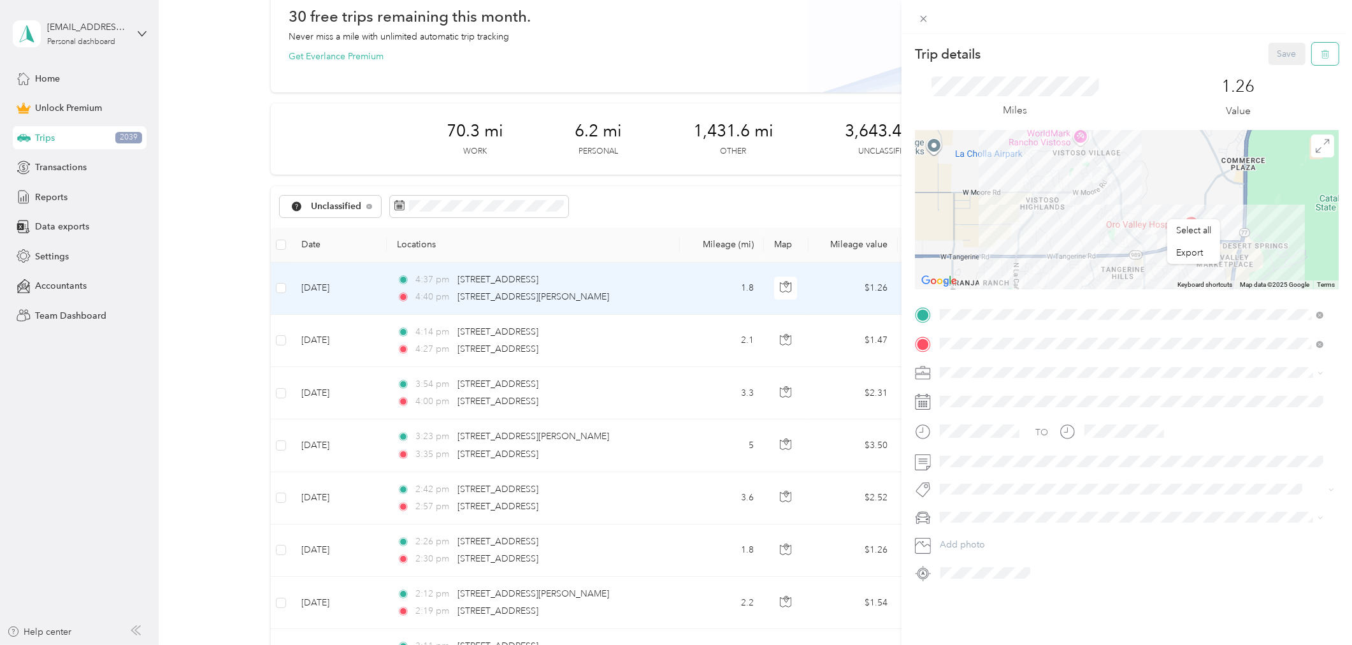
click at [1312, 53] on button "button" at bounding box center [1325, 54] width 27 height 22
click at [1271, 71] on button "Yes" at bounding box center [1277, 69] width 25 height 20
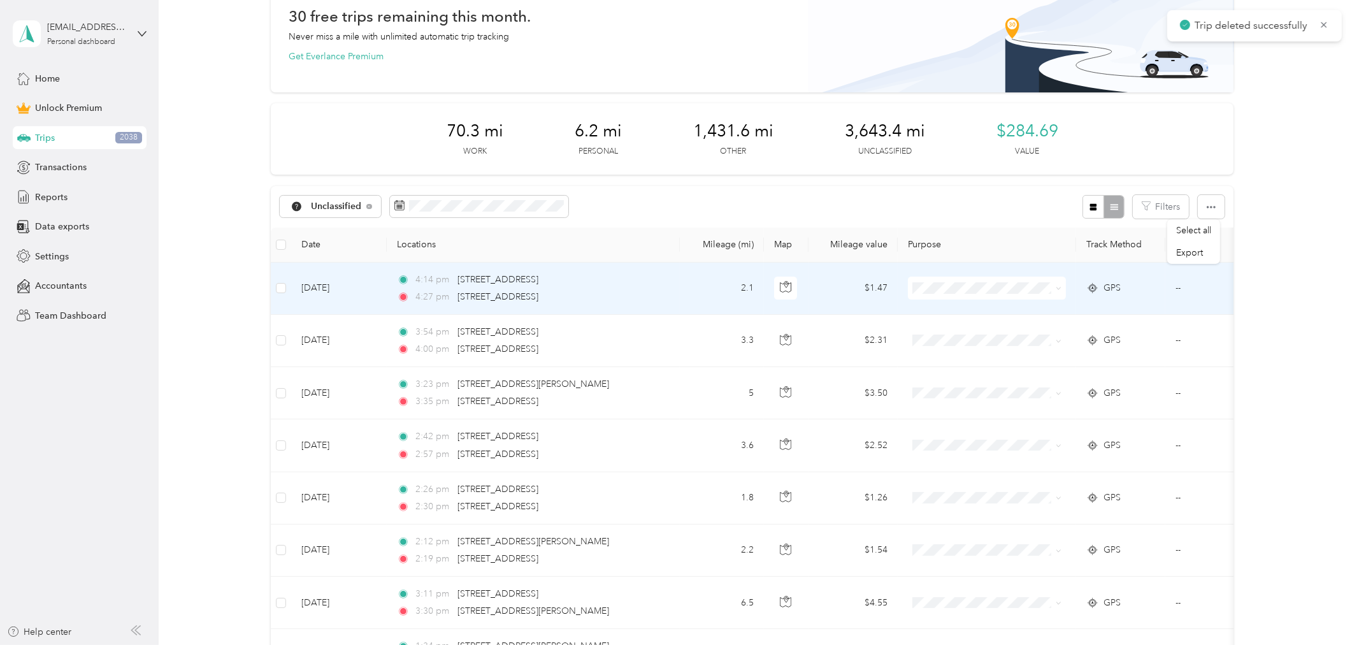
click at [691, 281] on td "2.1" at bounding box center [722, 288] width 84 height 52
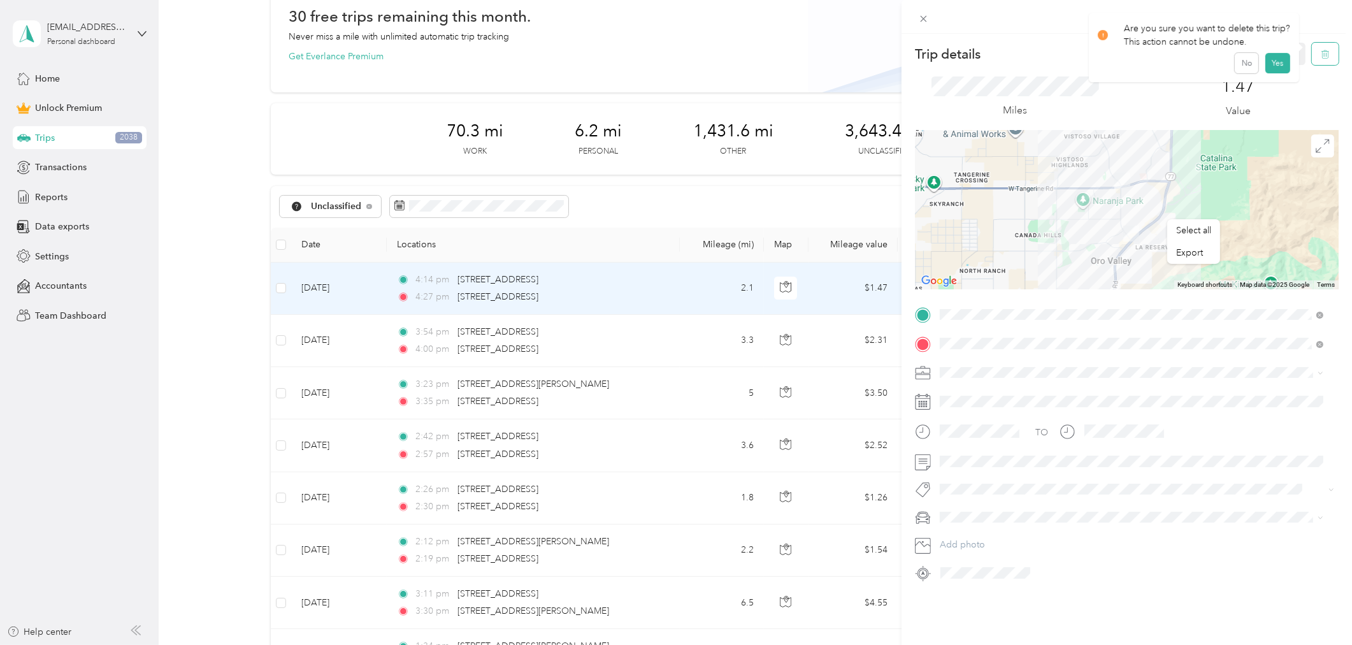
click at [1321, 55] on icon "button" at bounding box center [1325, 54] width 8 height 8
click at [1273, 69] on button "Yes" at bounding box center [1277, 69] width 25 height 20
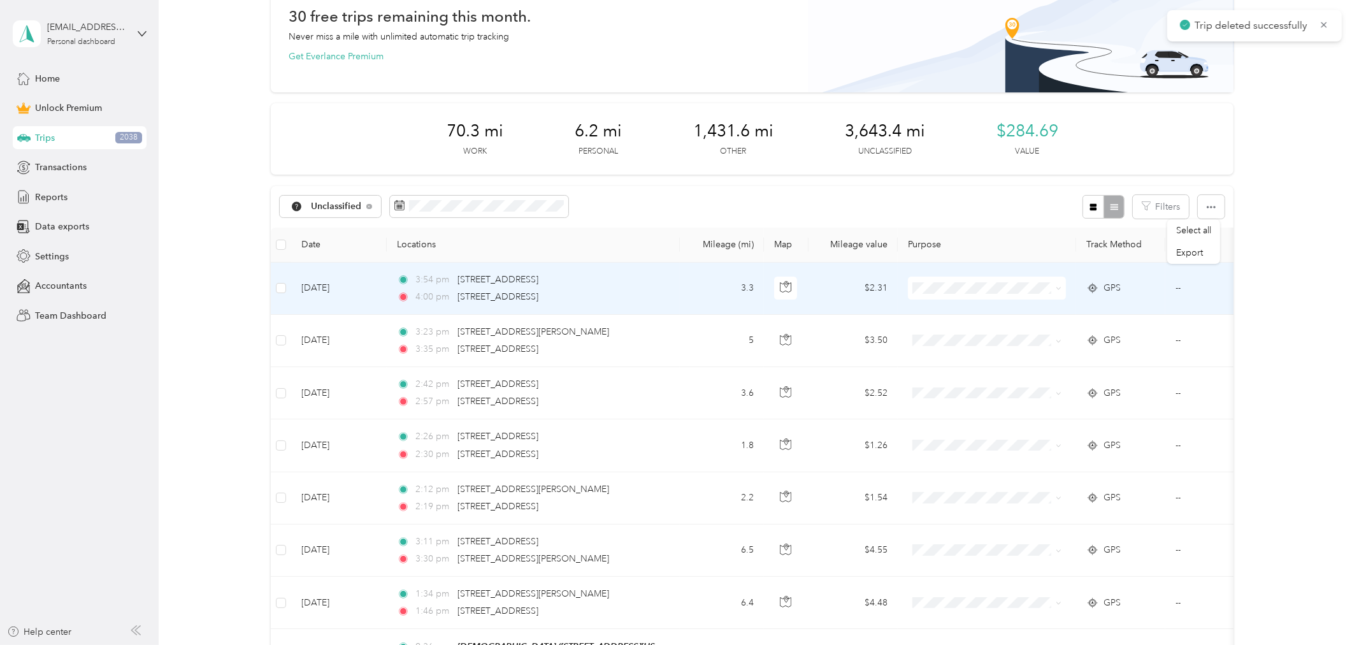
click at [671, 282] on td "3:54 pm [STREET_ADDRESS] 4:00 pm [STREET_ADDRESS]" at bounding box center [533, 288] width 293 height 52
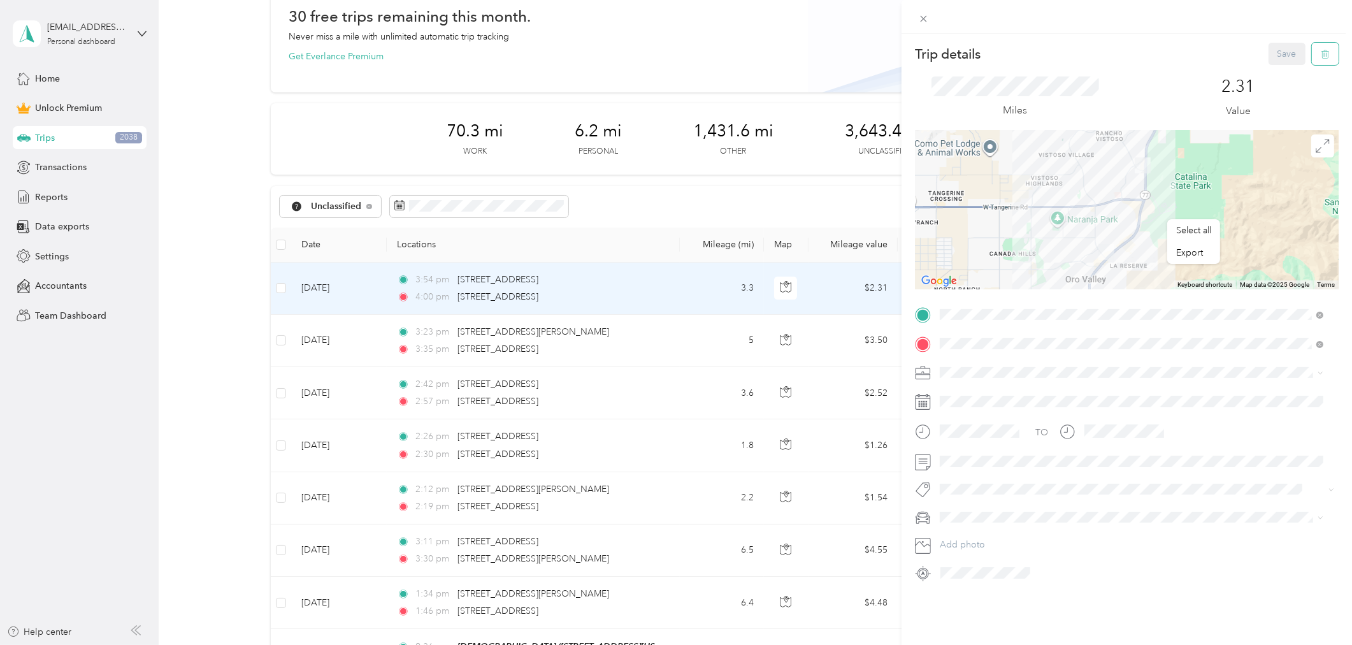
click at [1321, 53] on icon "button" at bounding box center [1325, 54] width 9 height 9
click at [1276, 68] on button "Yes" at bounding box center [1277, 69] width 25 height 20
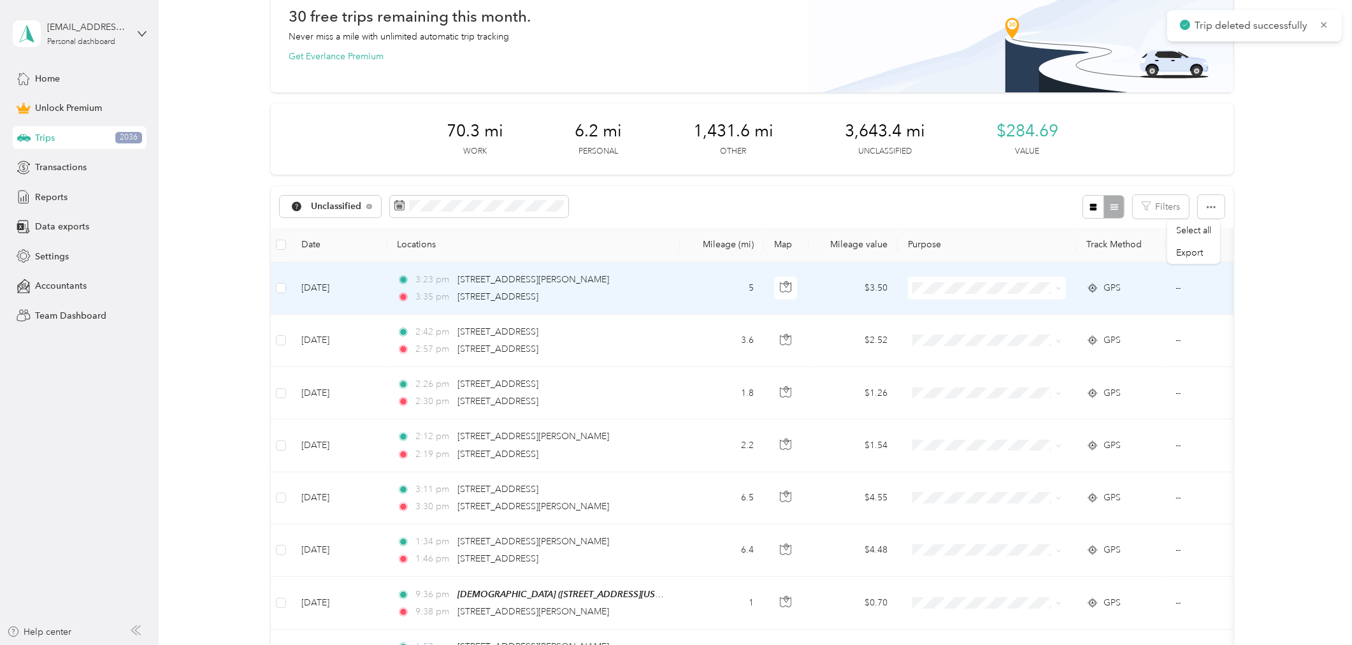
click at [694, 287] on td "5" at bounding box center [722, 288] width 84 height 52
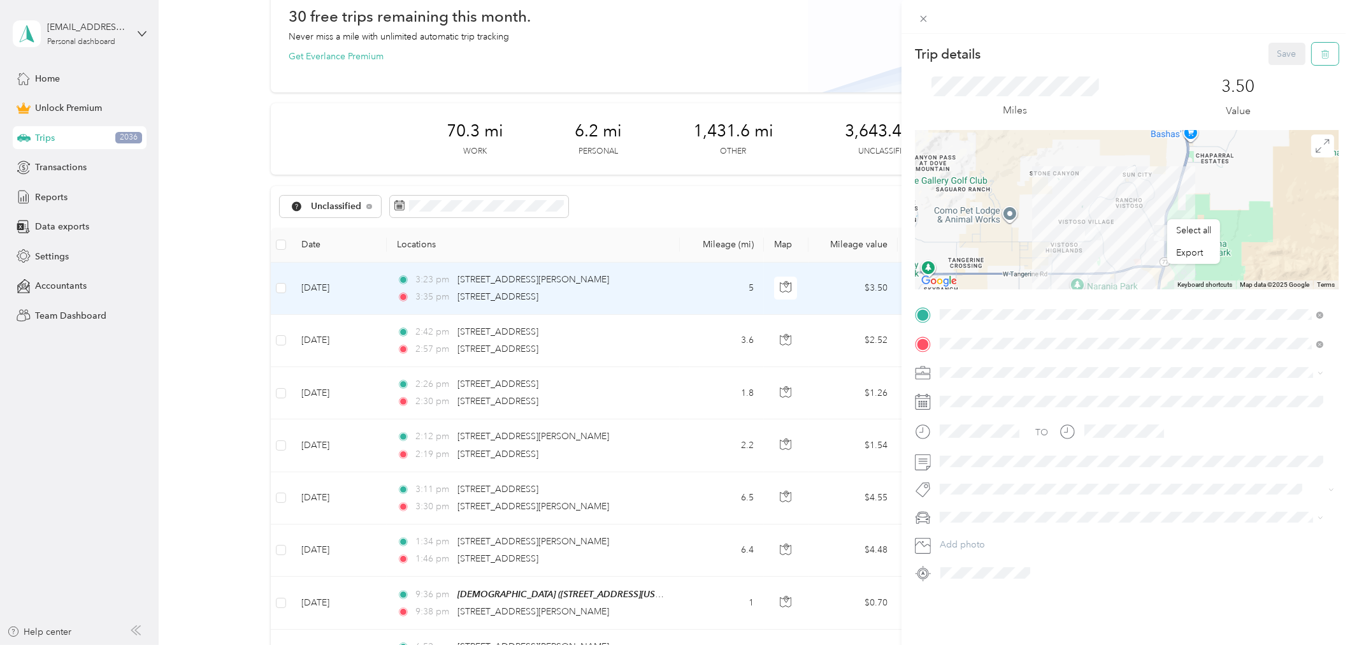
click at [1321, 51] on icon "button" at bounding box center [1325, 54] width 9 height 9
click at [1278, 72] on button "Yes" at bounding box center [1277, 69] width 25 height 20
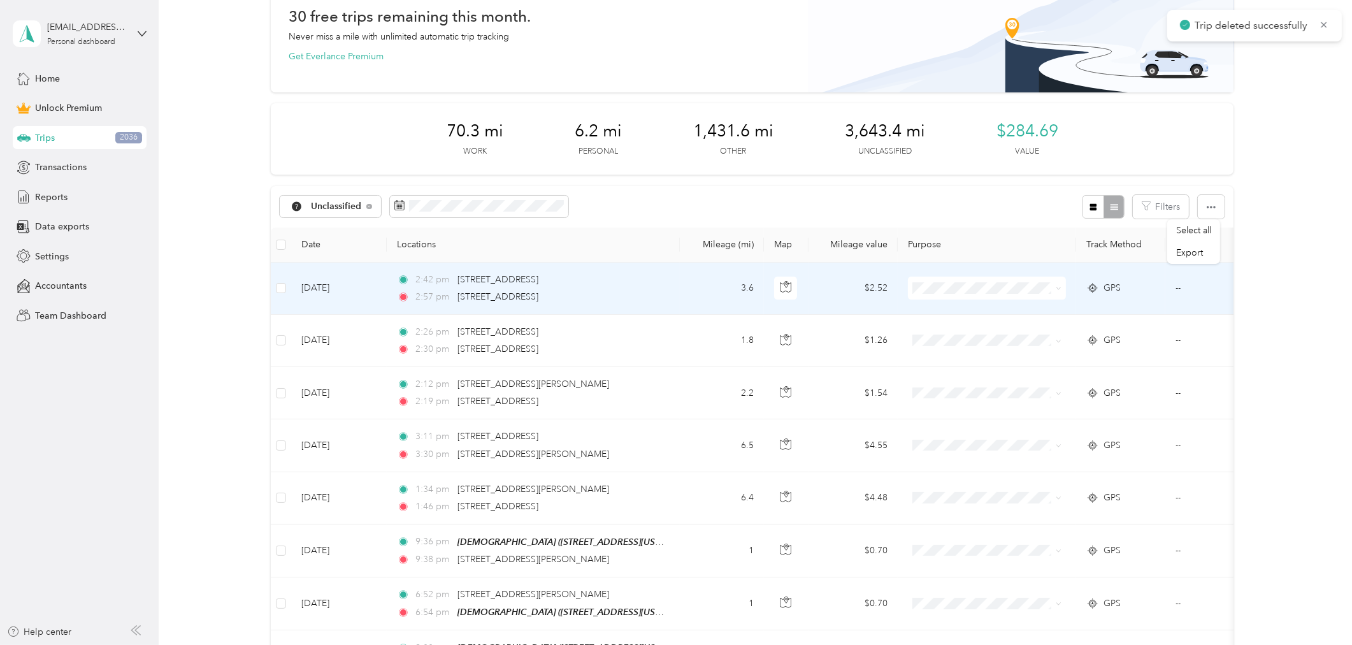
click at [671, 278] on td "2:42 pm [STREET_ADDRESS] 2:57 pm [STREET_ADDRESS]" at bounding box center [533, 288] width 293 height 52
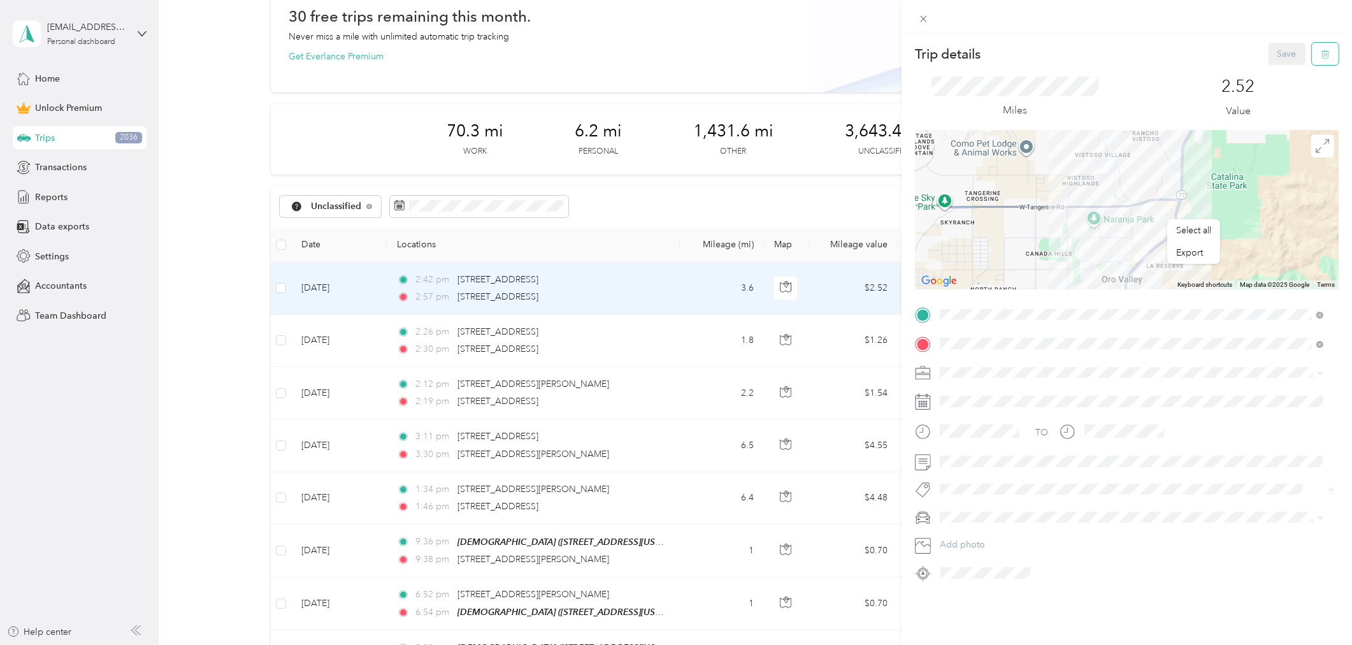
click at [1321, 50] on icon "button" at bounding box center [1325, 54] width 9 height 9
click at [1271, 67] on button "Yes" at bounding box center [1277, 69] width 25 height 20
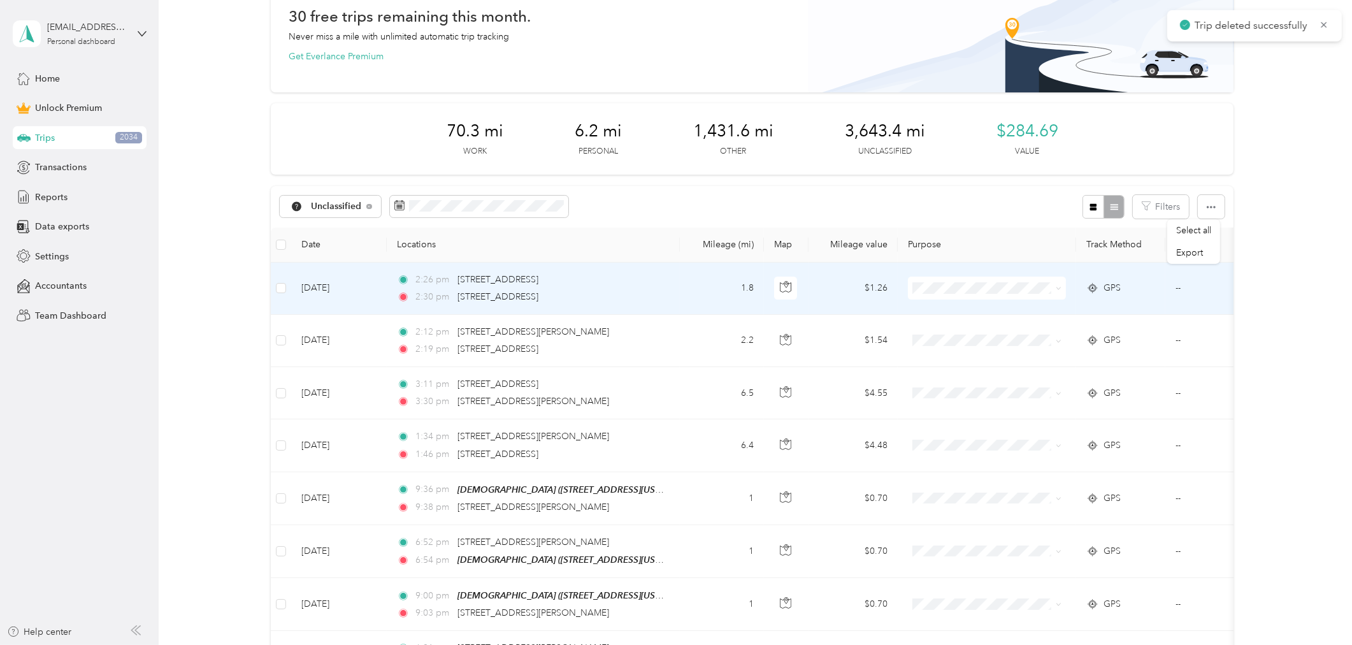
click at [699, 283] on td "1.8" at bounding box center [722, 288] width 84 height 52
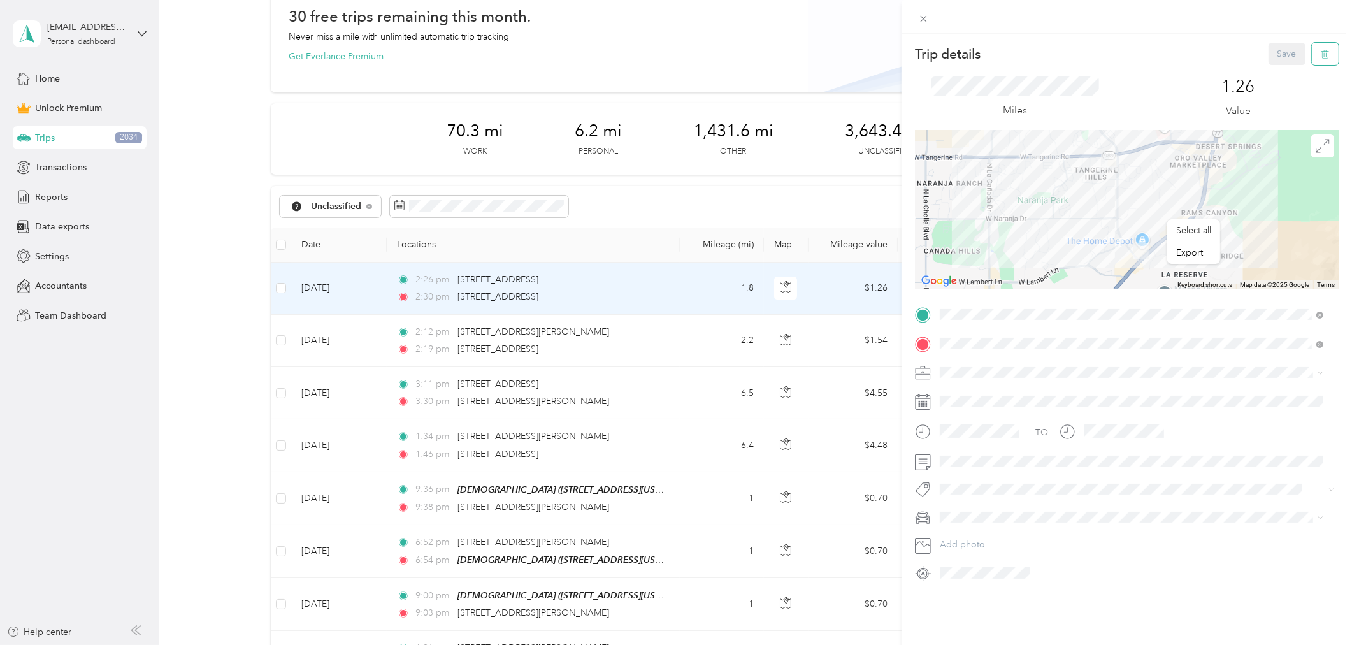
click at [1319, 54] on button "button" at bounding box center [1325, 54] width 27 height 22
click at [1276, 71] on button "Yes" at bounding box center [1277, 69] width 25 height 20
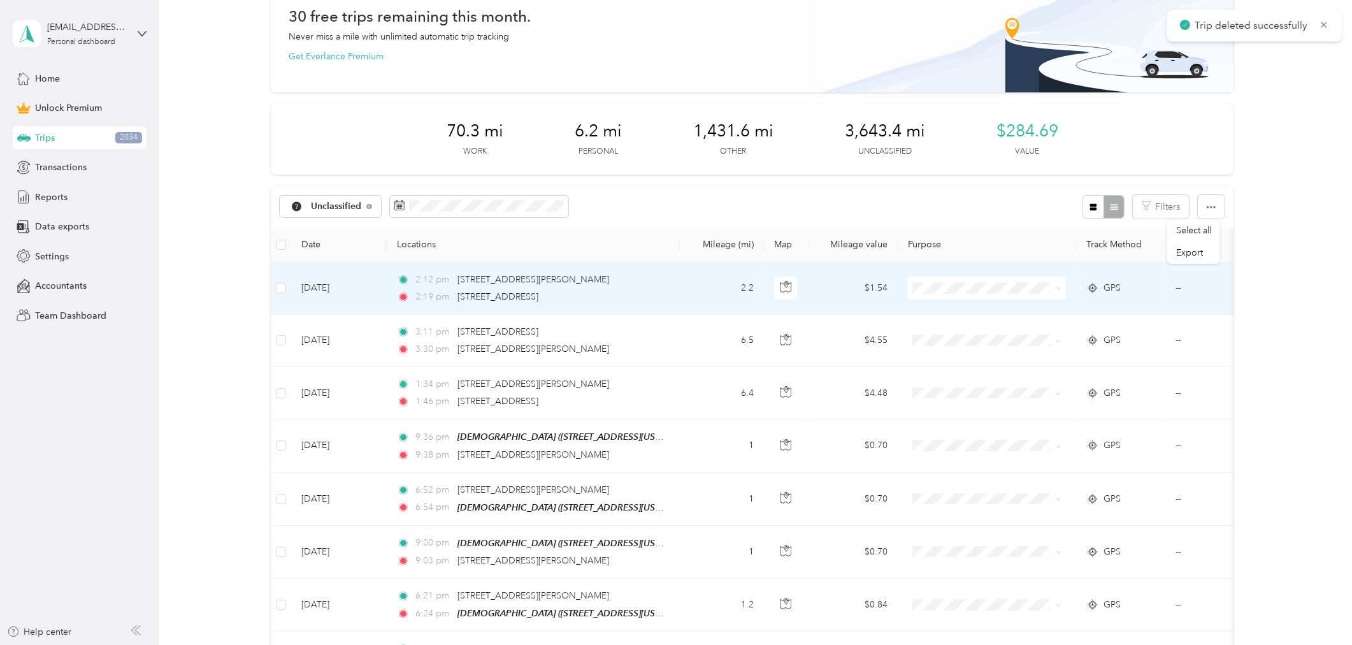
click at [664, 289] on td "2:12 pm [STREET_ADDRESS][PERSON_NAME] 2:19 pm [STREET_ADDRESS]" at bounding box center [533, 288] width 293 height 52
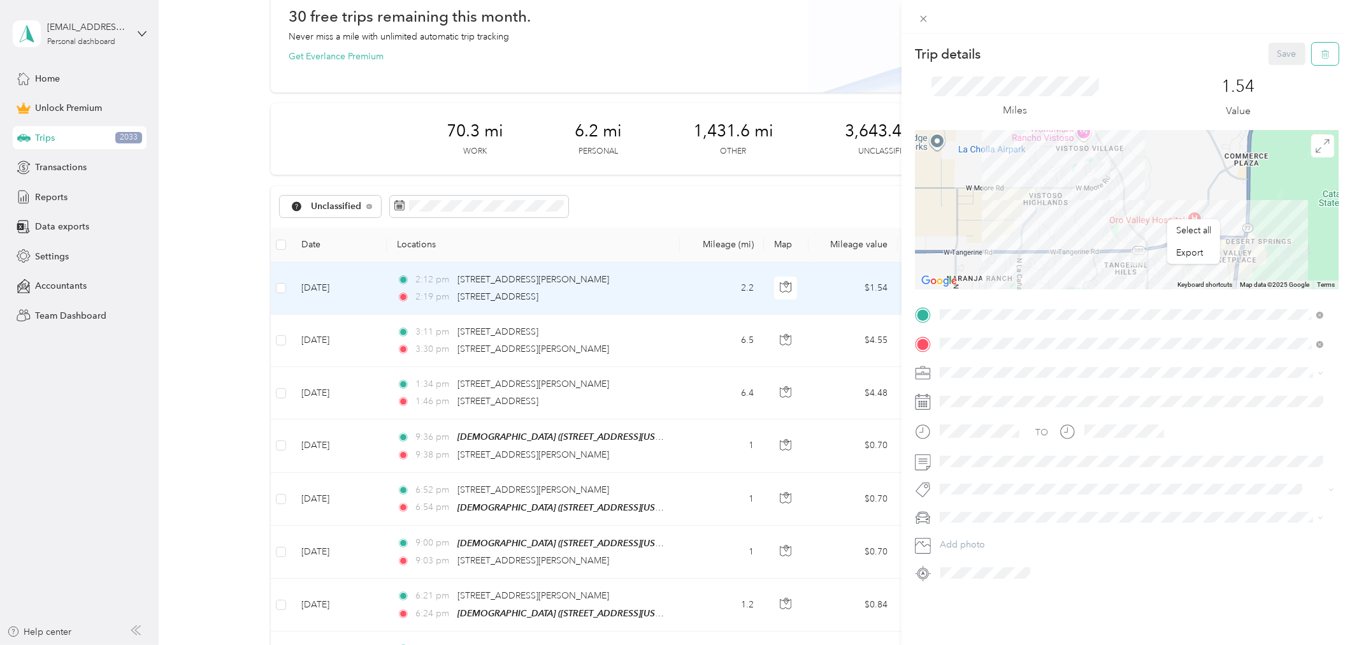
click at [1321, 51] on icon "button" at bounding box center [1325, 54] width 9 height 9
click at [1271, 69] on button "Yes" at bounding box center [1277, 69] width 25 height 20
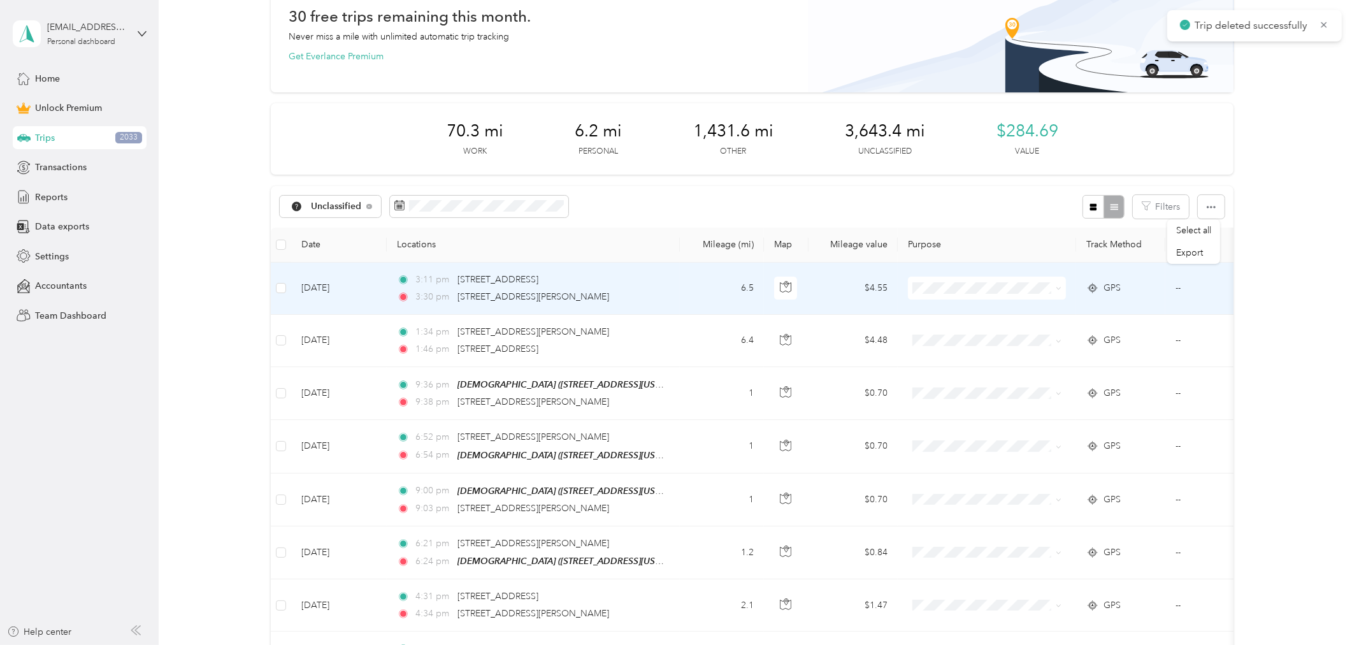
click at [671, 288] on td "3:11 pm [STREET_ADDRESS] 3:30 pm [STREET_ADDRESS][PERSON_NAME]" at bounding box center [533, 288] width 293 height 52
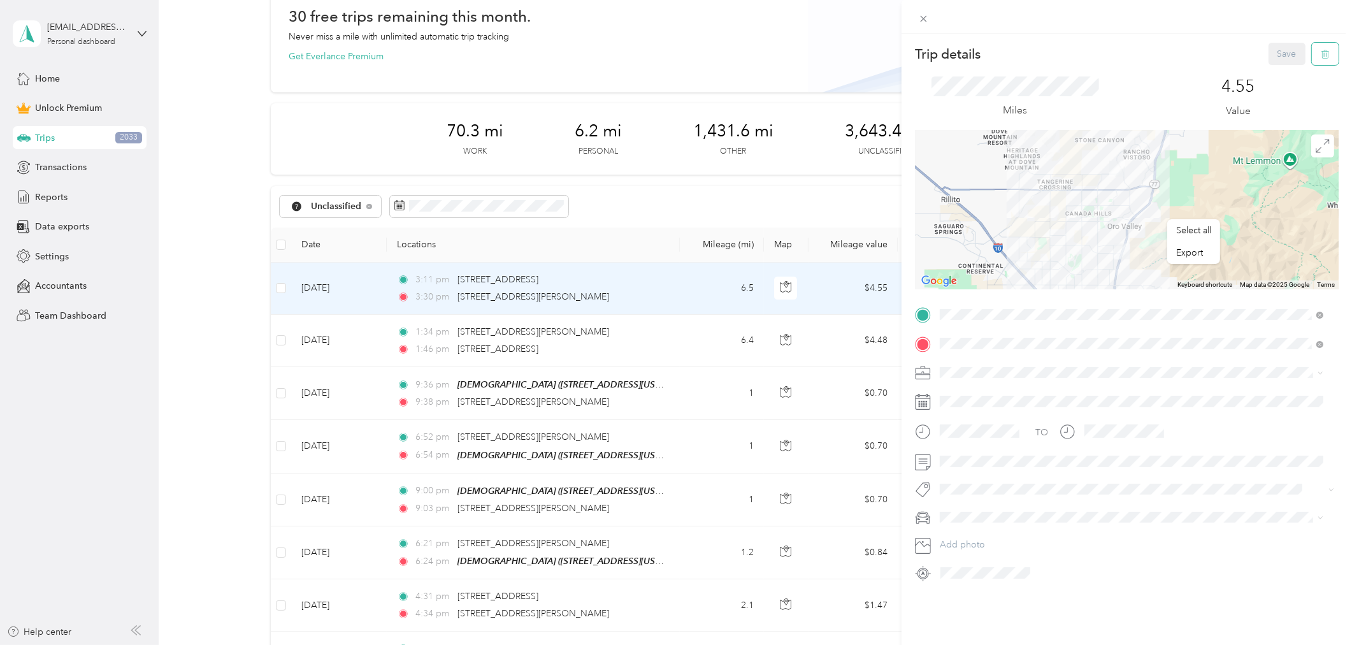
click at [1321, 54] on icon "button" at bounding box center [1325, 54] width 9 height 9
click at [1277, 69] on button "Yes" at bounding box center [1277, 69] width 25 height 20
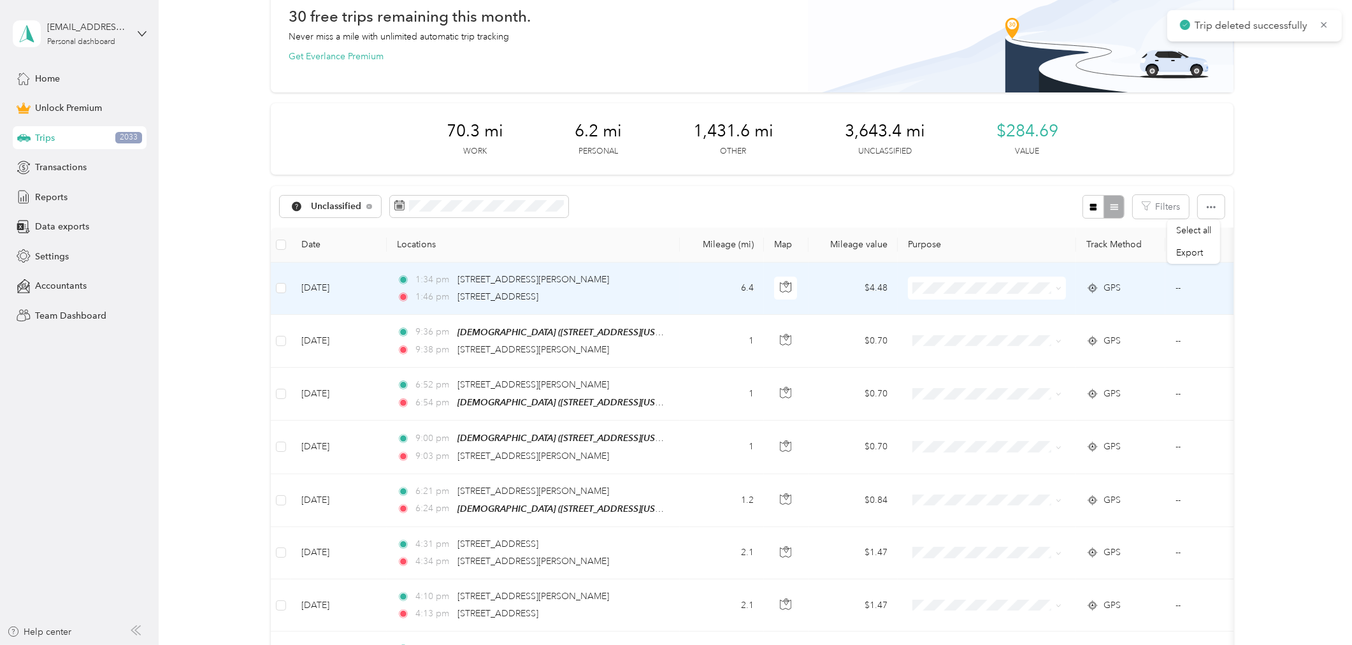
click at [675, 283] on td "1:34 pm [STREET_ADDRESS][PERSON_NAME] 1:46 pm [STREET_ADDRESS]" at bounding box center [533, 288] width 293 height 52
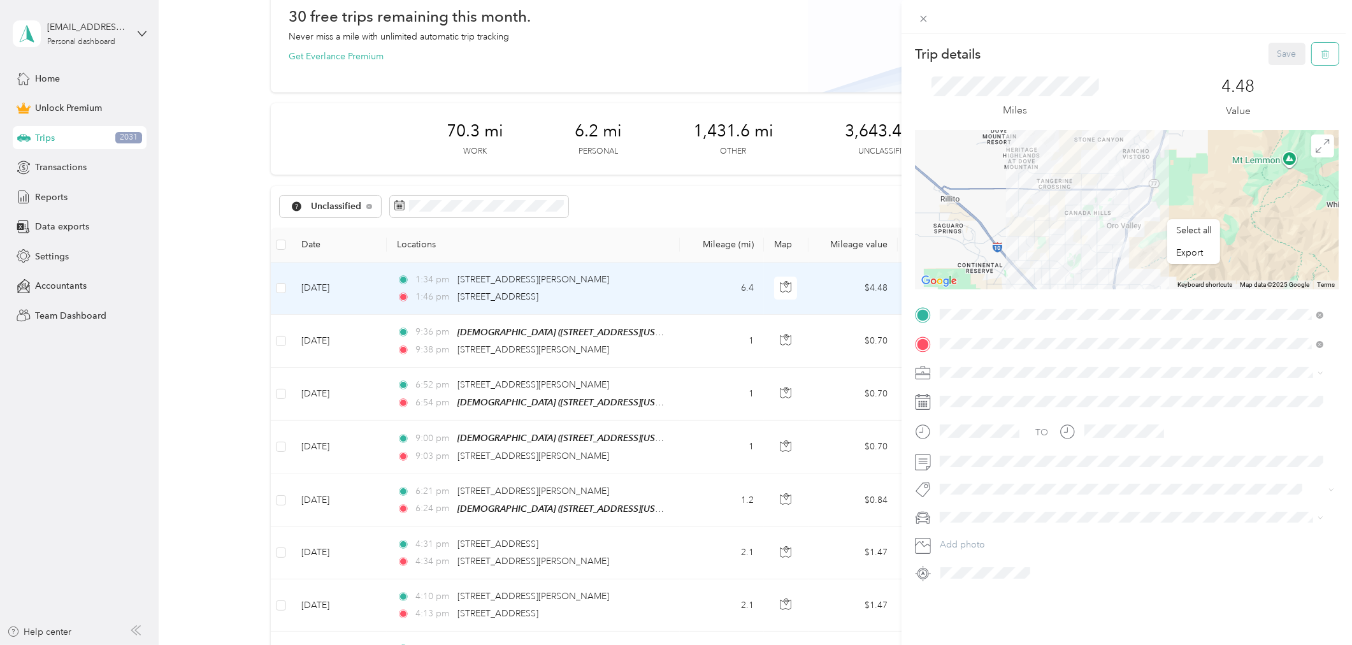
click at [1321, 53] on icon "button" at bounding box center [1325, 54] width 9 height 9
click at [1282, 70] on button "Yes" at bounding box center [1277, 69] width 25 height 20
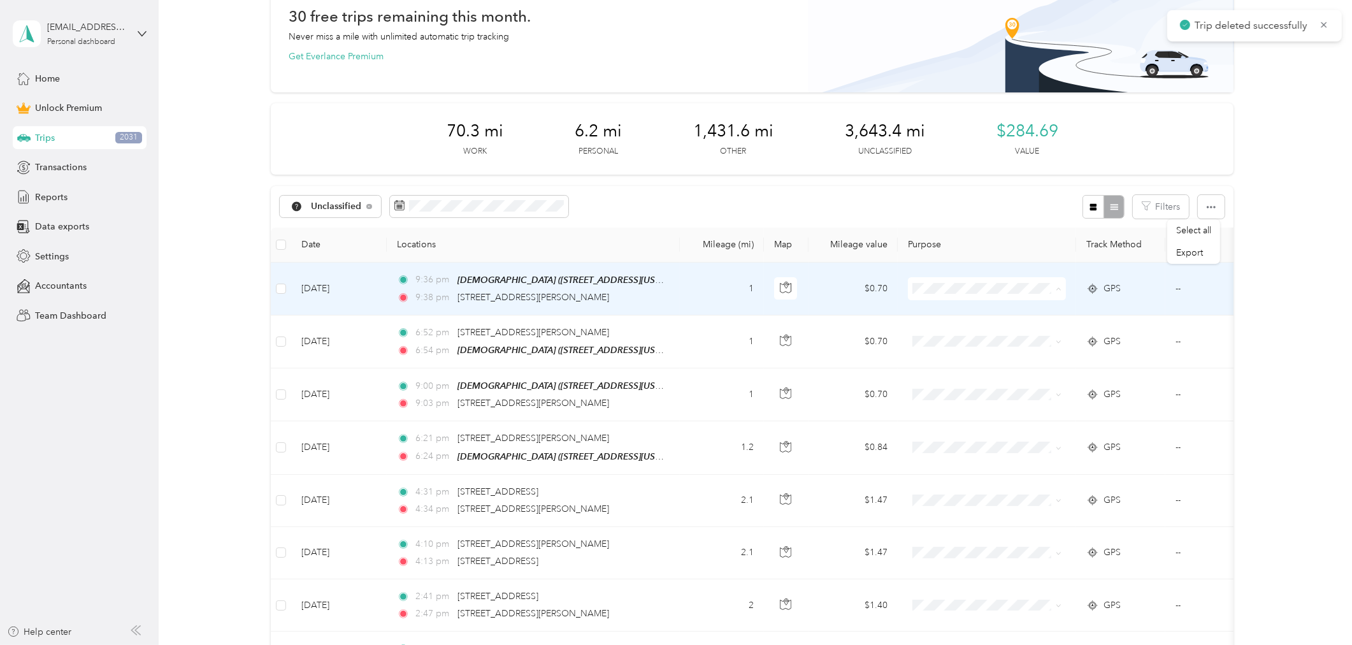
click at [951, 380] on span "Charity" at bounding box center [998, 378] width 118 height 13
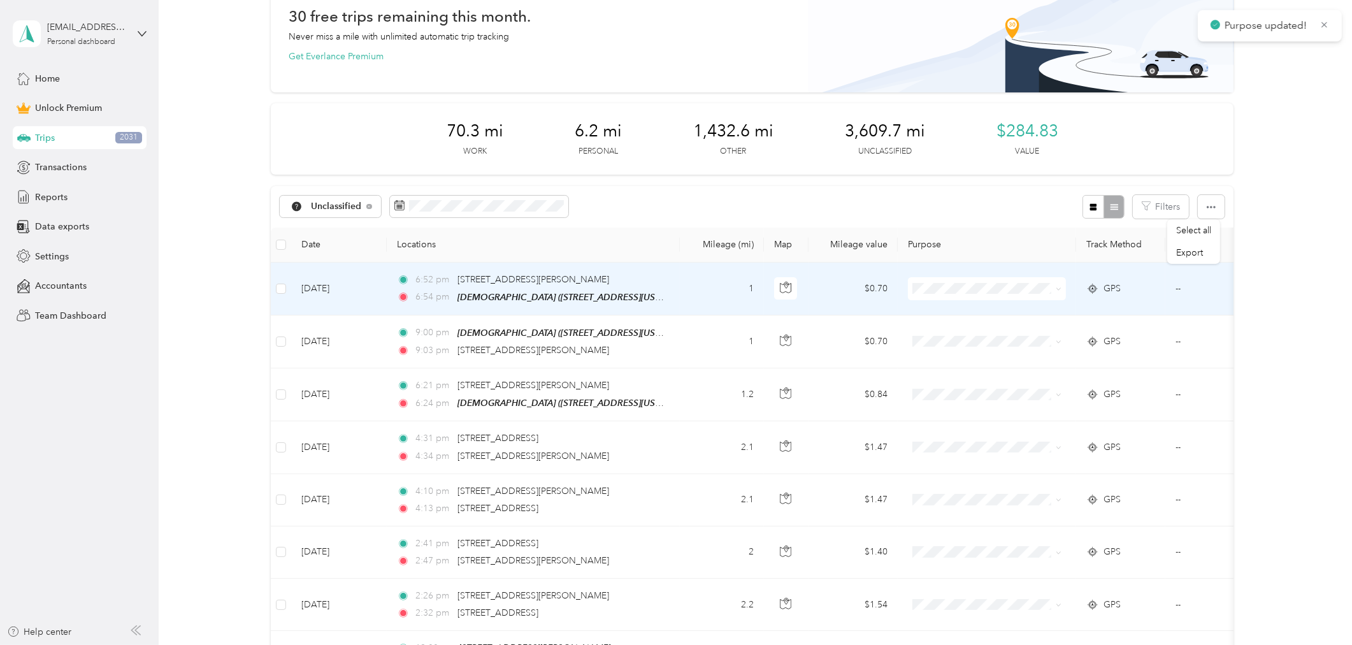
click at [949, 294] on span at bounding box center [987, 288] width 158 height 23
click at [948, 380] on span "Charity" at bounding box center [998, 378] width 118 height 13
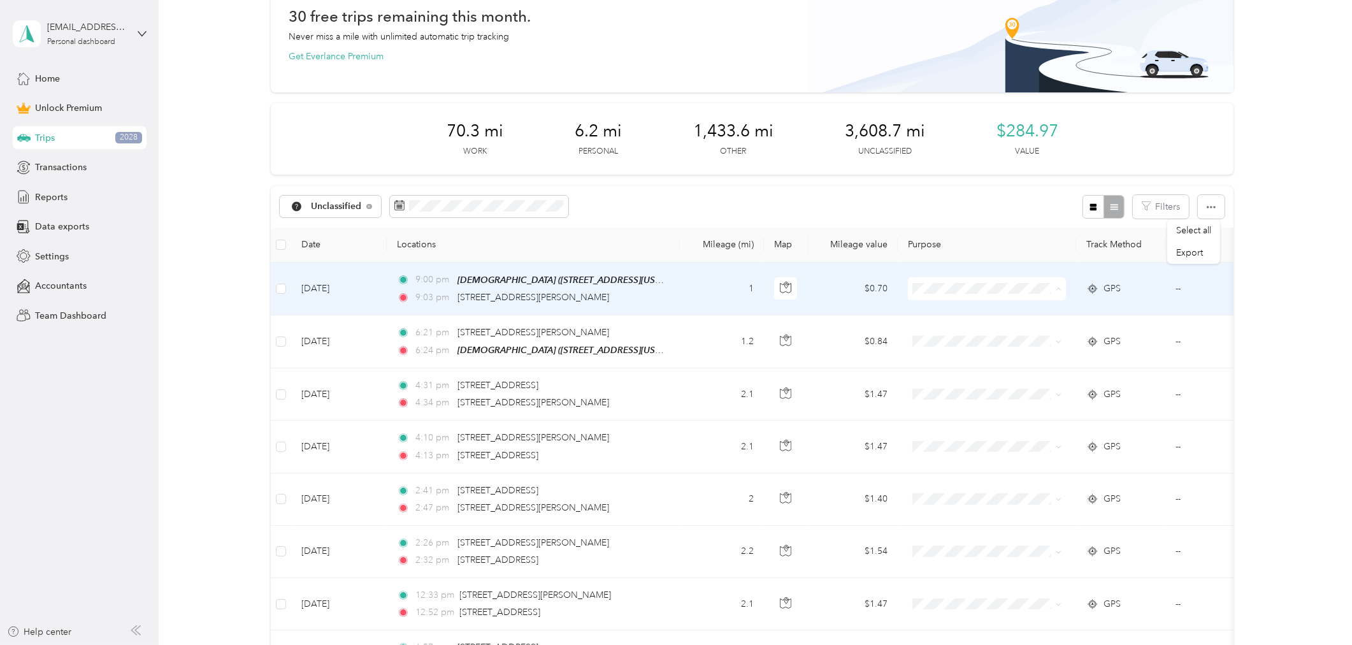
click at [954, 379] on span "Charity" at bounding box center [998, 378] width 118 height 13
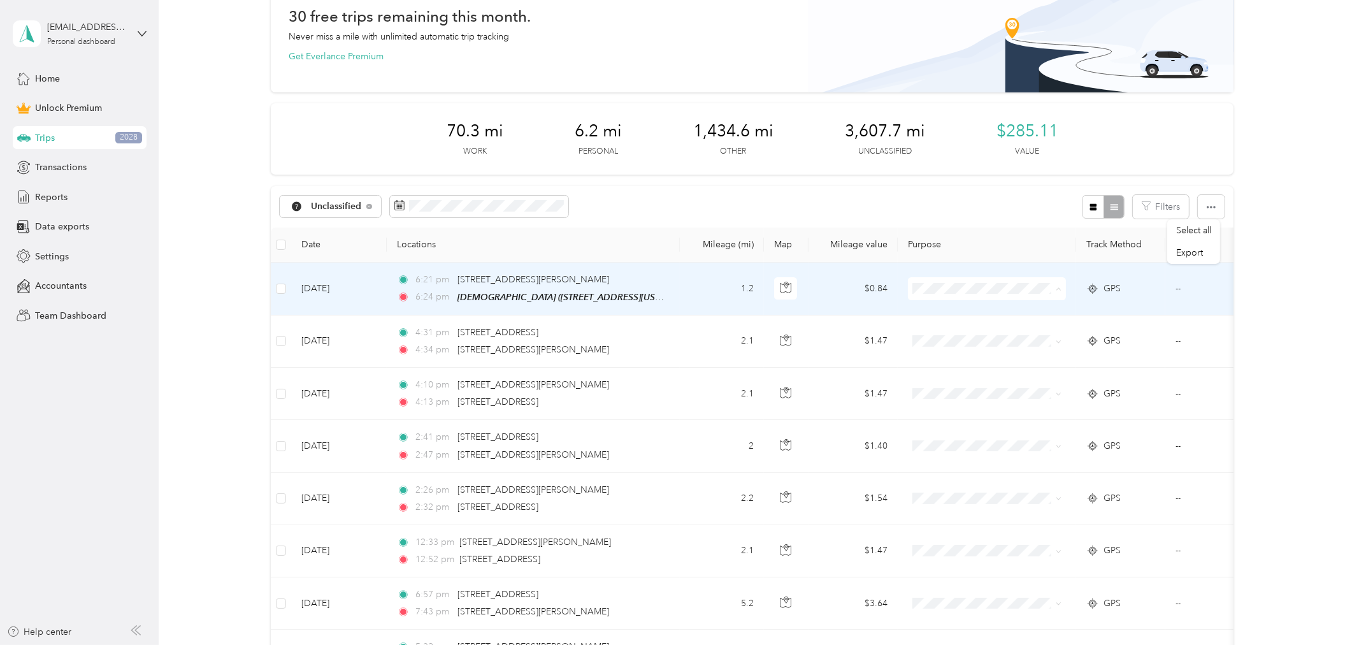
click at [956, 381] on li "Charity" at bounding box center [987, 379] width 158 height 22
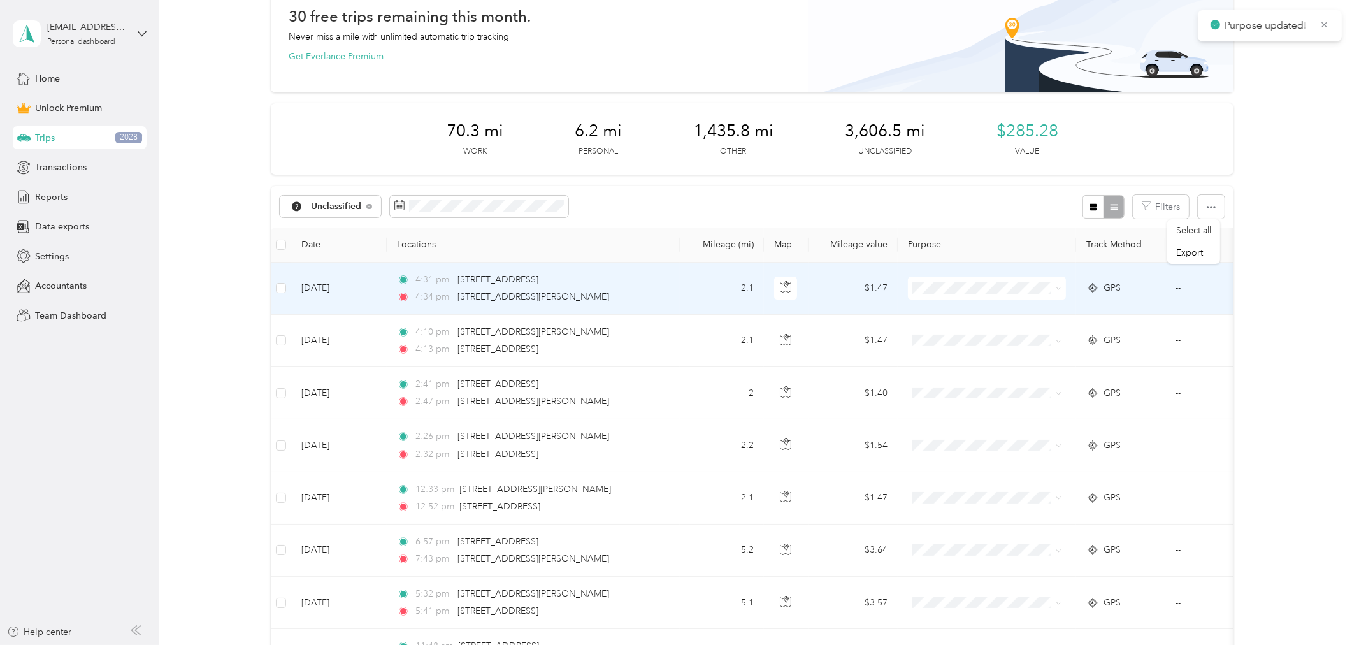
click at [670, 281] on td "4:31 pm [STREET_ADDRESS] 4:34 pm [STREET_ADDRESS][PERSON_NAME]" at bounding box center [533, 288] width 293 height 52
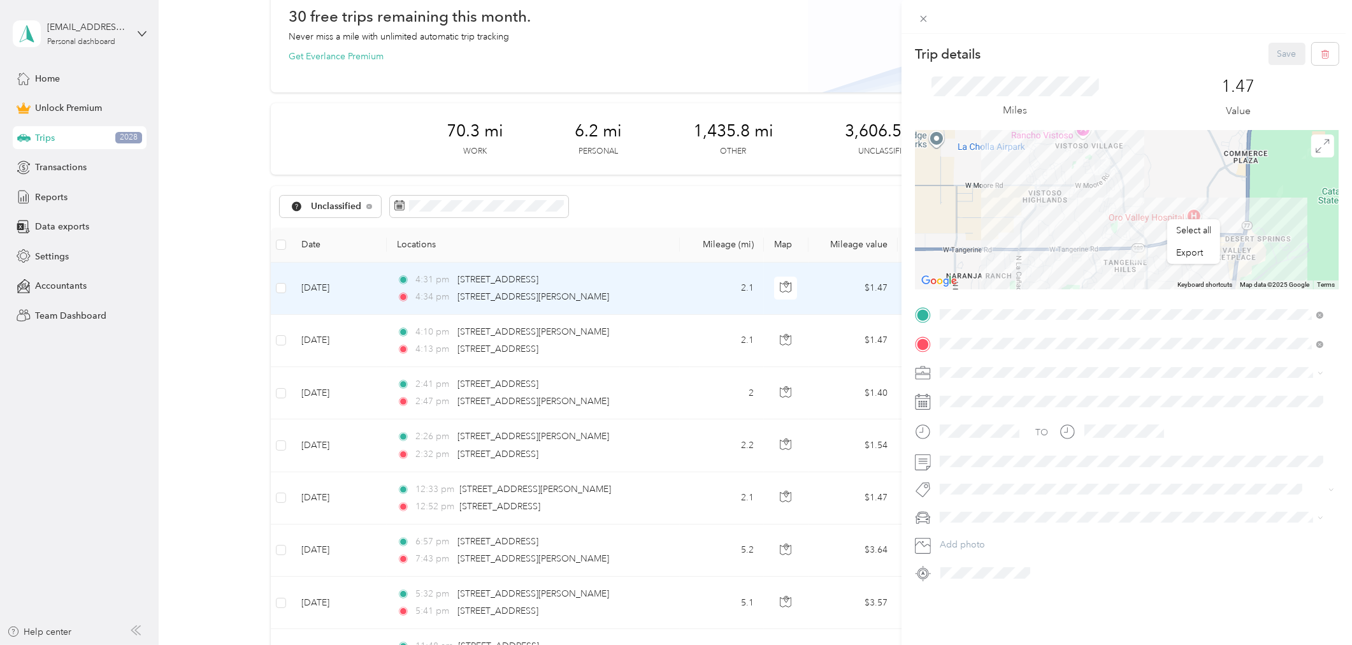
click at [676, 344] on div "Trip details Save This trip cannot be edited because it is either under review,…" at bounding box center [676, 322] width 1352 height 645
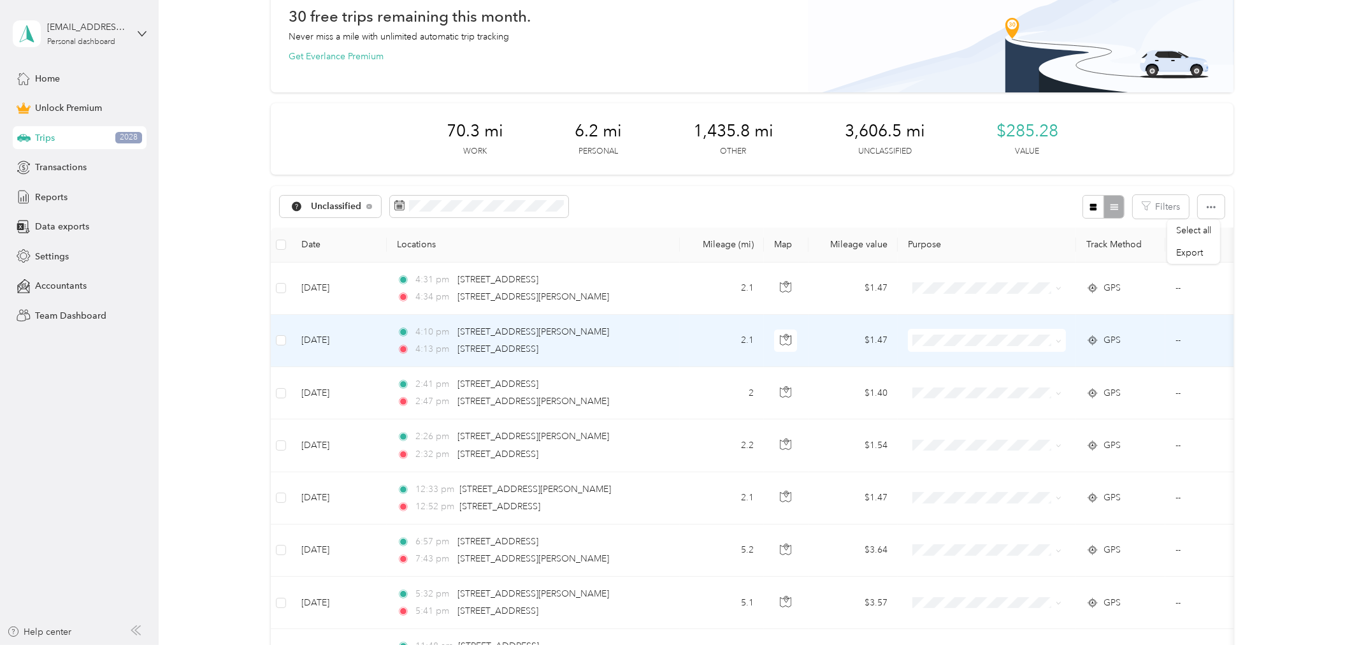
click at [677, 344] on td "4:10 pm [STREET_ADDRESS][PERSON_NAME] 4:13 pm [STREET_ADDRESS]" at bounding box center [533, 341] width 293 height 52
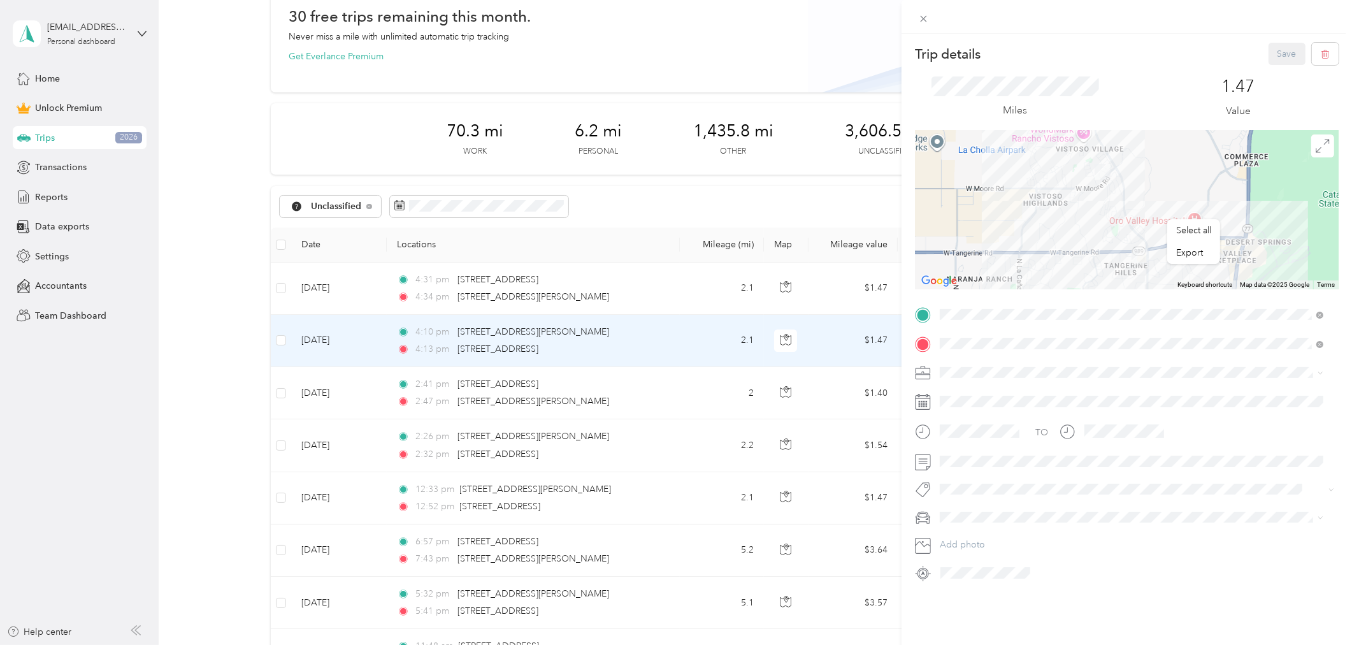
click at [672, 385] on div "Trip details Save This trip cannot be edited because it is either under review,…" at bounding box center [676, 322] width 1352 height 645
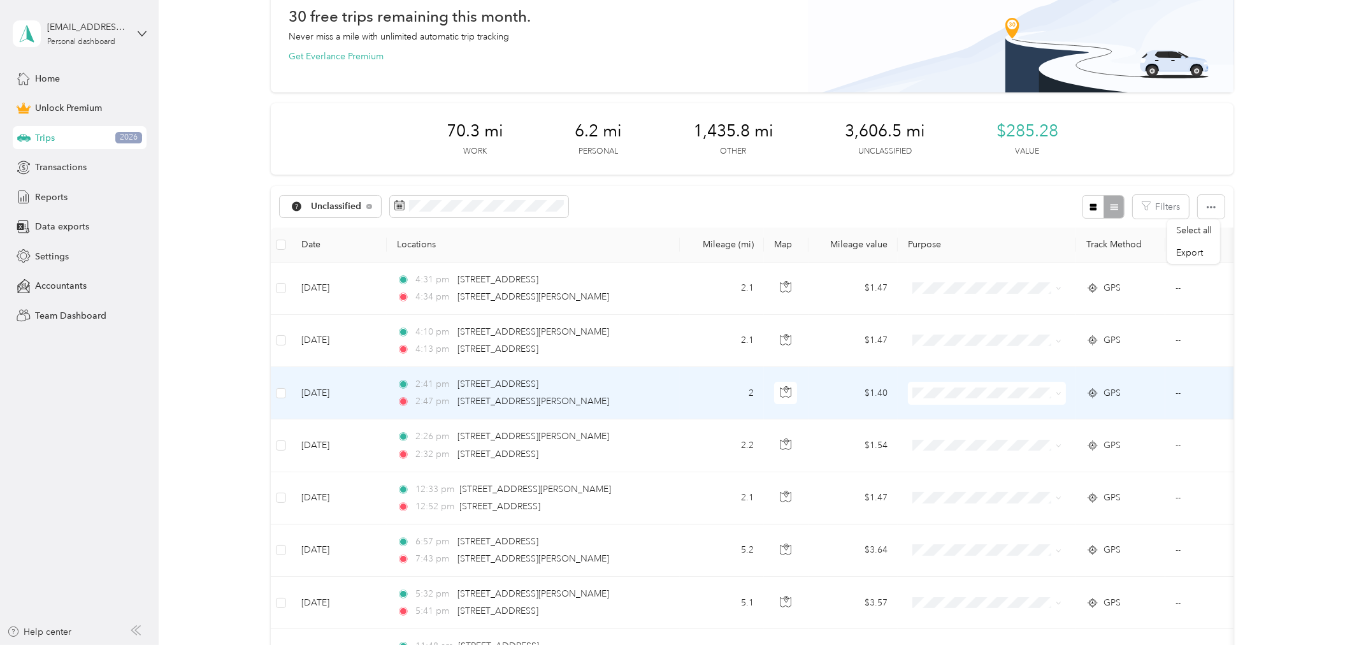
click at [672, 385] on td "2:41 pm [STREET_ADDRESS] 2:47 pm [STREET_ADDRESS][PERSON_NAME]" at bounding box center [533, 393] width 293 height 52
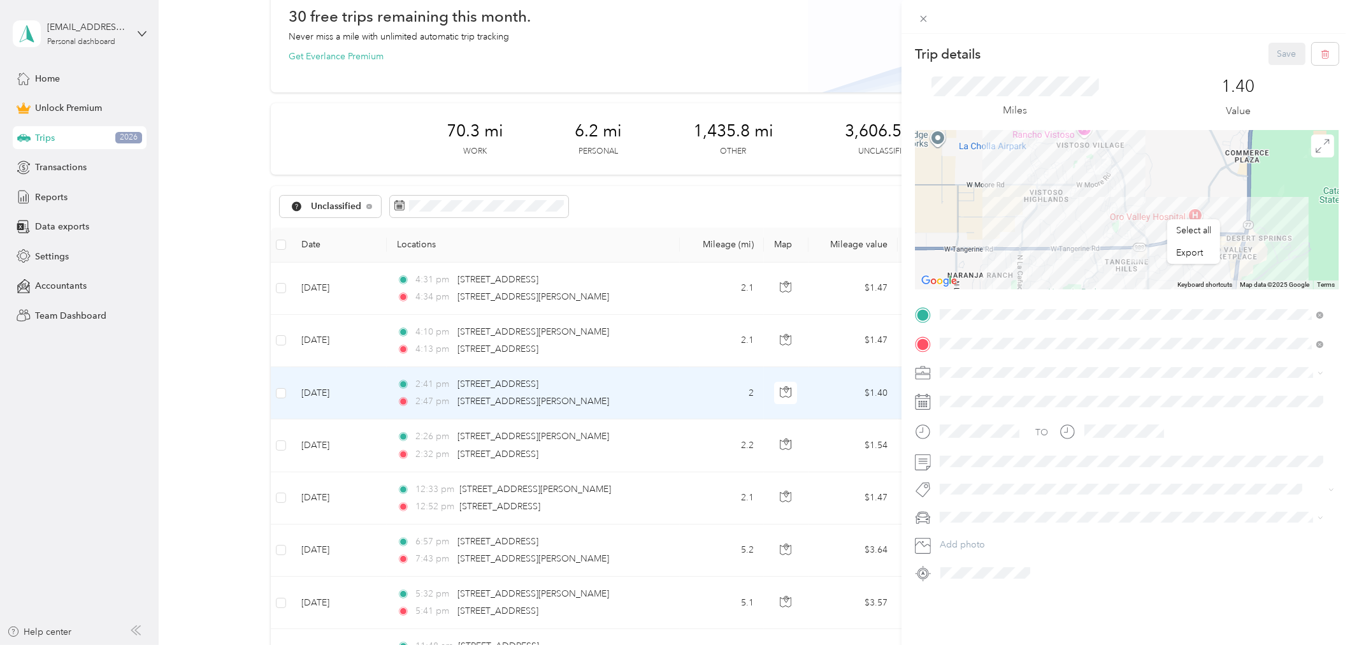
click at [683, 443] on div "Trip details Save This trip cannot be edited because it is either under review,…" at bounding box center [676, 322] width 1352 height 645
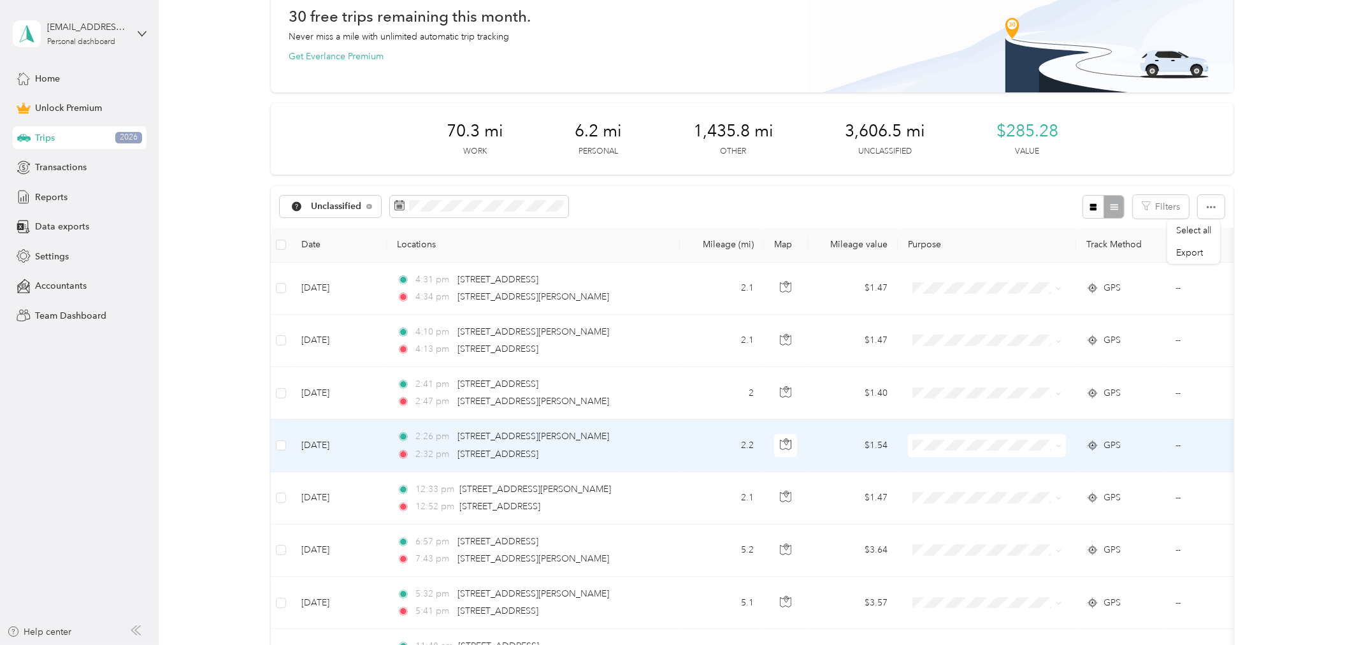
click at [683, 443] on td "2.2" at bounding box center [722, 445] width 84 height 52
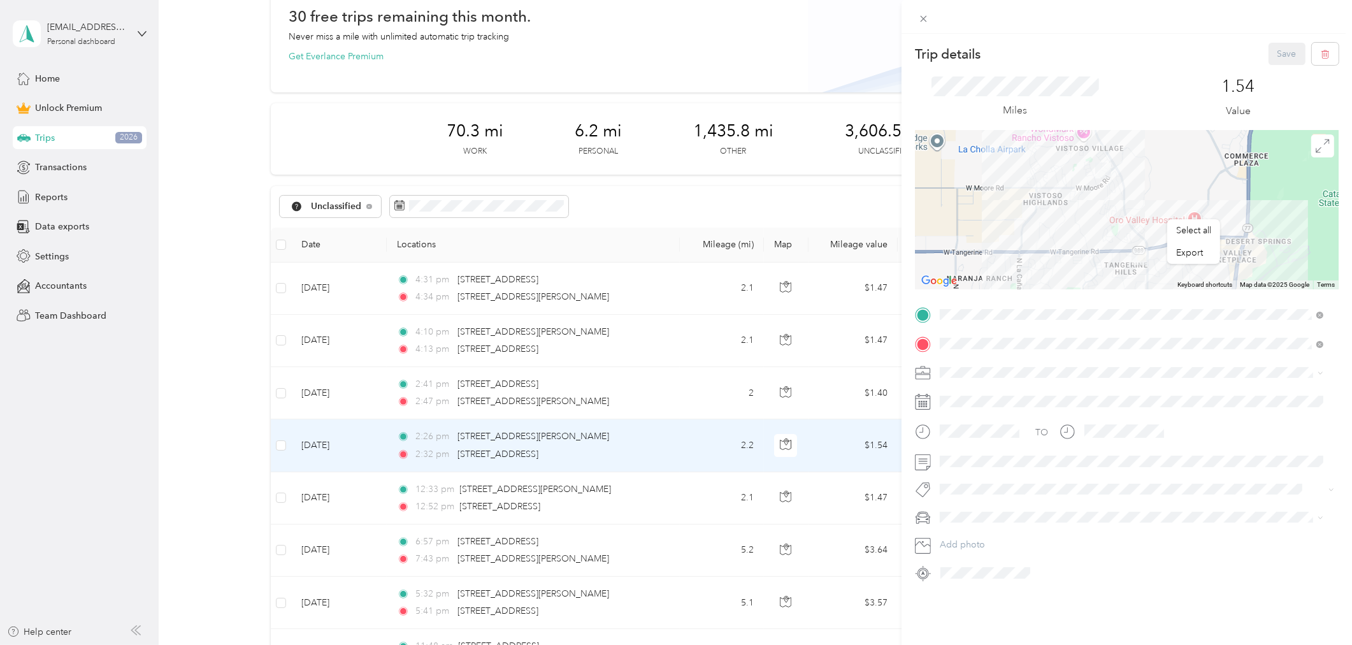
click at [679, 491] on div "Trip details Save This trip cannot be edited because it is either under review,…" at bounding box center [676, 322] width 1352 height 645
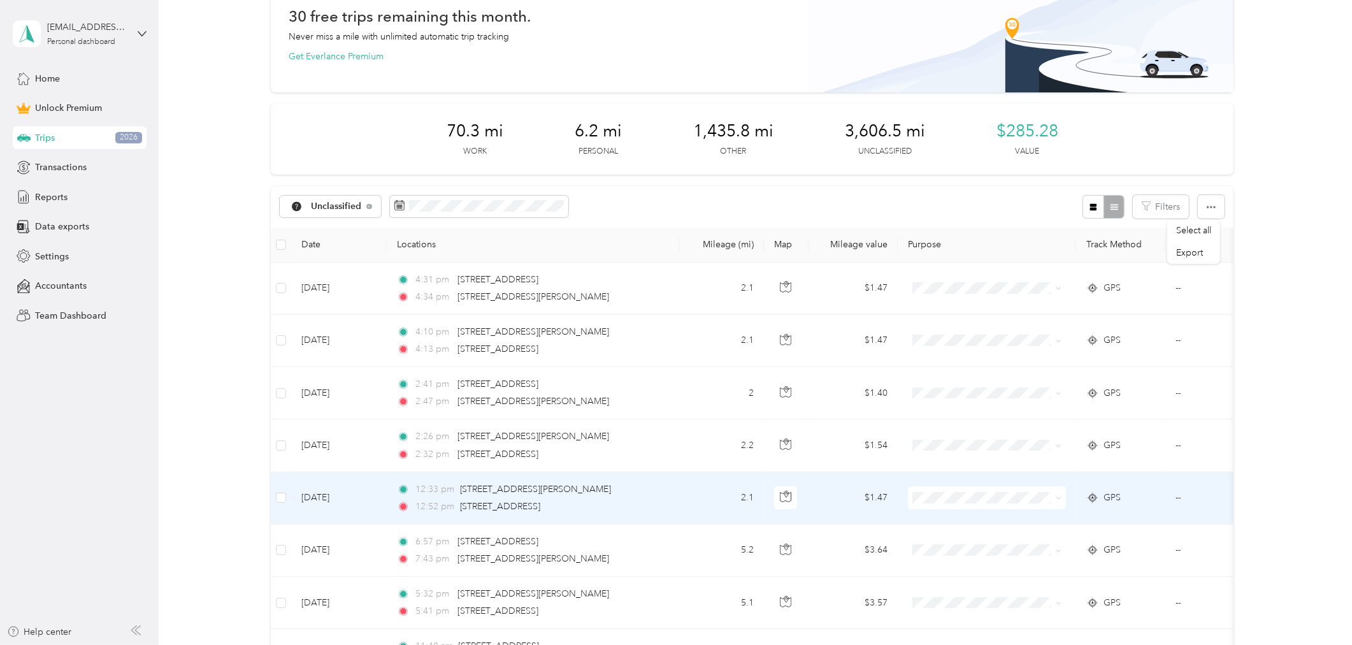
click at [680, 491] on td "2.1" at bounding box center [722, 498] width 84 height 52
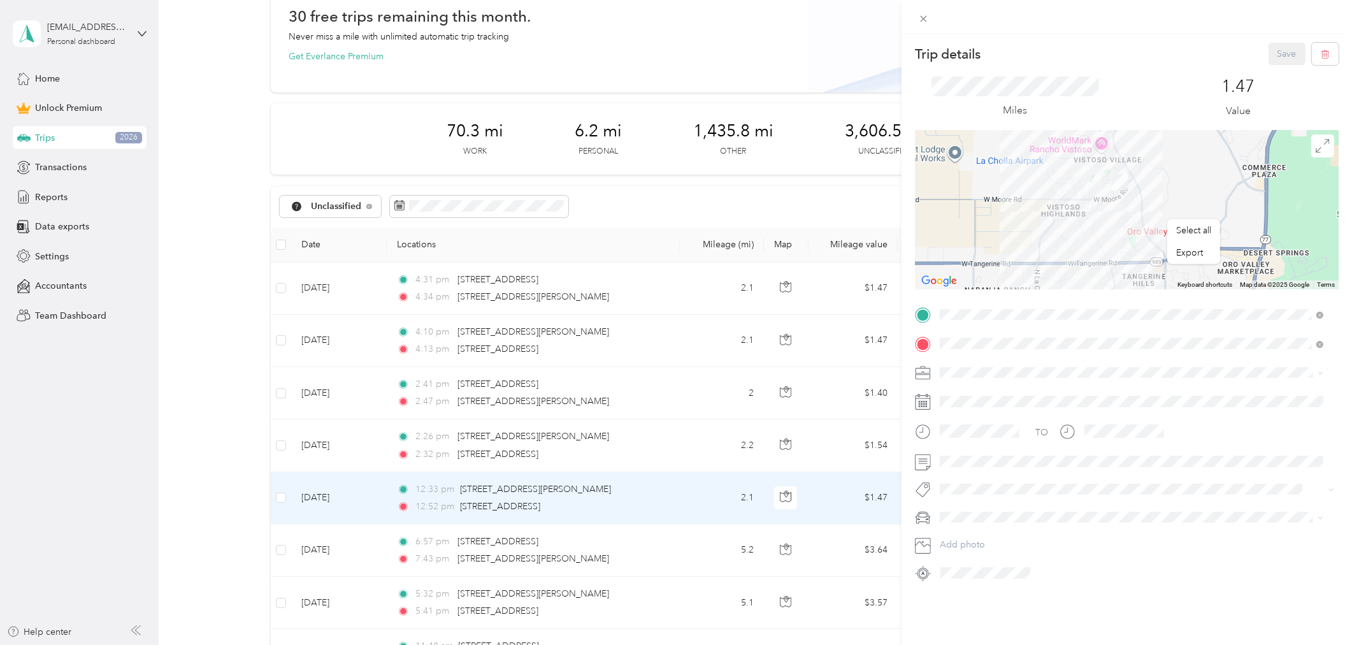
click at [685, 502] on div "Trip details Save This trip cannot be edited because it is either under review,…" at bounding box center [676, 322] width 1352 height 645
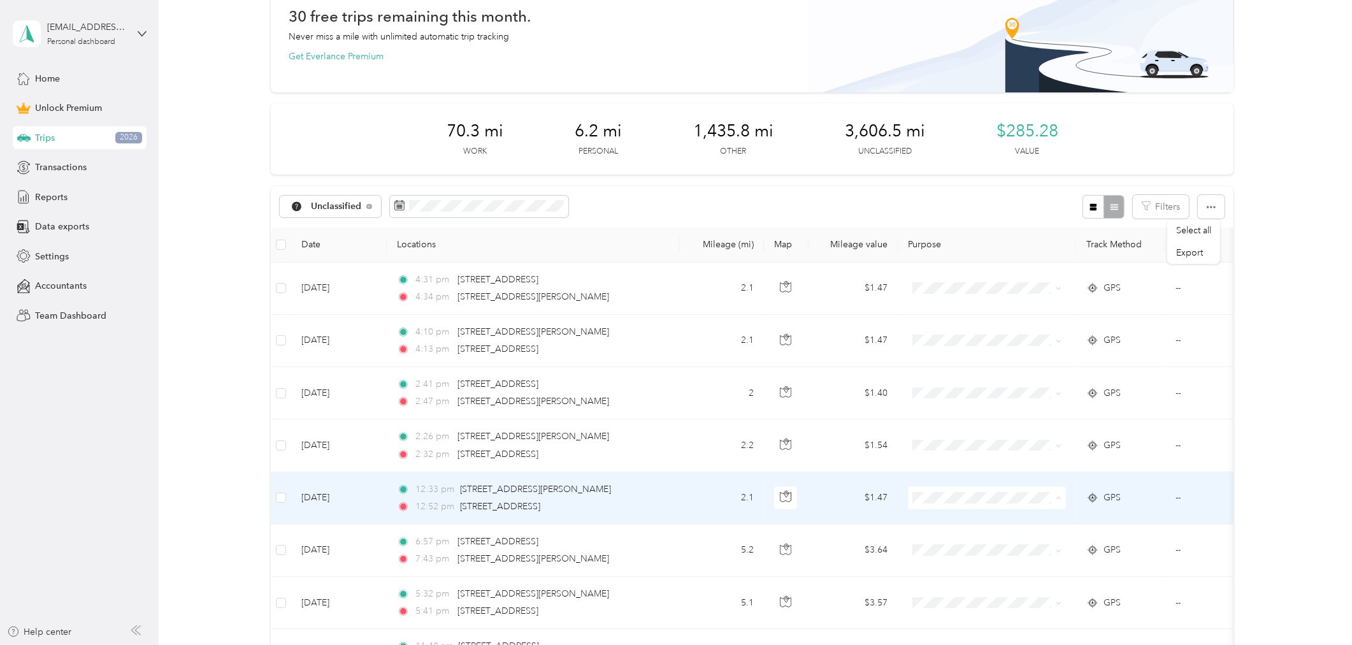
click at [959, 410] on li "Charity" at bounding box center [987, 407] width 158 height 22
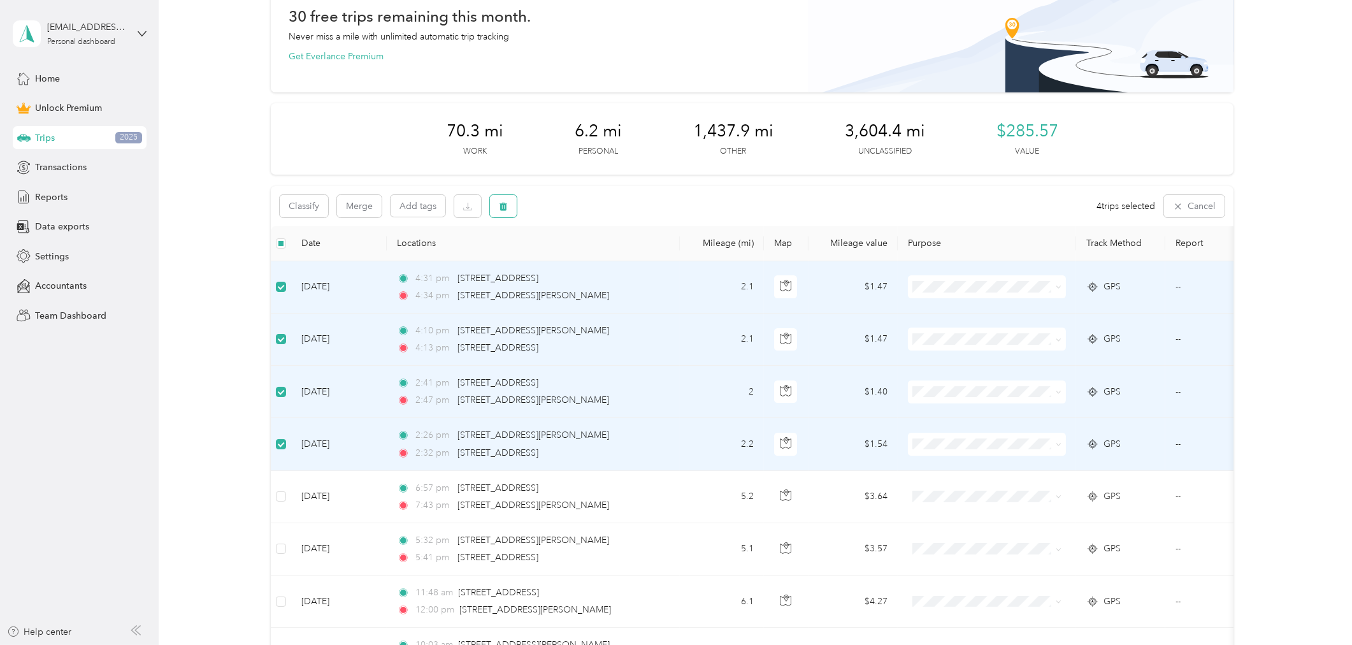
click at [506, 208] on icon "button" at bounding box center [503, 206] width 9 height 9
click at [597, 259] on button "Yes" at bounding box center [597, 258] width 25 height 20
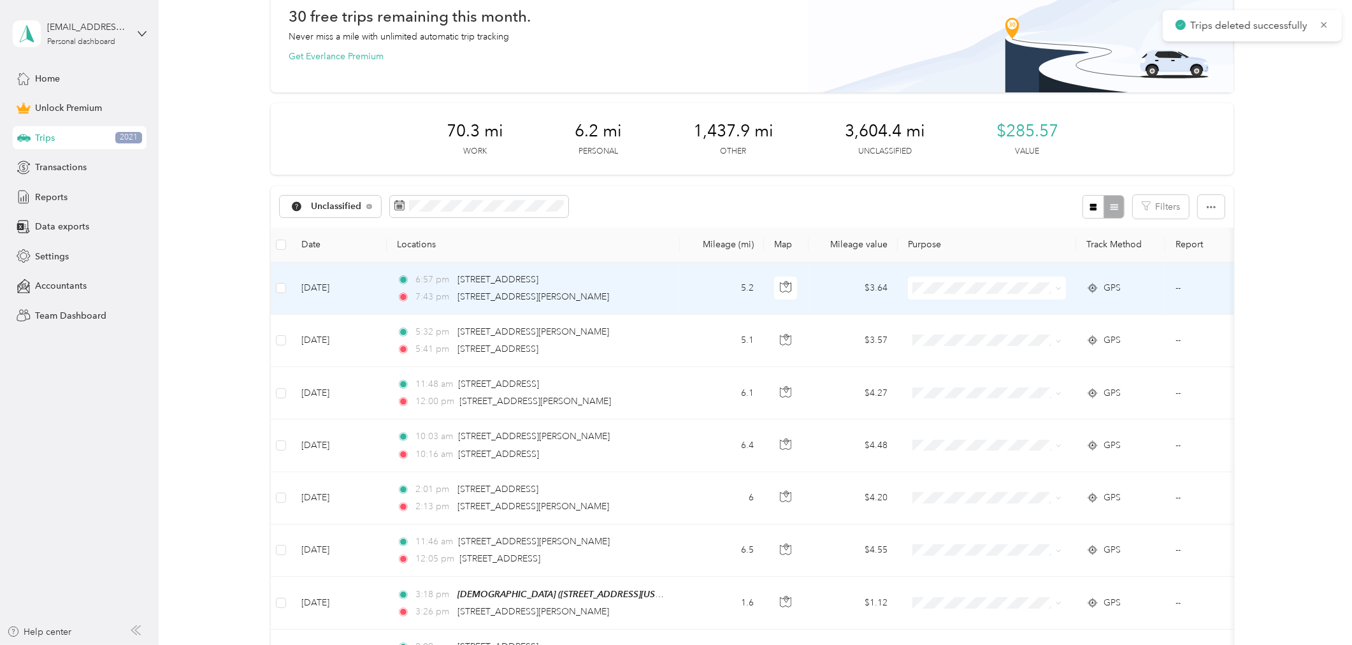
click at [696, 290] on td "5.2" at bounding box center [722, 288] width 84 height 52
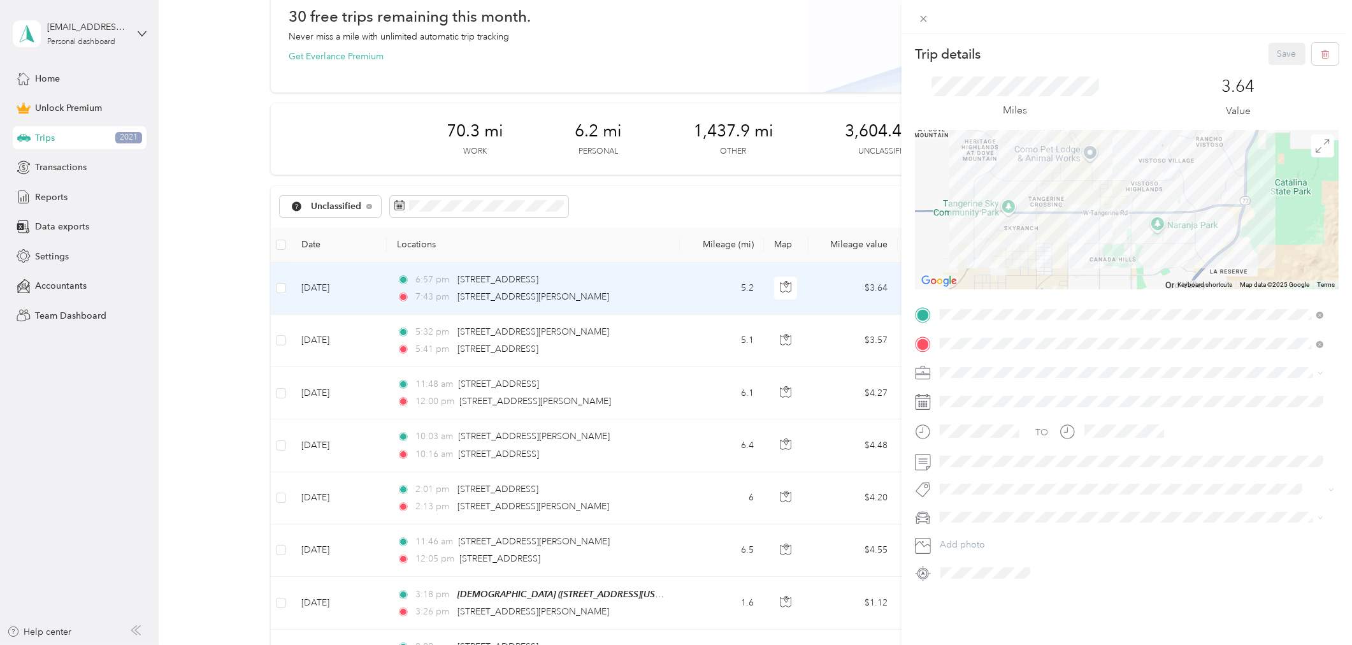
click at [1078, 242] on img at bounding box center [1077, 245] width 26 height 26
click at [1315, 145] on icon at bounding box center [1322, 146] width 14 height 14
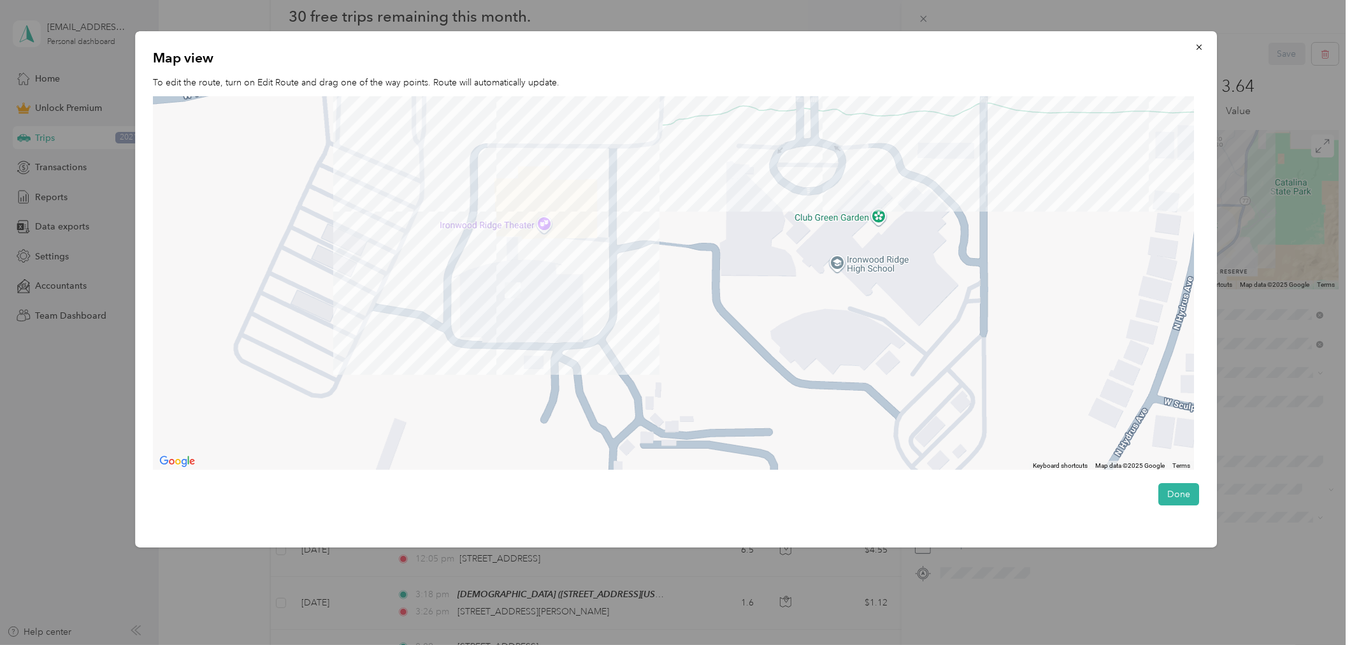
drag, startPoint x: 510, startPoint y: 412, endPoint x: 499, endPoint y: 276, distance: 136.8
click at [499, 277] on img at bounding box center [512, 290] width 26 height 26
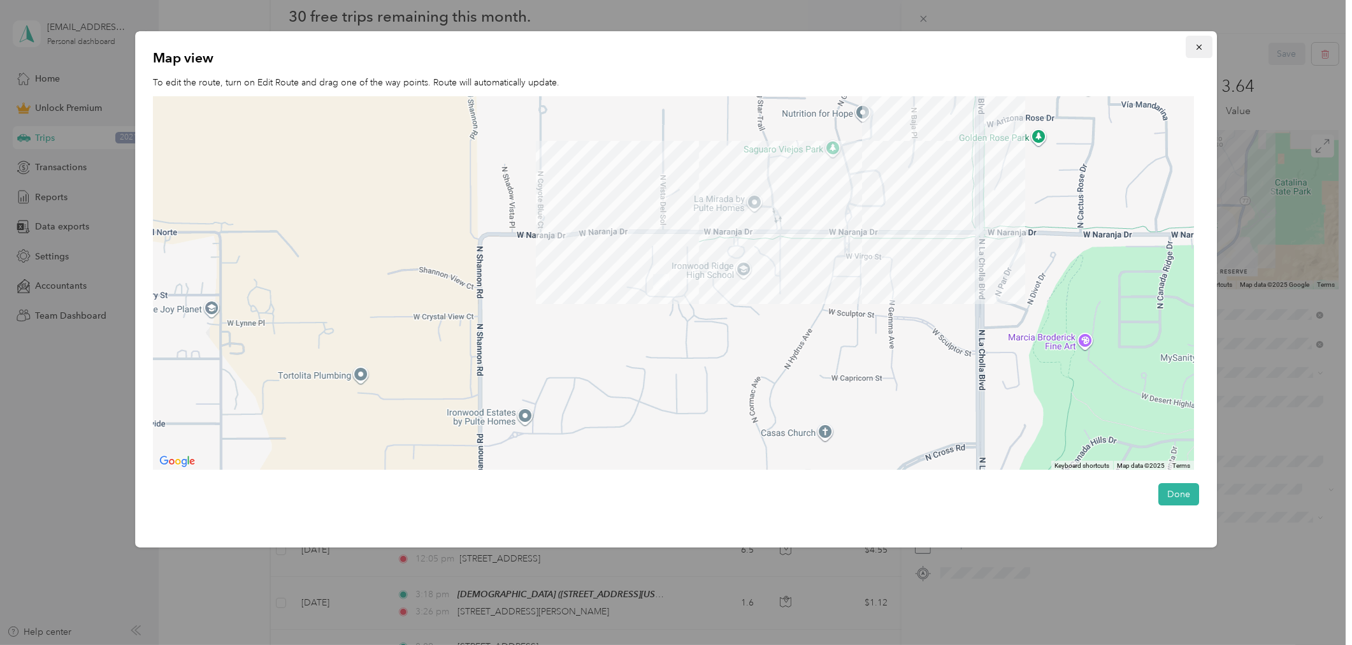
click at [1198, 45] on icon "button" at bounding box center [1198, 47] width 9 height 9
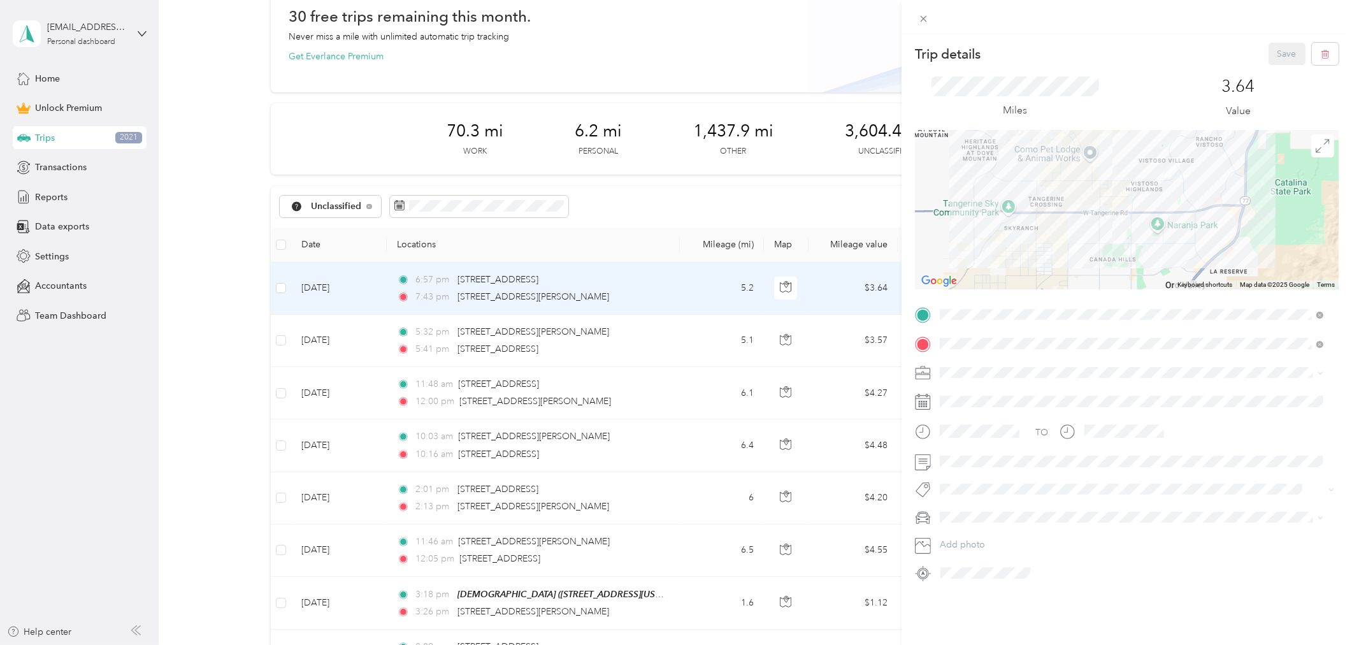
click at [224, 312] on div "Trip details Save This trip cannot be edited because it is either under review,…" at bounding box center [676, 322] width 1352 height 645
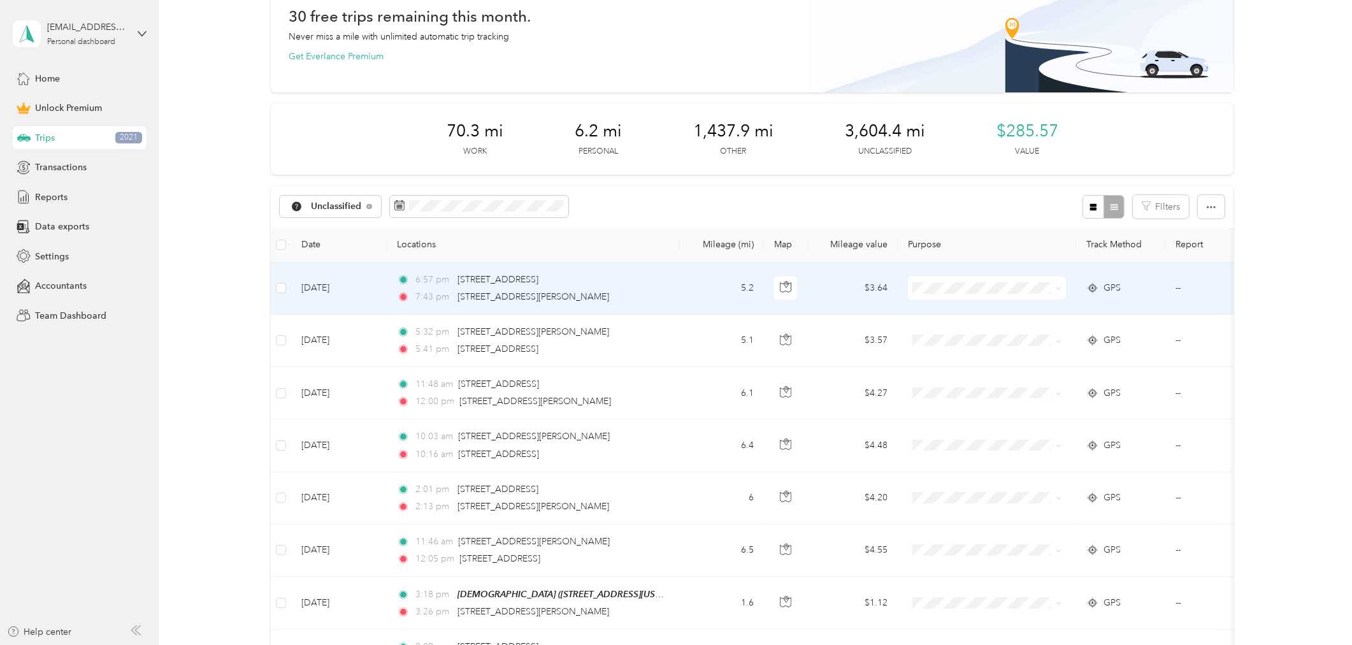
click at [951, 377] on span "Charity" at bounding box center [998, 377] width 118 height 13
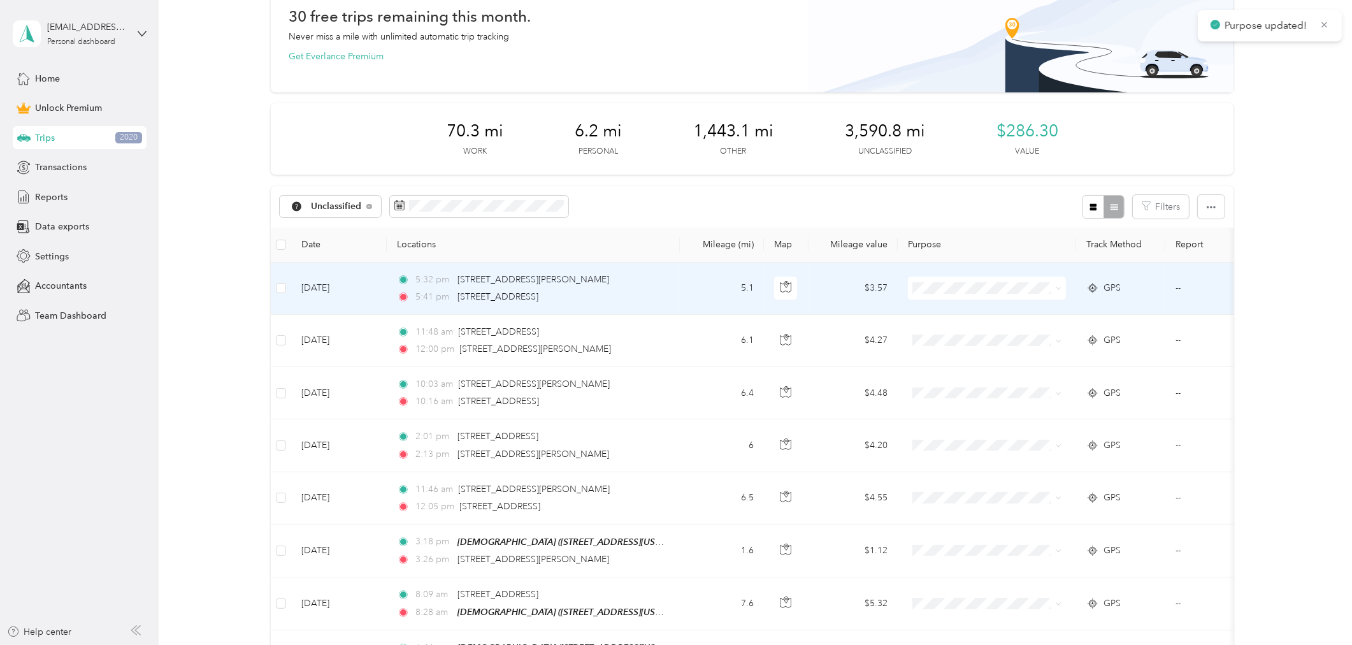
click at [958, 376] on span "Charity" at bounding box center [998, 377] width 118 height 13
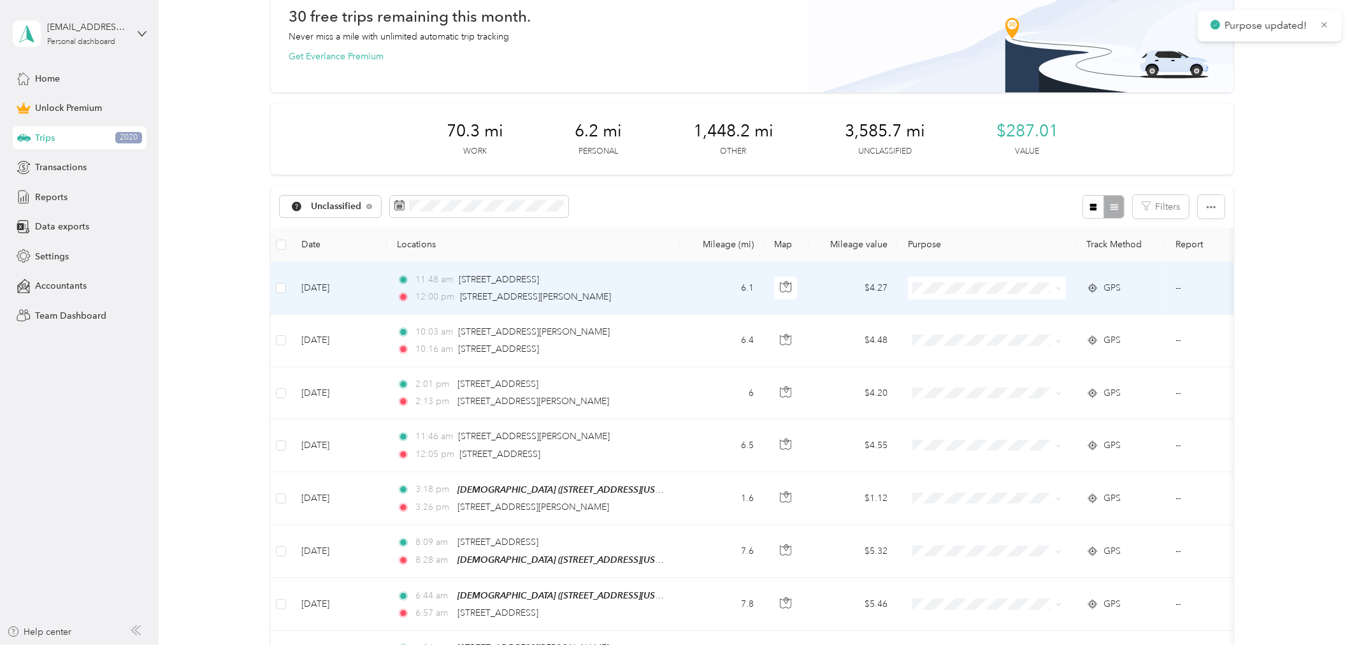
click at [686, 278] on td "6.1" at bounding box center [722, 288] width 84 height 52
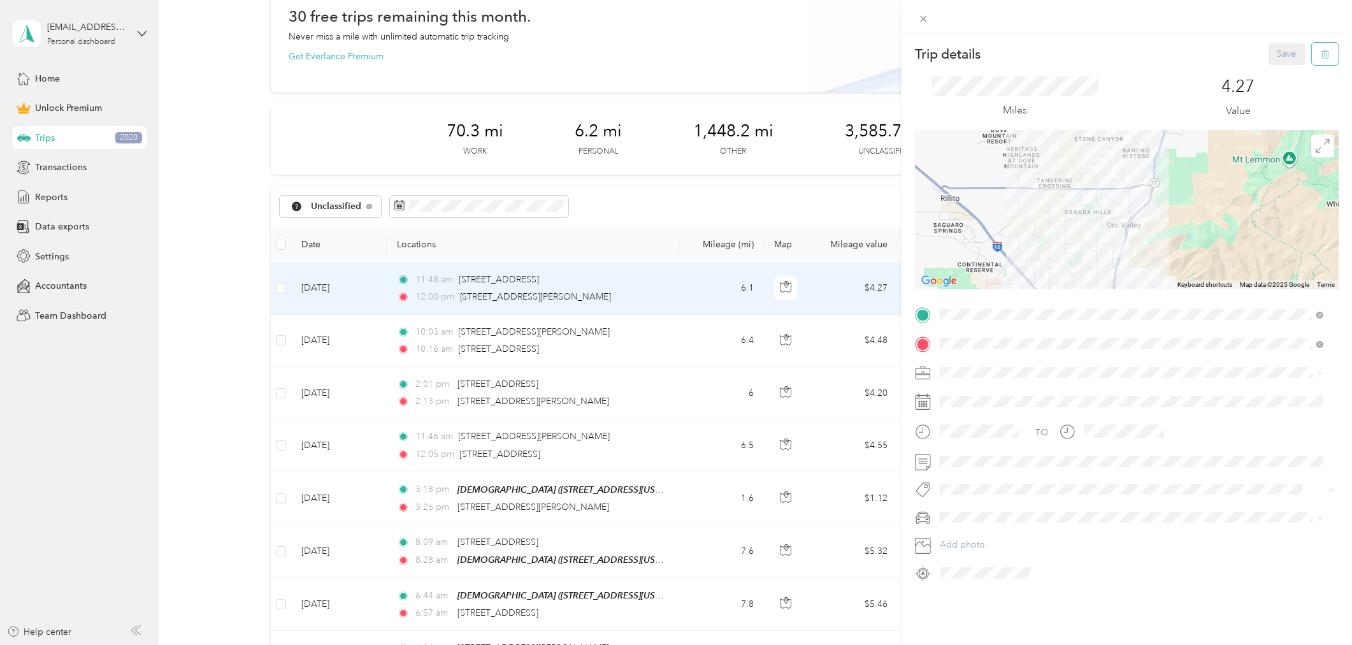
click at [1320, 54] on button "button" at bounding box center [1325, 54] width 27 height 22
click at [1275, 74] on button "Yes" at bounding box center [1277, 69] width 25 height 20
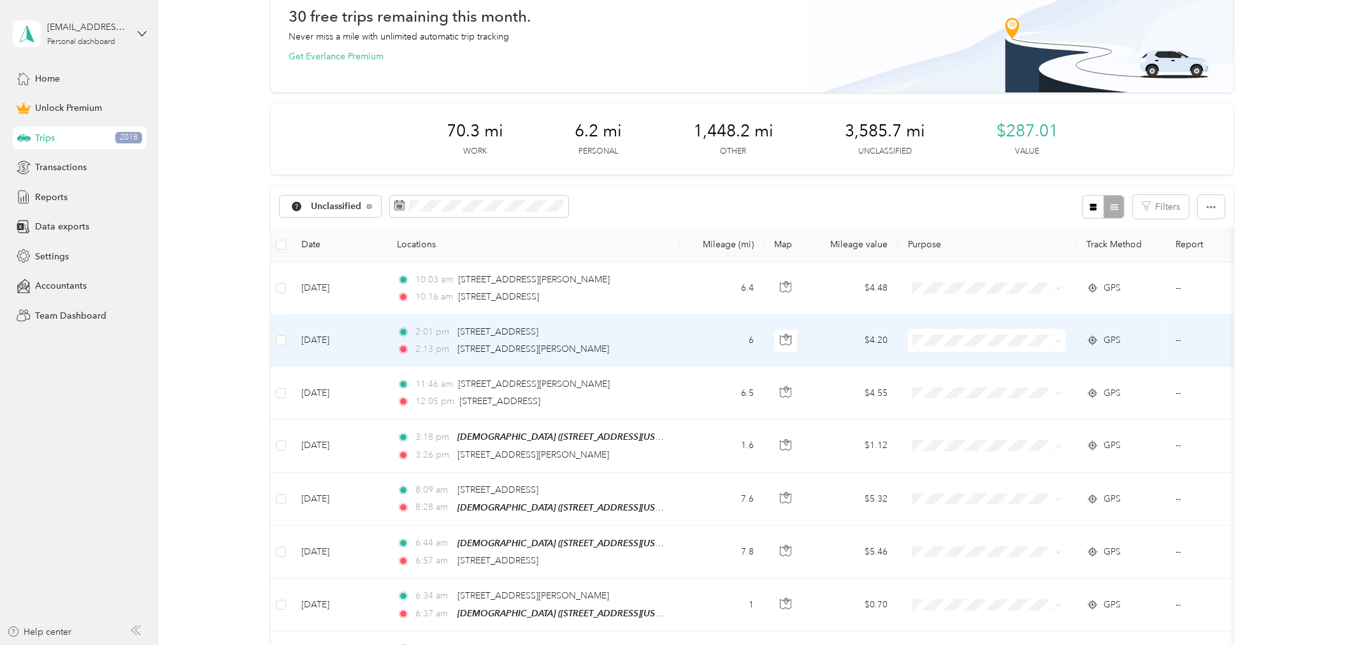
click at [701, 340] on td "6" at bounding box center [722, 341] width 84 height 52
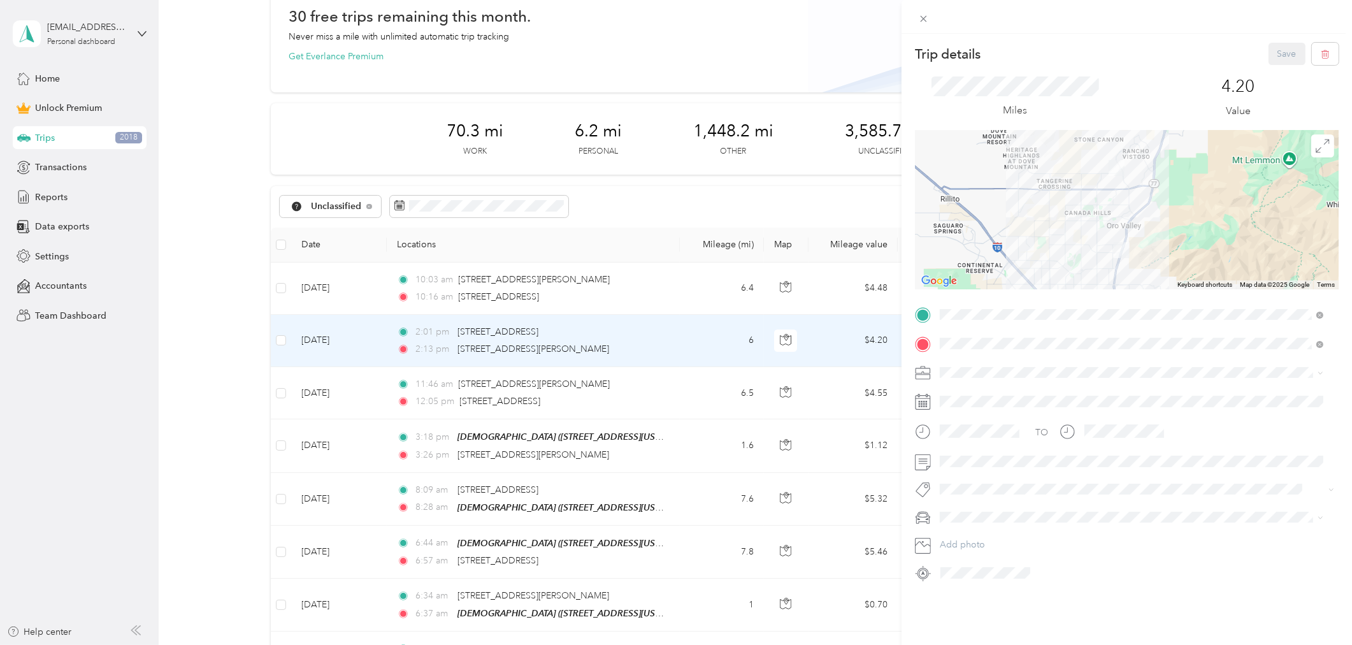
click at [691, 386] on div "Trip details Save This trip cannot be edited because it is either under review,…" at bounding box center [676, 322] width 1352 height 645
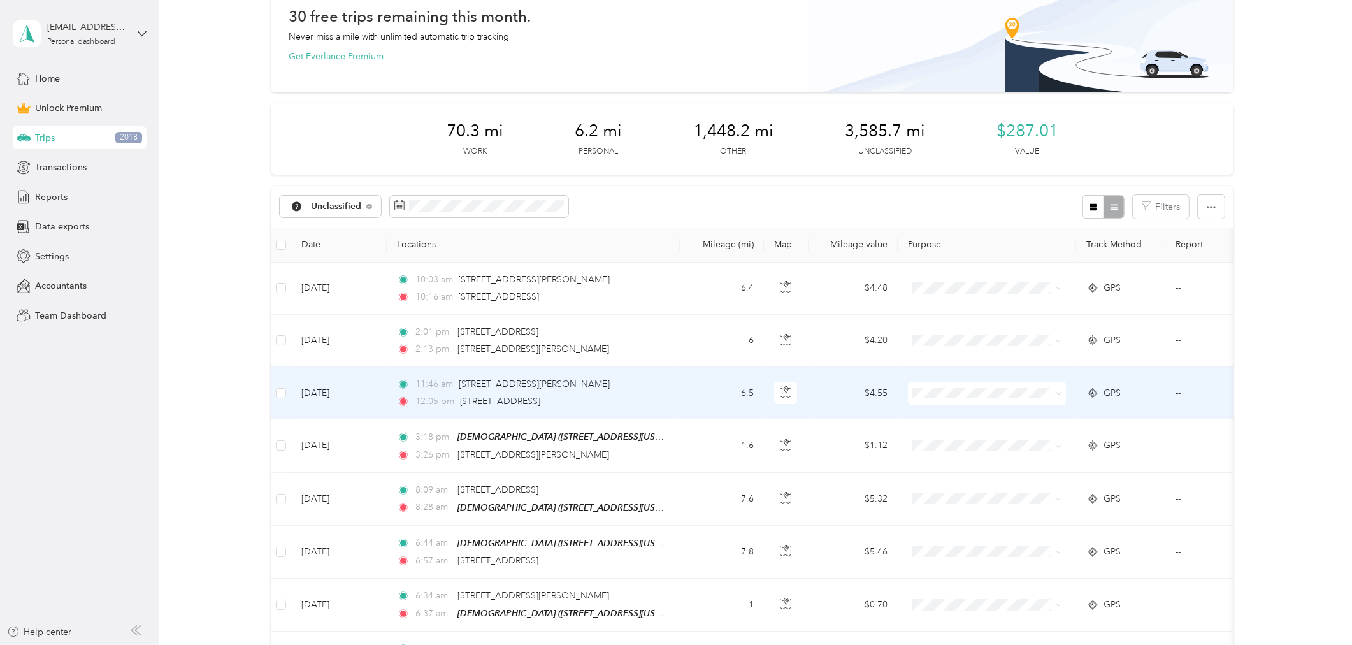
click at [691, 387] on td "6.5" at bounding box center [722, 393] width 84 height 52
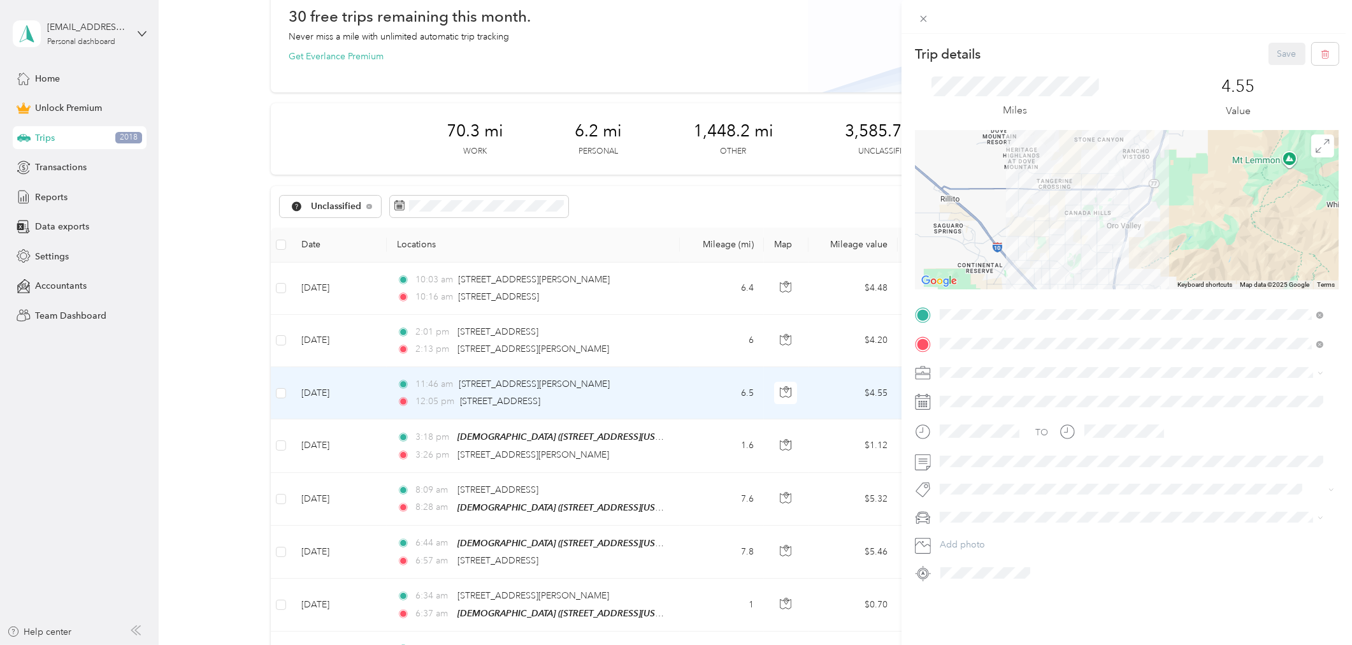
click at [1180, 239] on div at bounding box center [1127, 209] width 424 height 159
click at [1315, 147] on icon at bounding box center [1322, 146] width 14 height 14
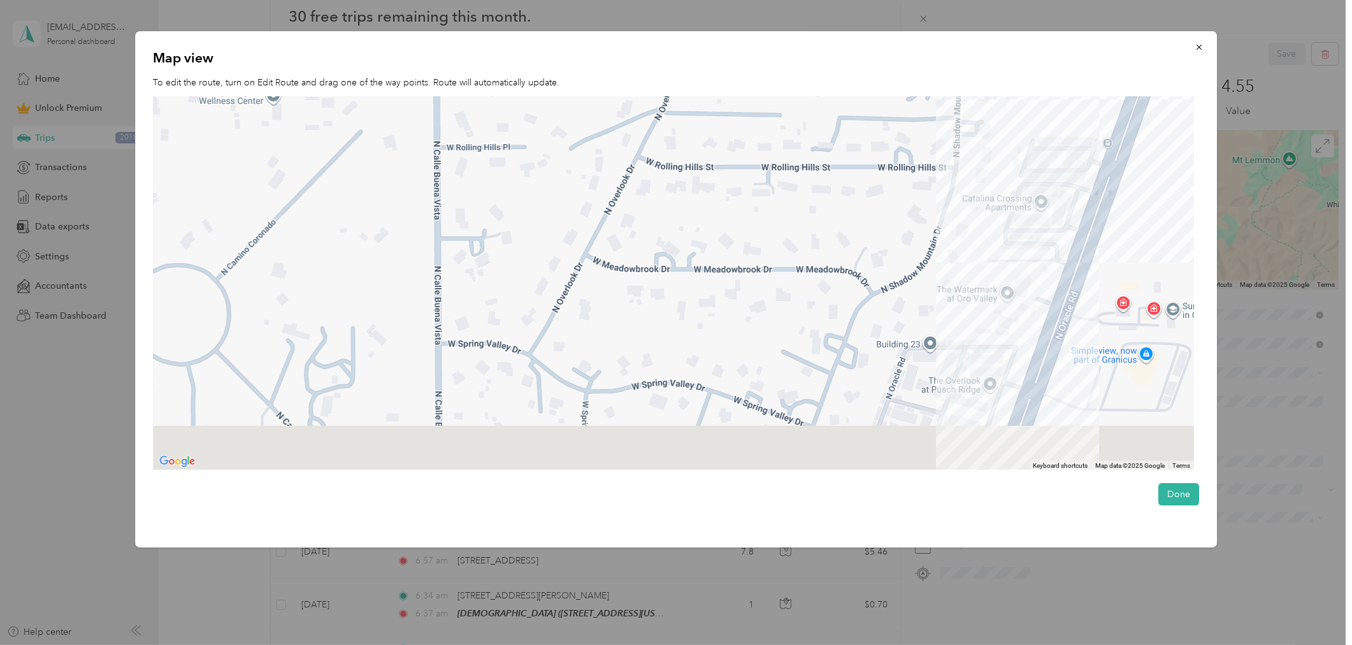
drag, startPoint x: 673, startPoint y: 368, endPoint x: 475, endPoint y: 86, distance: 343.9
click at [541, 131] on div at bounding box center [673, 283] width 1041 height 374
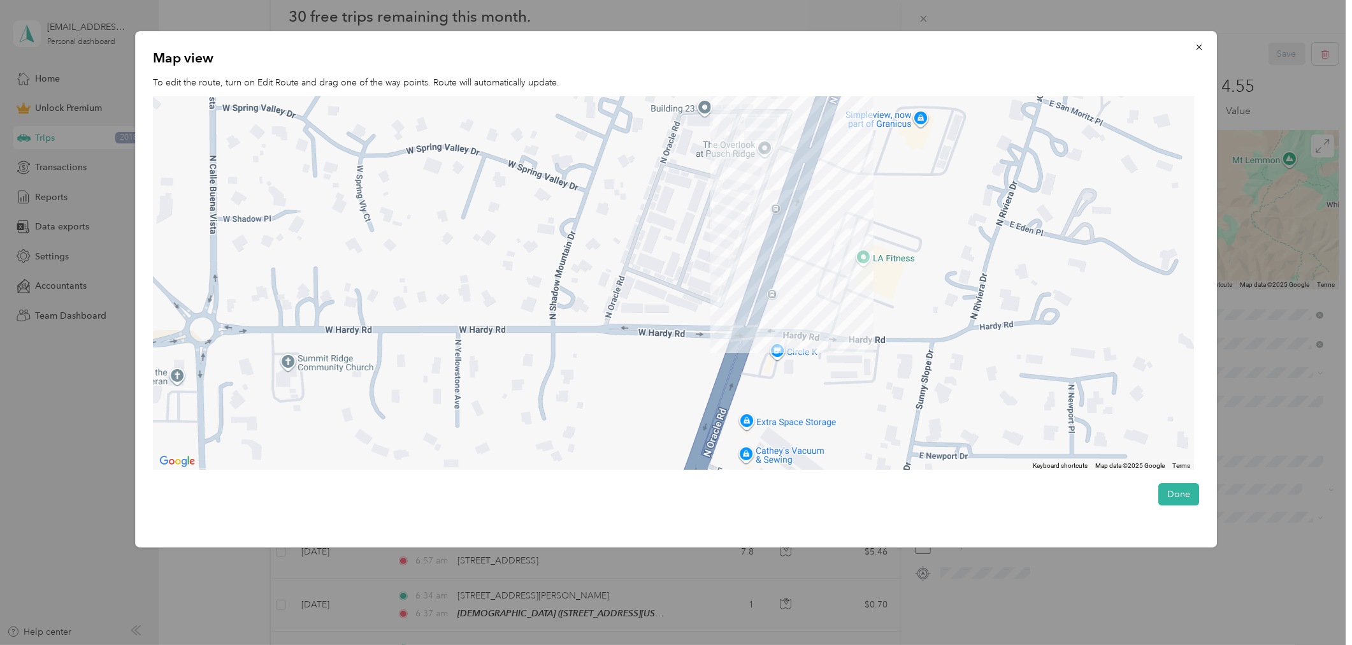
drag, startPoint x: 964, startPoint y: 292, endPoint x: 905, endPoint y: 326, distance: 69.1
click at [914, 319] on div at bounding box center [673, 283] width 1041 height 374
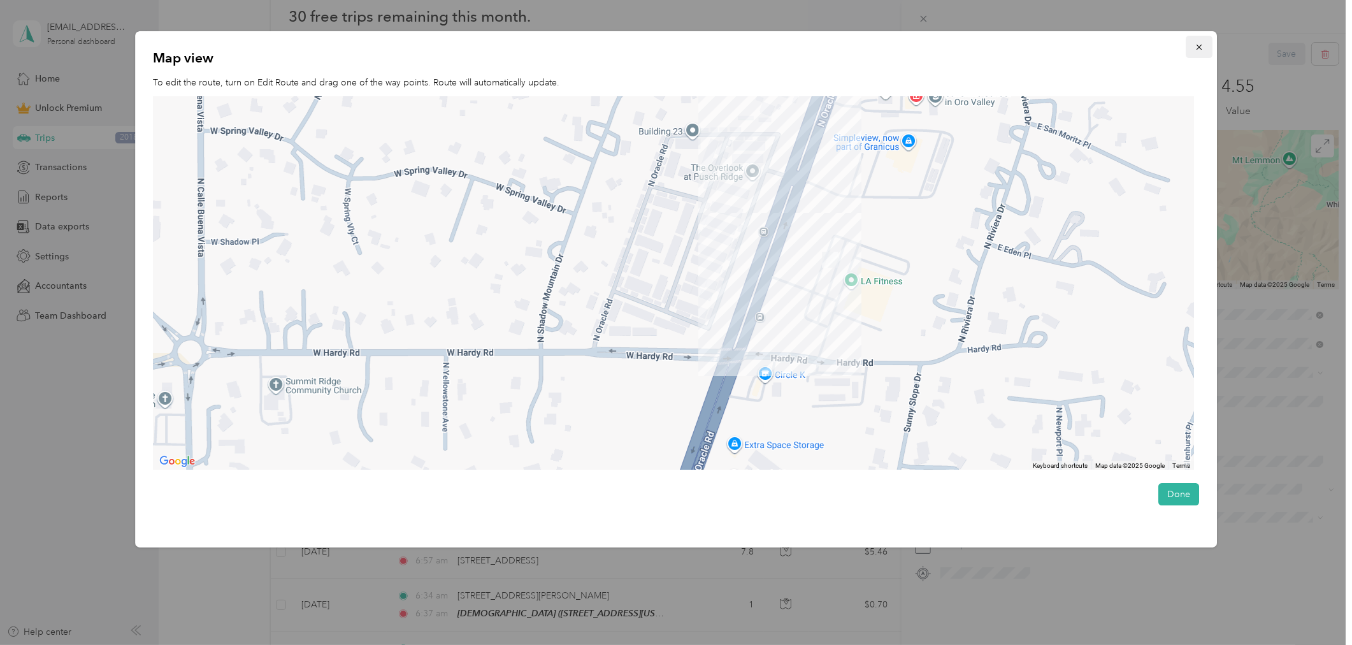
click at [1207, 47] on button "button" at bounding box center [1198, 47] width 27 height 22
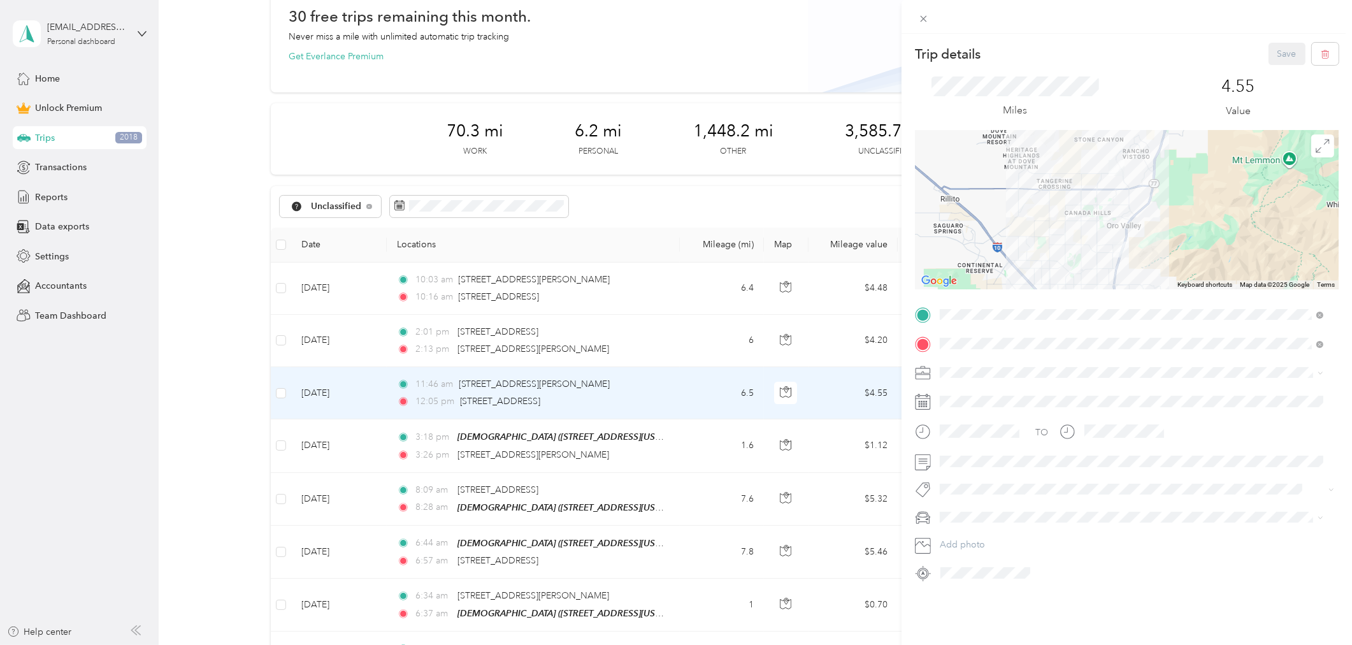
click at [280, 392] on div "Trip details Save This trip cannot be edited because it is either under review,…" at bounding box center [676, 322] width 1352 height 645
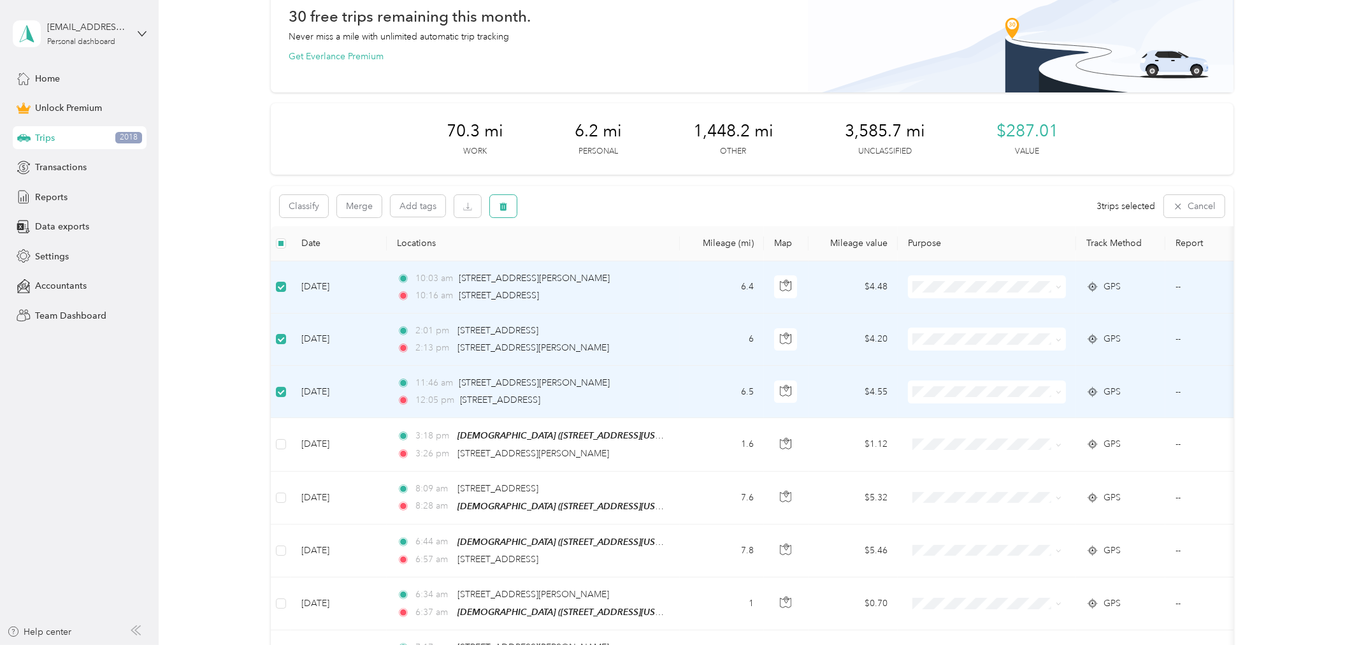
click at [497, 207] on button "button" at bounding box center [503, 206] width 27 height 22
click at [598, 258] on button "Yes" at bounding box center [597, 258] width 25 height 20
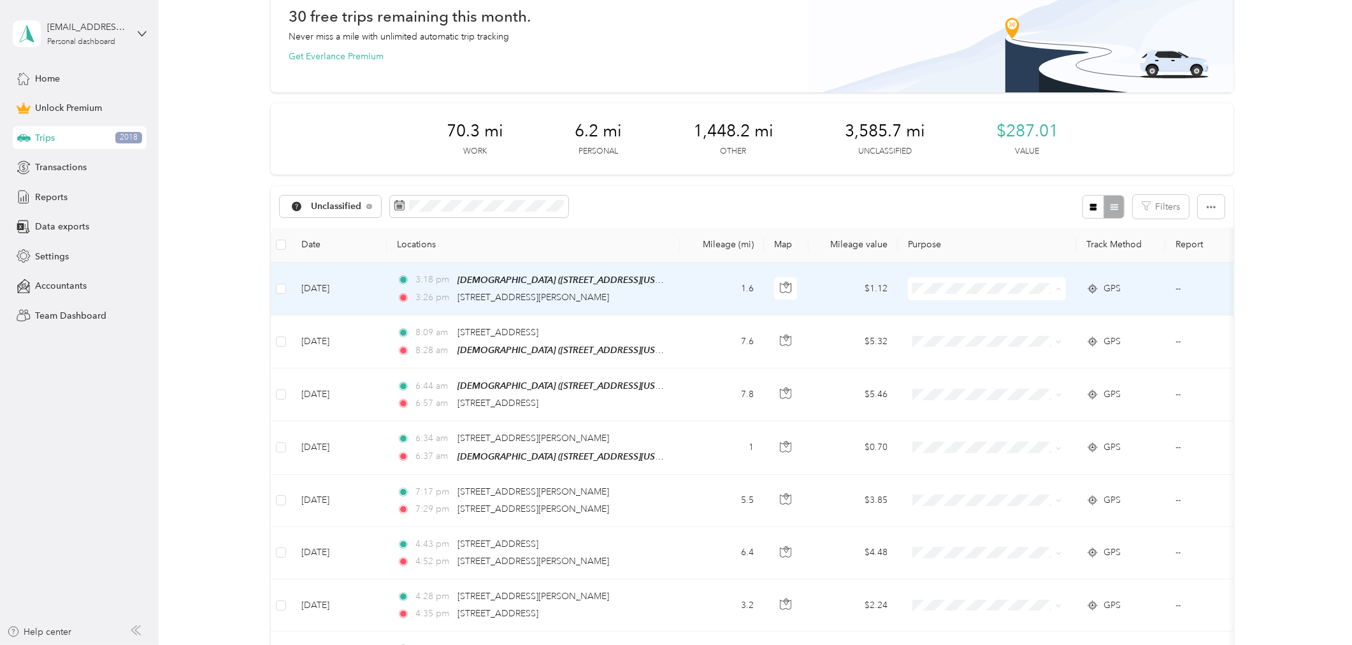
click at [960, 381] on li "Charity" at bounding box center [987, 379] width 158 height 22
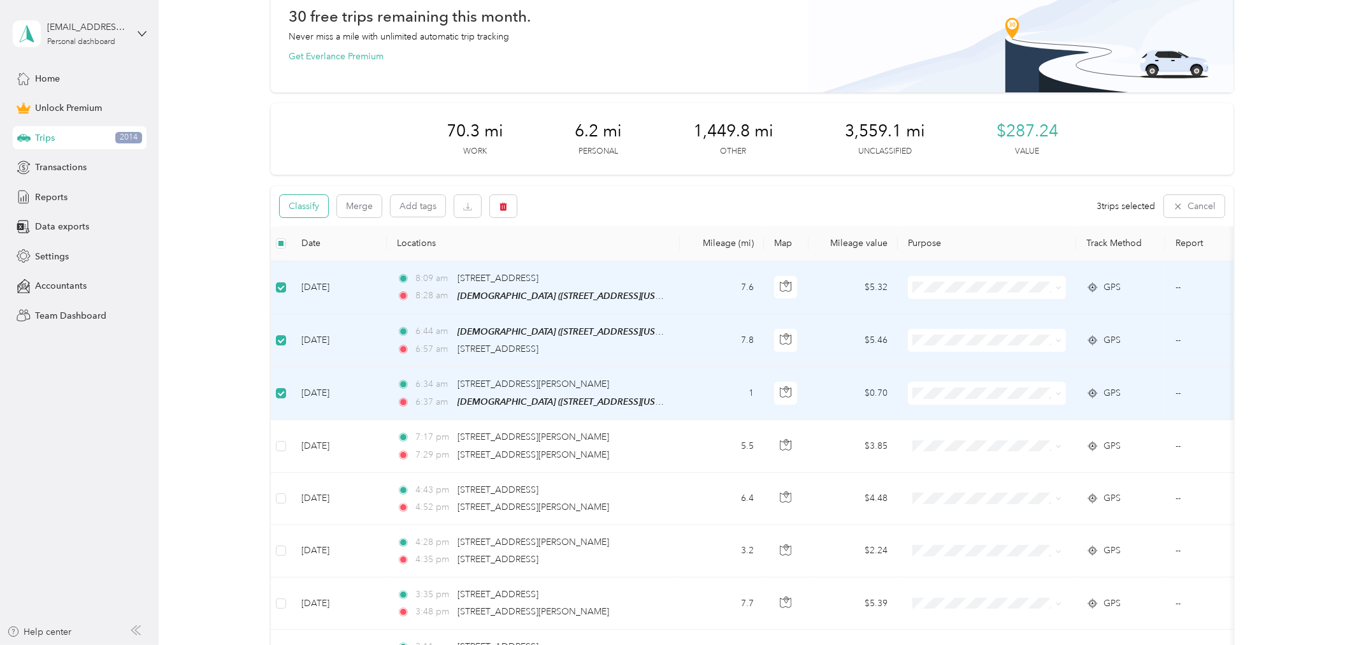
click at [306, 206] on button "Classify" at bounding box center [304, 206] width 48 height 22
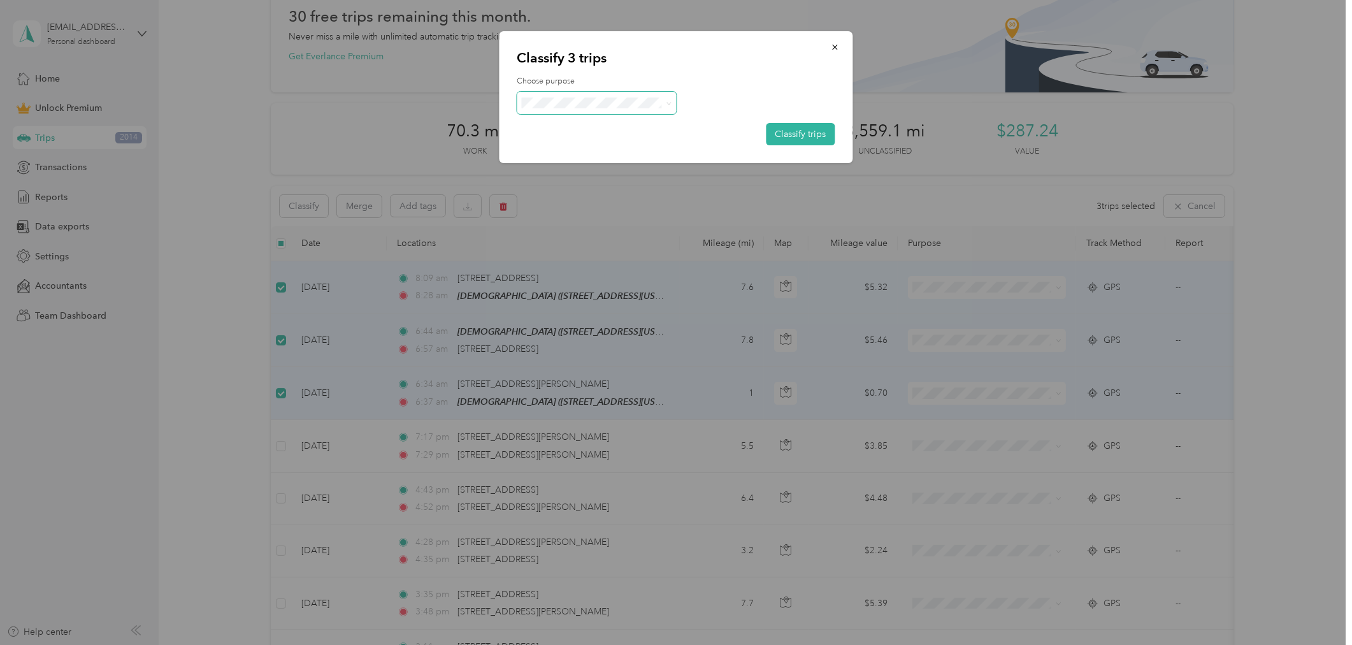
click at [661, 97] on span at bounding box center [666, 102] width 10 height 13
click at [666, 102] on icon at bounding box center [669, 104] width 6 height 6
click at [594, 196] on li "Charity" at bounding box center [596, 189] width 159 height 22
click at [794, 128] on button "Classify trips" at bounding box center [800, 134] width 69 height 22
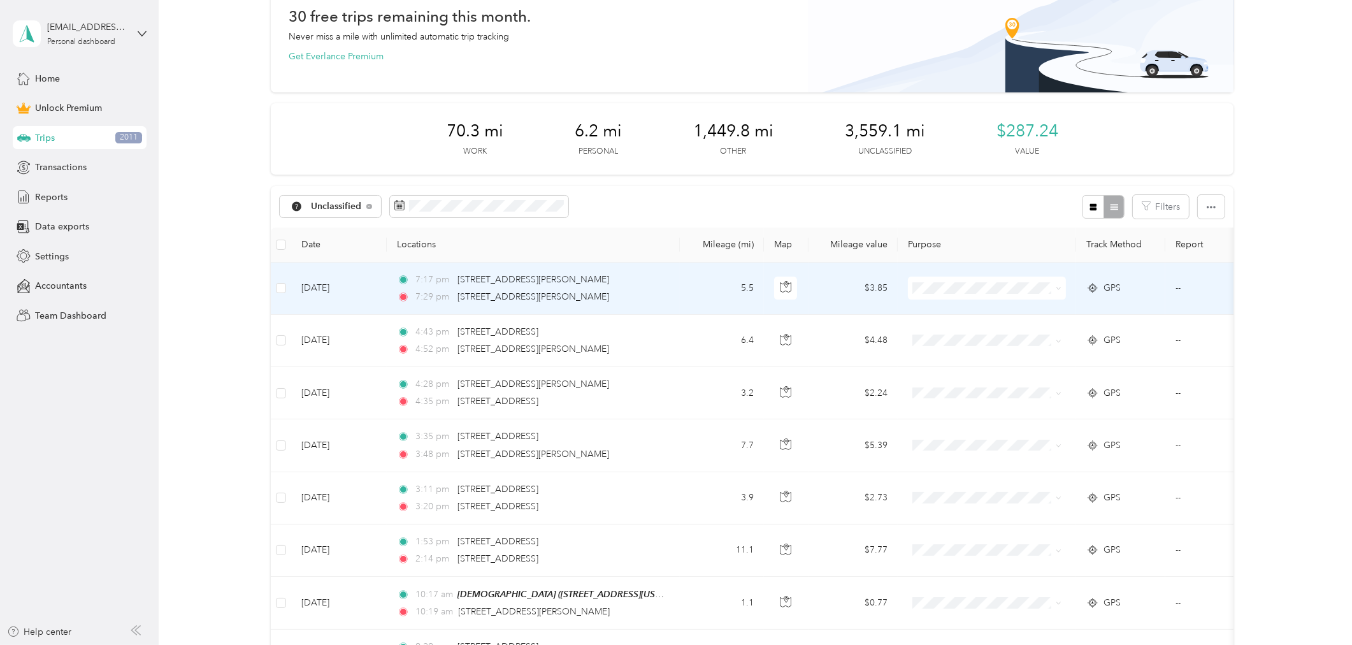
click at [692, 284] on td "5.5" at bounding box center [722, 288] width 84 height 52
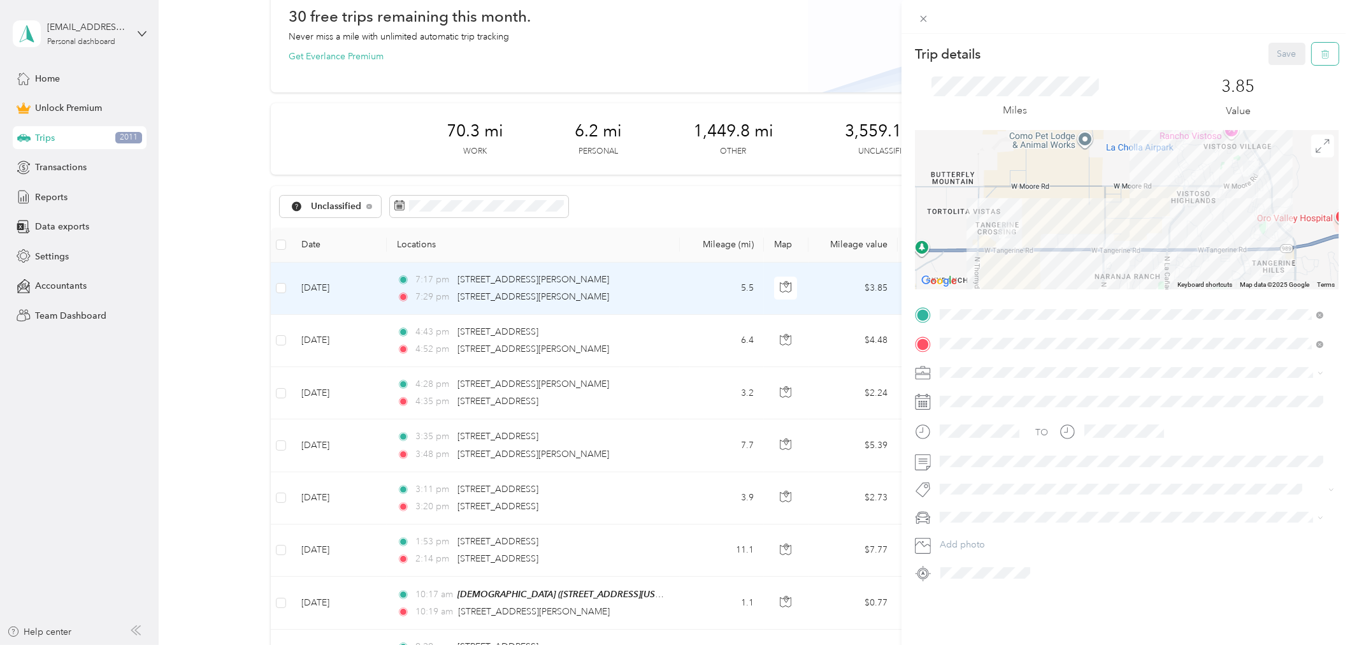
click at [1326, 54] on icon "button" at bounding box center [1326, 54] width 0 height 3
click at [1278, 73] on button "Yes" at bounding box center [1277, 69] width 25 height 20
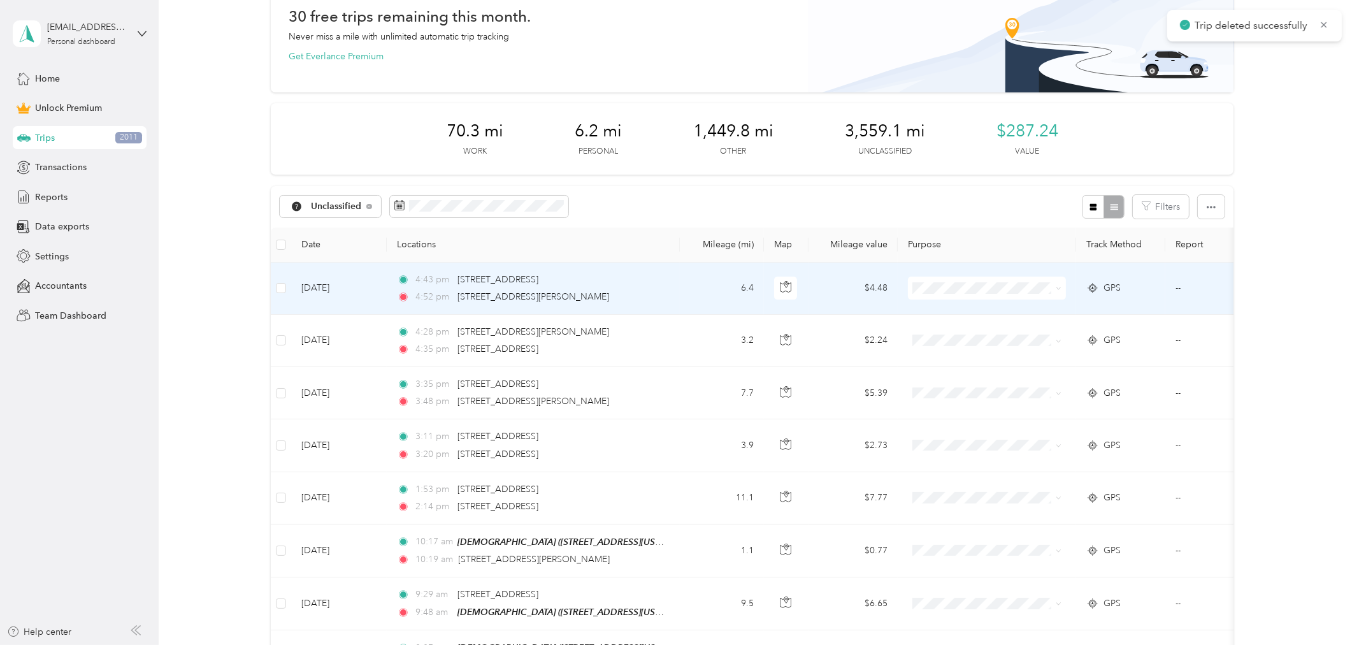
click at [698, 288] on td "6.4" at bounding box center [722, 288] width 84 height 52
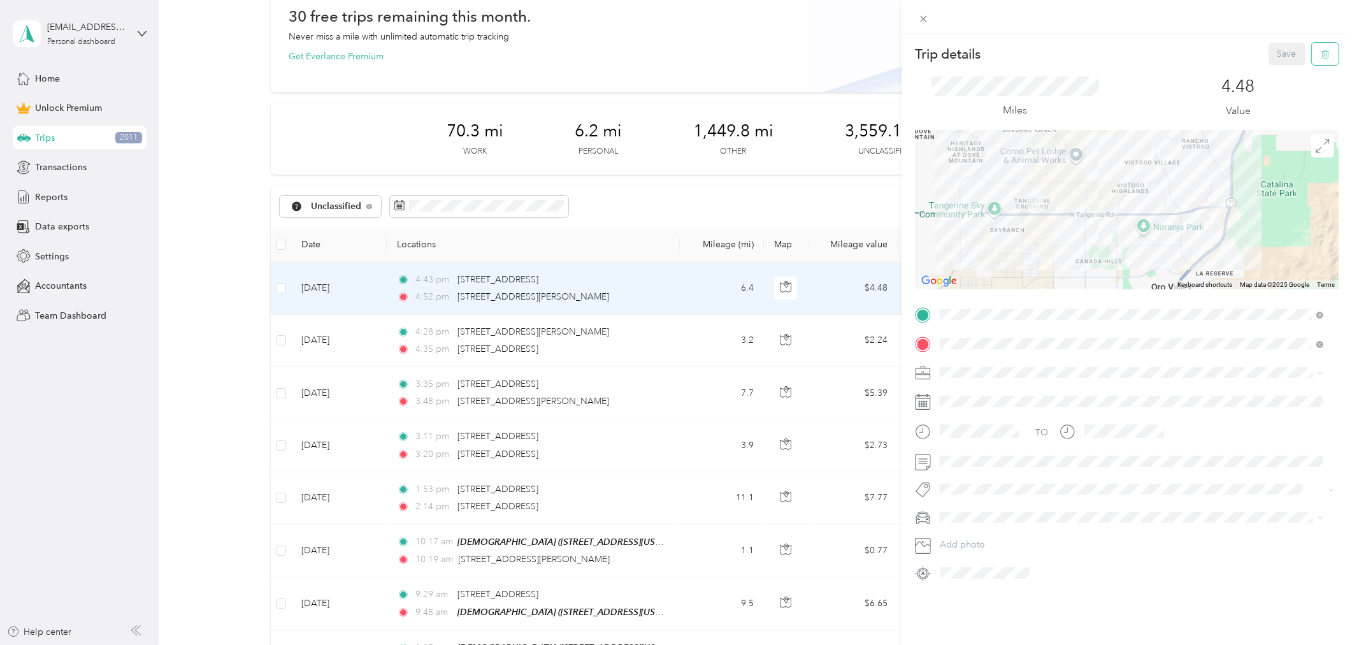
click at [1321, 54] on button "button" at bounding box center [1325, 54] width 27 height 22
click at [1282, 72] on button "Yes" at bounding box center [1277, 69] width 25 height 20
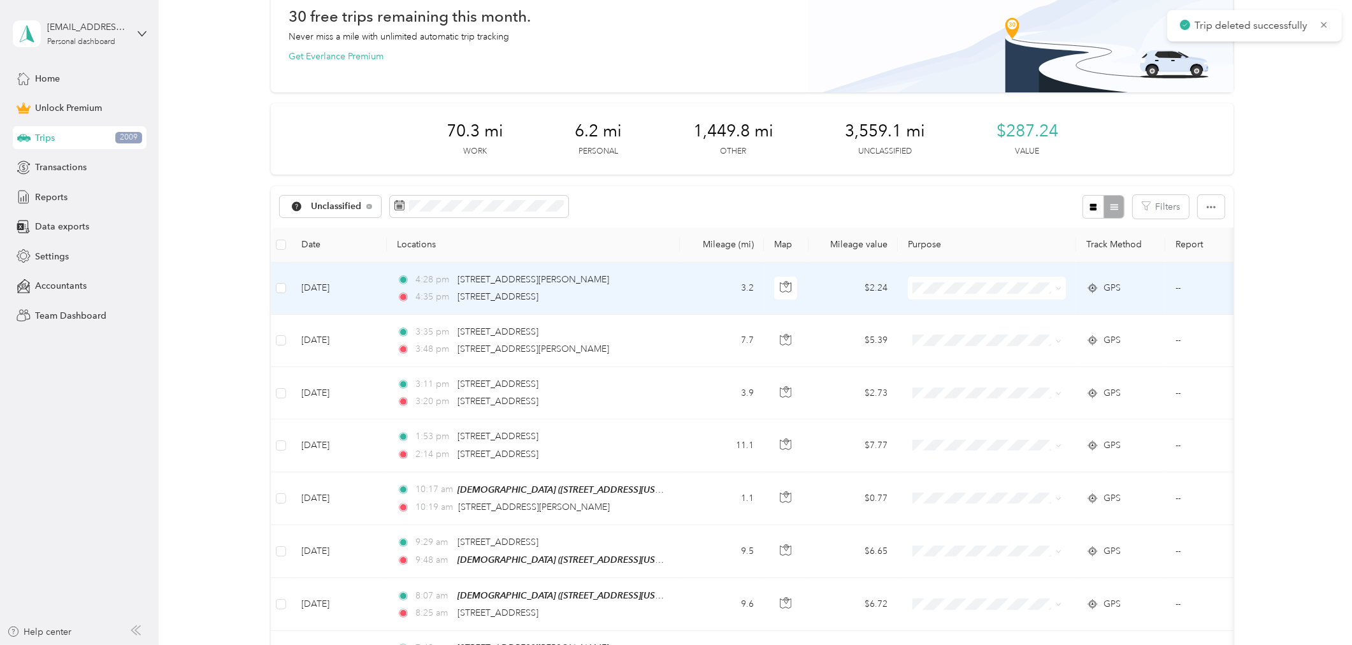
click at [699, 293] on td "3.2" at bounding box center [722, 288] width 84 height 52
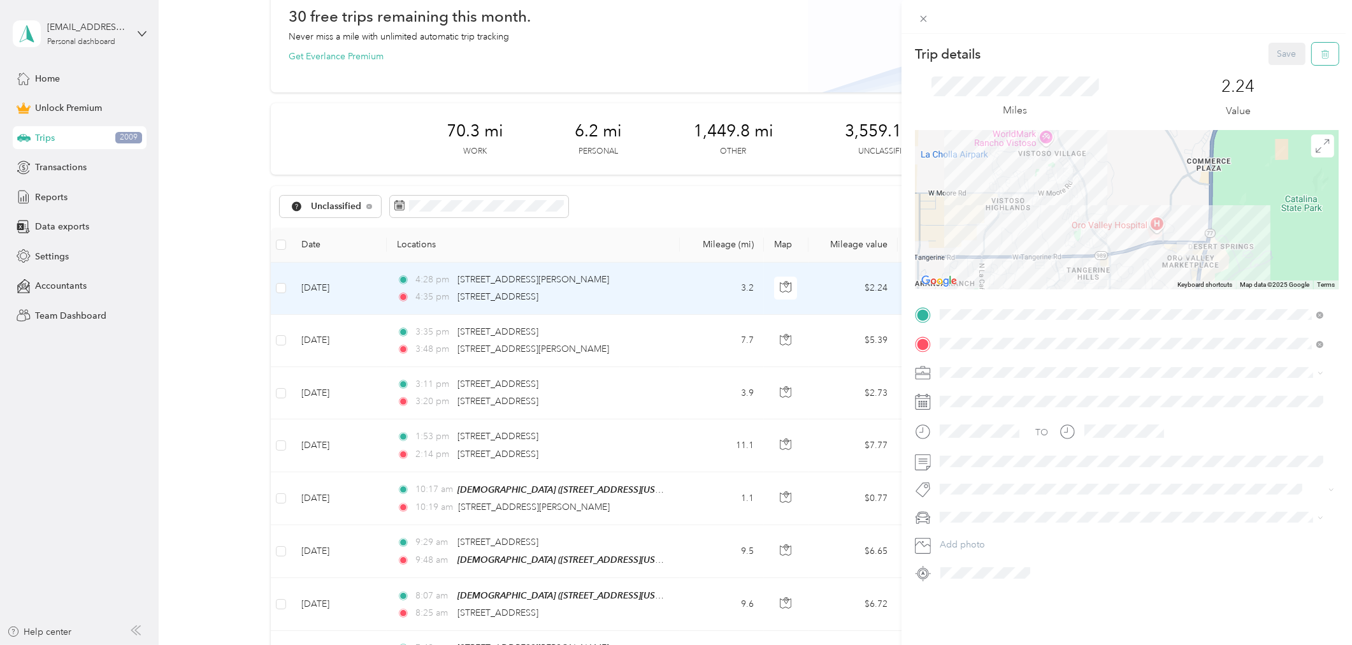
click at [1320, 49] on button "button" at bounding box center [1325, 54] width 27 height 22
click at [1279, 68] on button "Yes" at bounding box center [1277, 69] width 25 height 20
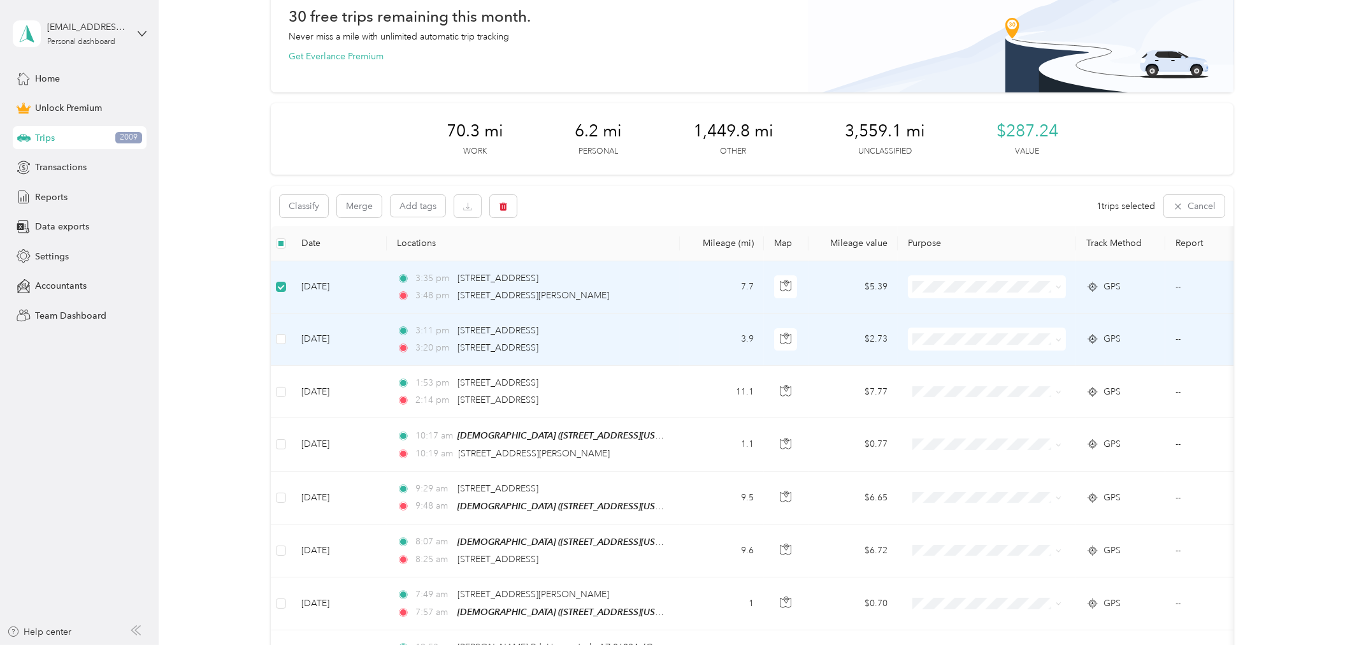
click at [272, 339] on td at bounding box center [281, 339] width 20 height 52
click at [507, 207] on icon "button" at bounding box center [503, 206] width 9 height 9
click at [599, 266] on button "Yes" at bounding box center [597, 258] width 25 height 20
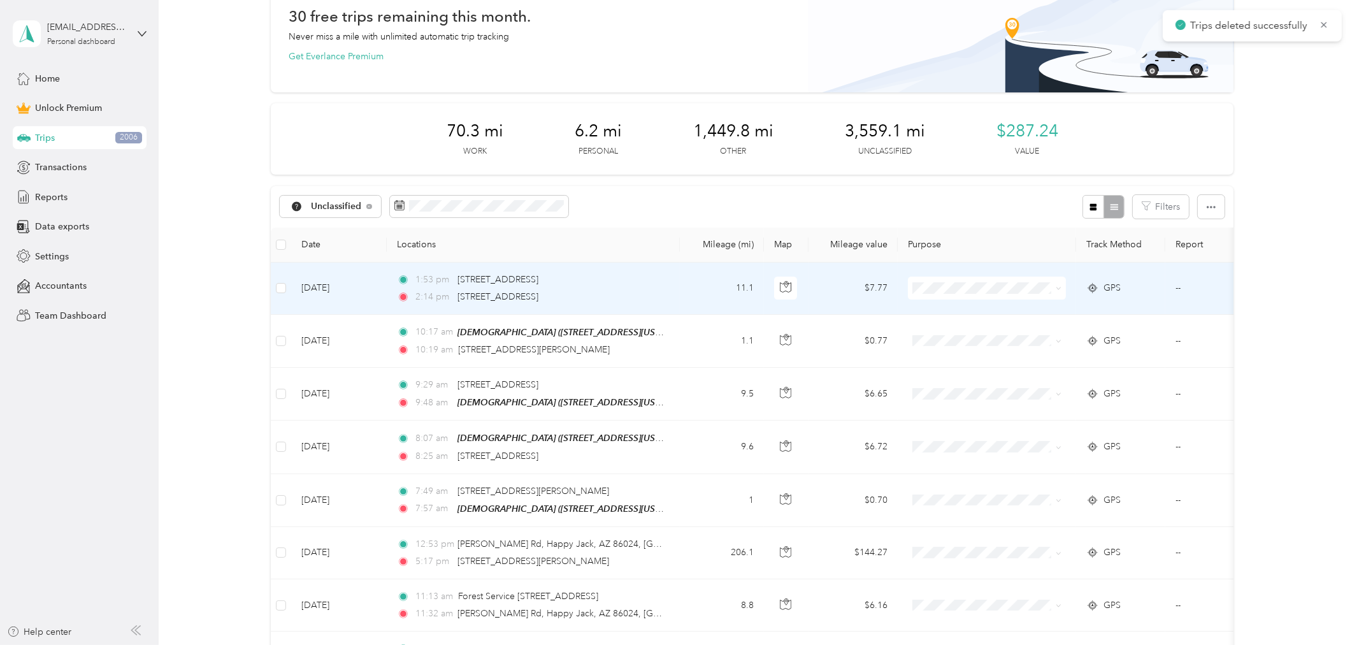
click at [693, 287] on td "11.1" at bounding box center [722, 288] width 84 height 52
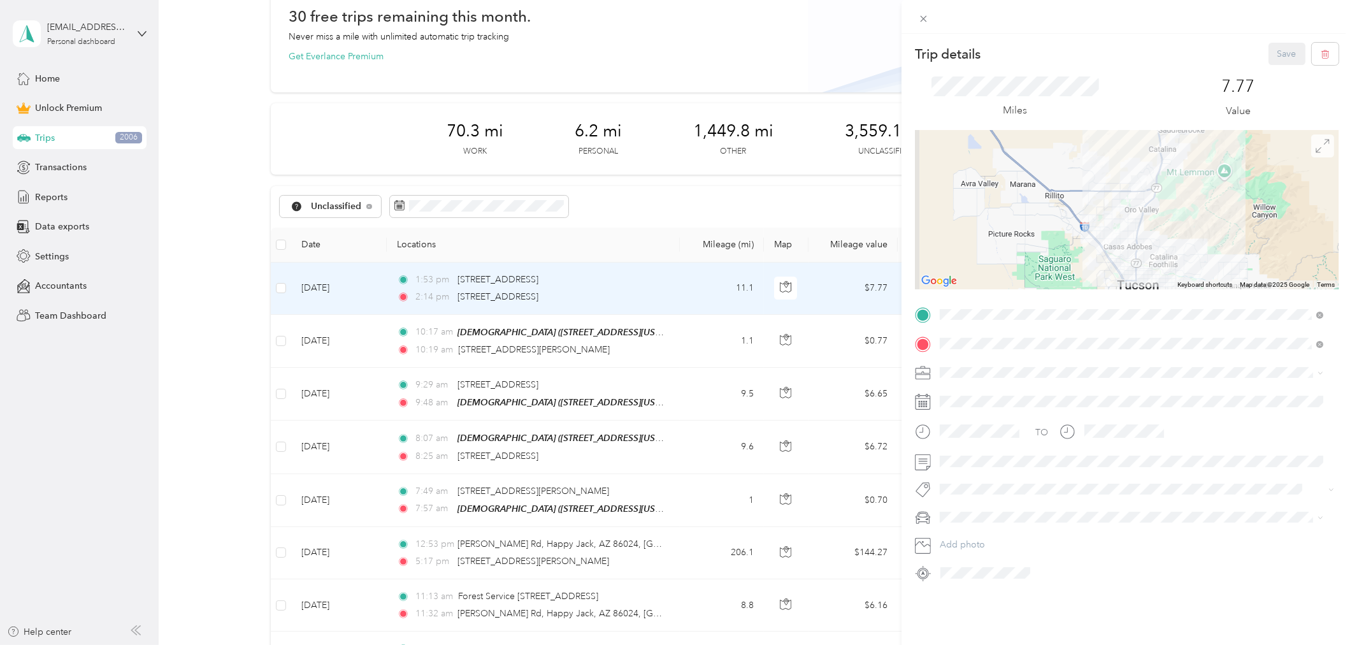
click at [1315, 150] on icon at bounding box center [1322, 146] width 14 height 14
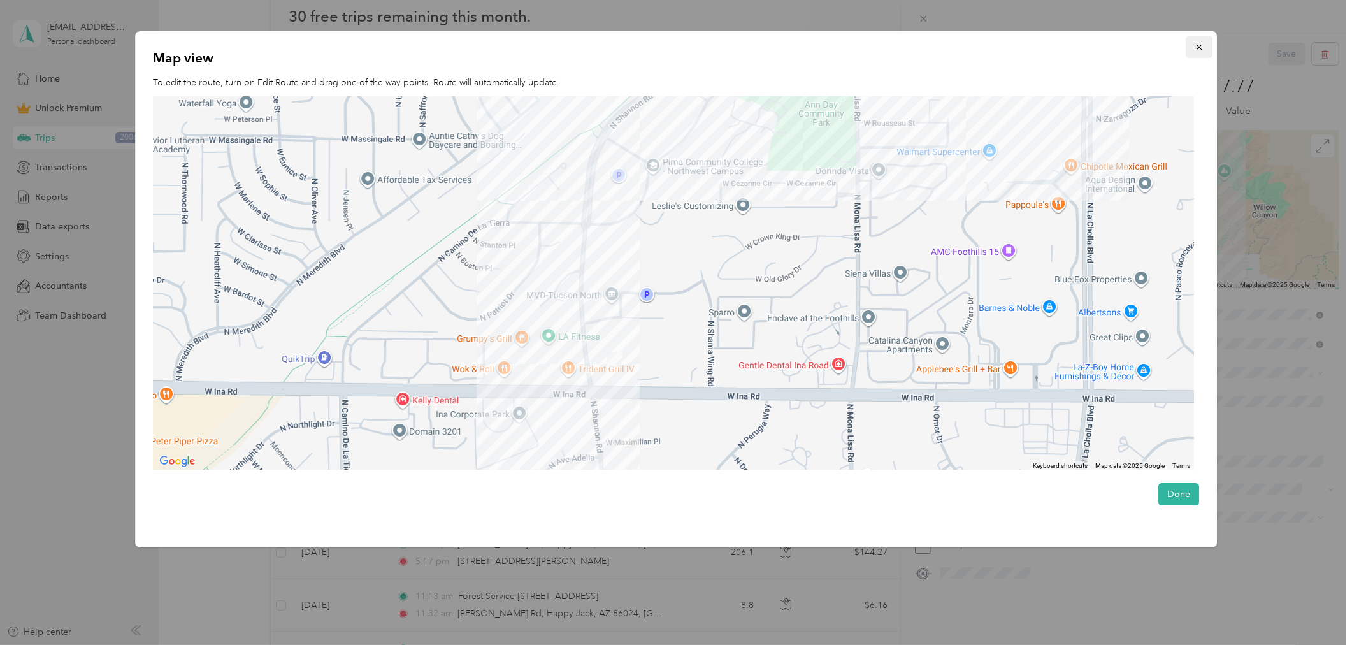
click at [1200, 40] on button "button" at bounding box center [1198, 47] width 27 height 22
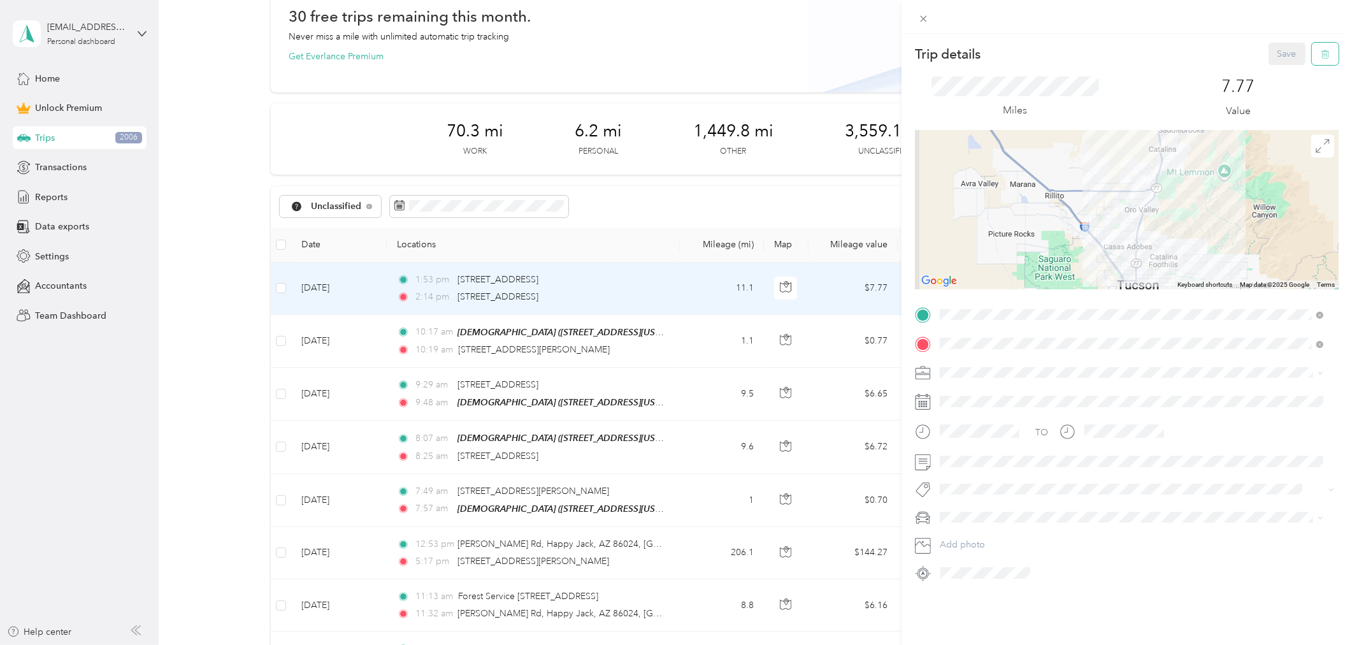
click at [1321, 48] on span "button" at bounding box center [1325, 53] width 9 height 11
click at [1270, 72] on button "Yes" at bounding box center [1277, 69] width 25 height 20
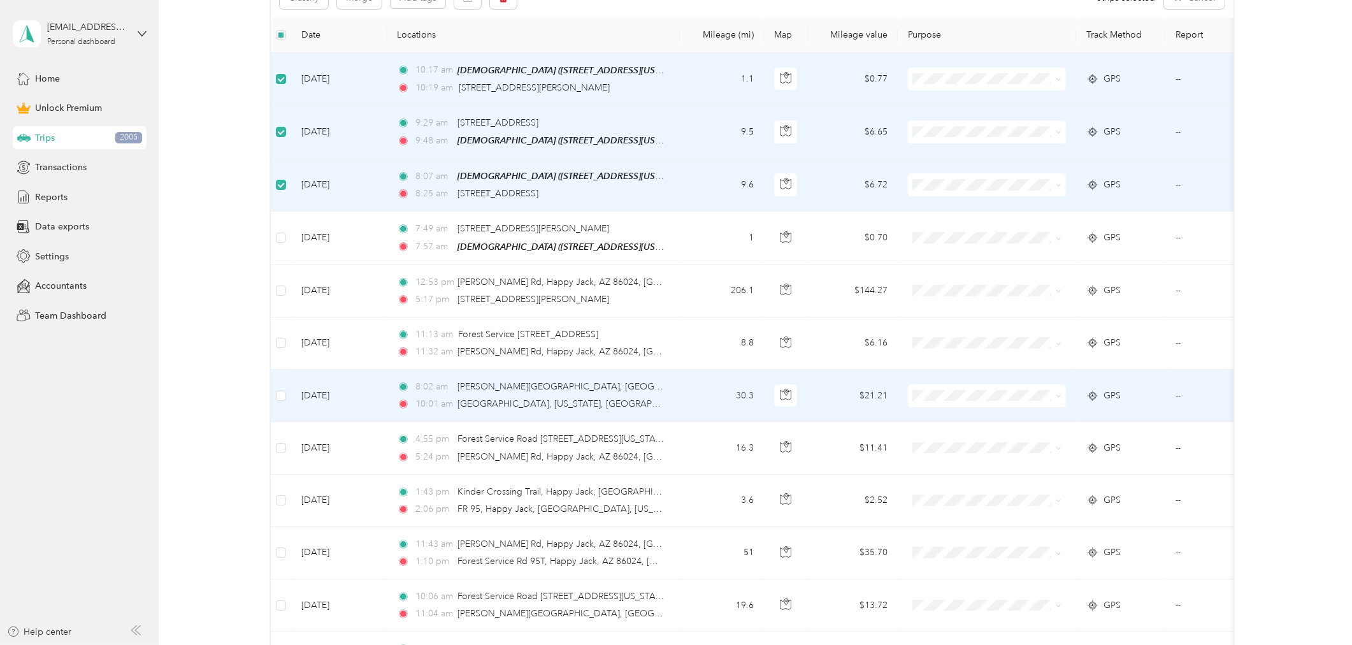
scroll to position [283, 0]
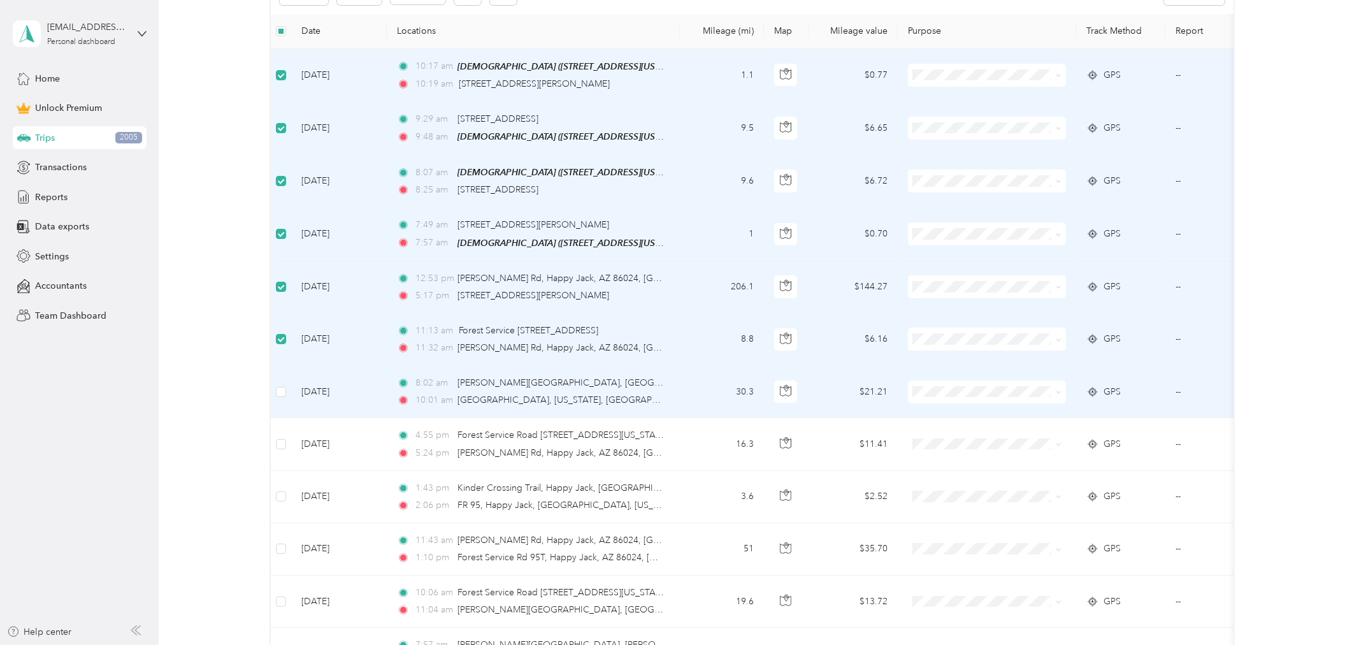
click at [285, 387] on td at bounding box center [281, 392] width 20 height 52
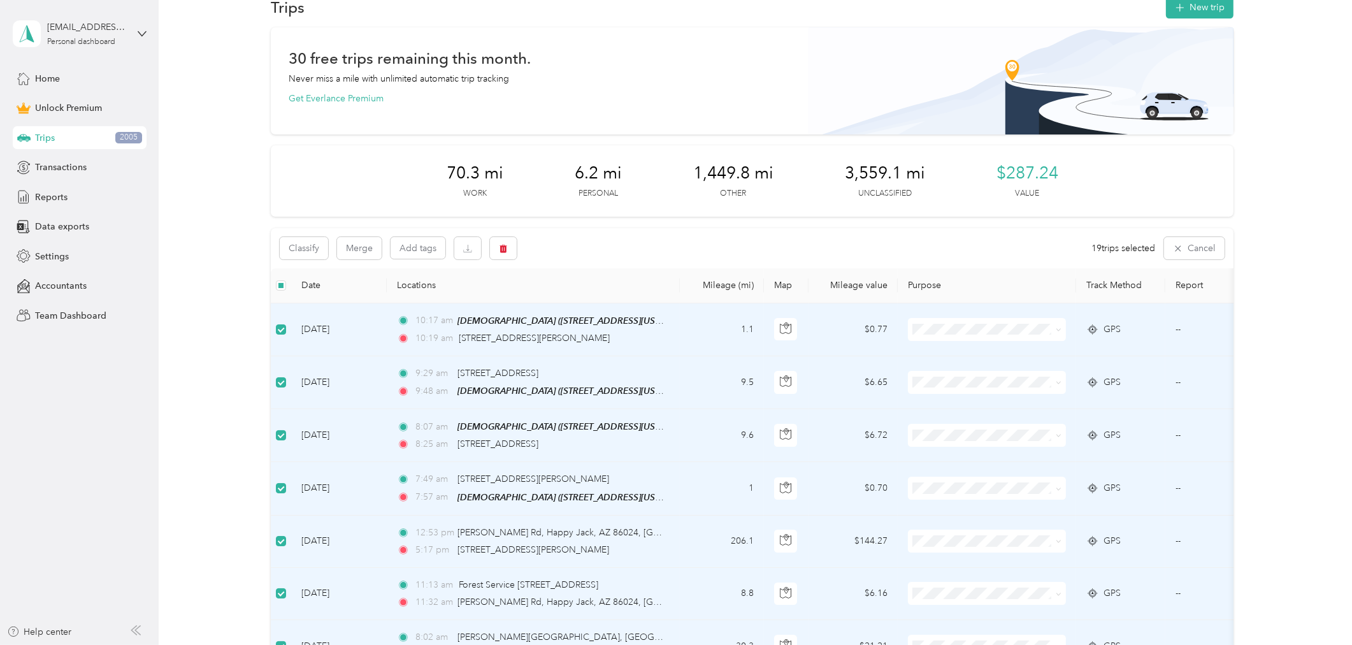
scroll to position [0, 0]
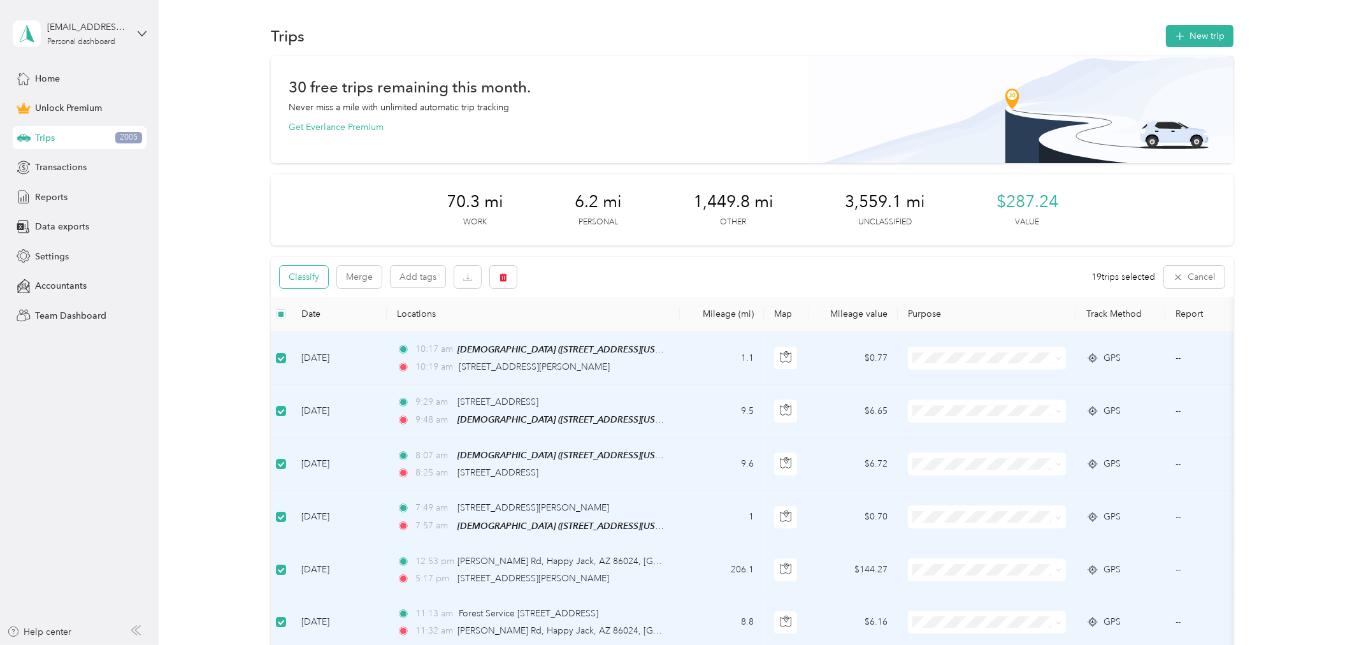
click at [288, 274] on button "Classify" at bounding box center [304, 277] width 48 height 22
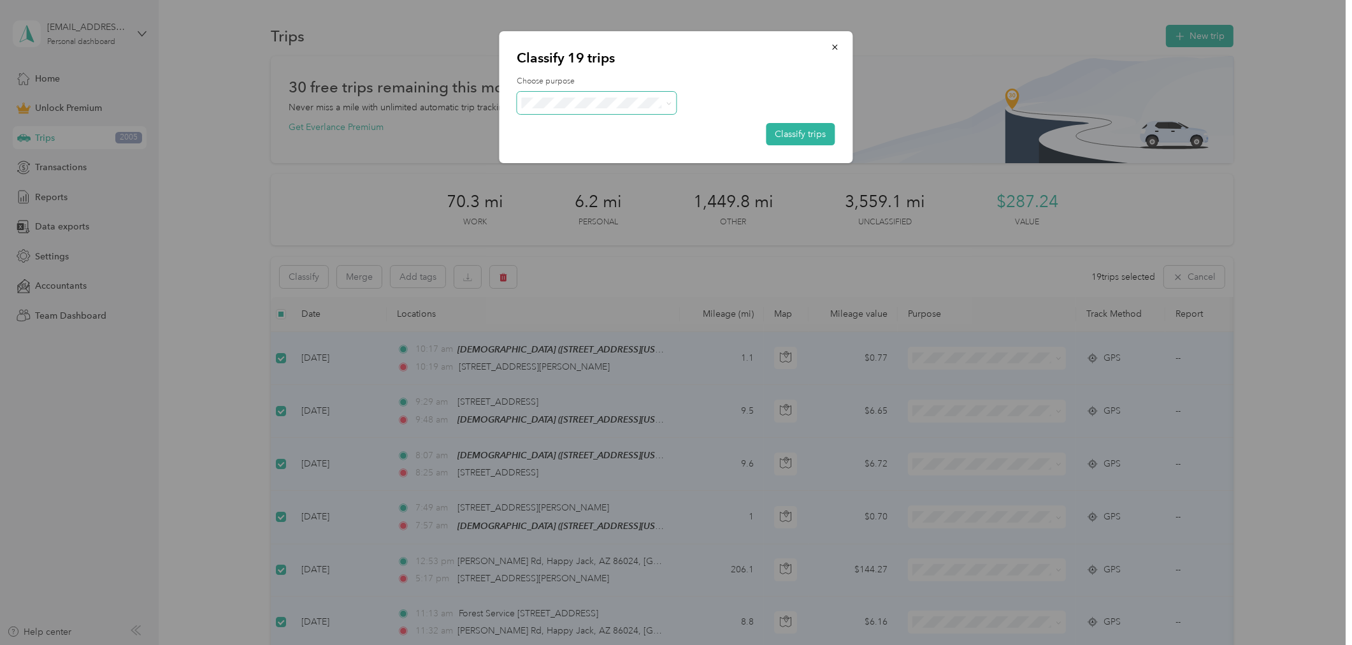
click at [666, 103] on icon at bounding box center [669, 104] width 6 height 6
click at [597, 190] on span "Charity" at bounding box center [600, 191] width 104 height 13
click at [806, 134] on button "Classify trips" at bounding box center [800, 134] width 69 height 22
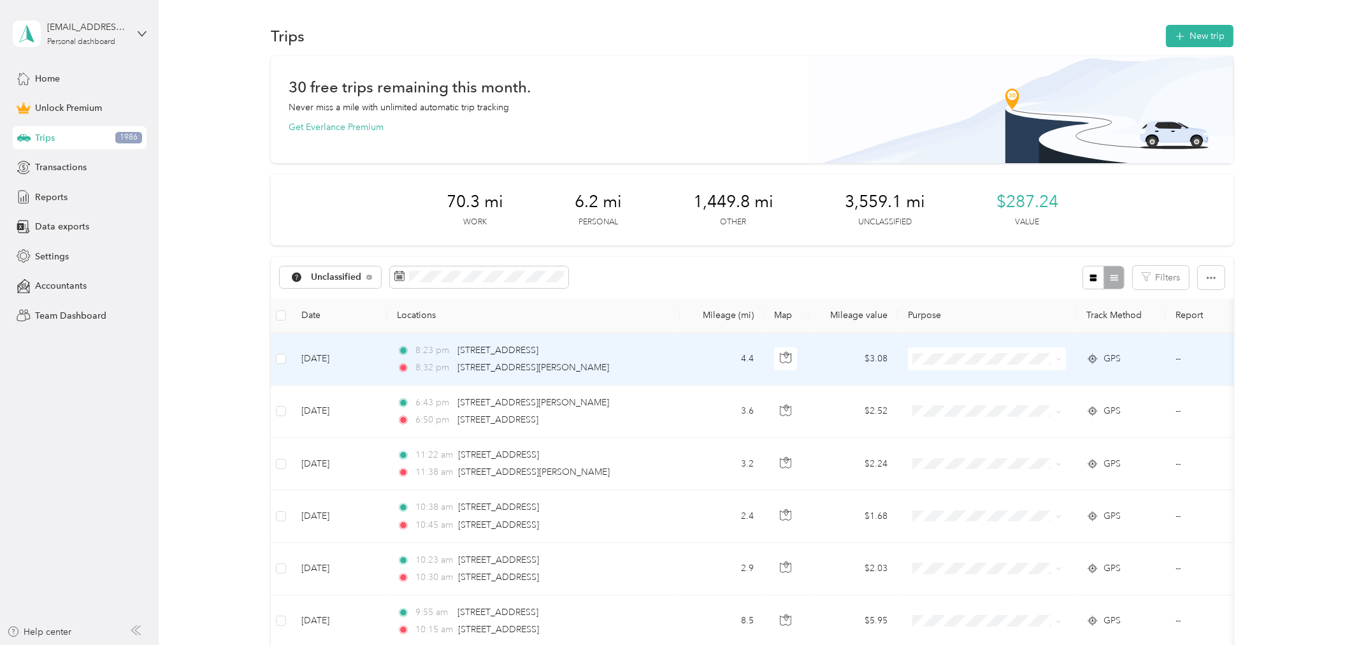
click at [704, 352] on td "4.4" at bounding box center [722, 359] width 84 height 52
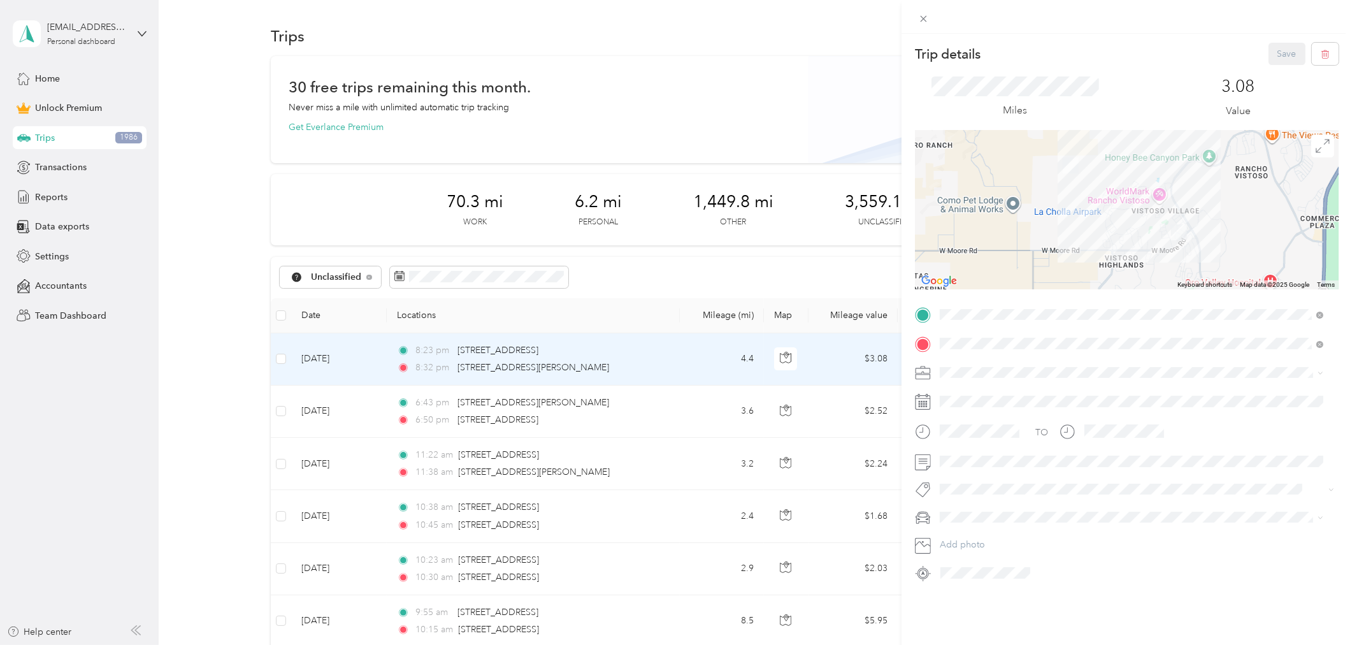
click at [919, 19] on icon at bounding box center [923, 18] width 11 height 11
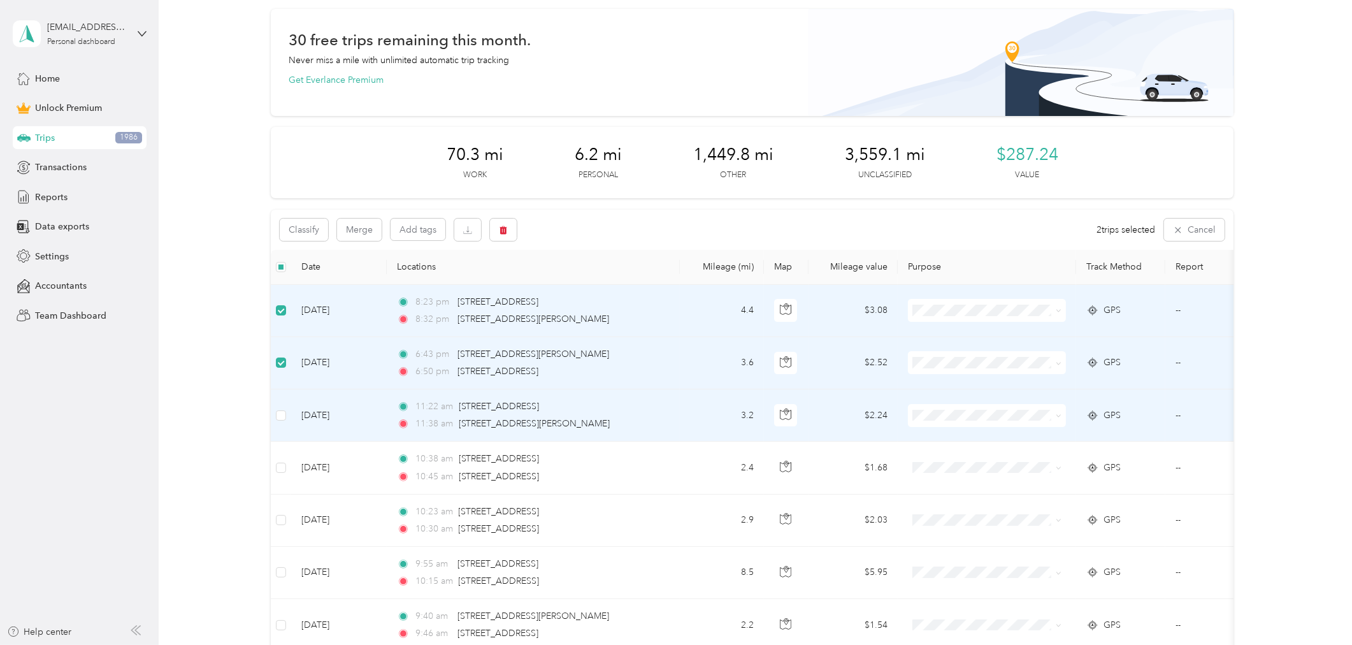
scroll to position [71, 0]
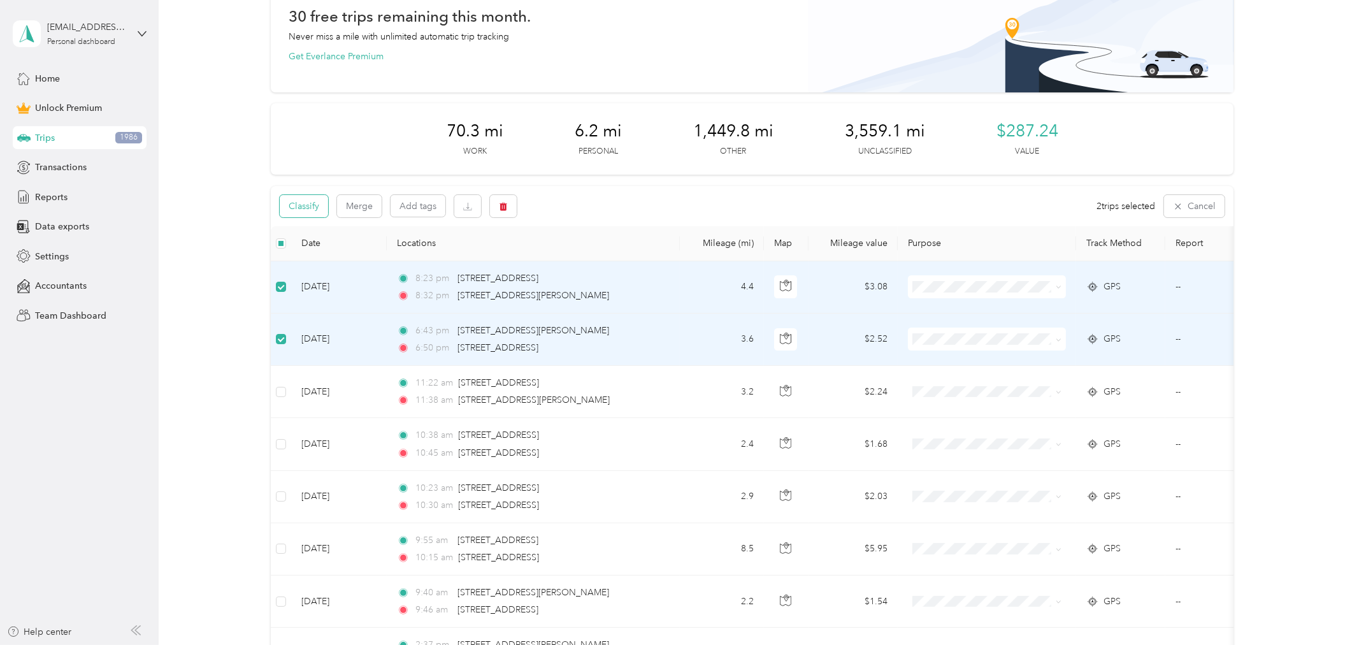
click at [301, 207] on button "Classify" at bounding box center [304, 206] width 48 height 22
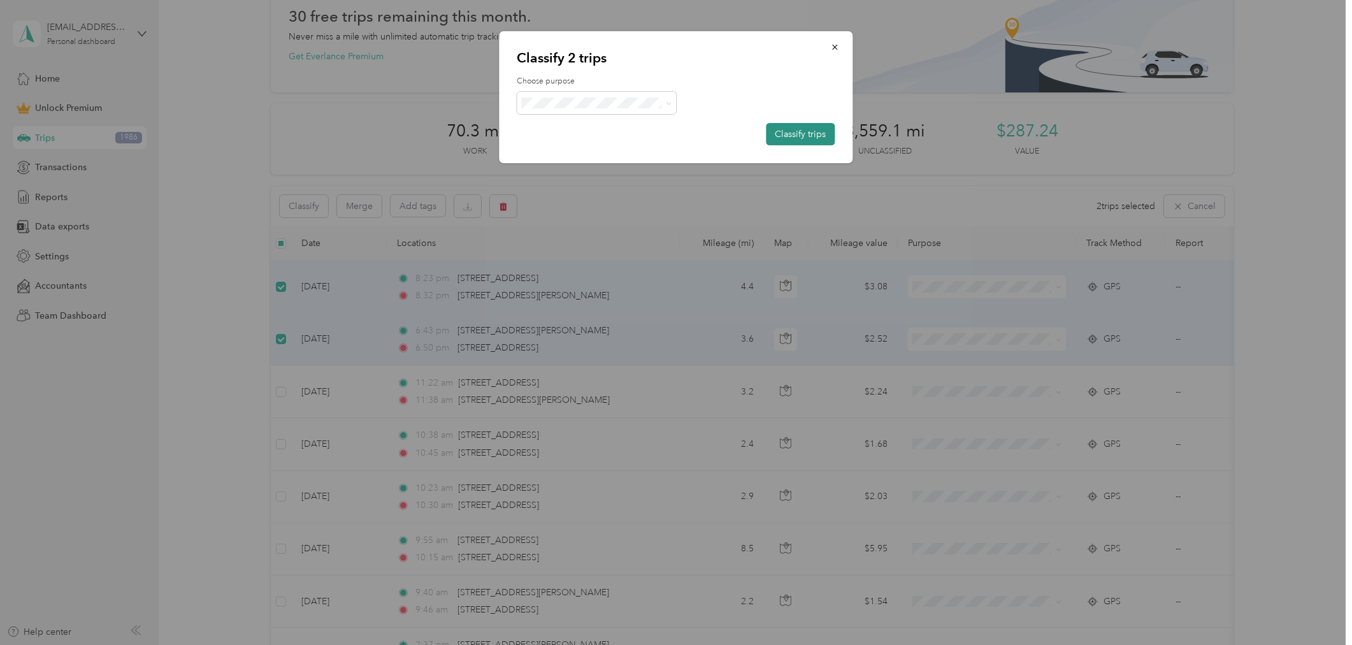
click at [809, 130] on button "Classify trips" at bounding box center [800, 134] width 69 height 22
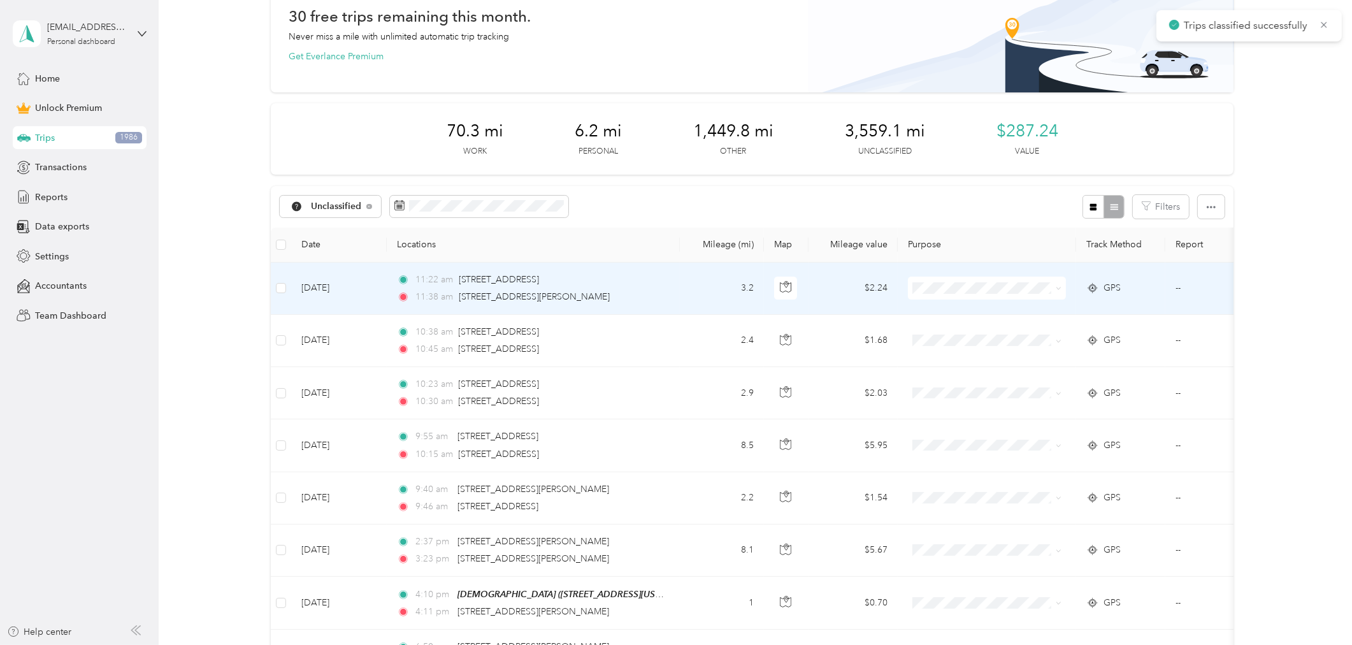
click at [691, 283] on td "3.2" at bounding box center [722, 288] width 84 height 52
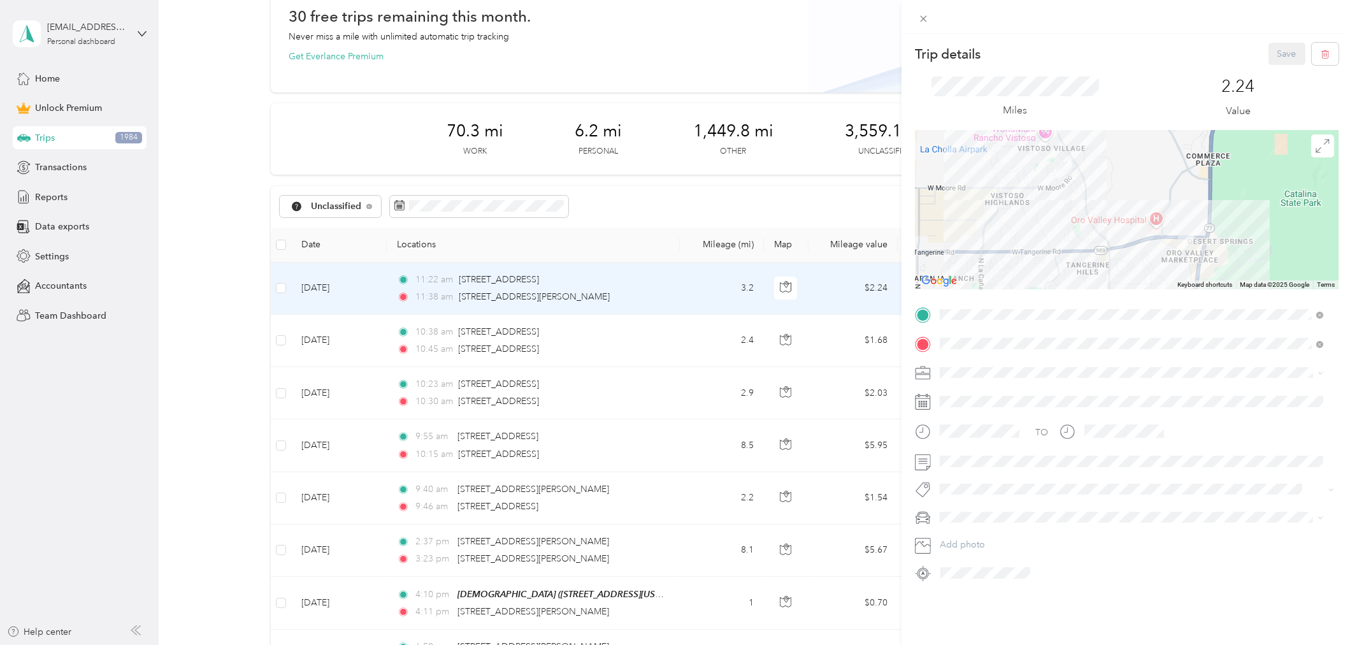
click at [692, 344] on div "Trip details Save This trip cannot be edited because it is either under review,…" at bounding box center [676, 322] width 1352 height 645
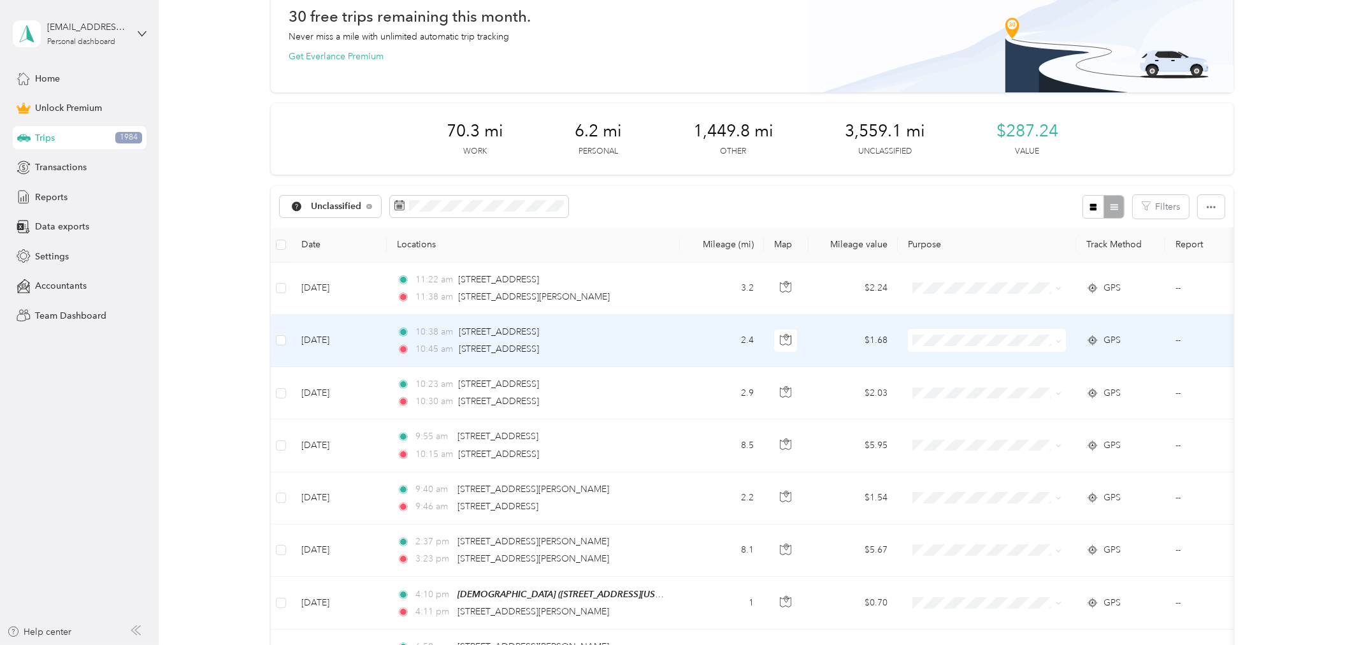
click at [693, 338] on td "2.4" at bounding box center [722, 341] width 84 height 52
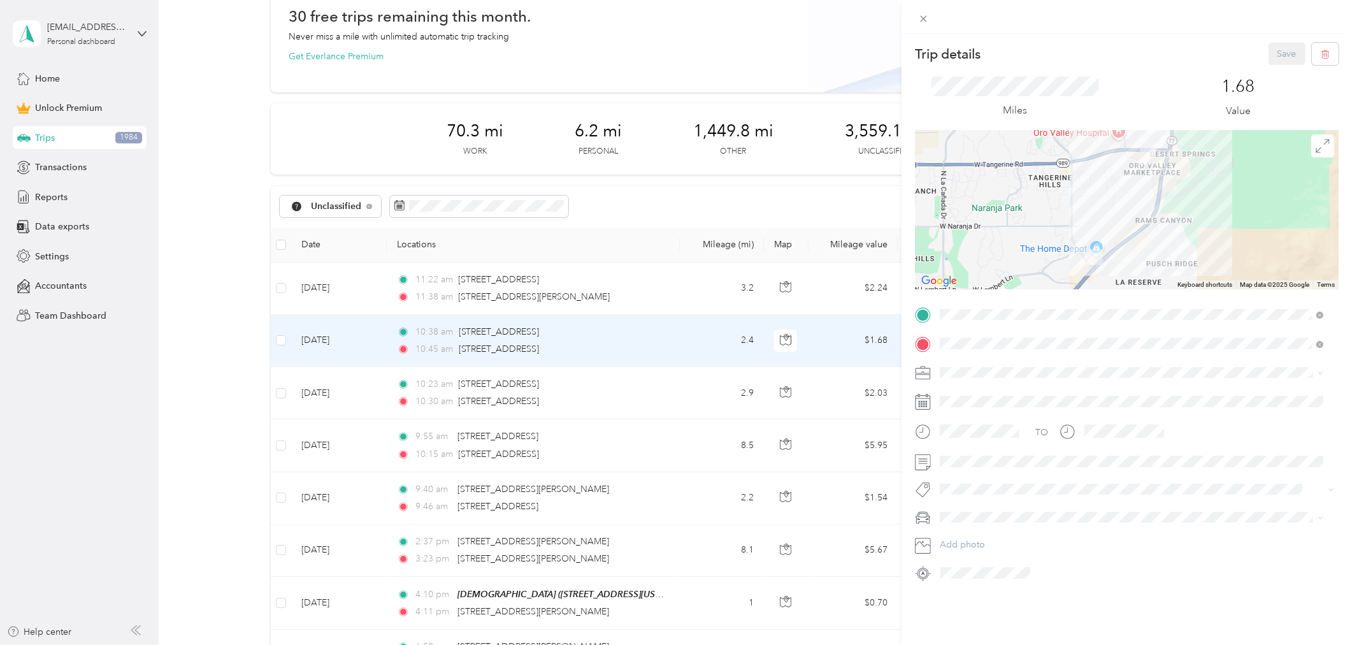
click at [689, 393] on div "Trip details Save This trip cannot be edited because it is either under review,…" at bounding box center [676, 322] width 1352 height 645
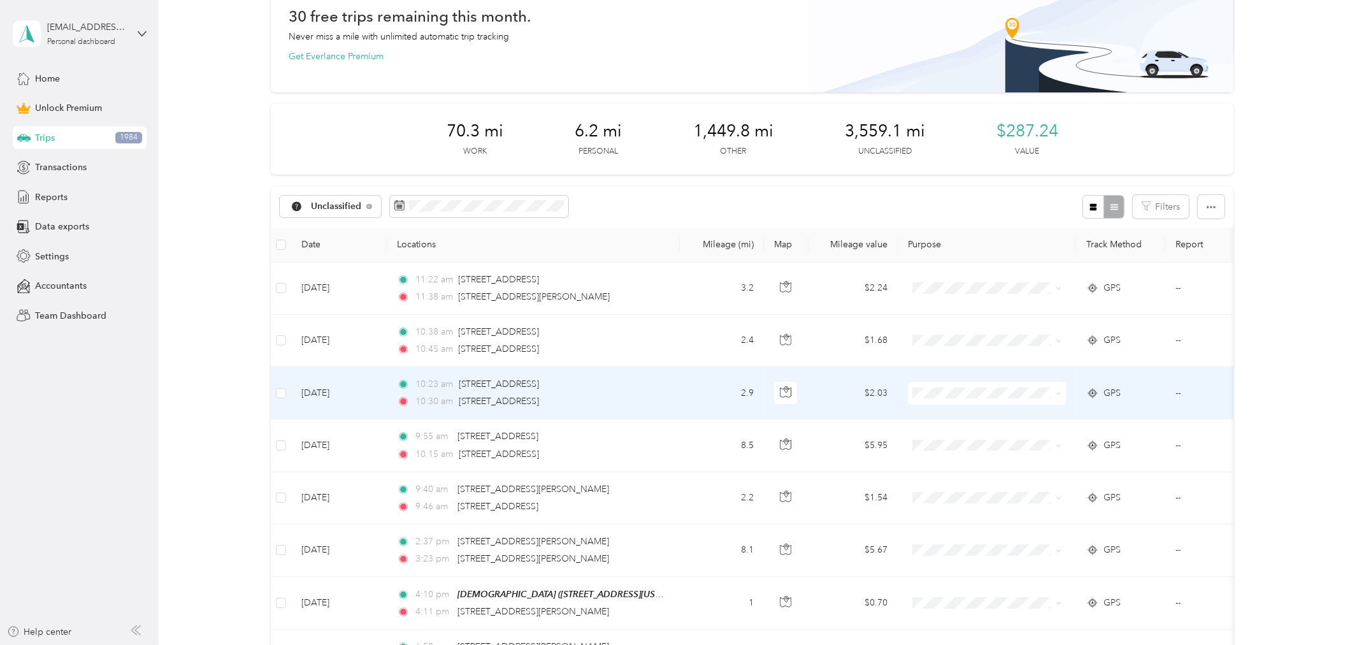
click at [689, 393] on td "2.9" at bounding box center [722, 393] width 84 height 52
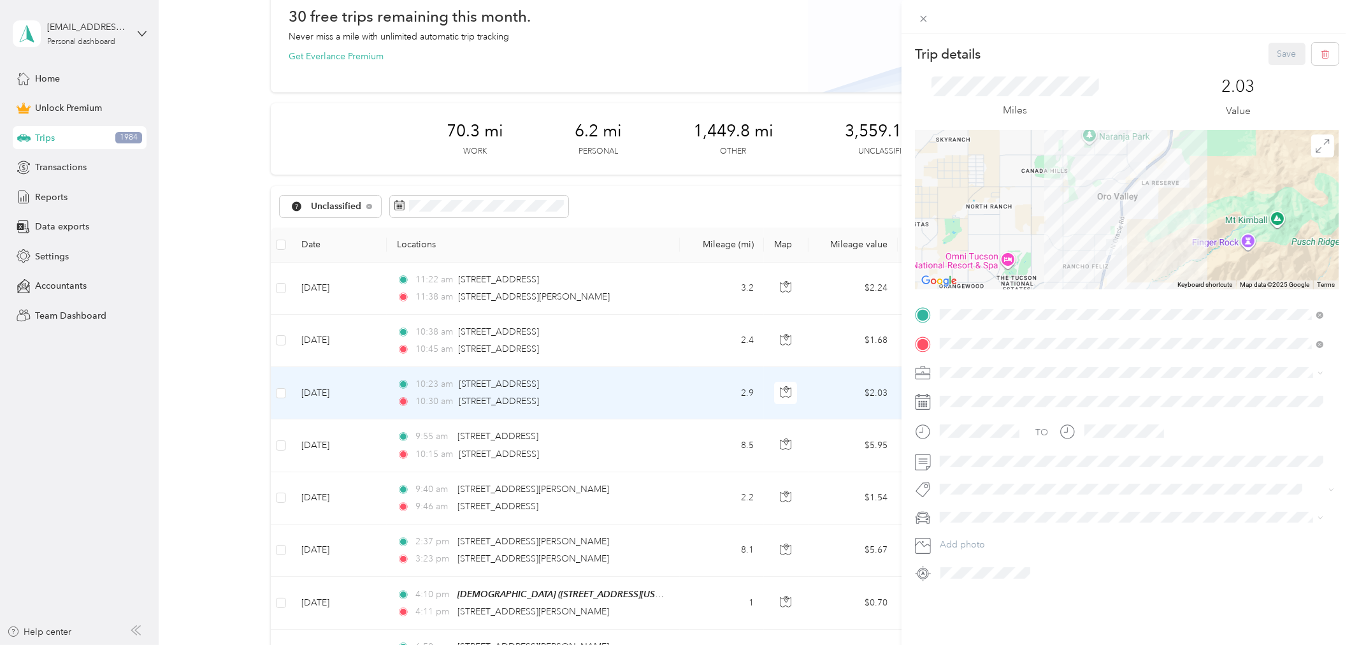
click at [683, 444] on div "Trip details Save This trip cannot be edited because it is either under review,…" at bounding box center [676, 322] width 1352 height 645
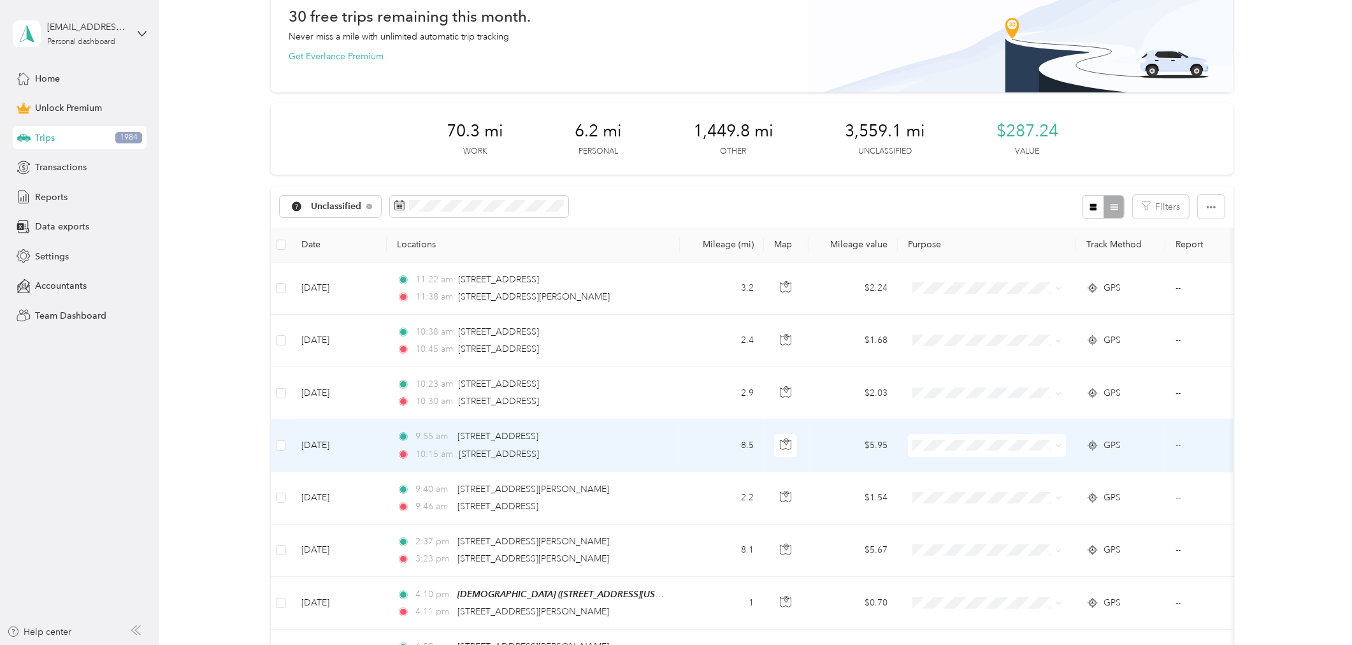
click at [683, 444] on td "8.5" at bounding box center [722, 445] width 84 height 52
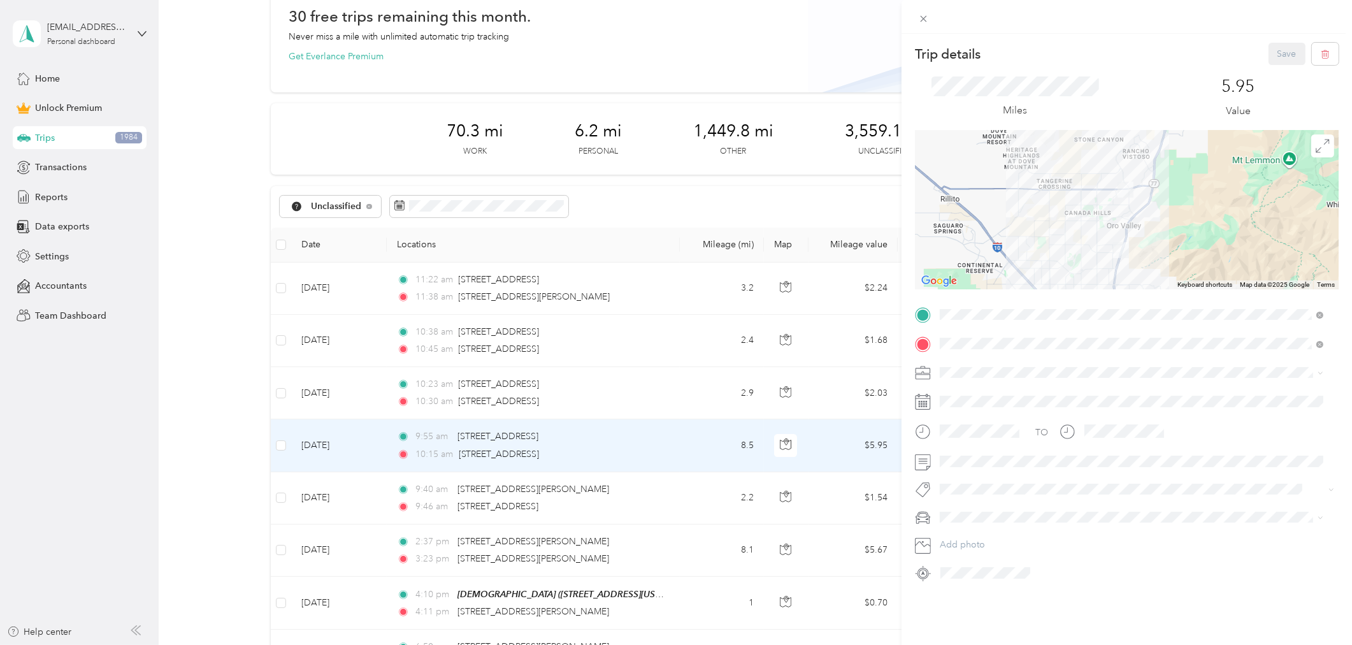
click at [691, 498] on div "Trip details Save This trip cannot be edited because it is either under review,…" at bounding box center [676, 322] width 1352 height 645
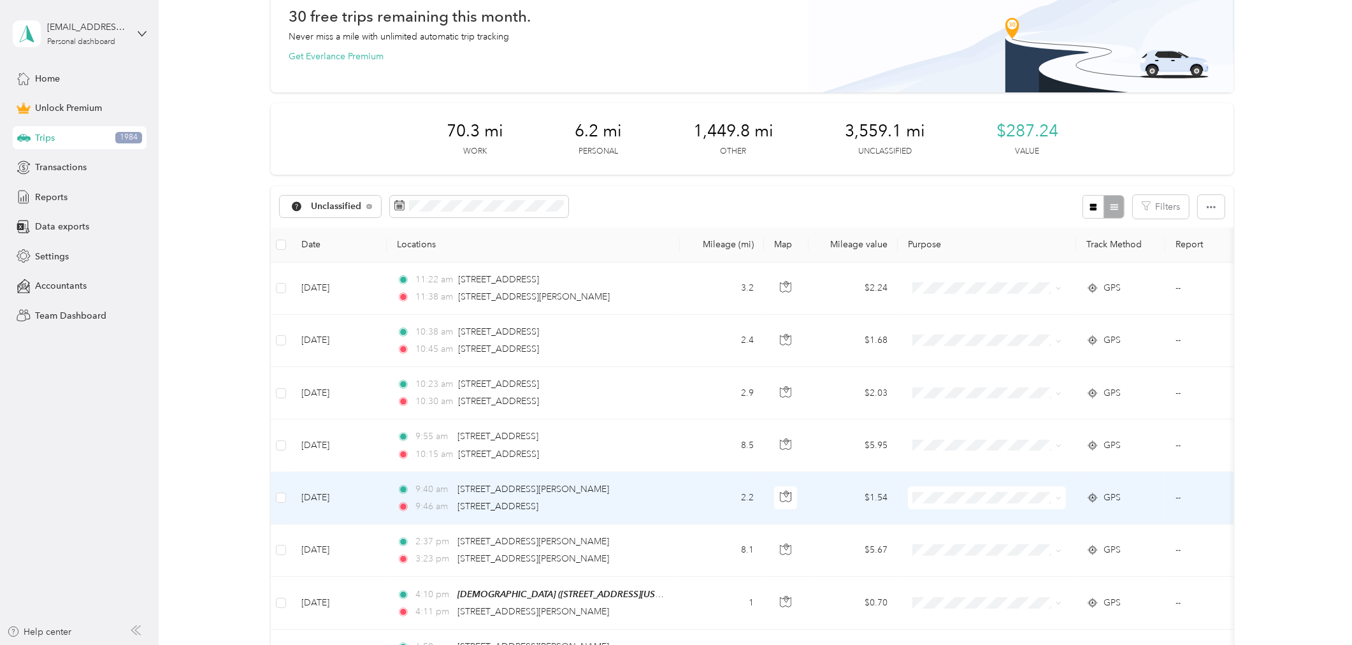
click at [691, 498] on td "2.2" at bounding box center [722, 498] width 84 height 52
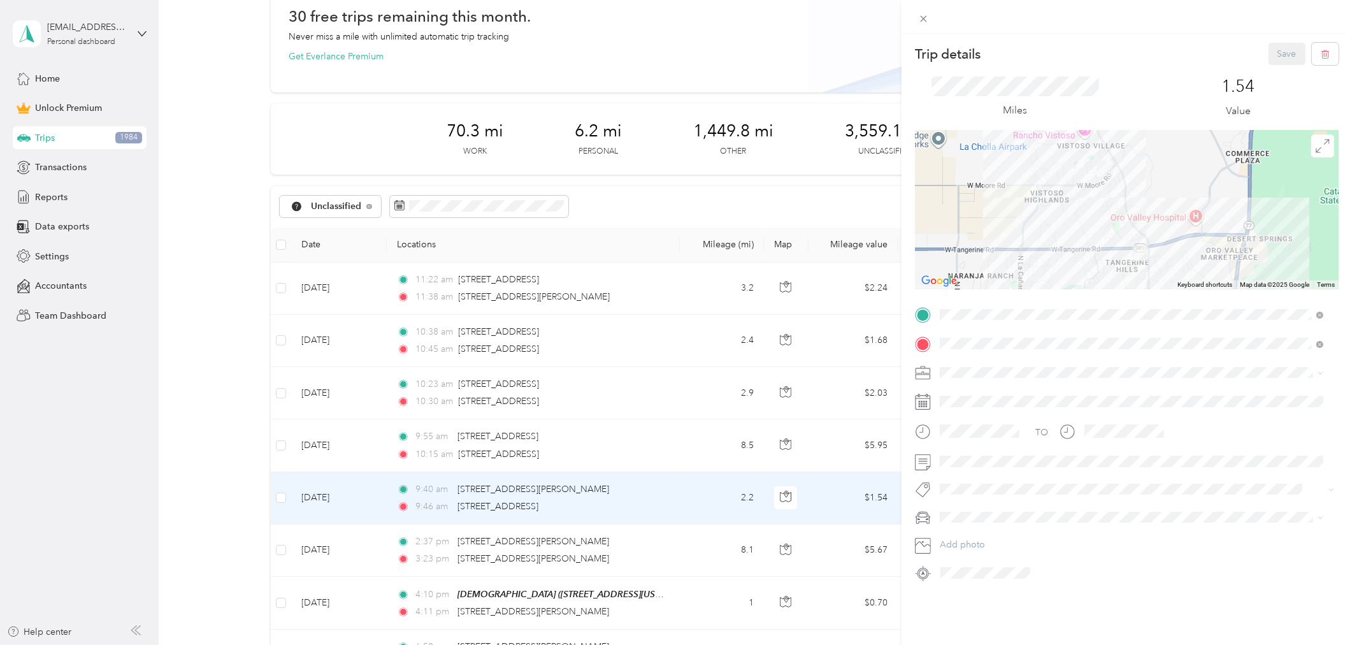
click at [691, 492] on div "Trip details Save This trip cannot be edited because it is either under review,…" at bounding box center [676, 322] width 1352 height 645
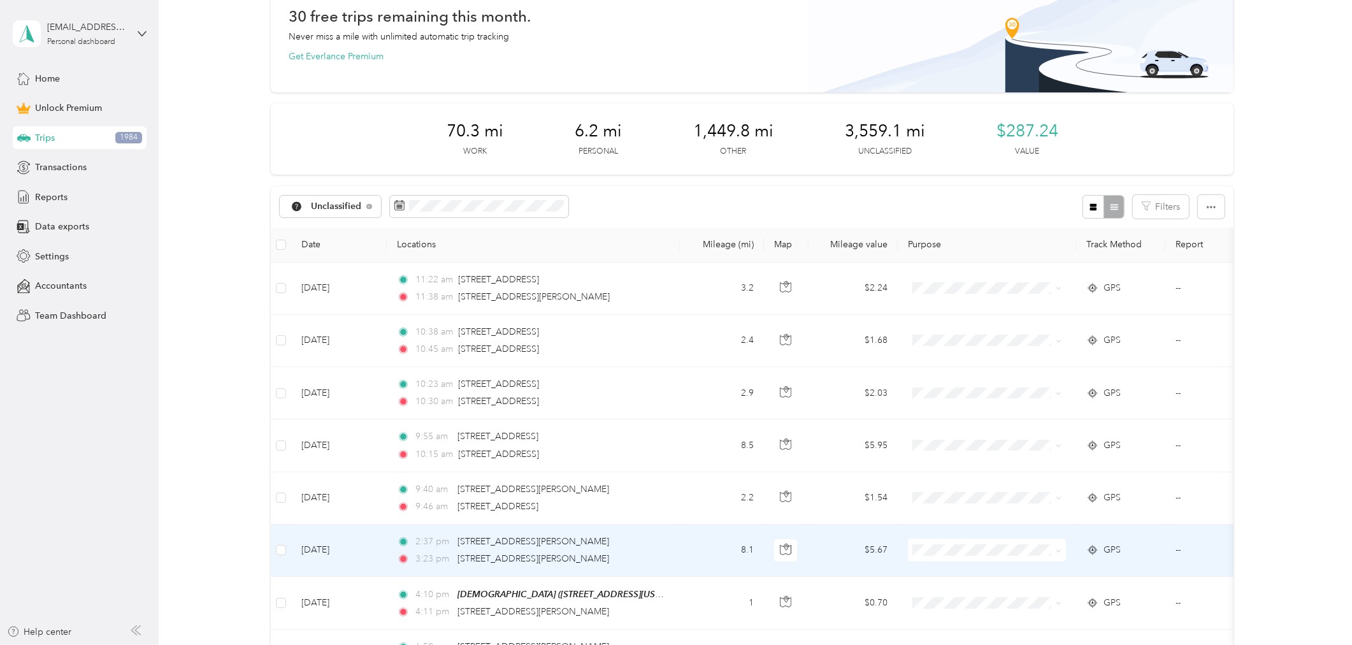
click at [698, 546] on td "8.1" at bounding box center [722, 550] width 84 height 52
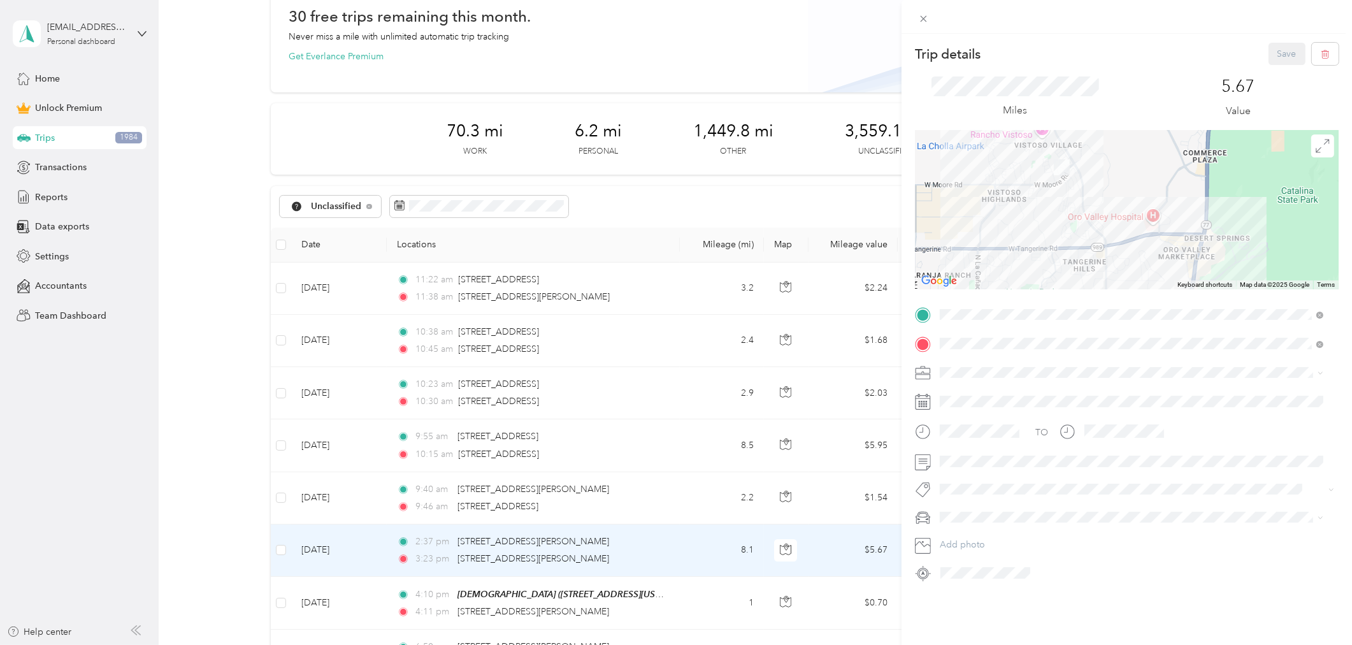
click at [275, 550] on div "Trip details Save This trip cannot be edited because it is either under review,…" at bounding box center [676, 322] width 1352 height 645
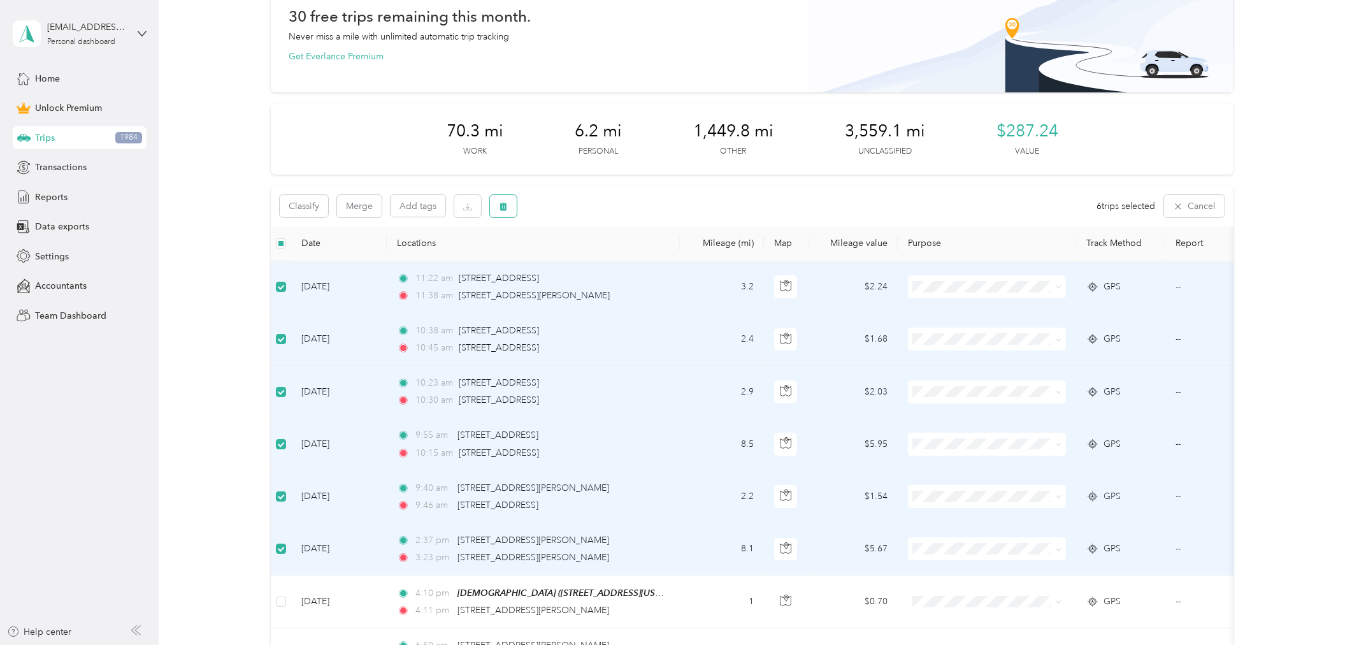
click at [499, 208] on icon "button" at bounding box center [503, 206] width 9 height 9
click at [603, 260] on button "Yes" at bounding box center [597, 258] width 25 height 20
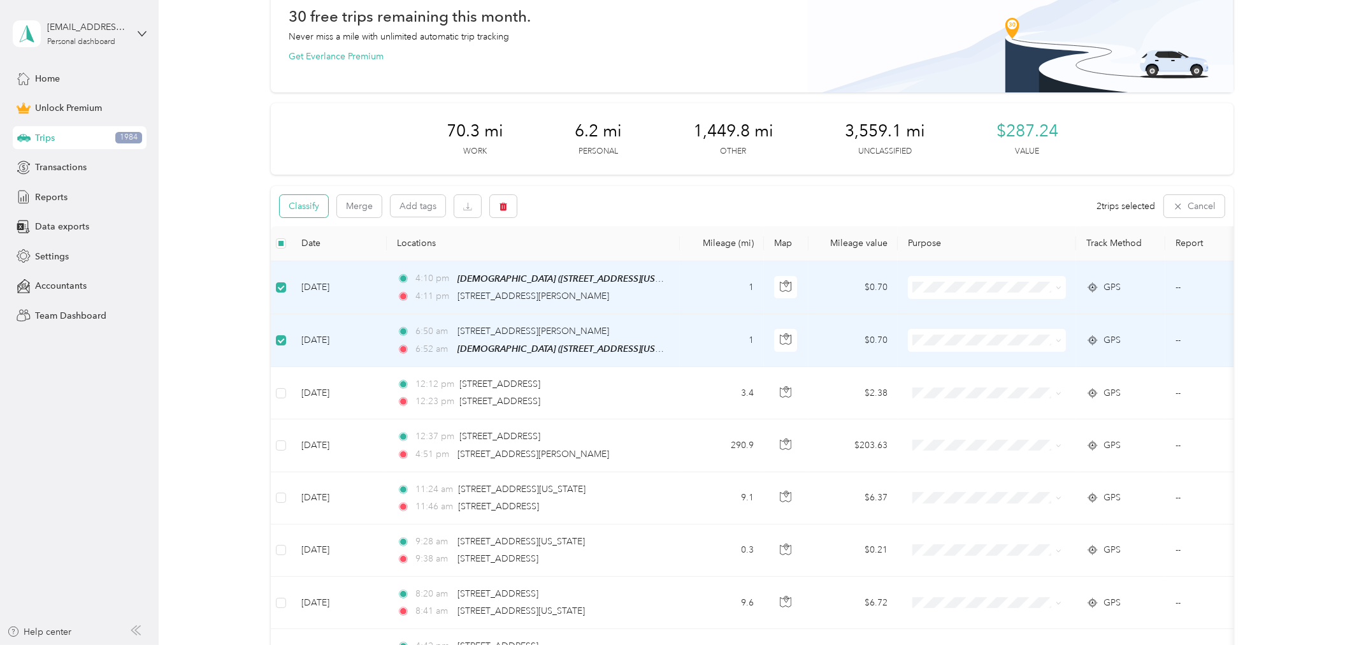
click at [304, 201] on button "Classify" at bounding box center [304, 206] width 48 height 22
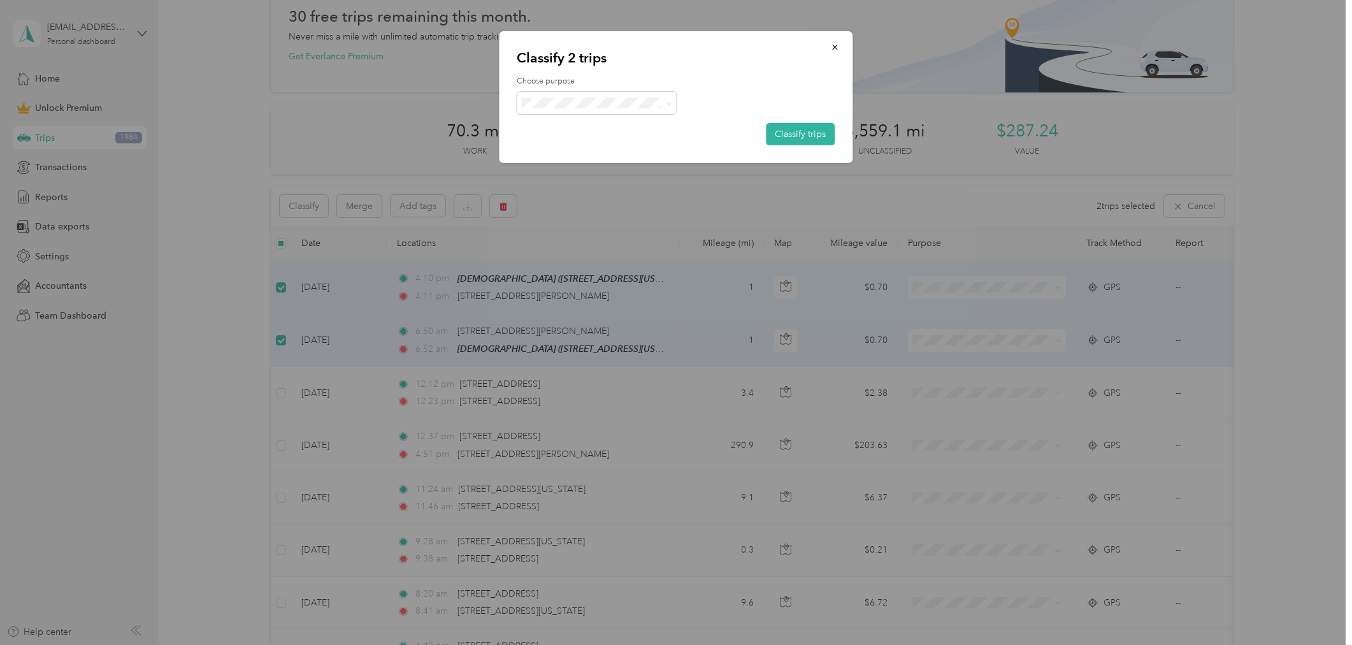
click at [588, 194] on span "Charity" at bounding box center [600, 192] width 104 height 13
click at [805, 131] on button "Classify trips" at bounding box center [800, 134] width 69 height 22
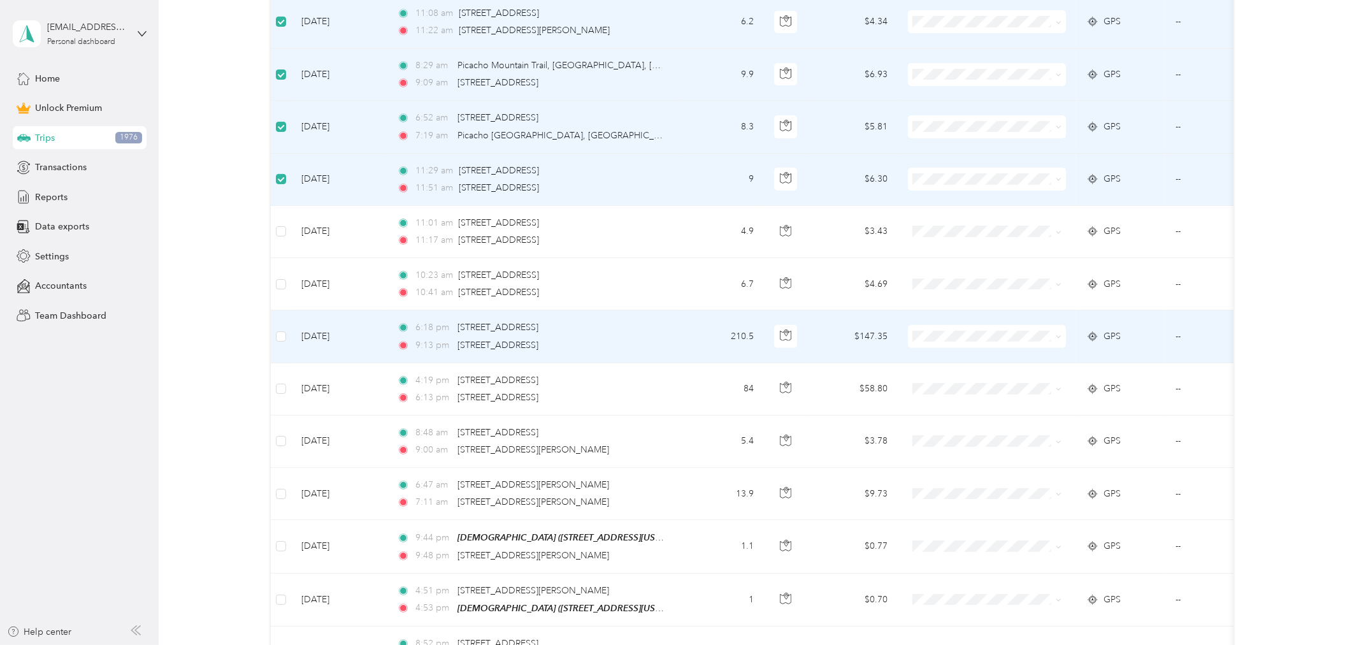
scroll to position [849, 0]
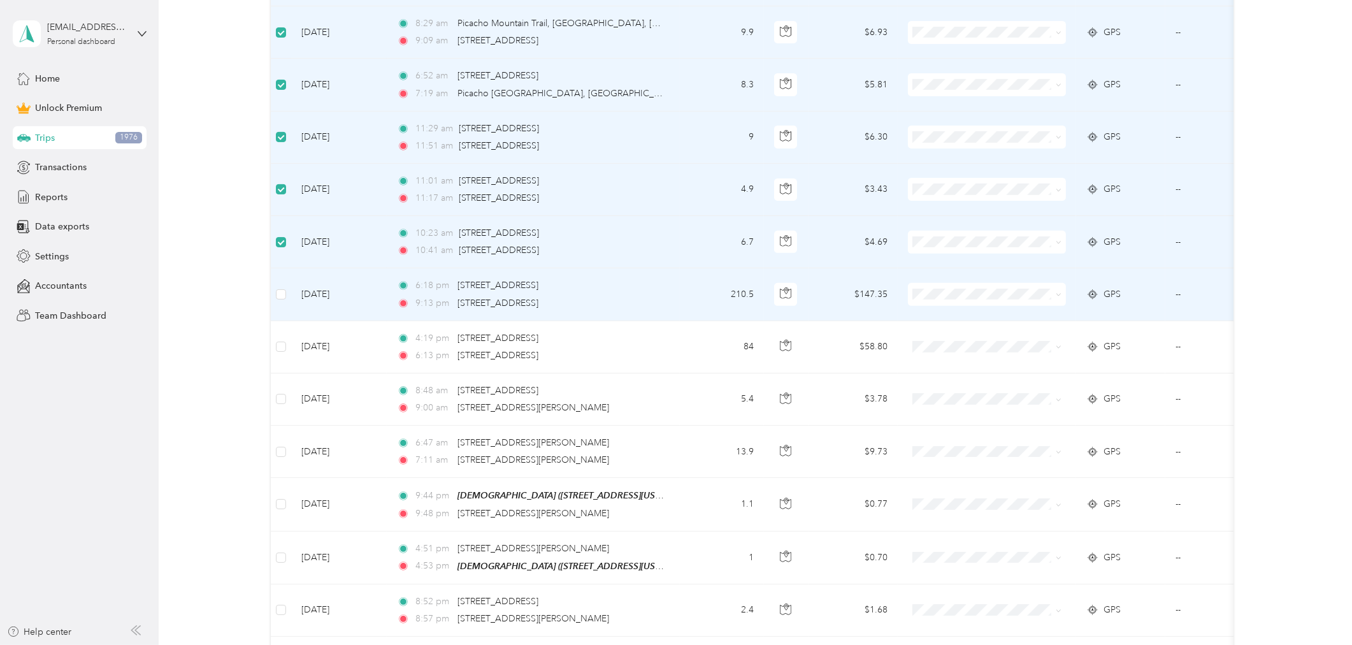
click at [283, 302] on td at bounding box center [281, 294] width 20 height 52
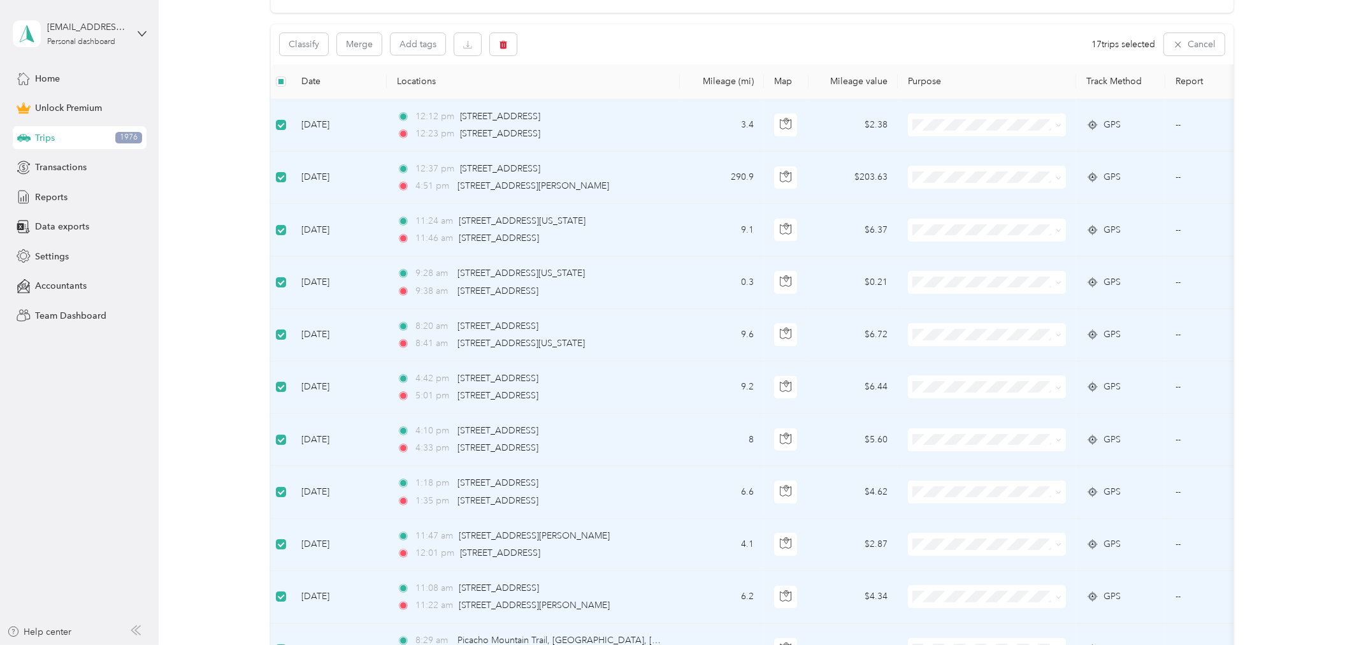
scroll to position [212, 0]
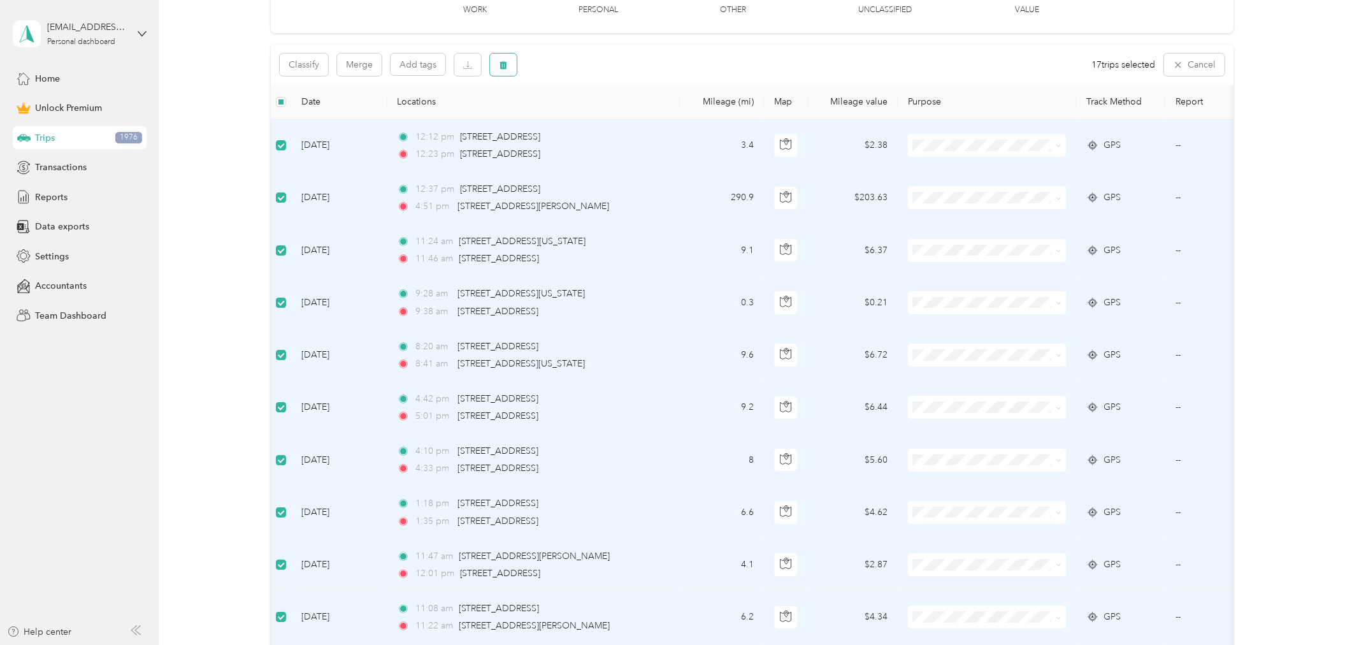
click at [510, 65] on button "button" at bounding box center [503, 65] width 27 height 22
click at [598, 118] on button "Yes" at bounding box center [600, 117] width 25 height 20
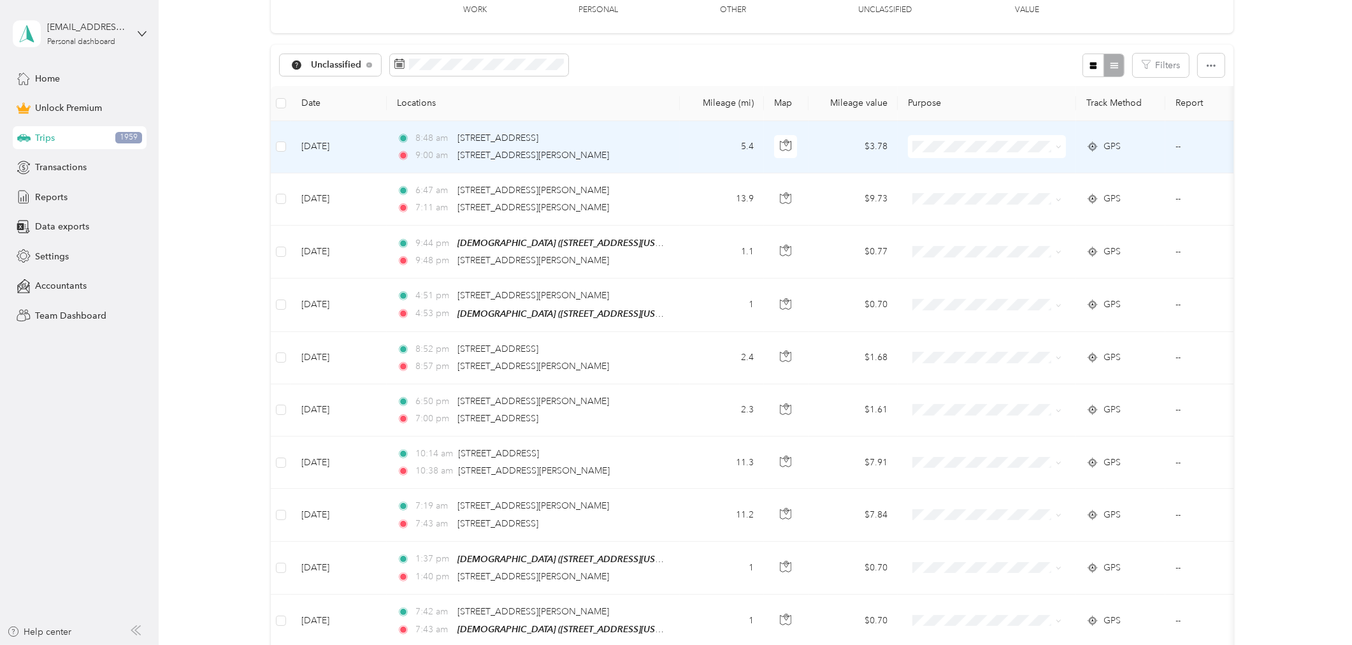
click at [694, 145] on td "5.4" at bounding box center [722, 147] width 84 height 52
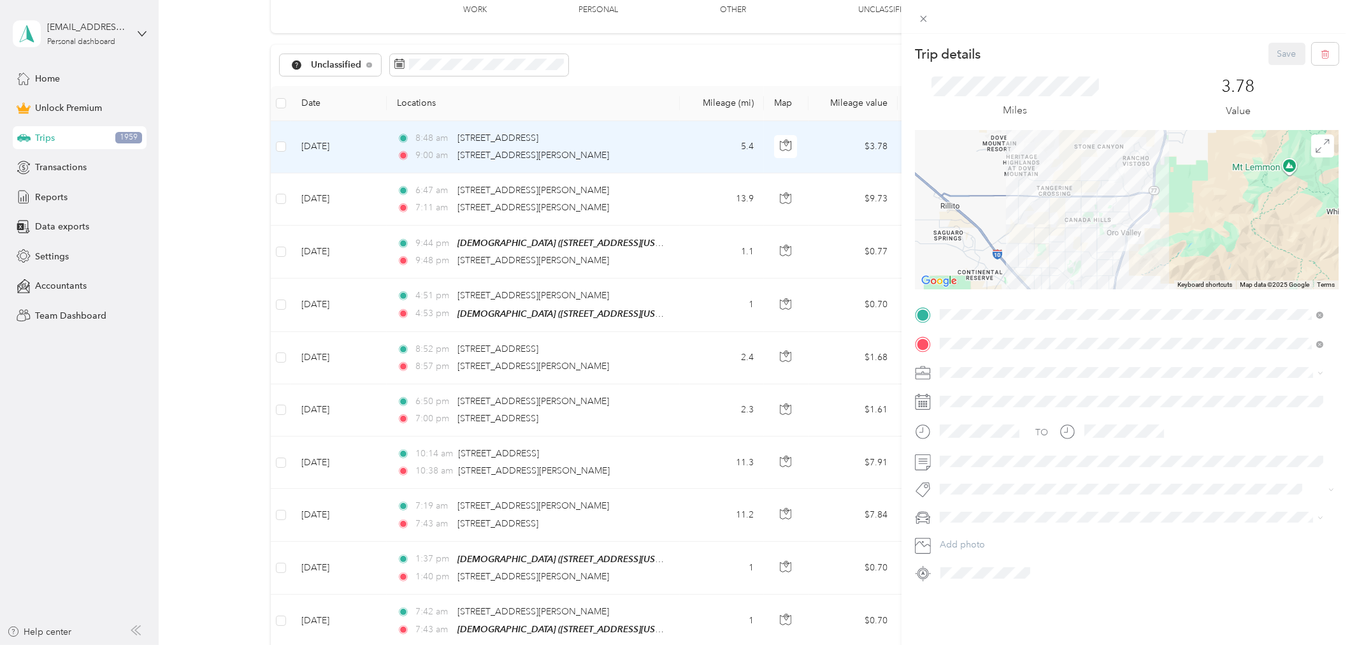
click at [691, 204] on div "Trip details Save This trip cannot be edited because it is either under review,…" at bounding box center [676, 322] width 1352 height 645
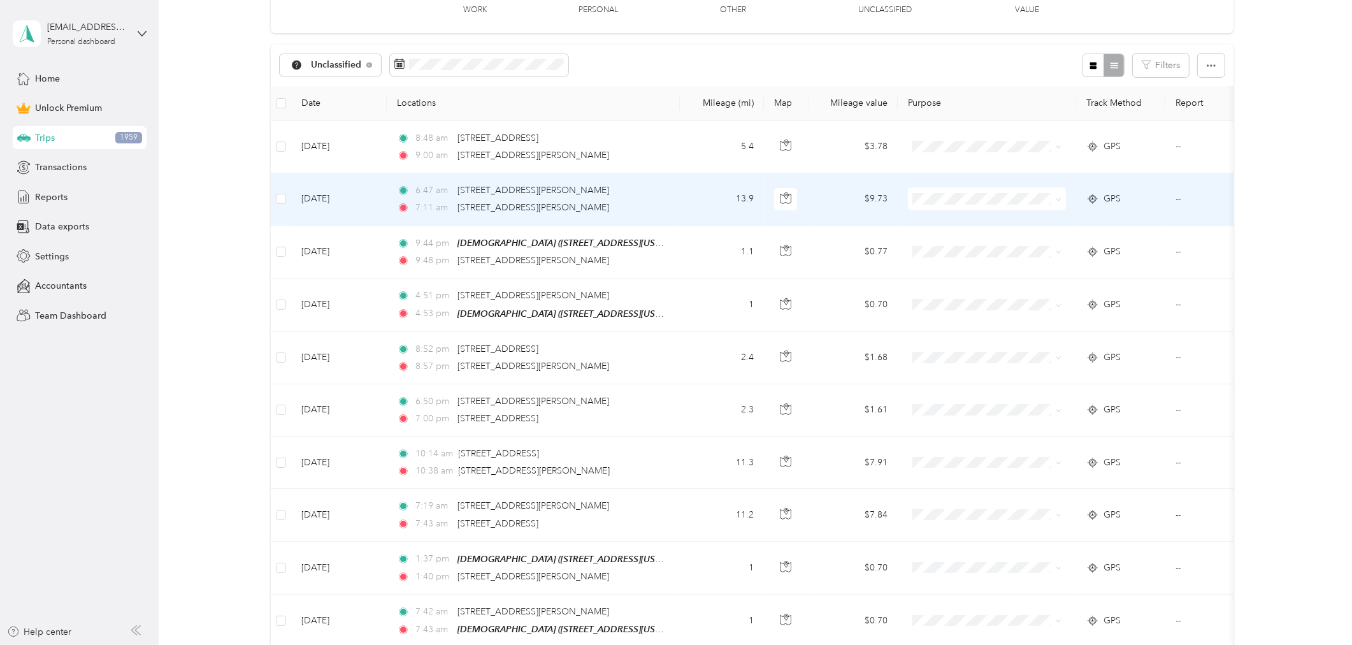
click at [691, 204] on td "13.9" at bounding box center [722, 199] width 84 height 52
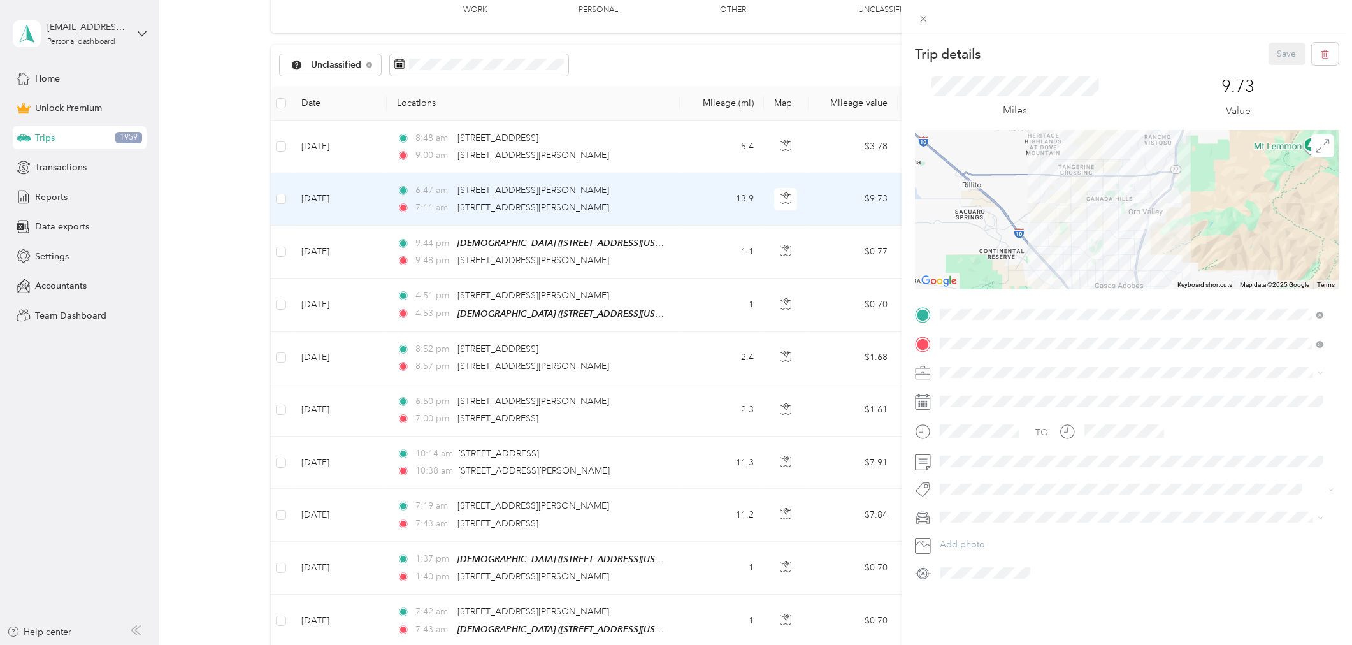
click at [1164, 232] on div at bounding box center [1127, 209] width 424 height 159
click at [1315, 142] on icon at bounding box center [1322, 146] width 14 height 14
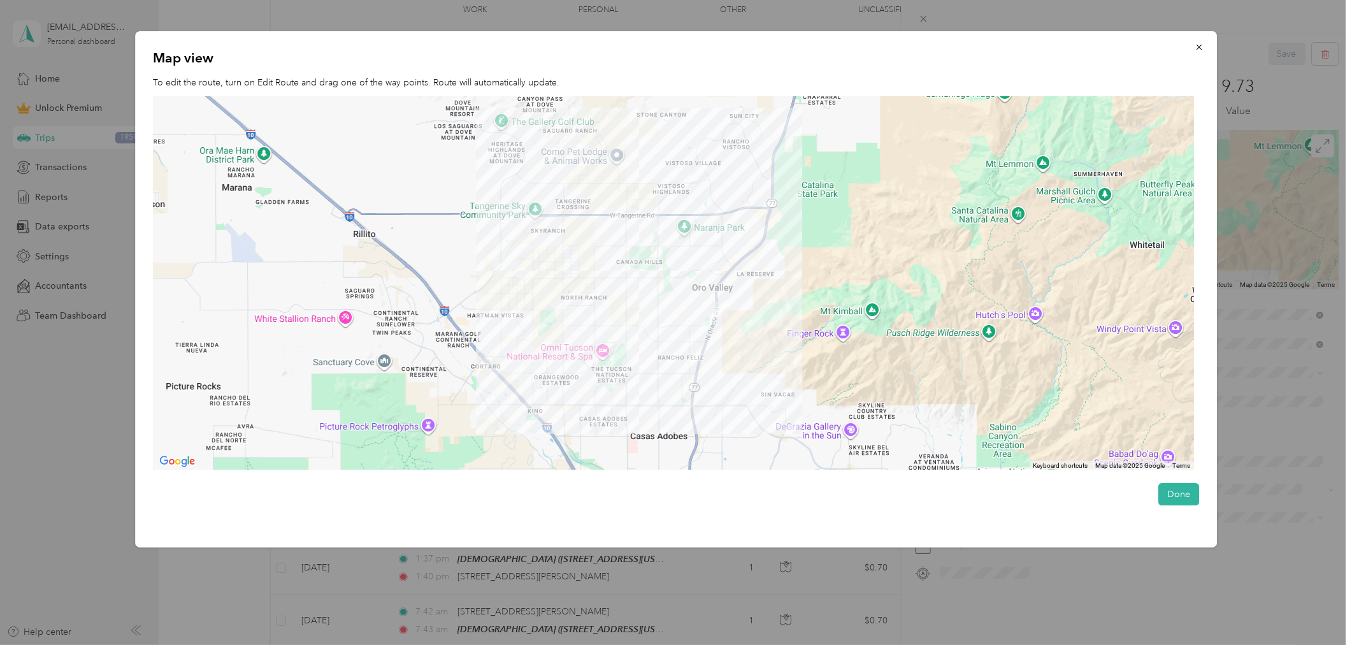
click at [674, 348] on div at bounding box center [673, 283] width 1041 height 374
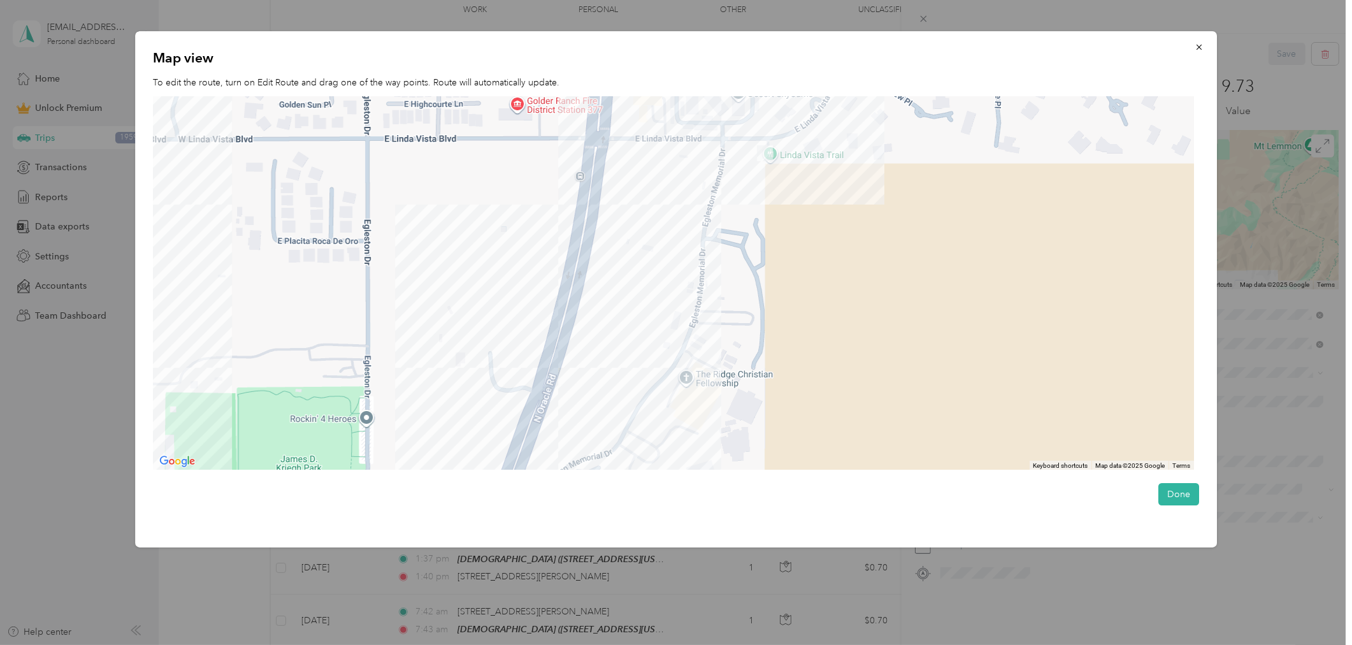
drag, startPoint x: 715, startPoint y: 226, endPoint x: 703, endPoint y: 492, distance: 266.6
click at [703, 492] on div "Map view To edit the route, turn on Edit Route and drag one of the way points. …" at bounding box center [676, 289] width 1082 height 516
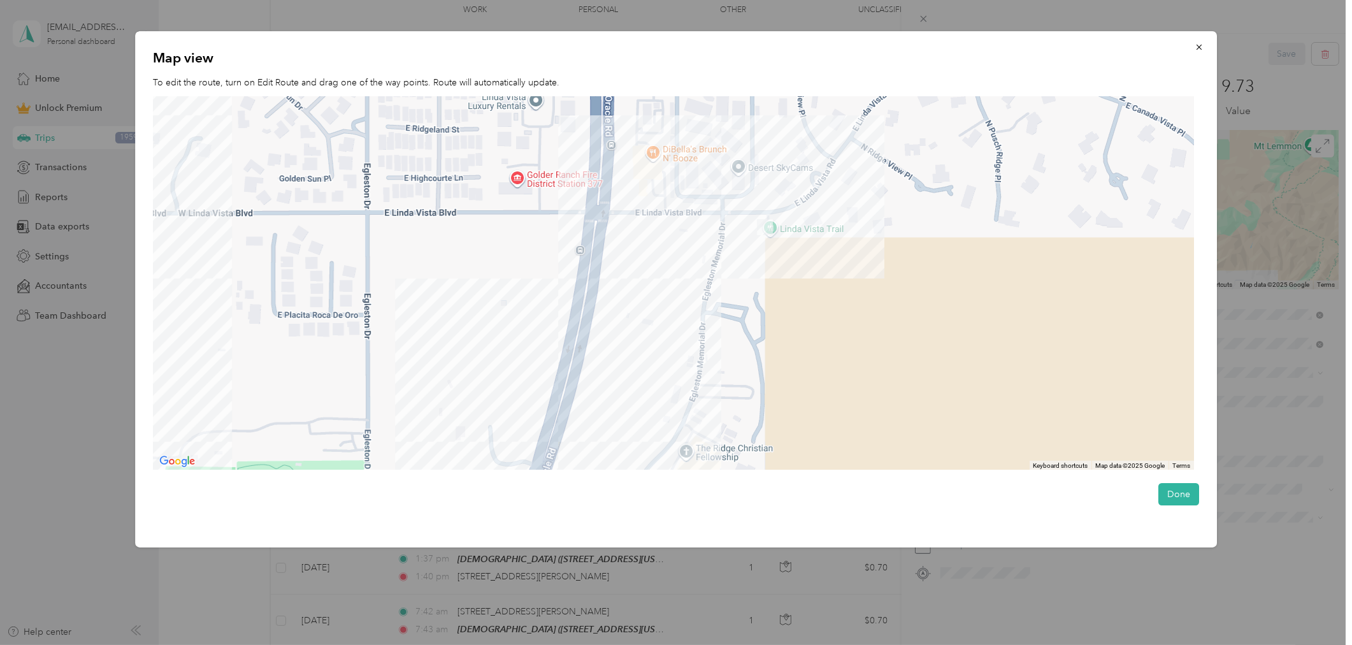
drag, startPoint x: 734, startPoint y: 226, endPoint x: 734, endPoint y: 269, distance: 44.0
click at [734, 269] on div at bounding box center [673, 283] width 1041 height 374
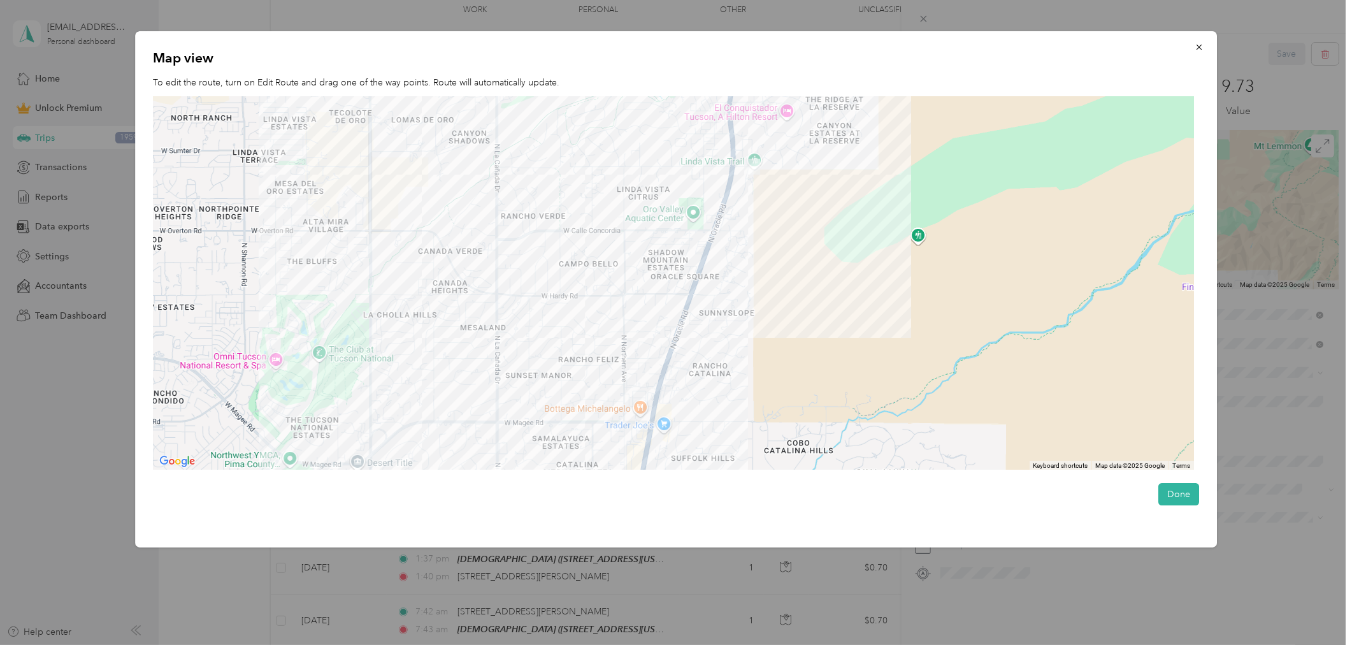
drag, startPoint x: 576, startPoint y: 348, endPoint x: 688, endPoint y: 194, distance: 190.6
click at [686, 199] on div at bounding box center [673, 283] width 1041 height 374
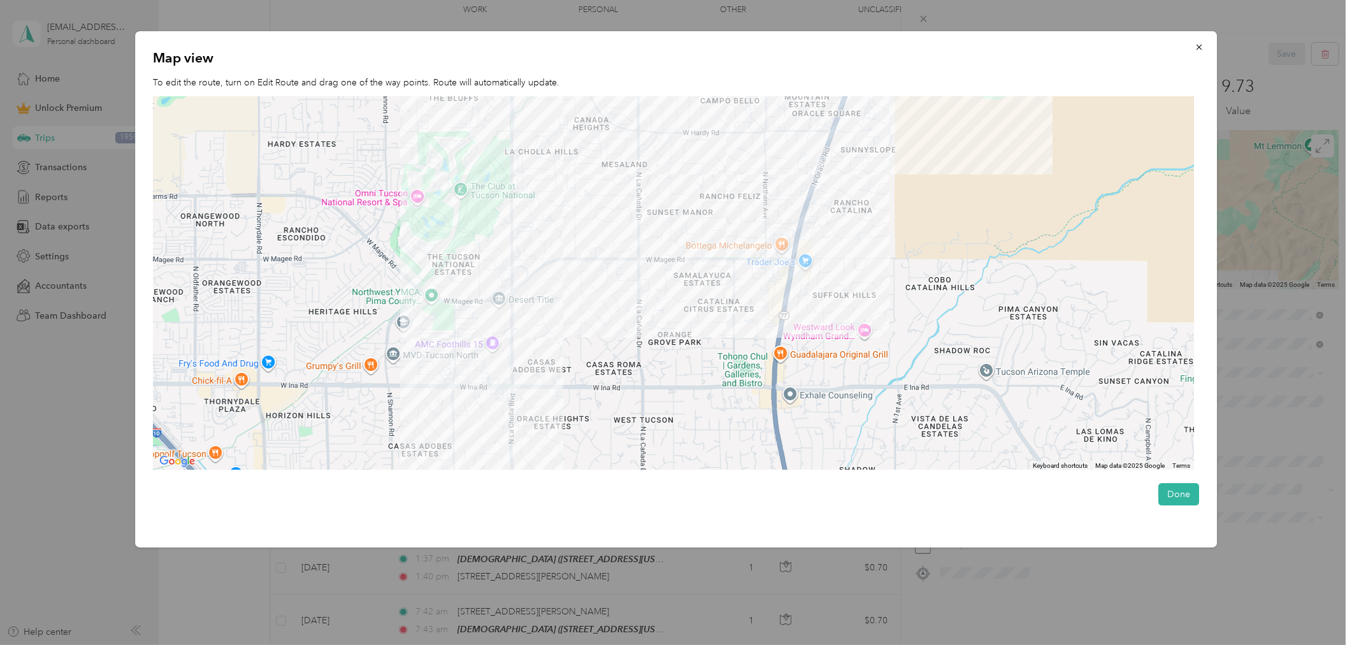
drag, startPoint x: 562, startPoint y: 351, endPoint x: 679, endPoint y: 217, distance: 178.3
click at [679, 217] on div at bounding box center [673, 283] width 1041 height 374
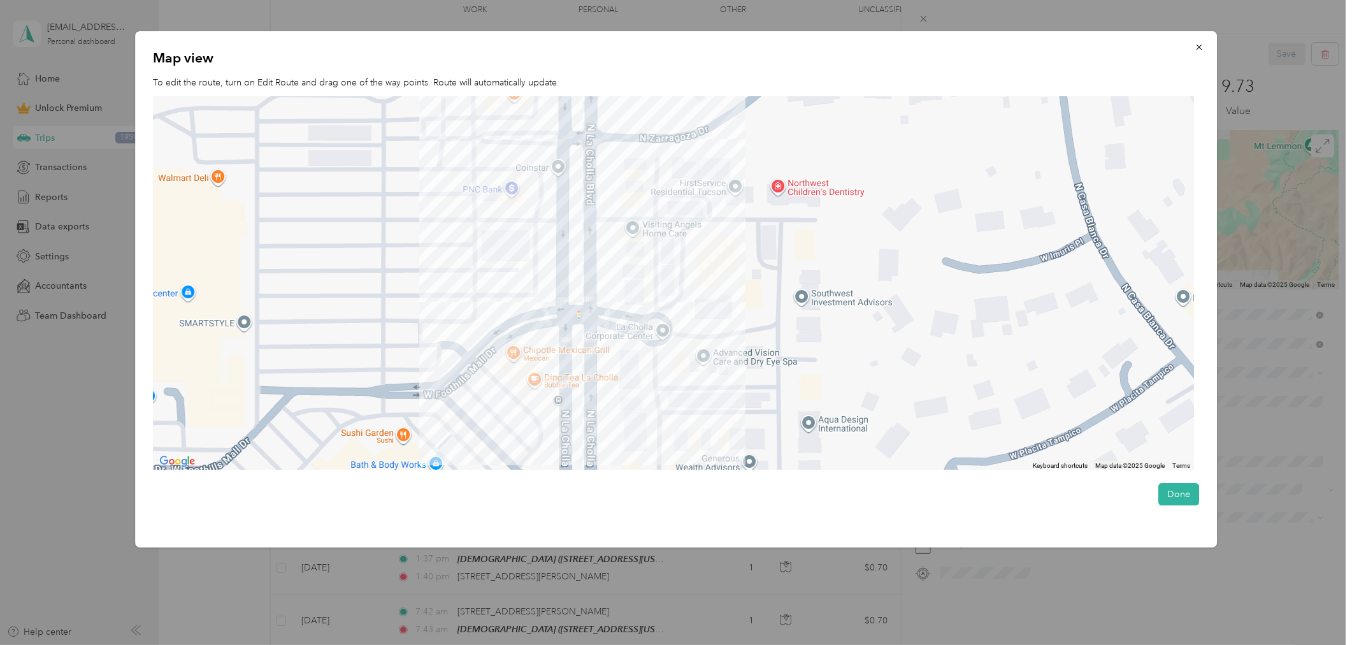
drag, startPoint x: 731, startPoint y: 358, endPoint x: 653, endPoint y: 348, distance: 78.4
click at [656, 349] on div at bounding box center [673, 283] width 1041 height 374
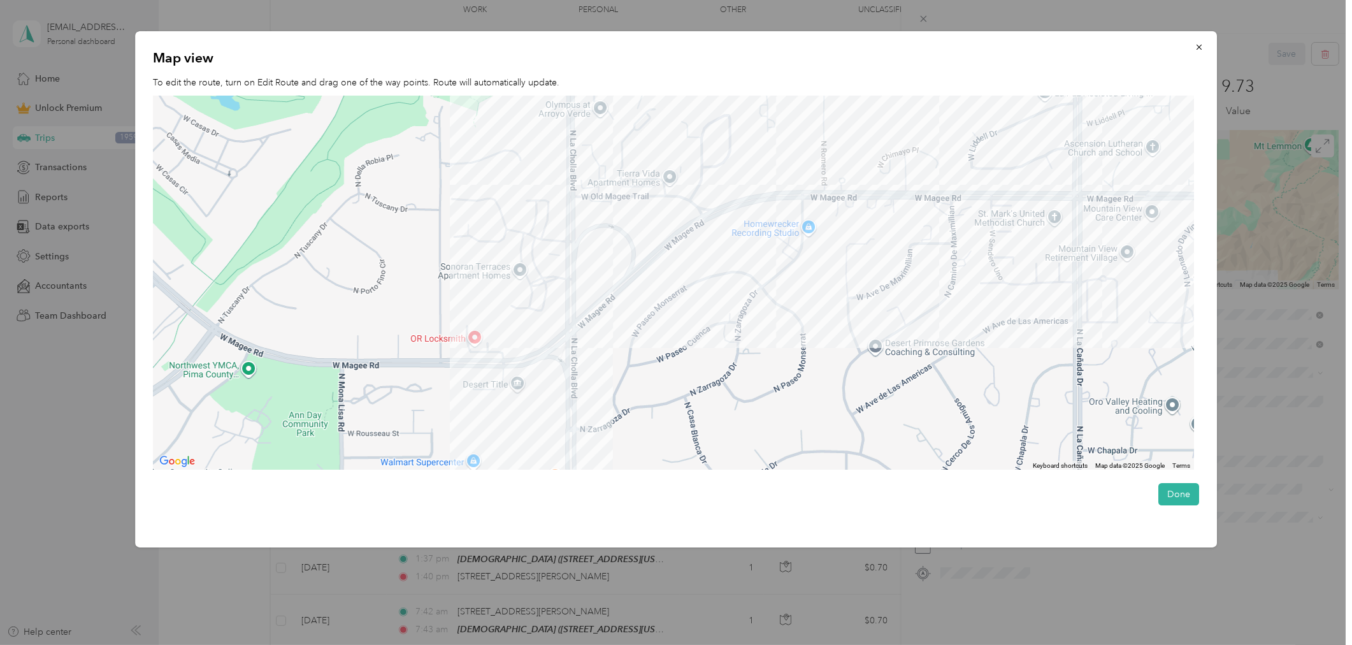
drag, startPoint x: 705, startPoint y: 257, endPoint x: 629, endPoint y: 406, distance: 166.9
click at [636, 404] on div at bounding box center [673, 283] width 1041 height 374
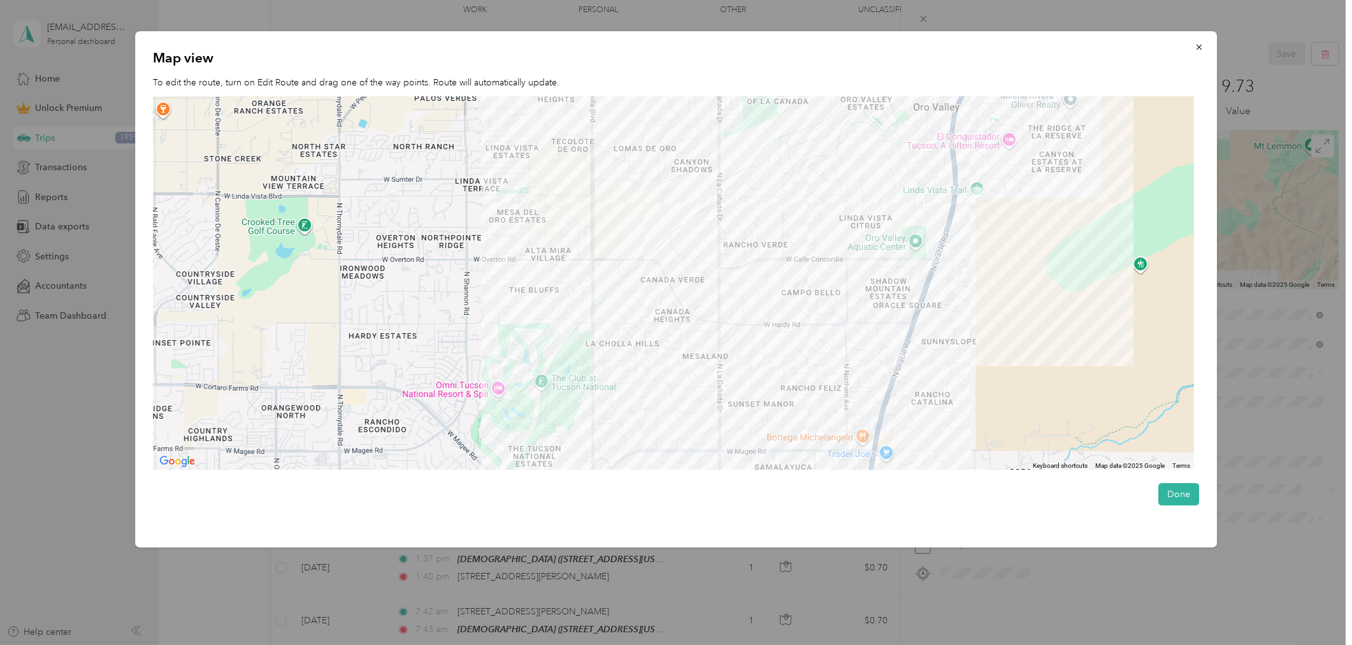
drag, startPoint x: 765, startPoint y: 230, endPoint x: 680, endPoint y: 429, distance: 216.3
click at [685, 425] on div at bounding box center [673, 283] width 1041 height 374
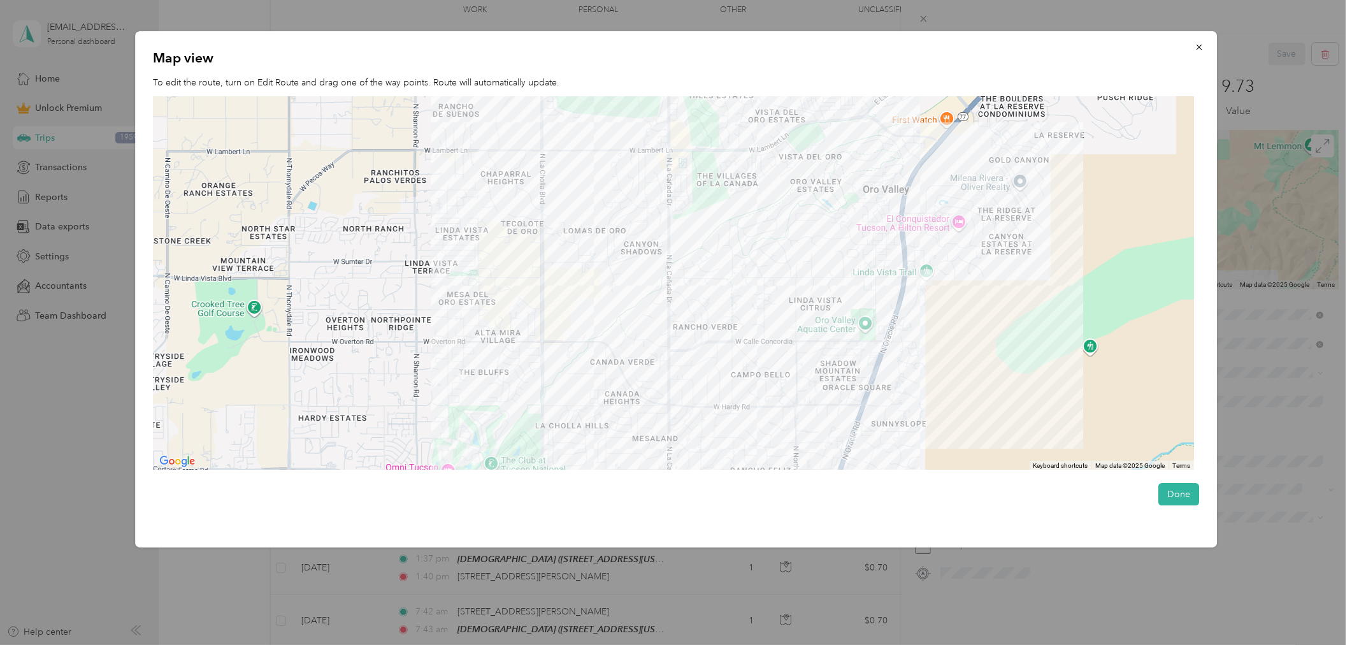
drag, startPoint x: 678, startPoint y: 315, endPoint x: 678, endPoint y: 408, distance: 93.0
click at [678, 406] on div at bounding box center [673, 283] width 1041 height 374
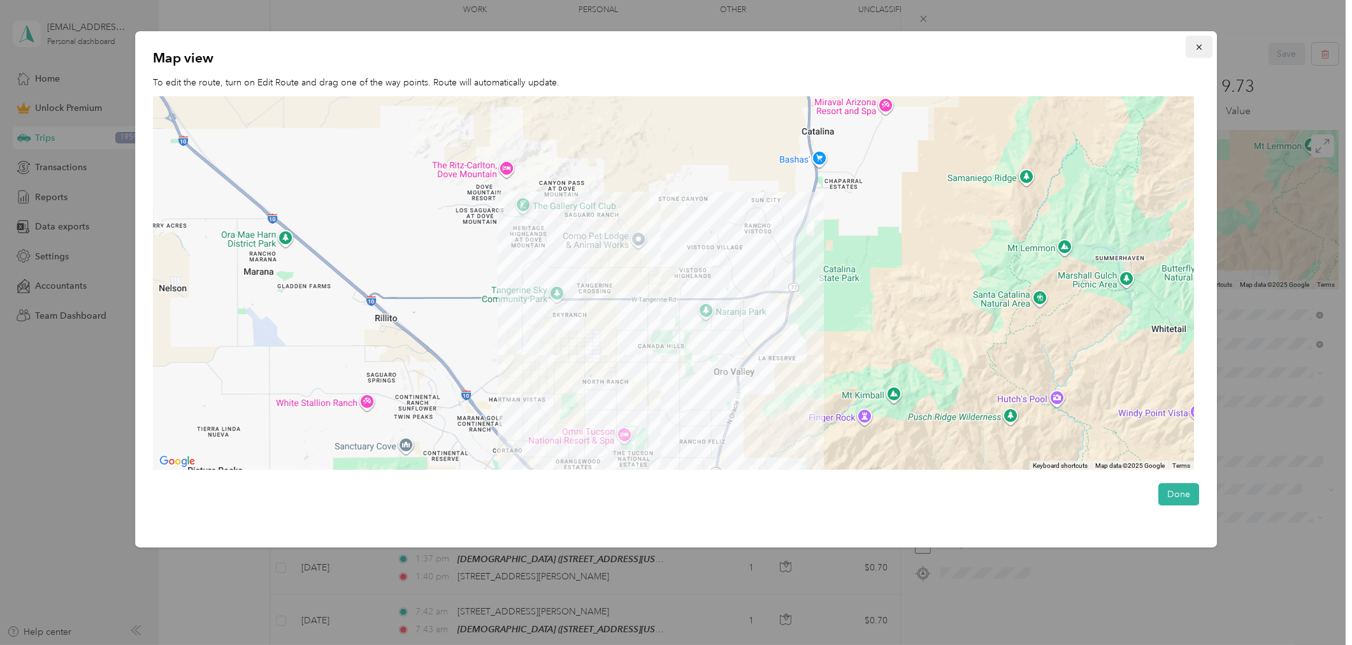
click at [1203, 47] on icon "button" at bounding box center [1198, 47] width 9 height 9
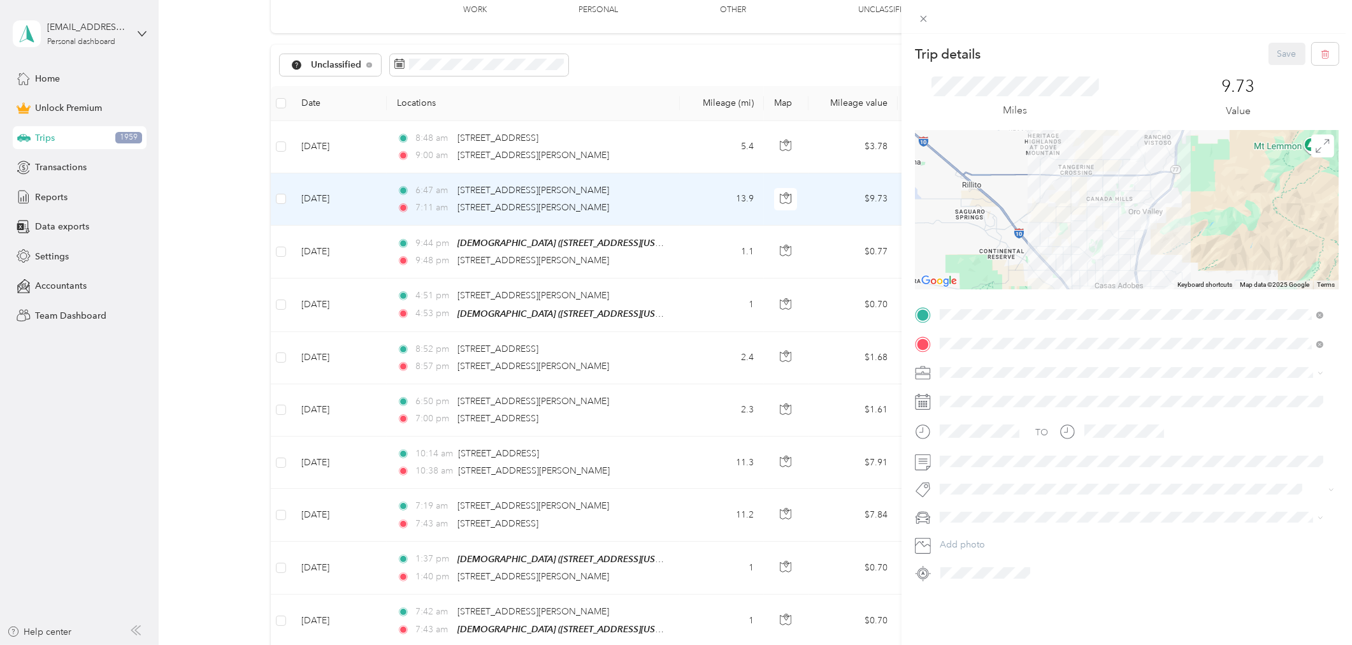
click at [278, 199] on div "Trip details Save This trip cannot be edited because it is either under review,…" at bounding box center [676, 322] width 1352 height 645
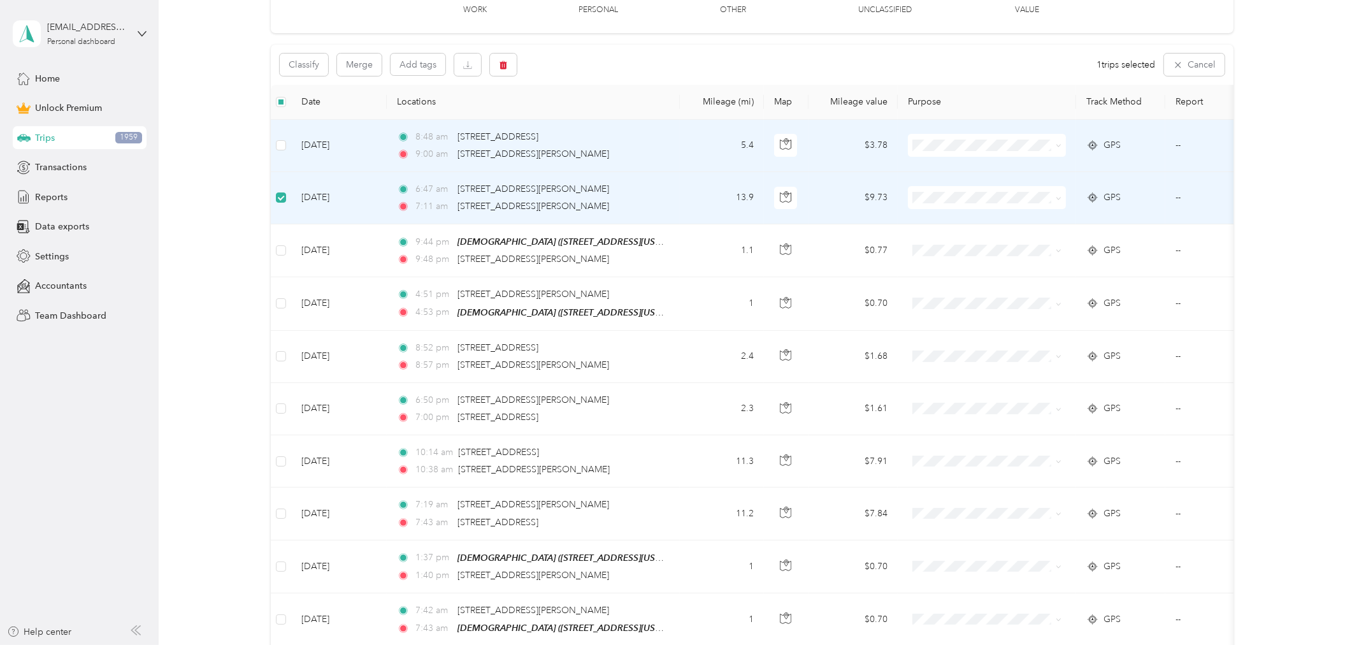
click at [283, 137] on td at bounding box center [281, 146] width 20 height 52
click at [506, 64] on icon "button" at bounding box center [503, 65] width 9 height 9
click at [601, 115] on button "Yes" at bounding box center [597, 117] width 25 height 20
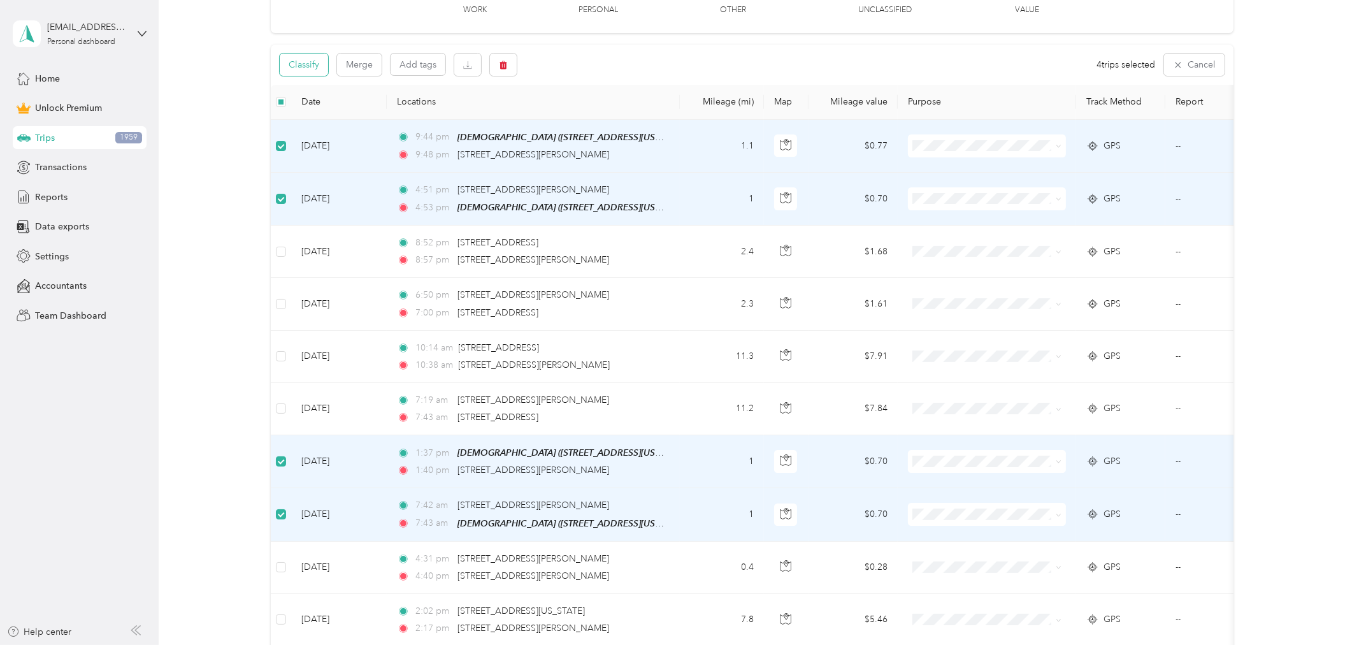
click at [320, 57] on button "Classify" at bounding box center [304, 65] width 48 height 22
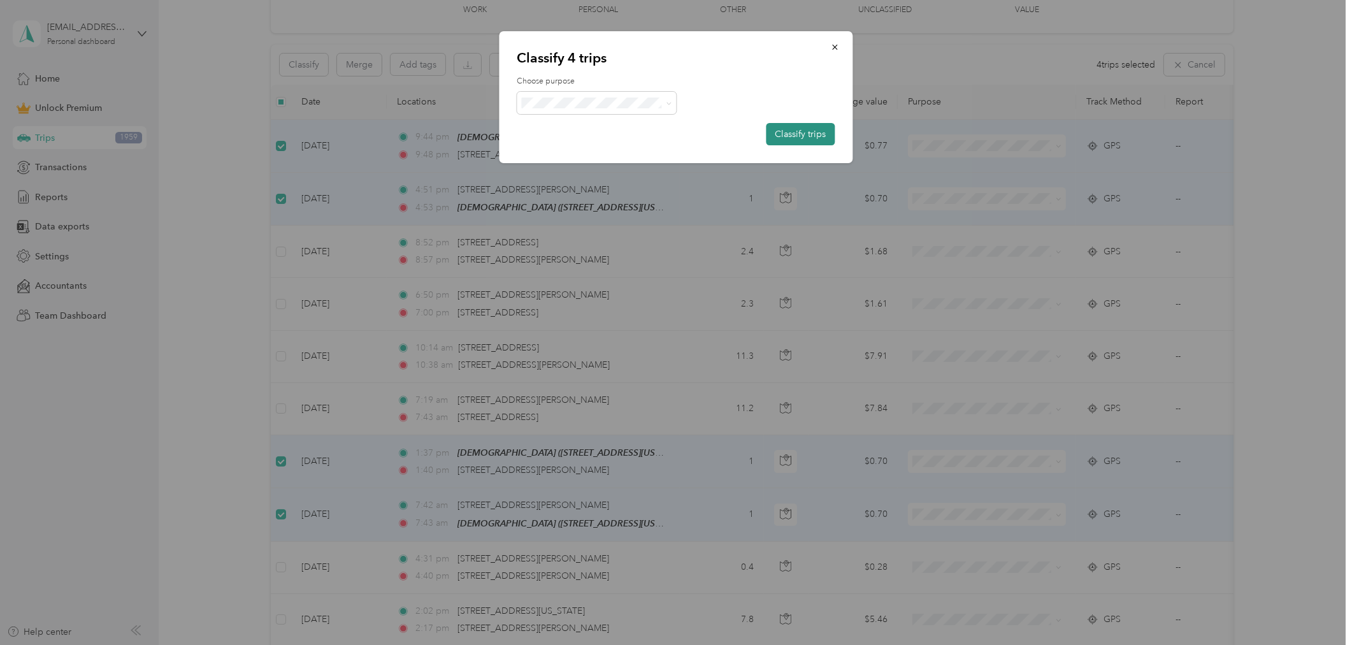
click at [808, 125] on button "Classify trips" at bounding box center [800, 134] width 69 height 22
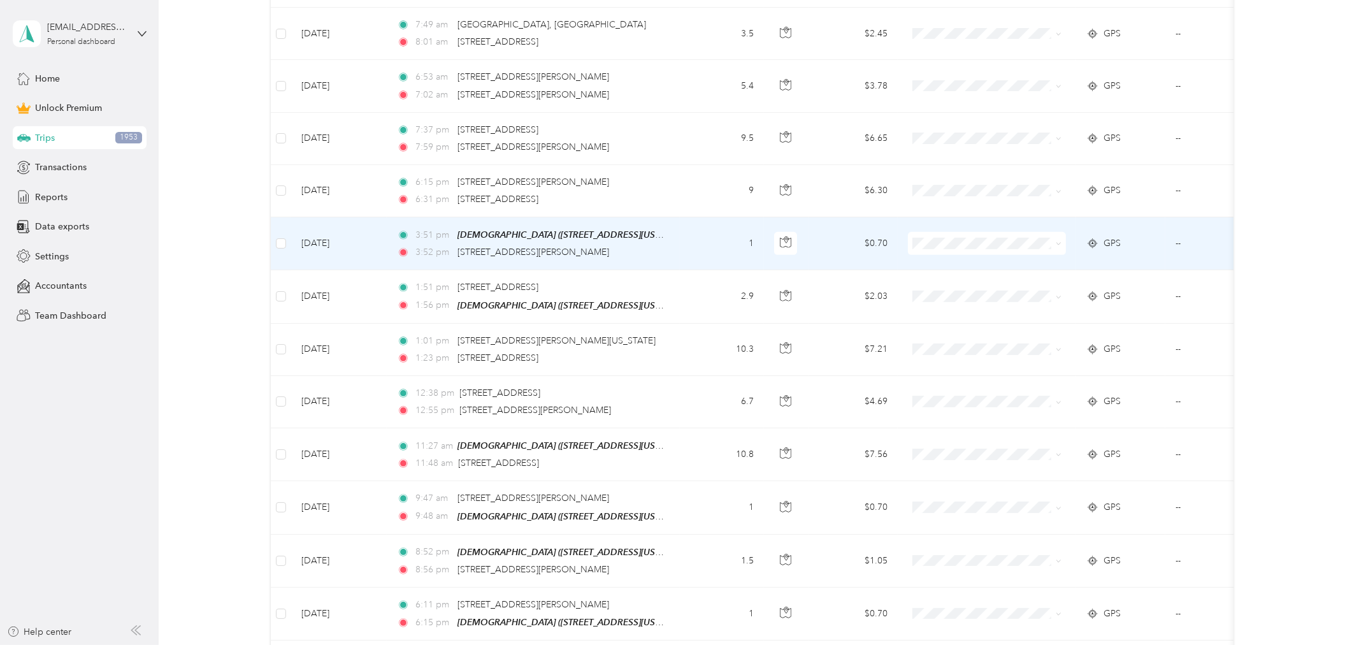
scroll to position [848, 0]
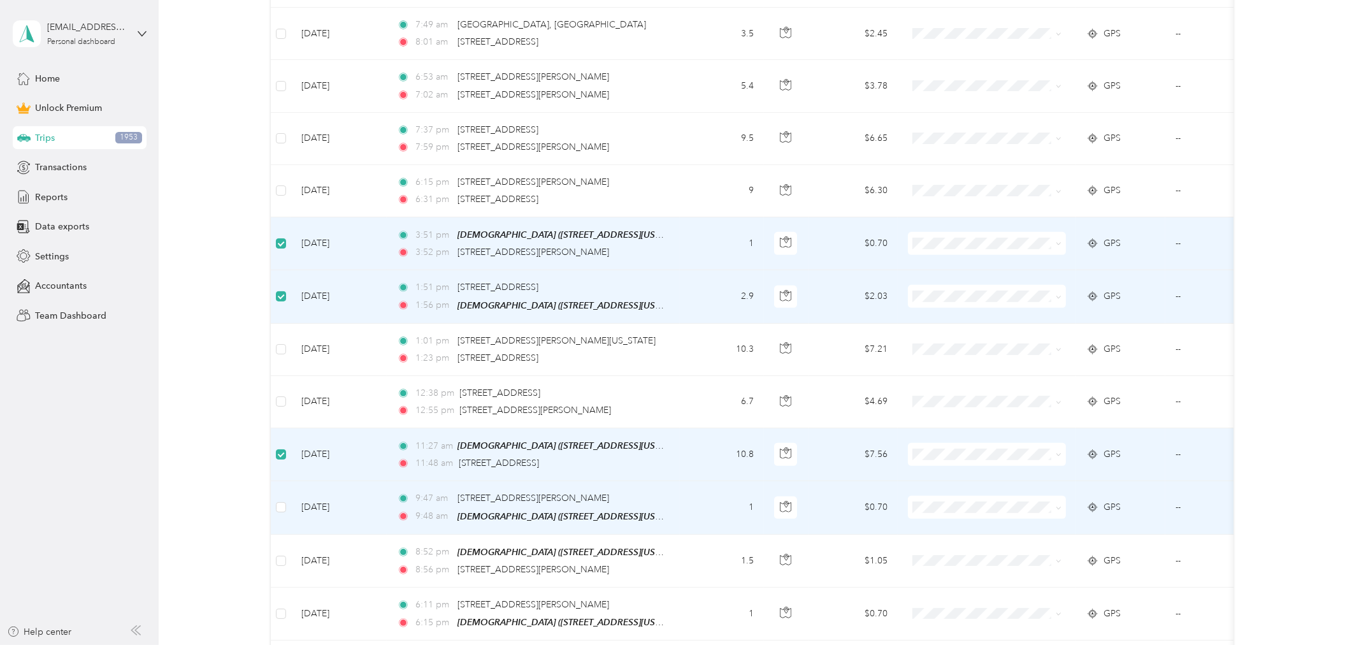
click at [287, 506] on td at bounding box center [281, 507] width 20 height 53
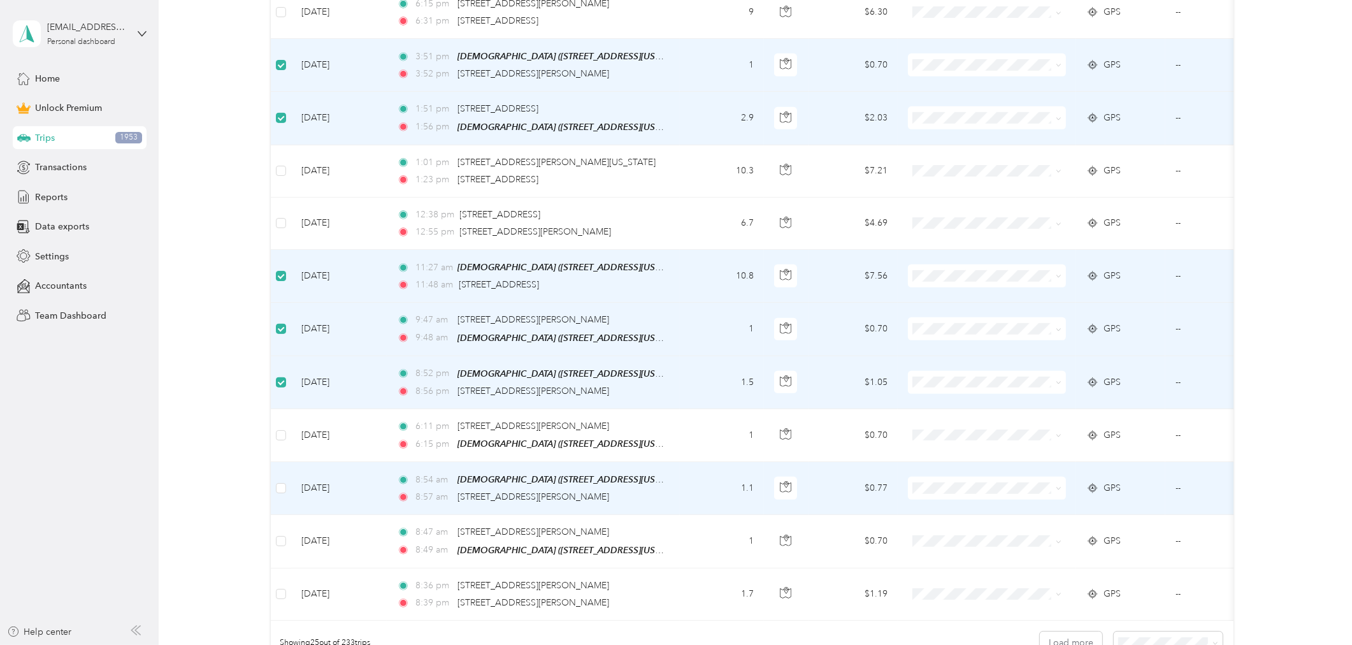
scroll to position [1131, 0]
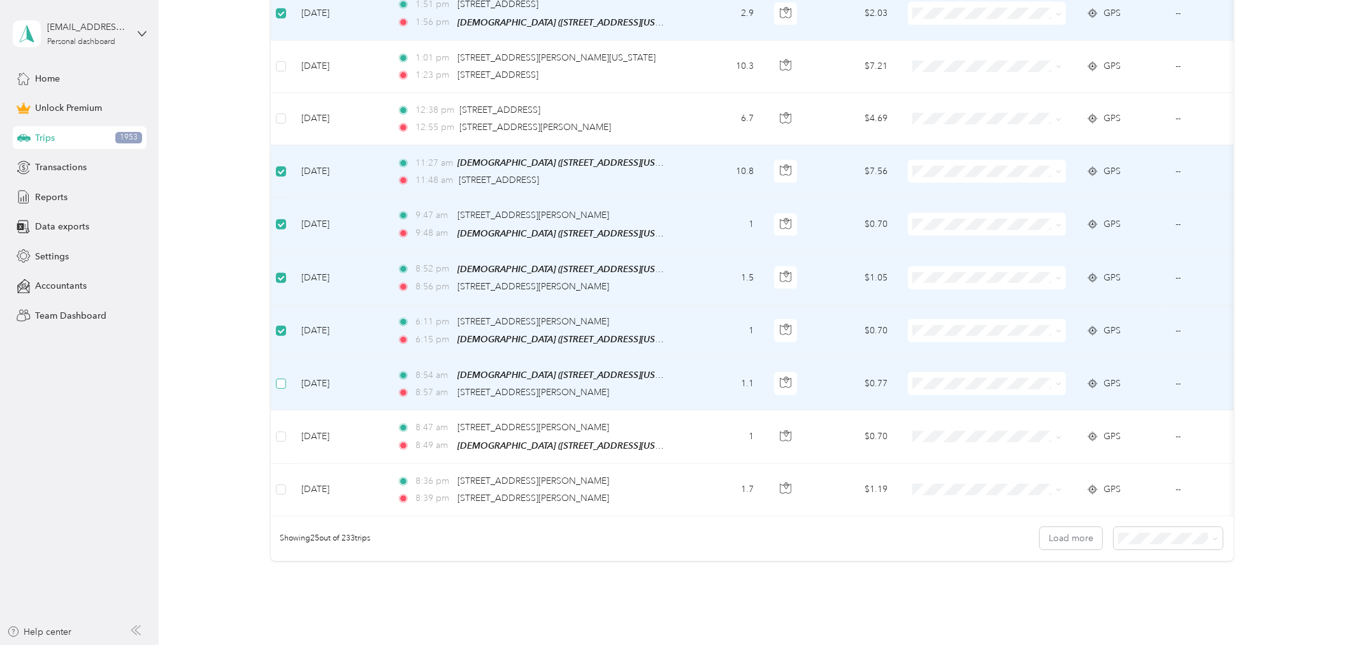
click at [278, 376] on label at bounding box center [281, 383] width 10 height 14
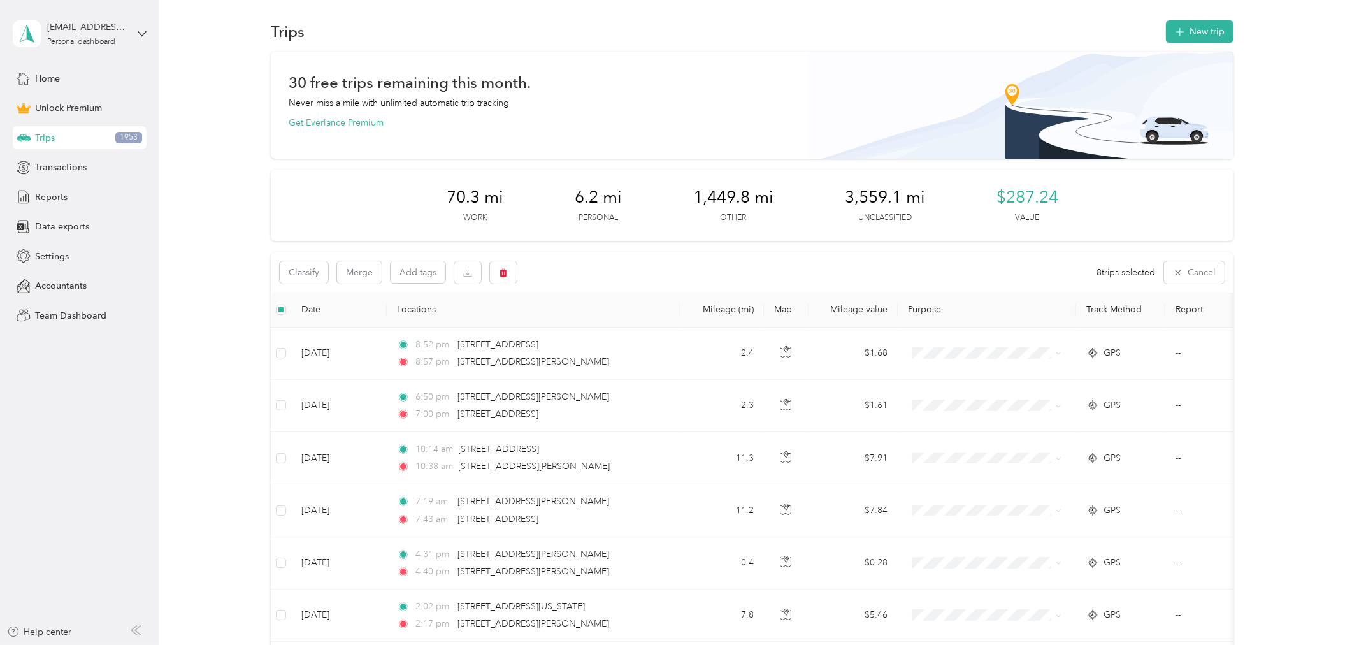
scroll to position [0, 0]
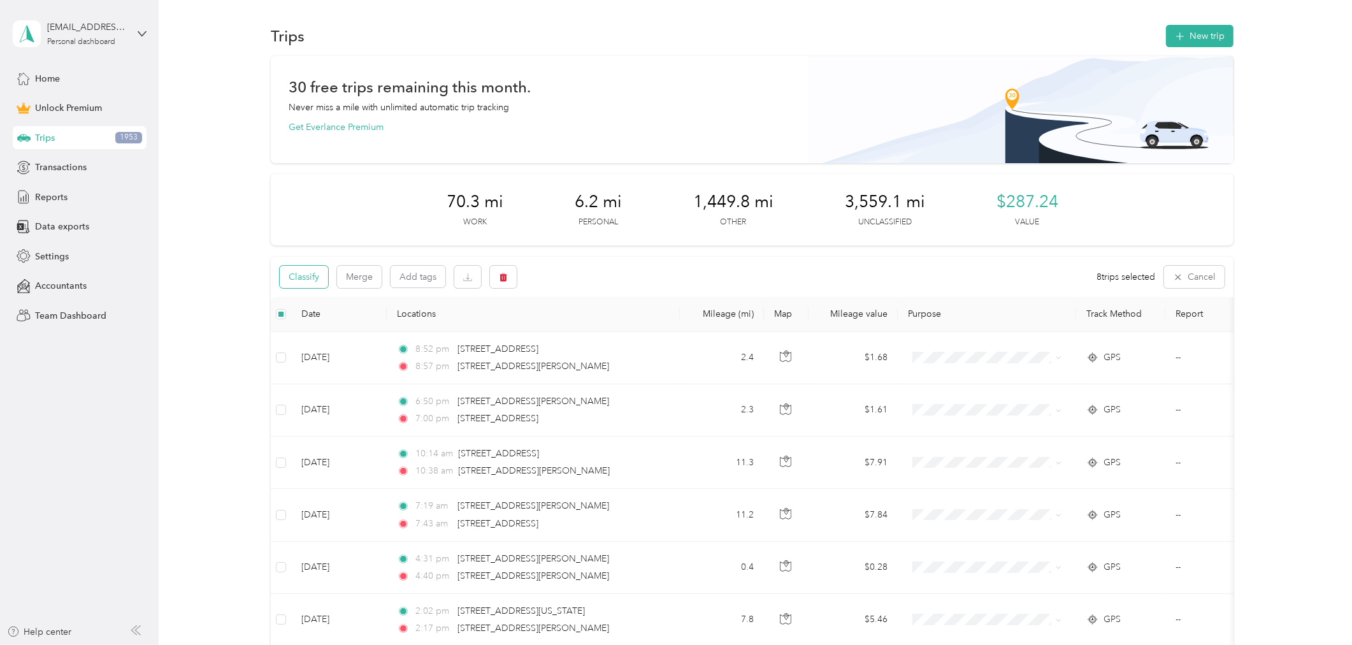
click at [321, 278] on button "Classify" at bounding box center [304, 277] width 48 height 22
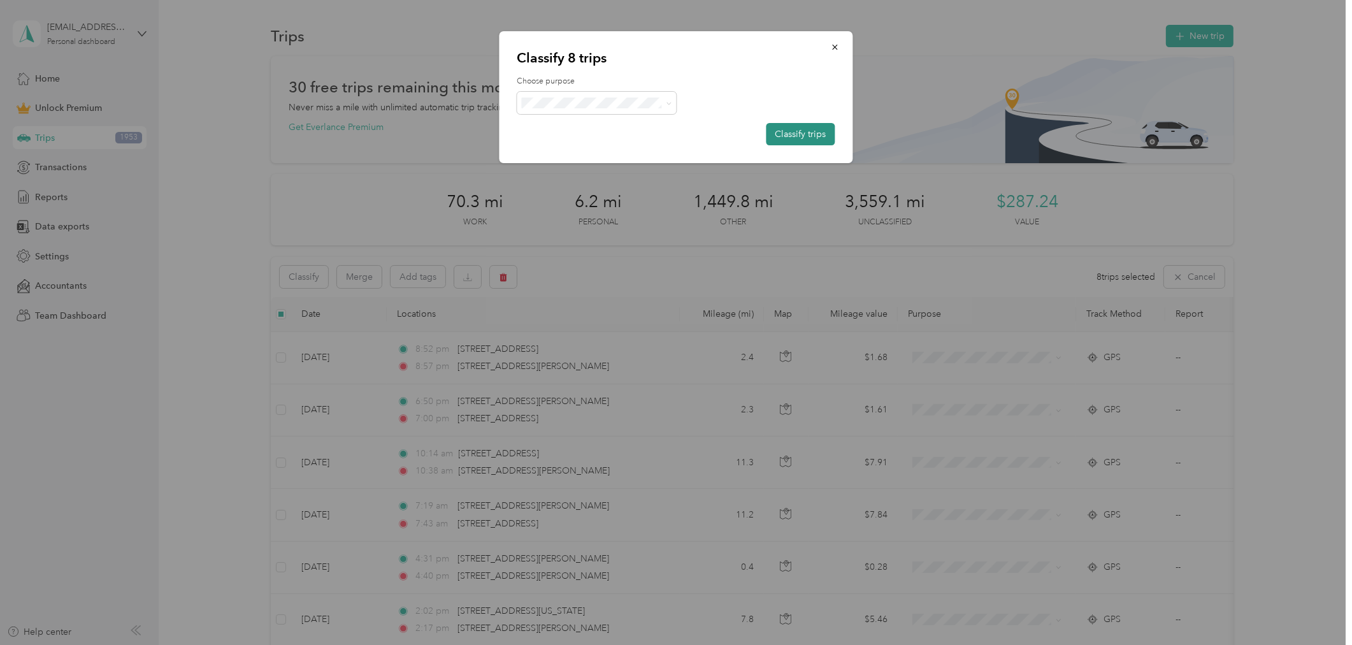
click at [812, 133] on button "Classify trips" at bounding box center [800, 134] width 69 height 22
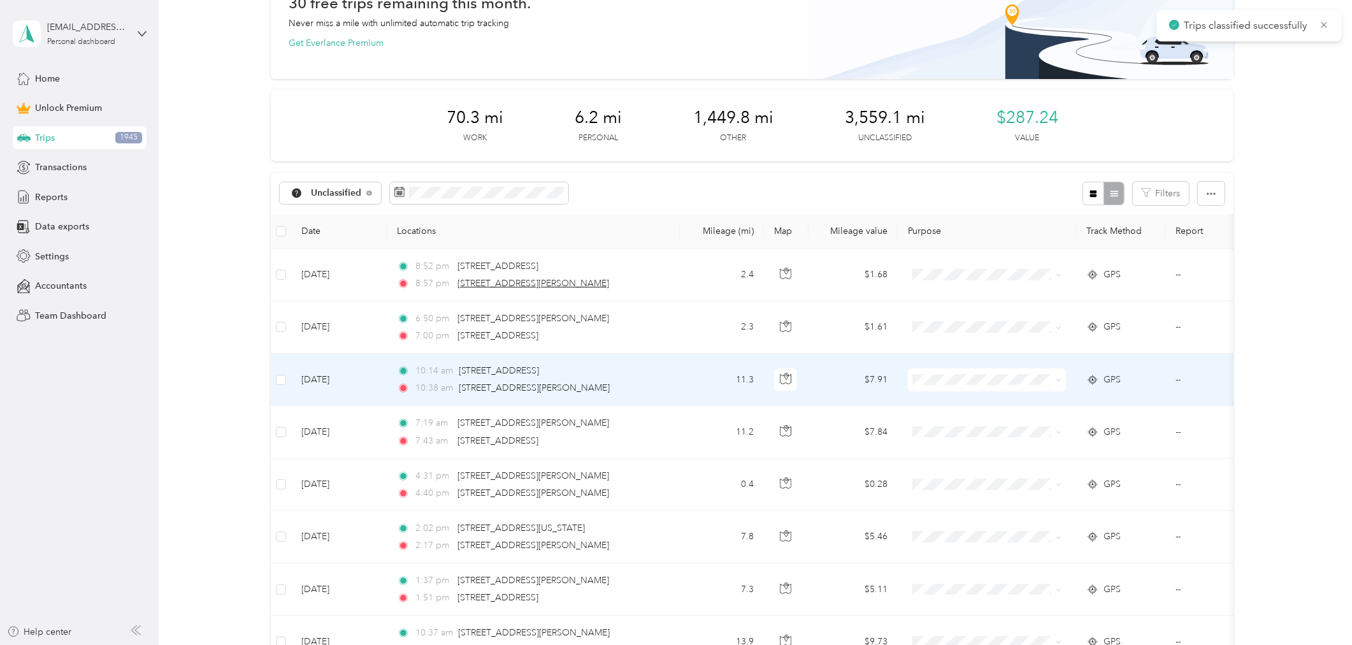
scroll to position [212, 0]
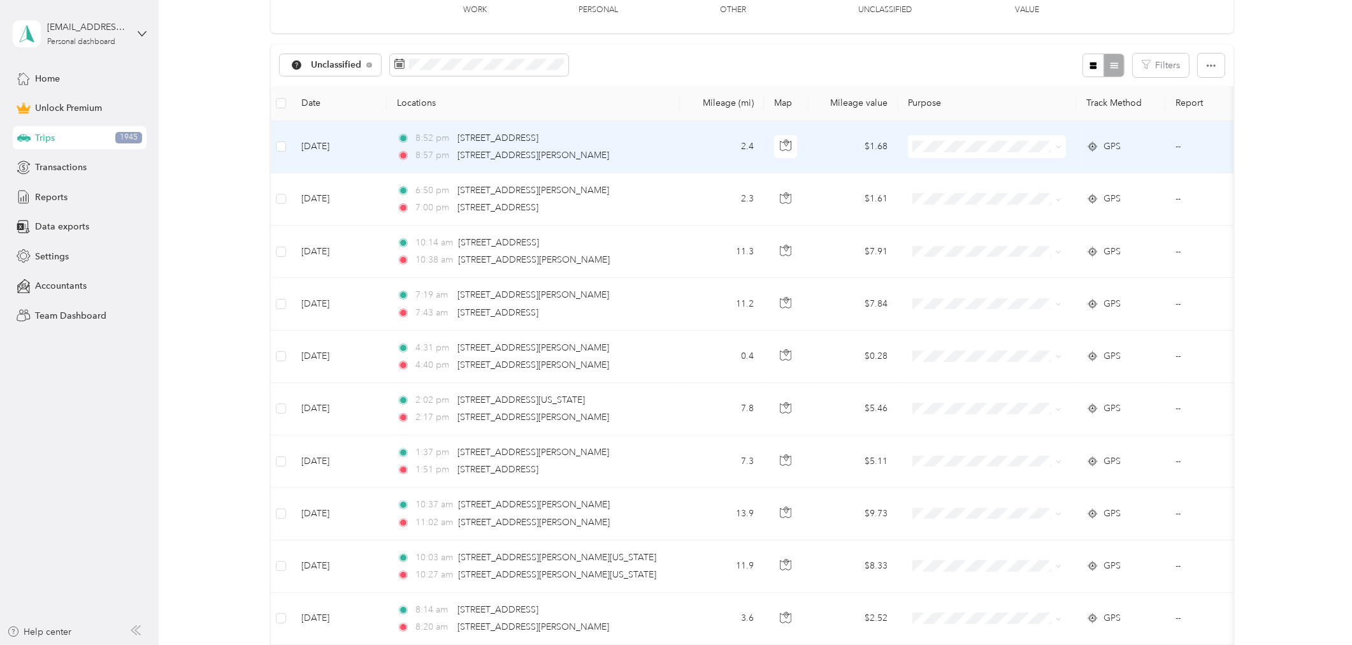
click at [695, 148] on td "2.4" at bounding box center [722, 147] width 84 height 52
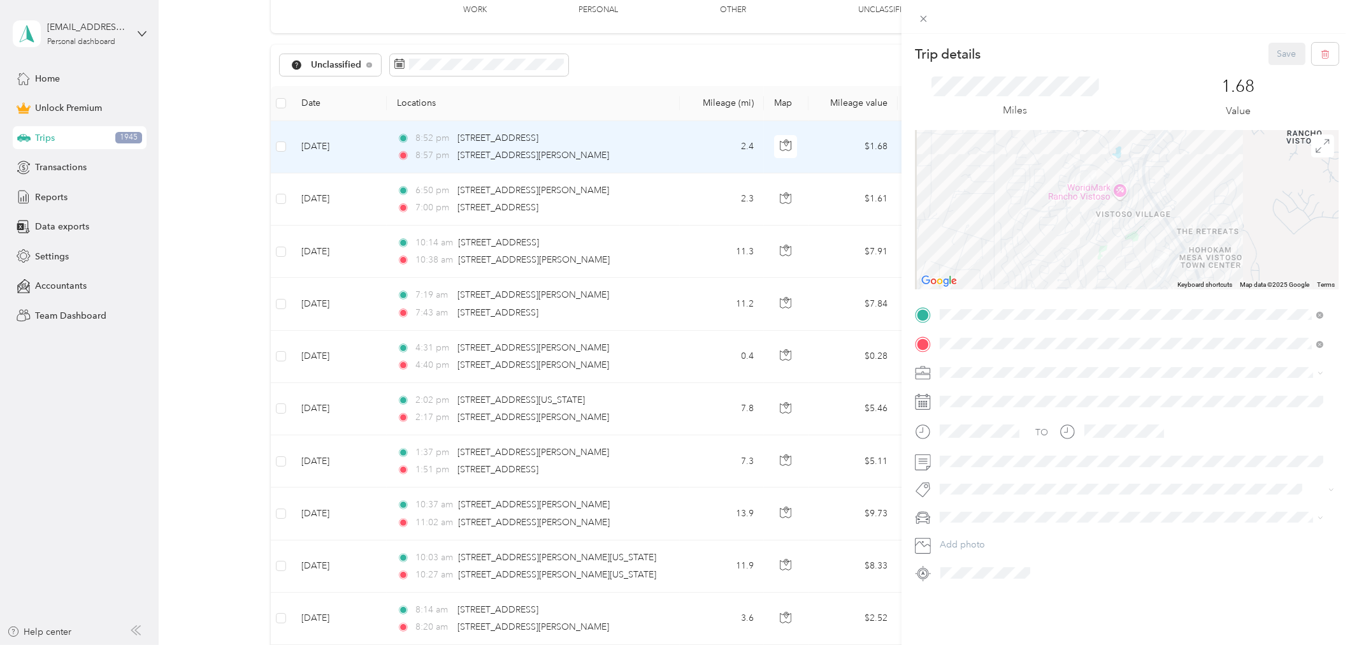
click at [692, 201] on div "Trip details Save This trip cannot be edited because it is either under review,…" at bounding box center [676, 322] width 1352 height 645
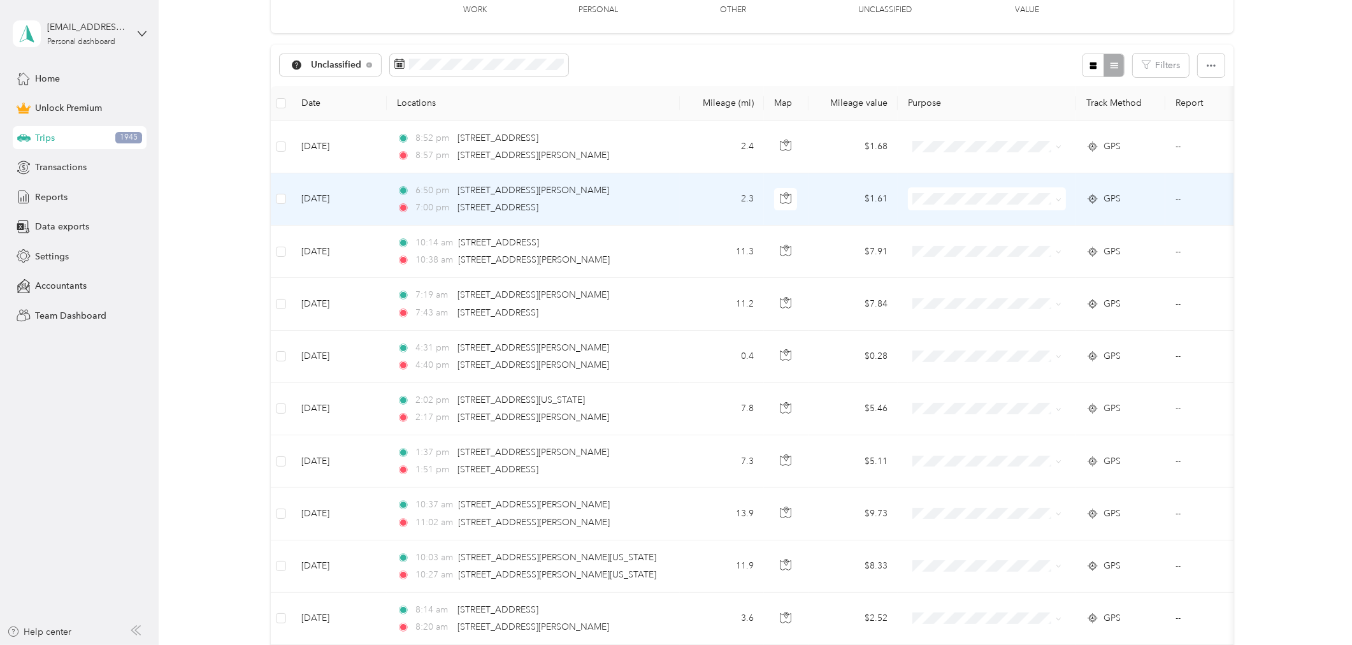
click at [692, 197] on td "2.3" at bounding box center [722, 199] width 84 height 52
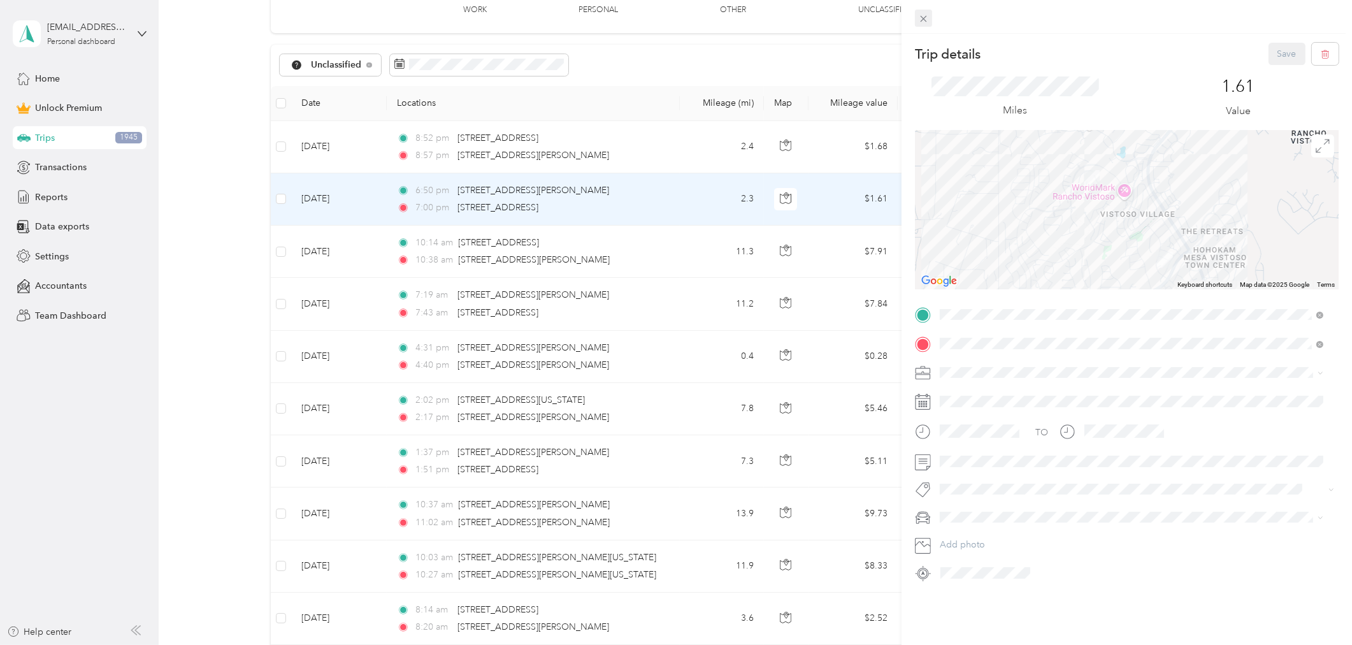
click at [920, 18] on icon at bounding box center [923, 18] width 11 height 11
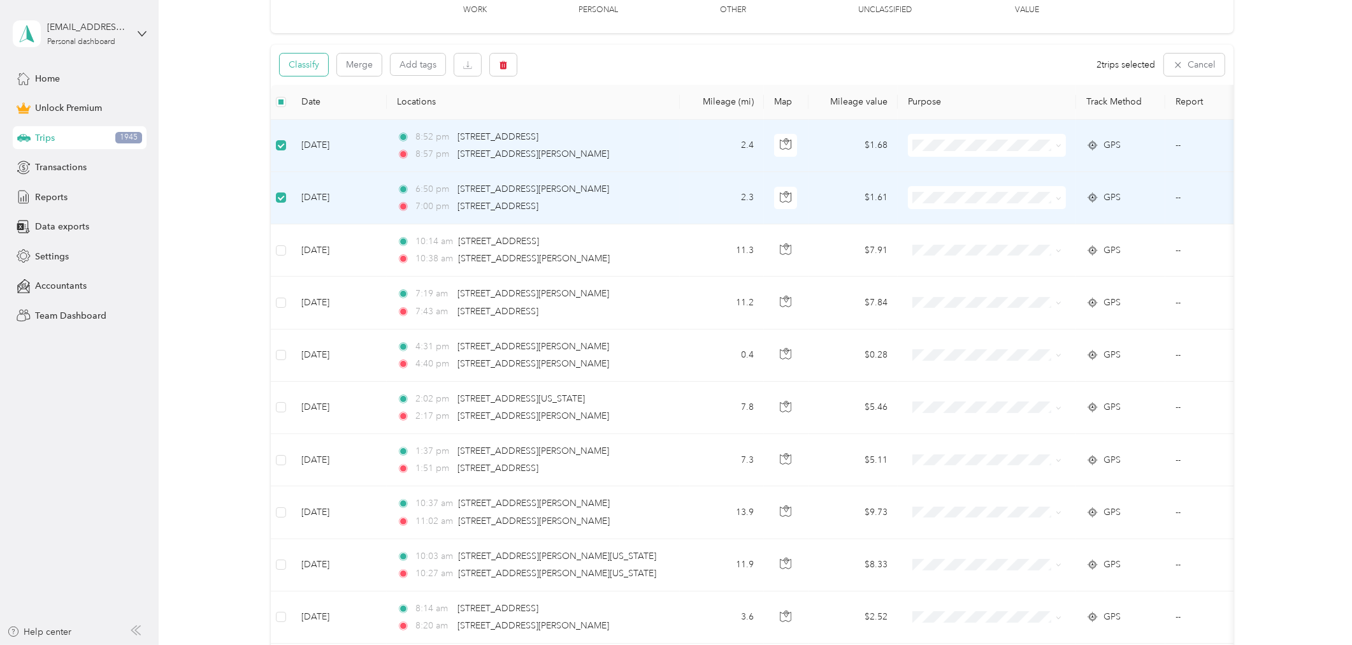
click at [308, 64] on button "Classify" at bounding box center [304, 65] width 48 height 22
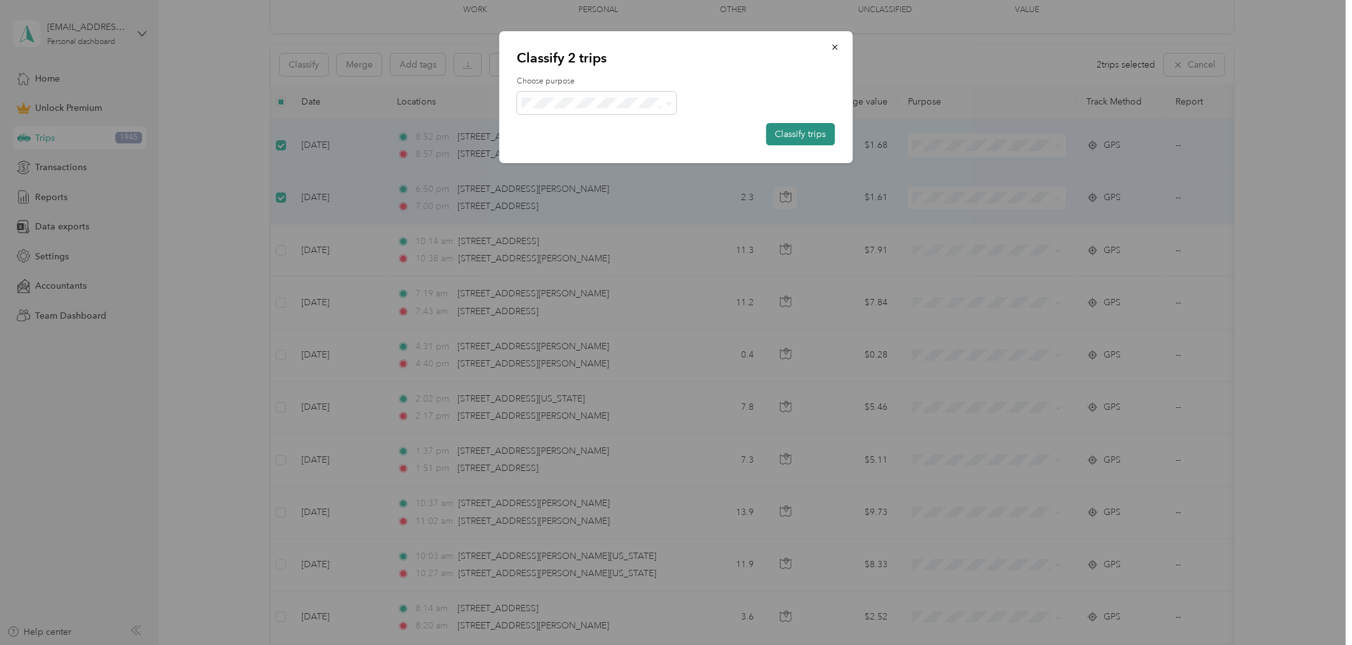
click at [806, 134] on button "Classify trips" at bounding box center [800, 134] width 69 height 22
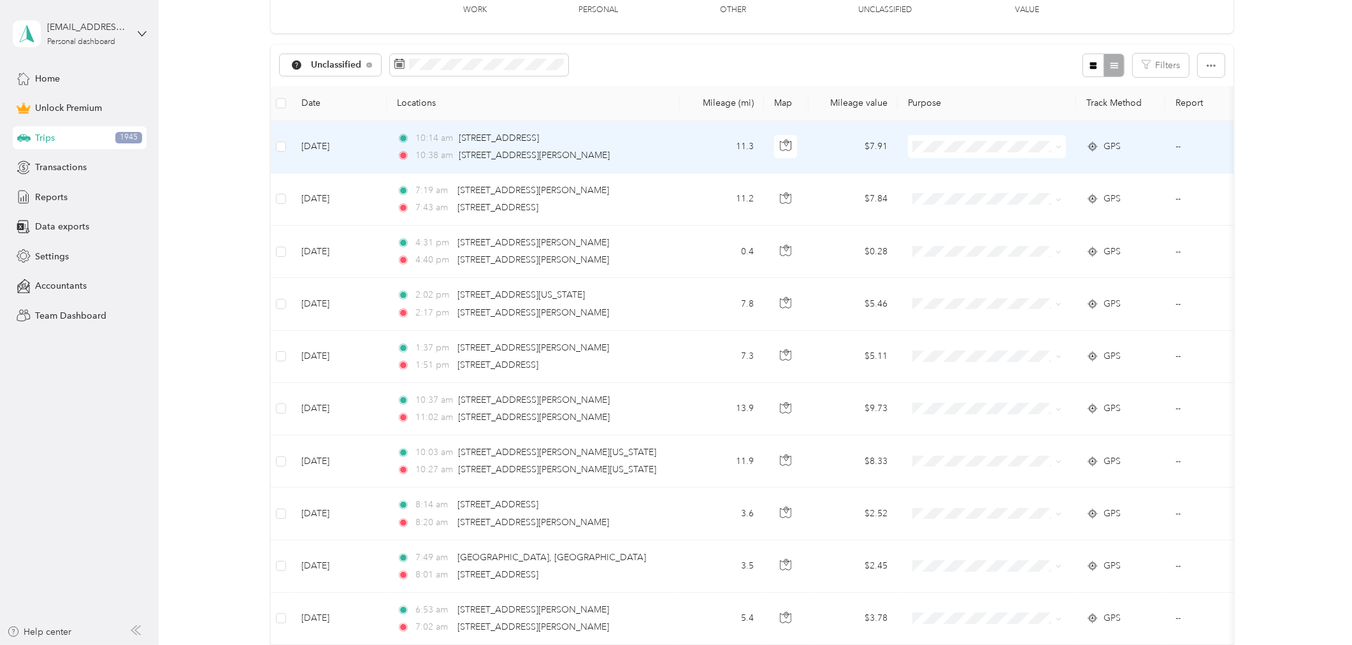
click at [691, 141] on td "11.3" at bounding box center [722, 147] width 84 height 52
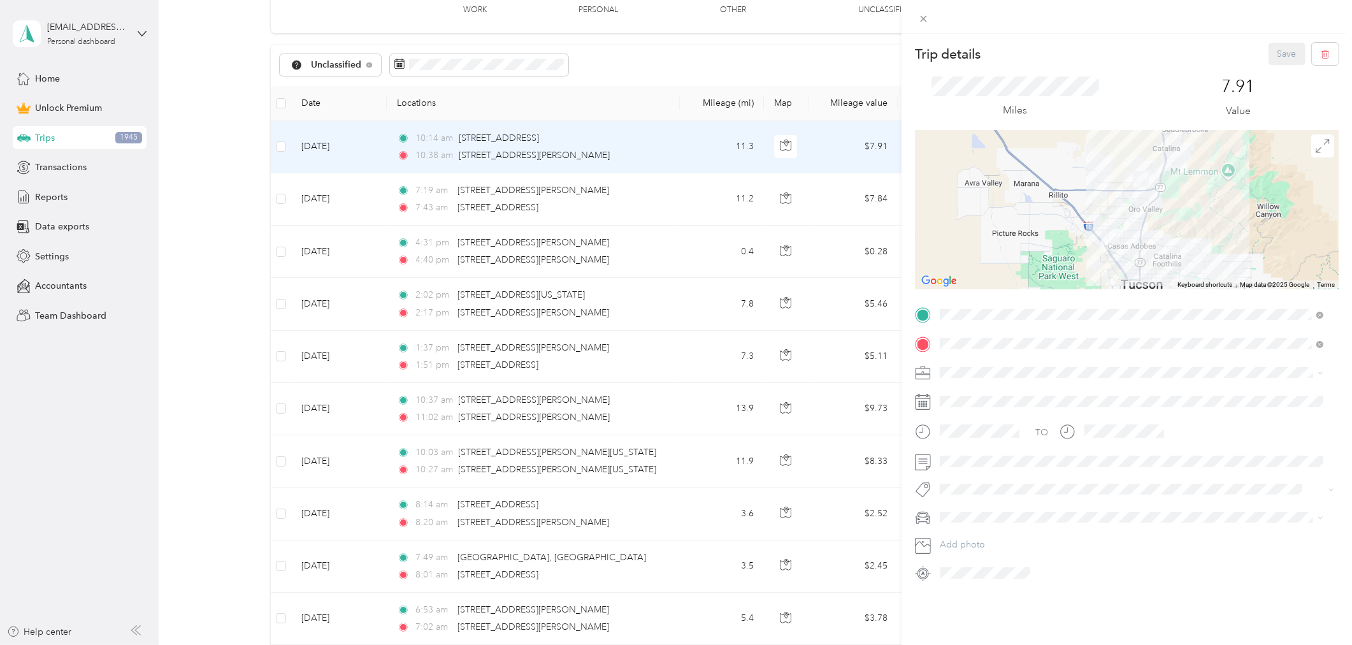
click at [677, 199] on div "Trip details Save This trip cannot be edited because it is either under review,…" at bounding box center [676, 322] width 1352 height 645
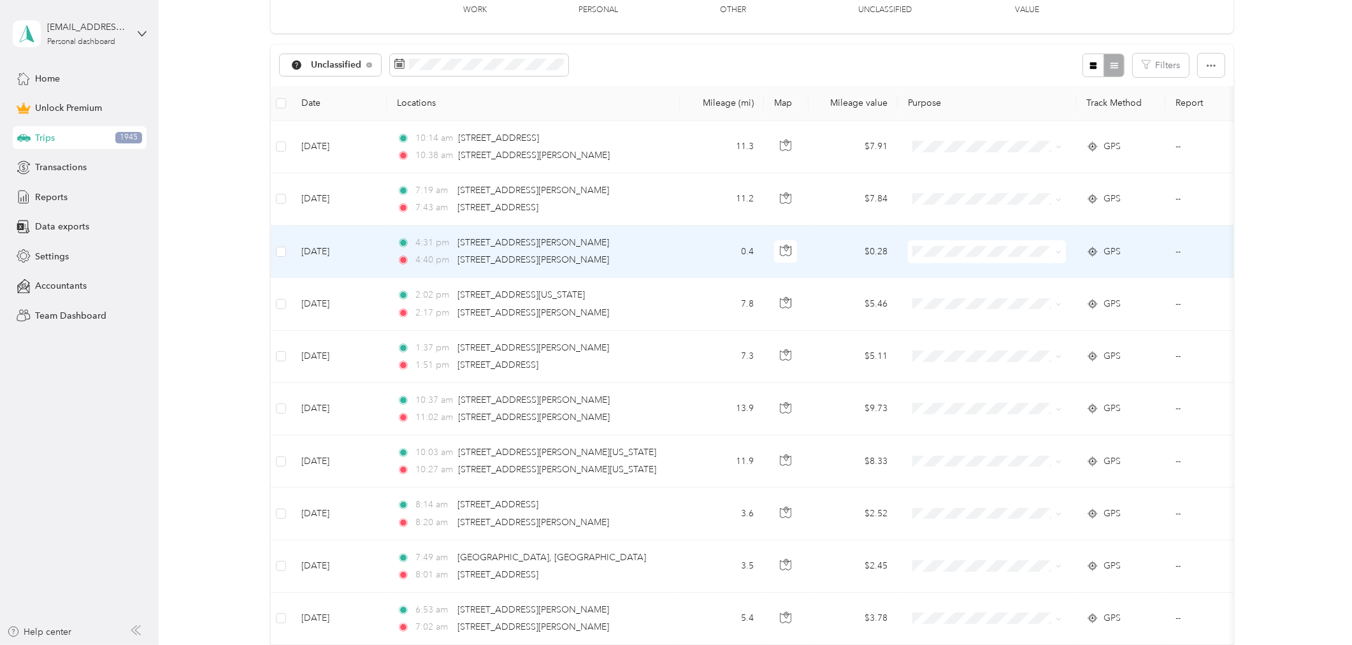
click at [683, 250] on td "0.4" at bounding box center [722, 252] width 84 height 52
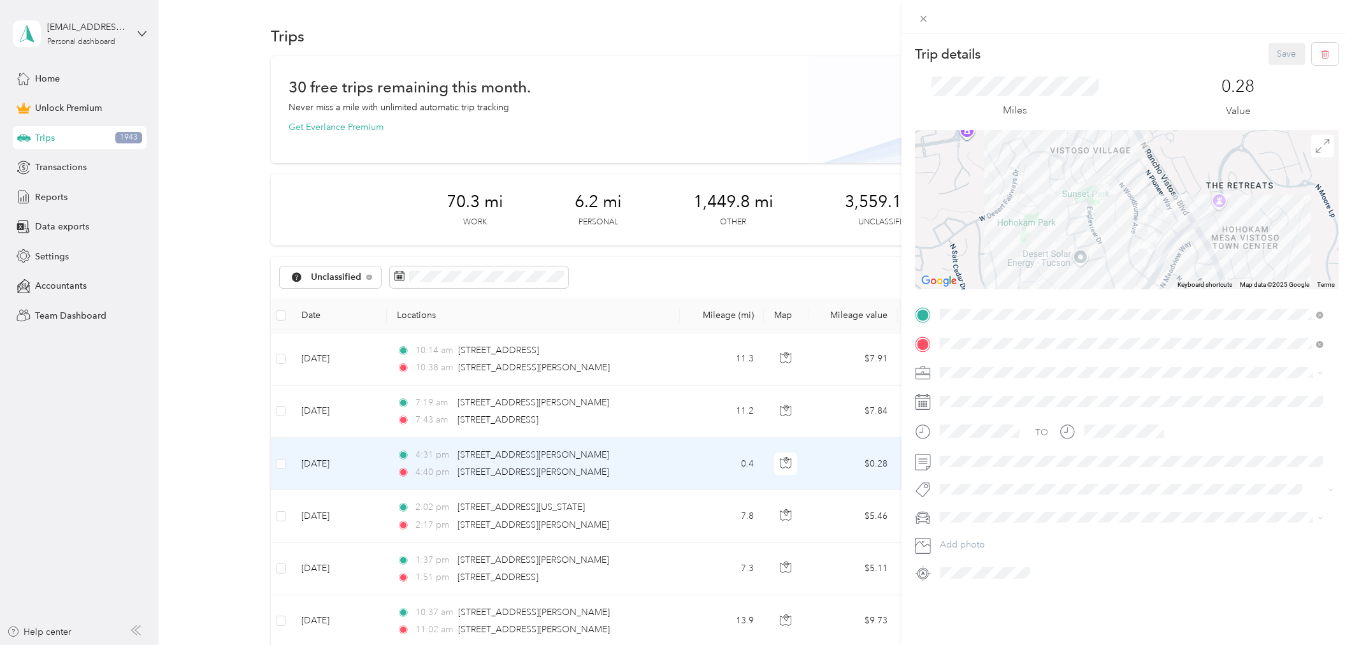
scroll to position [212, 0]
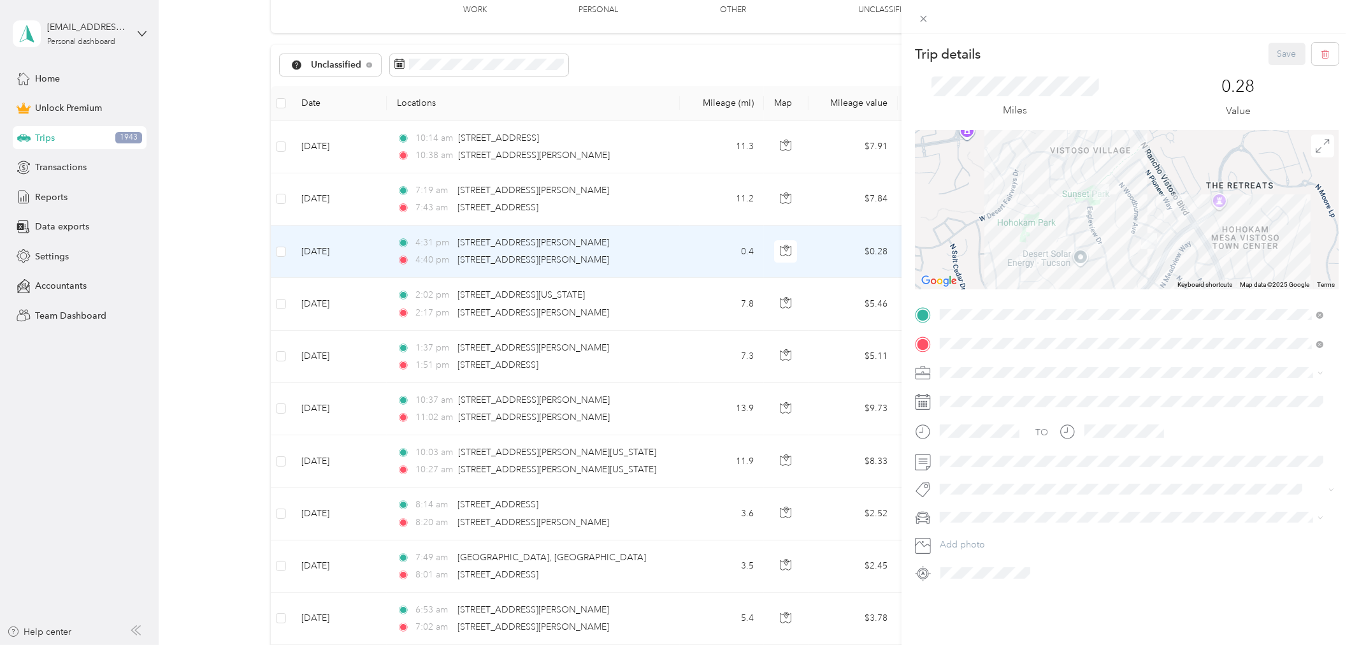
click at [282, 200] on div "Trip details Save This trip cannot be edited because it is either under review,…" at bounding box center [676, 322] width 1352 height 645
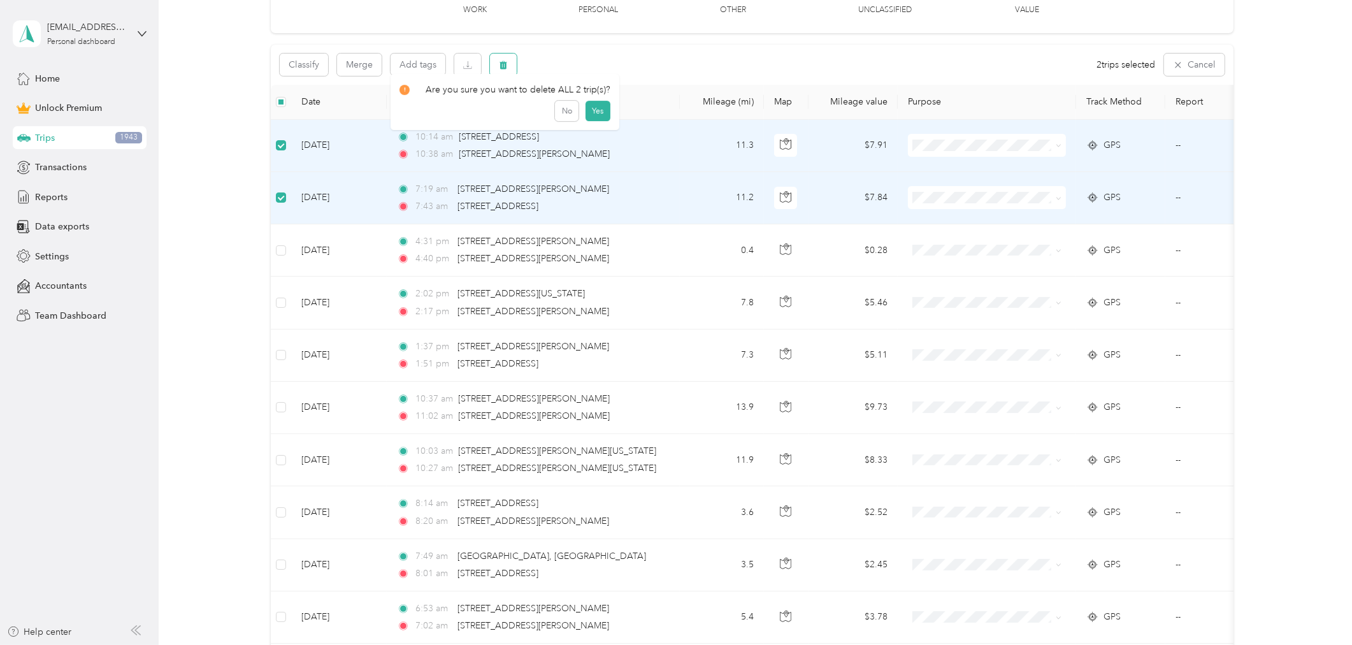
click at [506, 62] on icon "button" at bounding box center [503, 65] width 8 height 8
click at [589, 115] on button "Yes" at bounding box center [597, 117] width 25 height 20
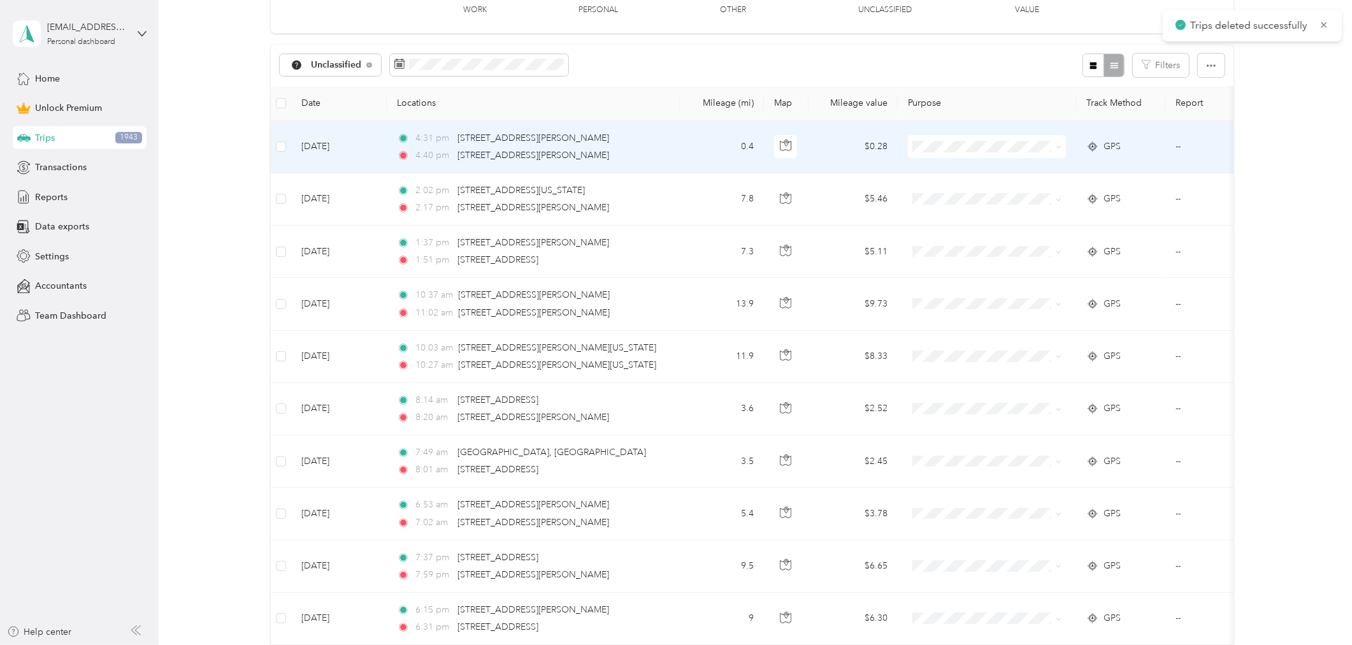
click at [696, 148] on td "0.4" at bounding box center [722, 147] width 84 height 52
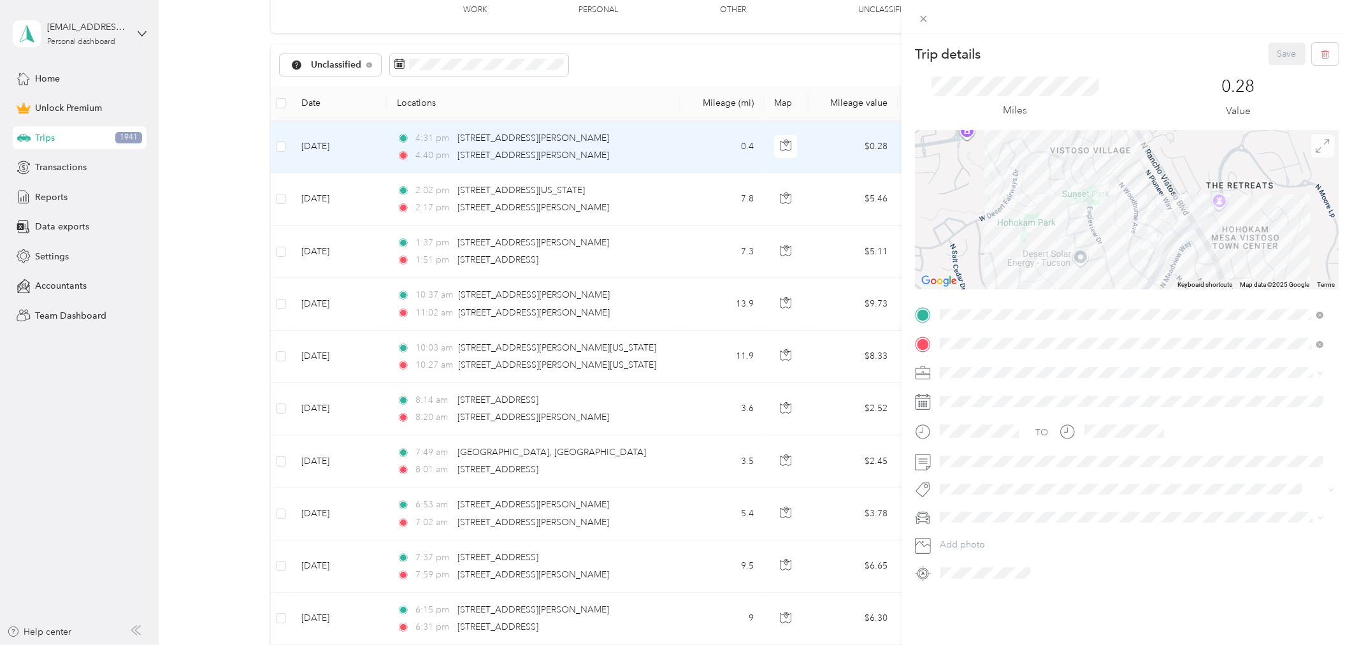
click at [1320, 150] on span at bounding box center [1322, 145] width 23 height 23
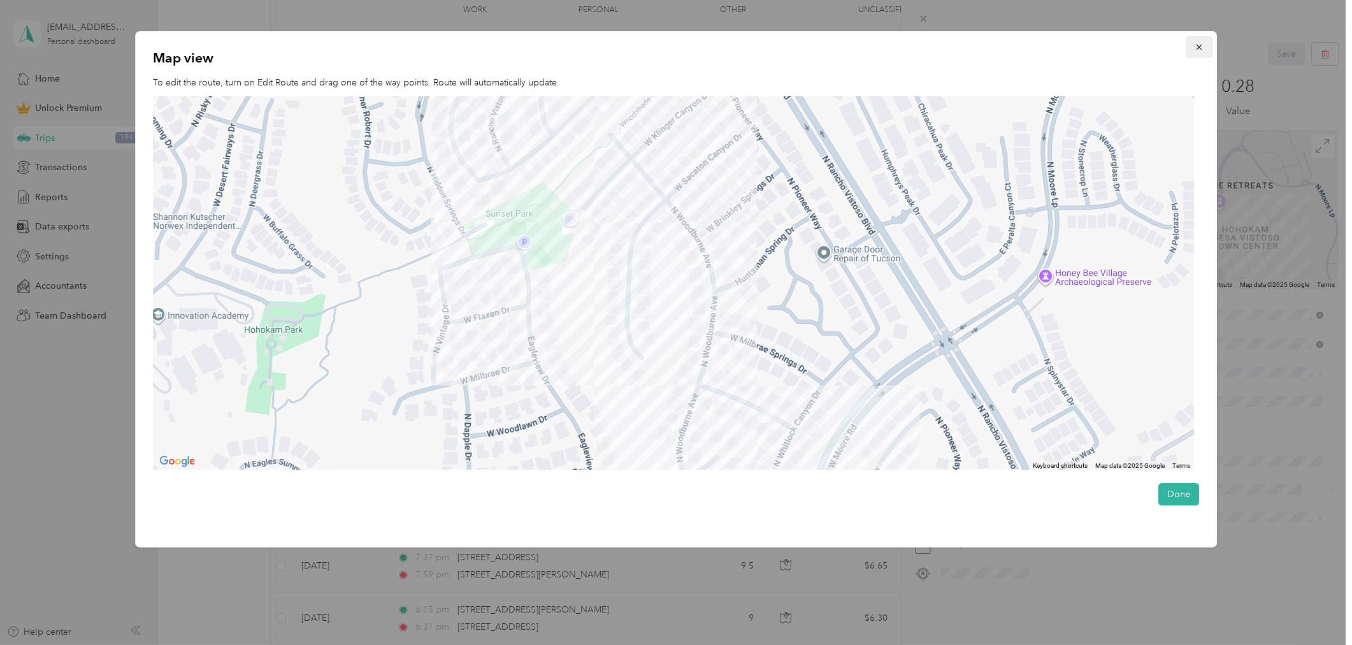
click at [1194, 45] on button "button" at bounding box center [1198, 47] width 27 height 22
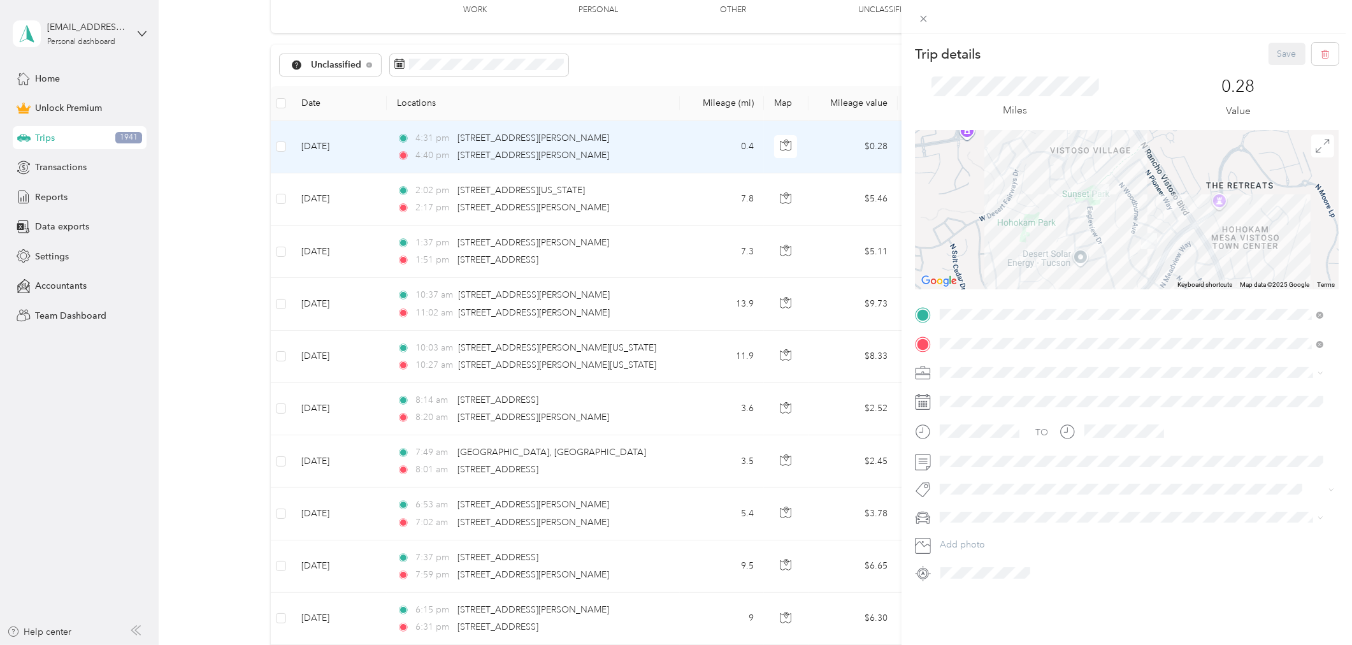
click at [282, 147] on div "Trip details Save This trip cannot be edited because it is either under review,…" at bounding box center [676, 322] width 1352 height 645
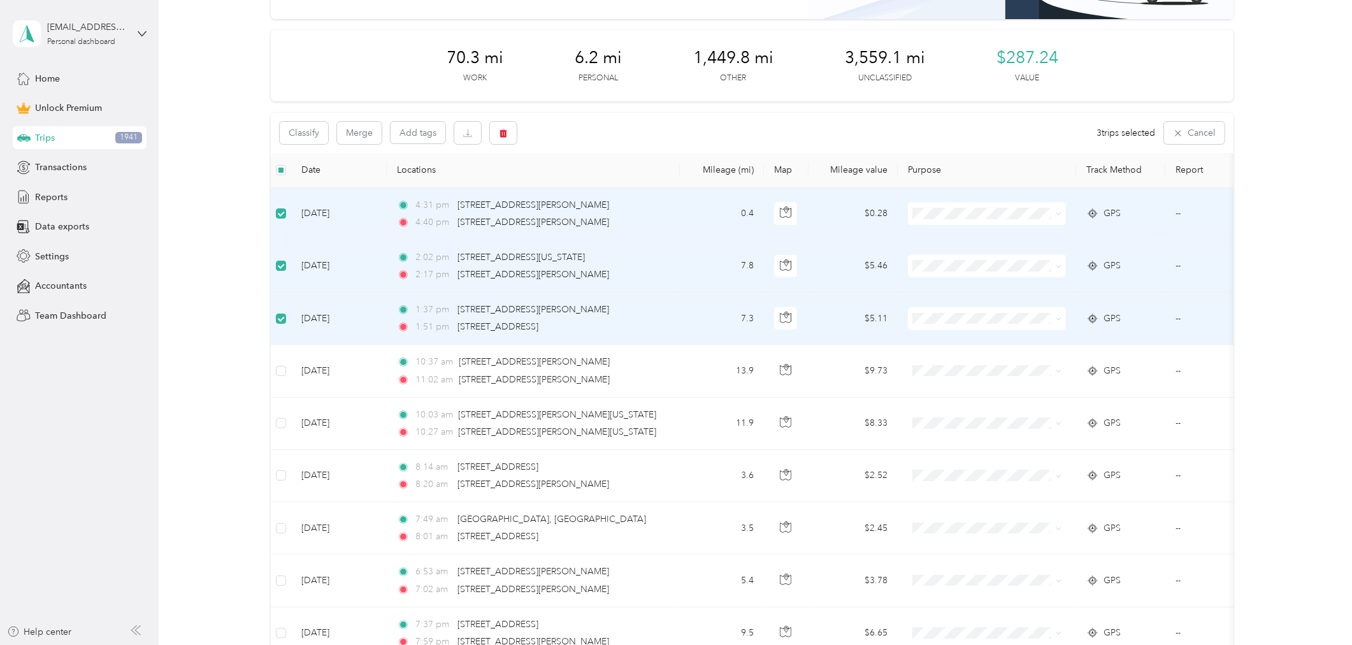
scroll to position [141, 0]
click at [505, 133] on icon "button" at bounding box center [503, 135] width 8 height 8
click at [599, 189] on button "Yes" at bounding box center [597, 188] width 25 height 20
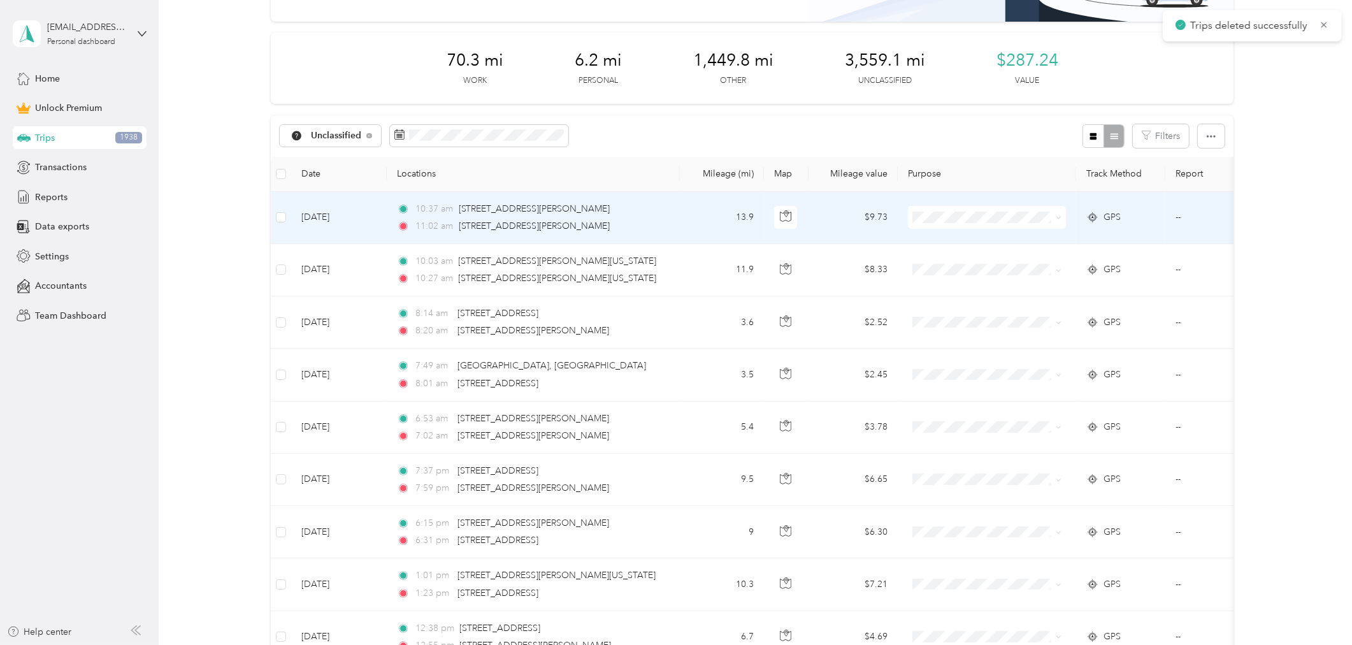
click at [699, 215] on td "13.9" at bounding box center [722, 218] width 84 height 52
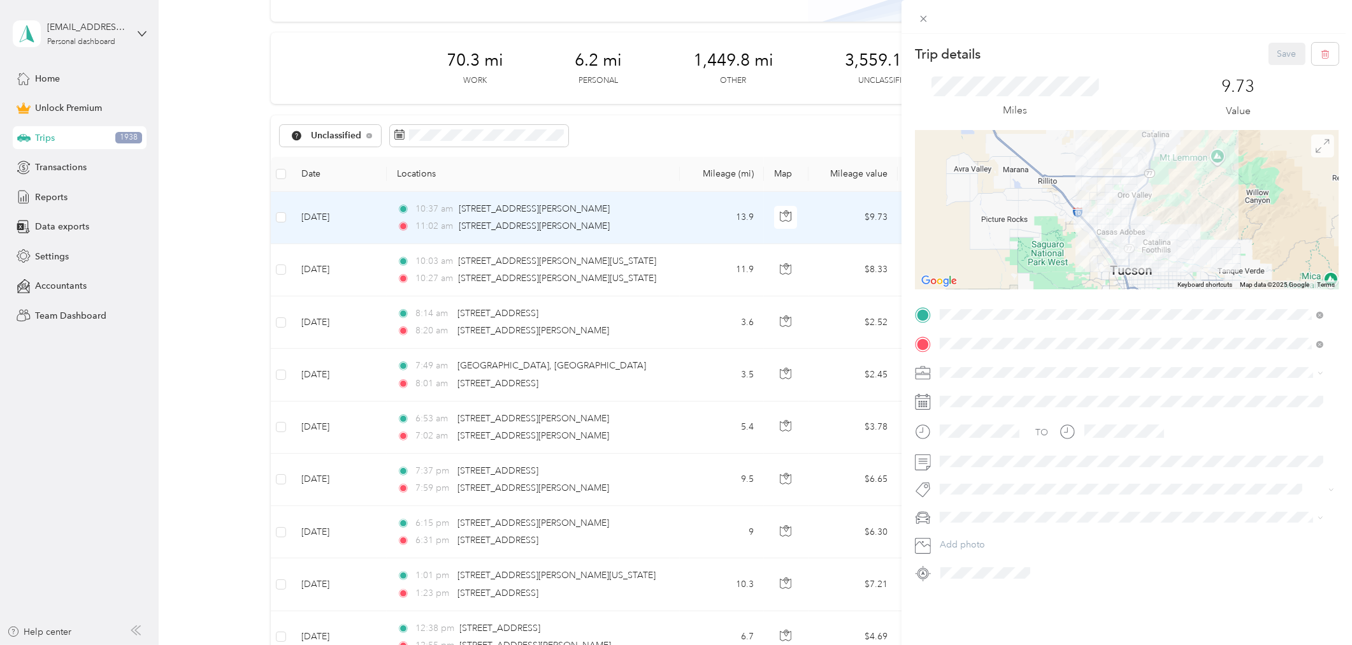
click at [1311, 156] on span at bounding box center [1322, 145] width 23 height 23
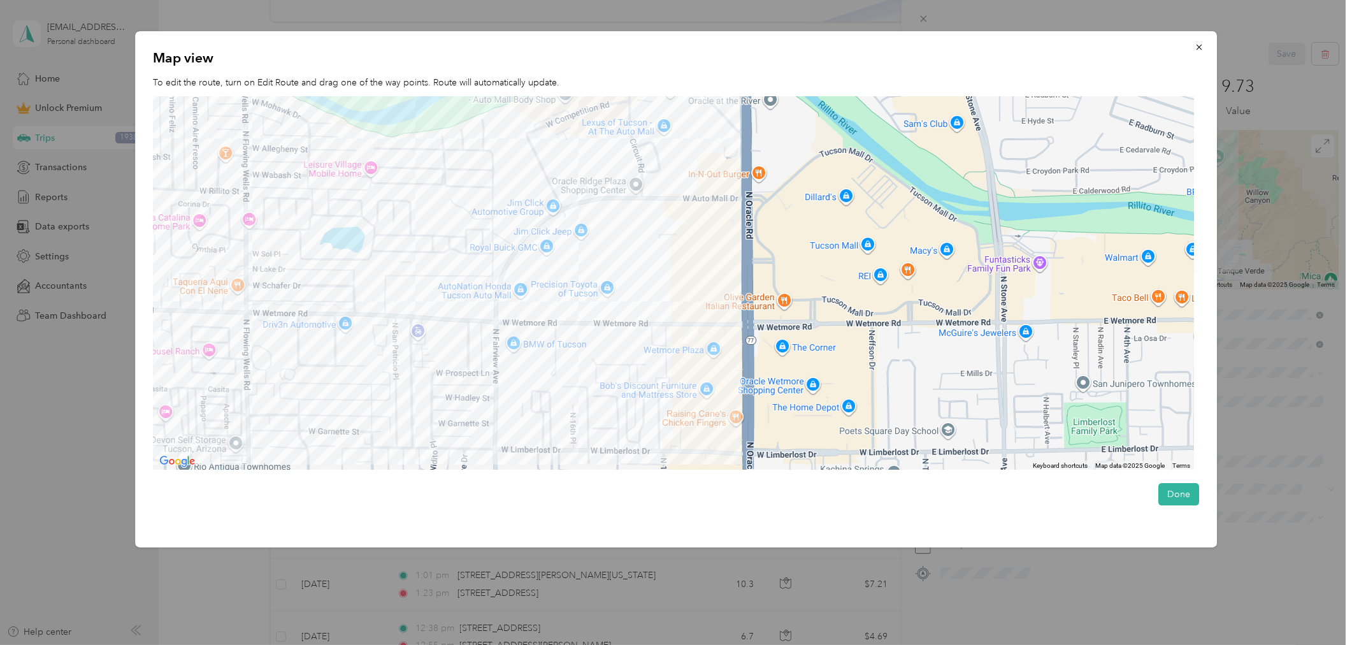
drag, startPoint x: 696, startPoint y: 221, endPoint x: 648, endPoint y: 376, distance: 162.6
click at [648, 376] on div at bounding box center [673, 283] width 1041 height 374
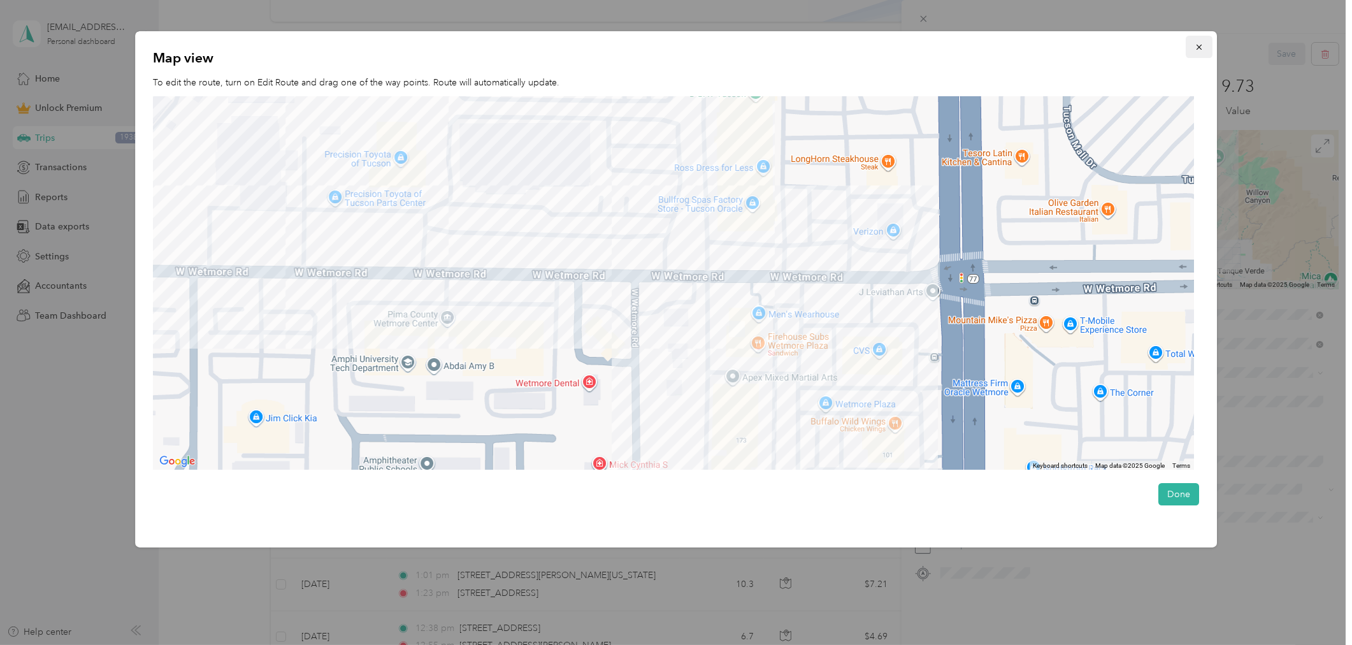
click at [1200, 46] on icon "button" at bounding box center [1198, 47] width 9 height 9
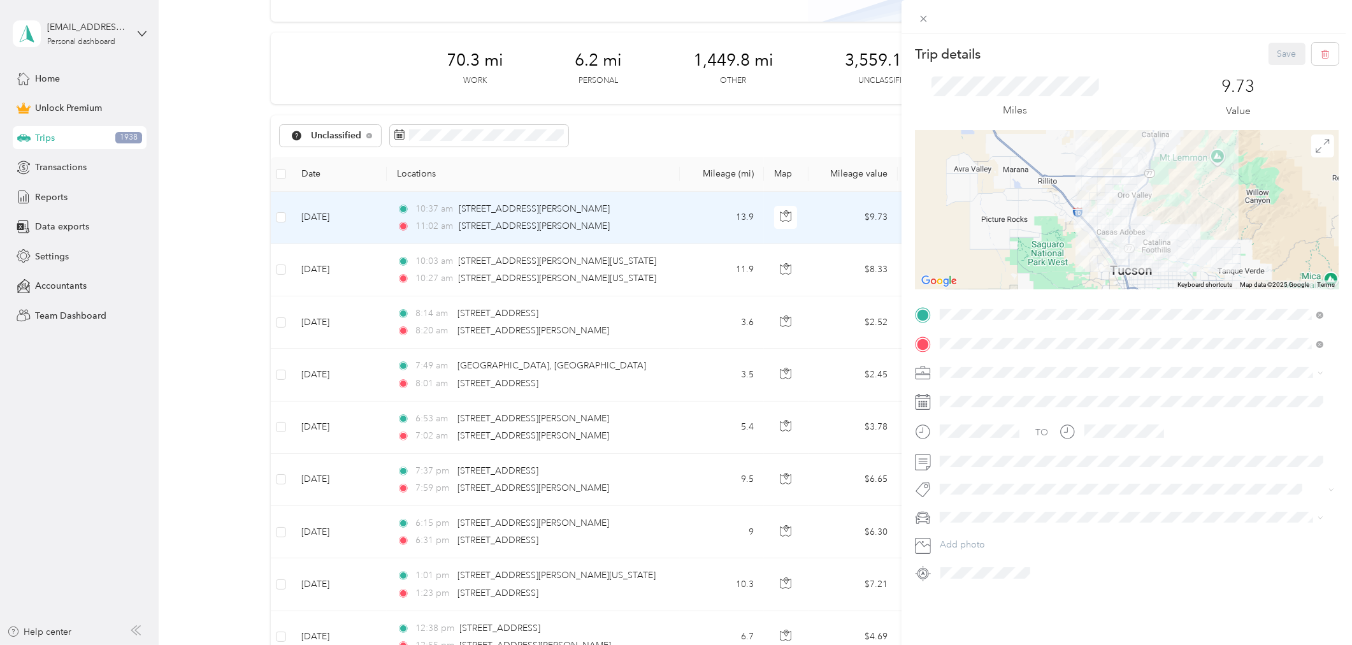
click at [283, 218] on div "Trip details Save This trip cannot be edited because it is either under review,…" at bounding box center [676, 322] width 1352 height 645
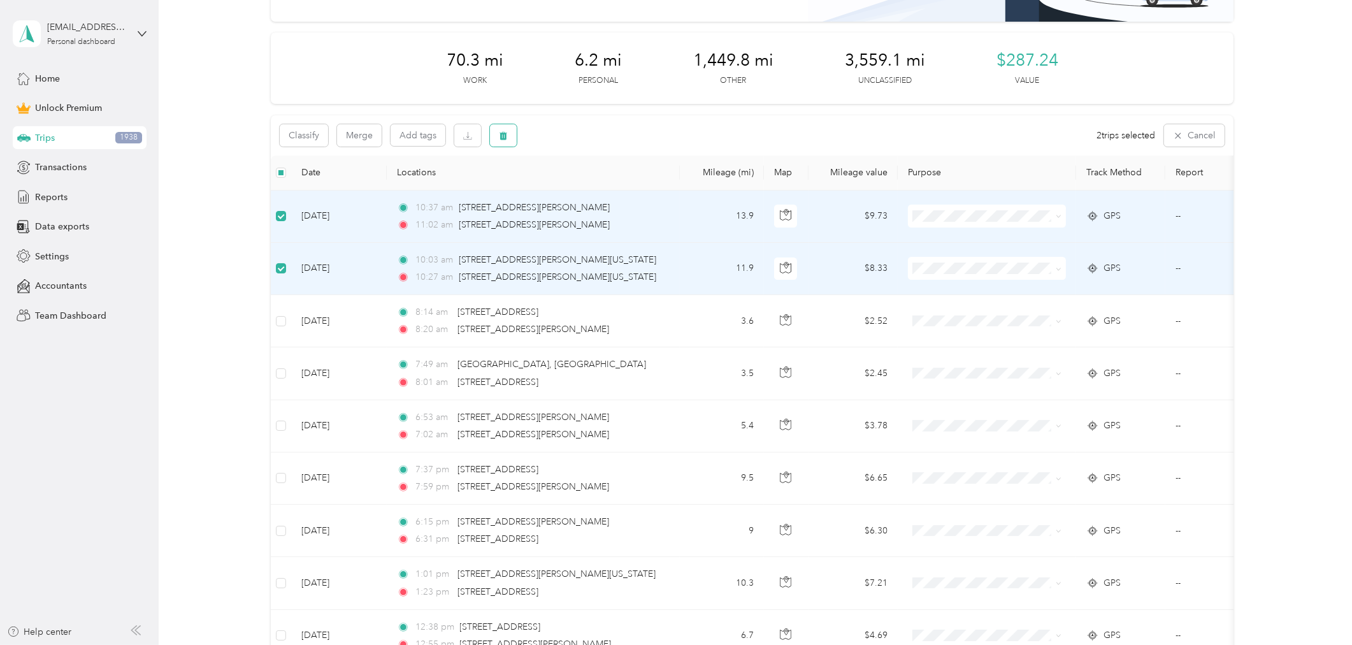
click at [512, 131] on button "button" at bounding box center [503, 135] width 27 height 22
click at [601, 186] on button "Yes" at bounding box center [597, 188] width 25 height 20
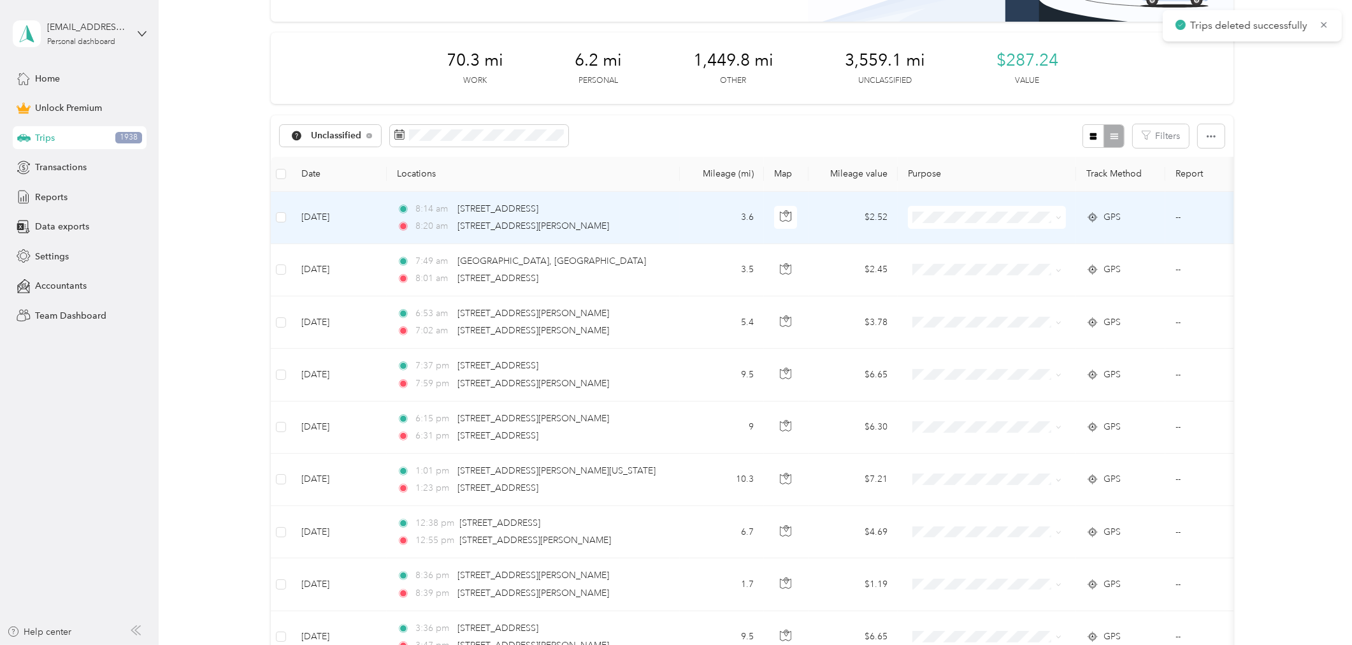
click at [692, 213] on td "3.6" at bounding box center [722, 218] width 84 height 52
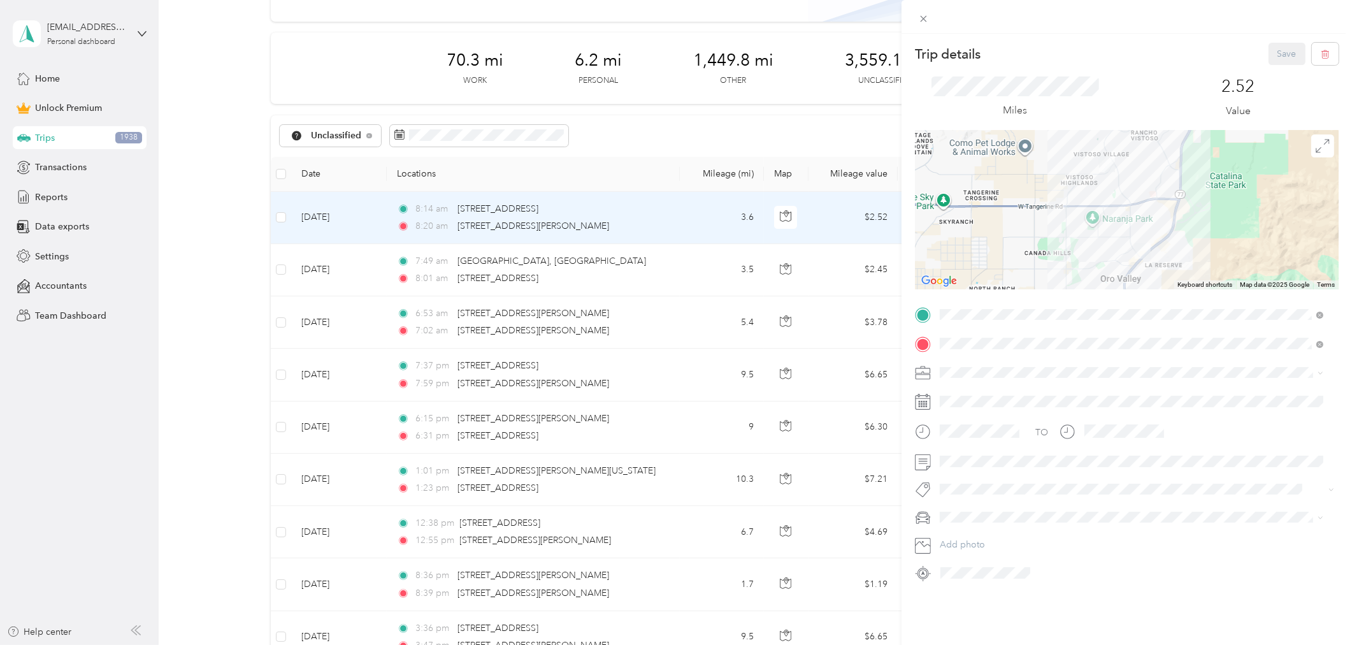
click at [678, 268] on div "Trip details Save This trip cannot be edited because it is either under review,…" at bounding box center [676, 322] width 1352 height 645
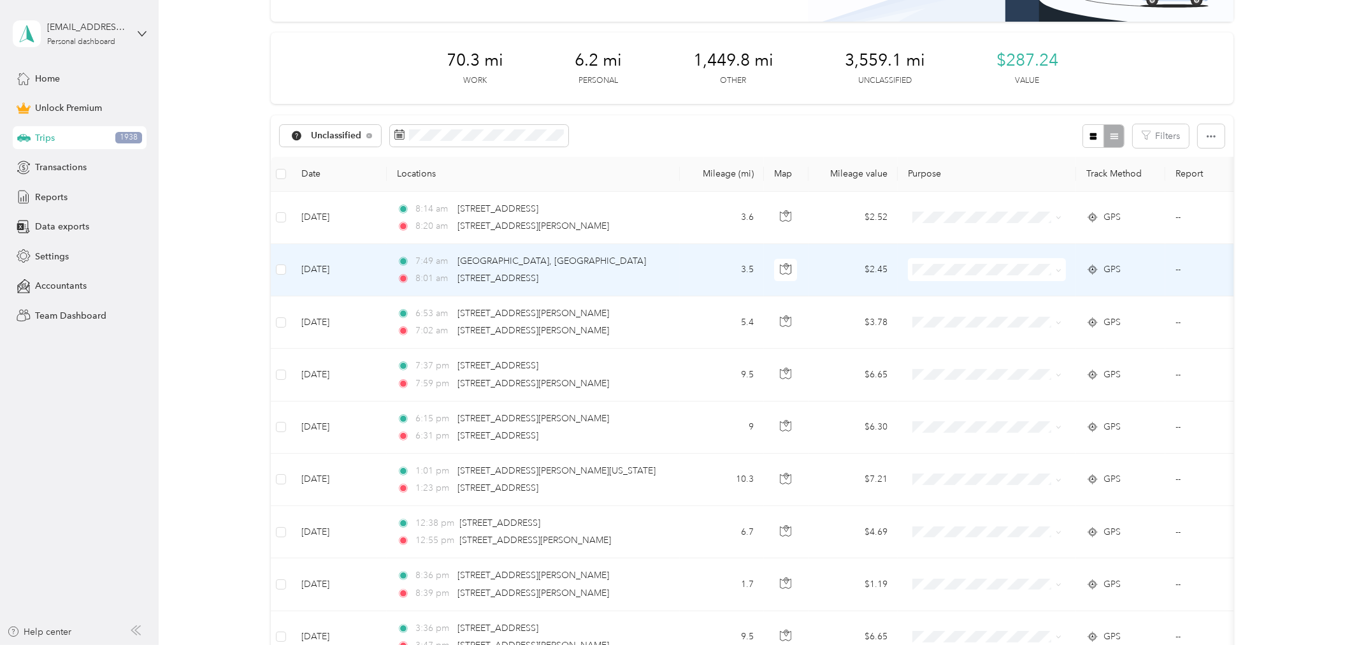
click at [680, 268] on td "3.5" at bounding box center [722, 270] width 84 height 52
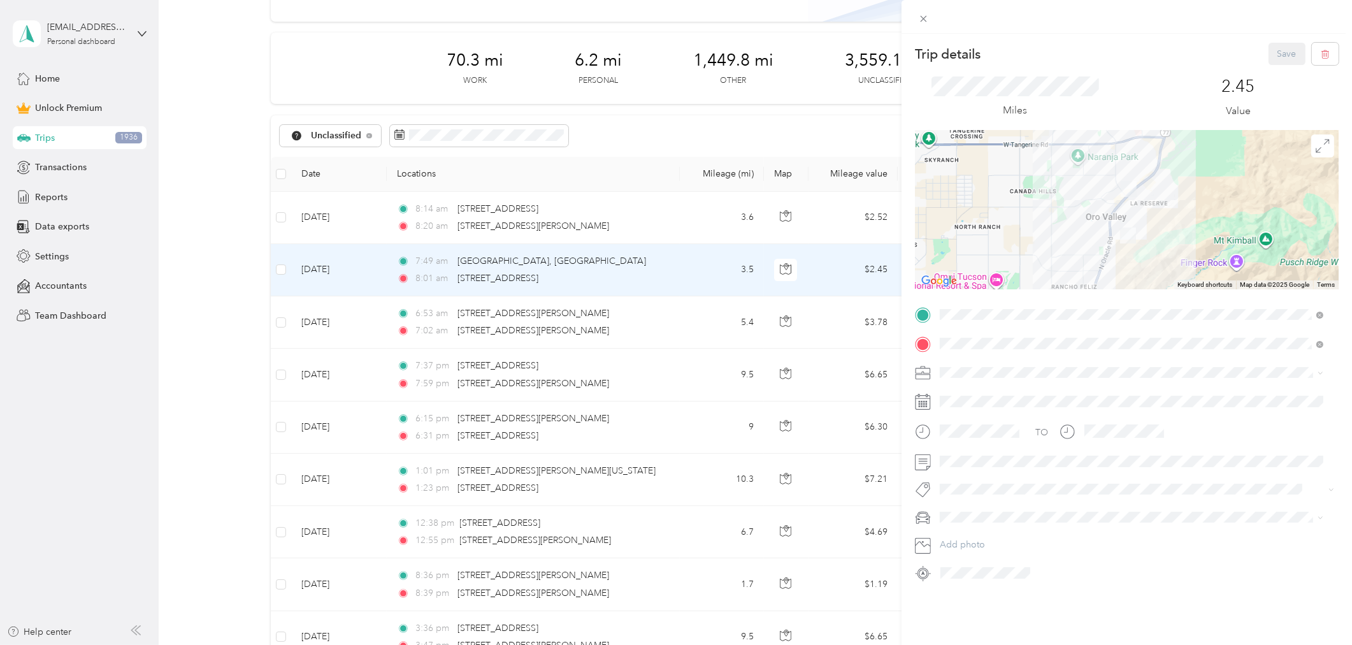
click at [680, 323] on div "Trip details Save This trip cannot be edited because it is either under review,…" at bounding box center [676, 322] width 1352 height 645
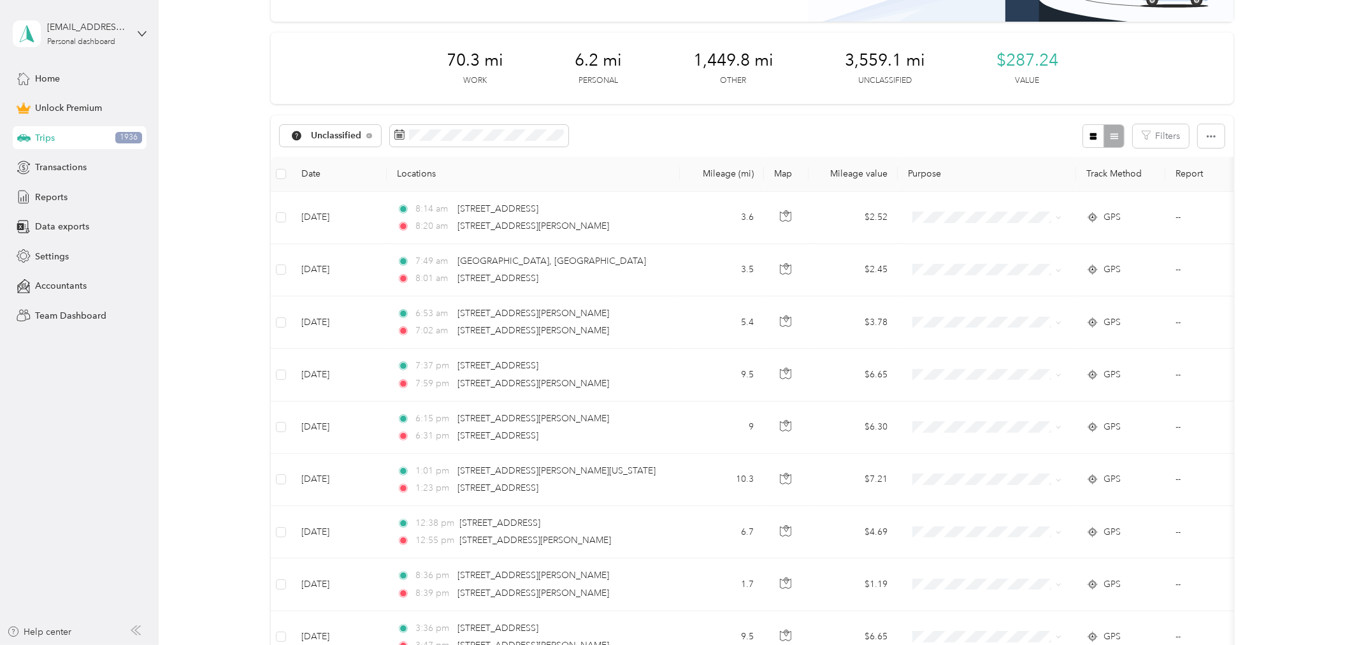
click at [682, 323] on td "5.4" at bounding box center [722, 322] width 84 height 52
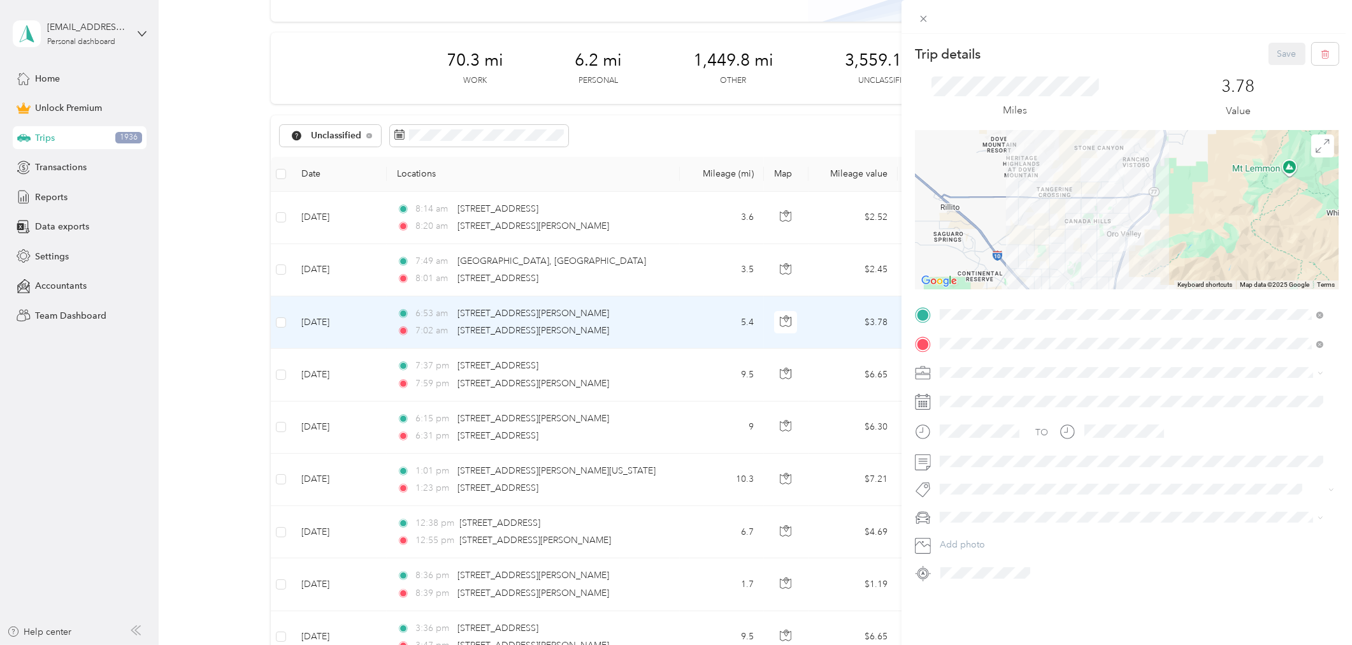
click at [678, 362] on div "Trip details Save This trip cannot be edited because it is either under review,…" at bounding box center [676, 322] width 1352 height 645
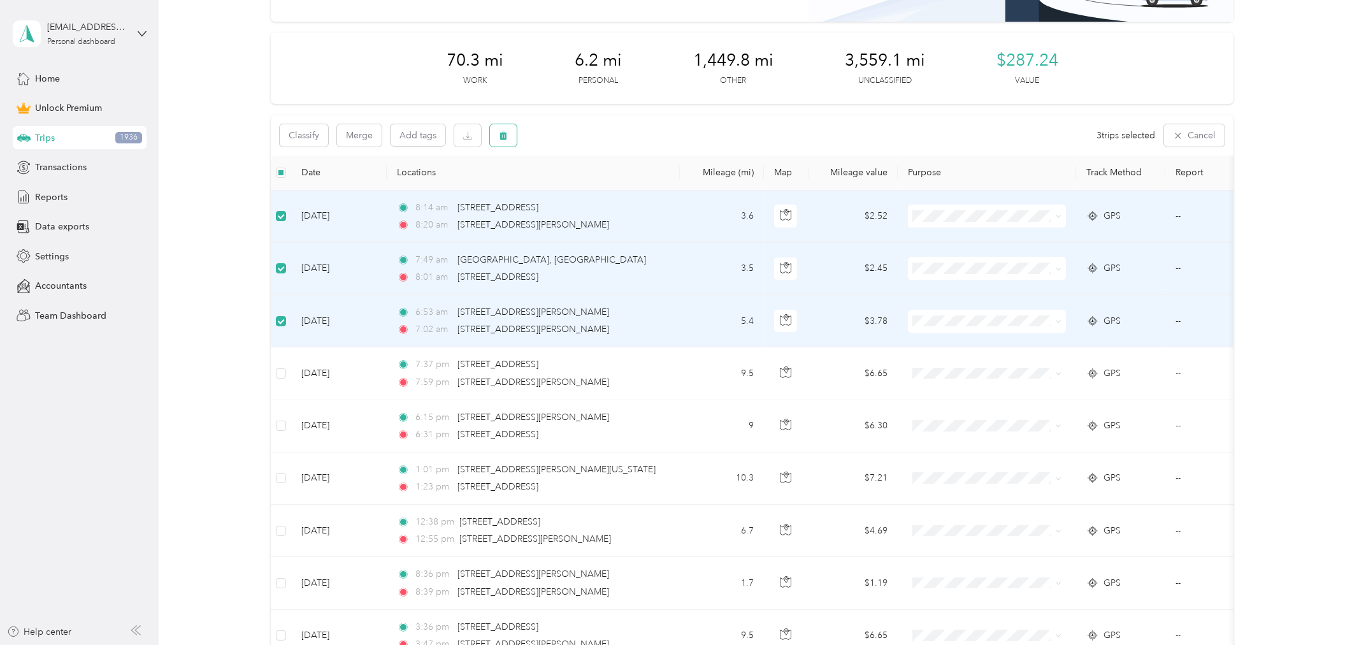
click at [502, 134] on icon "button" at bounding box center [503, 135] width 8 height 8
click at [597, 185] on div "Click to name as a Favorite Place" at bounding box center [550, 172] width 148 height 31
click at [588, 193] on div "Click to name as a Favorite Place" at bounding box center [560, 196] width 148 height 31
click at [594, 183] on button "Yes" at bounding box center [597, 188] width 25 height 20
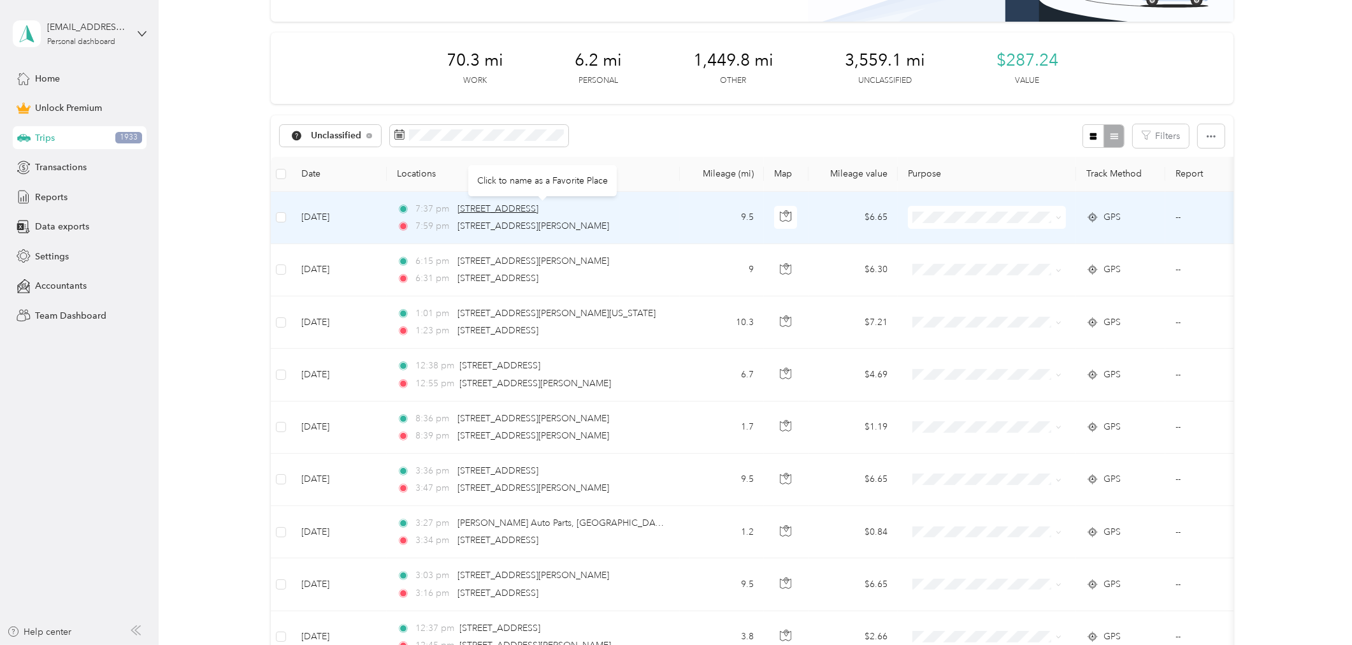
click at [510, 206] on span "[STREET_ADDRESS]" at bounding box center [497, 208] width 81 height 11
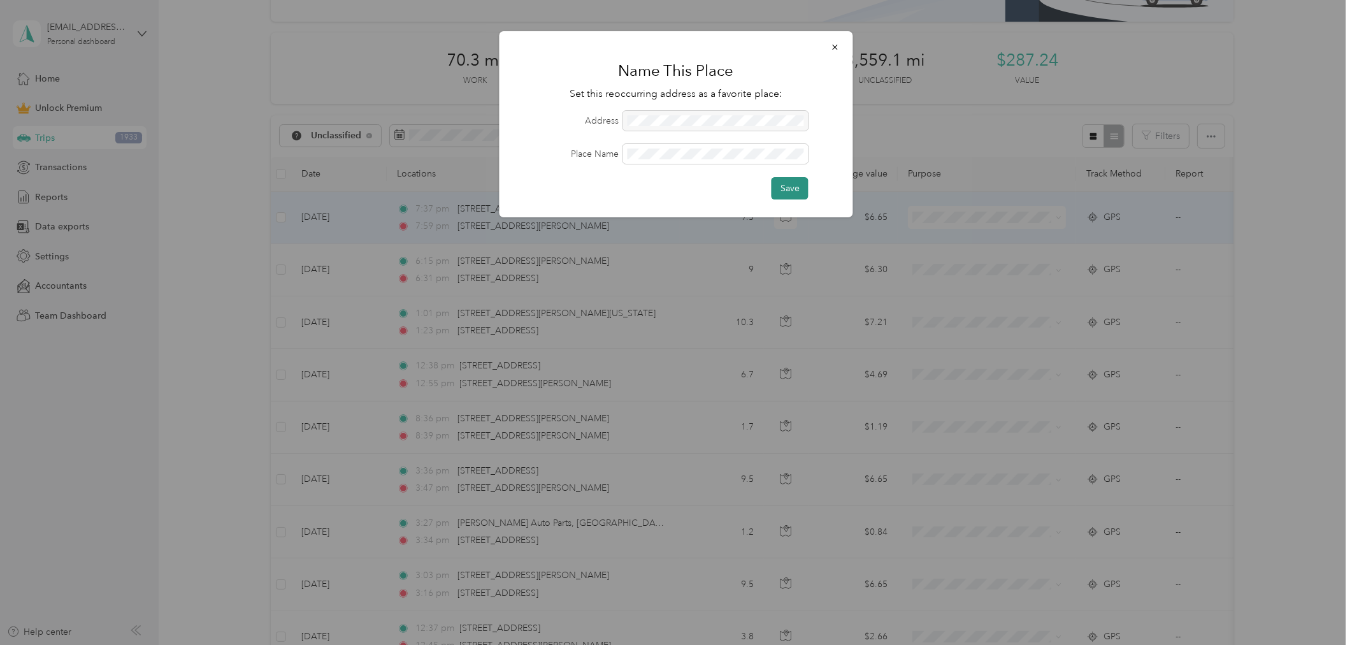
click at [785, 181] on button "Save" at bounding box center [789, 188] width 37 height 22
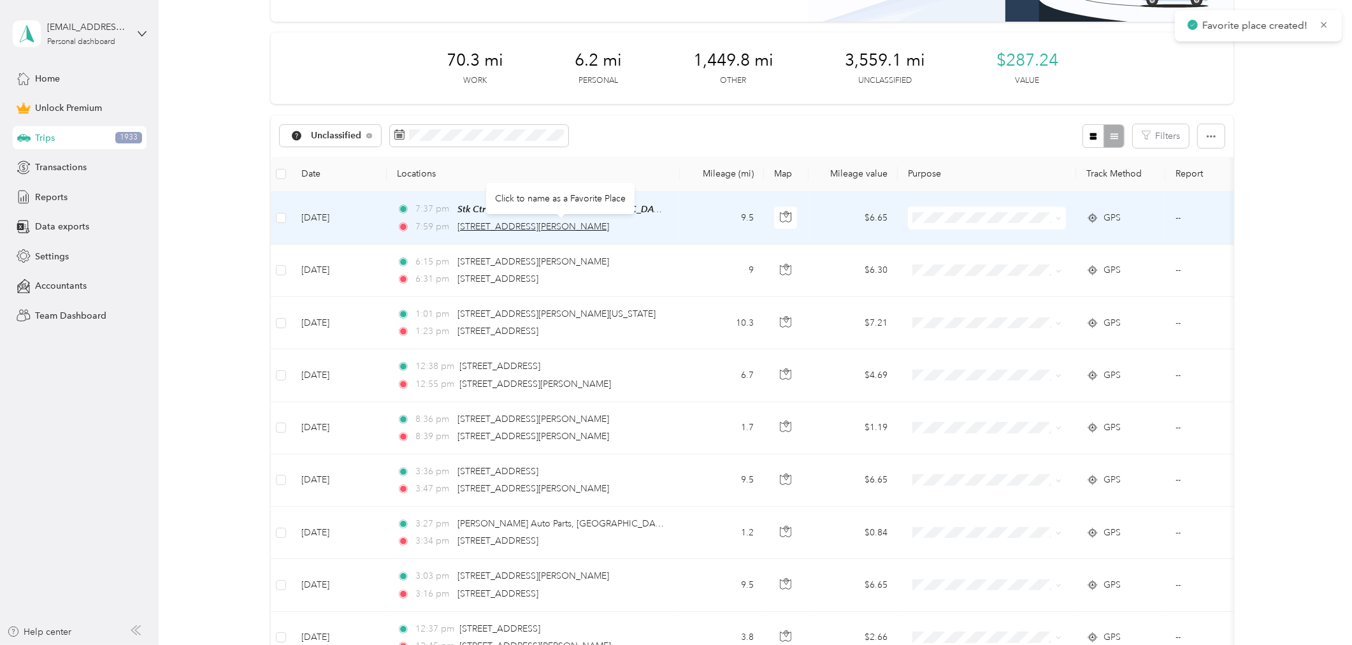
click at [554, 226] on span "[STREET_ADDRESS][PERSON_NAME]" at bounding box center [533, 226] width 152 height 11
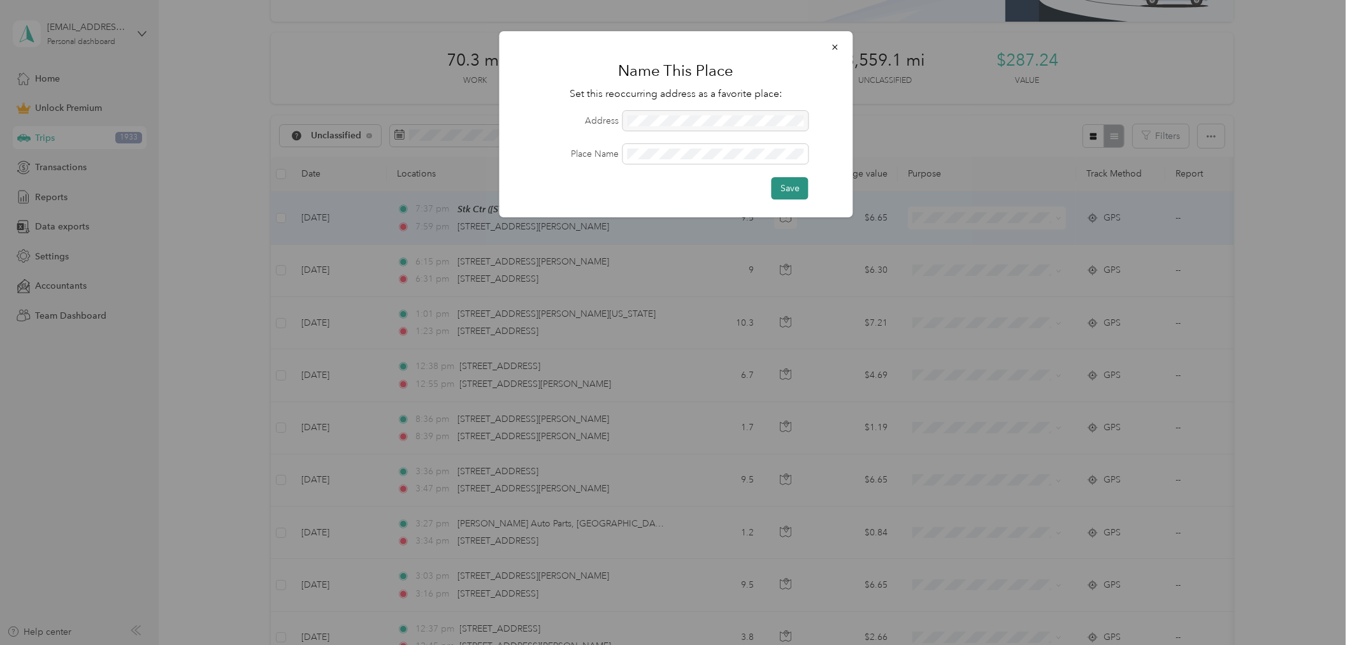
click at [791, 187] on button "Save" at bounding box center [789, 188] width 37 height 22
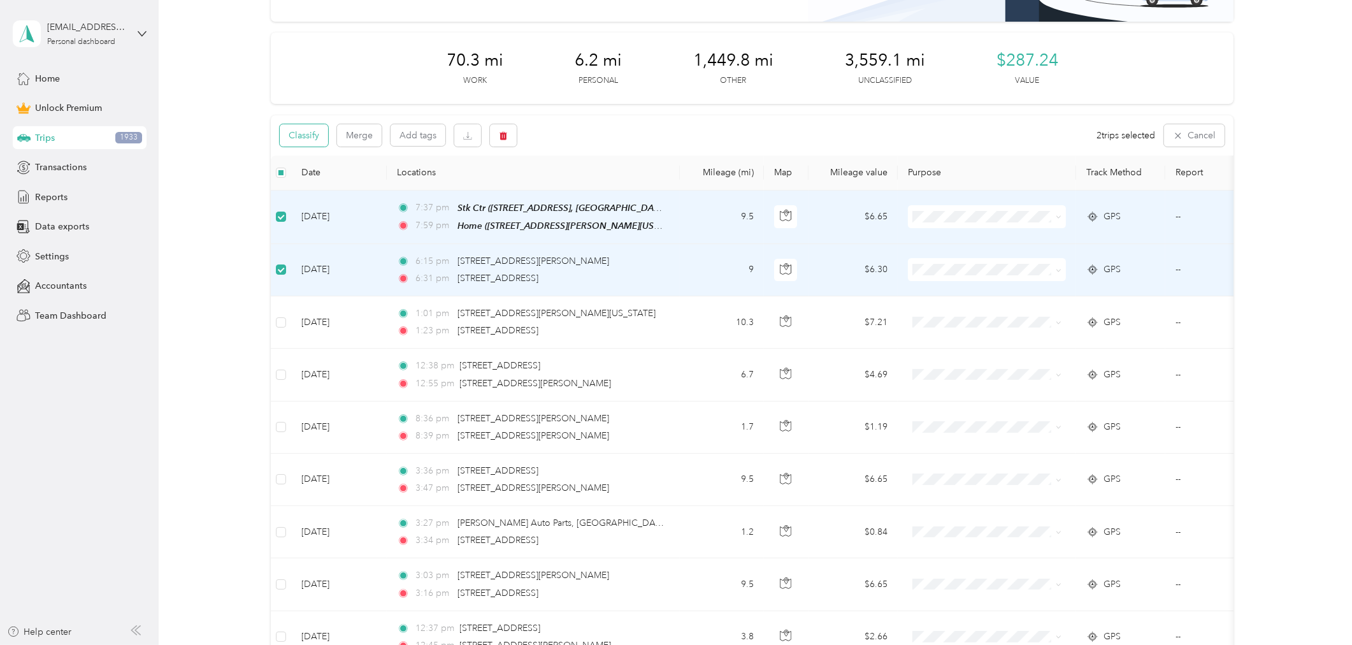
click at [296, 131] on button "Classify" at bounding box center [304, 135] width 48 height 22
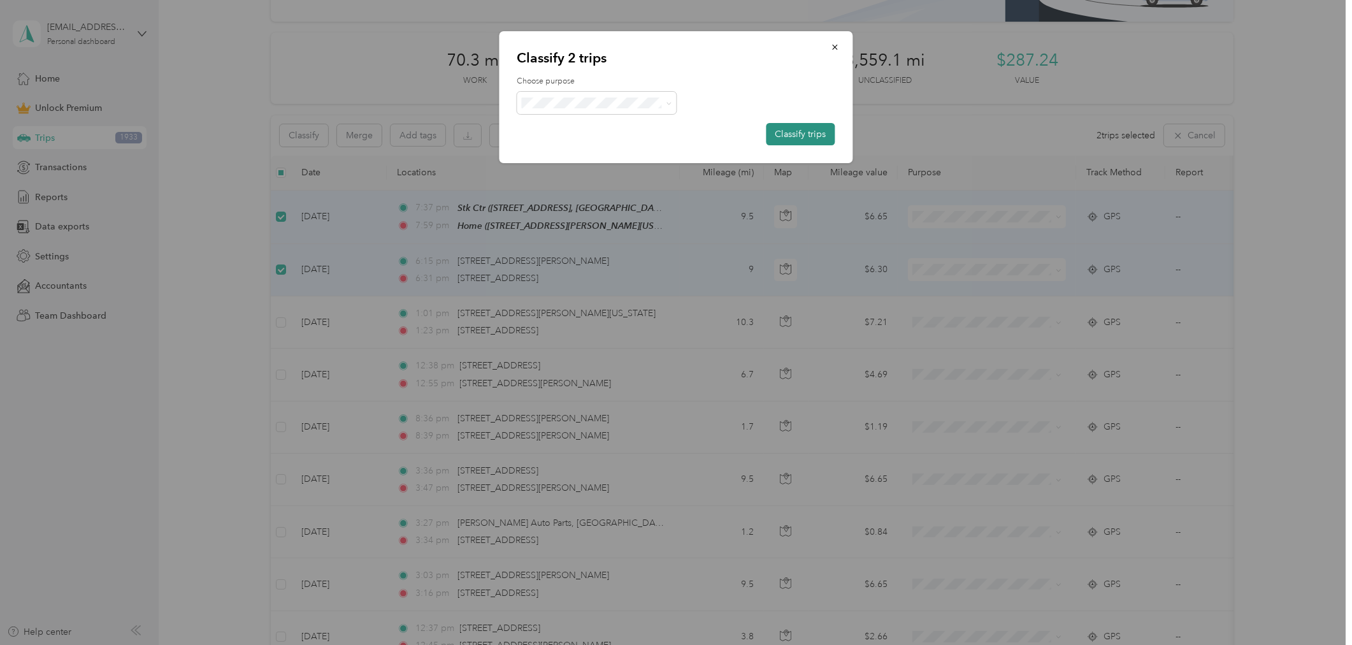
click at [804, 134] on button "Classify trips" at bounding box center [800, 134] width 69 height 22
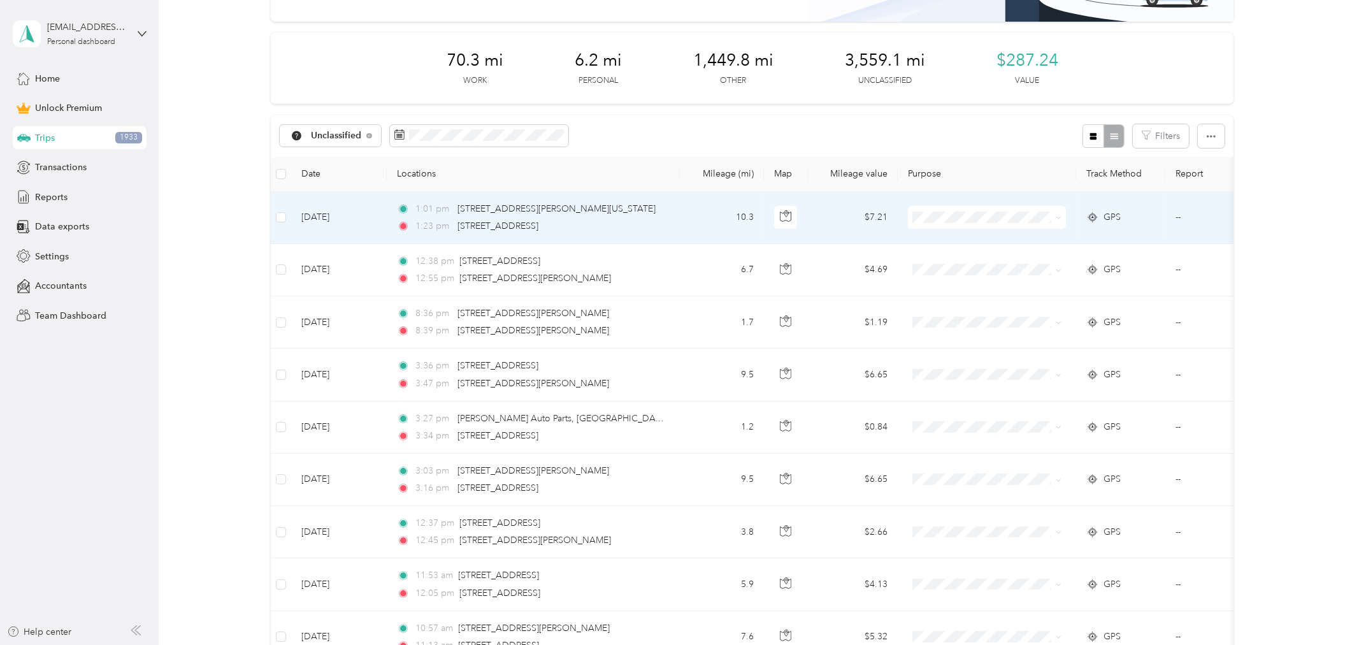
click at [275, 215] on td at bounding box center [281, 218] width 20 height 52
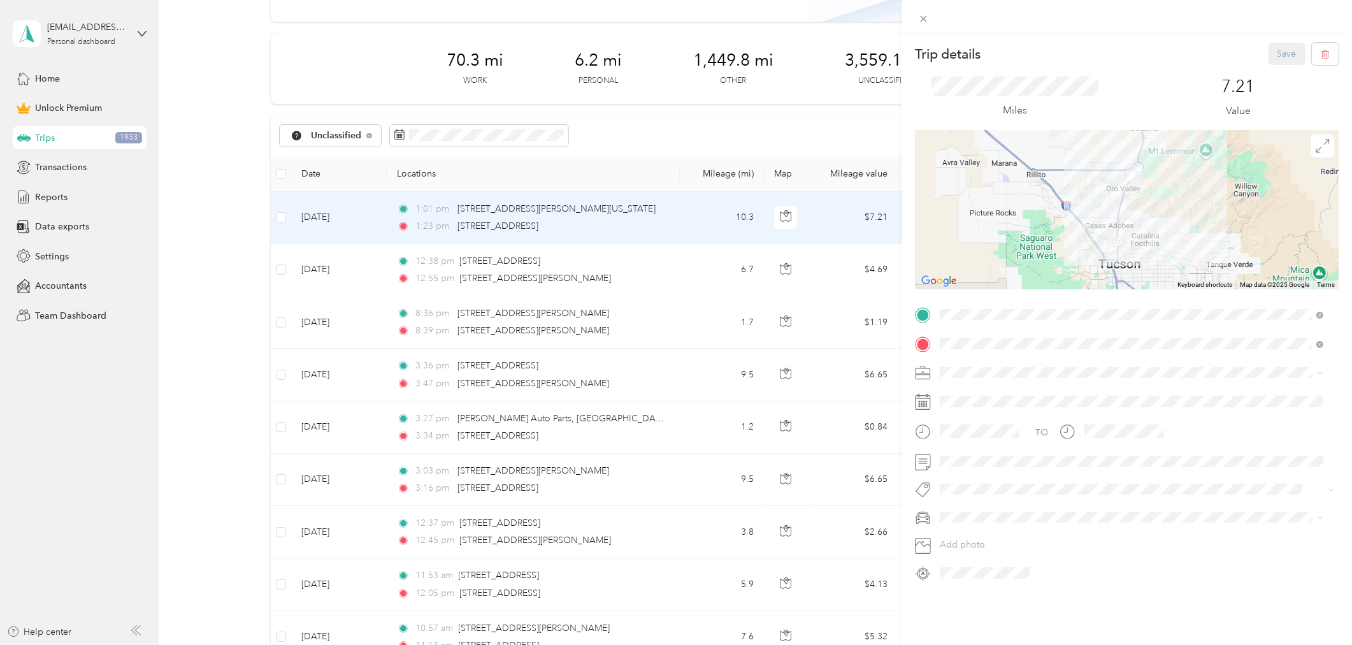
click at [281, 217] on div "Trip details Save This trip cannot be edited because it is either under review,…" at bounding box center [676, 322] width 1352 height 645
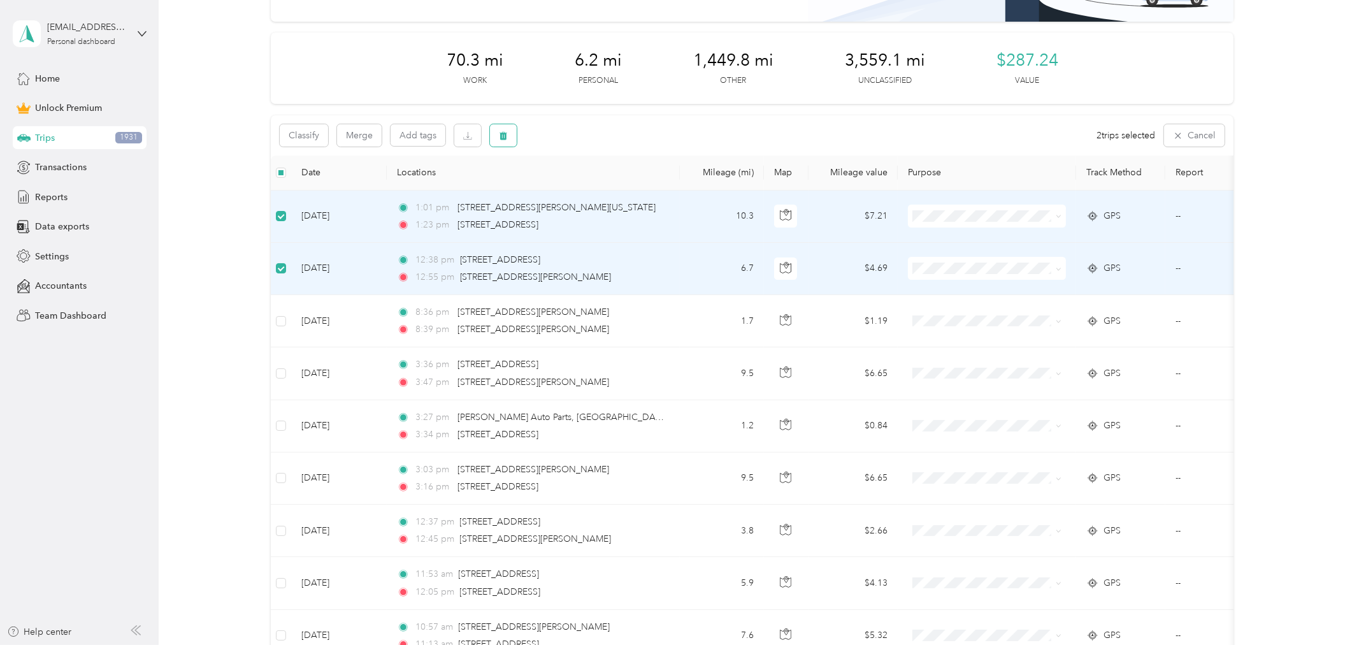
click at [505, 136] on icon "button" at bounding box center [503, 135] width 8 height 8
click at [591, 188] on button "Yes" at bounding box center [597, 188] width 25 height 20
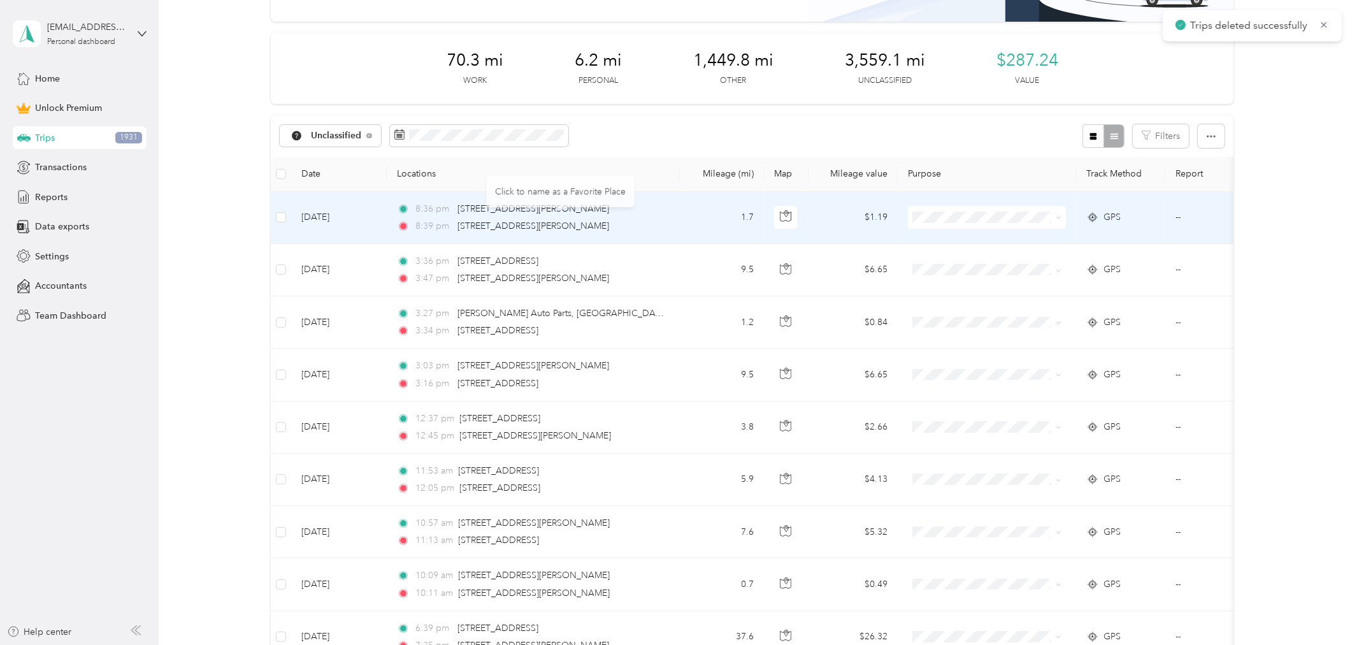
click at [705, 209] on td "1.7" at bounding box center [722, 218] width 84 height 52
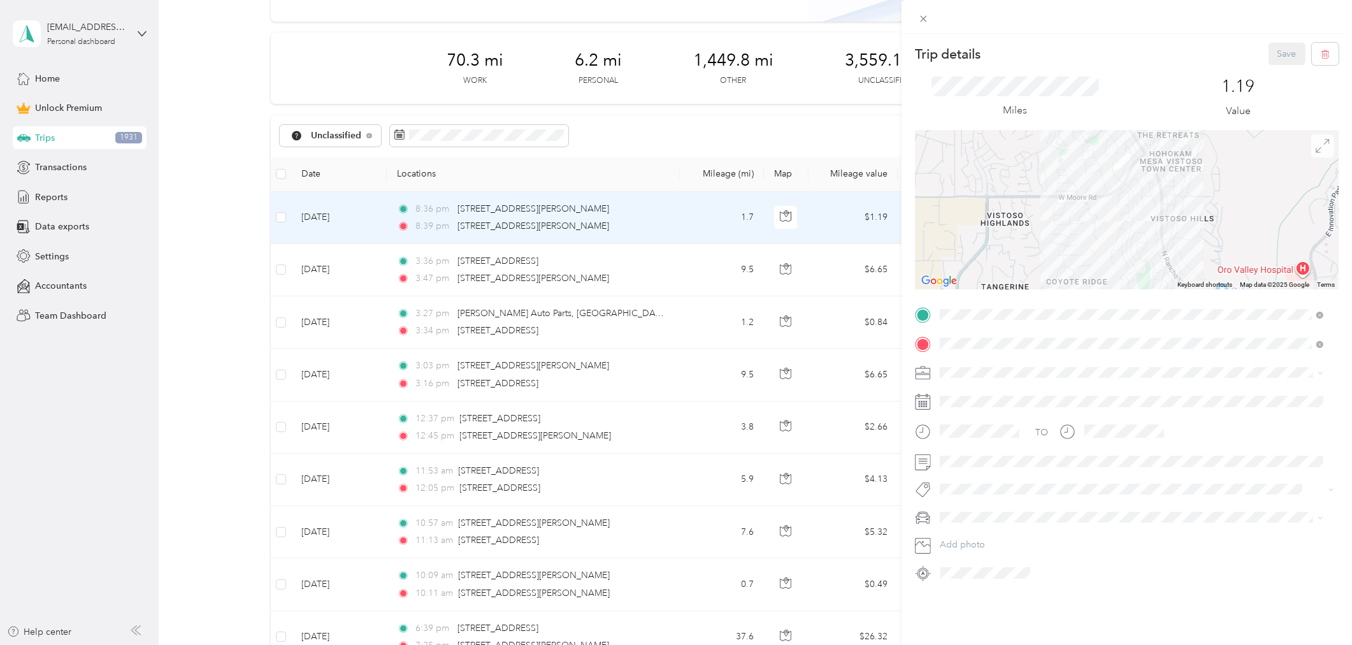
click at [1315, 149] on icon at bounding box center [1322, 146] width 14 height 14
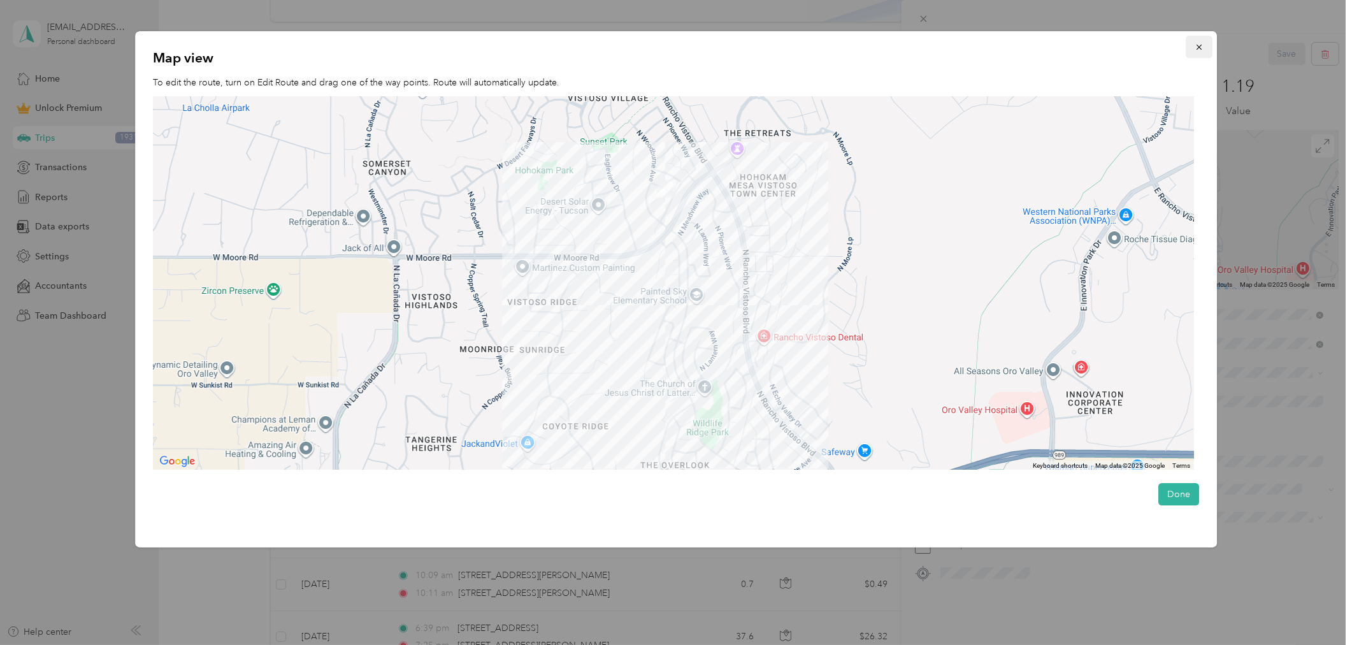
click at [1200, 43] on icon "button" at bounding box center [1198, 47] width 9 height 9
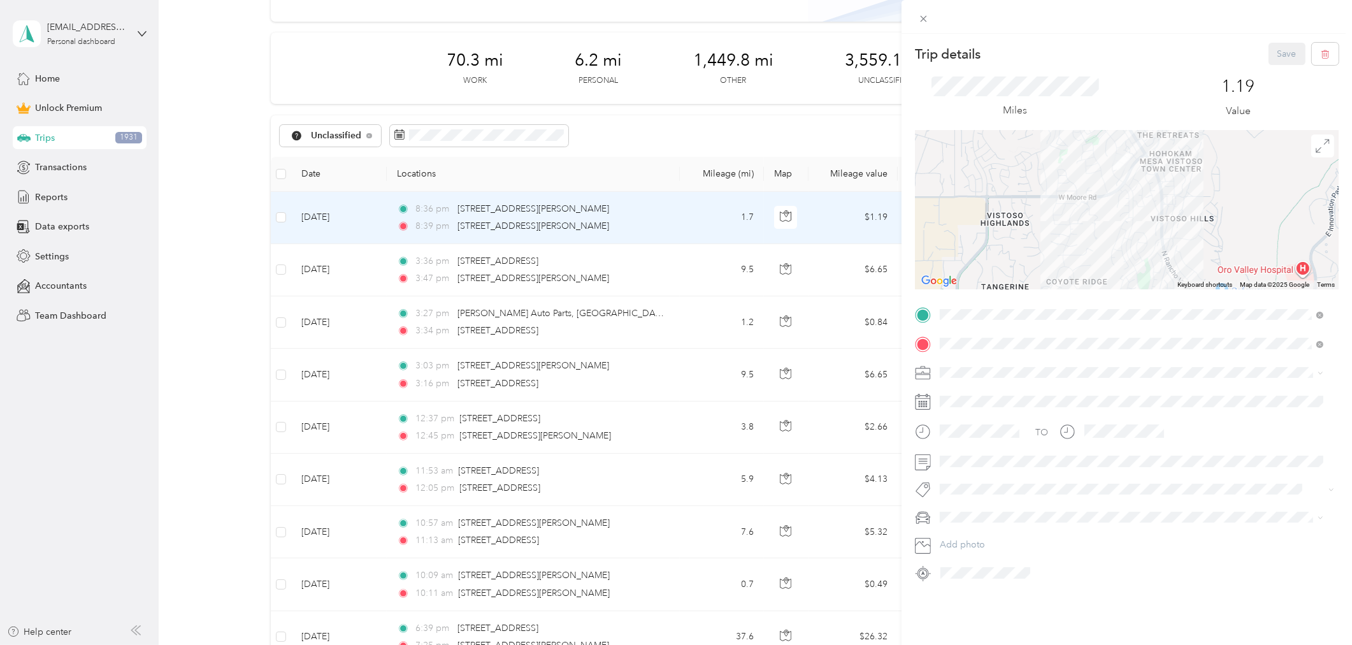
click at [278, 218] on div "Trip details Save This trip cannot be edited because it is either under review,…" at bounding box center [676, 322] width 1352 height 645
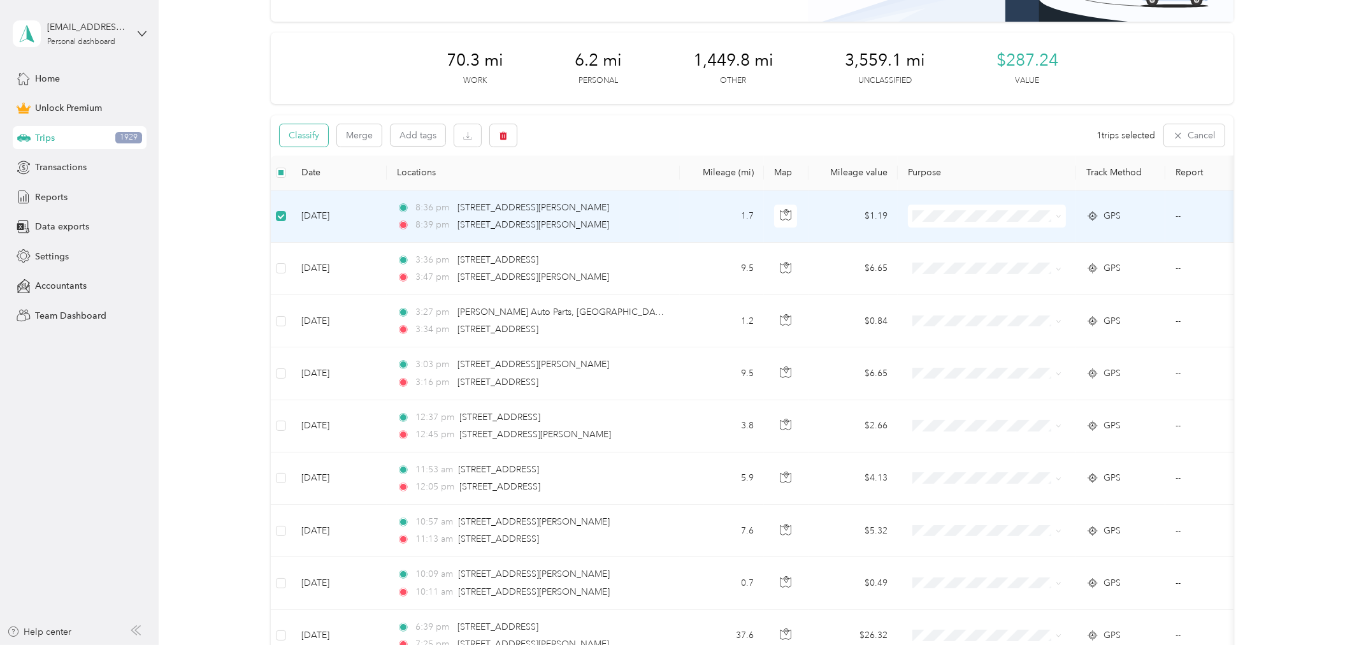
click at [306, 133] on button "Classify" at bounding box center [304, 135] width 48 height 22
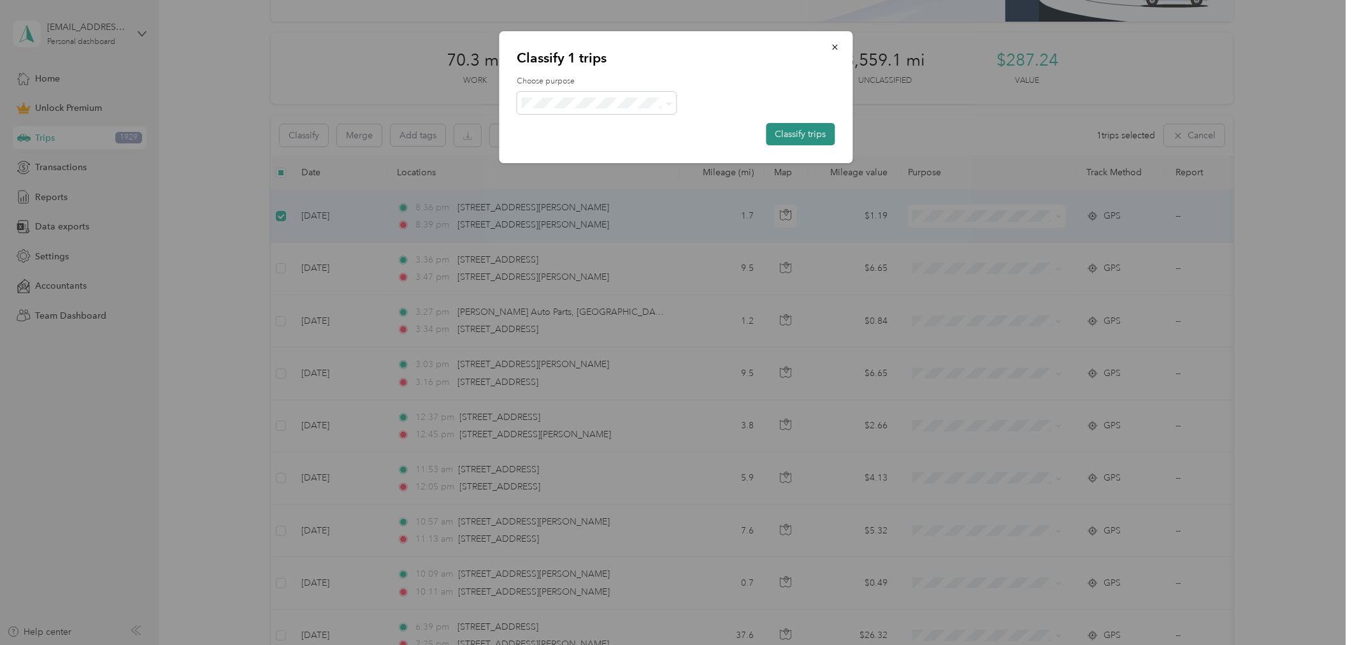
click at [801, 133] on button "Classify trips" at bounding box center [800, 134] width 69 height 22
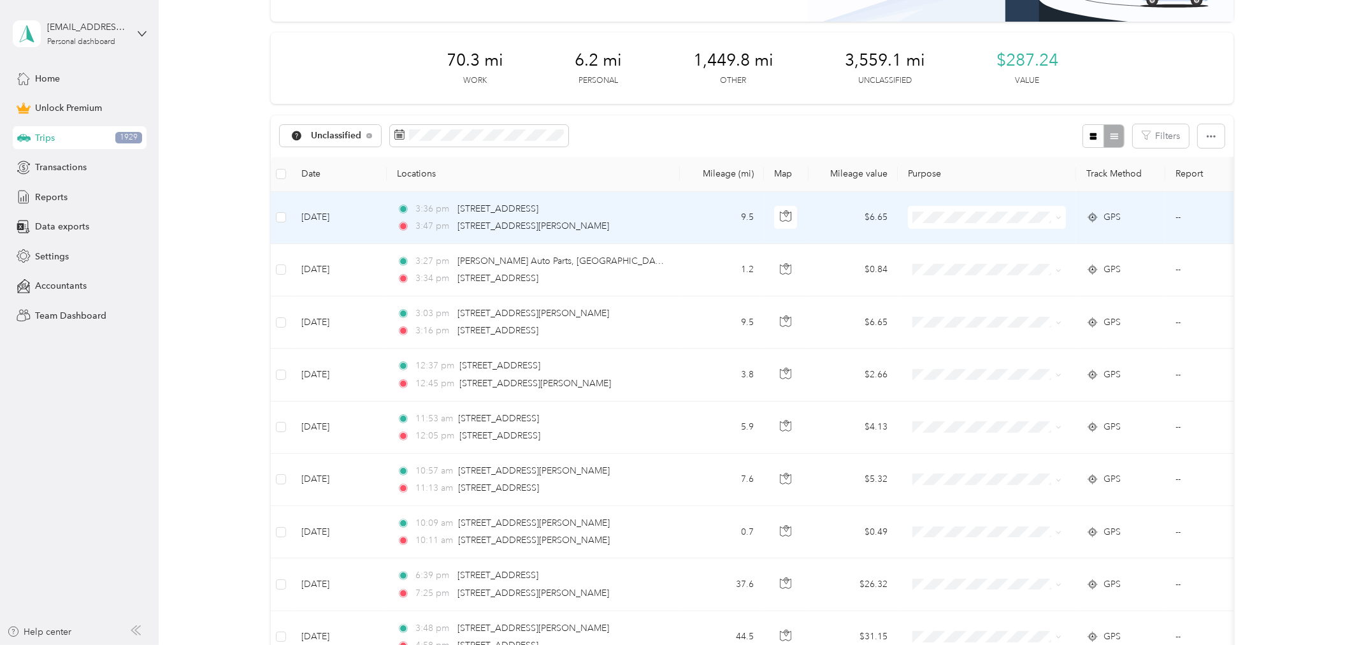
click at [703, 218] on td "9.5" at bounding box center [722, 218] width 84 height 52
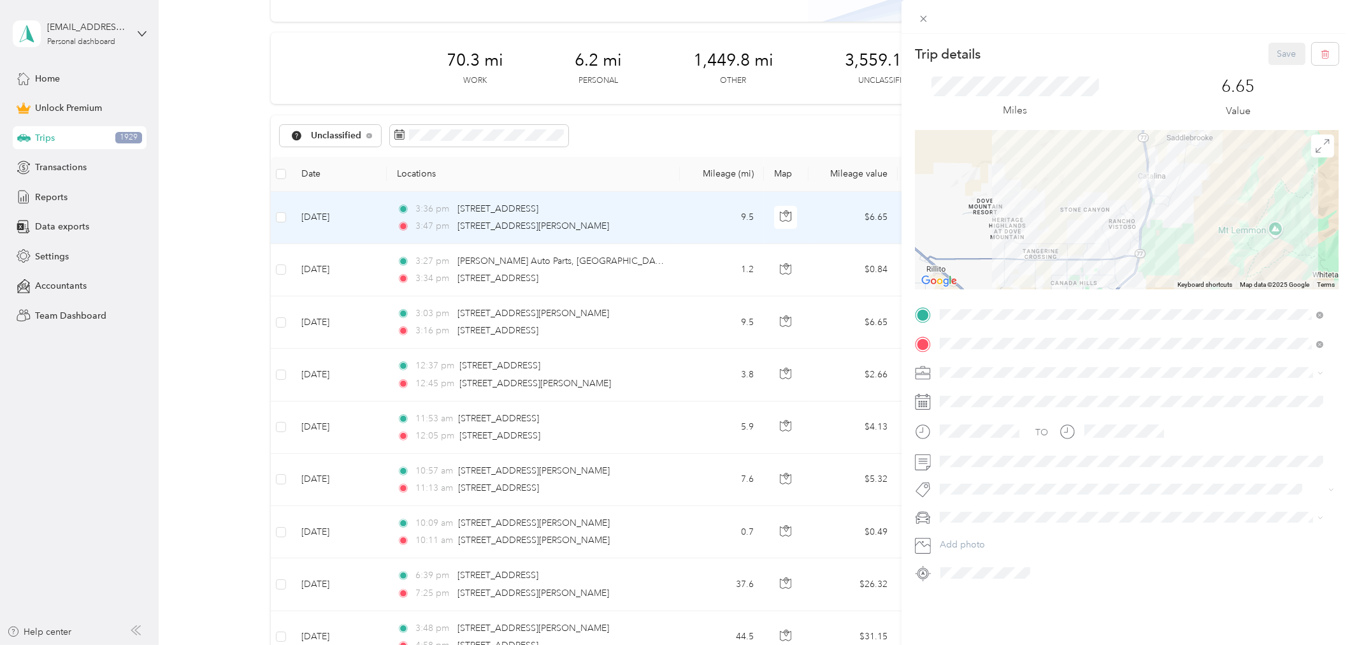
click at [684, 262] on div "Trip details Save This trip cannot be edited because it is either under review,…" at bounding box center [676, 322] width 1352 height 645
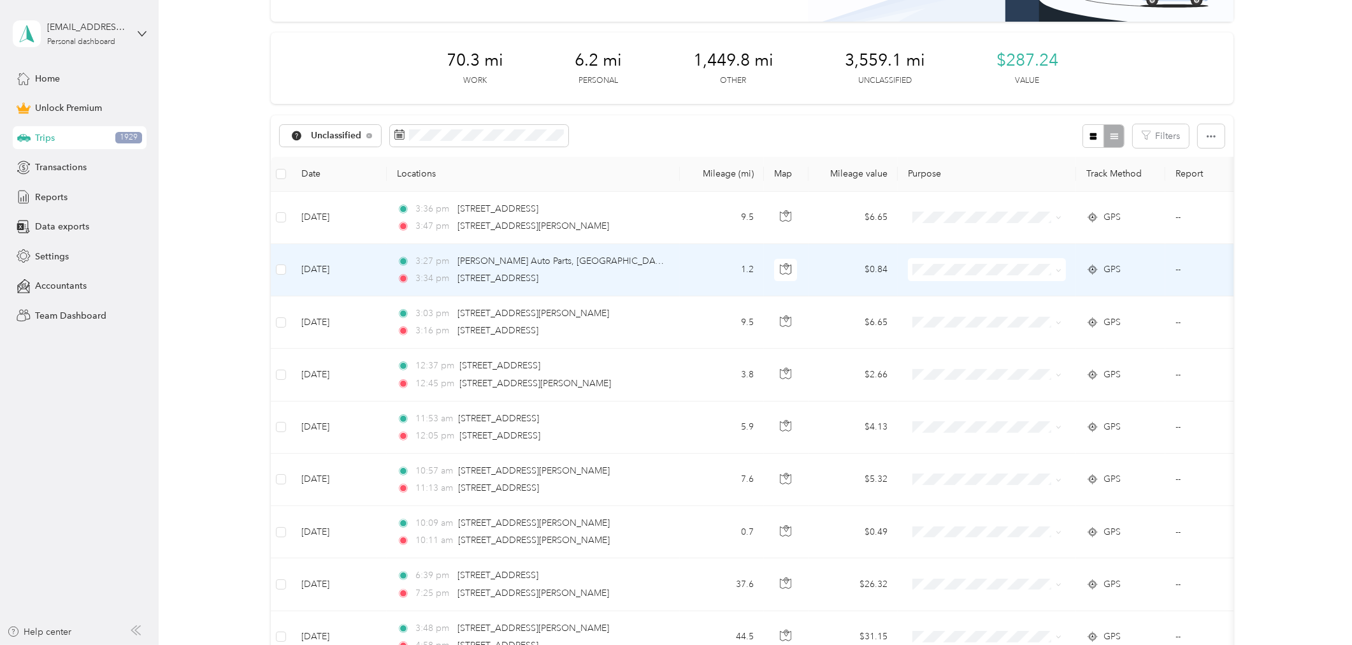
click at [684, 263] on td "1.2" at bounding box center [722, 270] width 84 height 52
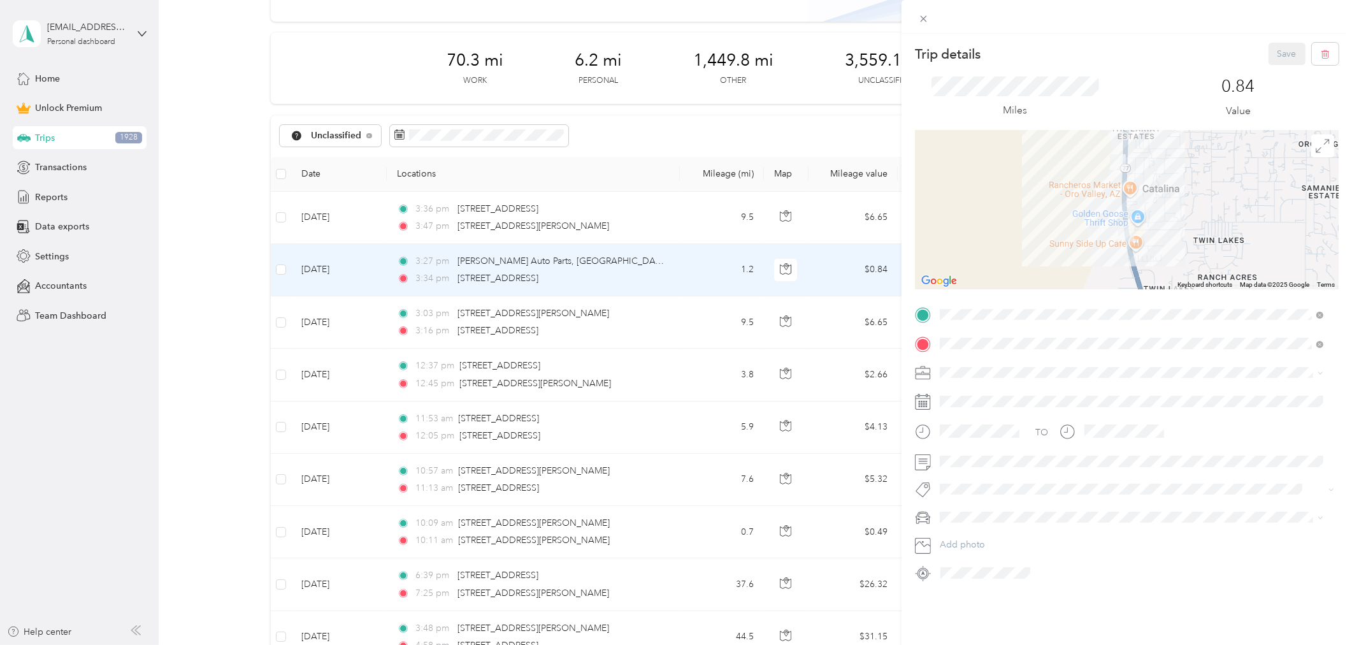
click at [677, 324] on div "Trip details Save This trip cannot be edited because it is either under review,…" at bounding box center [676, 322] width 1352 height 645
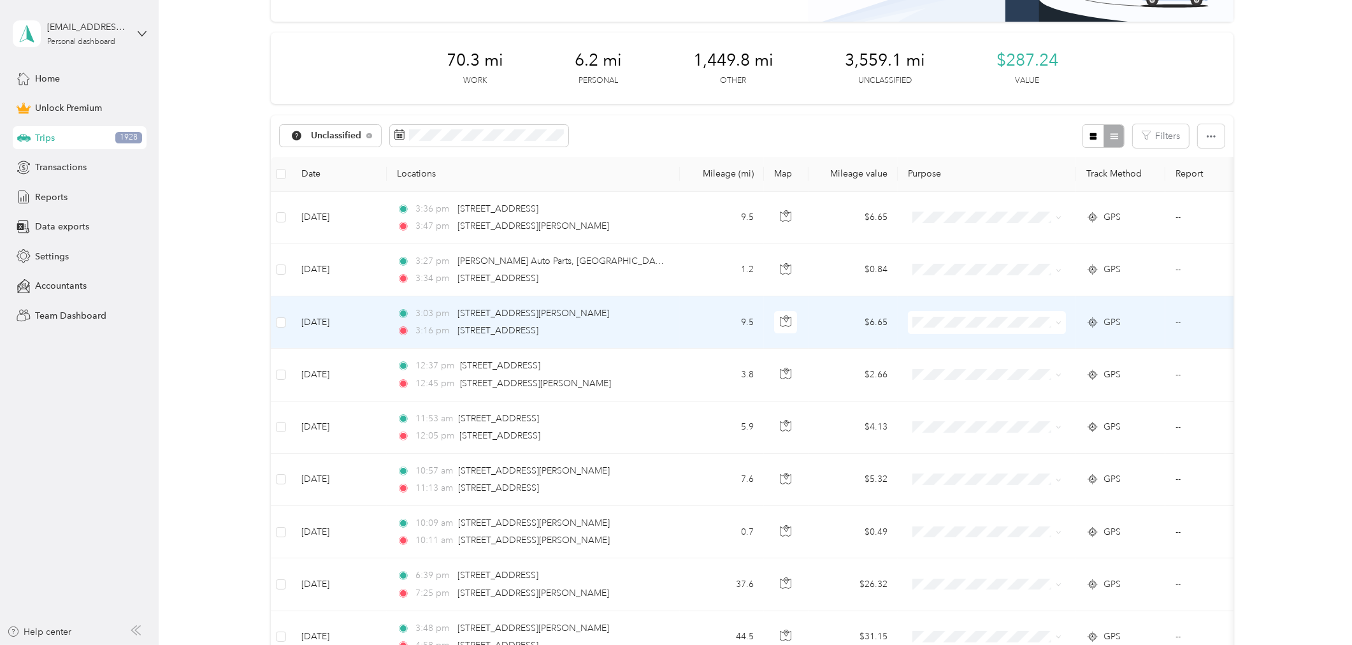
click at [683, 324] on td "9.5" at bounding box center [722, 322] width 84 height 52
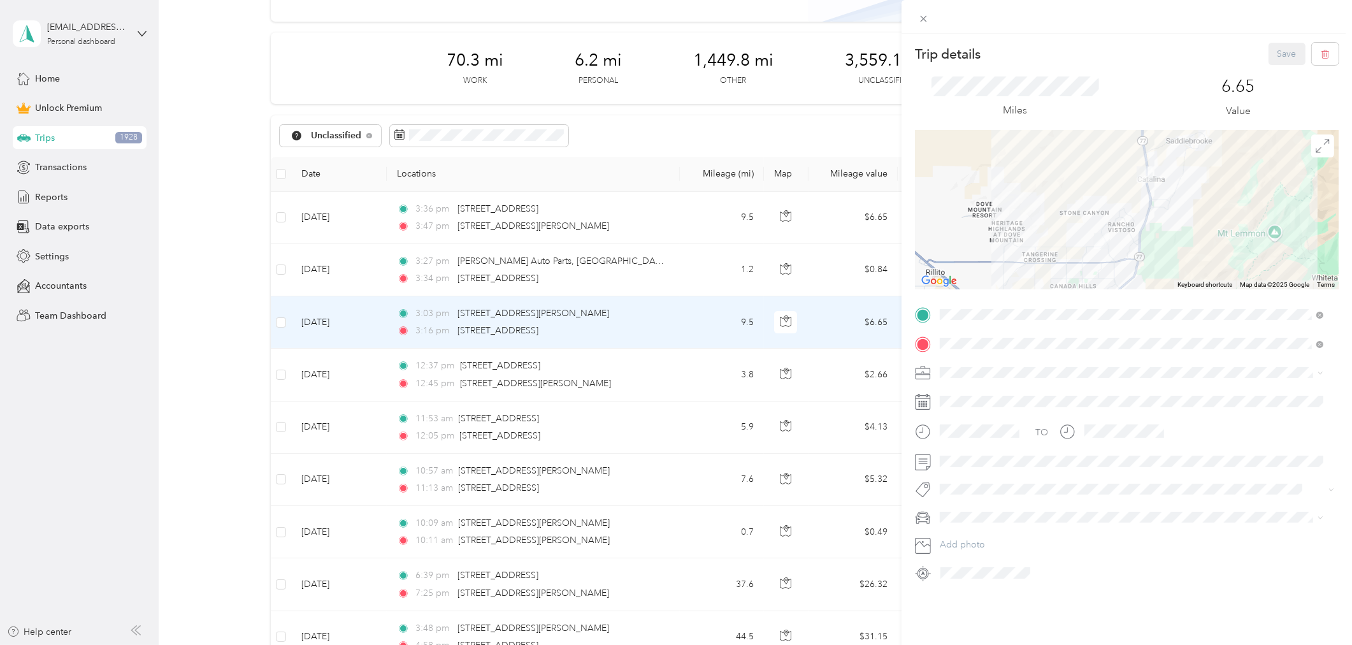
click at [282, 320] on div "Trip details Save This trip cannot be edited because it is either under review,…" at bounding box center [676, 322] width 1352 height 645
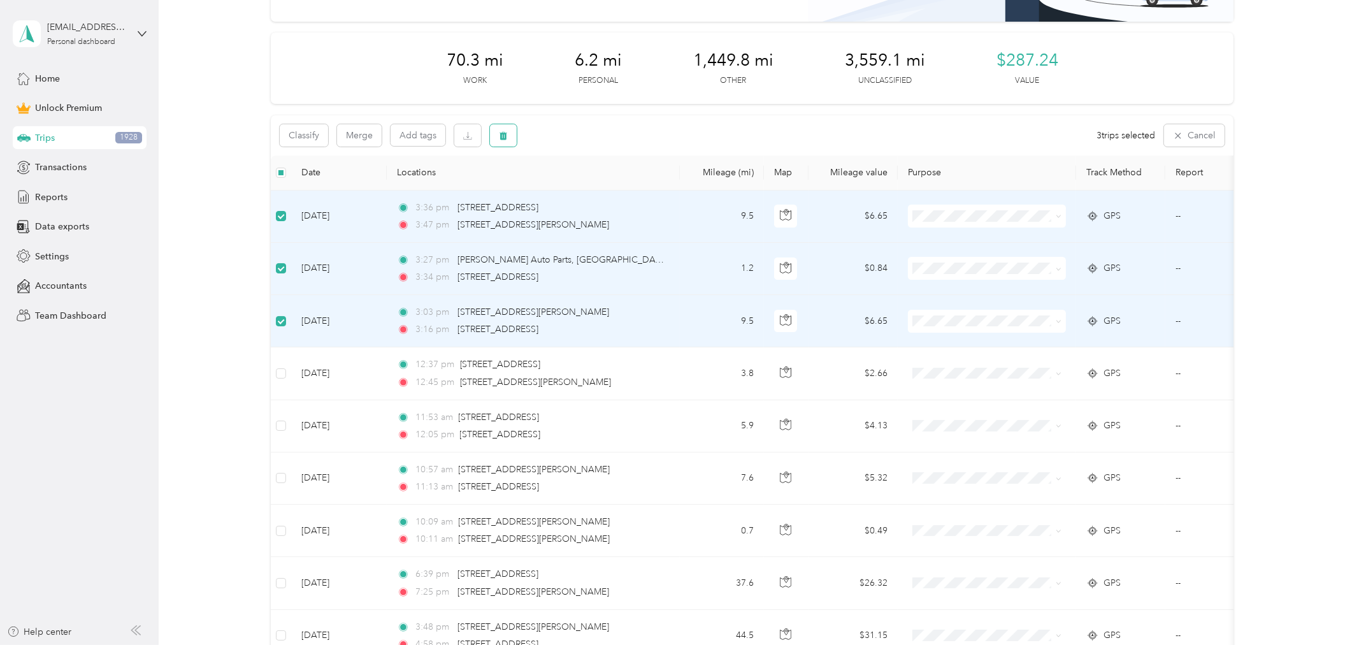
click at [503, 138] on icon "button" at bounding box center [503, 135] width 8 height 8
click at [596, 187] on button "Yes" at bounding box center [597, 188] width 25 height 20
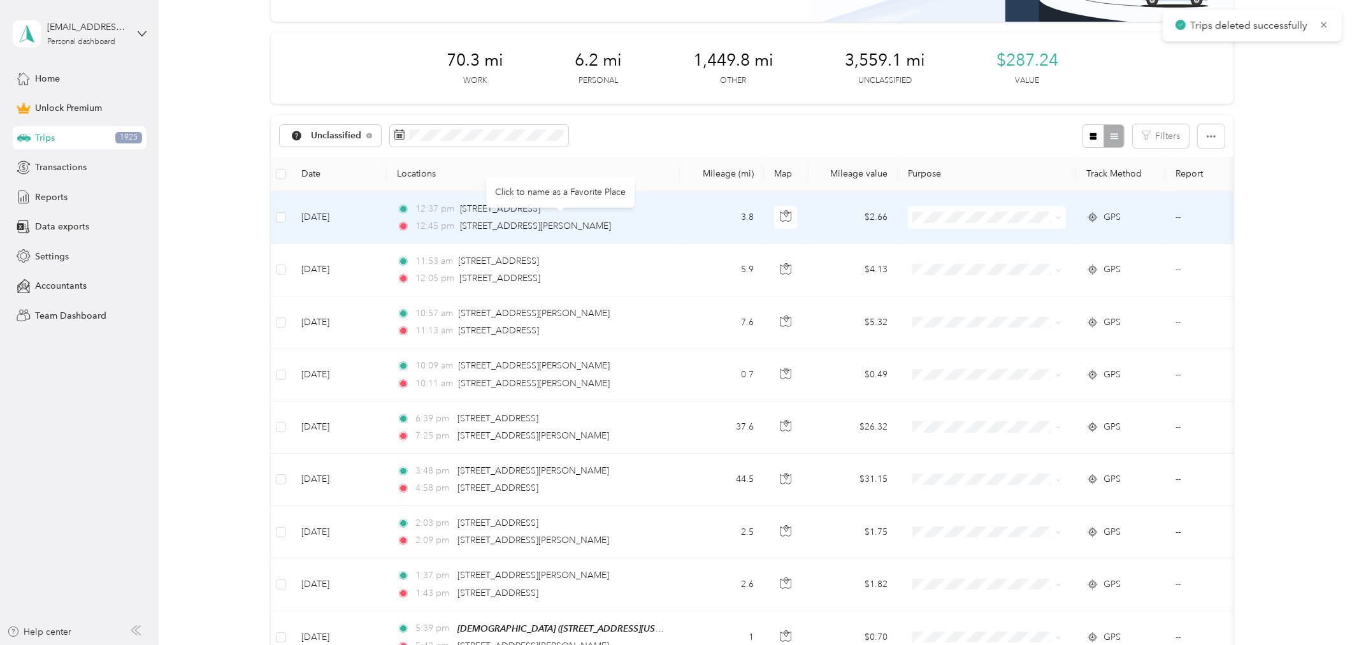
click at [688, 213] on td "3.8" at bounding box center [722, 218] width 84 height 52
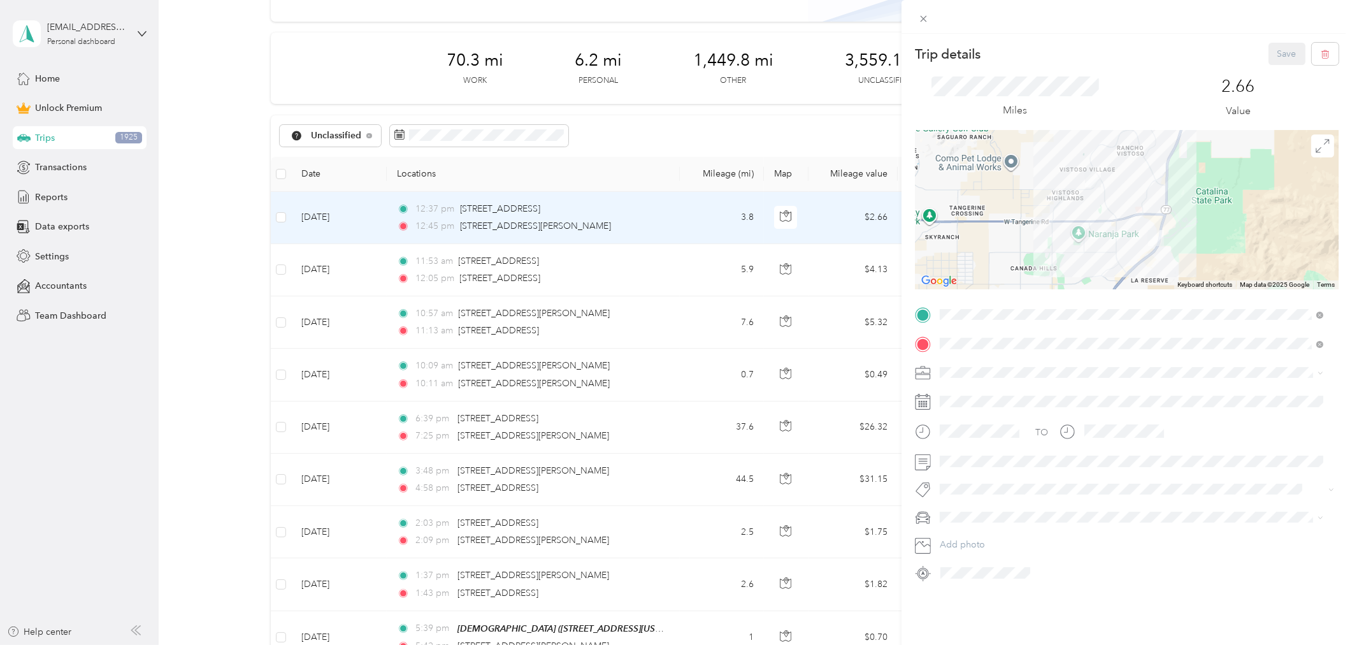
click at [692, 272] on div "Trip details Save This trip cannot be edited because it is either under review,…" at bounding box center [676, 322] width 1352 height 645
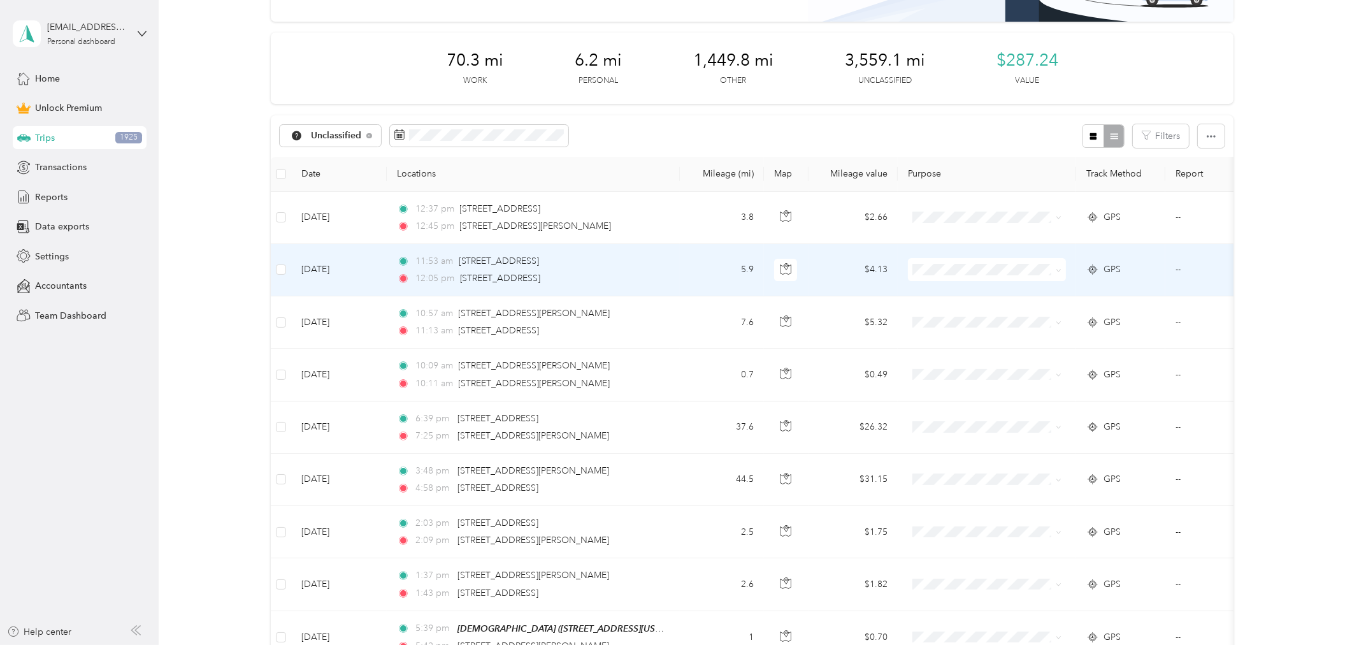
click at [692, 272] on td "5.9" at bounding box center [722, 270] width 84 height 52
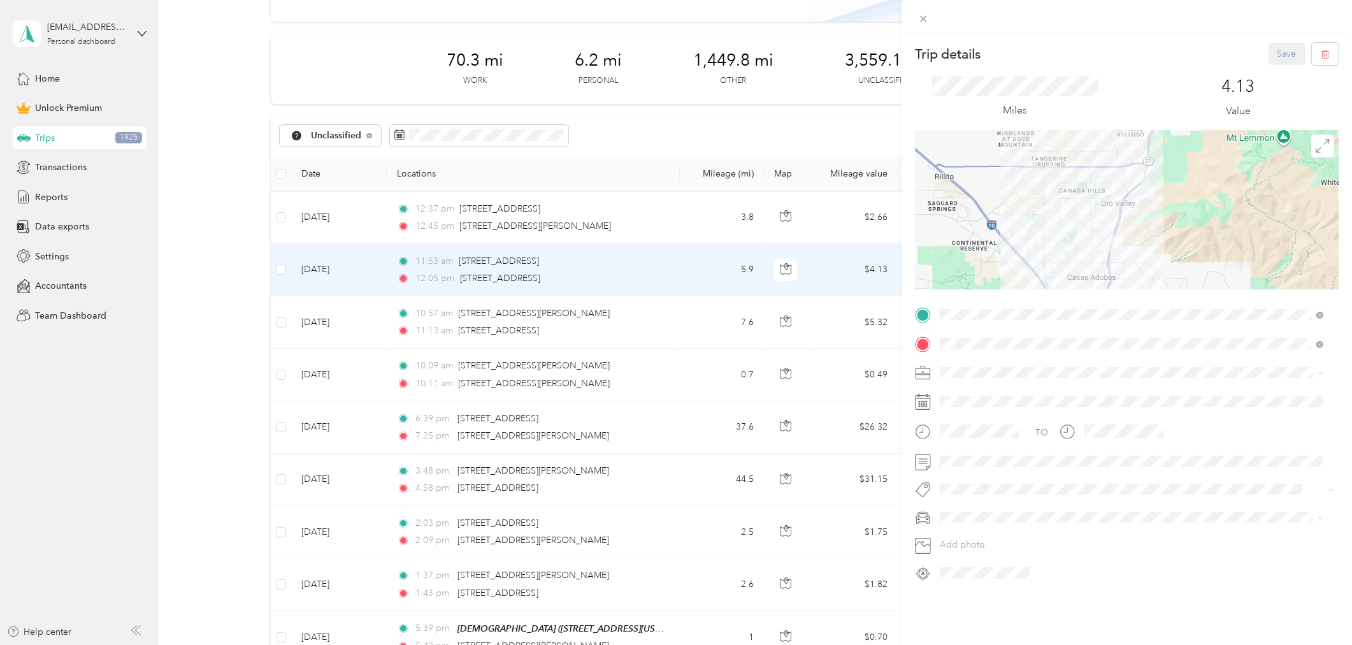
click at [687, 317] on div "Trip details Save This trip cannot be edited because it is either under review,…" at bounding box center [676, 322] width 1352 height 645
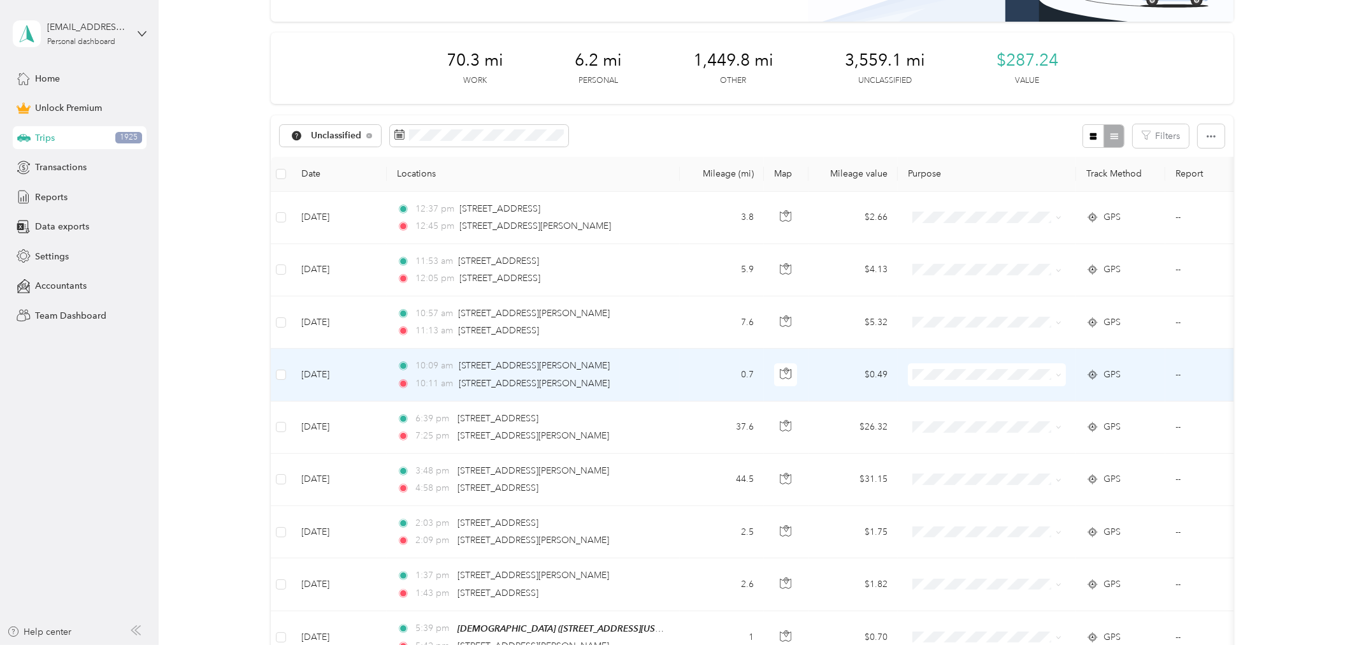
click at [691, 376] on td "0.7" at bounding box center [722, 374] width 84 height 52
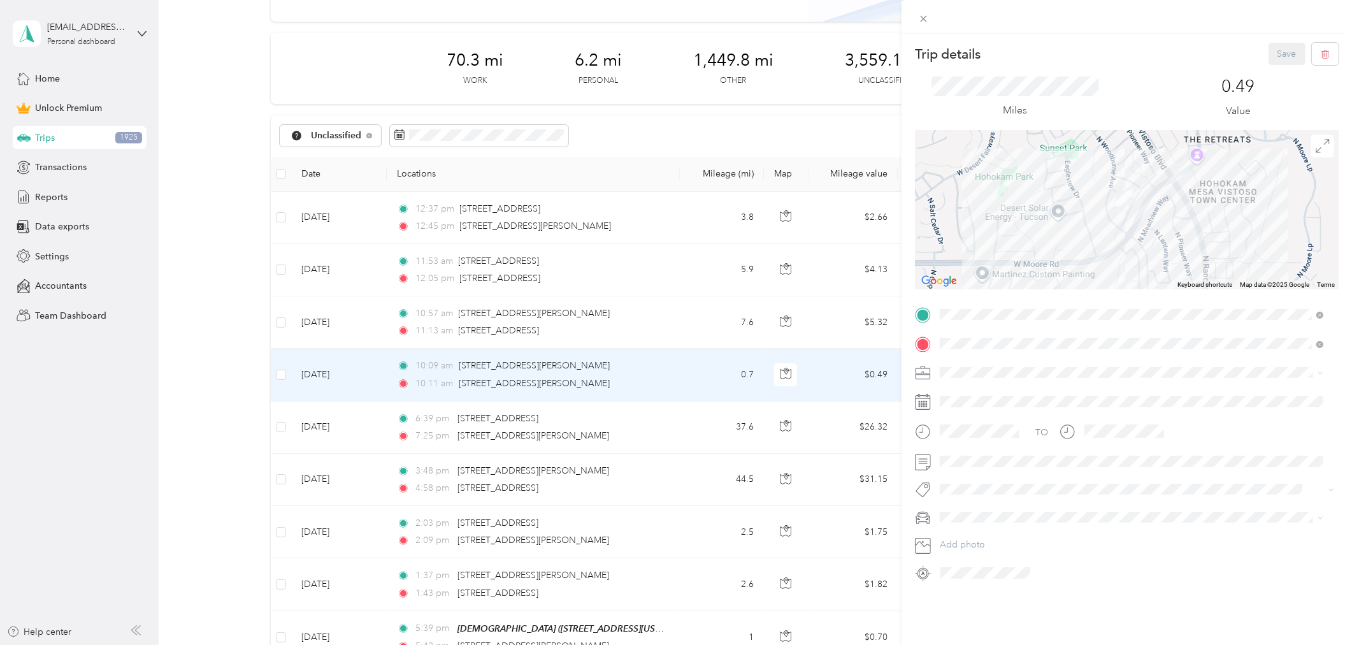
click at [701, 436] on div "Trip details Save This trip cannot be edited because it is either under review,…" at bounding box center [676, 322] width 1352 height 645
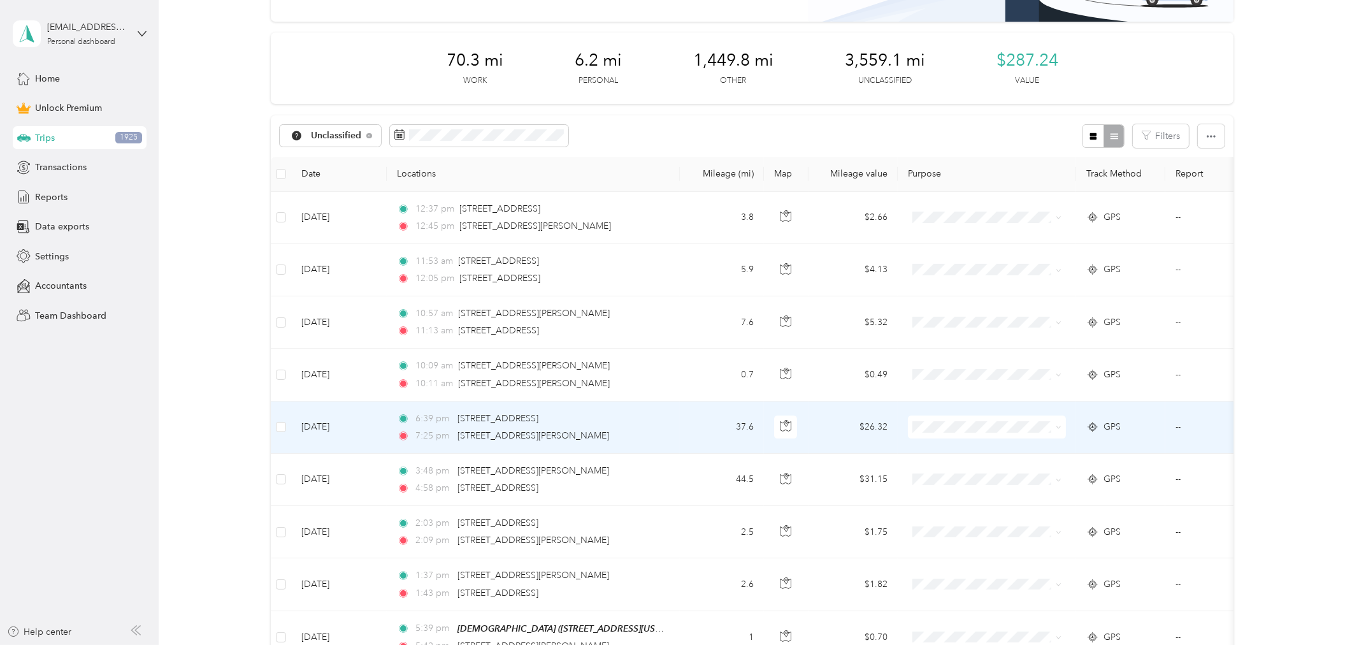
click at [699, 429] on td "37.6" at bounding box center [722, 427] width 84 height 52
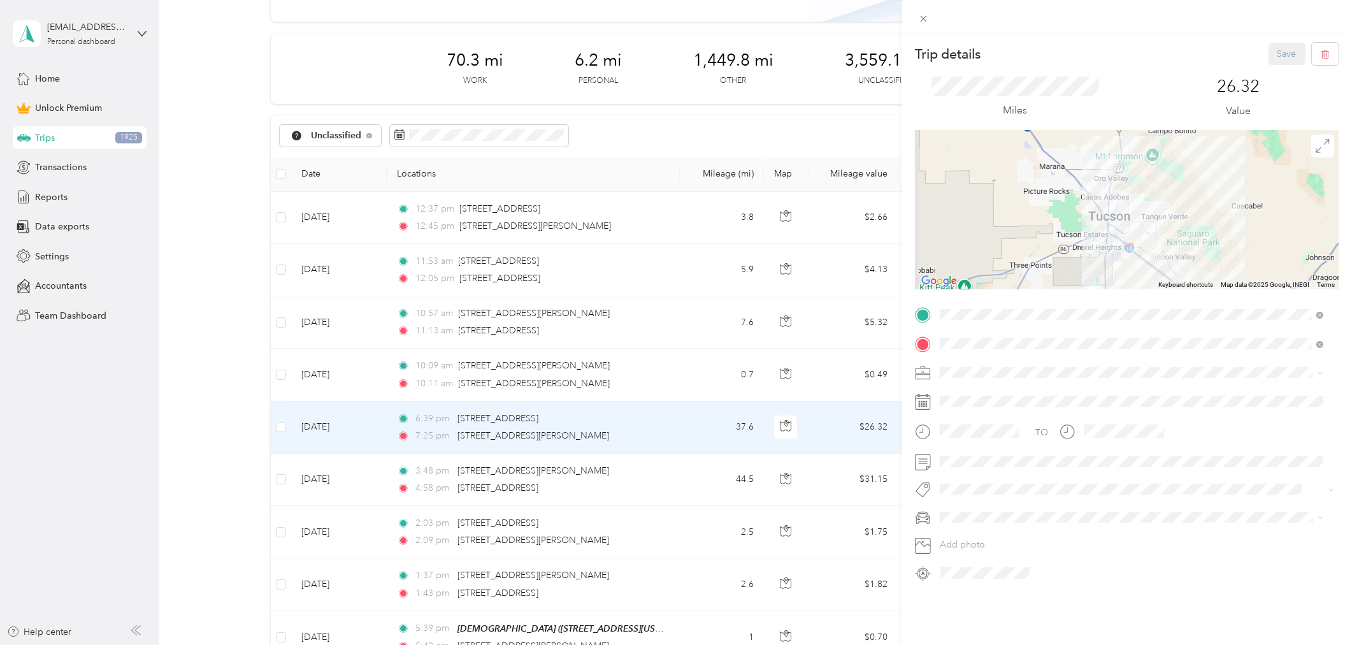
click at [282, 374] on div "Trip details Save This trip cannot be edited because it is either under review,…" at bounding box center [676, 322] width 1352 height 645
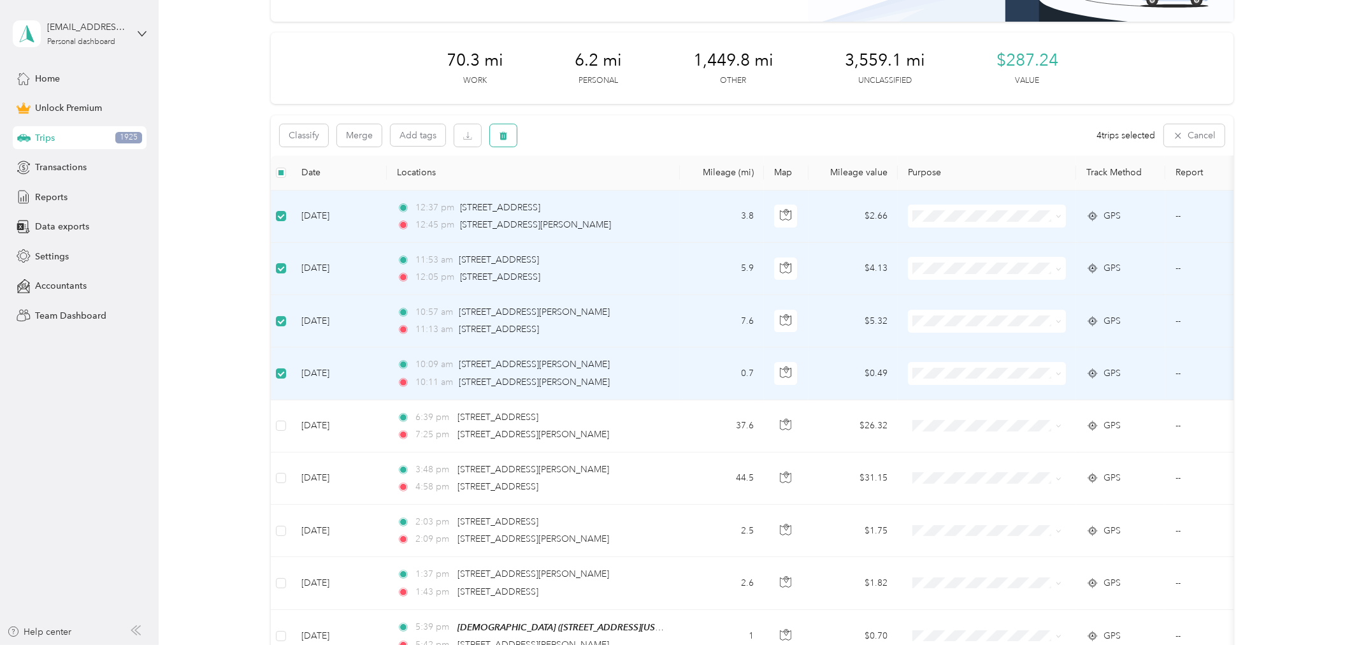
click at [510, 134] on button "button" at bounding box center [503, 135] width 27 height 22
click at [594, 189] on button "Yes" at bounding box center [597, 188] width 25 height 20
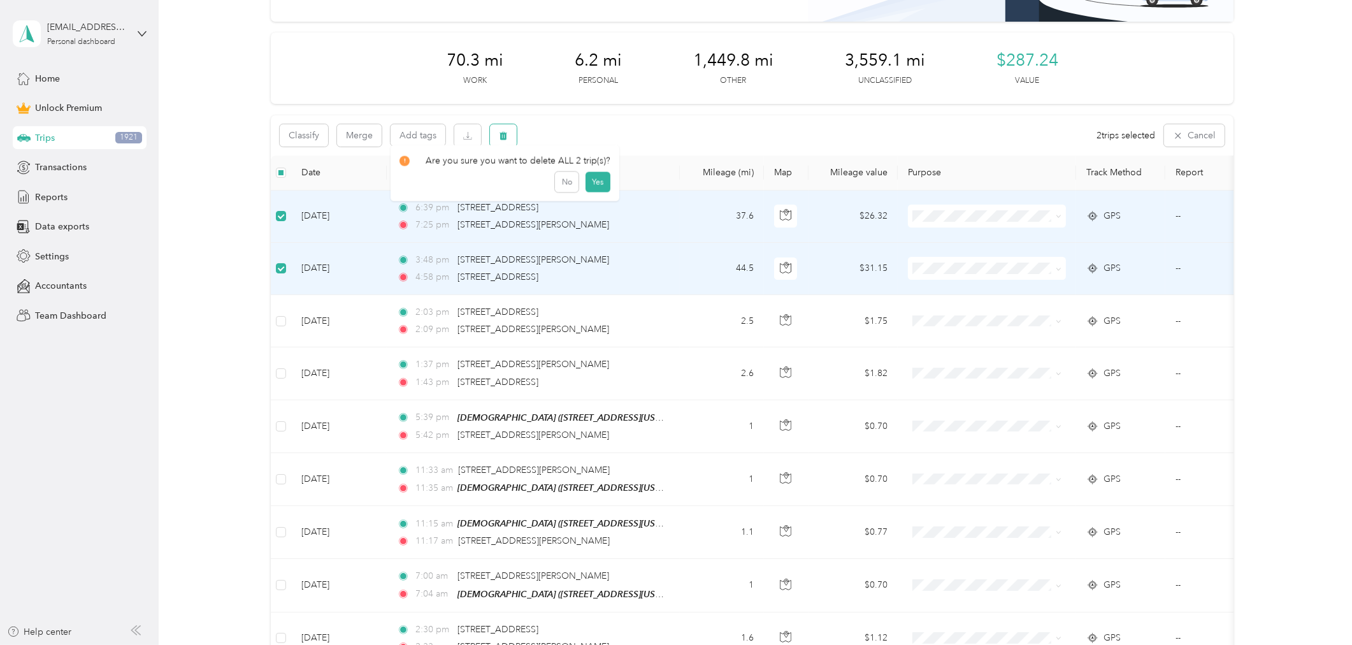
click at [510, 136] on button "button" at bounding box center [503, 135] width 27 height 22
click at [589, 188] on button "Yes" at bounding box center [597, 188] width 25 height 20
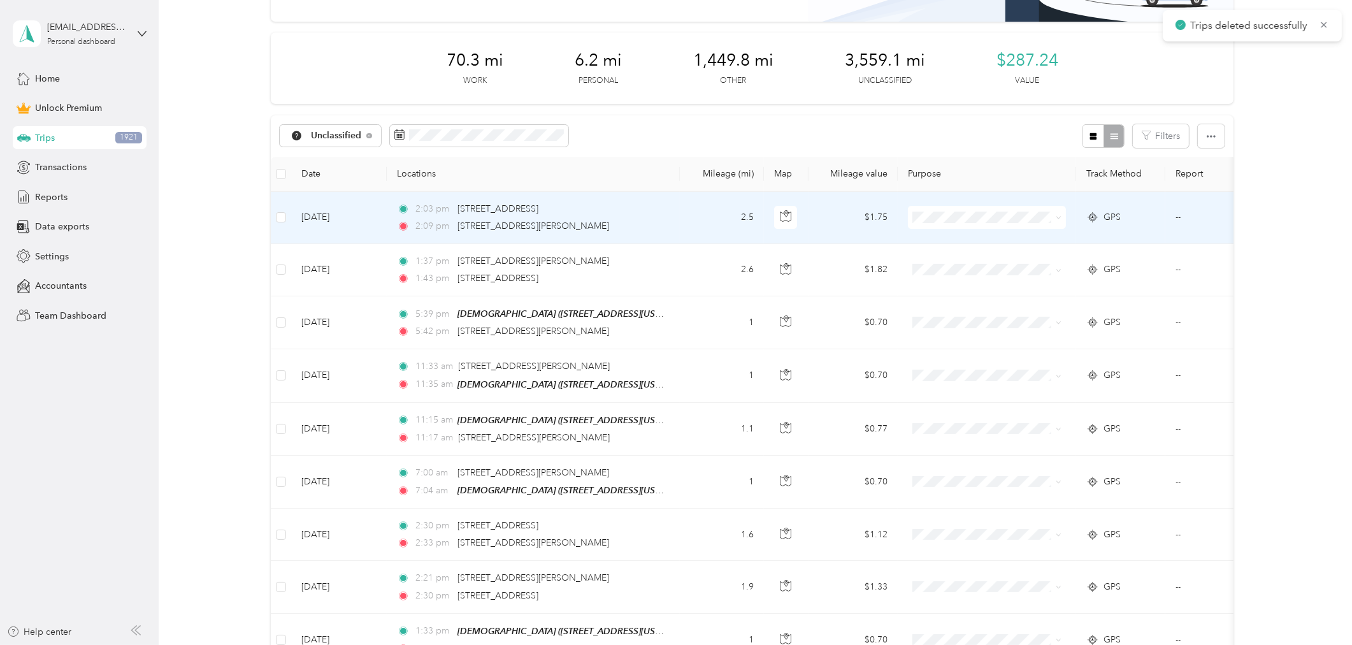
click at [699, 218] on td "2.5" at bounding box center [722, 218] width 84 height 52
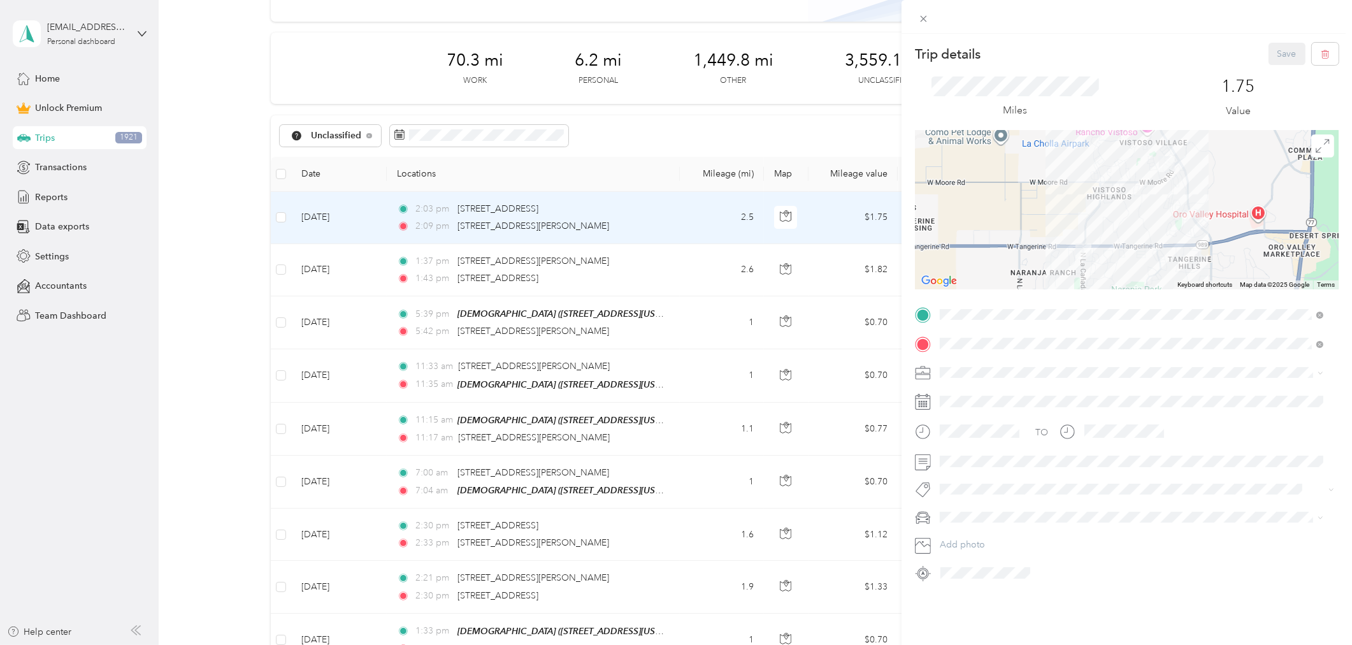
click at [280, 220] on div "Trip details Save This trip cannot be edited because it is either under review,…" at bounding box center [676, 322] width 1352 height 645
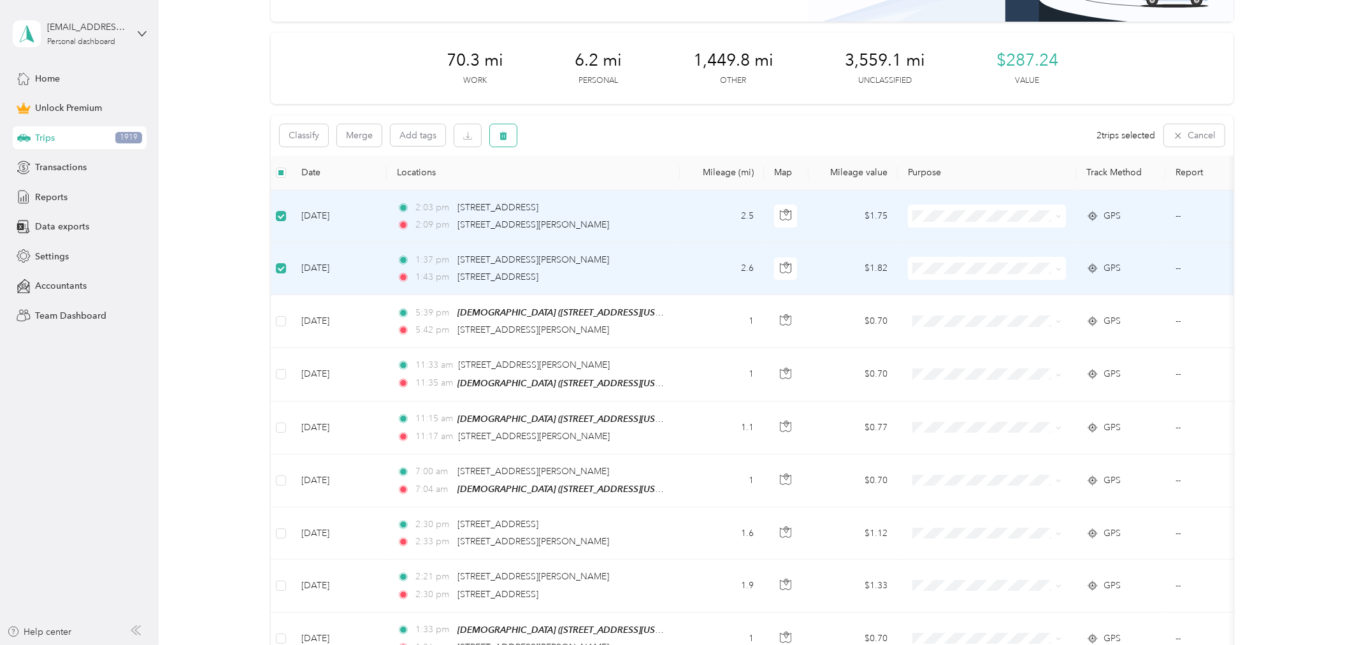
click at [505, 138] on icon "button" at bounding box center [503, 135] width 8 height 8
click at [596, 187] on button "Yes" at bounding box center [597, 188] width 25 height 20
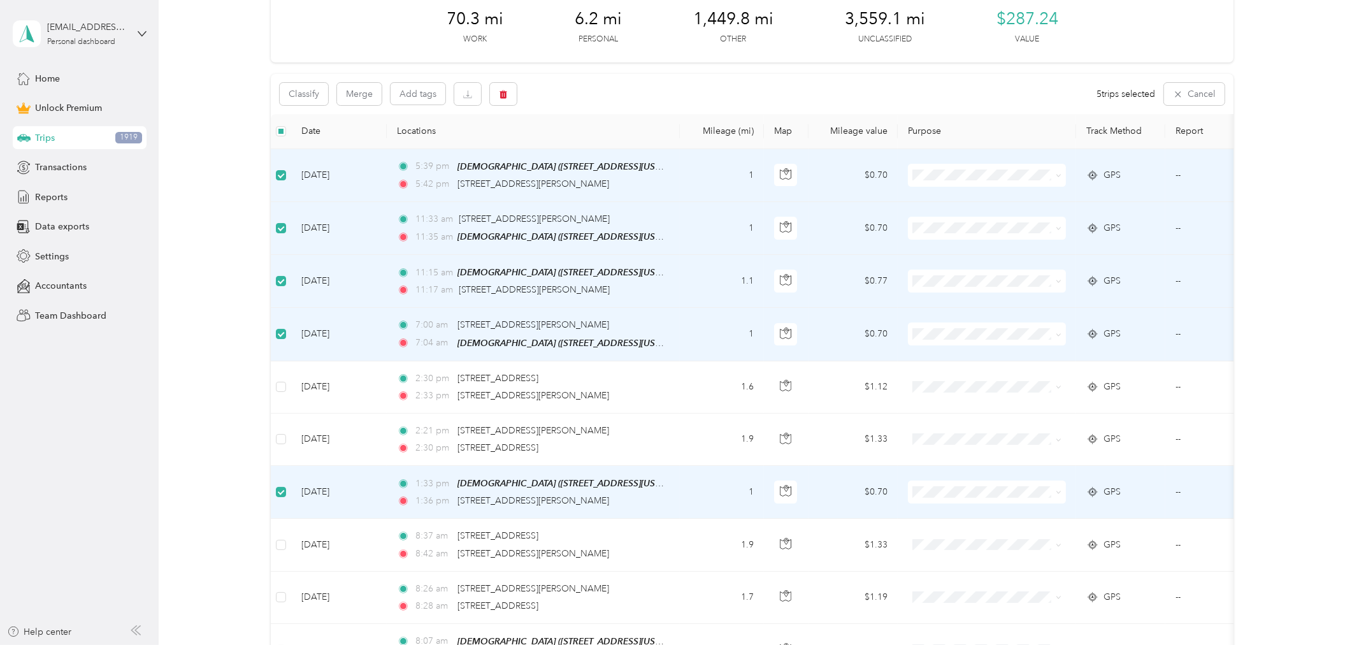
scroll to position [141, 0]
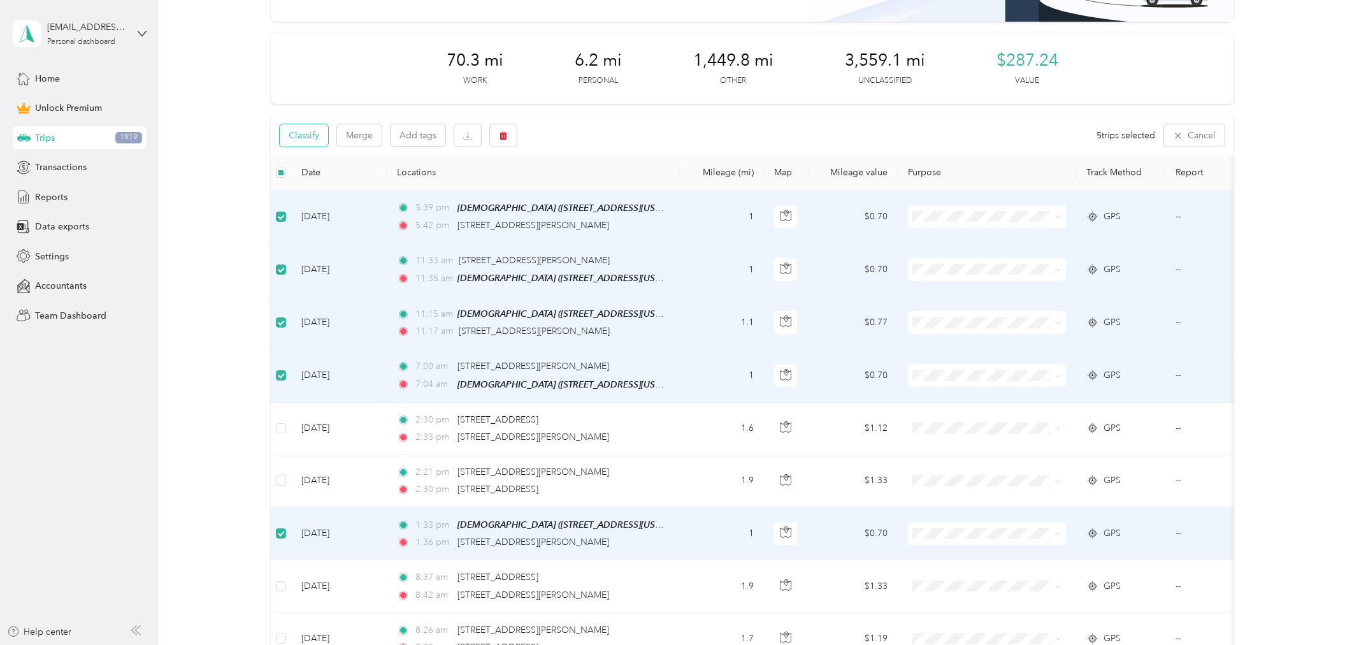
click at [295, 131] on button "Classify" at bounding box center [304, 135] width 48 height 22
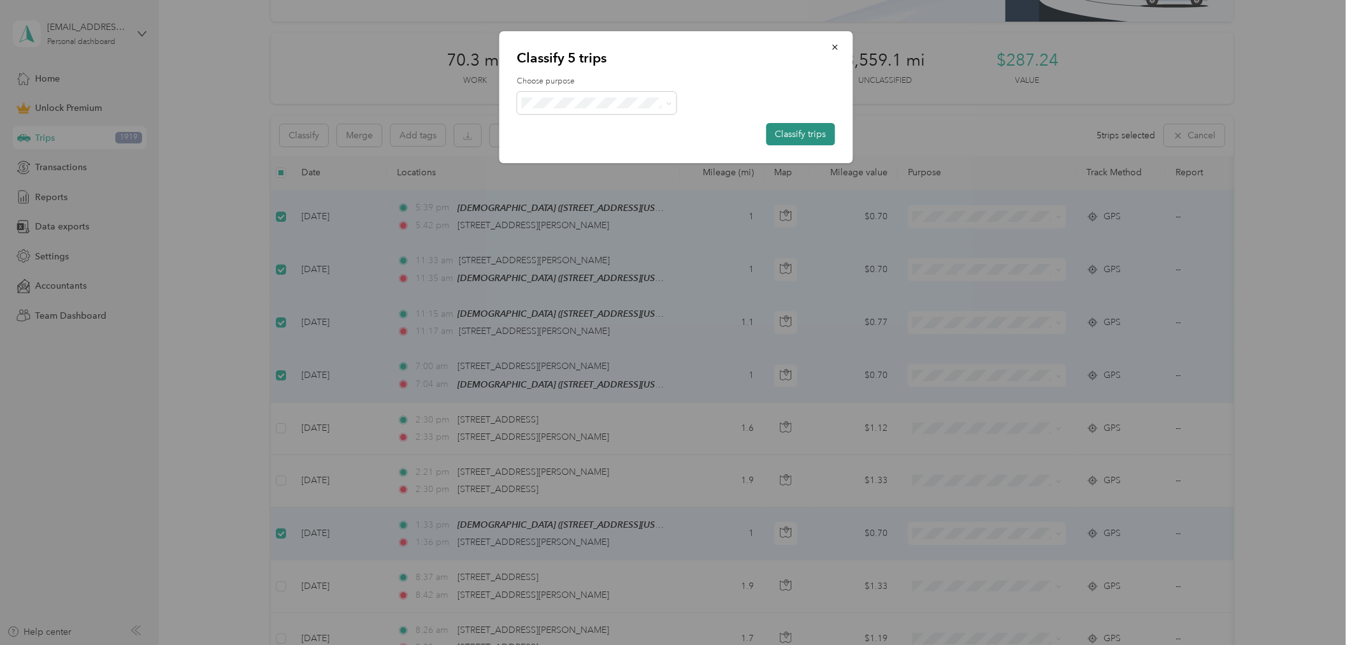
click at [806, 134] on button "Classify trips" at bounding box center [800, 134] width 69 height 22
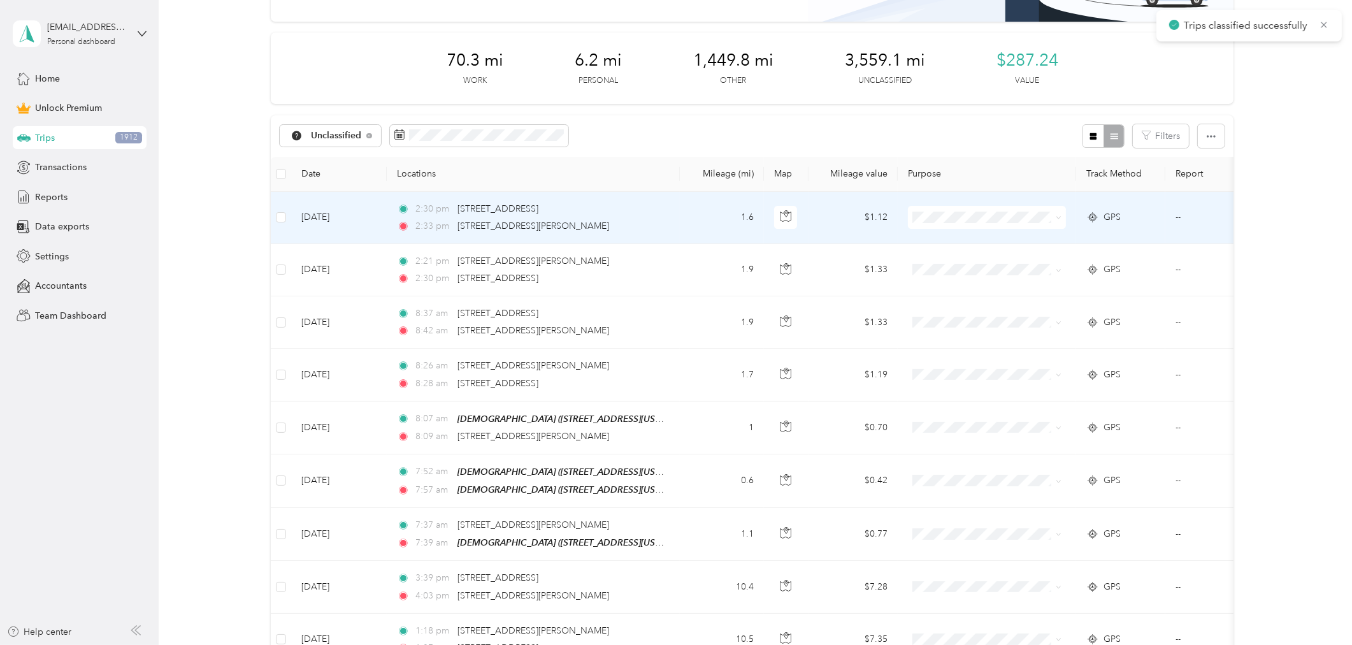
click at [704, 218] on td "1.6" at bounding box center [722, 218] width 84 height 52
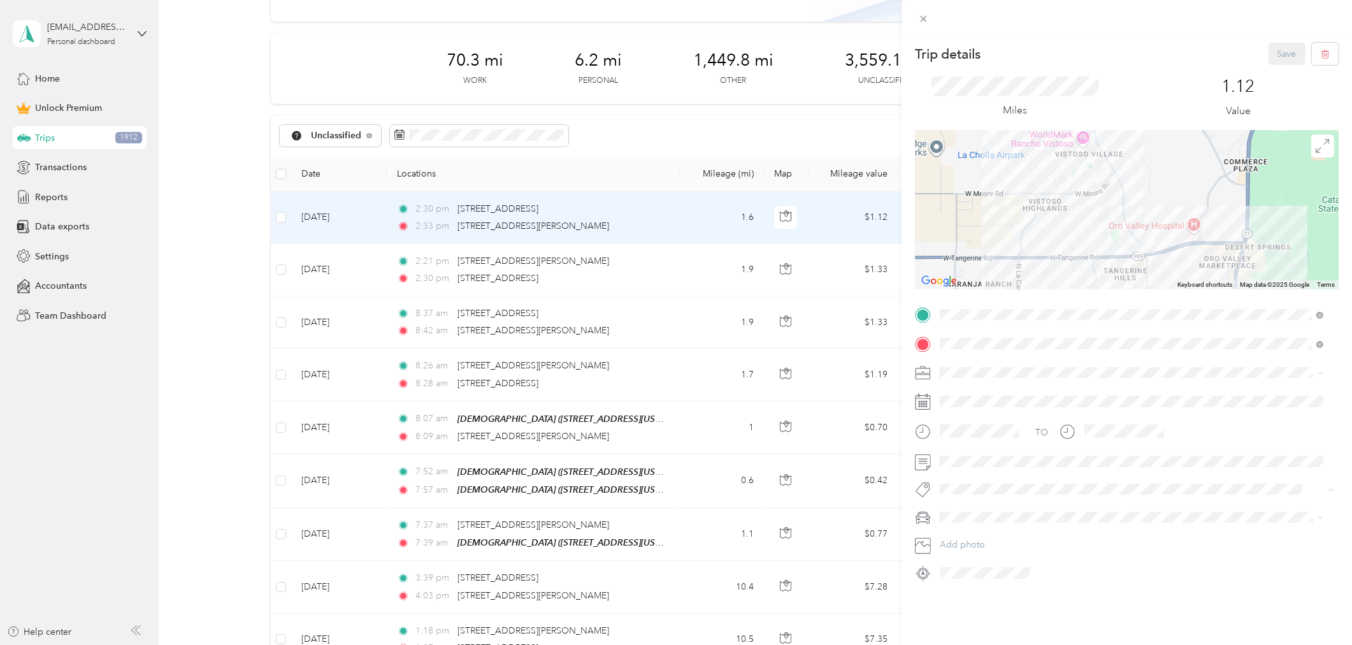
click at [702, 271] on div "Trip details Save This trip cannot be edited because it is either under review,…" at bounding box center [676, 322] width 1352 height 645
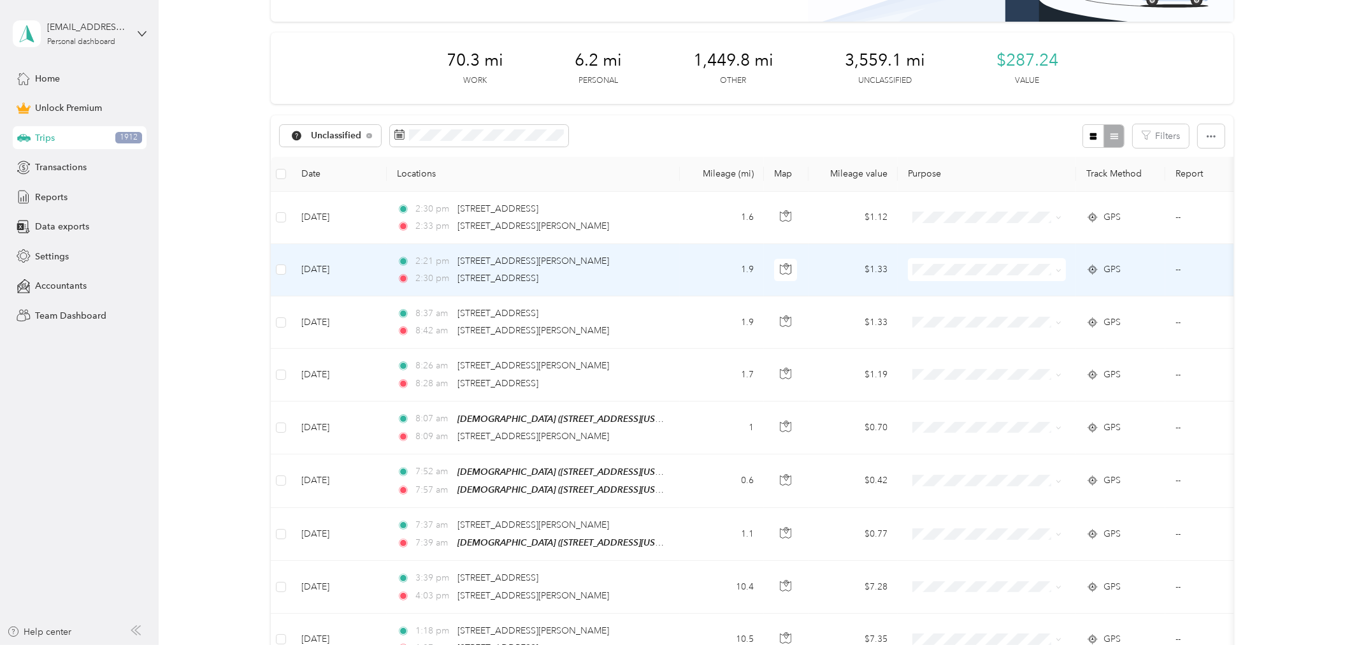
click at [702, 271] on td "1.9" at bounding box center [722, 270] width 84 height 52
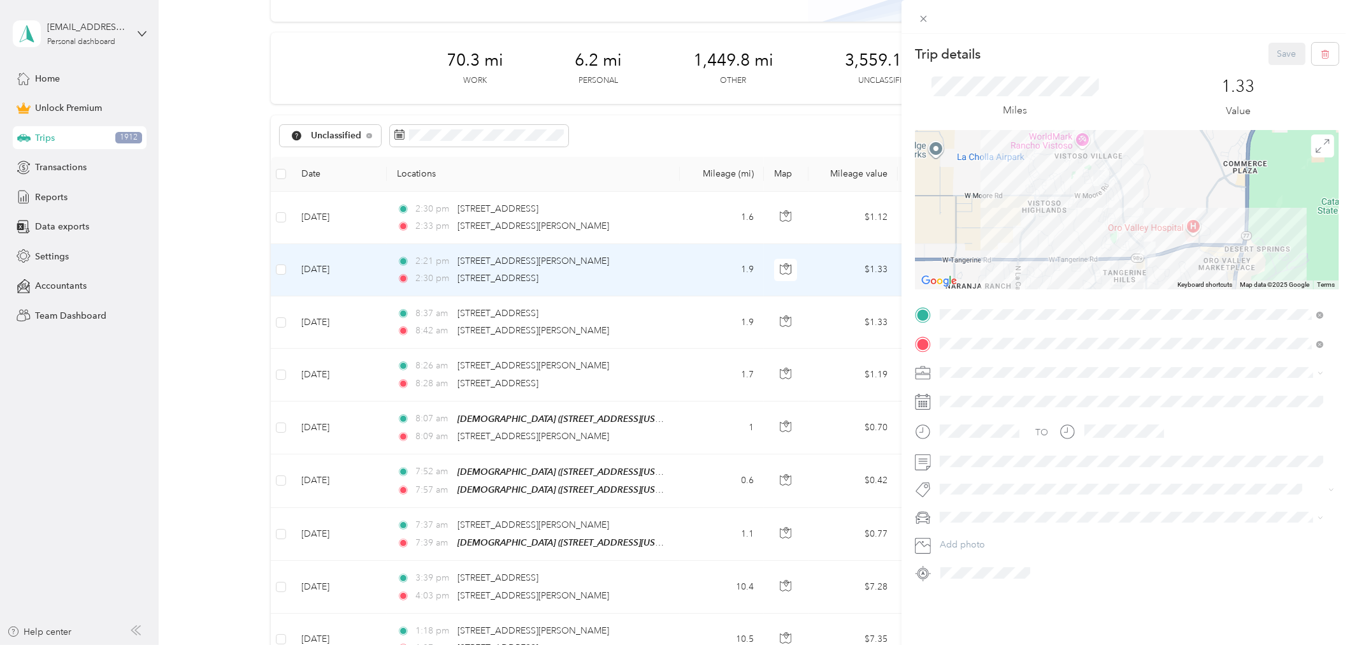
click at [690, 326] on div "Trip details Save This trip cannot be edited because it is either under review,…" at bounding box center [676, 322] width 1352 height 645
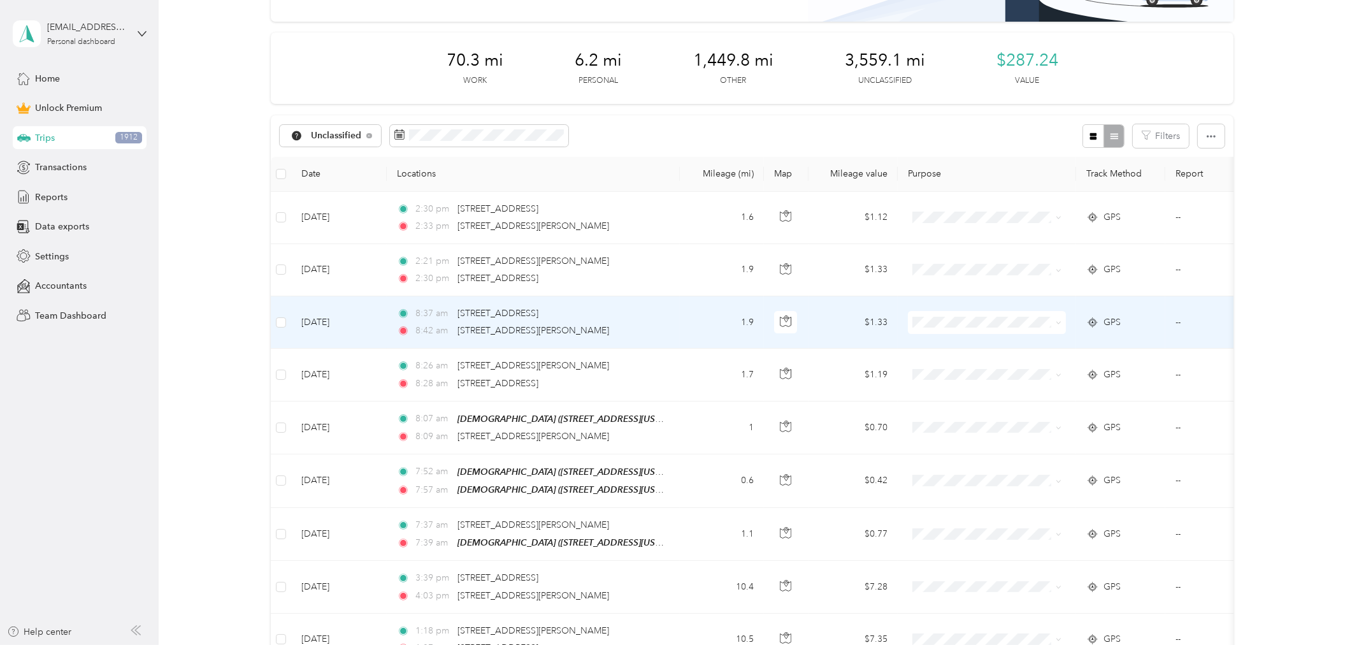
click at [690, 326] on td "1.9" at bounding box center [722, 322] width 84 height 52
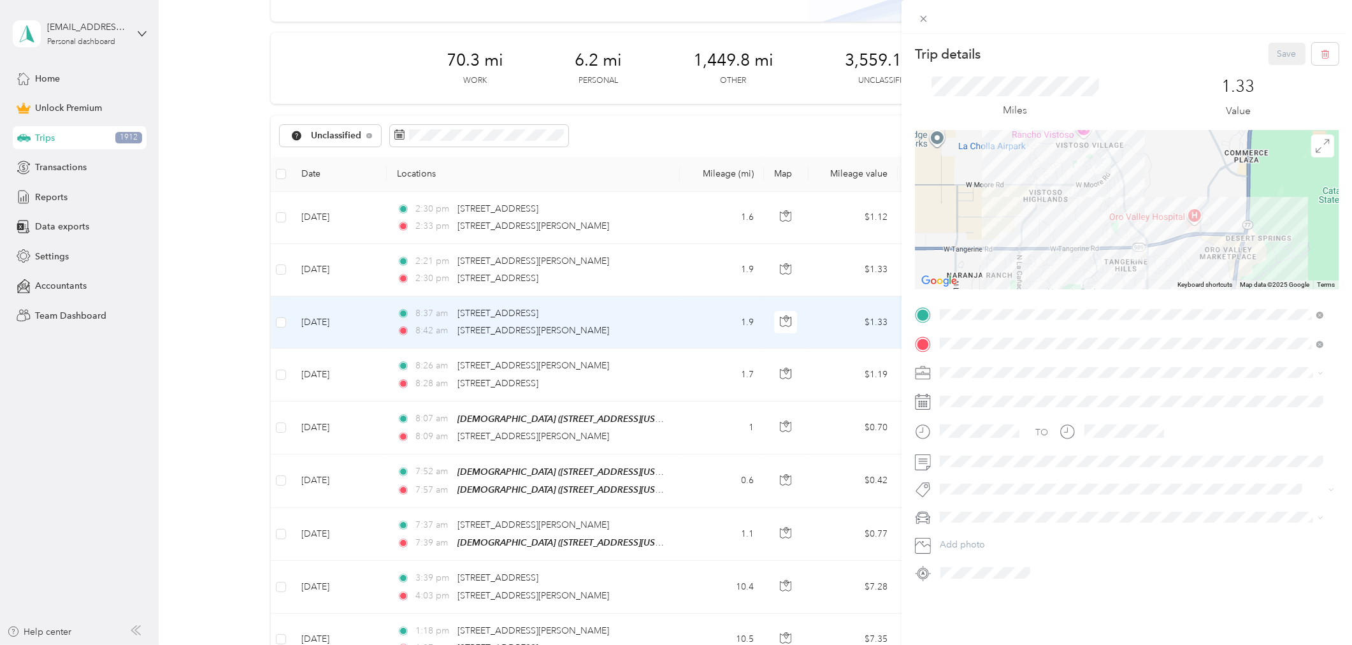
click at [687, 373] on div "Trip details Save This trip cannot be edited because it is either under review,…" at bounding box center [676, 322] width 1352 height 645
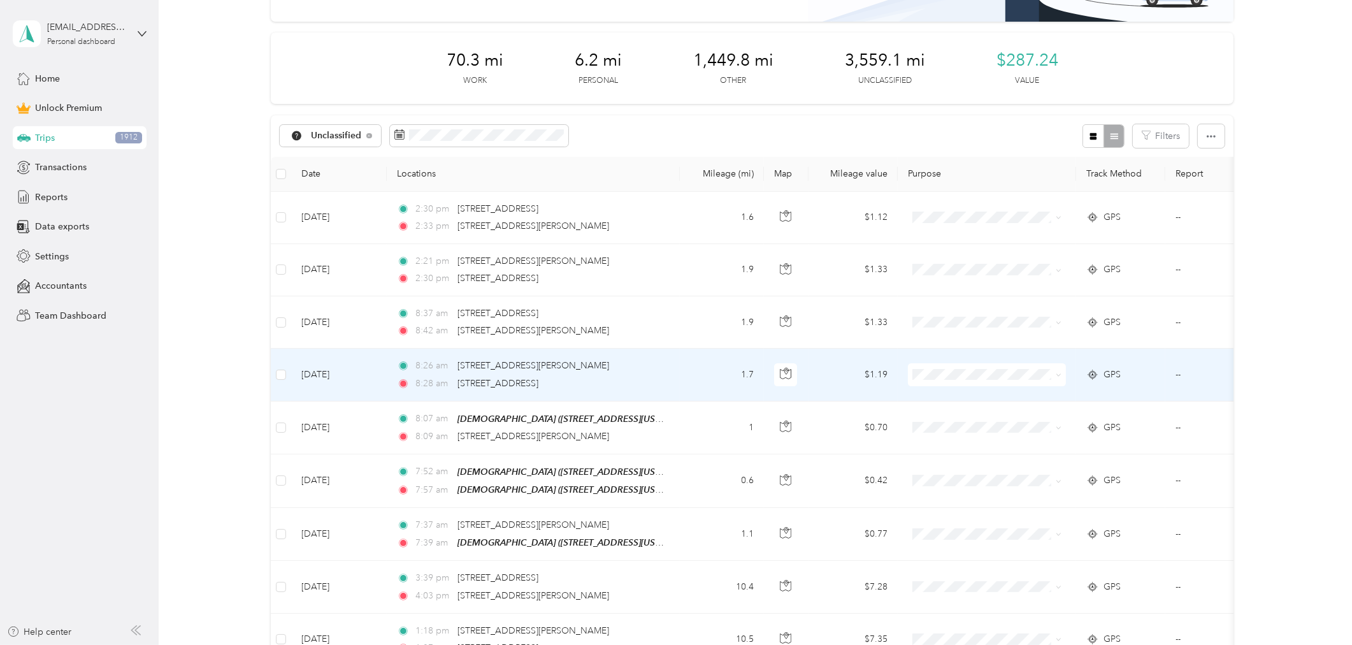
click at [688, 376] on td "1.7" at bounding box center [722, 374] width 84 height 52
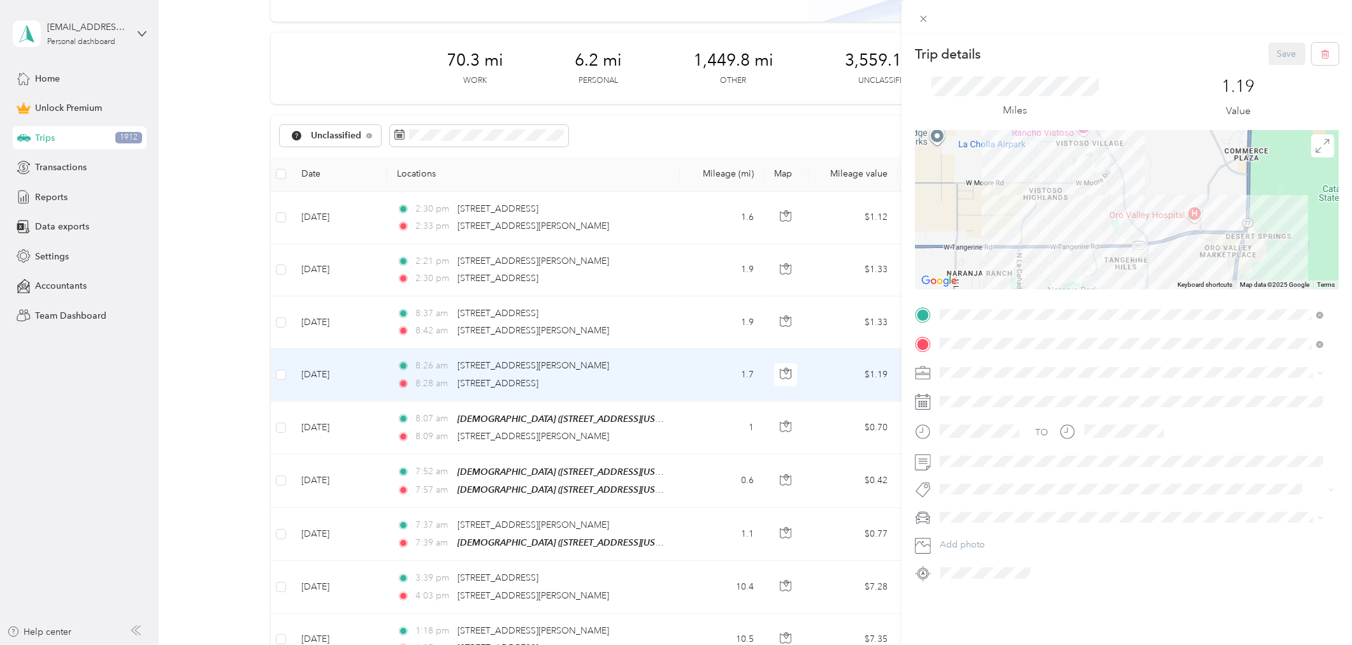
click at [277, 374] on div "Trip details Save This trip cannot be edited because it is either under review,…" at bounding box center [676, 322] width 1352 height 645
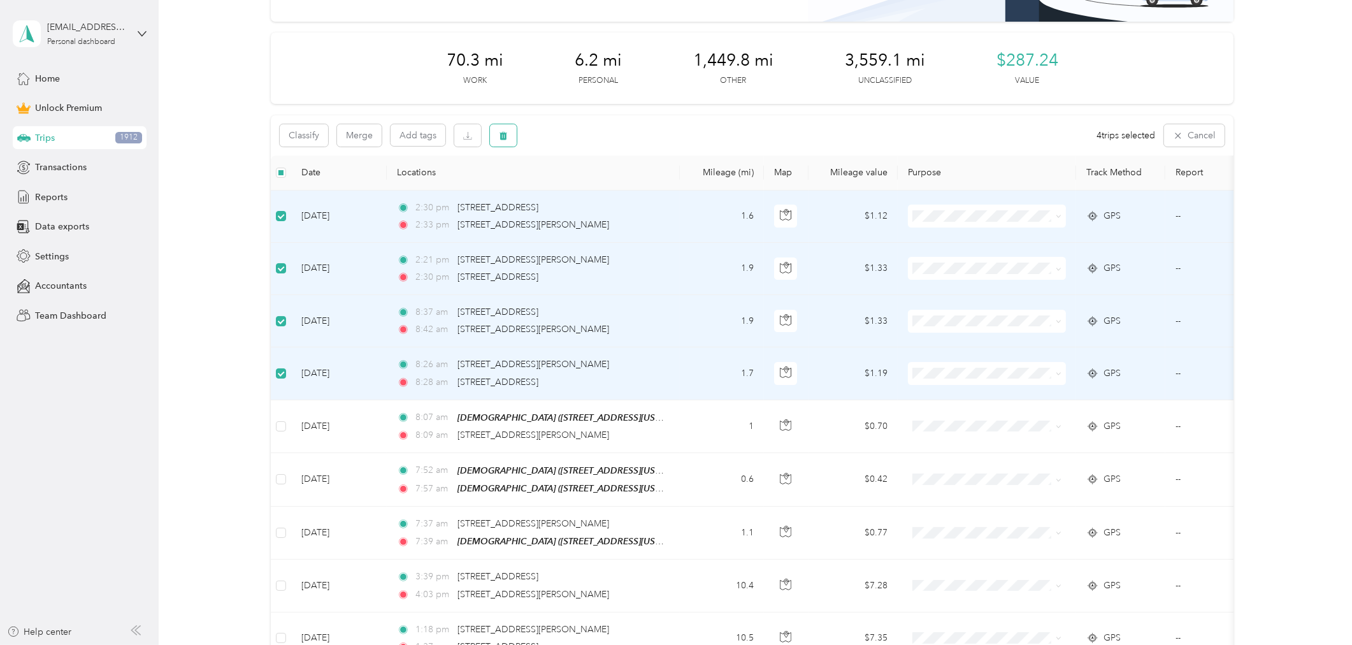
click at [512, 134] on button "button" at bounding box center [503, 135] width 27 height 22
click at [591, 189] on button "Yes" at bounding box center [597, 188] width 25 height 20
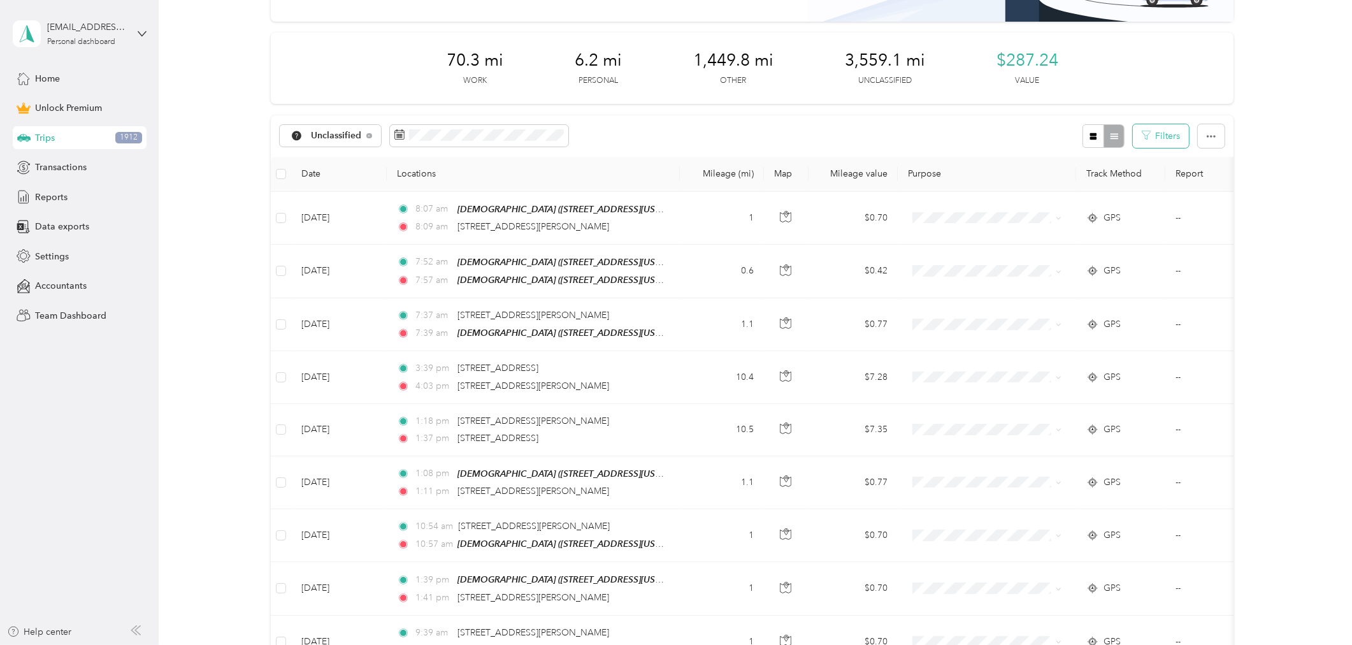
click at [1171, 135] on button "Filters" at bounding box center [1161, 136] width 56 height 24
click at [1098, 275] on span "Church" at bounding box center [1125, 271] width 99 height 11
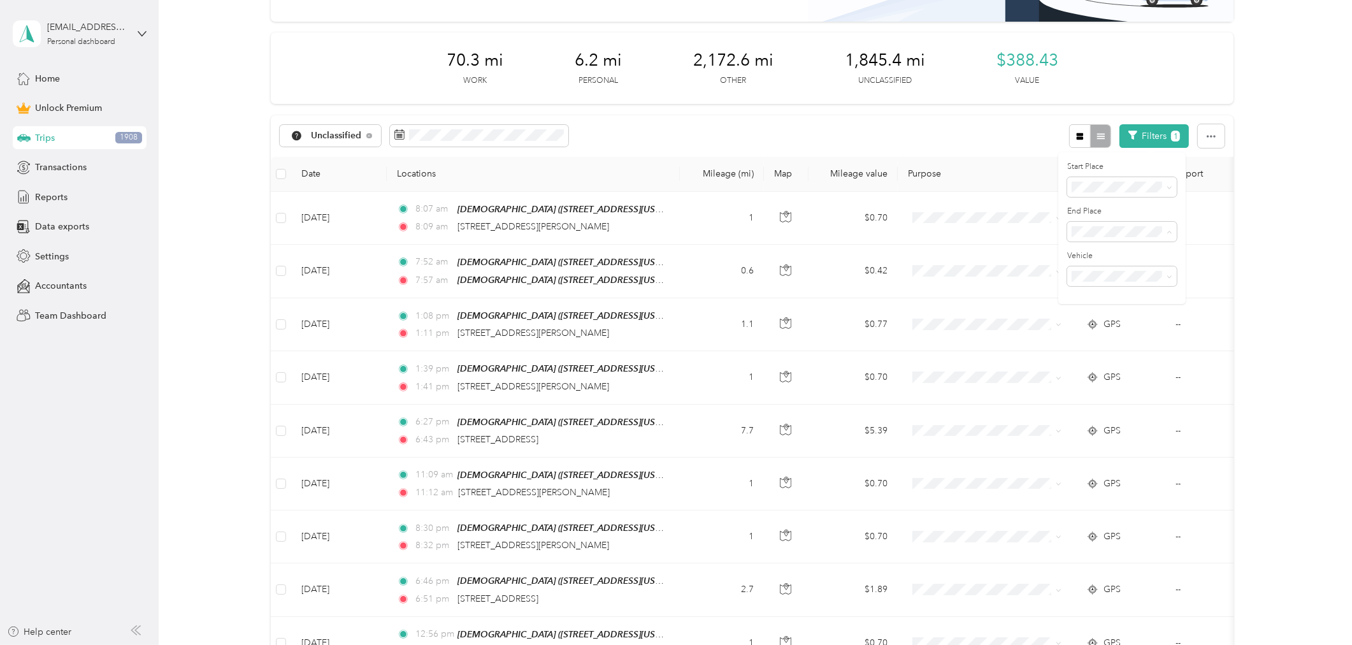
click at [1100, 320] on span "Church" at bounding box center [1125, 320] width 99 height 11
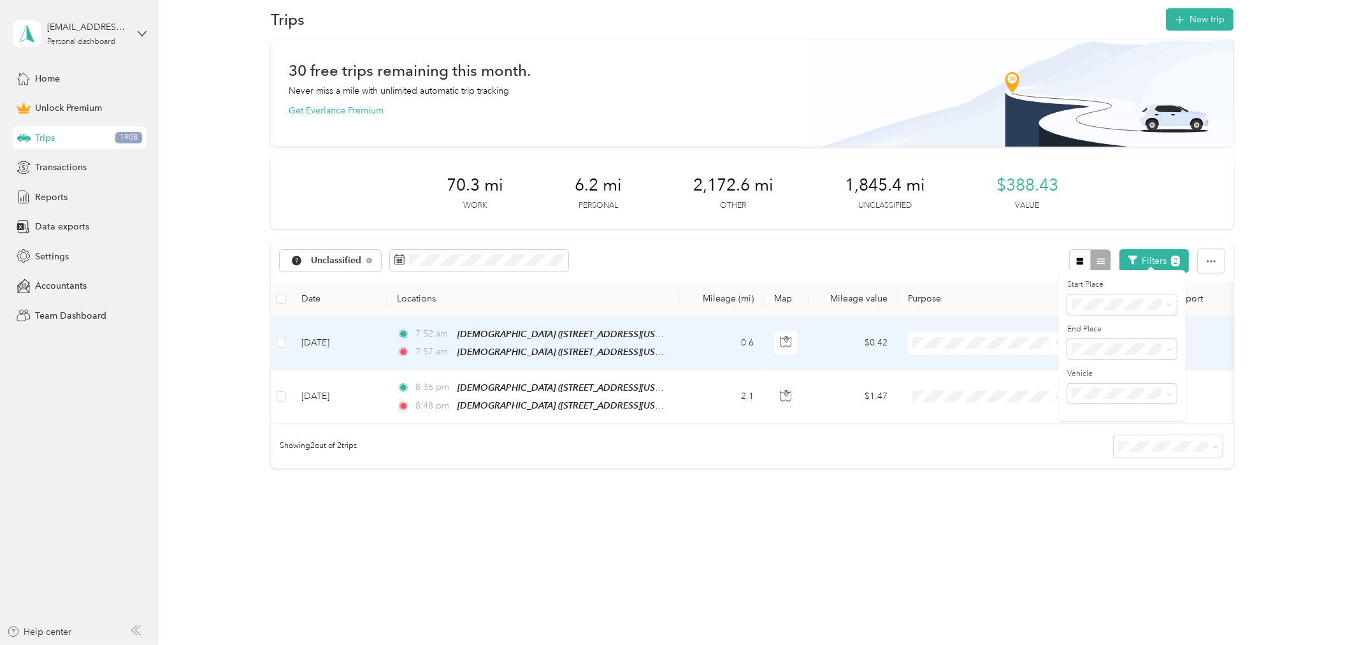
scroll to position [22, 0]
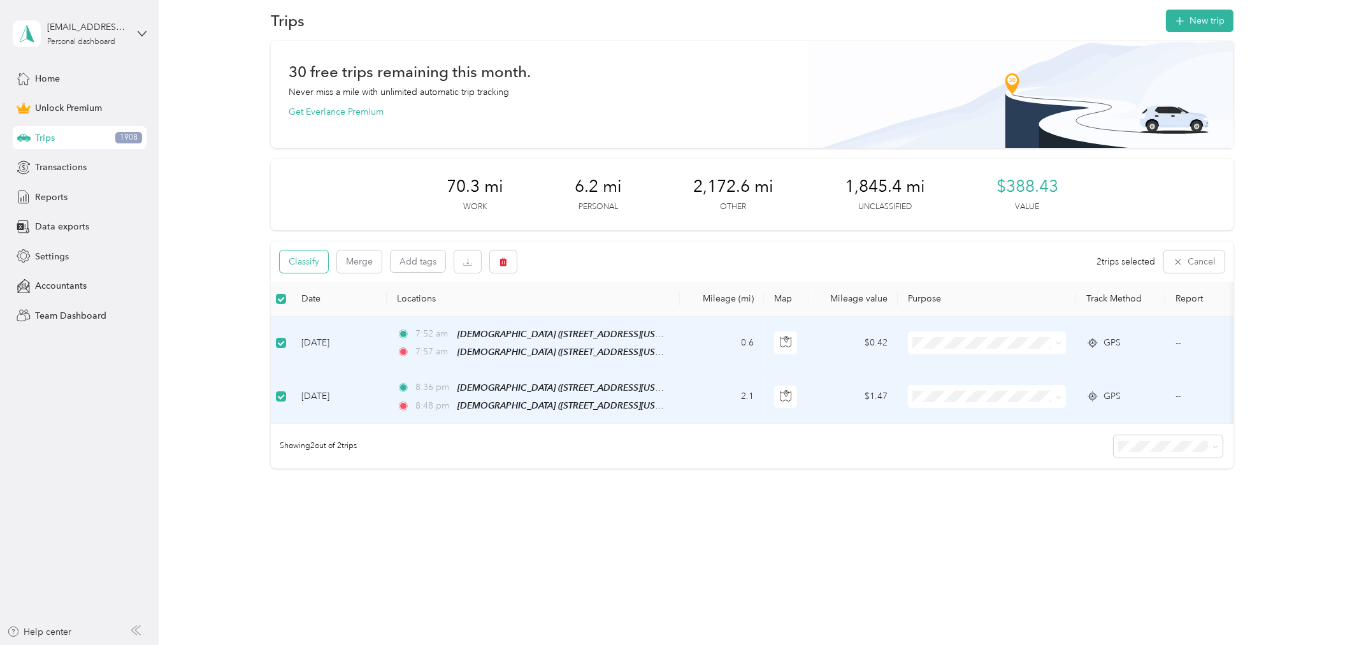
click at [313, 255] on button "Classify" at bounding box center [304, 261] width 48 height 22
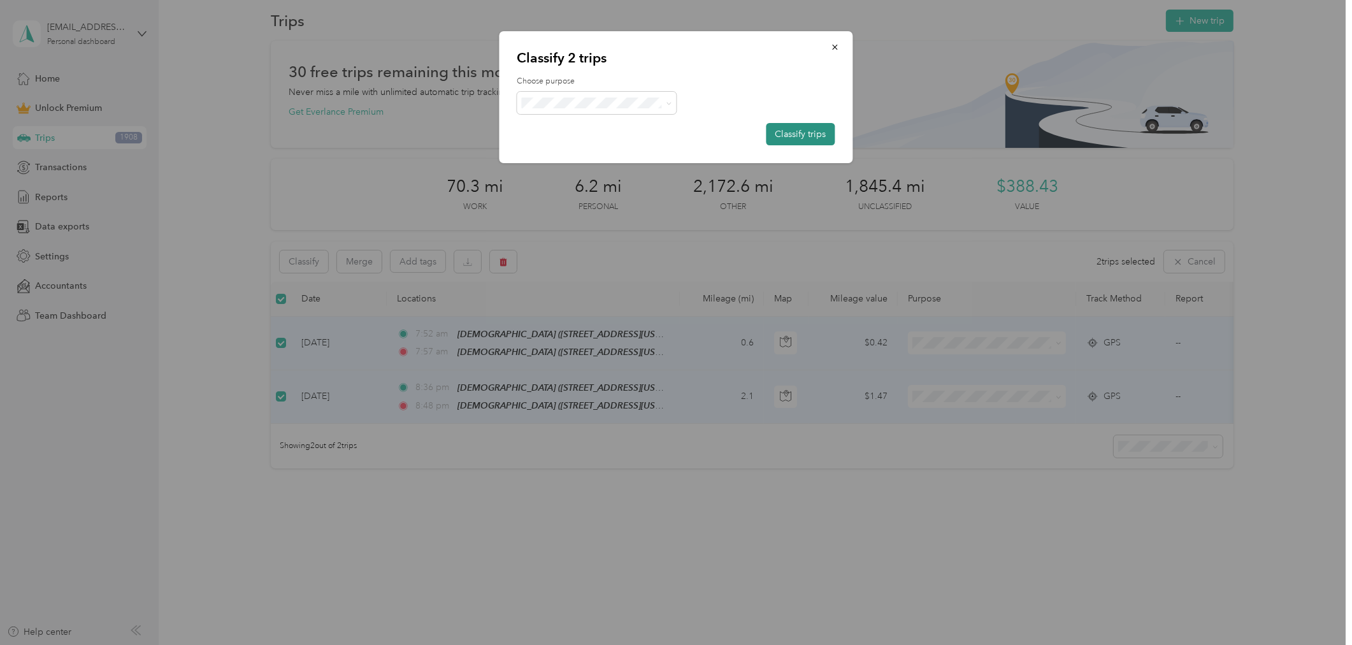
click at [811, 127] on button "Classify trips" at bounding box center [800, 134] width 69 height 22
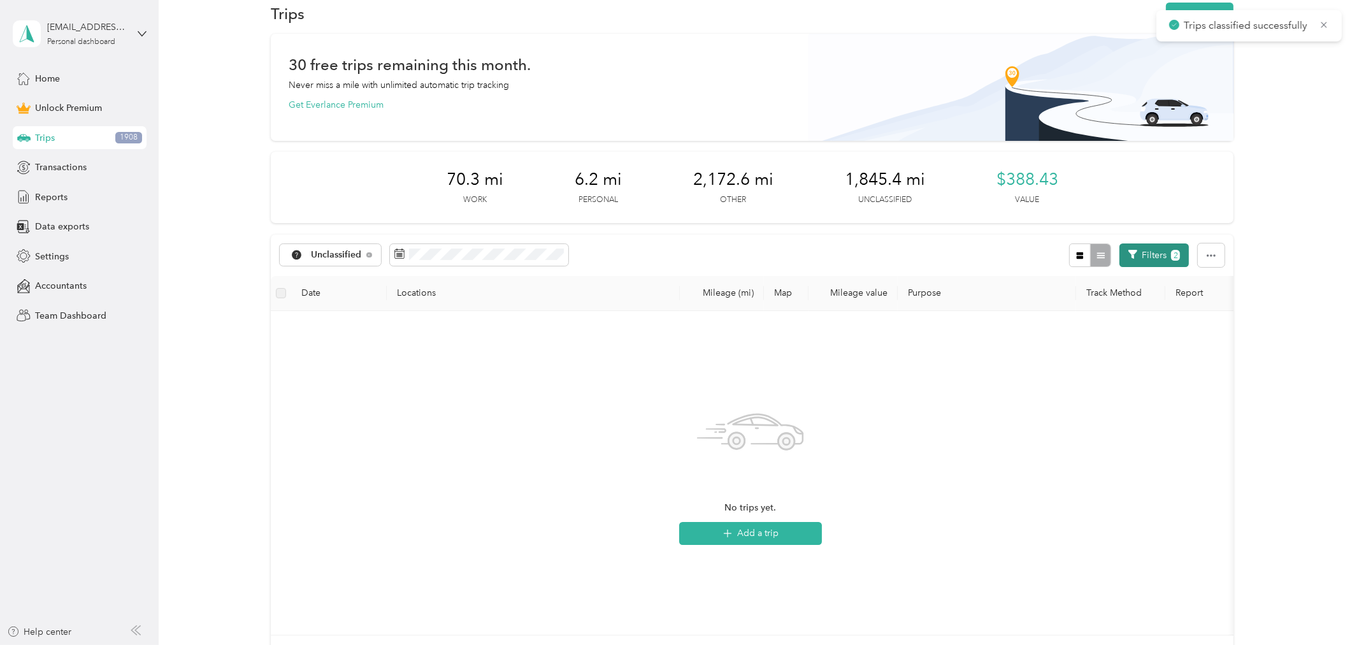
click at [1163, 254] on button "Filters 2" at bounding box center [1153, 255] width 69 height 24
click at [1162, 352] on span at bounding box center [1167, 350] width 10 height 9
click at [1170, 351] on icon at bounding box center [1169, 351] width 4 height 3
click at [1115, 373] on span "Anywhere" at bounding box center [1096, 373] width 41 height 11
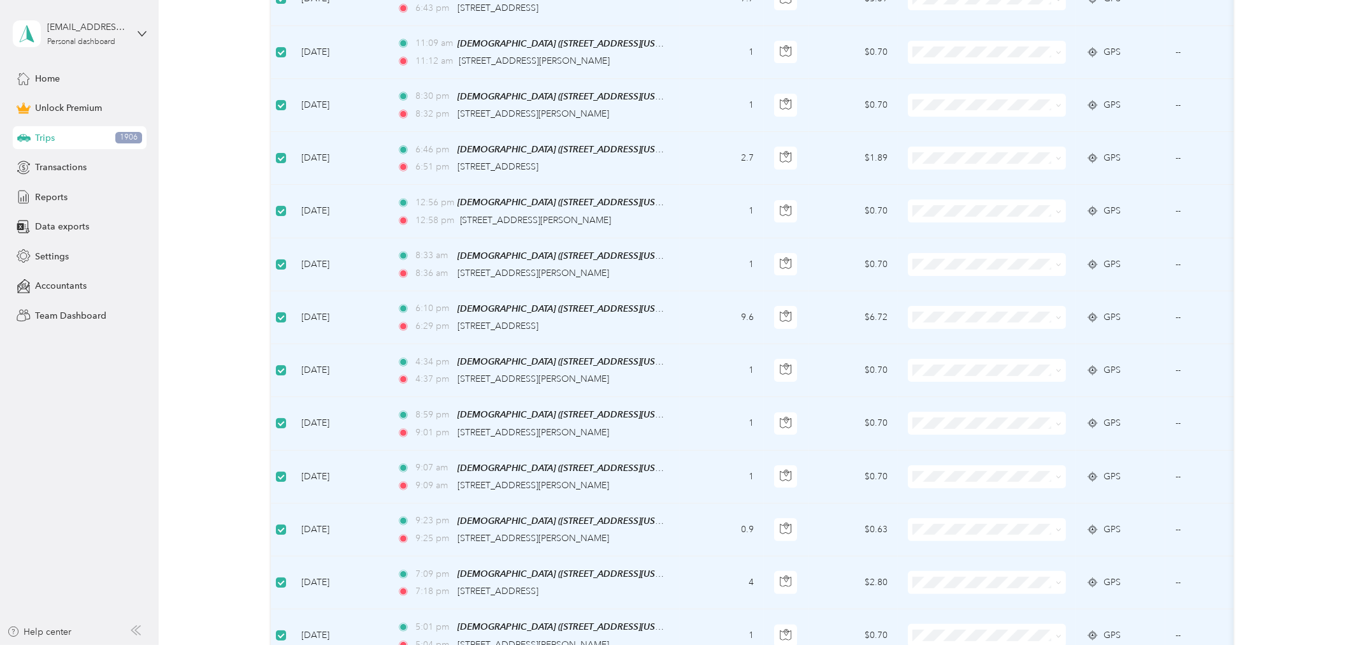
scroll to position [22, 0]
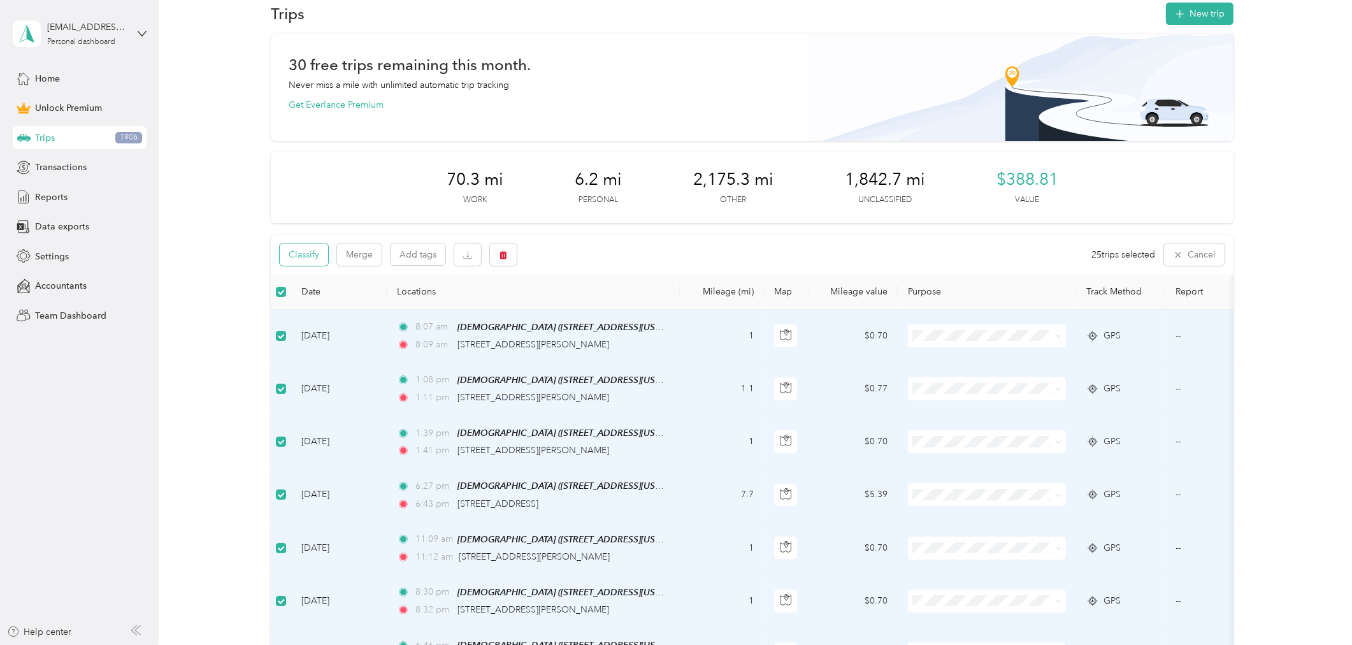
click at [312, 252] on button "Classify" at bounding box center [304, 254] width 48 height 22
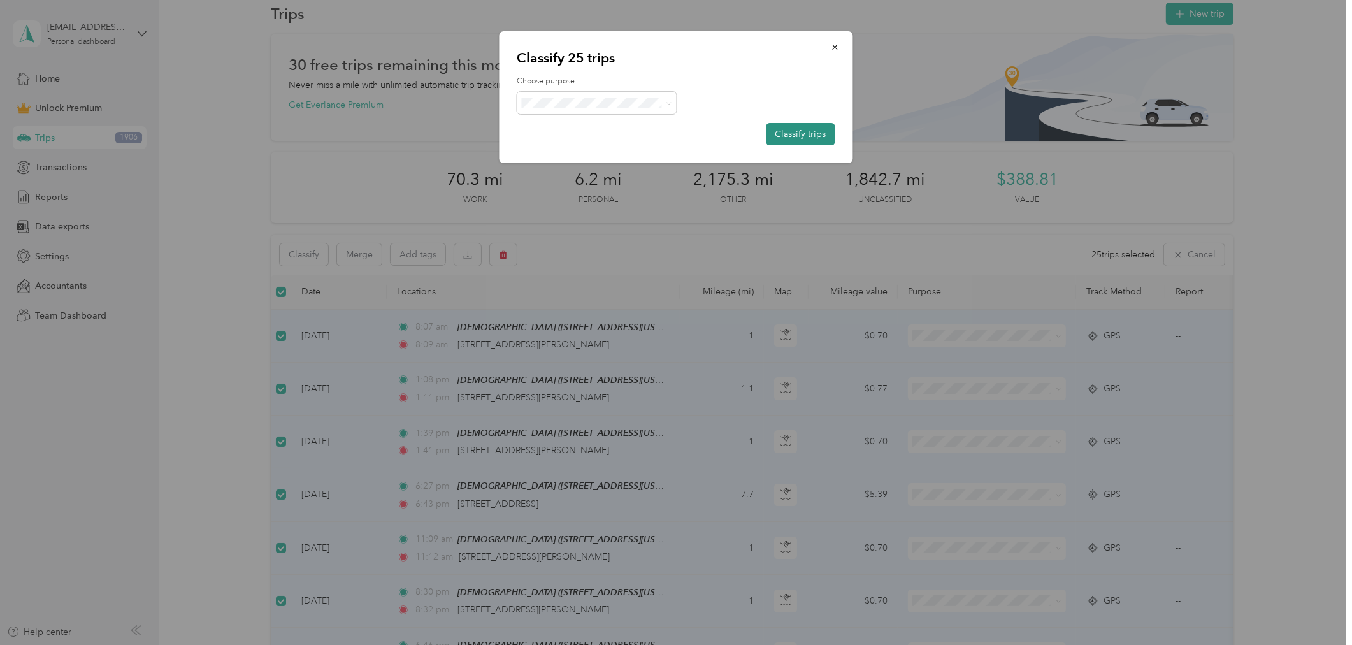
click at [800, 131] on button "Classify trips" at bounding box center [800, 134] width 69 height 22
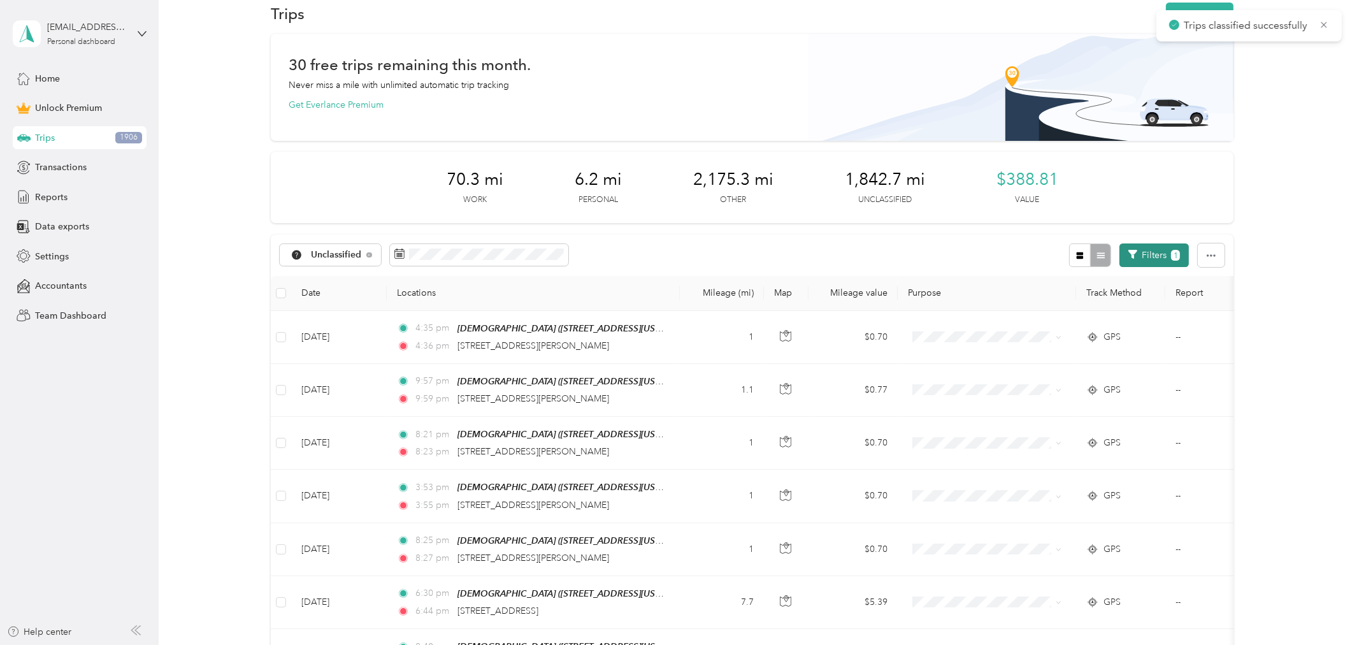
click at [1153, 253] on button "Filters 1" at bounding box center [1153, 255] width 69 height 24
click at [1109, 329] on div "Anywhere" at bounding box center [1133, 327] width 115 height 13
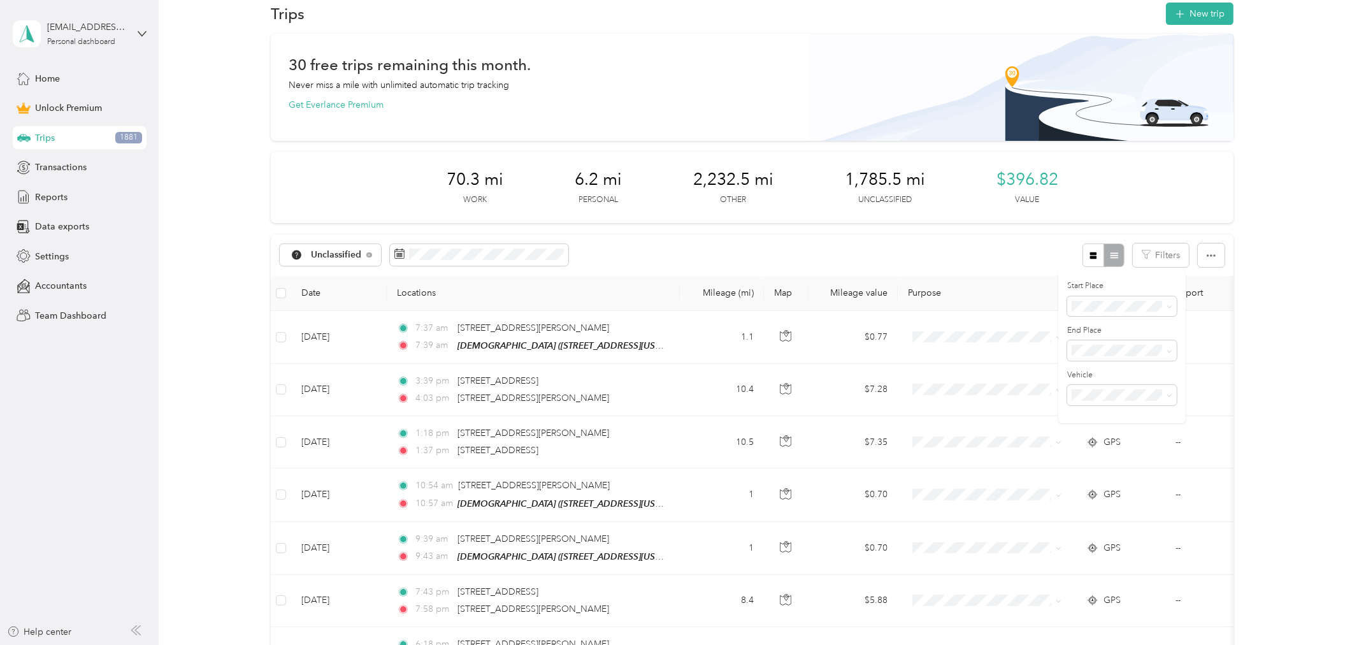
click at [1099, 438] on span "Church" at bounding box center [1125, 439] width 99 height 11
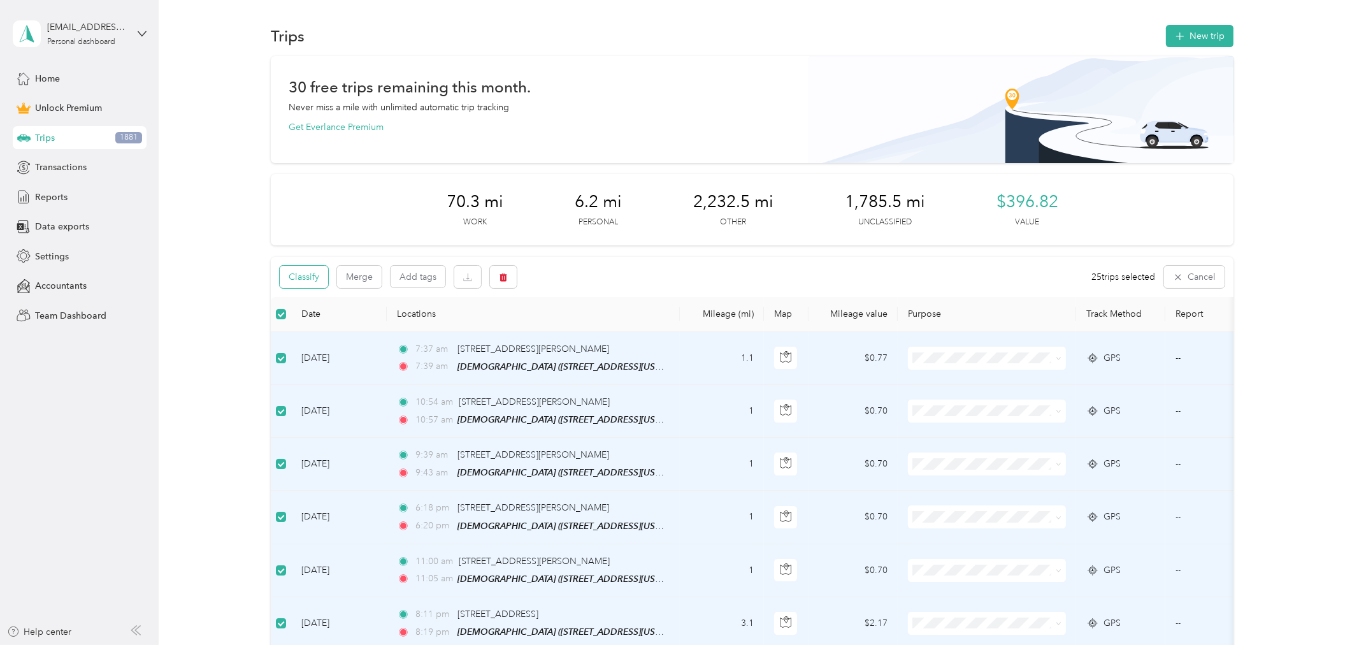
click at [311, 276] on button "Classify" at bounding box center [304, 277] width 48 height 22
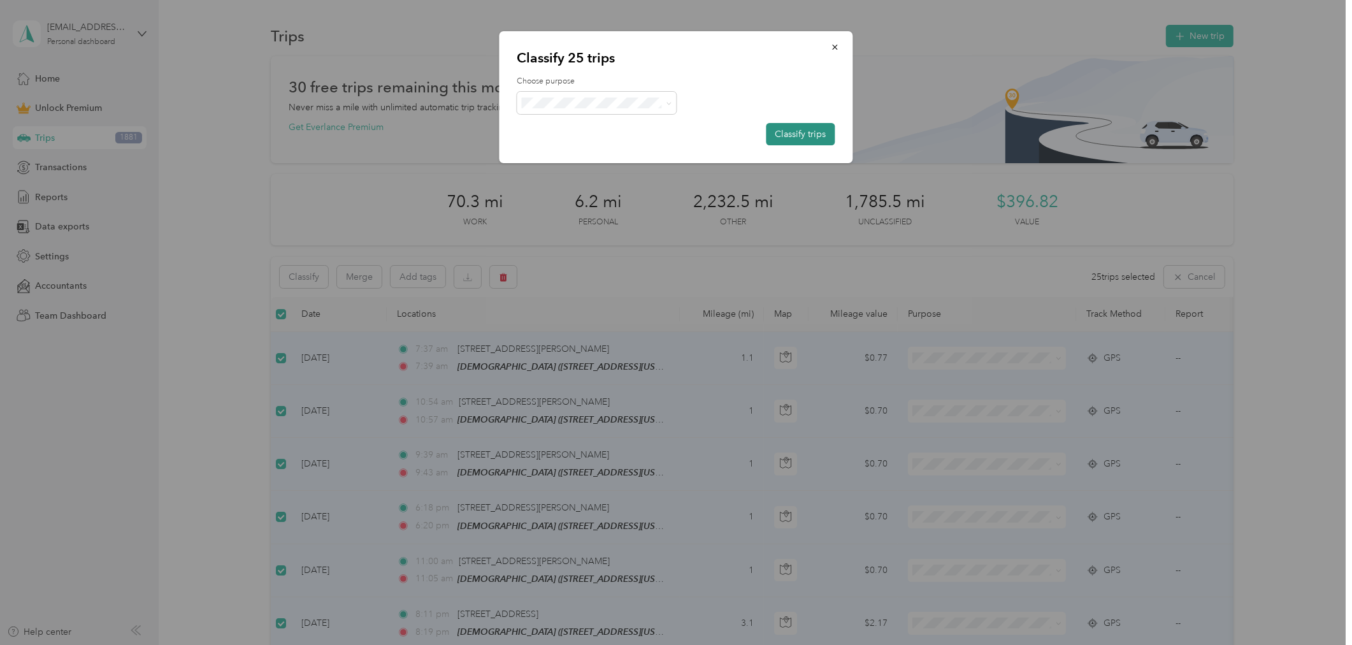
click at [813, 129] on button "Classify trips" at bounding box center [800, 134] width 69 height 22
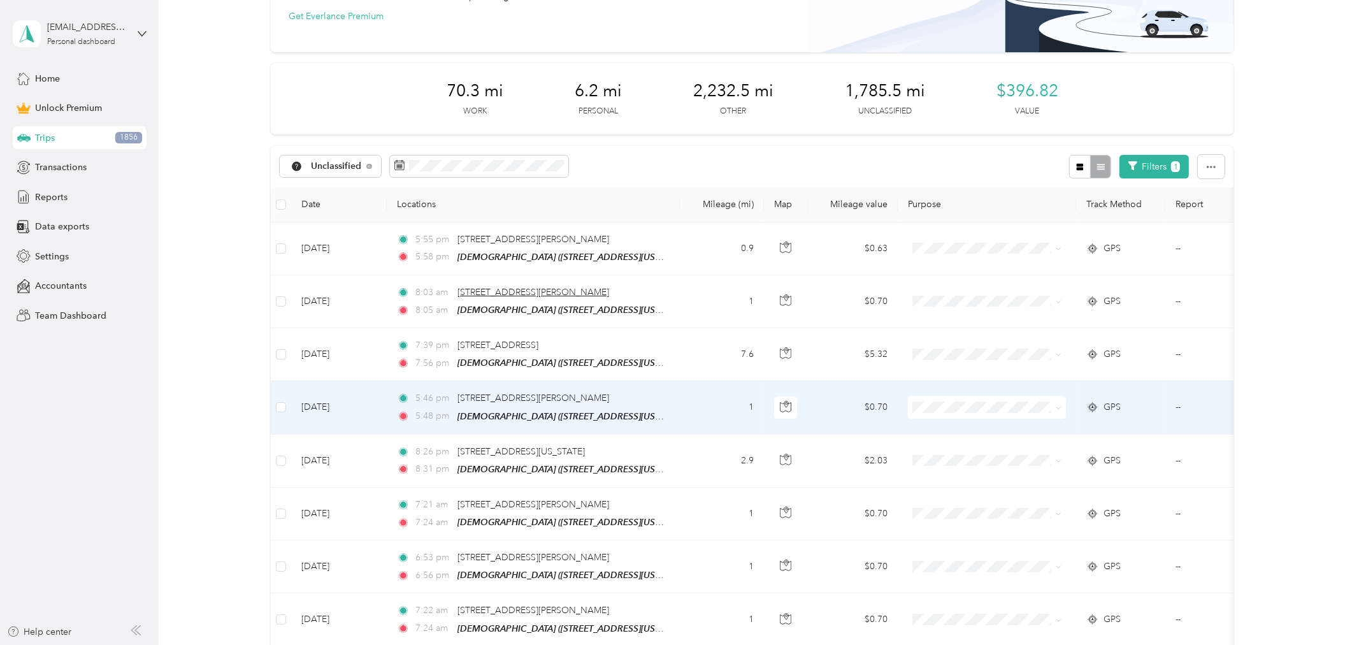
scroll to position [90, 0]
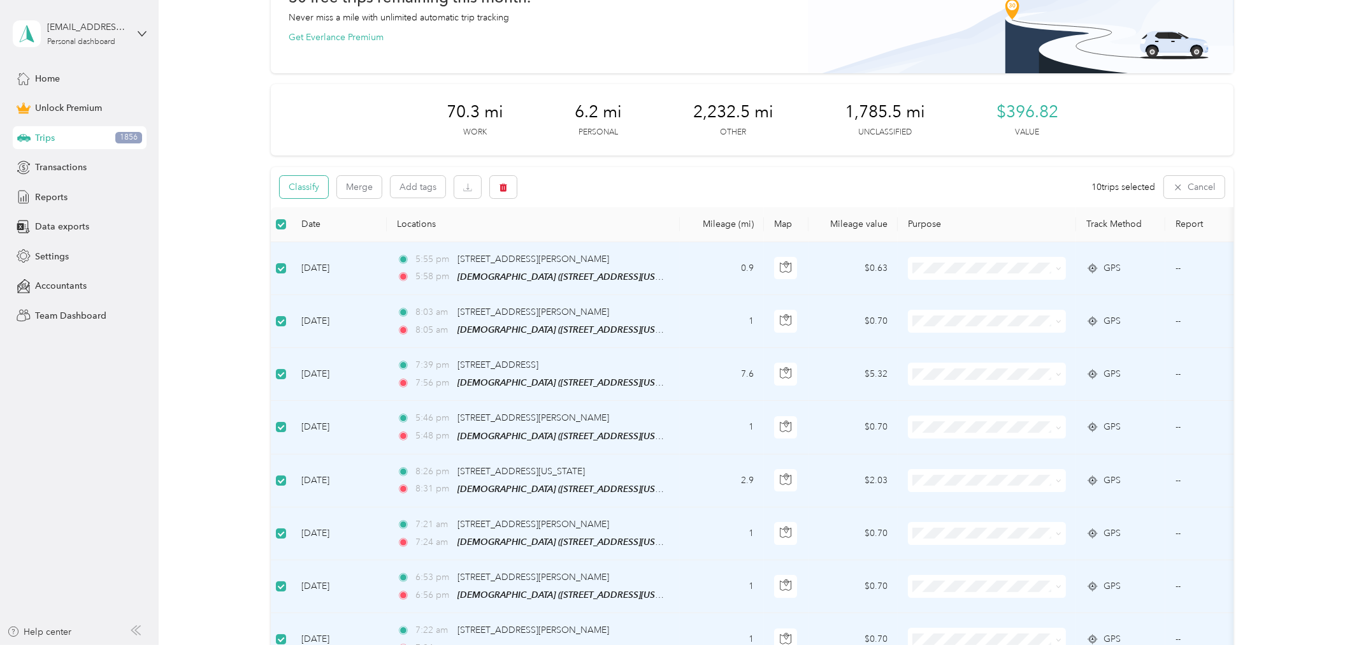
click at [311, 187] on button "Classify" at bounding box center [304, 187] width 48 height 22
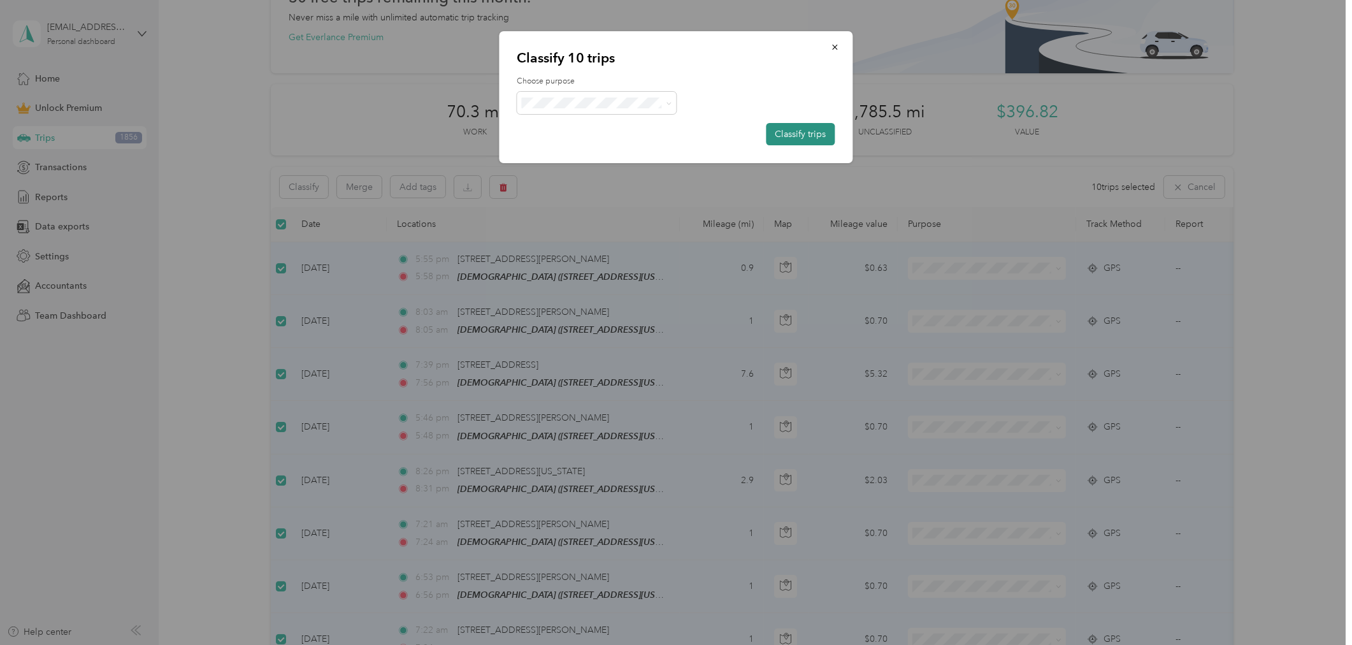
click at [808, 134] on button "Classify trips" at bounding box center [800, 134] width 69 height 22
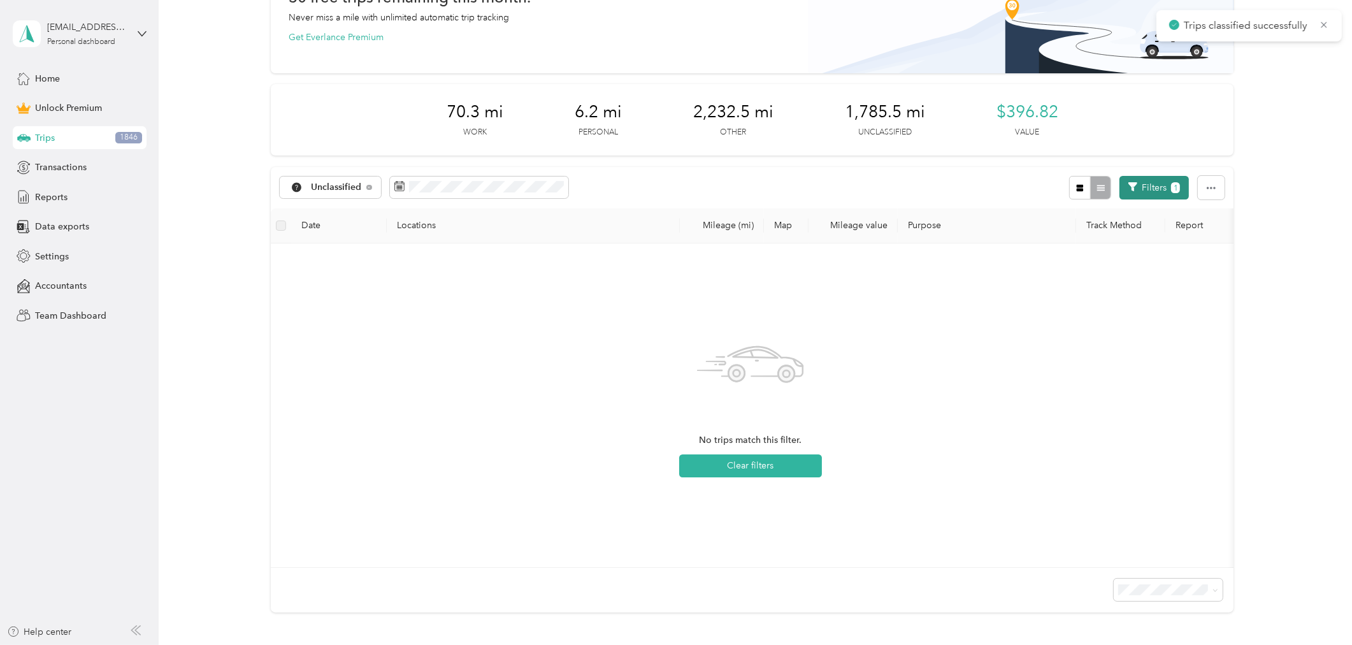
click at [1159, 185] on button "Filters 1" at bounding box center [1153, 188] width 69 height 24
click at [1166, 283] on icon at bounding box center [1169, 284] width 6 height 6
click at [1135, 303] on div "Anywhere" at bounding box center [1133, 303] width 115 height 13
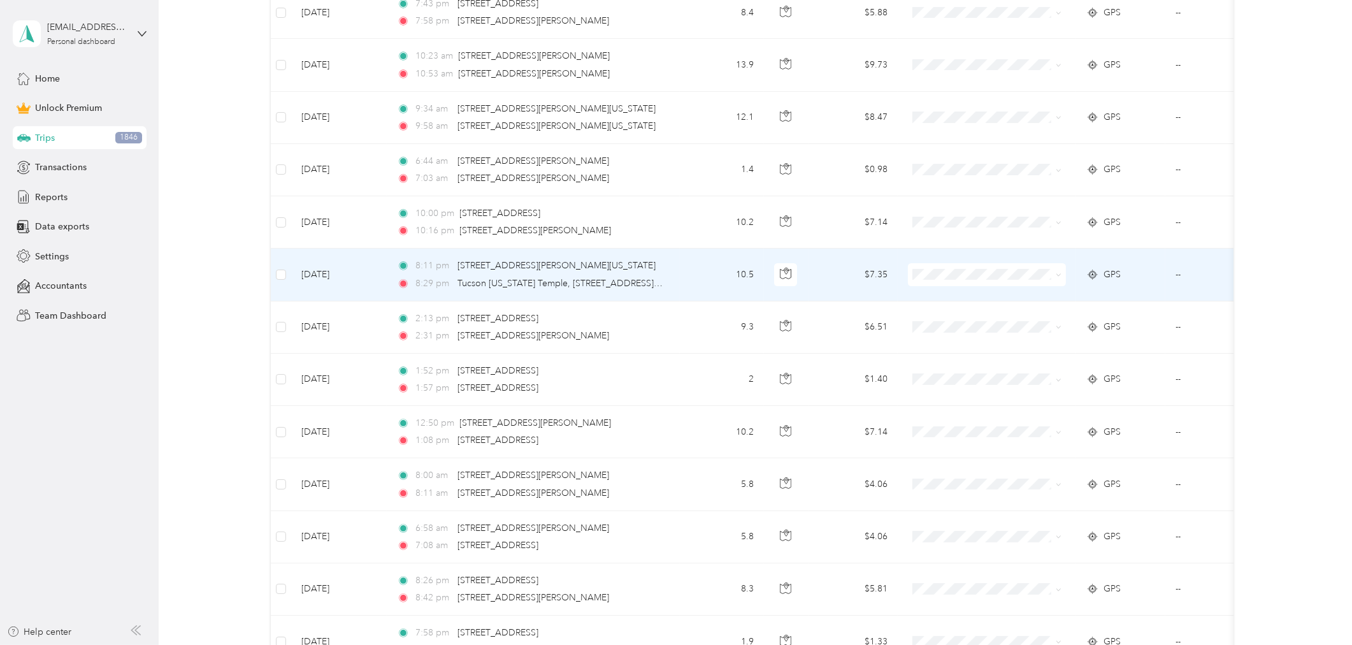
scroll to position [310, 0]
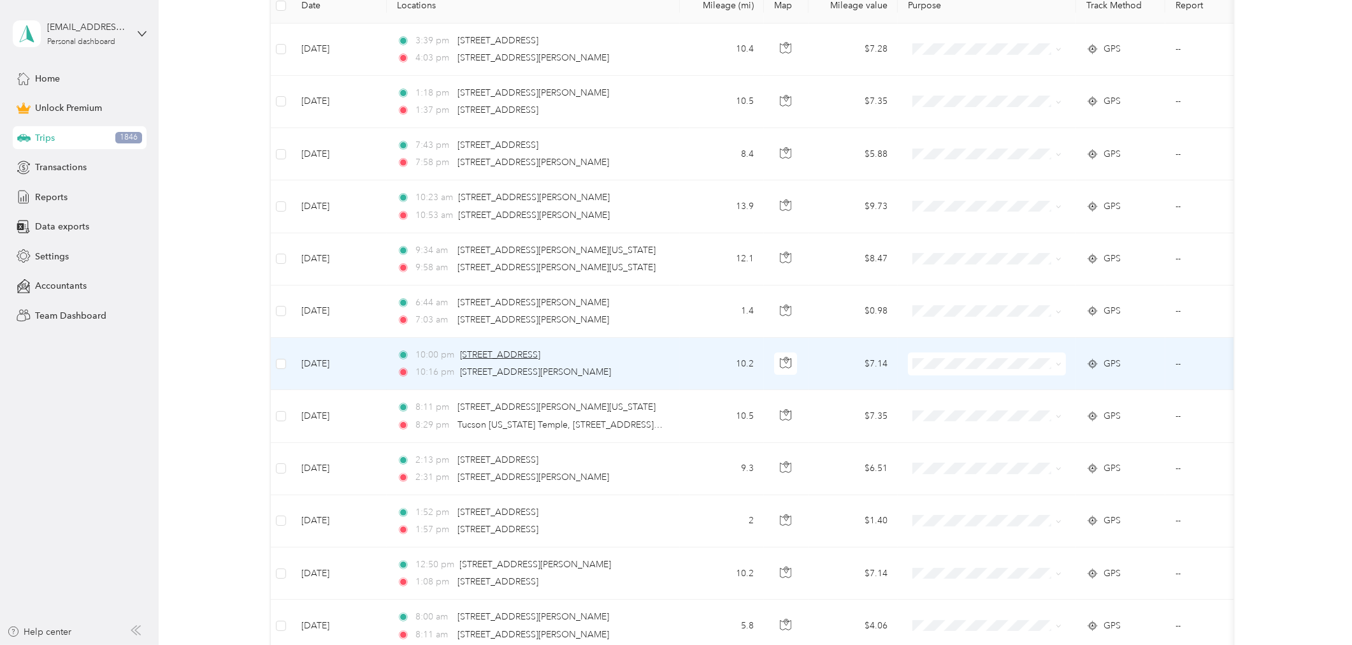
click at [541, 350] on span "[STREET_ADDRESS]" at bounding box center [500, 354] width 81 height 11
click at [704, 358] on td "10.2" at bounding box center [722, 364] width 84 height 52
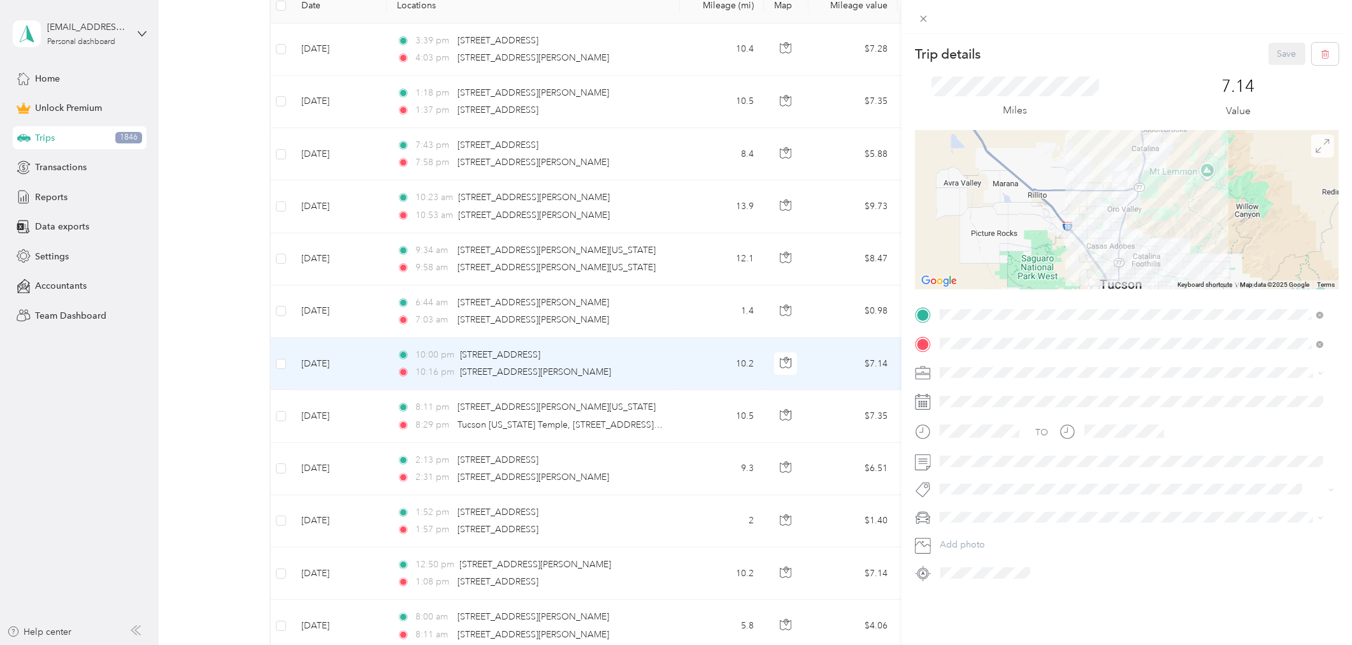
click at [1322, 152] on span at bounding box center [1322, 145] width 23 height 23
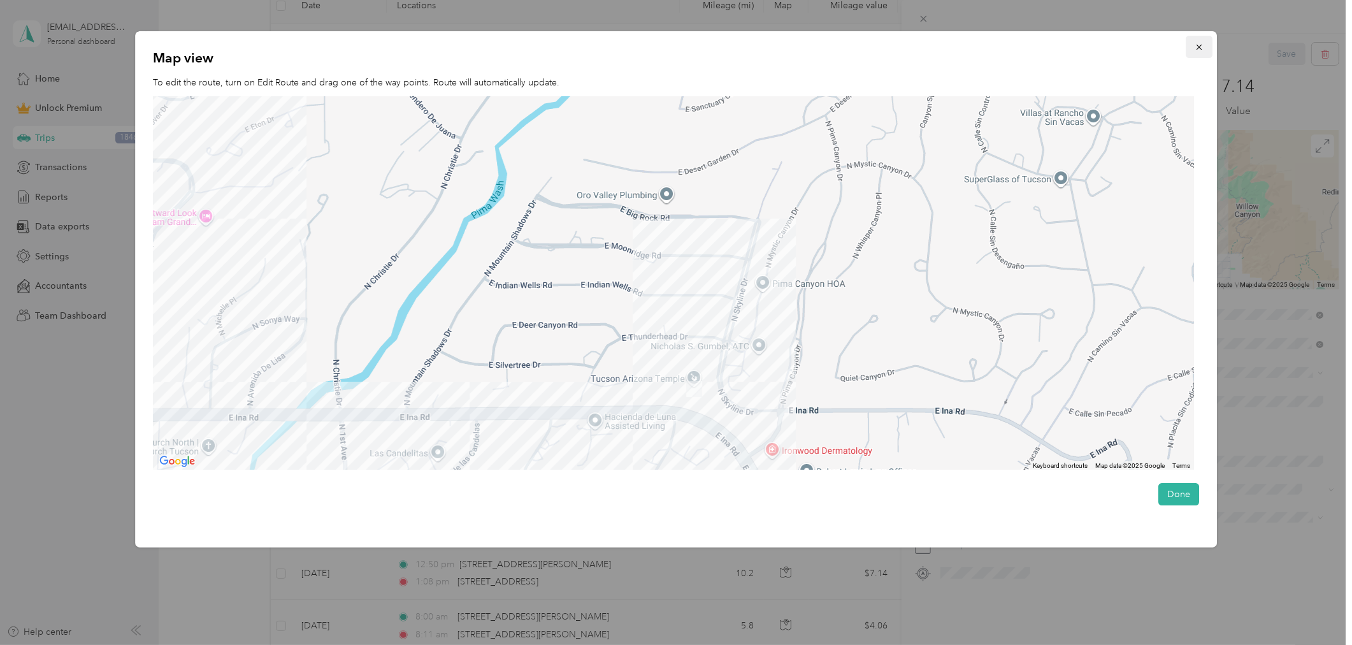
click at [1203, 47] on icon "button" at bounding box center [1198, 47] width 9 height 9
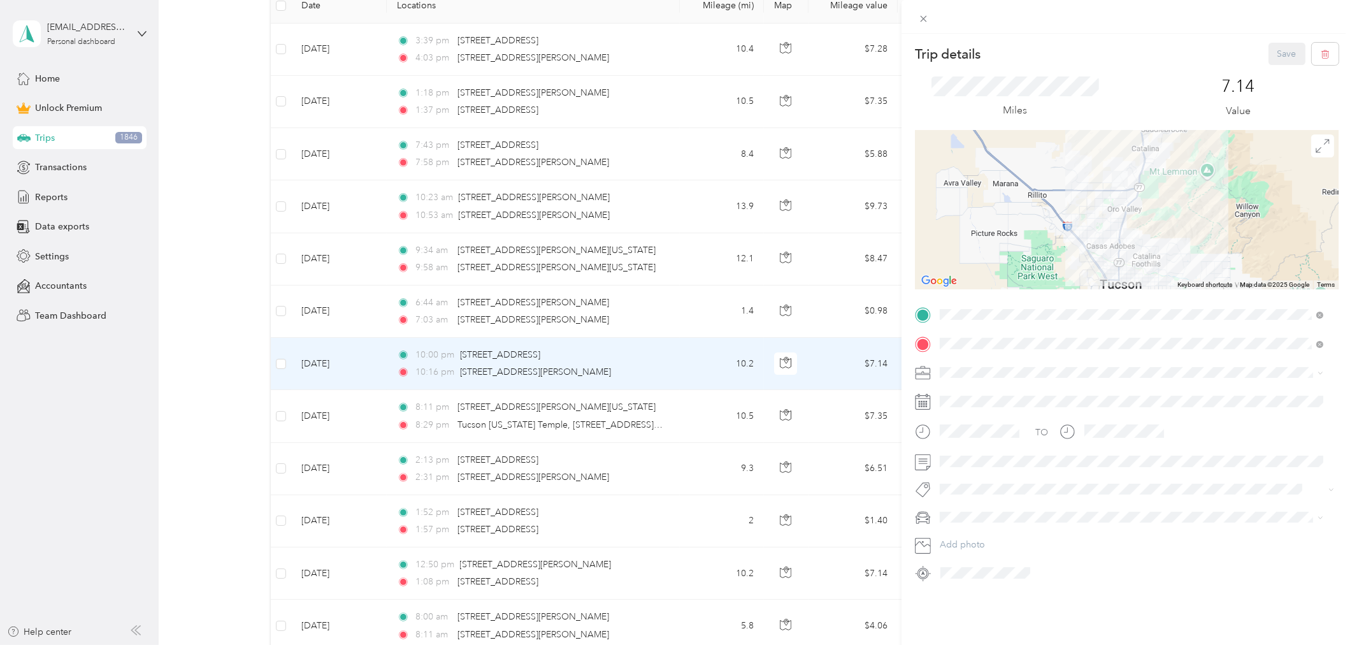
click at [558, 355] on div "Trip details Save This trip cannot be edited because it is either under review,…" at bounding box center [676, 322] width 1352 height 645
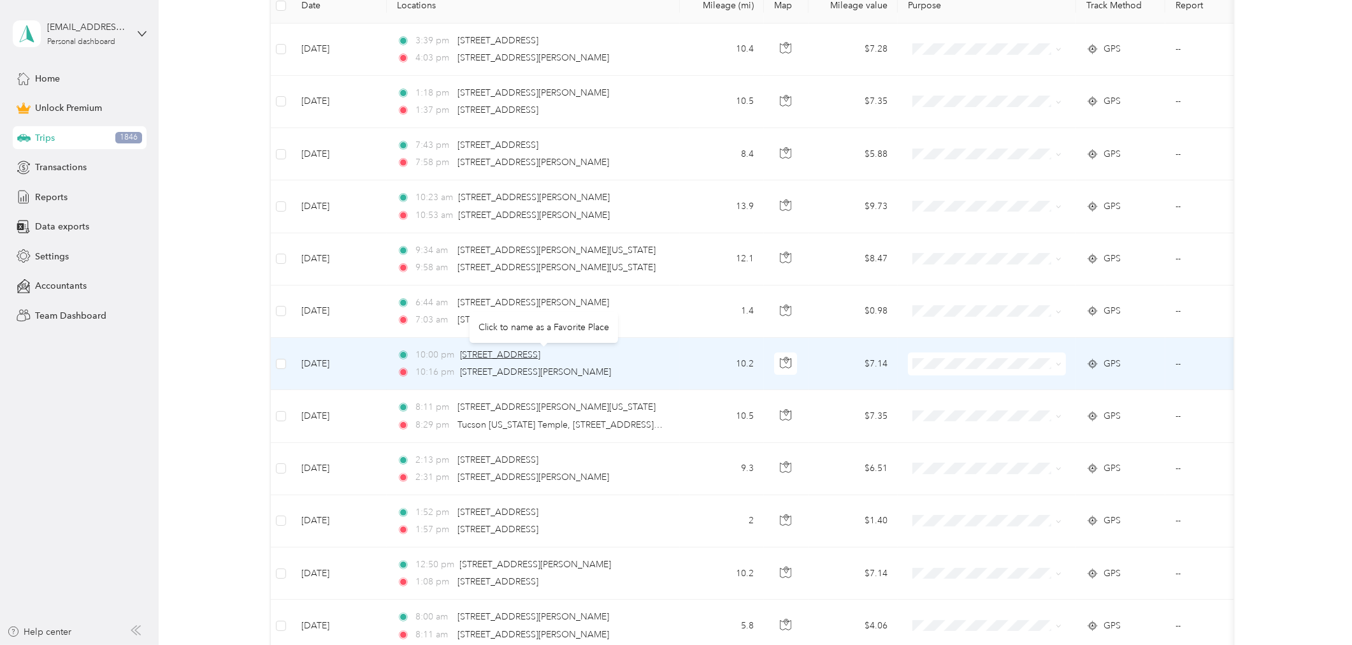
click at [541, 354] on span "[STREET_ADDRESS]" at bounding box center [500, 354] width 81 height 11
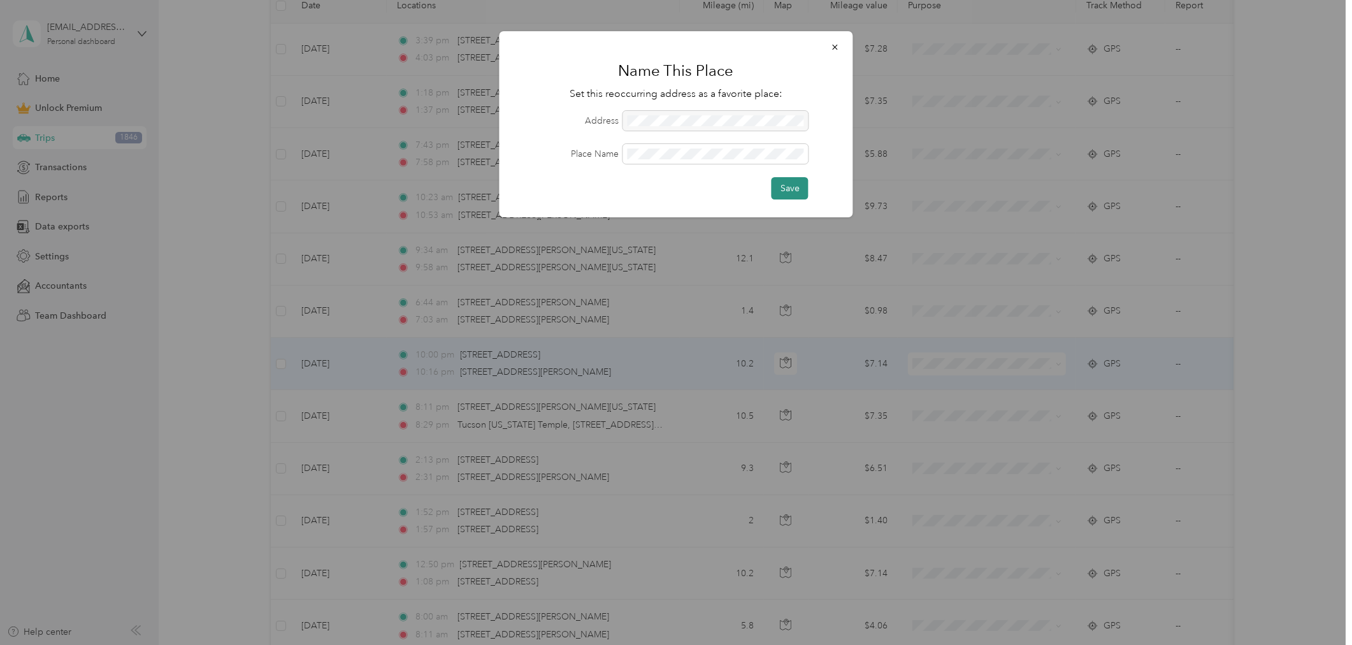
click at [789, 185] on button "Save" at bounding box center [789, 188] width 37 height 22
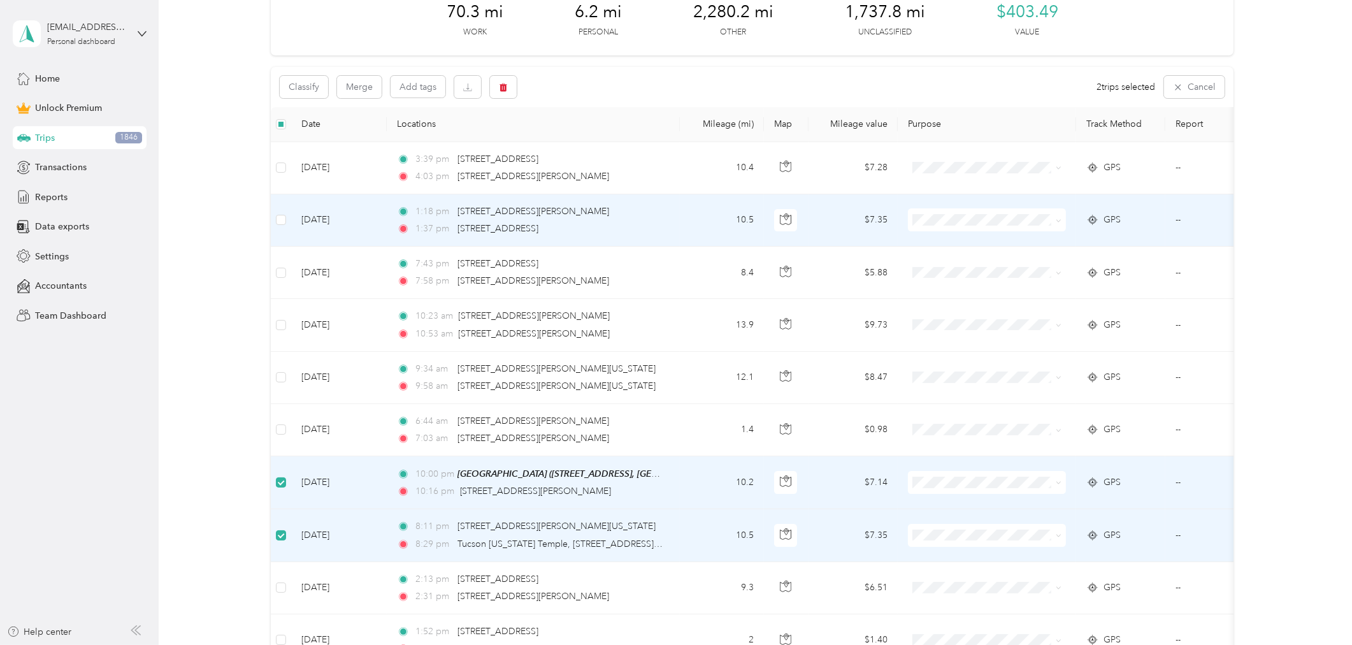
scroll to position [96, 0]
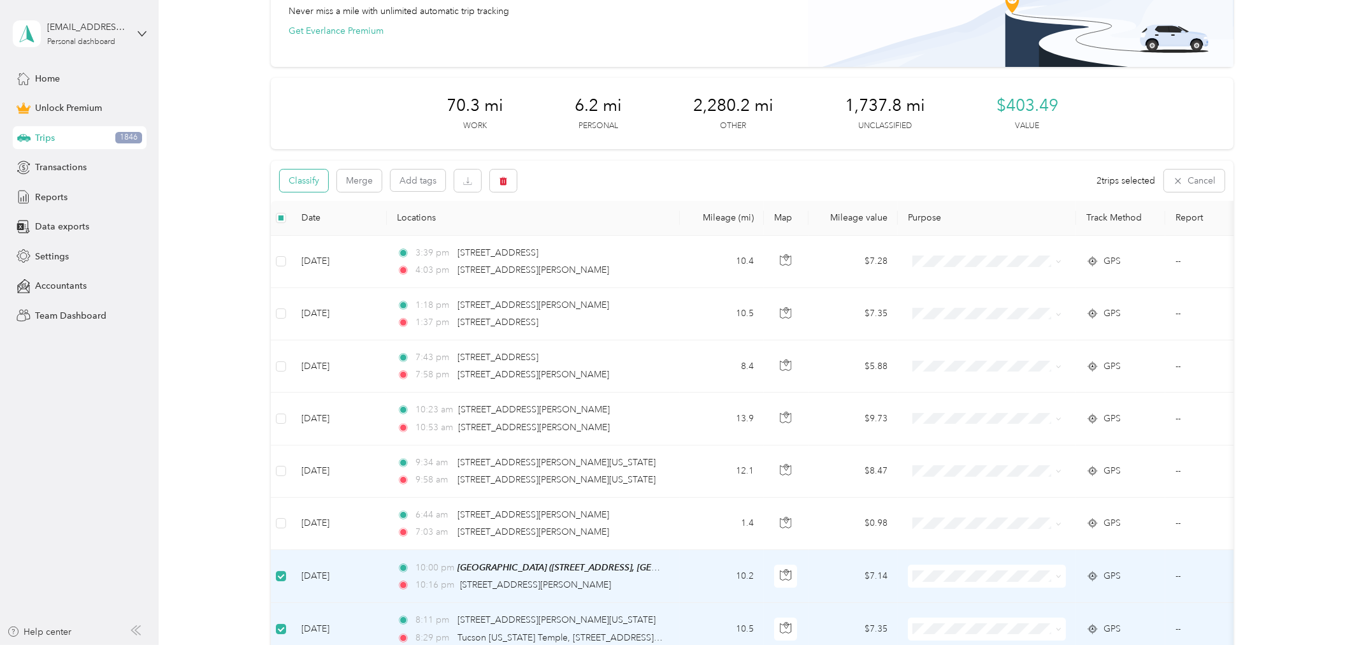
click at [301, 177] on button "Classify" at bounding box center [304, 180] width 48 height 22
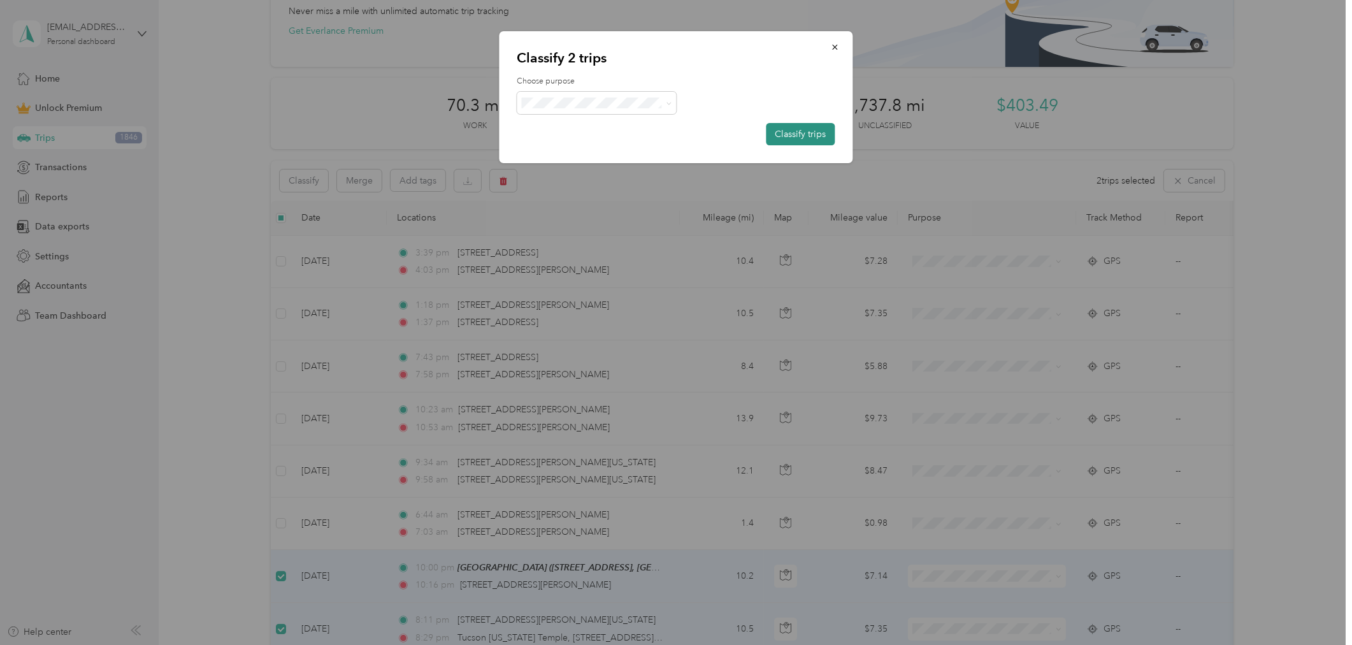
click at [813, 133] on button "Classify trips" at bounding box center [800, 134] width 69 height 22
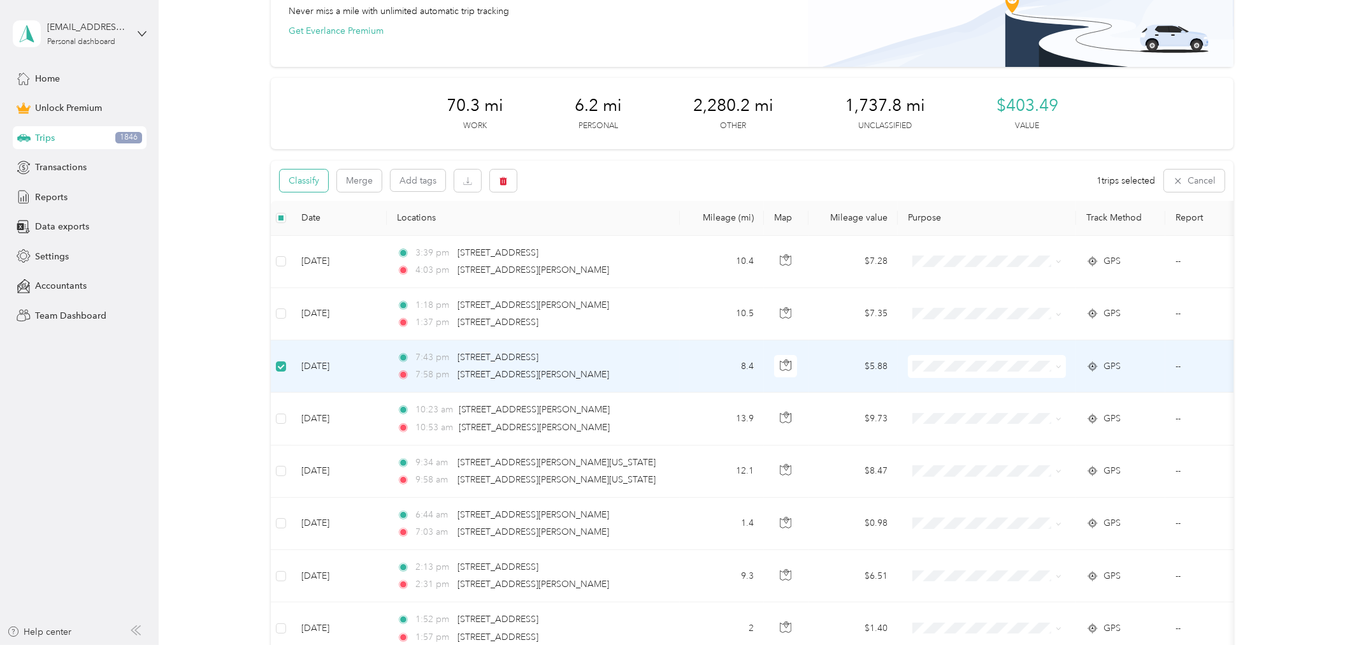
click at [307, 180] on button "Classify" at bounding box center [304, 180] width 48 height 22
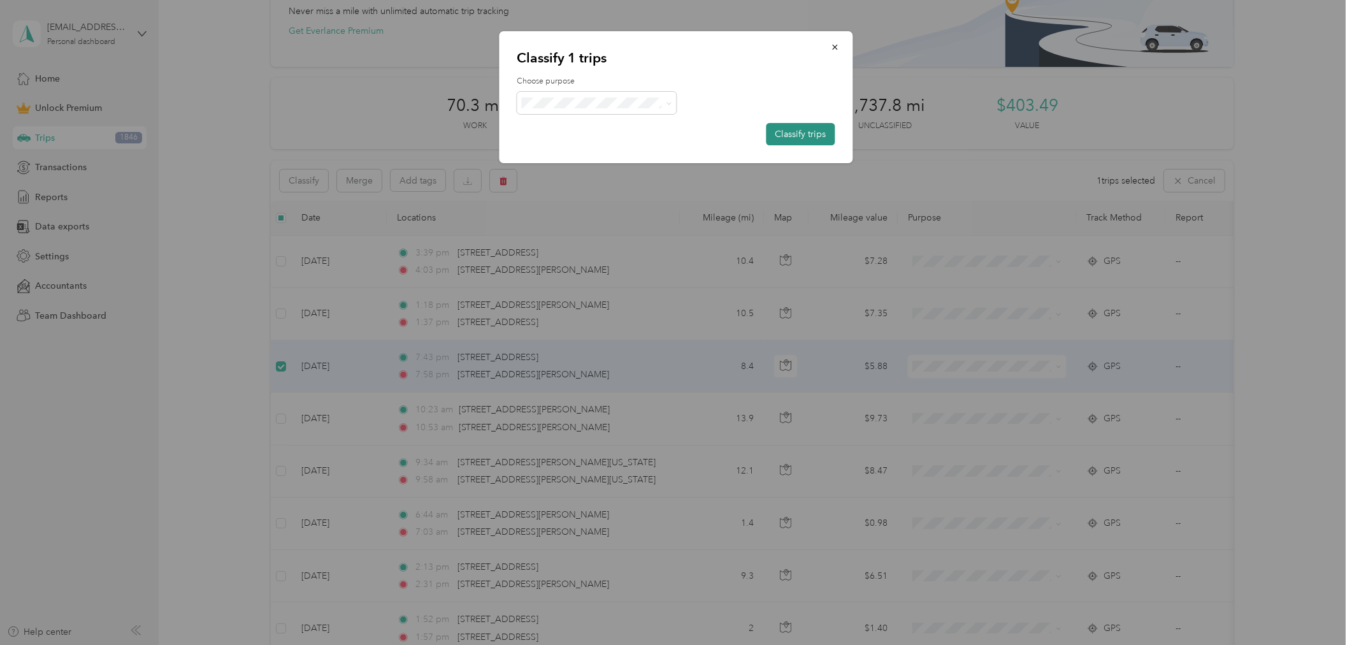
click at [808, 130] on button "Classify trips" at bounding box center [800, 134] width 69 height 22
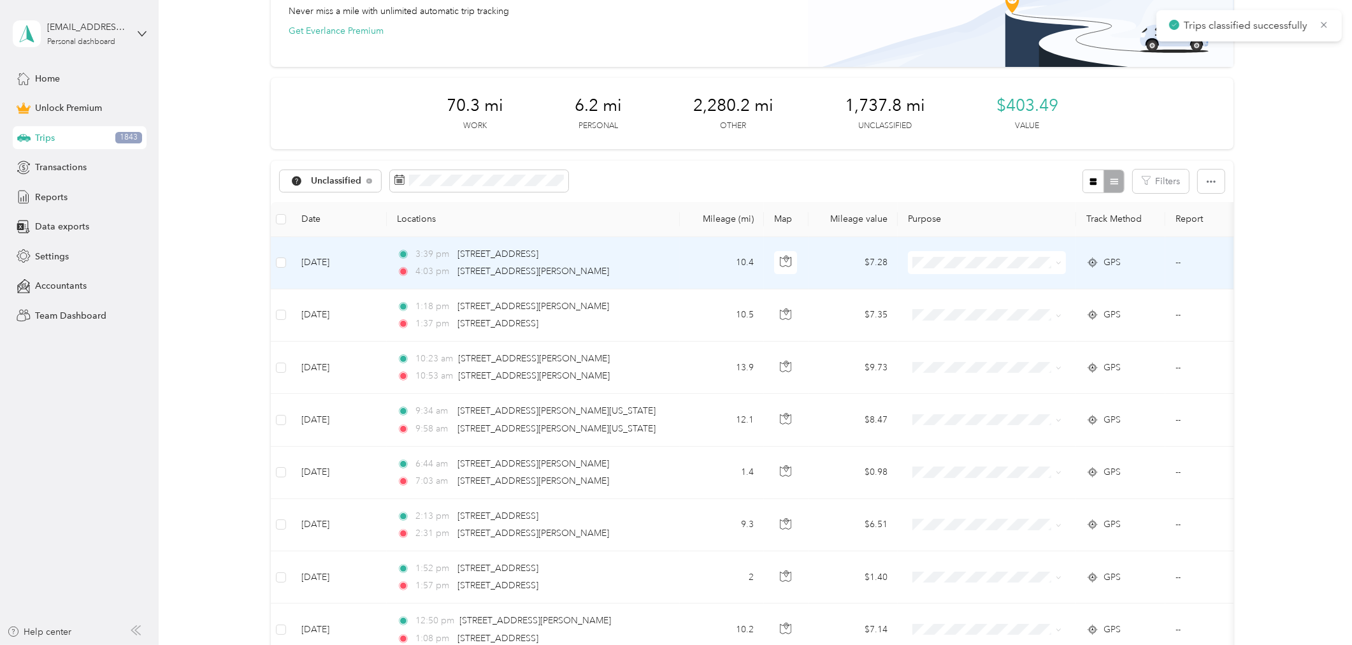
click at [705, 261] on td "10.4" at bounding box center [722, 263] width 84 height 52
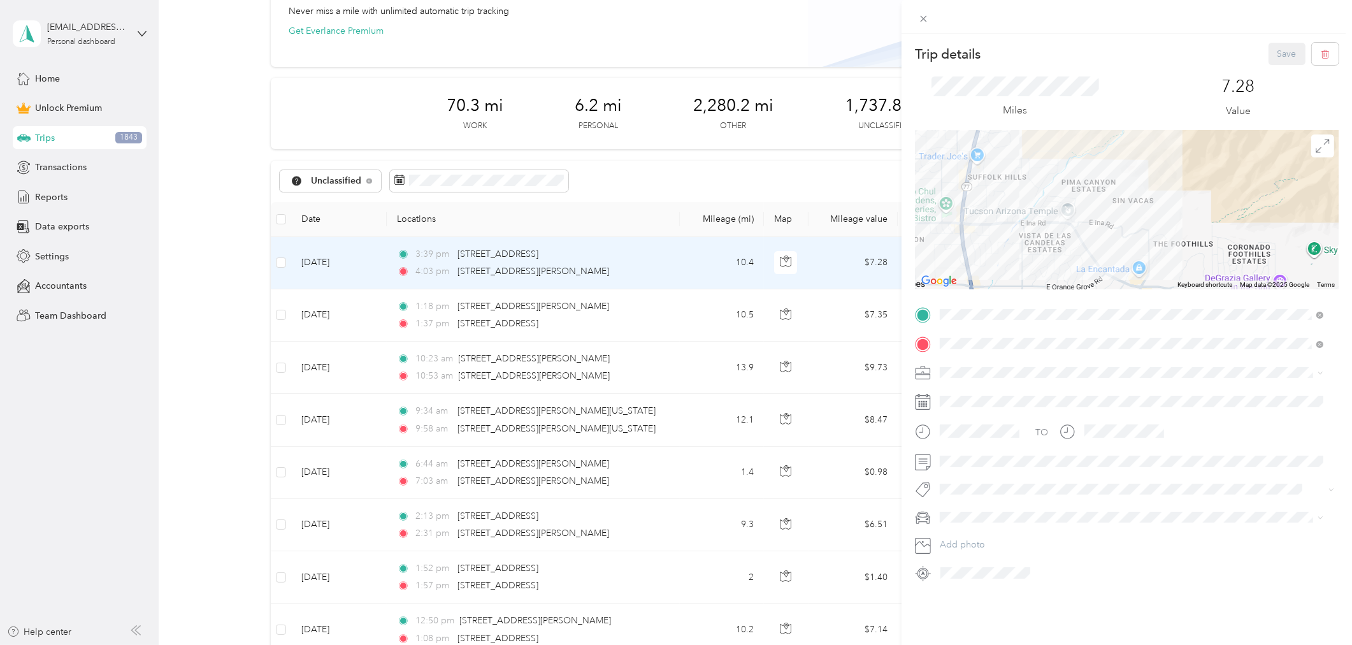
drag, startPoint x: 1058, startPoint y: 180, endPoint x: 1057, endPoint y: 264, distance: 84.1
click at [1058, 263] on div at bounding box center [1127, 209] width 424 height 159
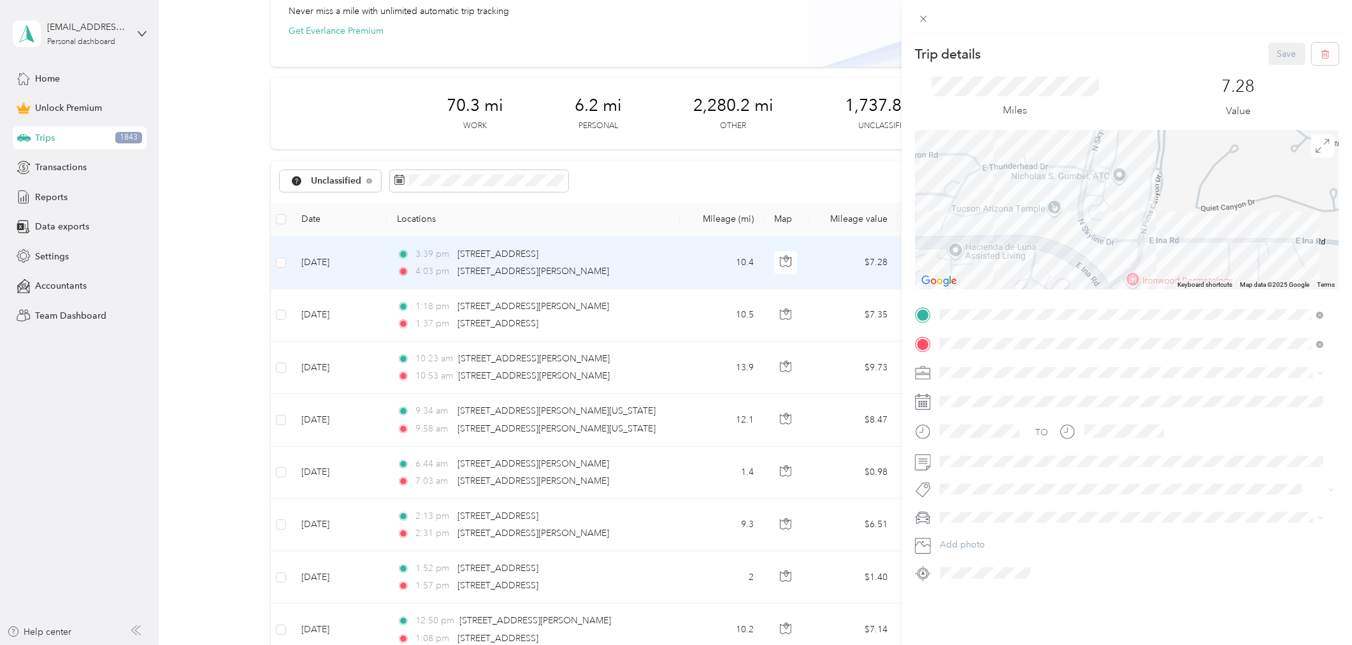
drag, startPoint x: 1085, startPoint y: 174, endPoint x: 1077, endPoint y: 224, distance: 51.1
click at [1075, 225] on div at bounding box center [1127, 209] width 424 height 159
click at [508, 252] on div "Trip details Save This trip cannot be edited because it is either under review,…" at bounding box center [676, 322] width 1352 height 645
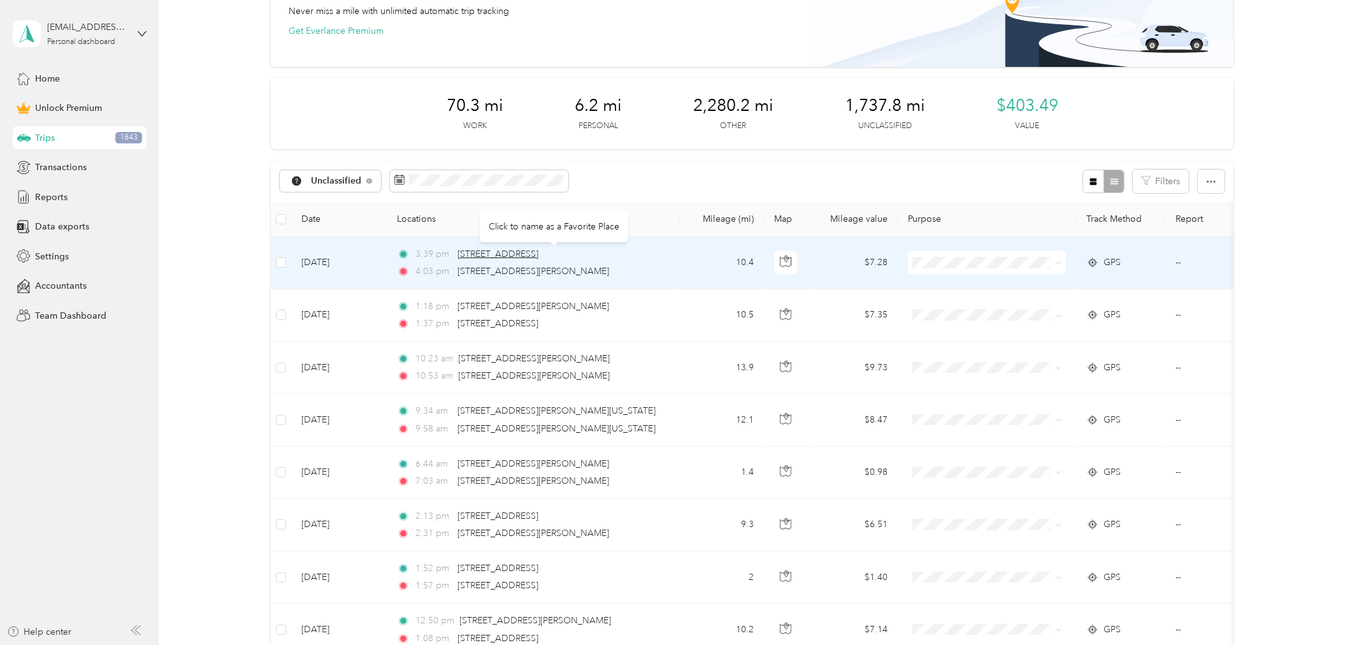
click at [511, 255] on span "[STREET_ADDRESS]" at bounding box center [497, 253] width 81 height 11
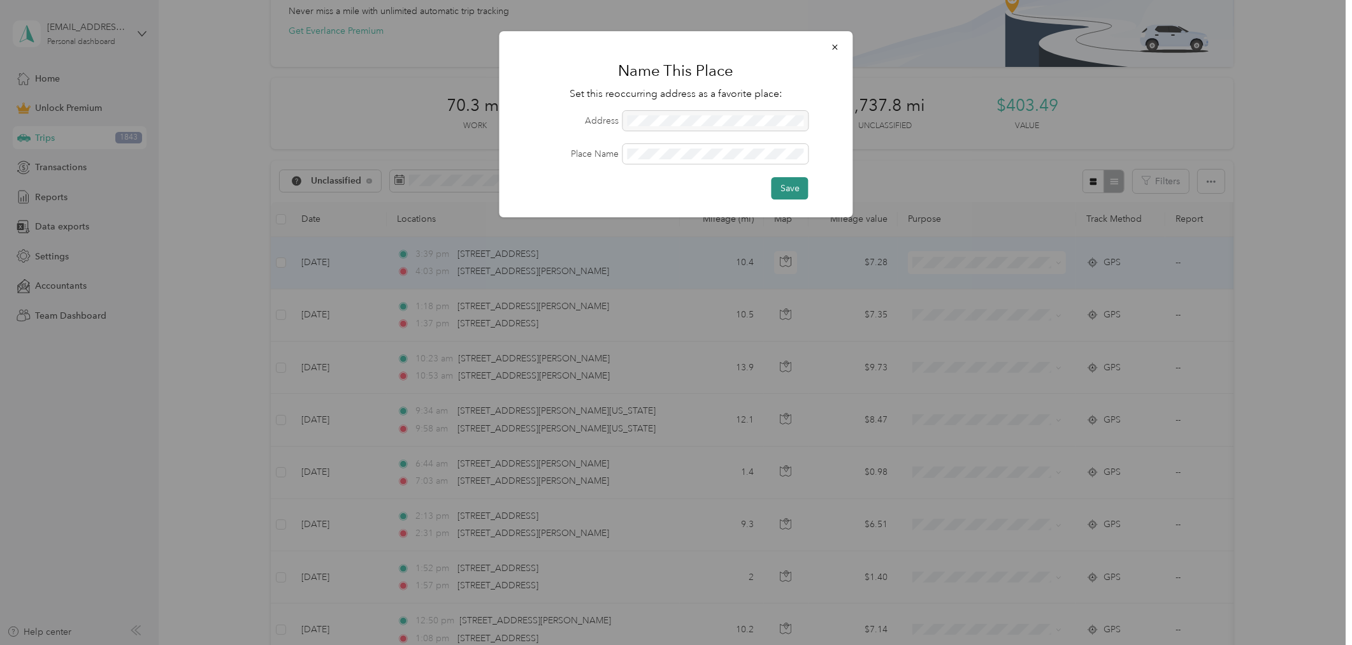
click at [792, 193] on button "Save" at bounding box center [789, 188] width 37 height 22
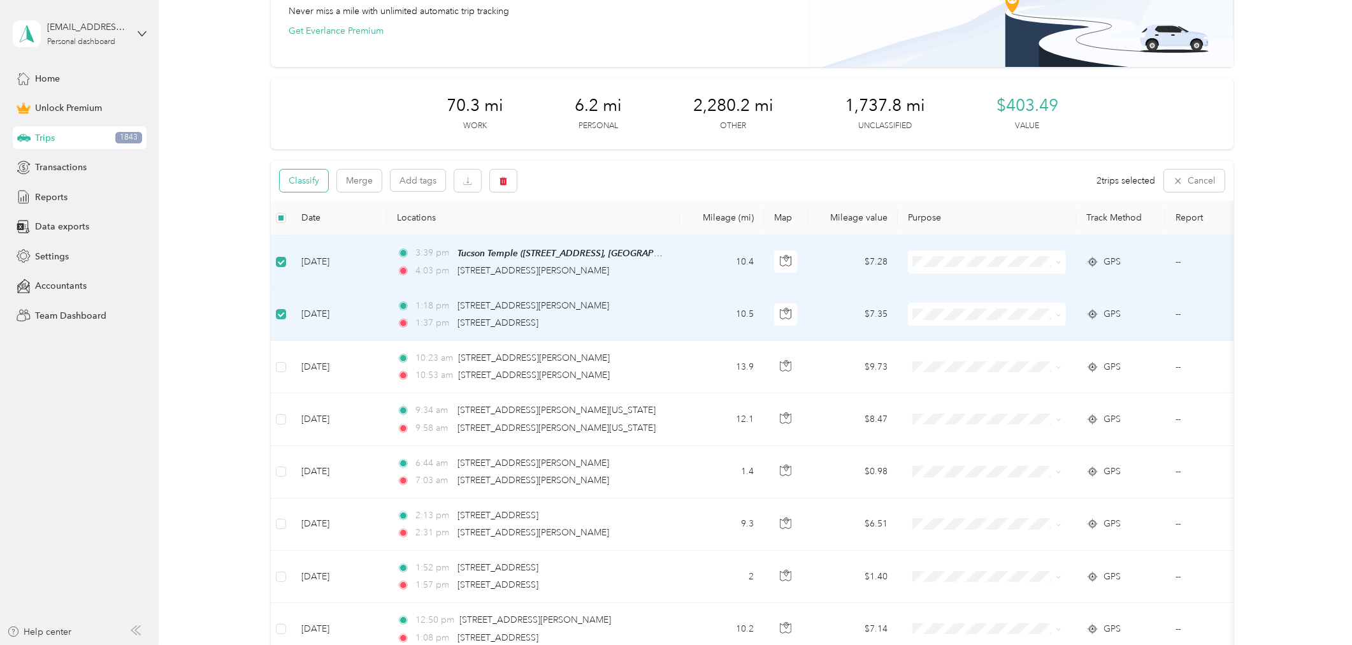
click at [307, 178] on button "Classify" at bounding box center [304, 180] width 48 height 22
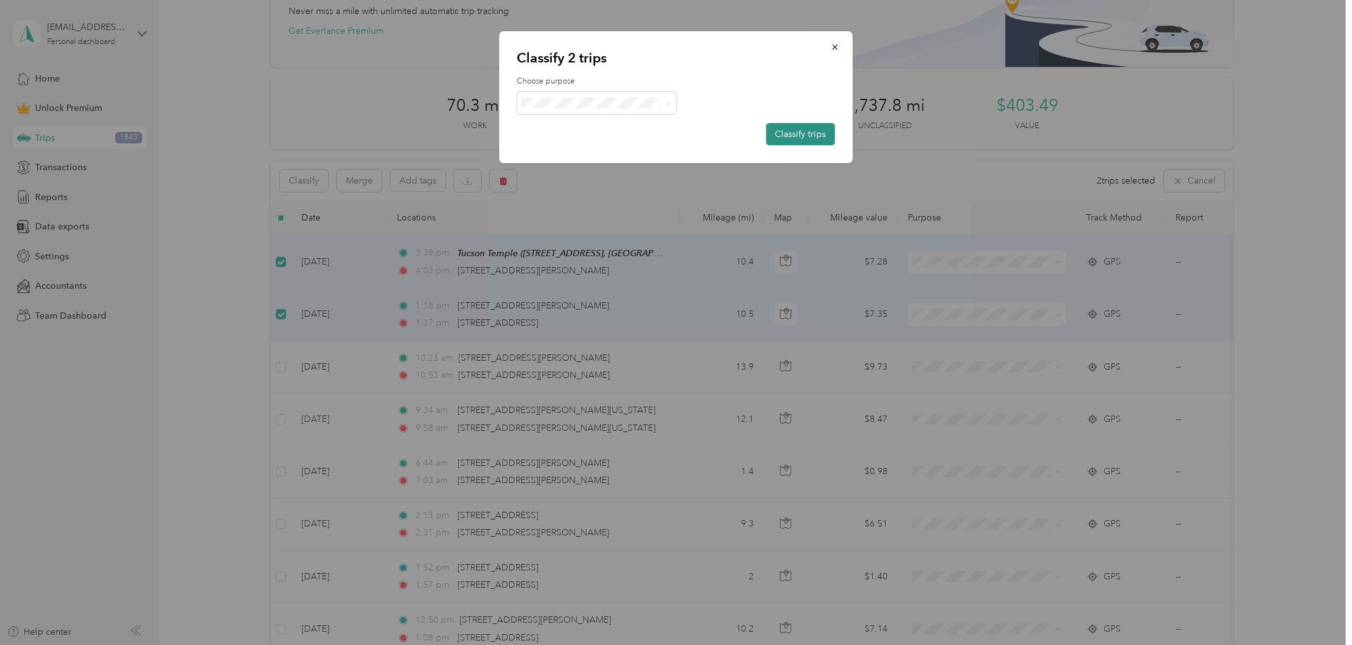
click at [817, 133] on button "Classify trips" at bounding box center [800, 134] width 69 height 22
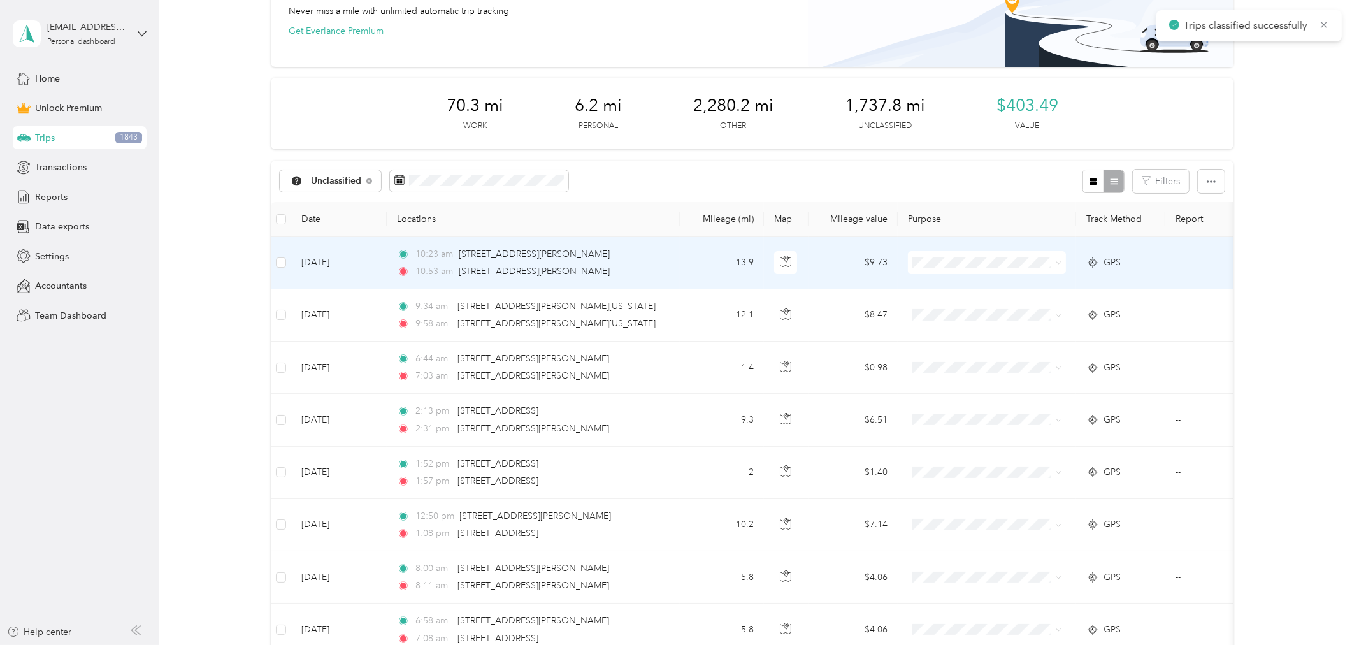
click at [706, 259] on td "13.9" at bounding box center [722, 263] width 84 height 52
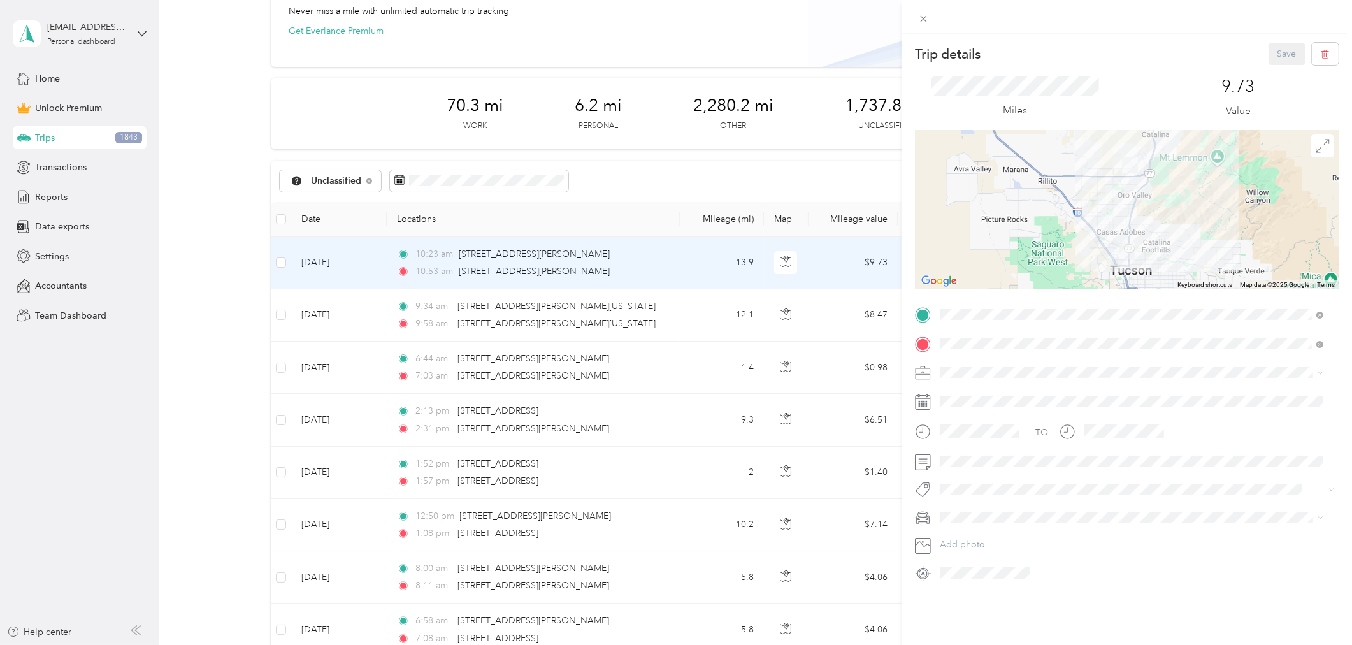
click at [701, 316] on div "Trip details Save This trip cannot be edited because it is either under review,…" at bounding box center [676, 322] width 1352 height 645
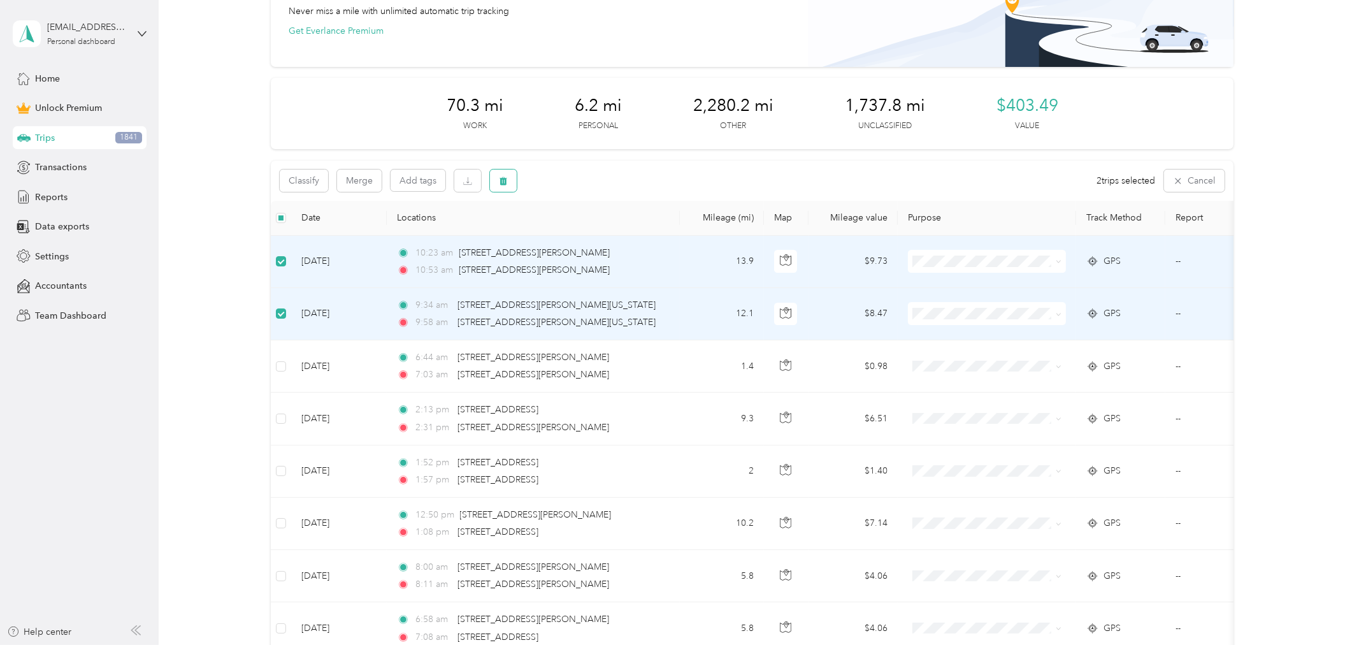
click at [498, 181] on button "button" at bounding box center [503, 180] width 27 height 22
click at [591, 231] on button "Yes" at bounding box center [597, 233] width 25 height 20
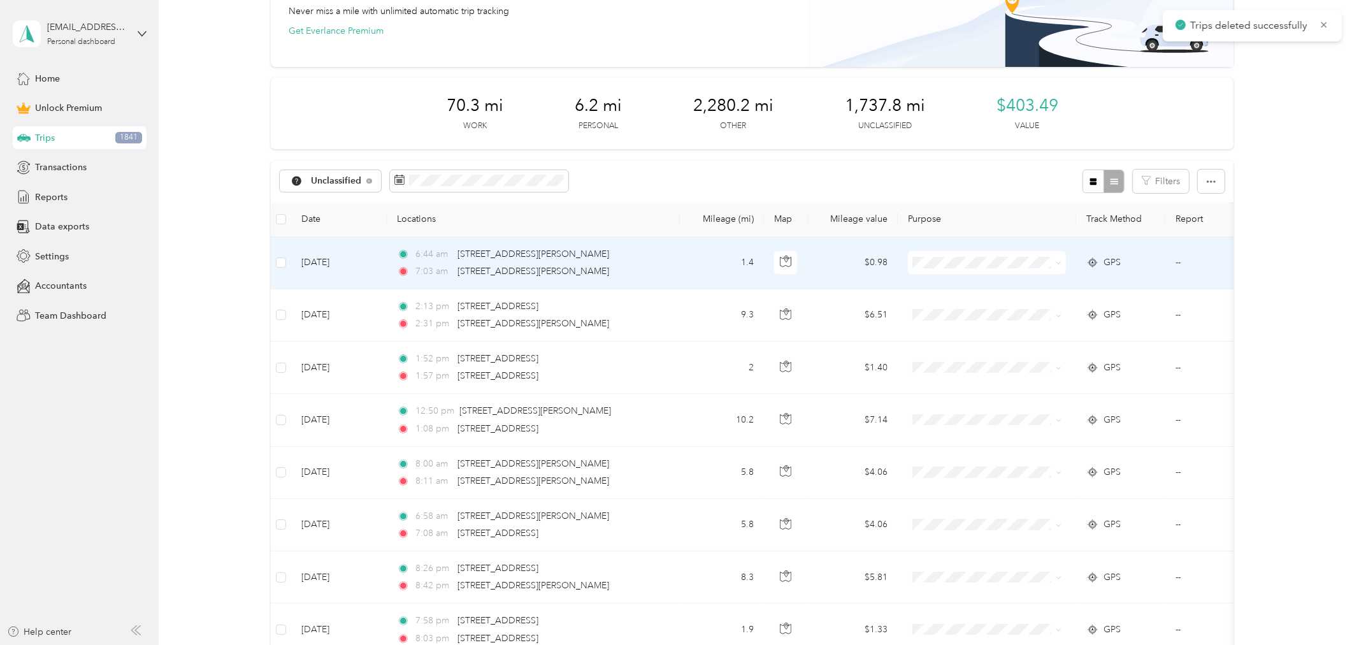
click at [702, 260] on td "1.4" at bounding box center [722, 263] width 84 height 52
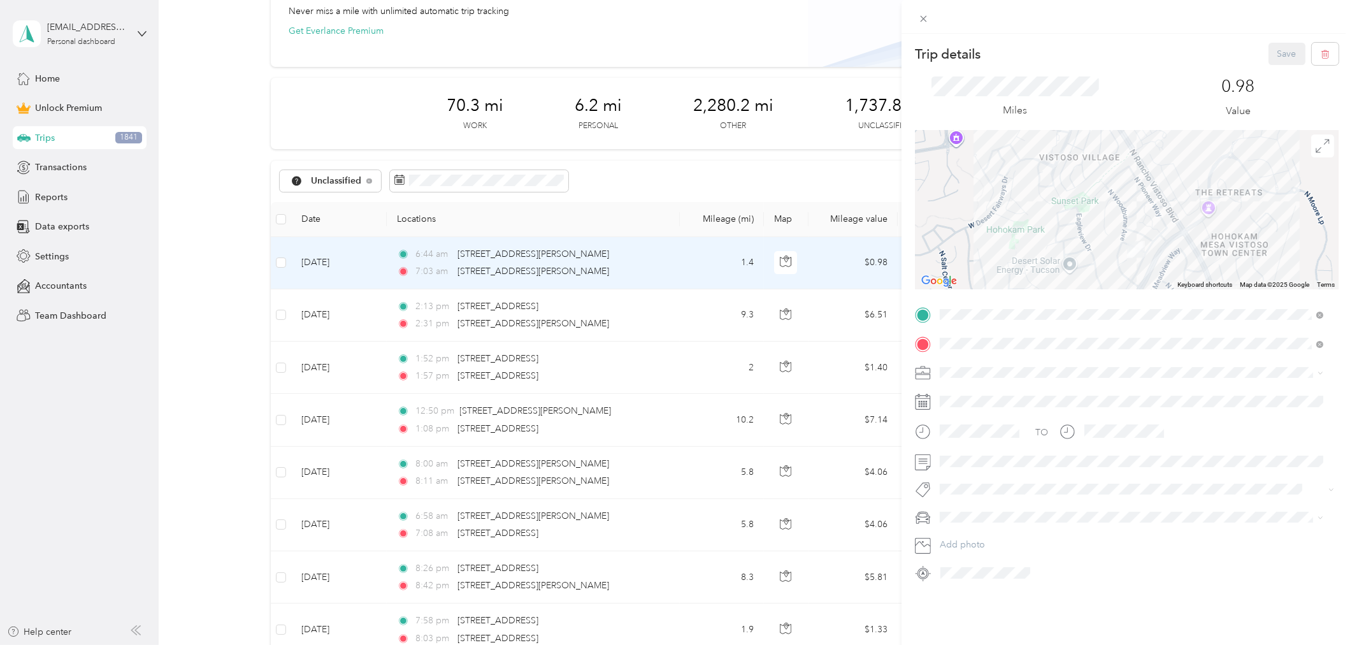
click at [696, 322] on div "Trip details Save This trip cannot be edited because it is either under review,…" at bounding box center [676, 322] width 1352 height 645
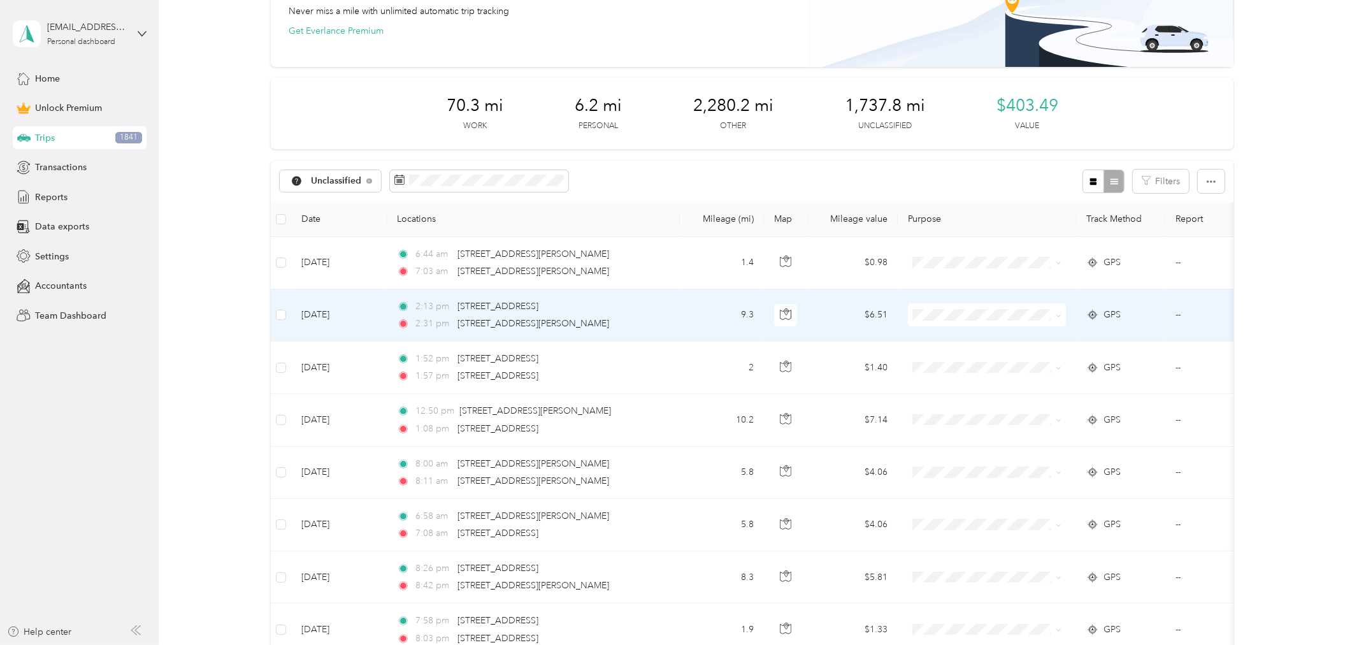
click at [696, 322] on td "9.3" at bounding box center [722, 315] width 84 height 52
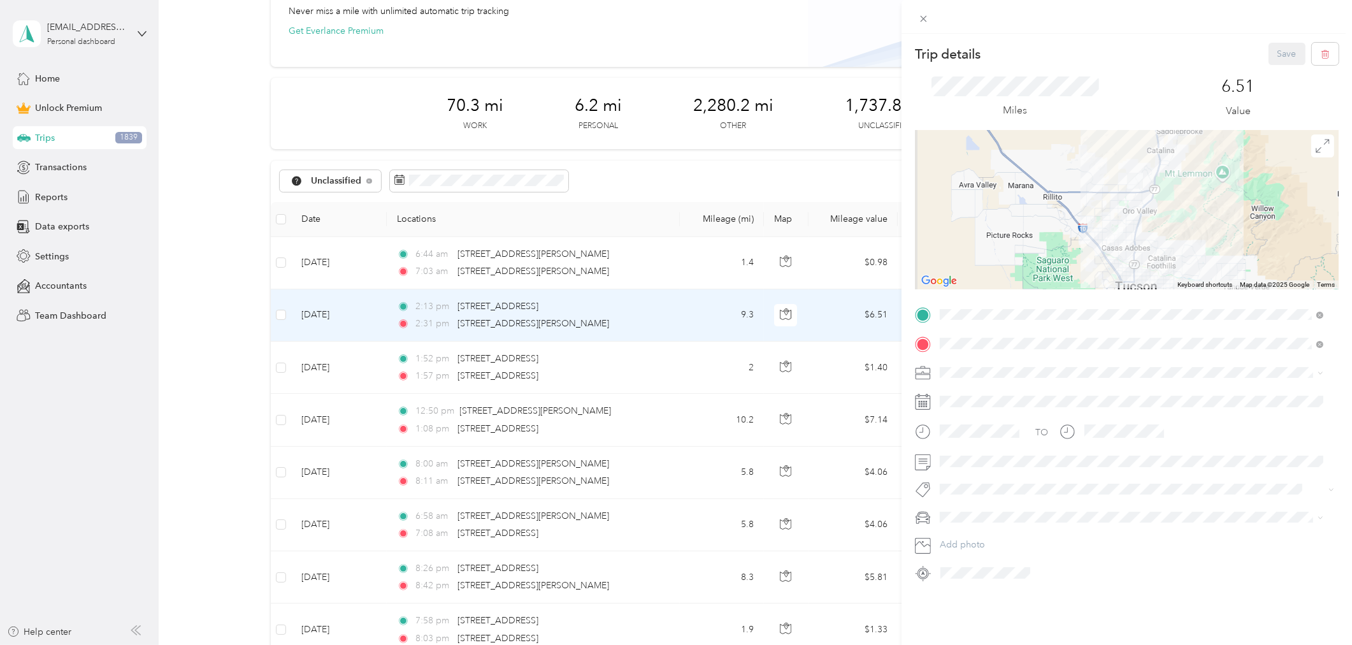
click at [685, 368] on div "Trip details Save This trip cannot be edited because it is either under review,…" at bounding box center [676, 322] width 1352 height 645
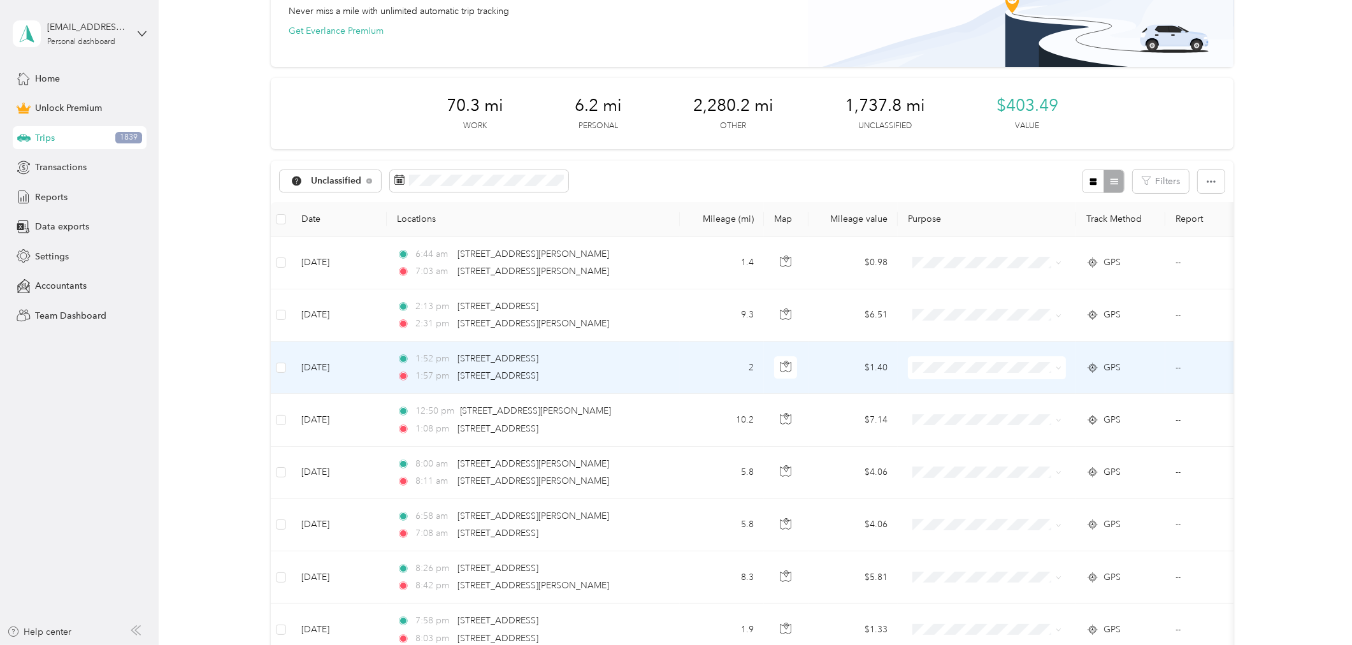
click at [686, 368] on td "2" at bounding box center [722, 367] width 84 height 52
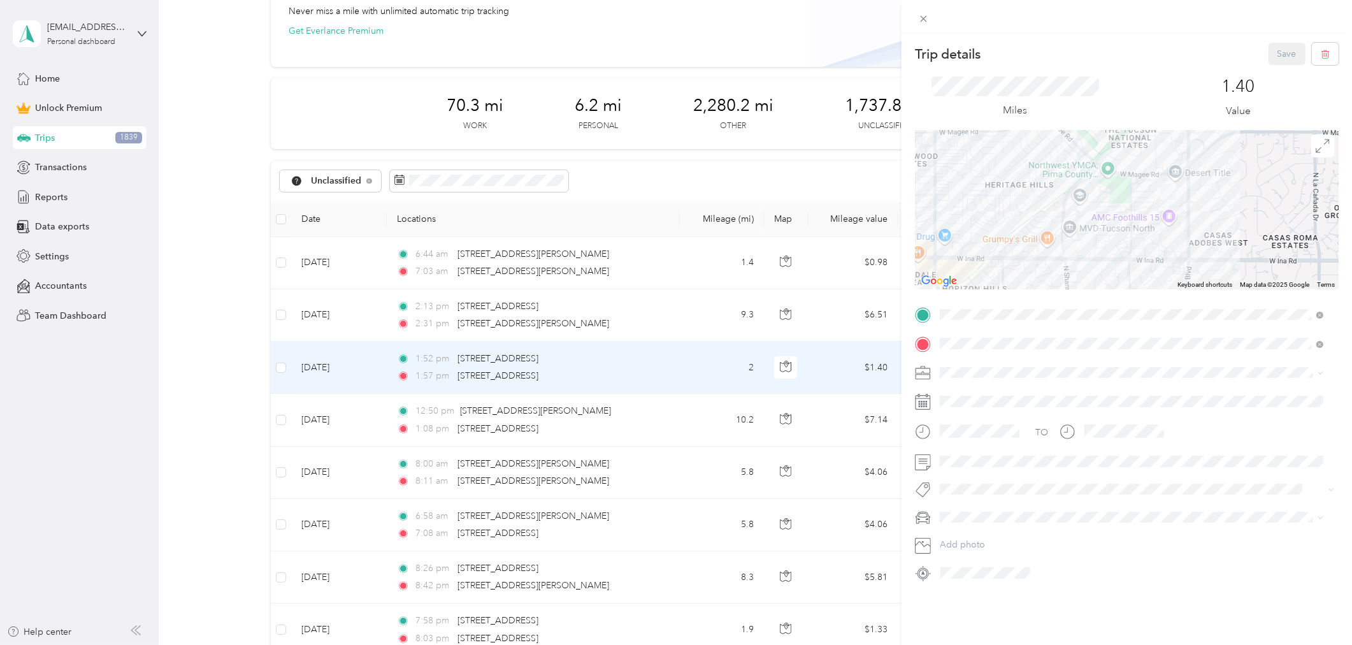
click at [677, 419] on div "Trip details Save This trip cannot be edited because it is either under review,…" at bounding box center [676, 322] width 1352 height 645
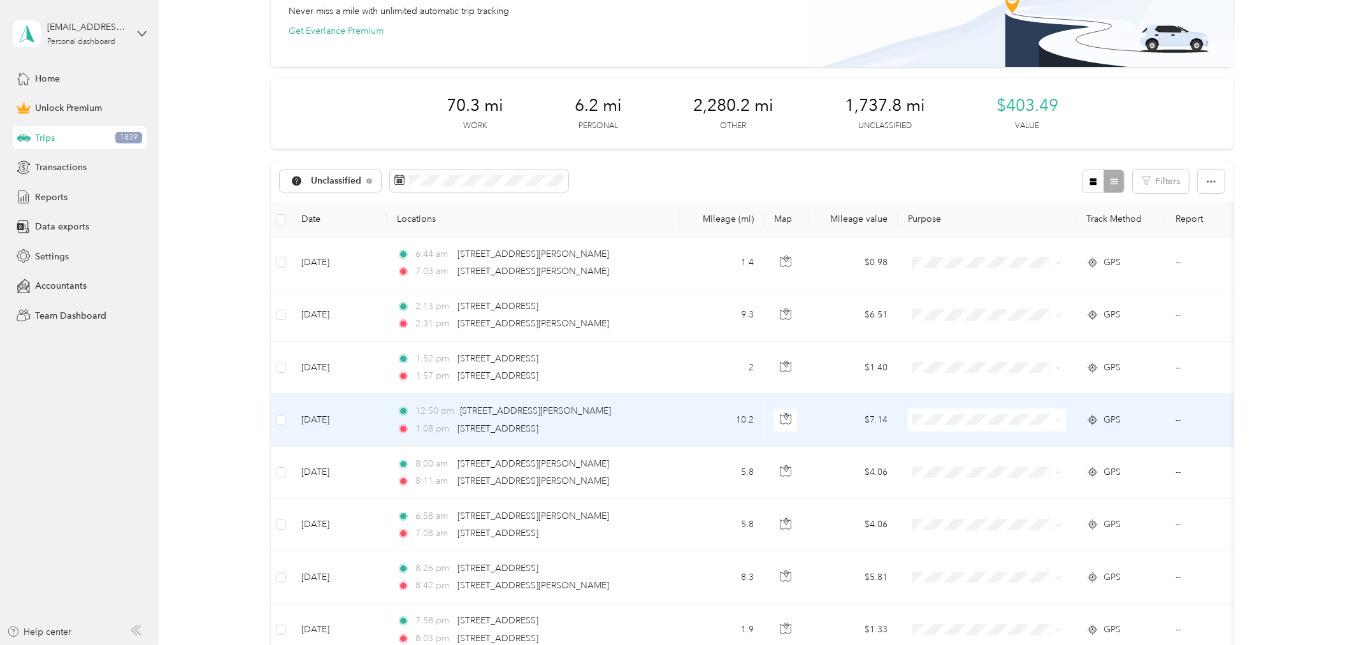
click at [683, 422] on td "10.2" at bounding box center [722, 420] width 84 height 52
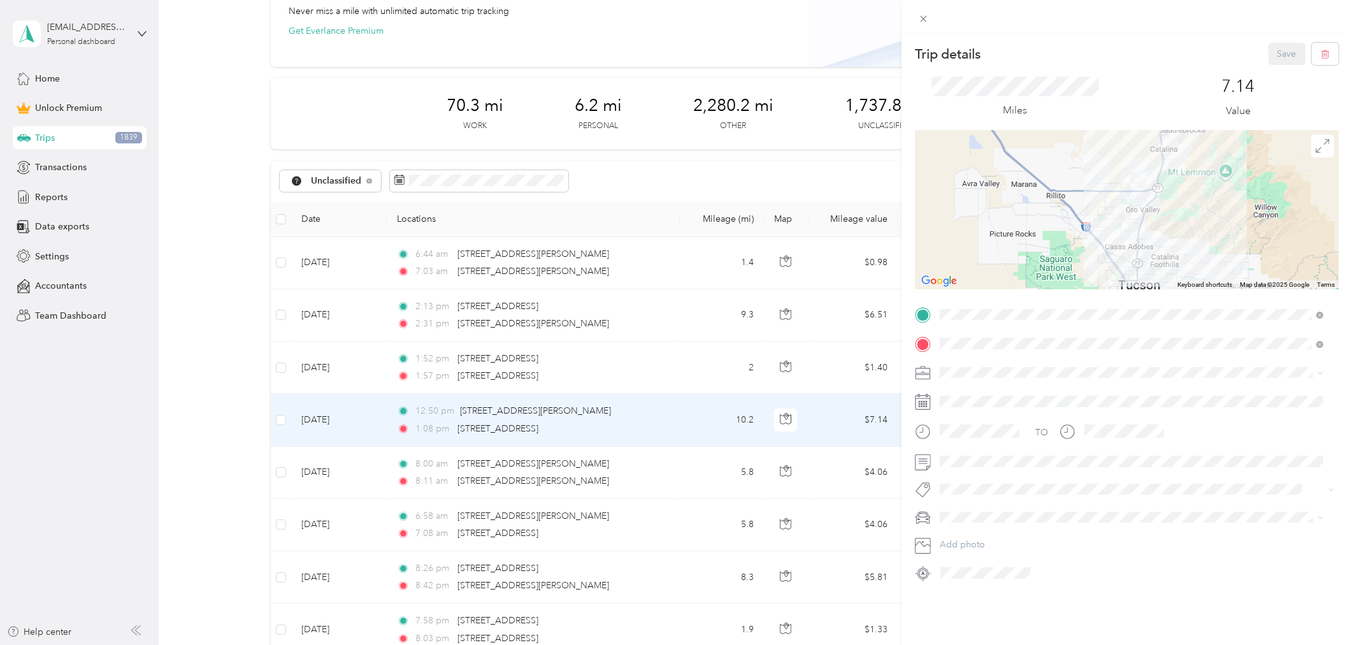
click at [277, 417] on div "Trip details Save This trip cannot be edited because it is either under review,…" at bounding box center [676, 322] width 1352 height 645
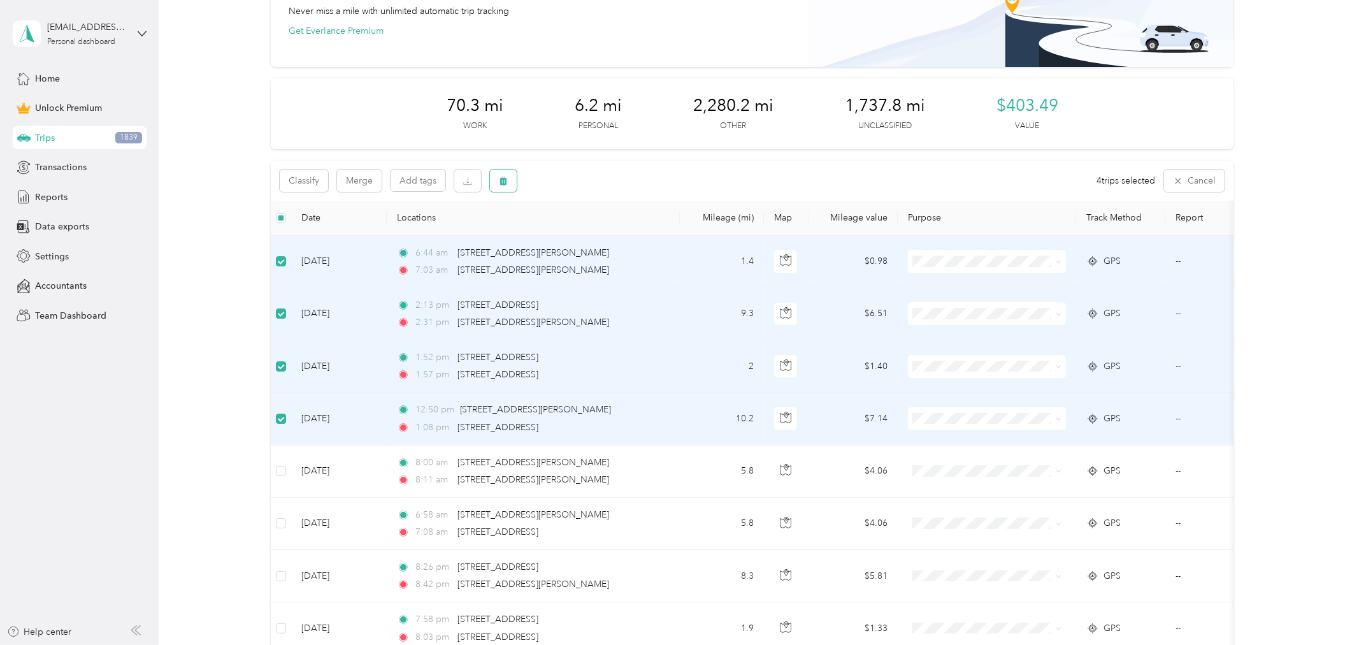
click at [505, 180] on icon "button" at bounding box center [503, 180] width 8 height 8
click at [593, 231] on button "Yes" at bounding box center [597, 233] width 25 height 20
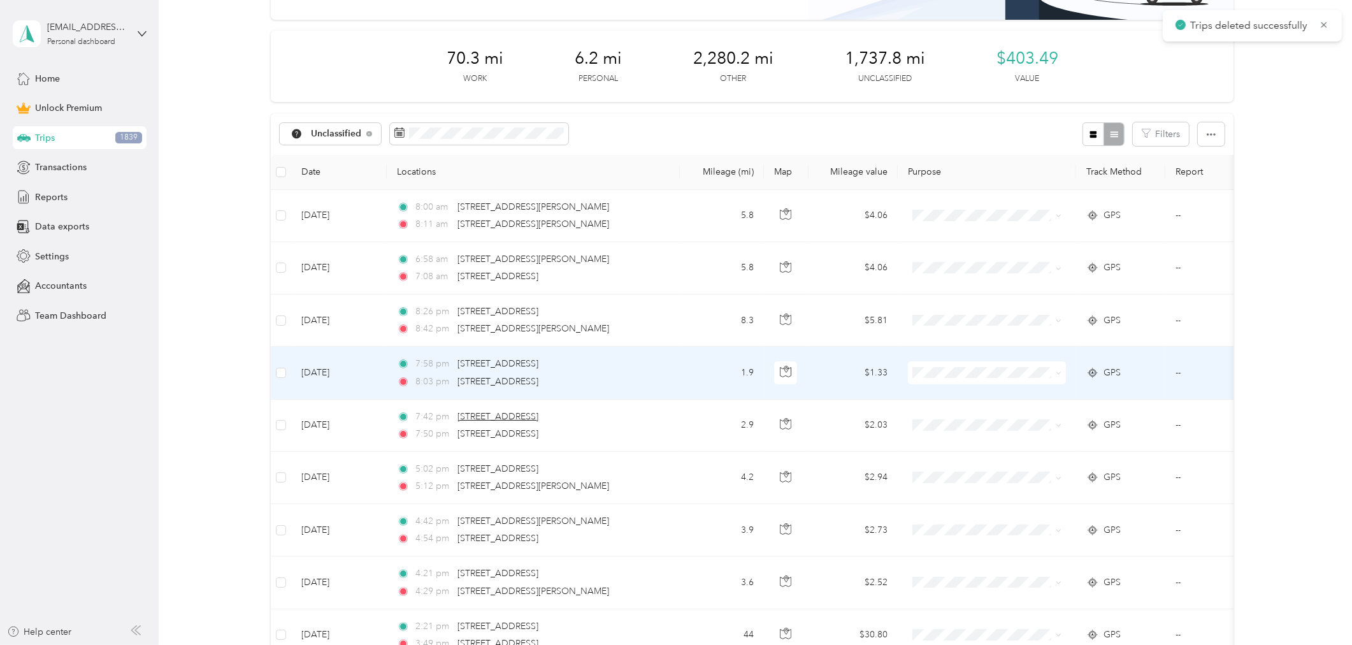
scroll to position [167, 0]
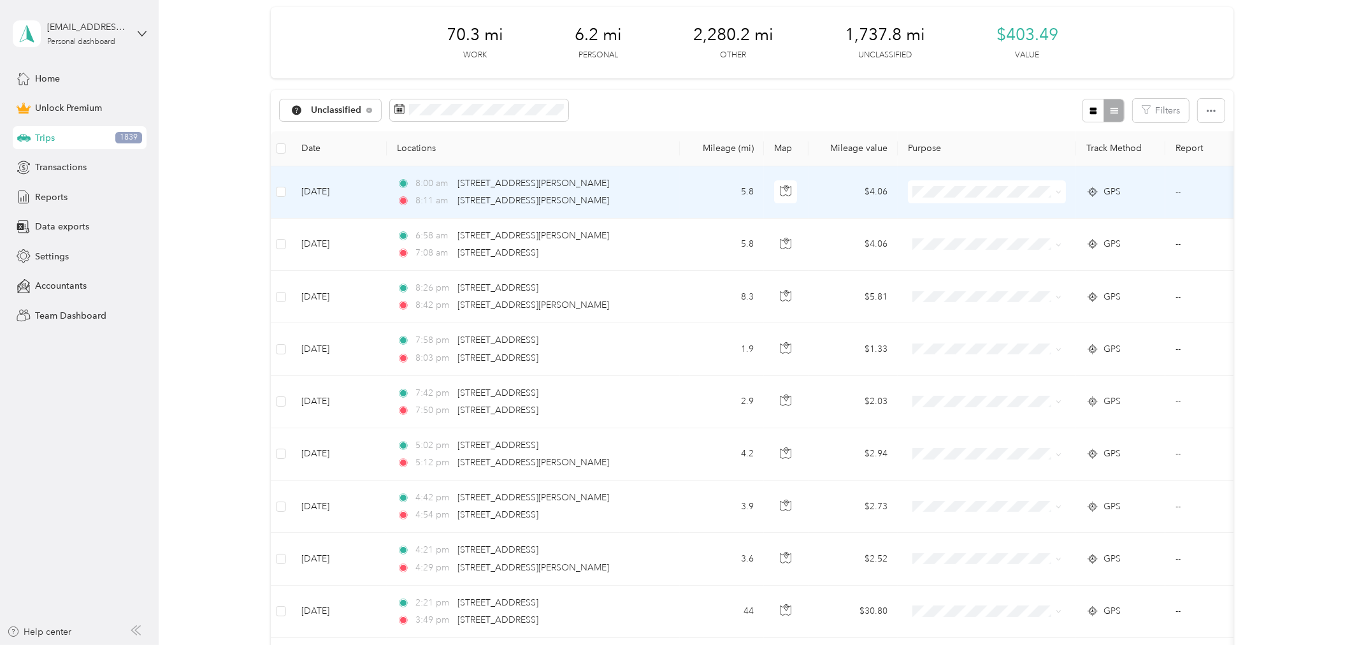
click at [692, 188] on td "5.8" at bounding box center [722, 192] width 84 height 52
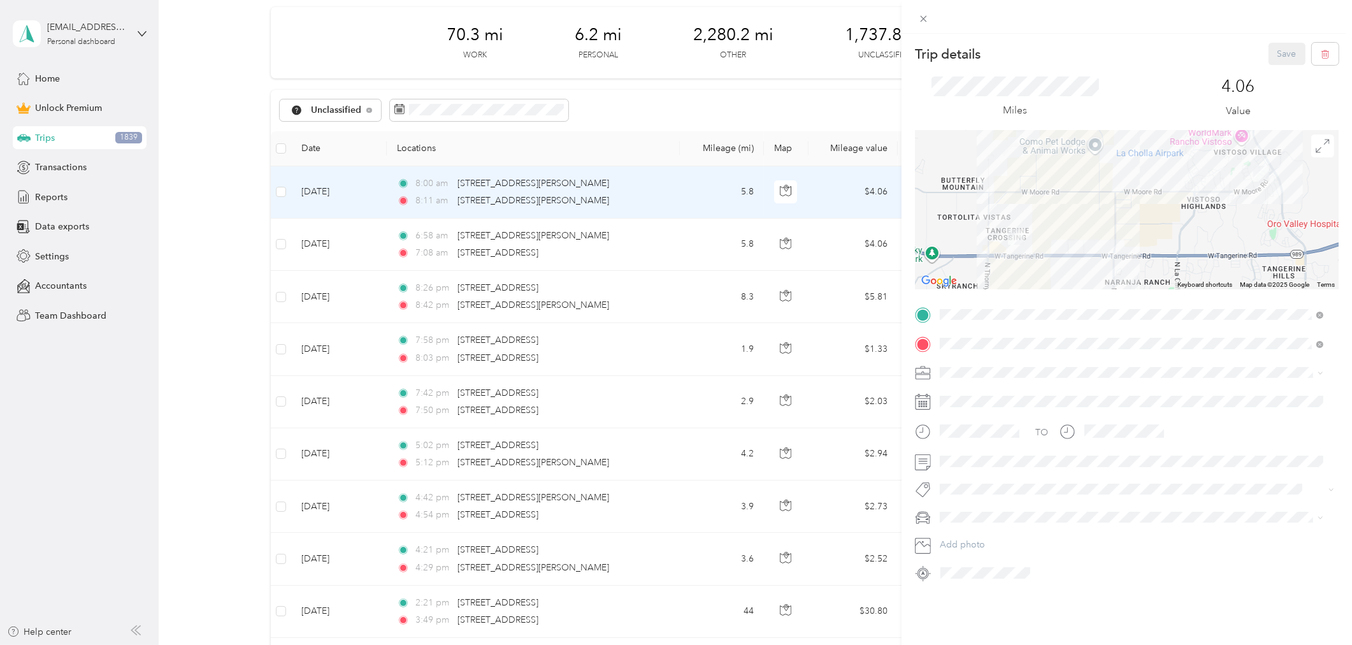
click at [701, 246] on div "Trip details Save This trip cannot be edited because it is either under review,…" at bounding box center [676, 322] width 1352 height 645
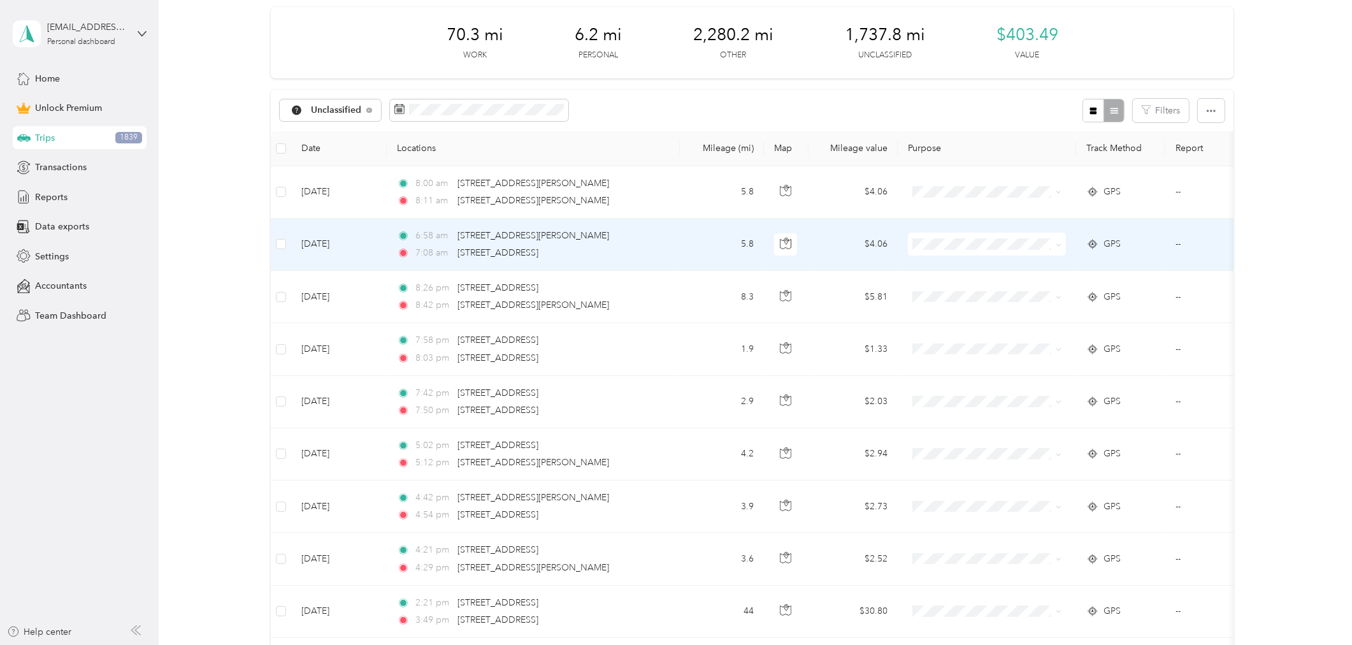
click at [701, 246] on td "5.8" at bounding box center [722, 244] width 84 height 52
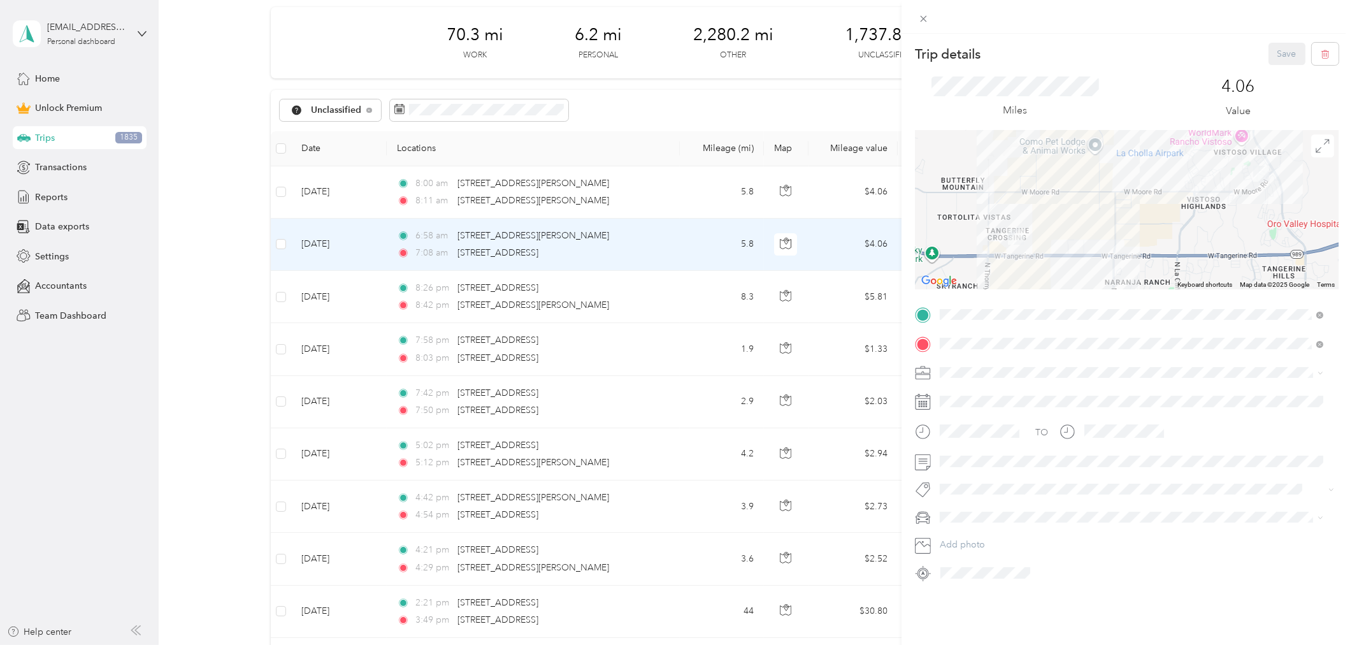
click at [280, 193] on div "Trip details Save This trip cannot be edited because it is either under review,…" at bounding box center [676, 322] width 1352 height 645
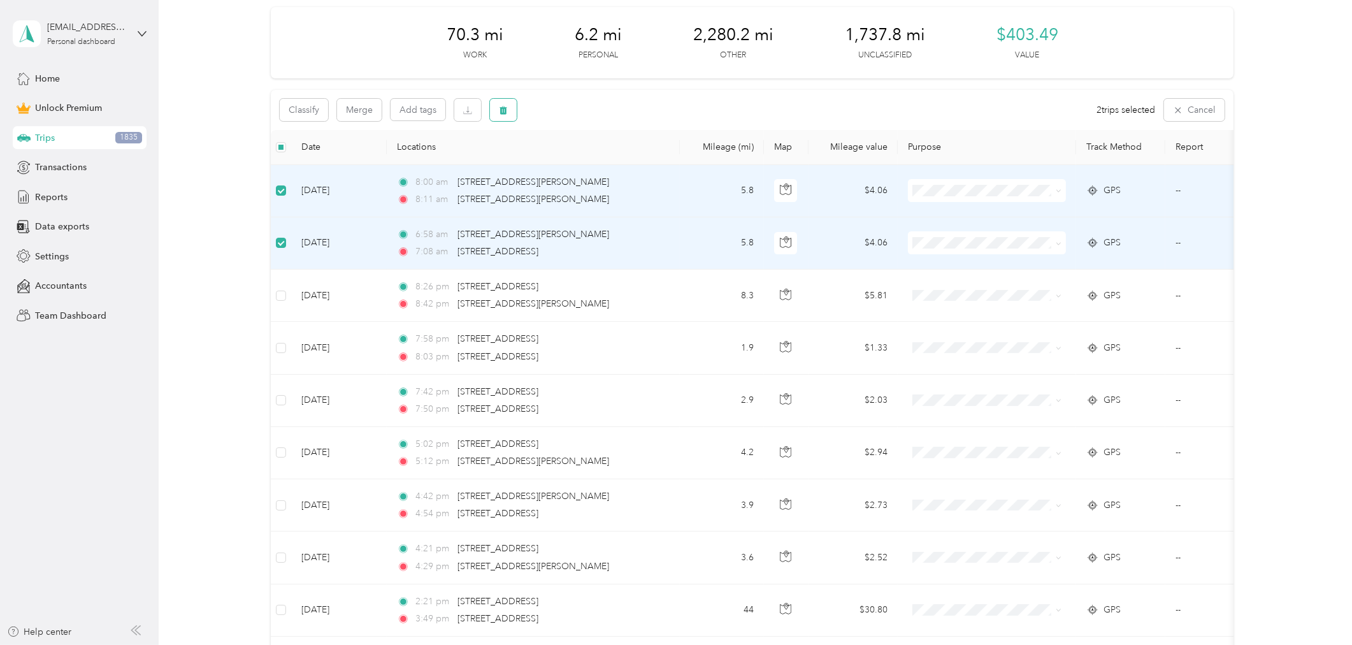
click at [499, 107] on icon "button" at bounding box center [503, 110] width 9 height 9
click at [593, 160] on button "Yes" at bounding box center [597, 162] width 25 height 20
click at [296, 109] on button "Classify" at bounding box center [304, 110] width 48 height 22
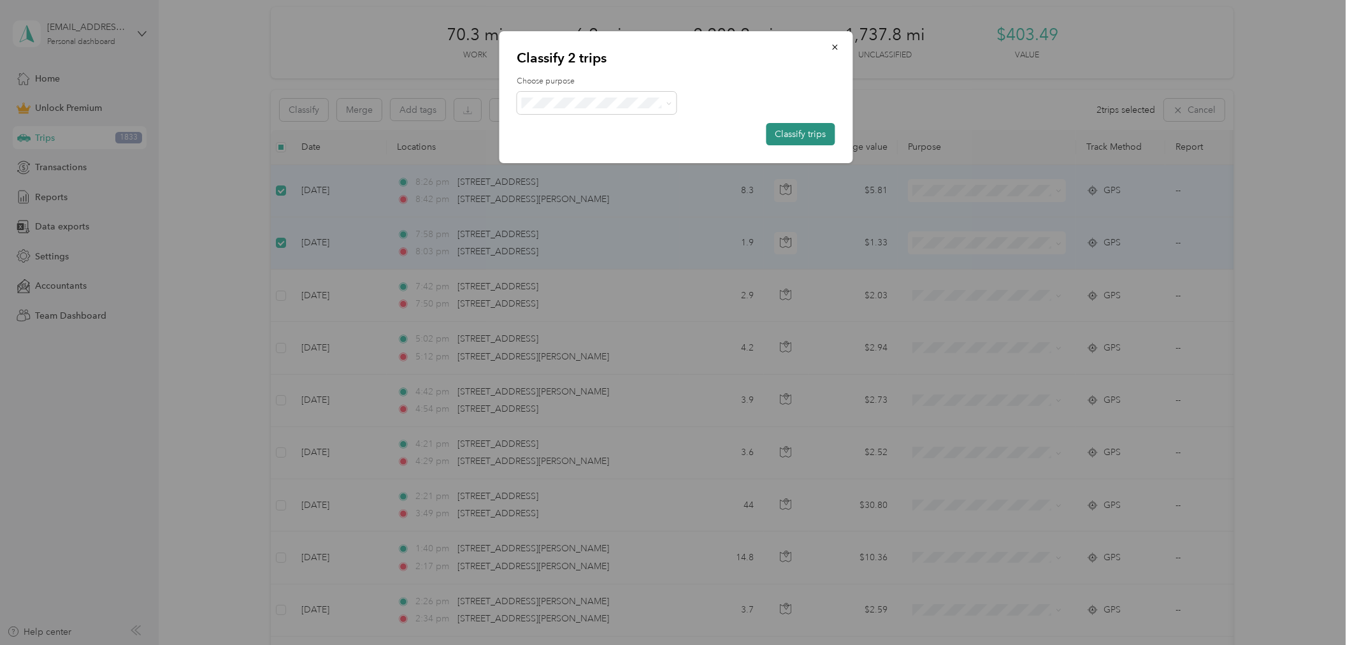
click at [794, 133] on button "Classify trips" at bounding box center [800, 134] width 69 height 22
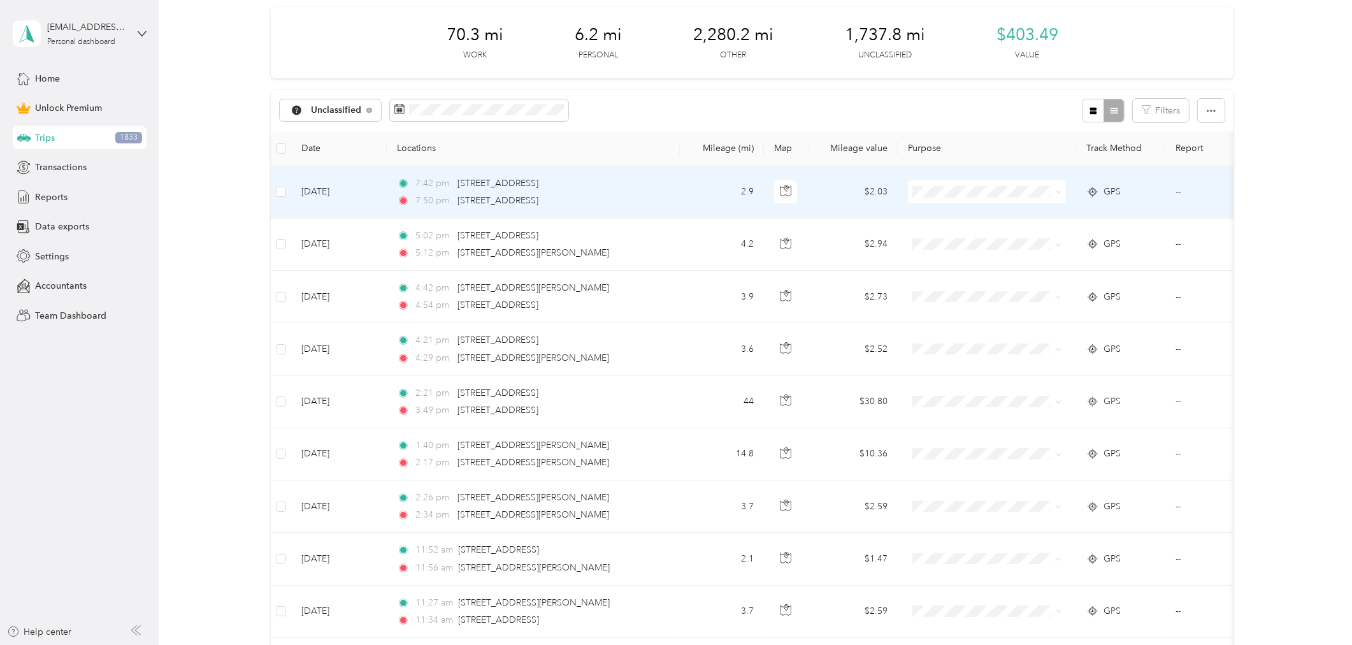
click at [707, 189] on td "2.9" at bounding box center [722, 192] width 84 height 52
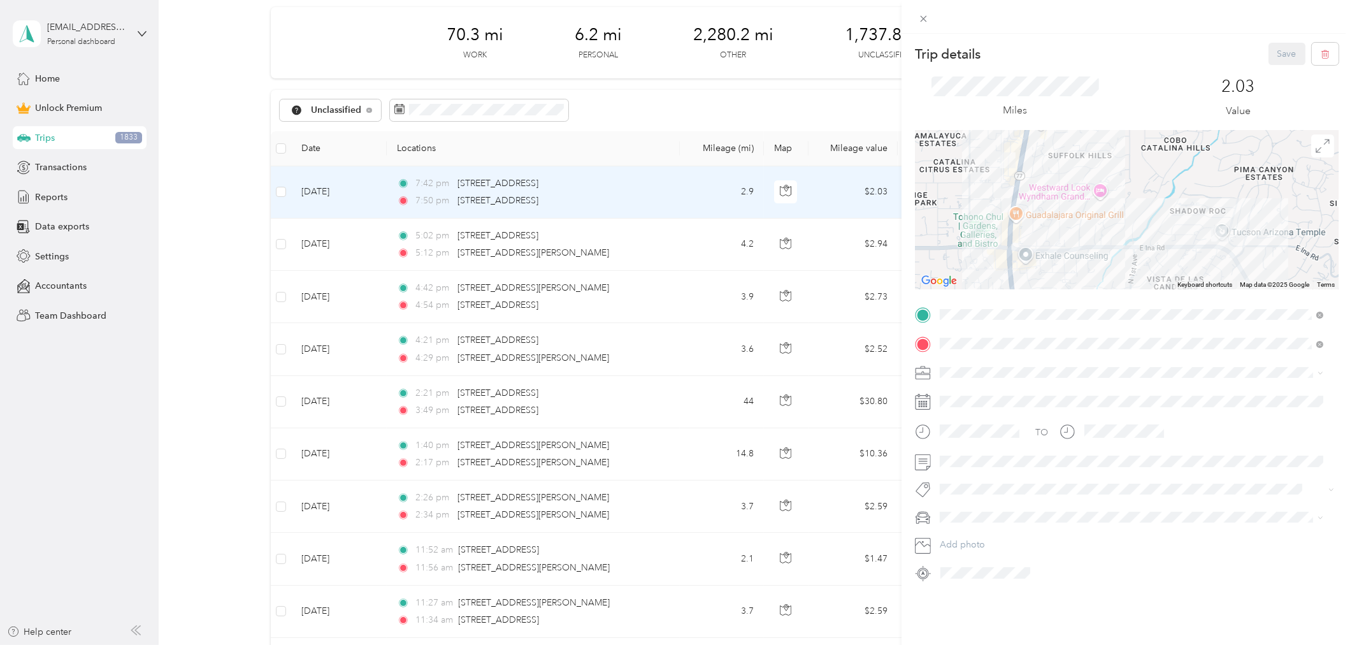
click at [962, 462] on span "Charity" at bounding box center [958, 461] width 28 height 11
click at [1278, 59] on button "Save" at bounding box center [1286, 54] width 37 height 22
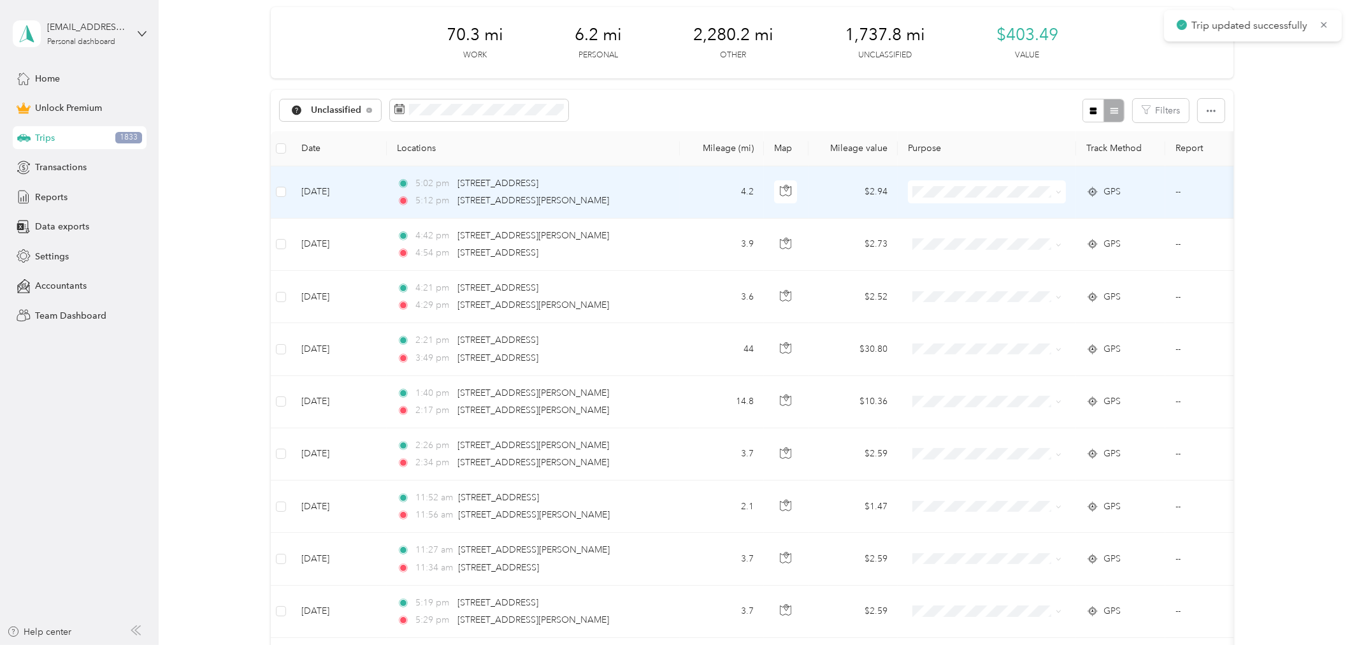
click at [696, 192] on td "4.2" at bounding box center [722, 192] width 84 height 52
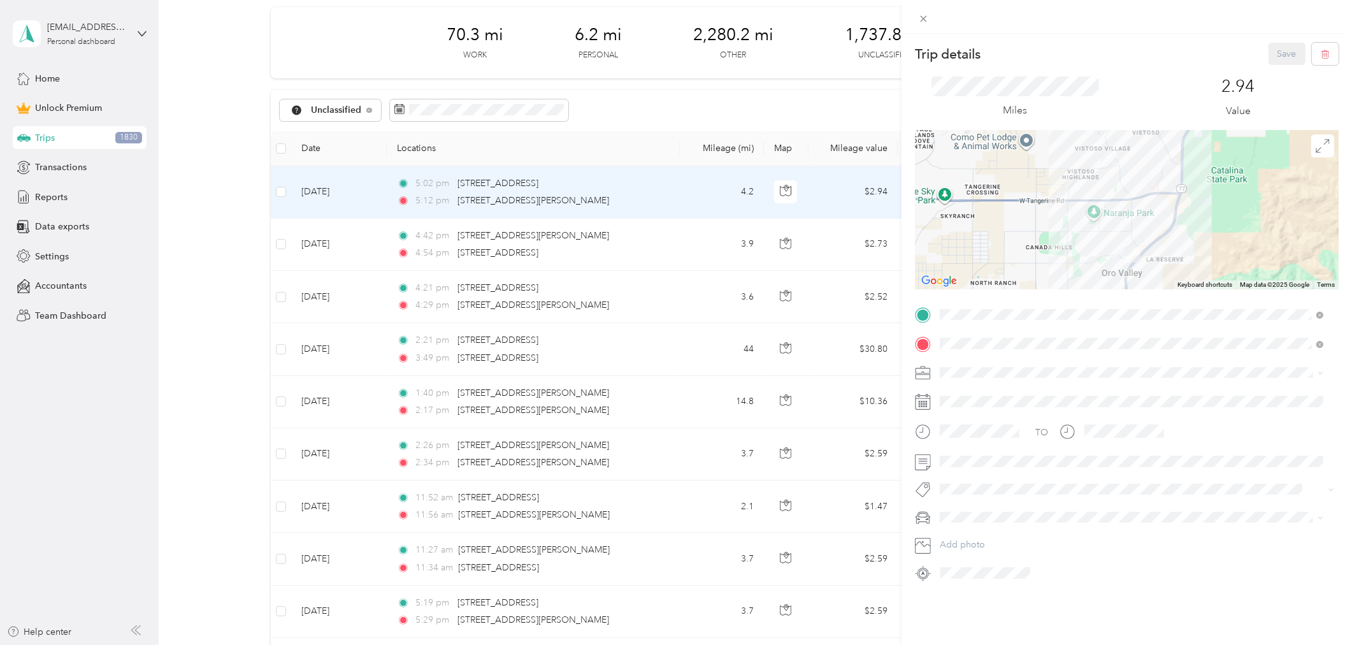
click at [697, 254] on div "Trip details Save This trip cannot be edited because it is either under review,…" at bounding box center [676, 322] width 1352 height 645
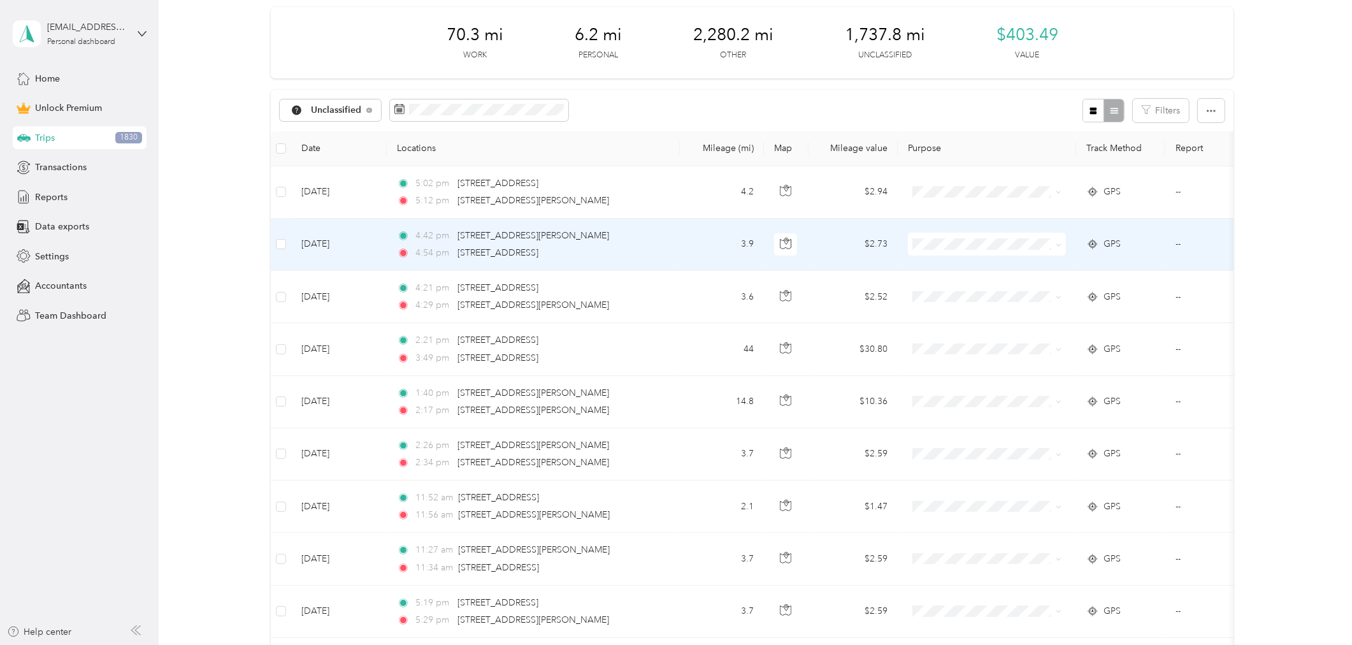
click at [697, 254] on td "3.9" at bounding box center [722, 244] width 84 height 52
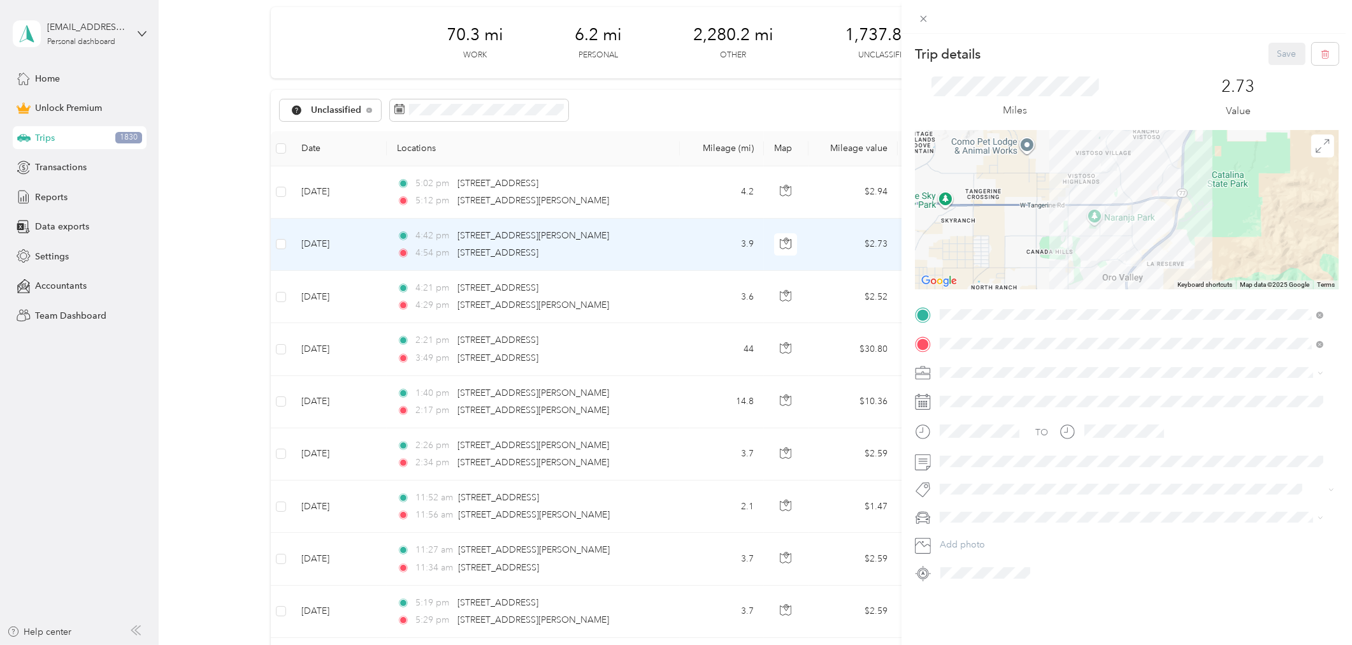
click at [704, 300] on div "Trip details Save This trip cannot be edited because it is either under review,…" at bounding box center [676, 322] width 1352 height 645
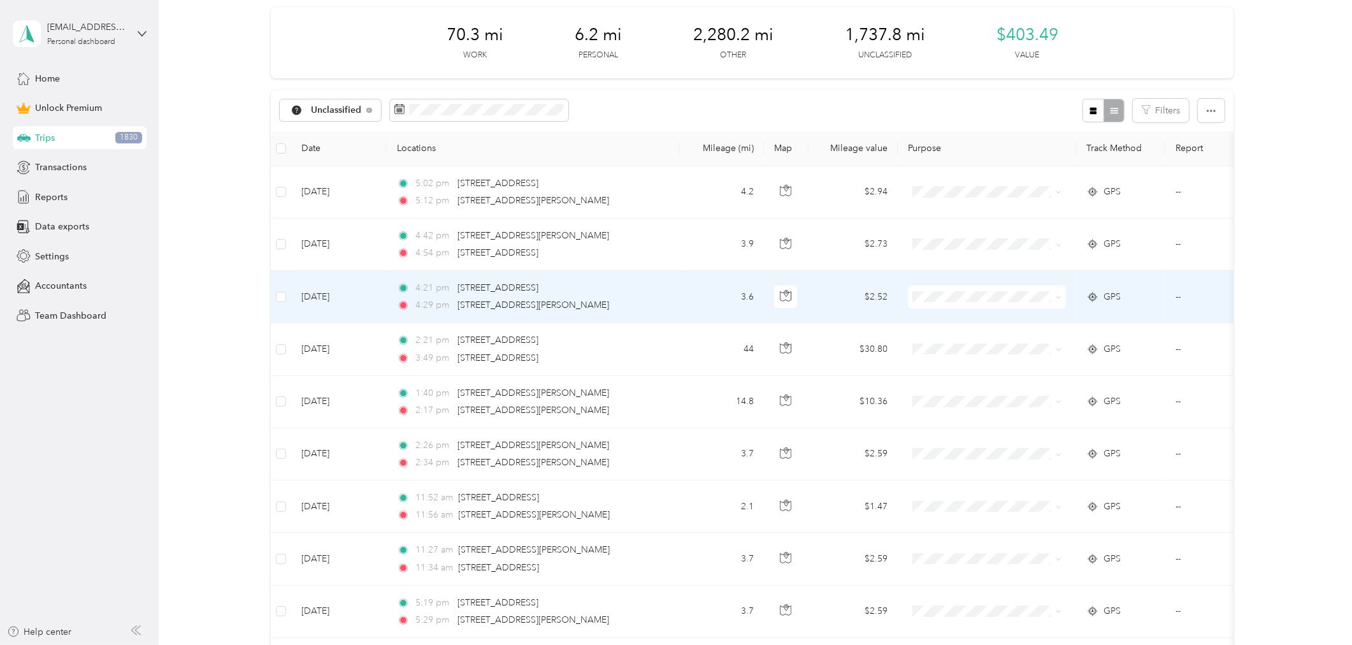
click at [705, 300] on td "3.6" at bounding box center [722, 297] width 84 height 52
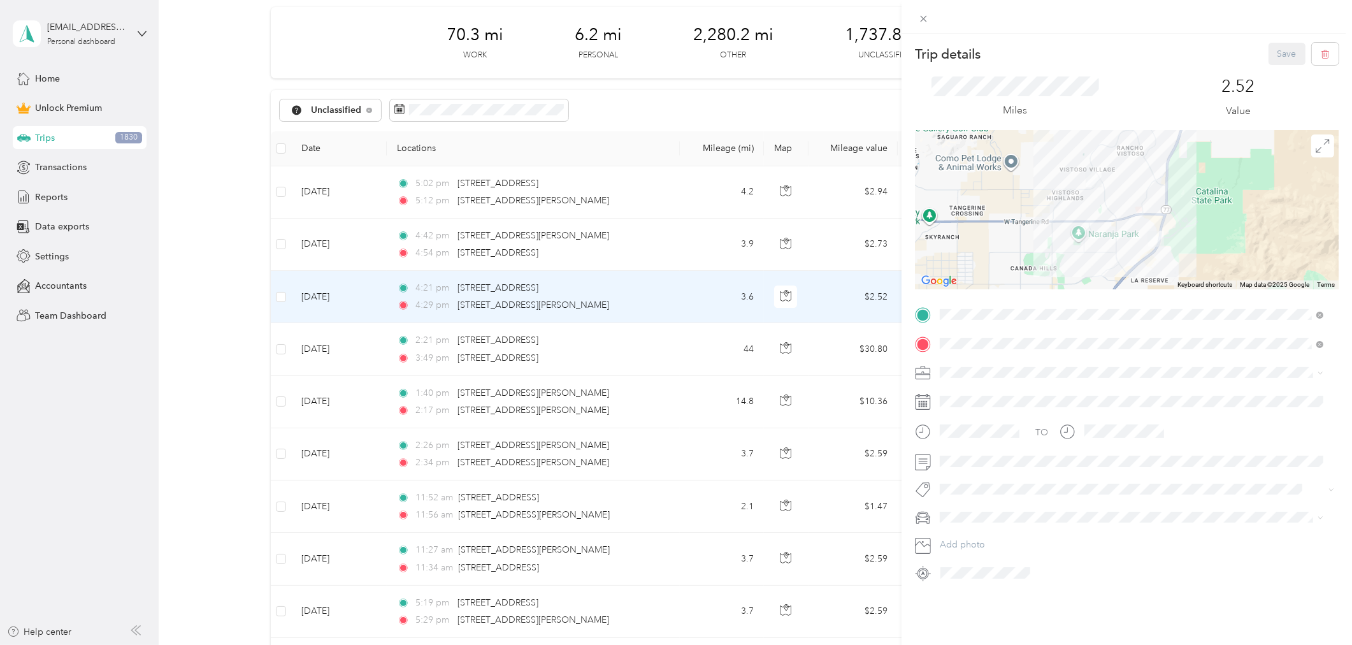
click at [692, 347] on div "Trip details Save This trip cannot be edited because it is either under review,…" at bounding box center [676, 322] width 1352 height 645
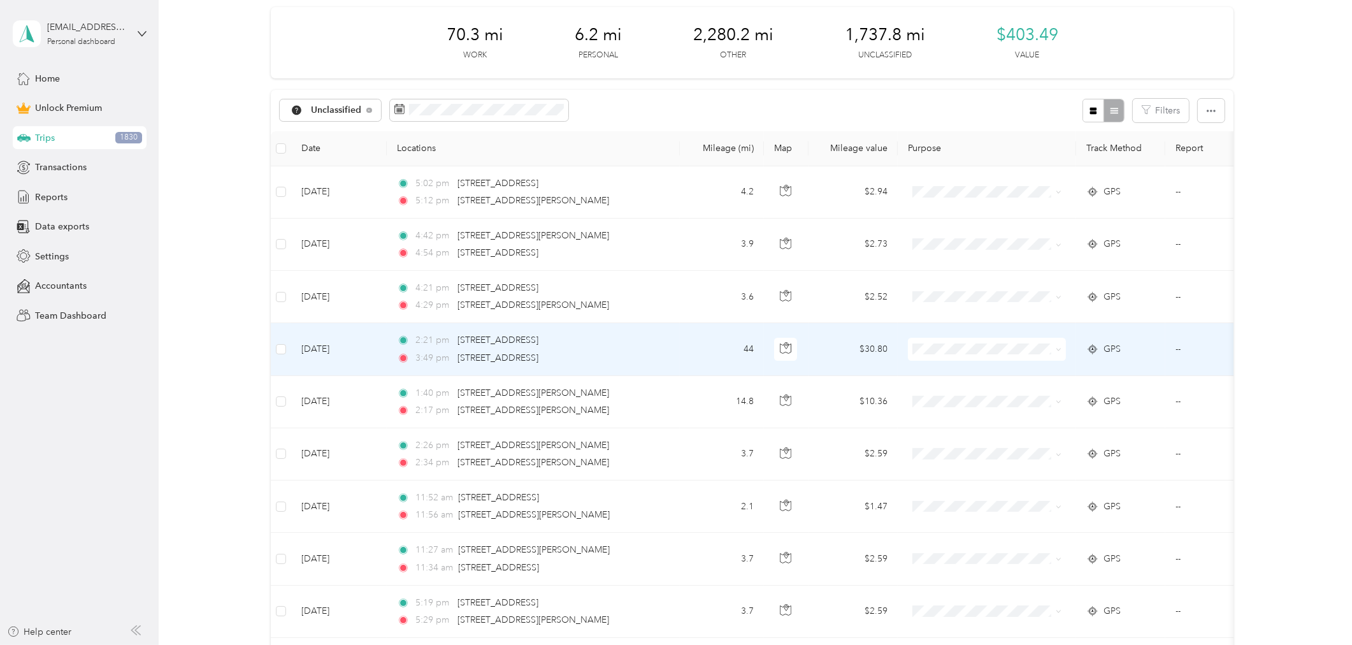
click at [692, 347] on td "44" at bounding box center [722, 349] width 84 height 52
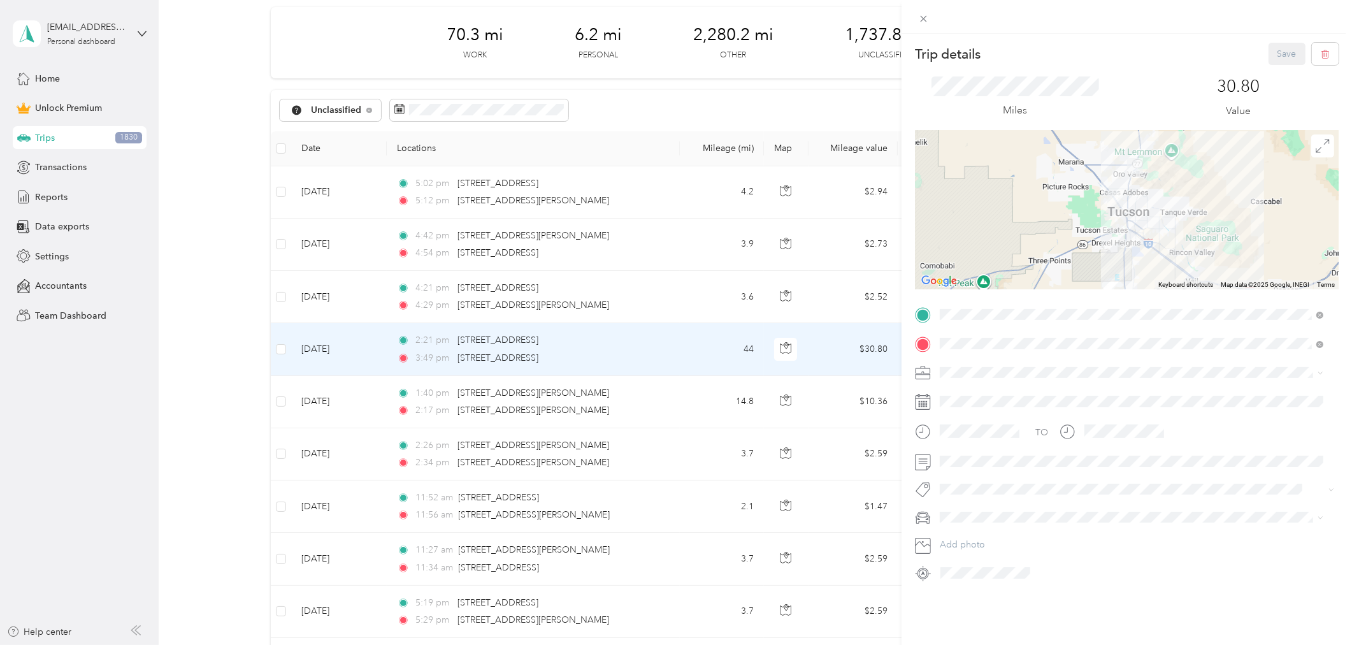
click at [698, 296] on div "Trip details Save This trip cannot be edited because it is either under review,…" at bounding box center [676, 322] width 1352 height 645
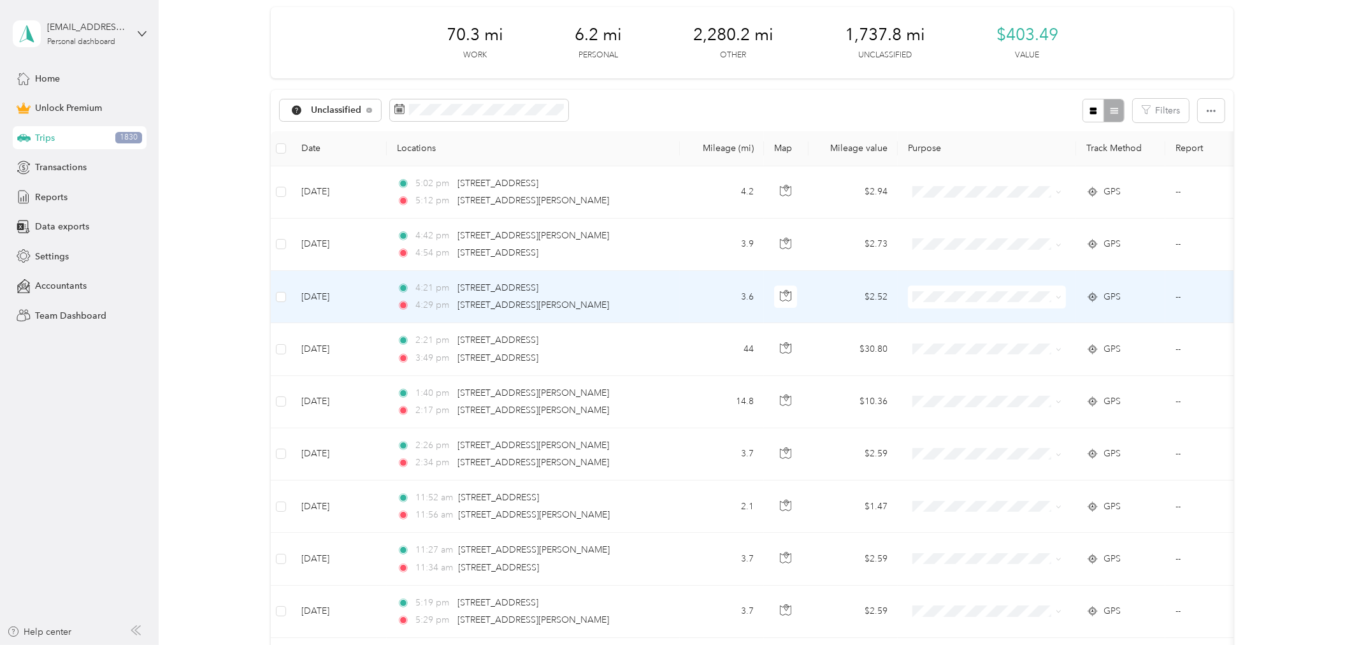
click at [698, 295] on td "3.6" at bounding box center [722, 297] width 84 height 52
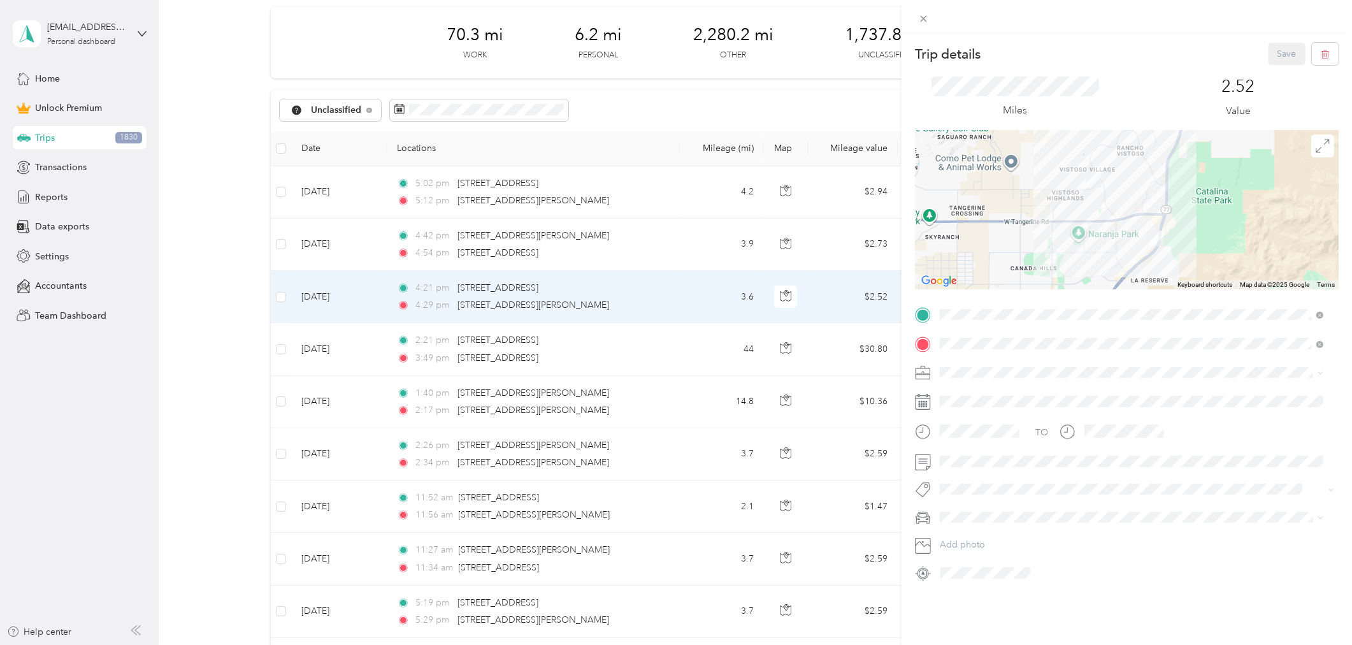
click at [691, 241] on div "Trip details Save This trip cannot be edited because it is either under review,…" at bounding box center [676, 322] width 1352 height 645
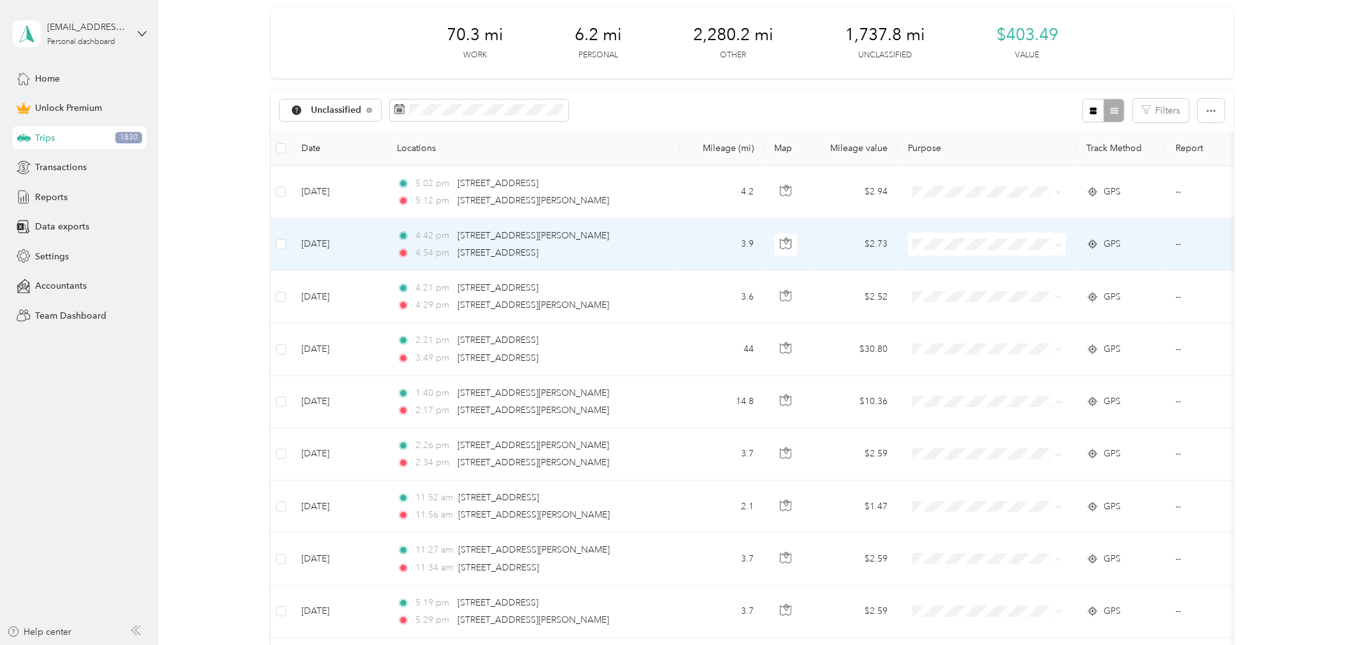
click at [691, 241] on td "3.9" at bounding box center [722, 244] width 84 height 52
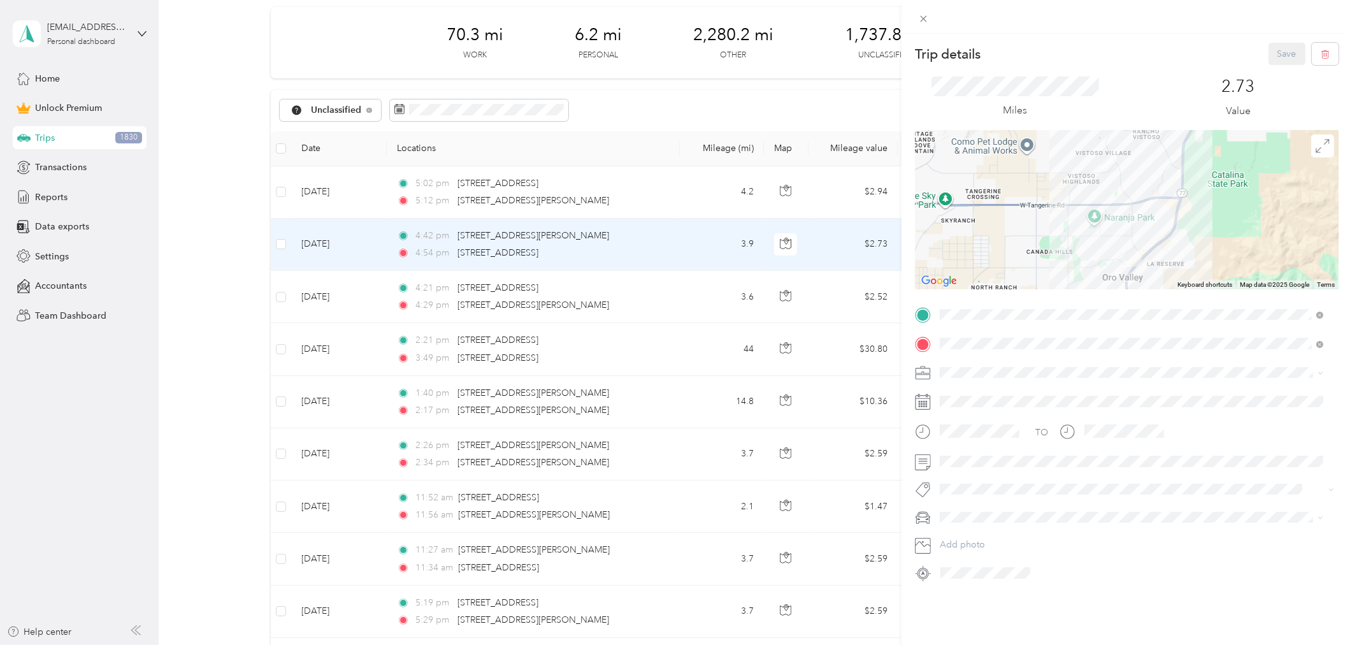
click at [697, 190] on div "Trip details Save This trip cannot be edited because it is either under review,…" at bounding box center [676, 322] width 1352 height 645
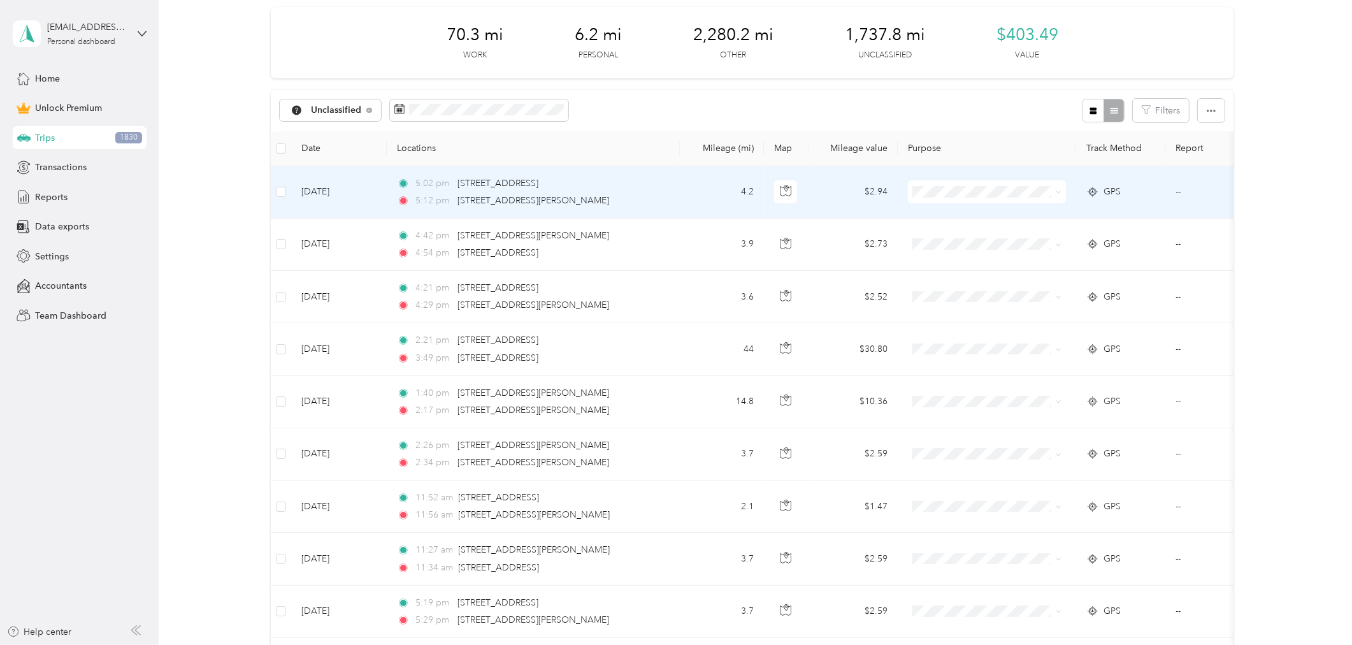
click at [697, 190] on td "4.2" at bounding box center [722, 192] width 84 height 52
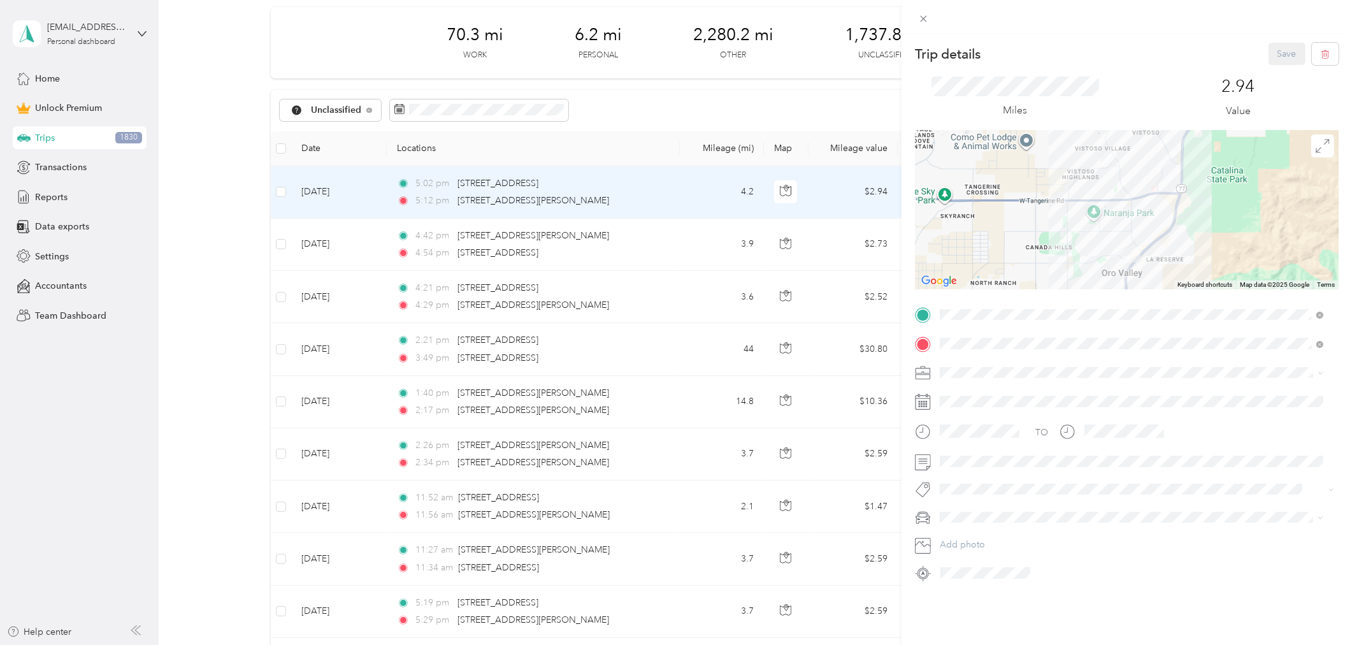
click at [282, 192] on div "Trip details Save This trip cannot be edited because it is either under review,…" at bounding box center [676, 322] width 1352 height 645
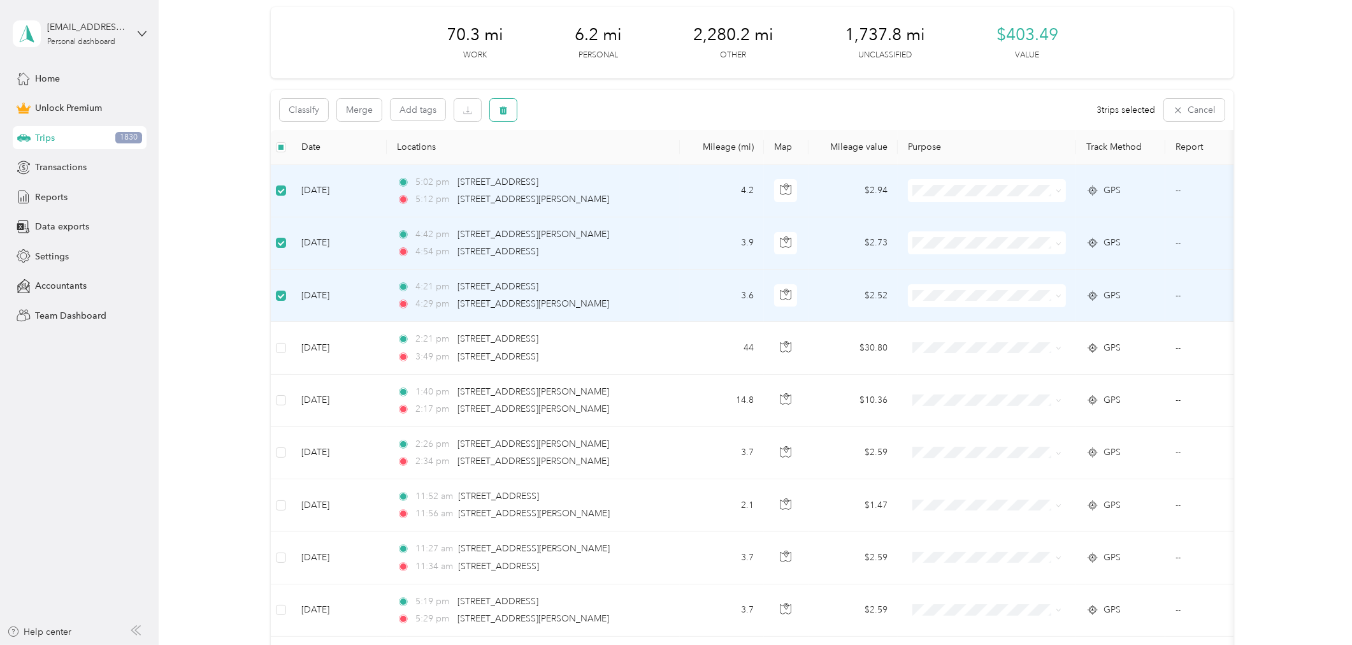
click at [506, 110] on icon "button" at bounding box center [503, 110] width 8 height 8
click at [594, 158] on button "Yes" at bounding box center [597, 162] width 25 height 20
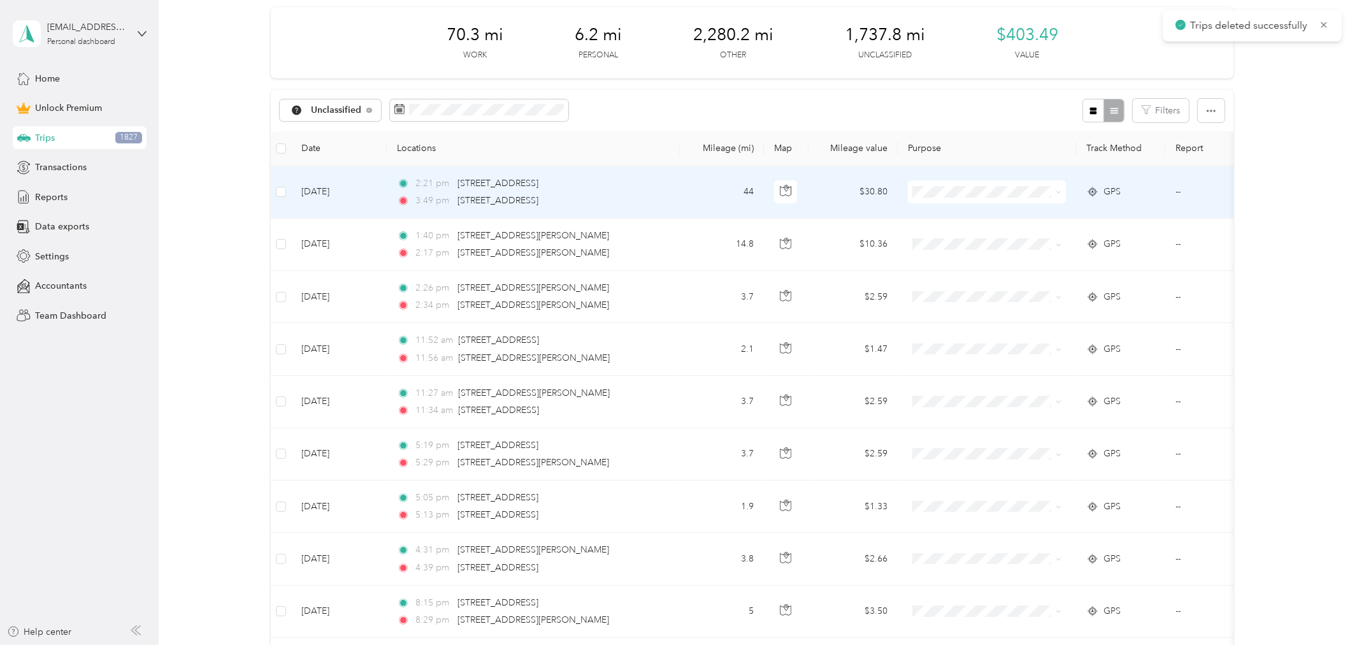
click at [697, 192] on td "44" at bounding box center [722, 192] width 84 height 52
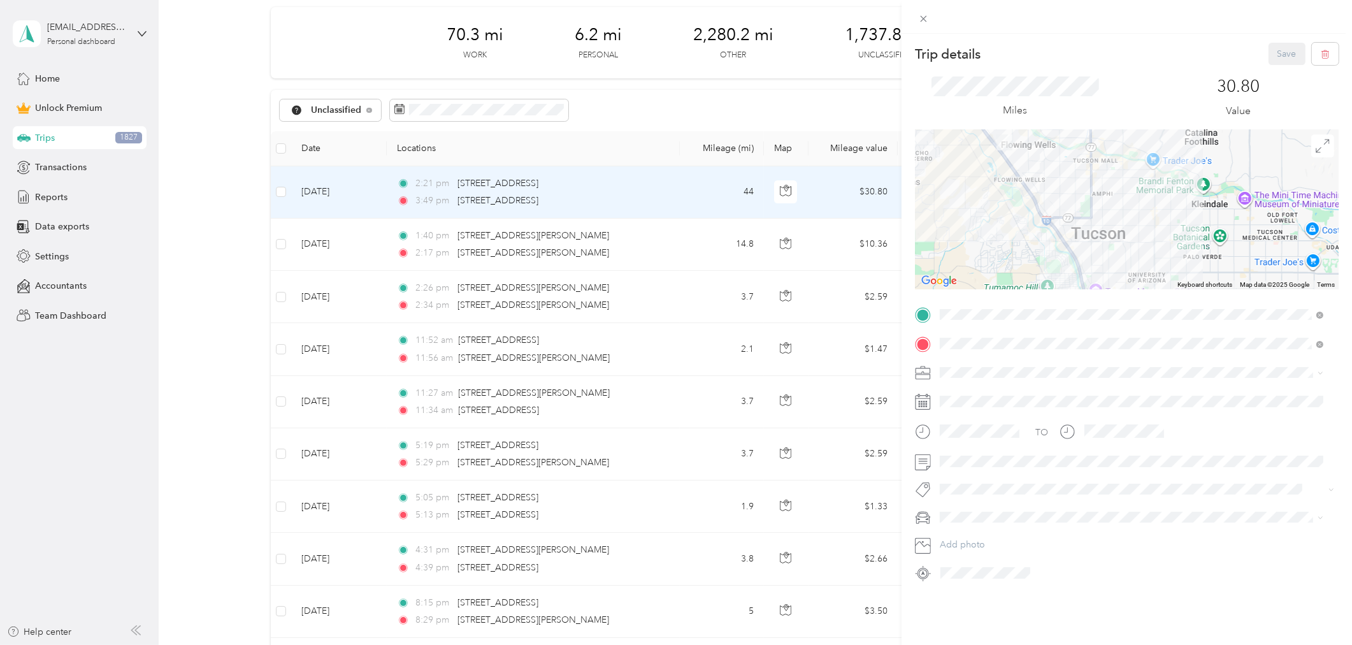
drag, startPoint x: 1050, startPoint y: 182, endPoint x: 1131, endPoint y: 252, distance: 107.1
click at [1131, 252] on div at bounding box center [1127, 209] width 424 height 159
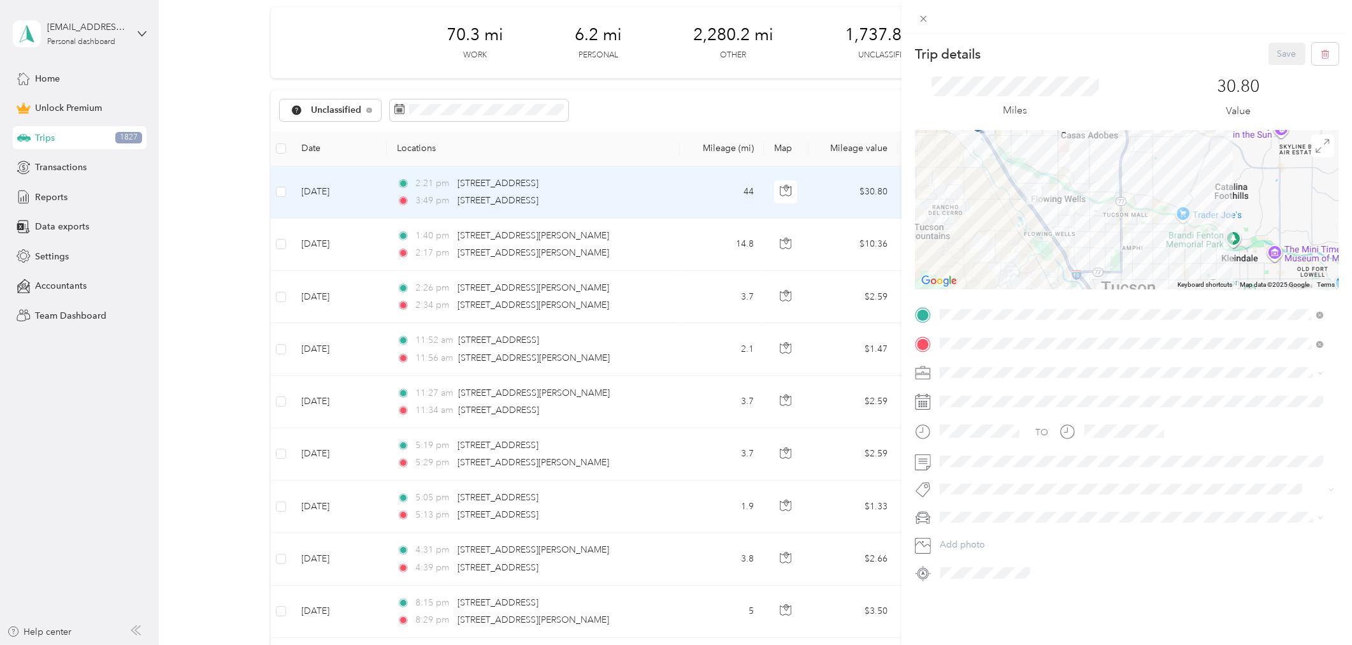
drag, startPoint x: 1024, startPoint y: 167, endPoint x: 1055, endPoint y: 224, distance: 64.7
click at [1055, 224] on div at bounding box center [1127, 209] width 424 height 159
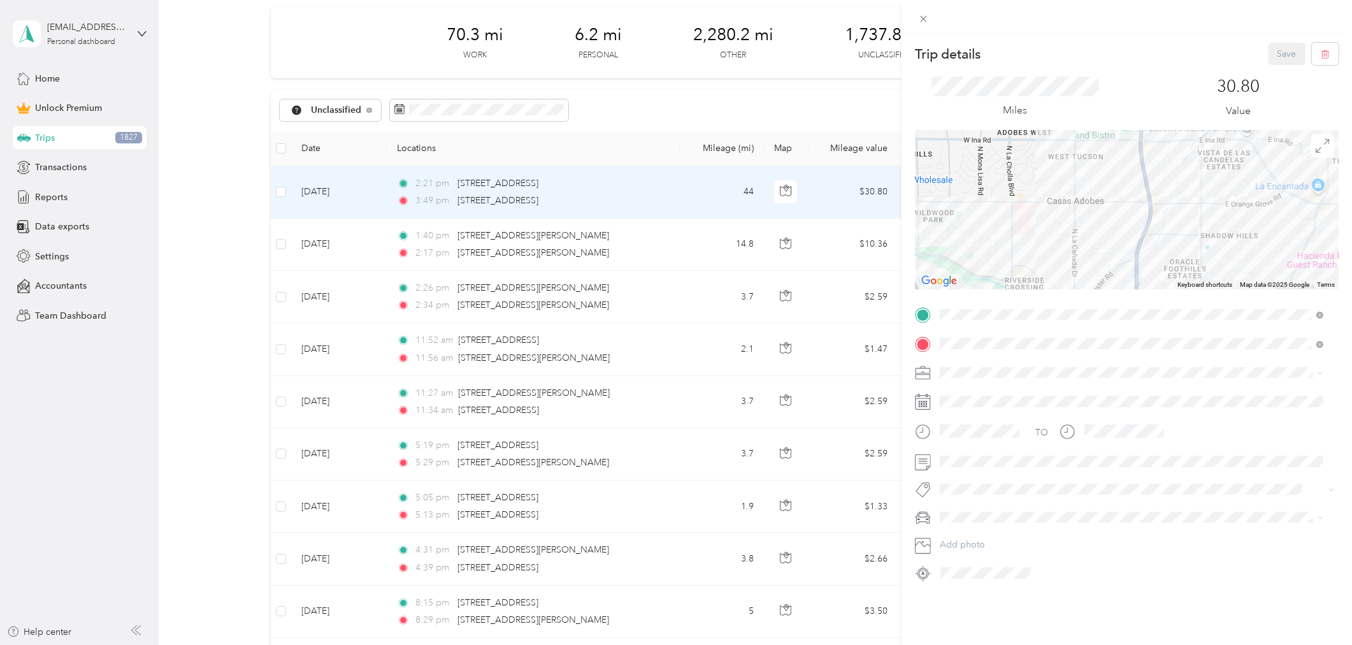
click at [1057, 310] on div "Trip details Save This trip cannot be edited because it is either under review,…" at bounding box center [1127, 313] width 424 height 540
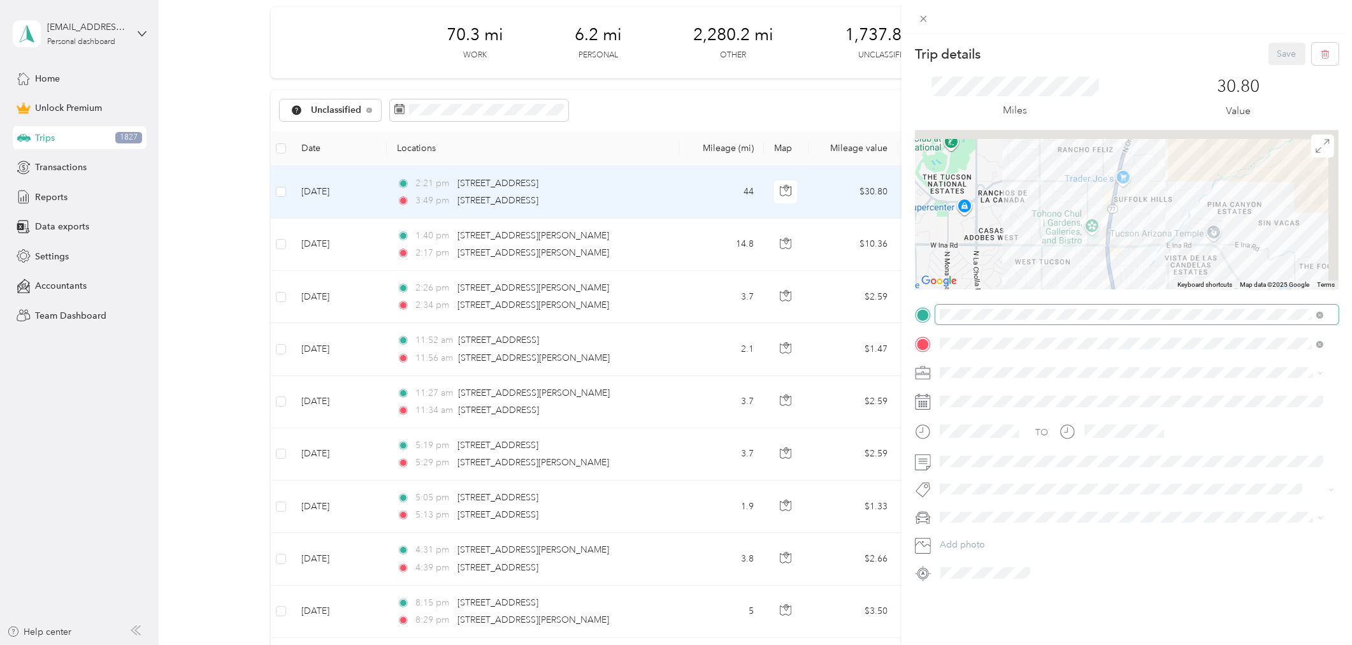
drag, startPoint x: 1088, startPoint y: 212, endPoint x: 1046, endPoint y: 304, distance: 101.5
click at [1045, 306] on div "Trip details Save This trip cannot be edited because it is either under review,…" at bounding box center [1127, 313] width 424 height 540
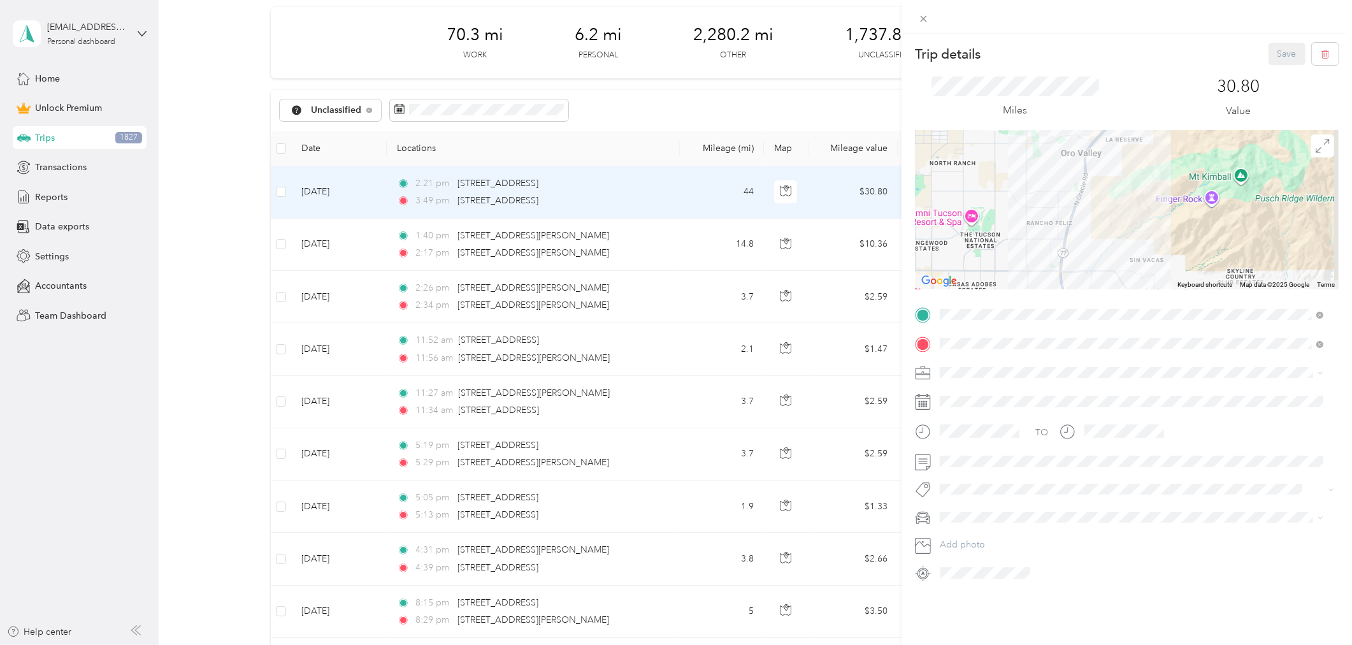
click at [278, 193] on div "Trip details Save This trip cannot be edited because it is either under review,…" at bounding box center [676, 322] width 1352 height 645
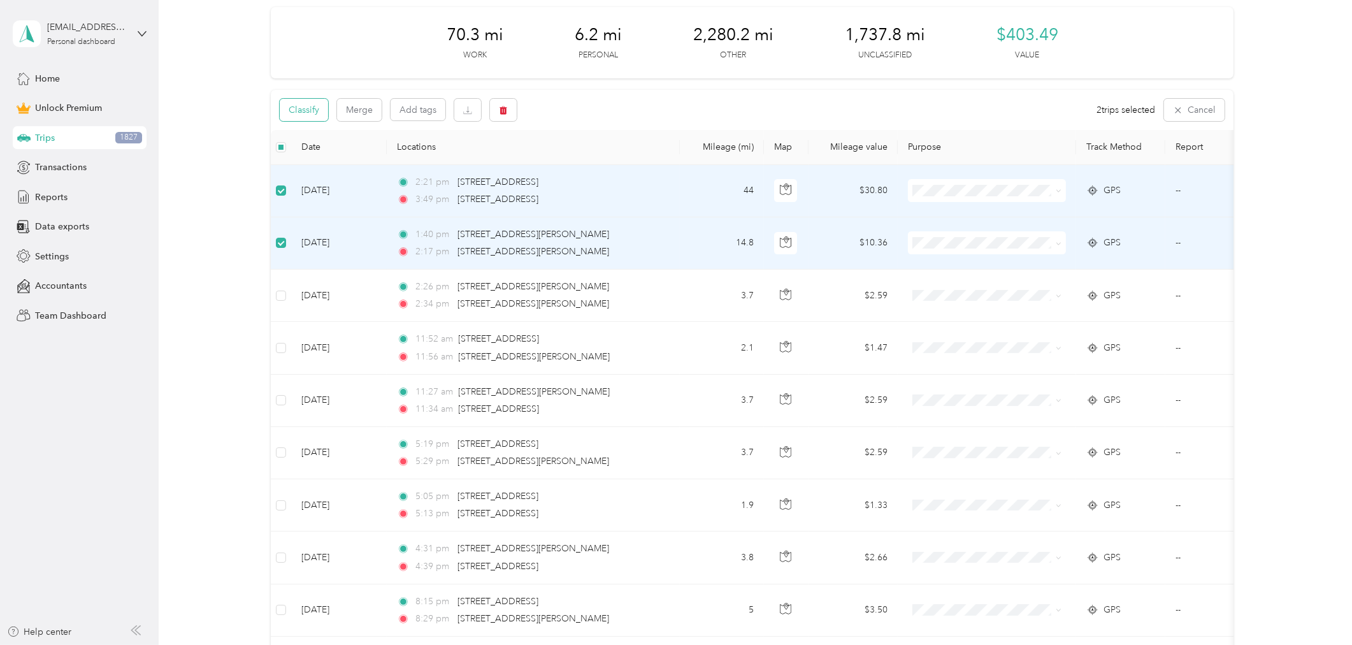
click at [301, 106] on button "Classify" at bounding box center [304, 110] width 48 height 22
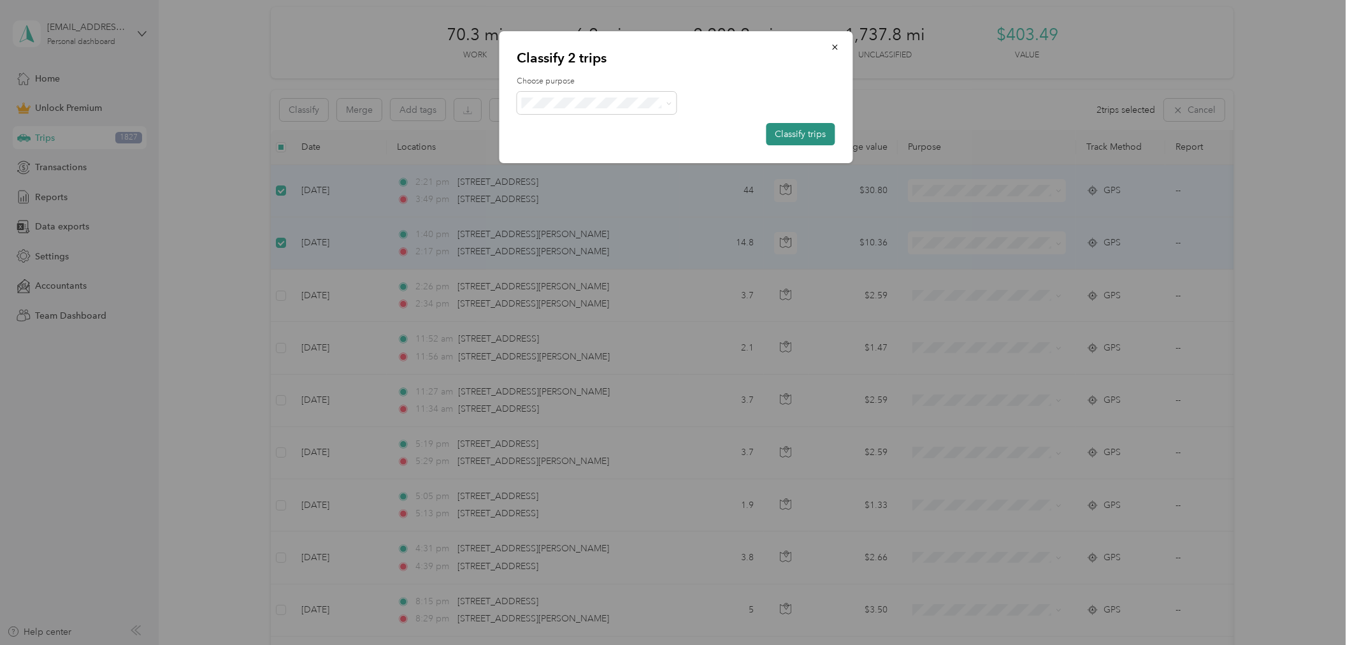
click at [798, 131] on button "Classify trips" at bounding box center [800, 134] width 69 height 22
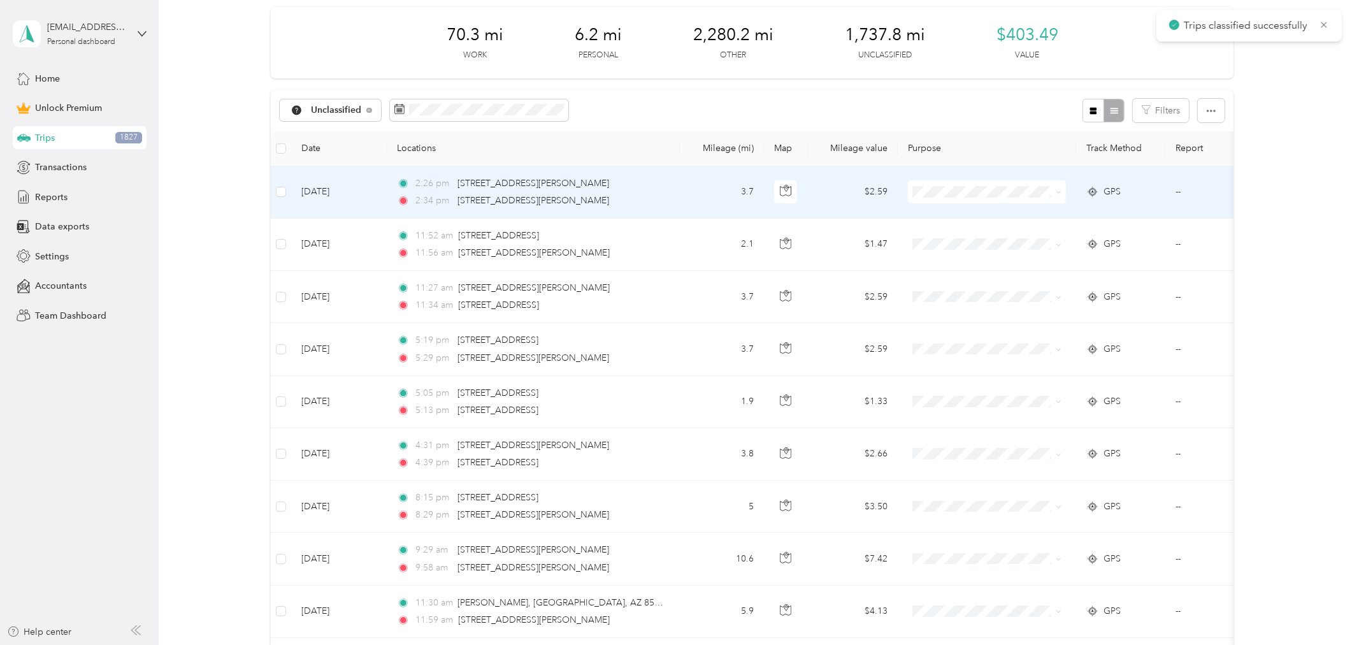
click at [697, 192] on td "3.7" at bounding box center [722, 192] width 84 height 52
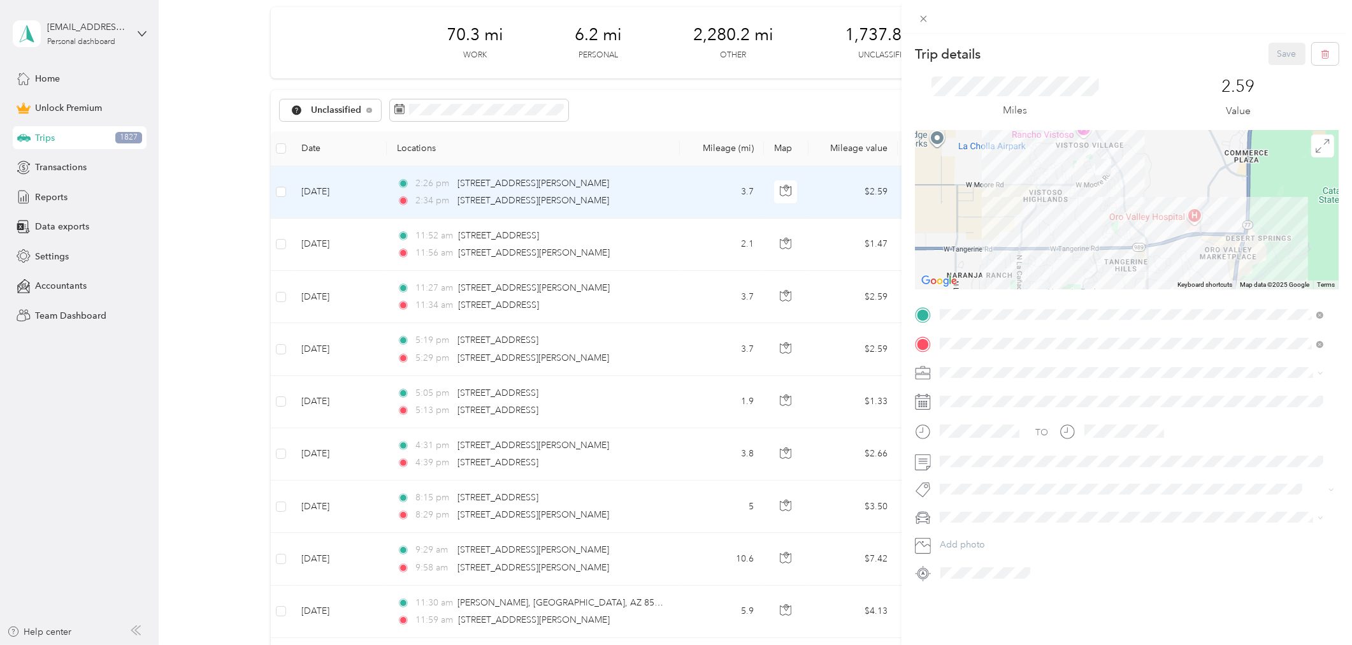
click at [699, 231] on div "Trip details Save This trip cannot be edited because it is either under review,…" at bounding box center [676, 322] width 1352 height 645
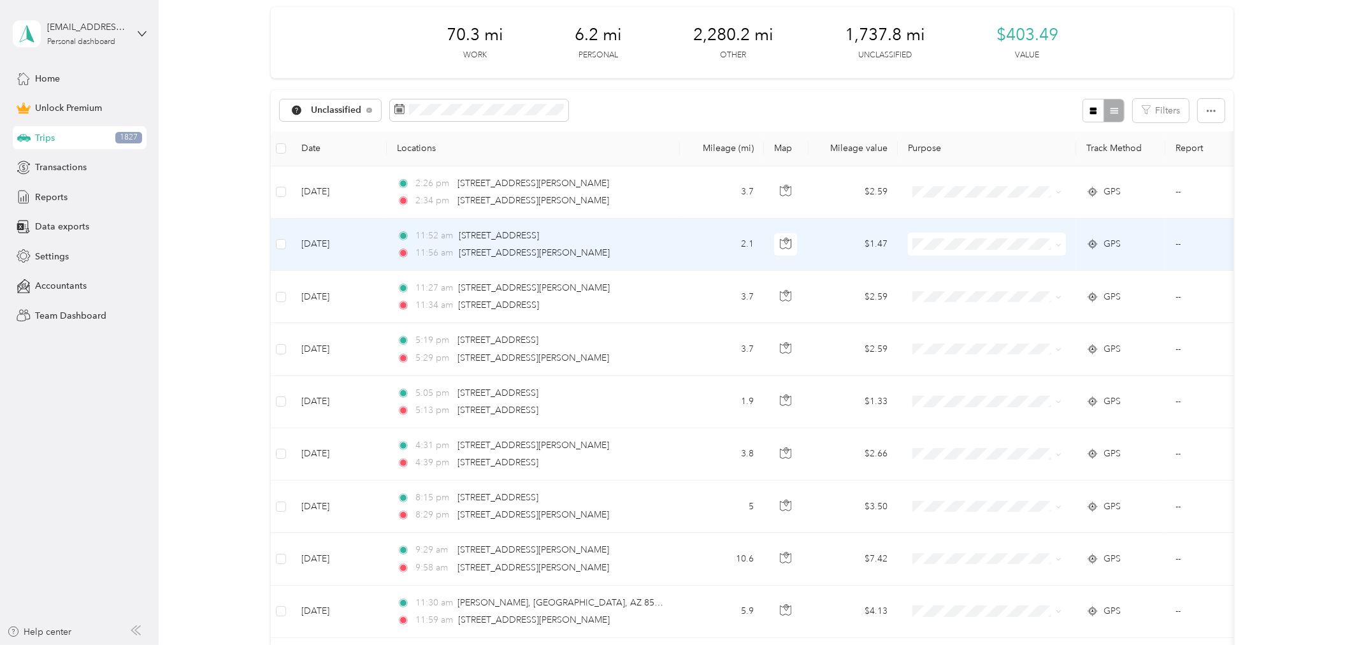
click at [717, 243] on td "2.1" at bounding box center [722, 244] width 84 height 52
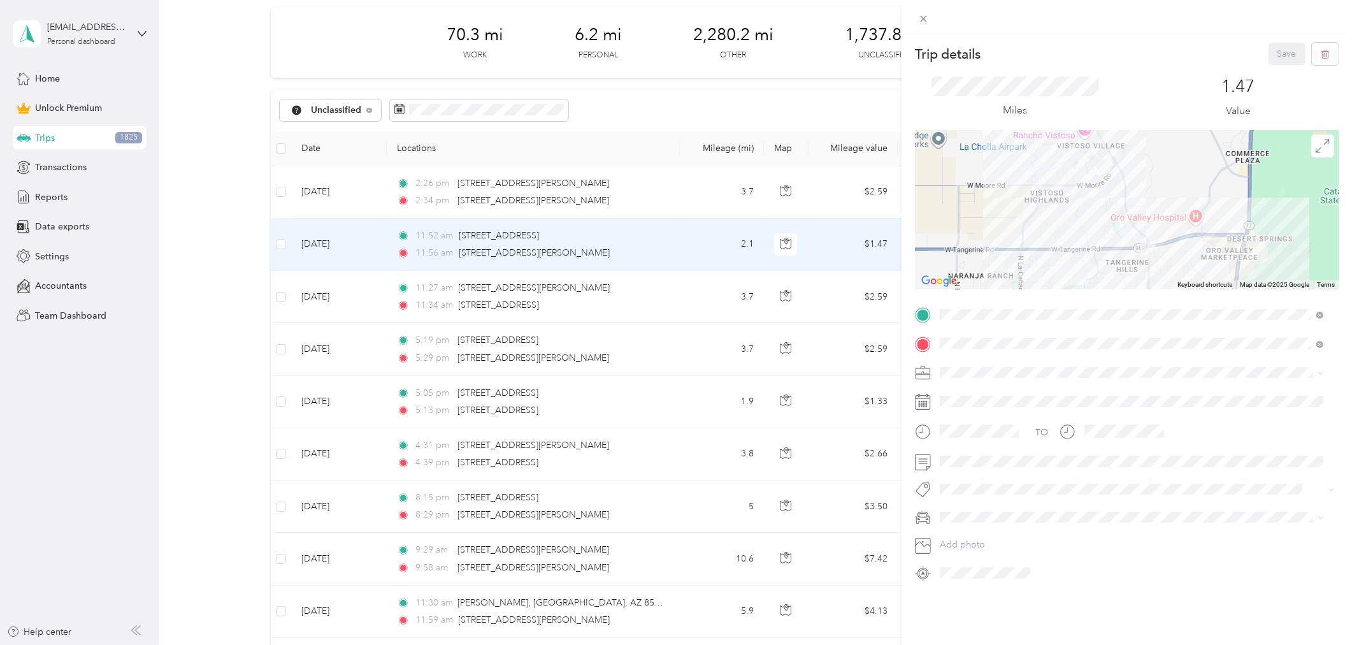
click at [698, 307] on div "Trip details Save This trip cannot be edited because it is either under review,…" at bounding box center [676, 322] width 1352 height 645
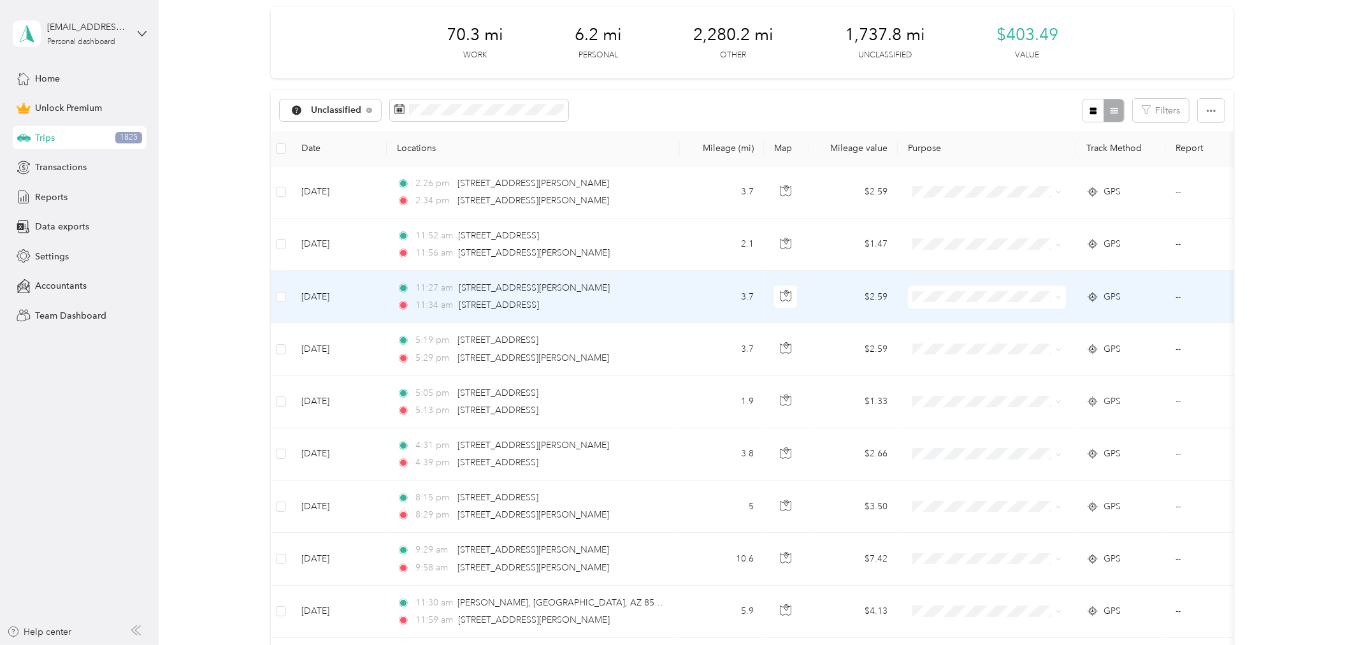
click at [698, 307] on td "3.7" at bounding box center [722, 297] width 84 height 52
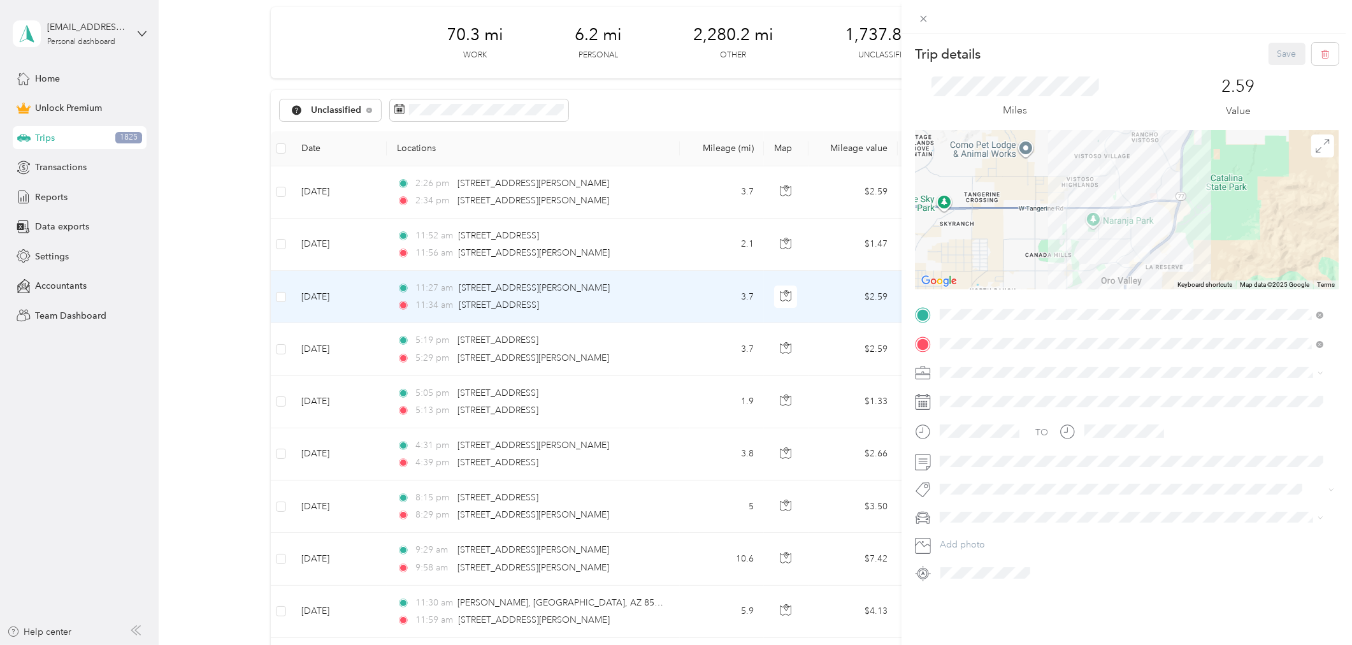
click at [691, 352] on div "Trip details Save This trip cannot be edited because it is either under review,…" at bounding box center [676, 322] width 1352 height 645
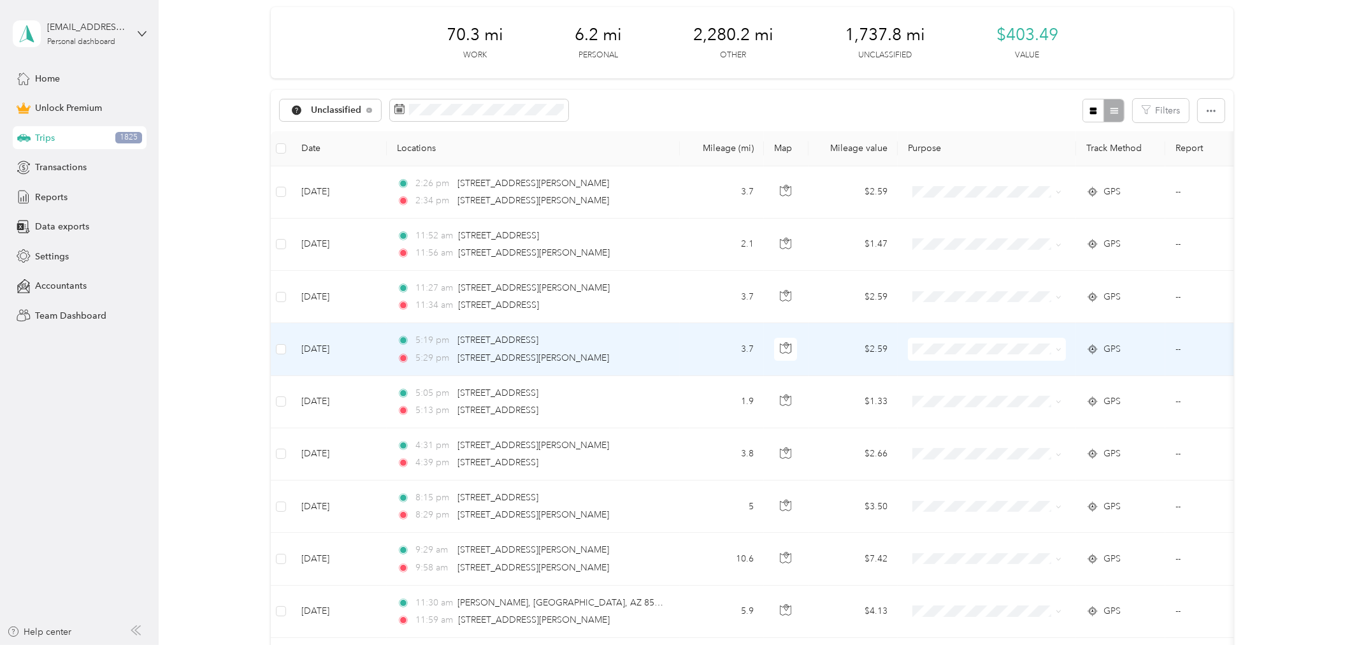
click at [691, 352] on td "3.7" at bounding box center [722, 349] width 84 height 52
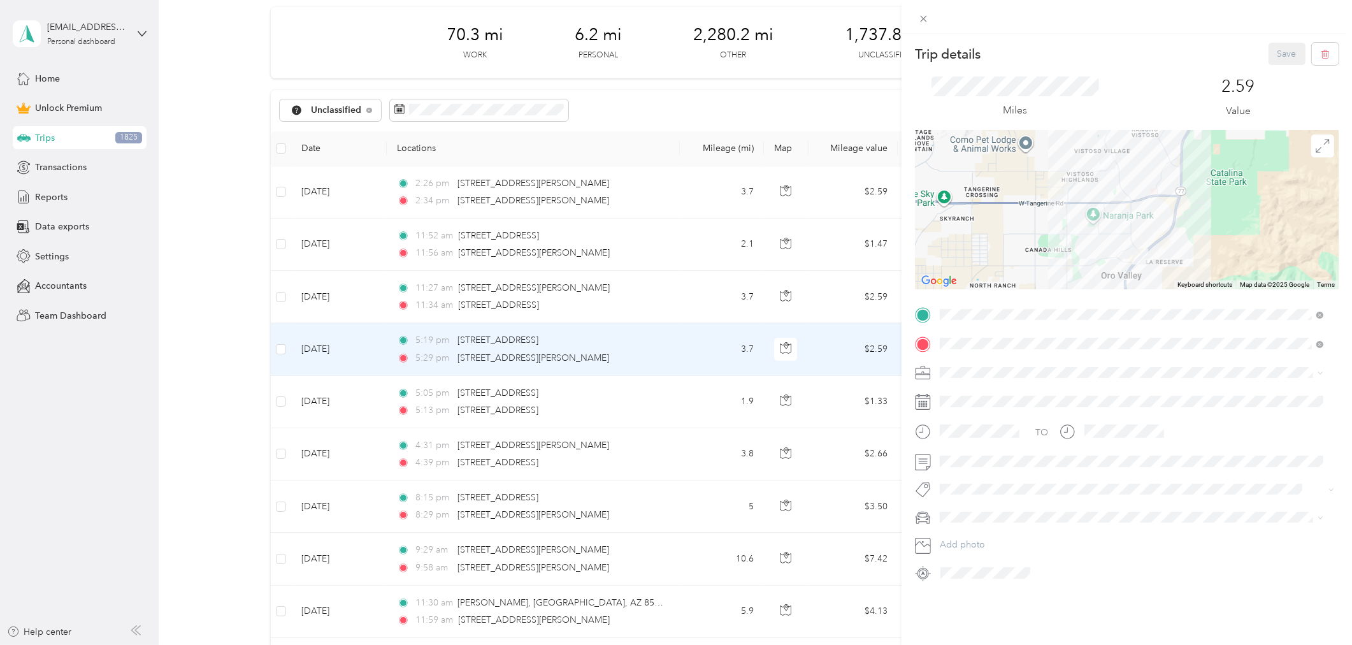
click at [697, 397] on div "Trip details Save This trip cannot be edited because it is either under review,…" at bounding box center [676, 322] width 1352 height 645
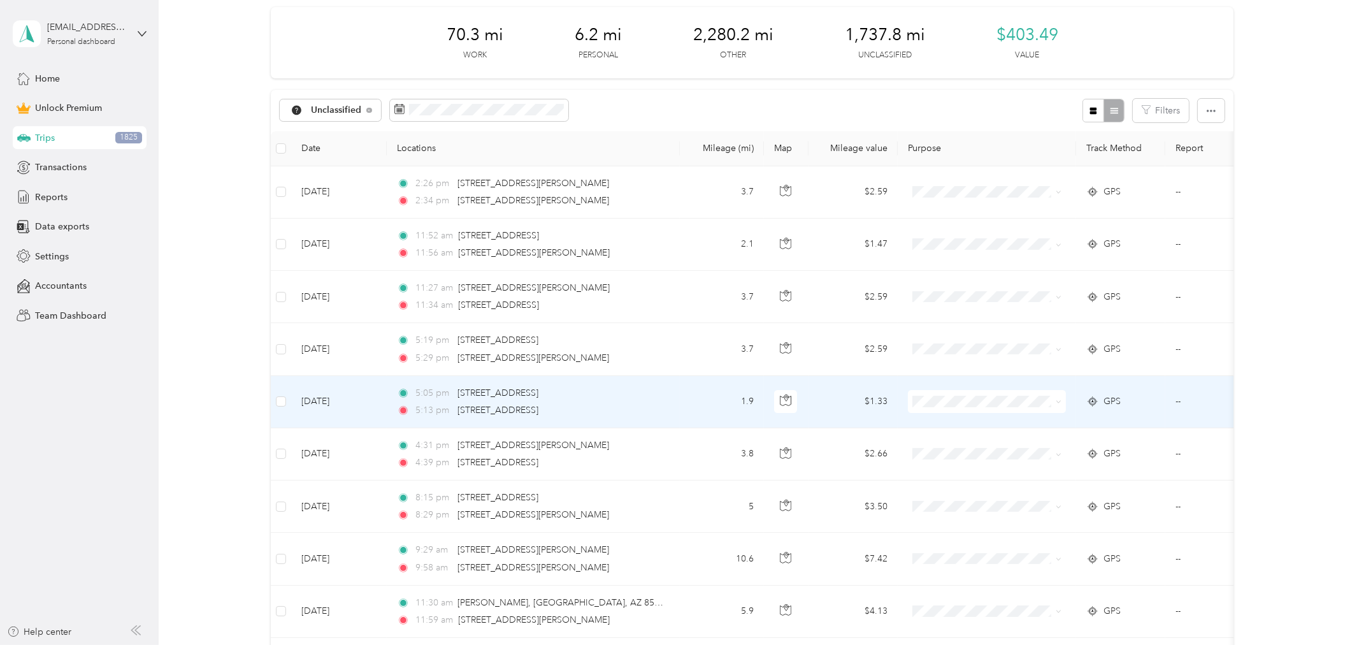
click at [697, 397] on td "1.9" at bounding box center [722, 402] width 84 height 52
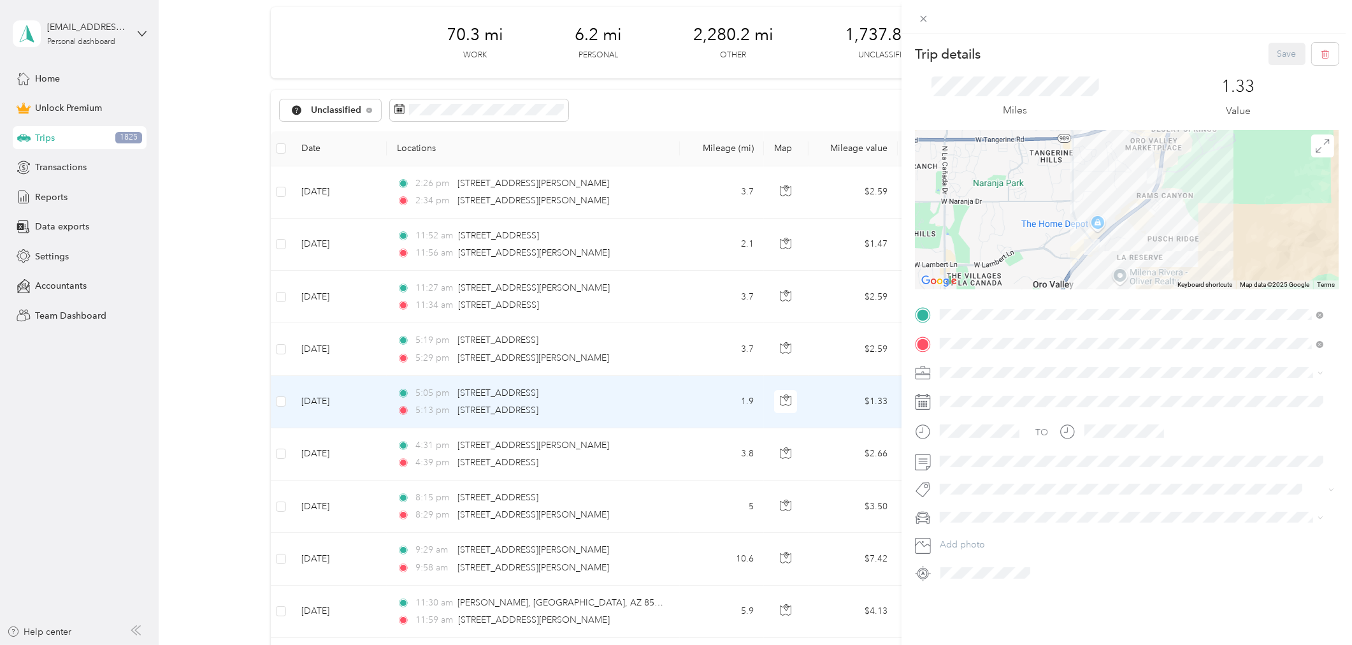
click at [696, 443] on div "Trip details Save This trip cannot be edited because it is either under review,…" at bounding box center [676, 322] width 1352 height 645
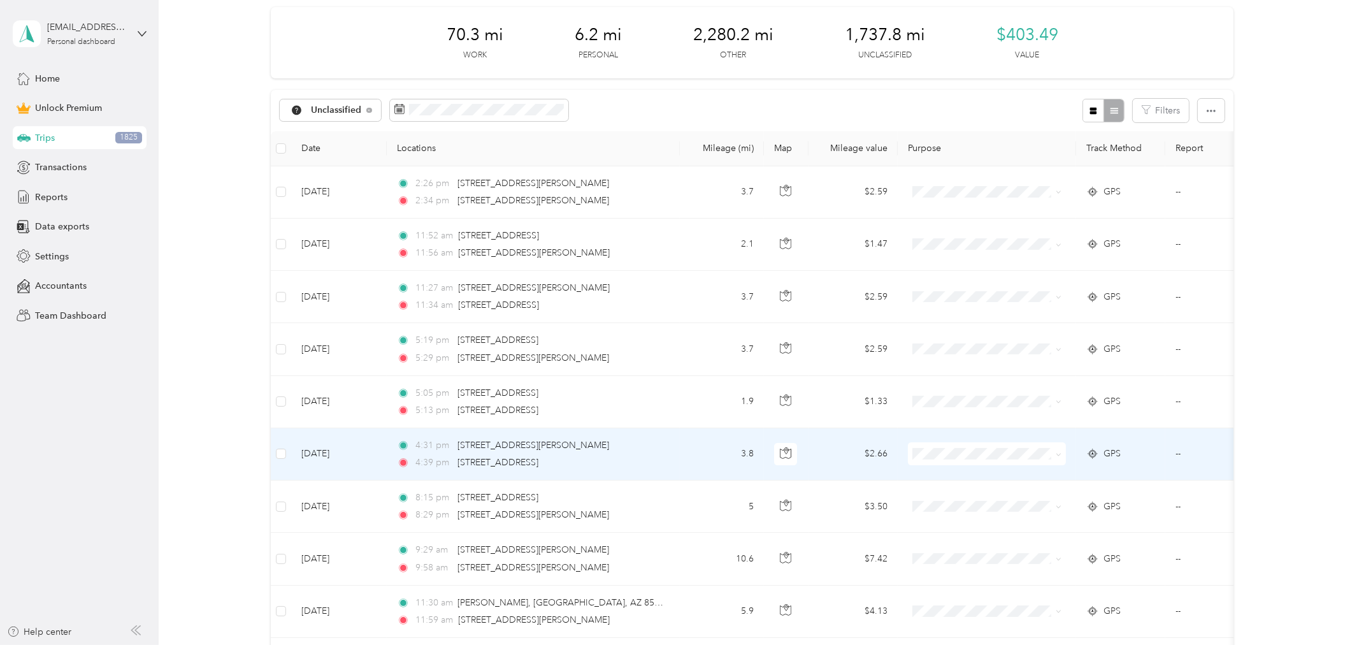
click at [696, 443] on td "3.8" at bounding box center [722, 454] width 84 height 52
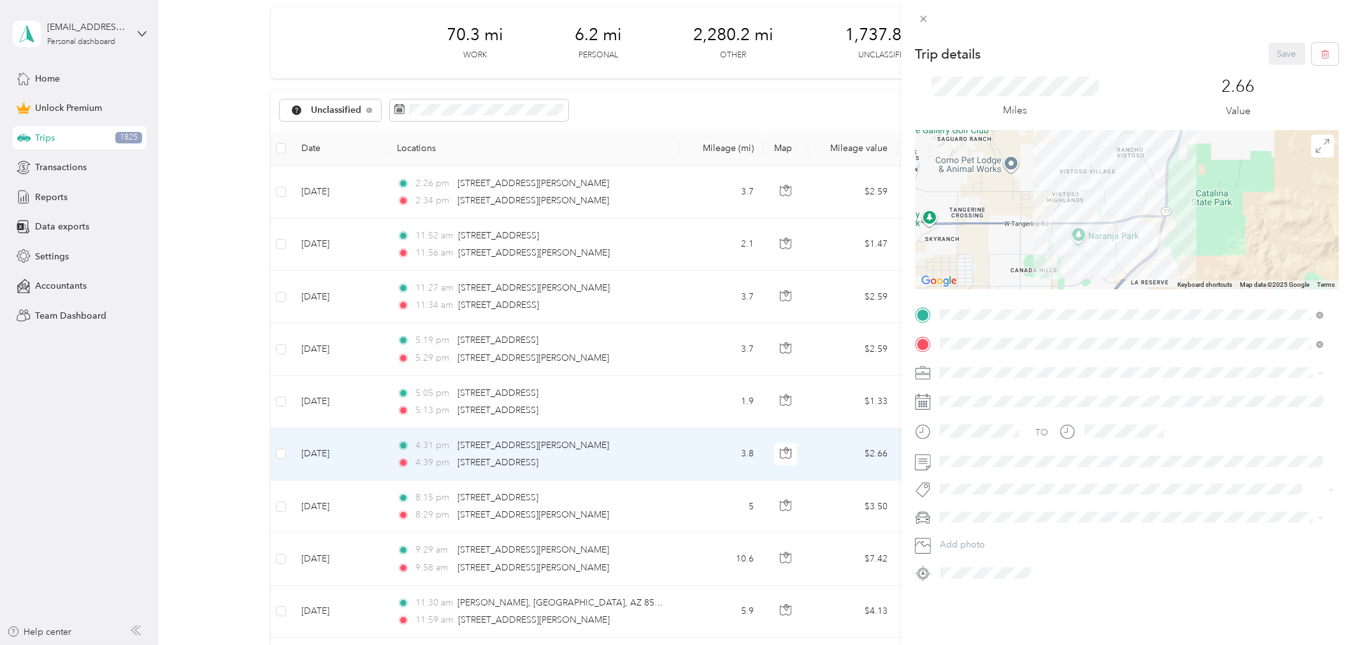
click at [282, 453] on div "Trip details Save This trip cannot be edited because it is either under review,…" at bounding box center [676, 322] width 1352 height 645
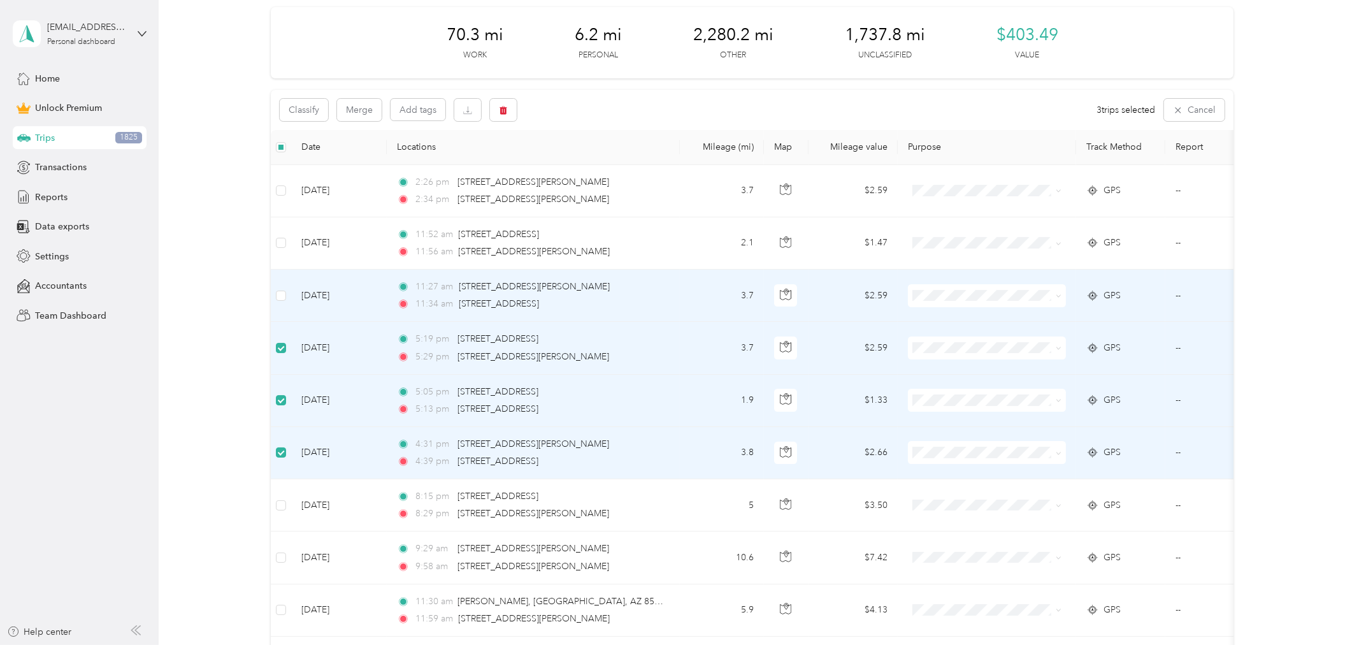
click at [275, 289] on td at bounding box center [281, 295] width 20 height 52
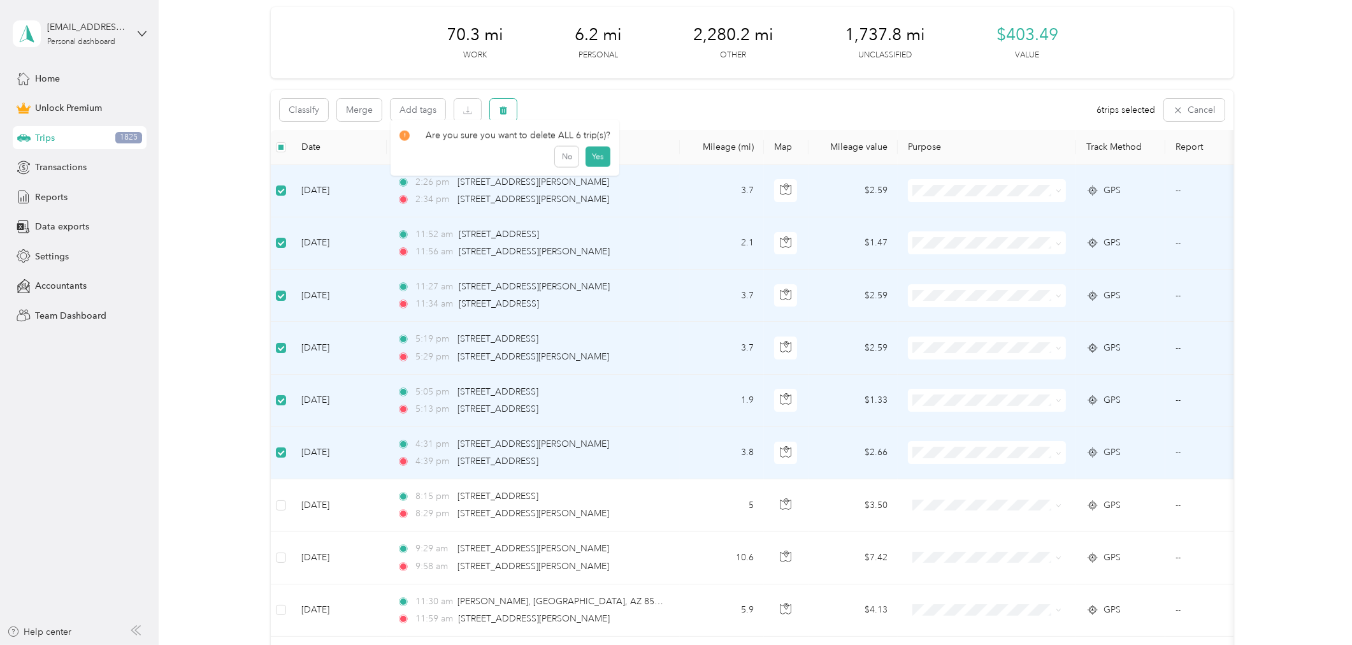
click at [505, 110] on icon "button" at bounding box center [503, 110] width 8 height 8
click at [598, 163] on button "Yes" at bounding box center [597, 162] width 25 height 20
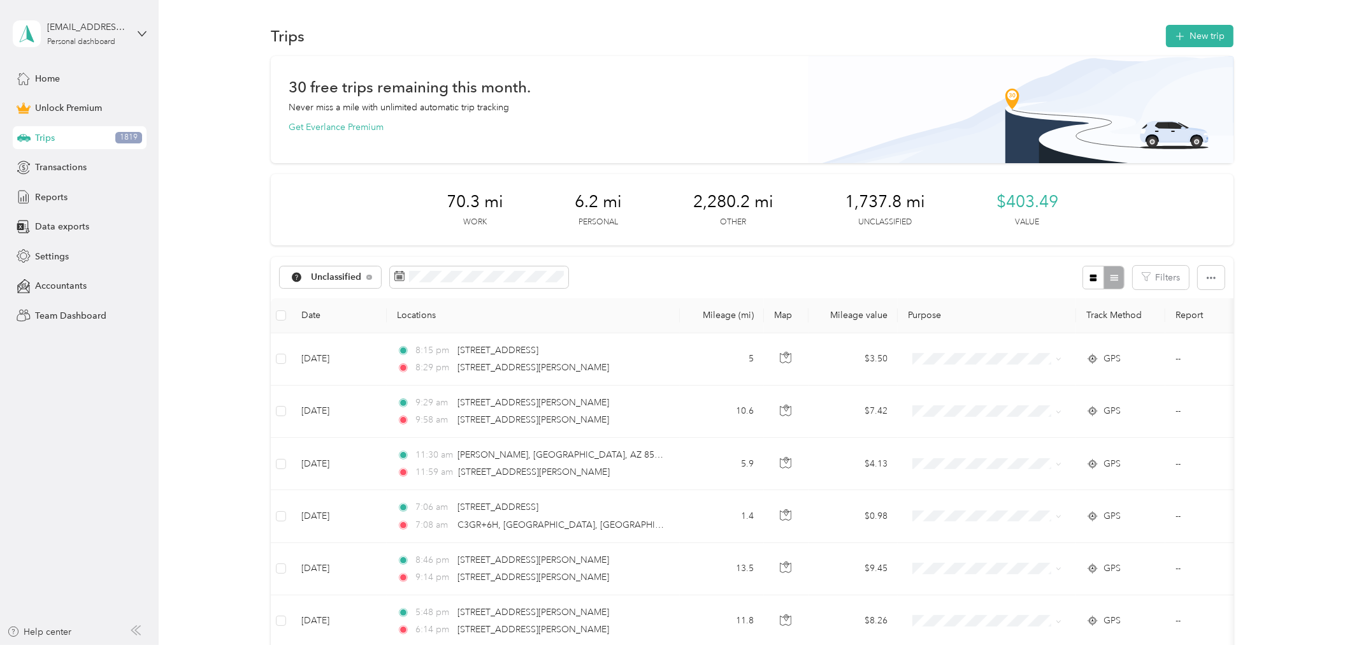
drag, startPoint x: 1298, startPoint y: 116, endPoint x: 1204, endPoint y: 90, distance: 97.0
